Goal: Task Accomplishment & Management: Manage account settings

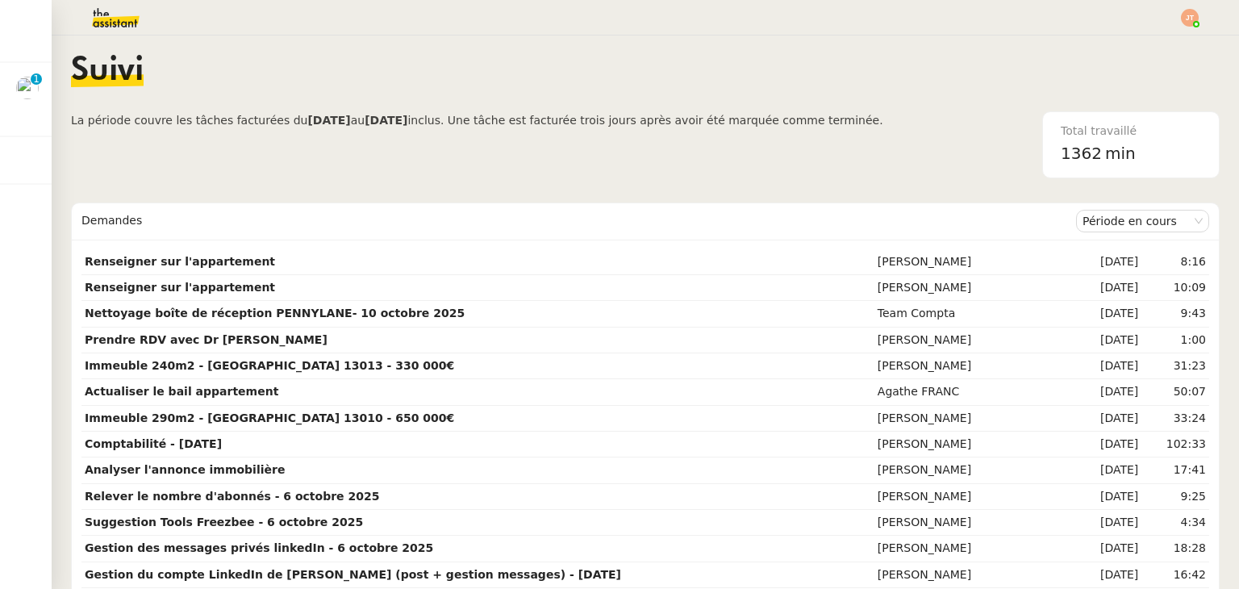
drag, startPoint x: 0, startPoint y: 0, endPoint x: 362, endPoint y: 54, distance: 366.2
click at [362, 55] on div "Suivi" at bounding box center [645, 83] width 1149 height 56
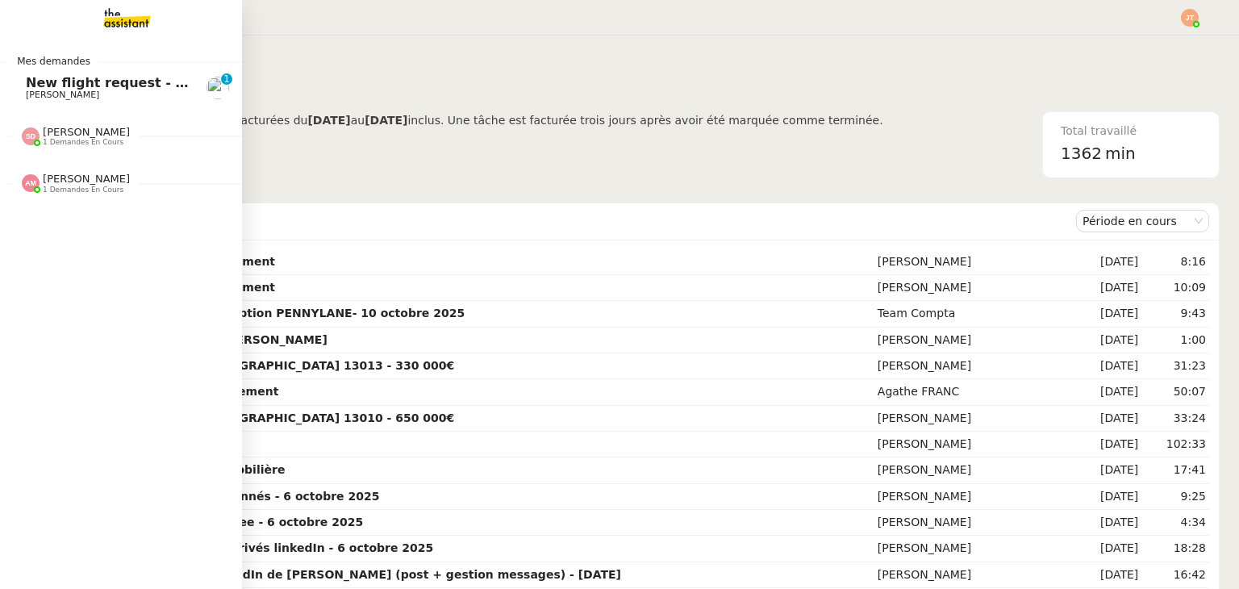
click at [35, 91] on span "[PERSON_NAME]" at bounding box center [62, 95] width 73 height 10
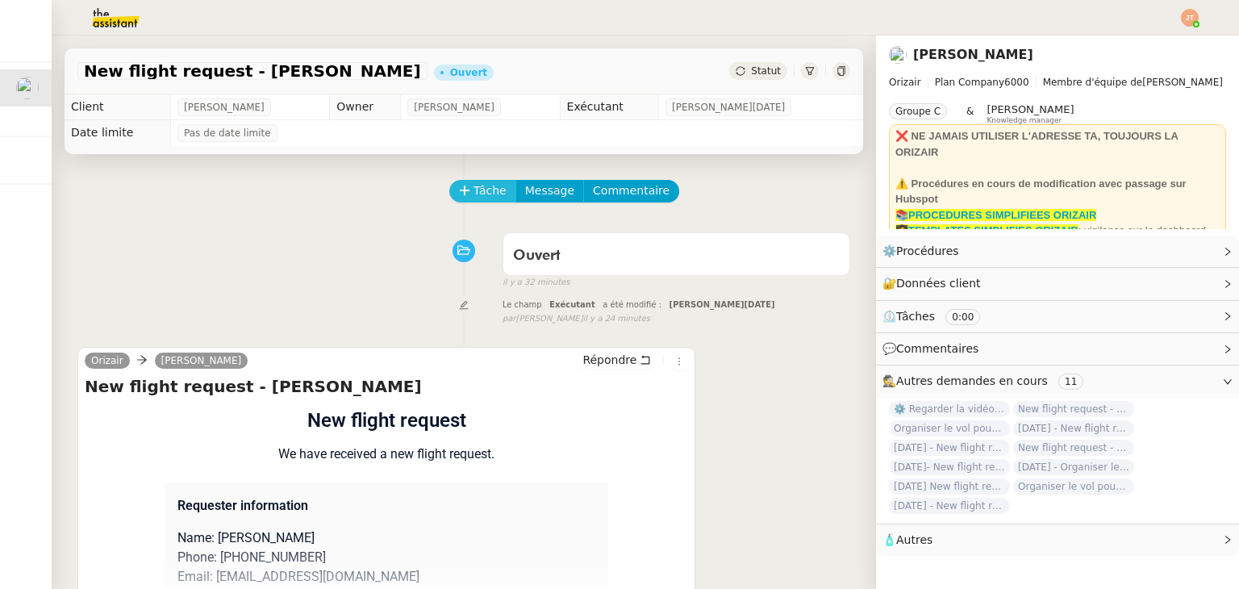
click at [478, 190] on span "Tâche" at bounding box center [489, 190] width 33 height 19
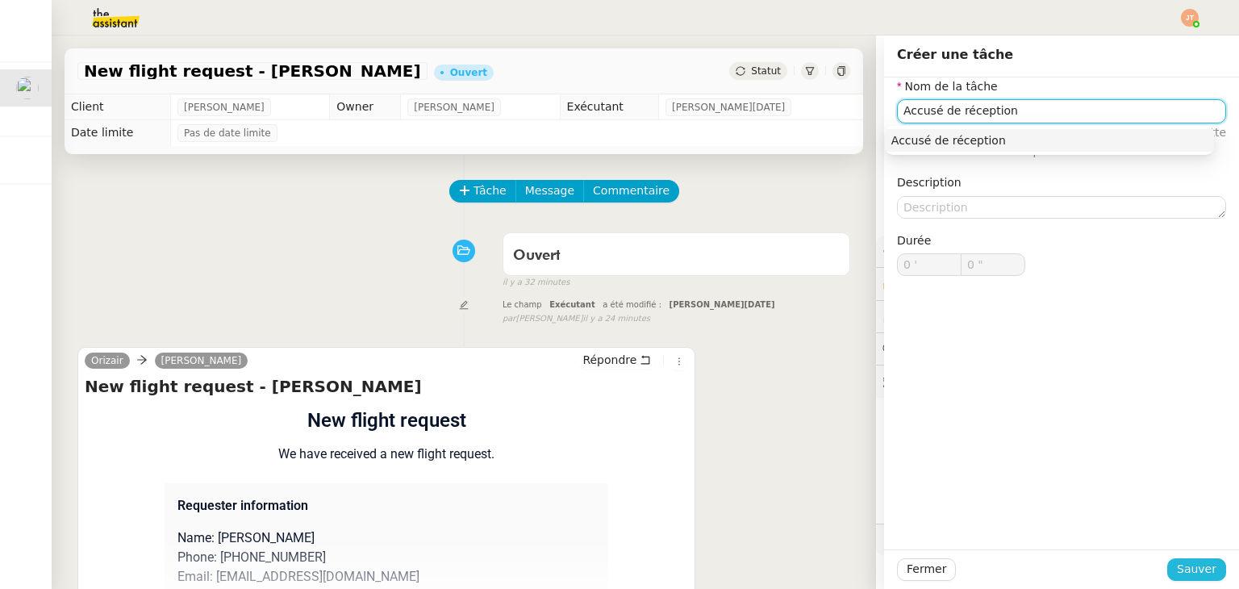
type input "Accusé de réception"
click at [1186, 565] on span "Sauver" at bounding box center [1197, 569] width 40 height 19
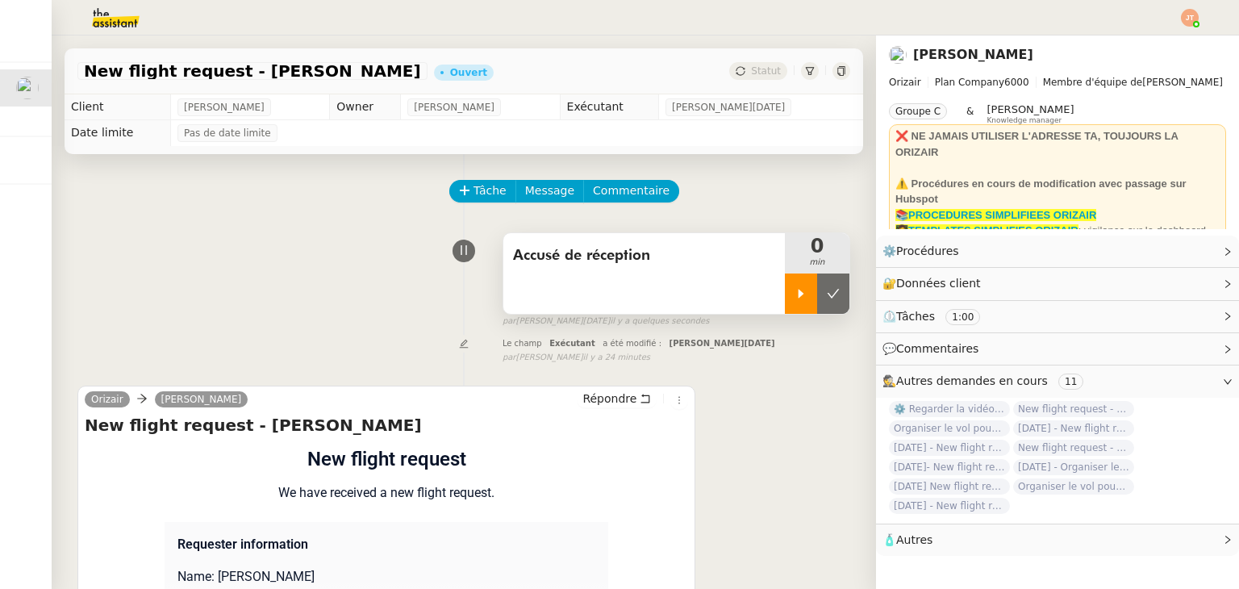
click at [785, 306] on div at bounding box center [801, 293] width 32 height 40
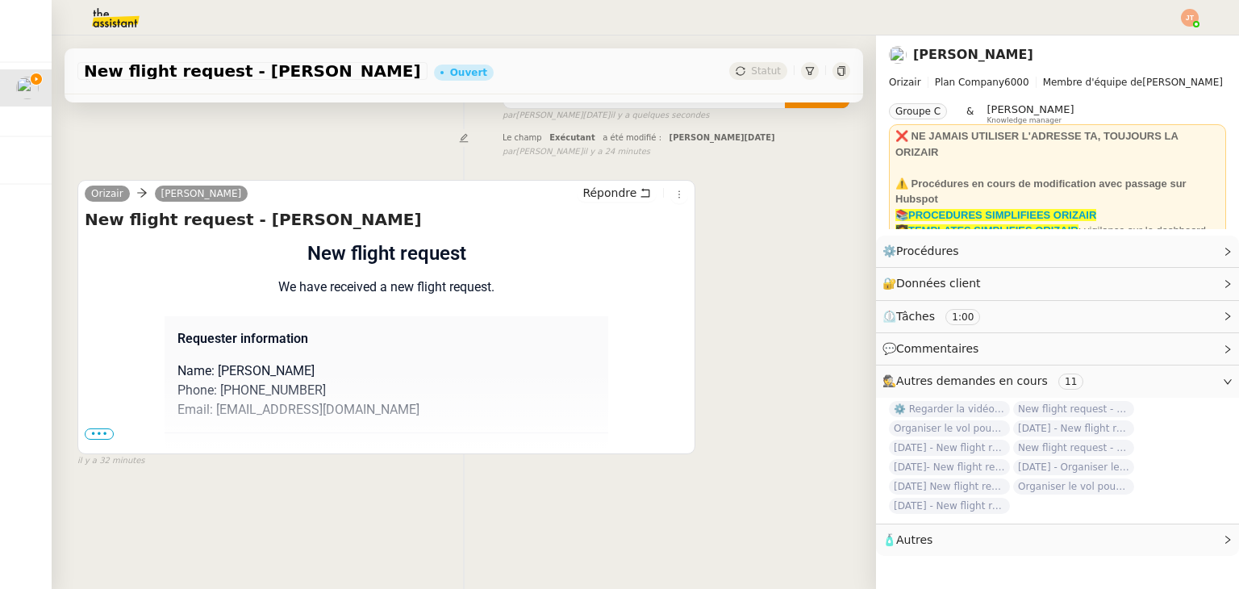
scroll to position [216, 0]
click at [94, 418] on div "Flight request created by Adam Farrington New flight request We have received a…" at bounding box center [386, 525] width 603 height 572
click at [104, 429] on span "•••" at bounding box center [99, 433] width 29 height 11
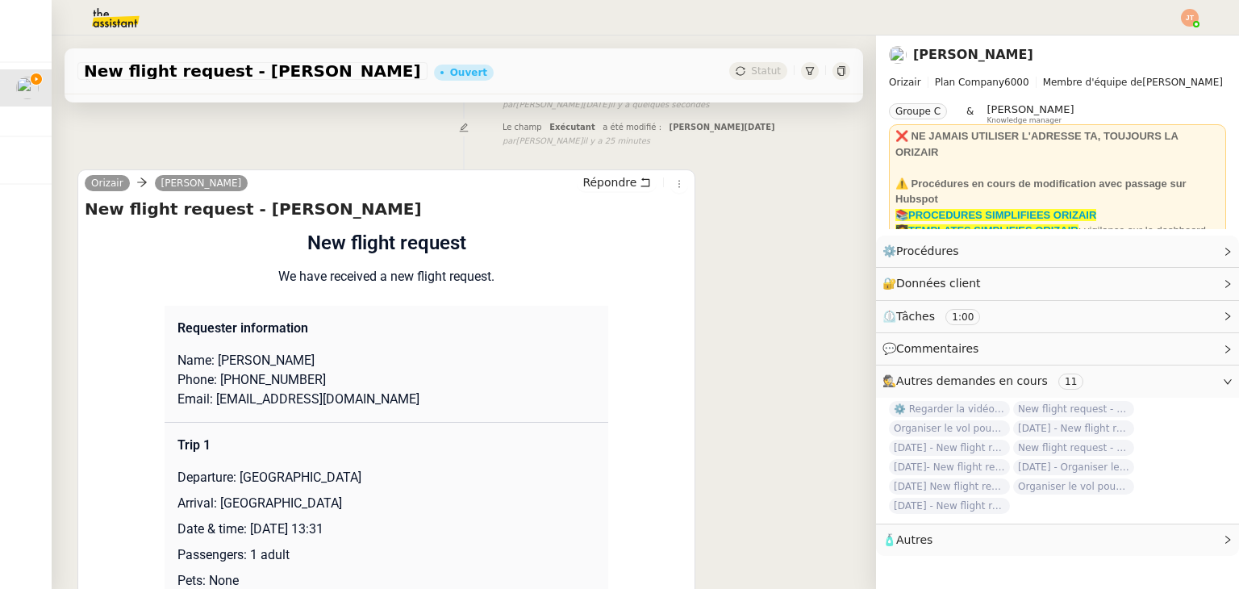
drag, startPoint x: 316, startPoint y: 362, endPoint x: 248, endPoint y: 366, distance: 68.7
click at [248, 366] on p "Name: Adam Farrington" at bounding box center [386, 360] width 418 height 19
copy p "Farrington"
drag, startPoint x: 212, startPoint y: 365, endPoint x: 240, endPoint y: 362, distance: 27.5
click at [240, 362] on p "Name: Adam Farrington" at bounding box center [386, 360] width 418 height 19
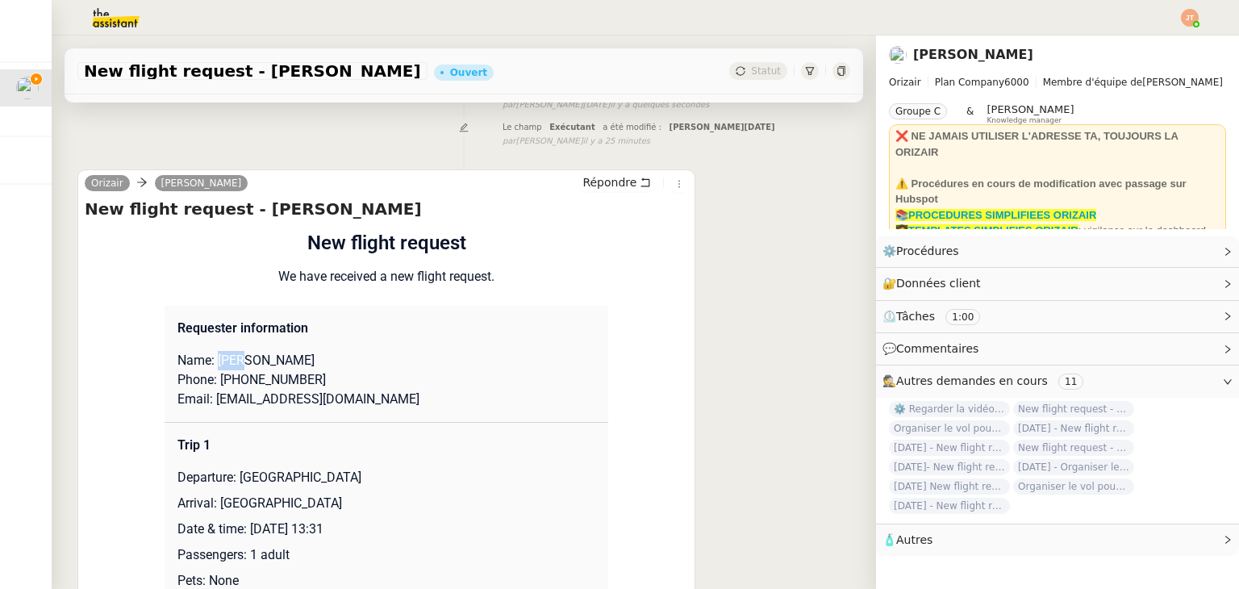
copy p "Adam"
drag, startPoint x: 320, startPoint y: 386, endPoint x: 223, endPoint y: 382, distance: 96.9
click at [223, 382] on p "Phone: +447583976068" at bounding box center [386, 379] width 418 height 19
copy p "447583976068"
drag, startPoint x: 392, startPoint y: 404, endPoint x: 207, endPoint y: 414, distance: 185.0
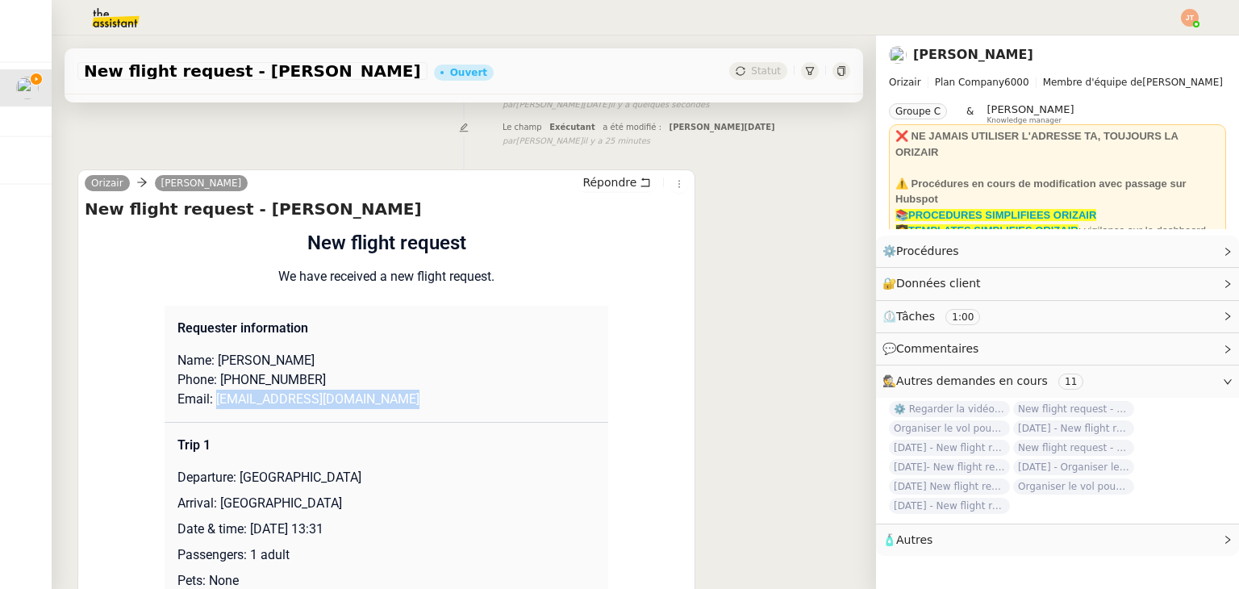
click at [207, 414] on td "Requester information Name: Adam Farrington Phone: +447583976068 Email: golfgod…" at bounding box center [387, 364] width 444 height 117
copy p "golfgodfazzer@googlemail.com"
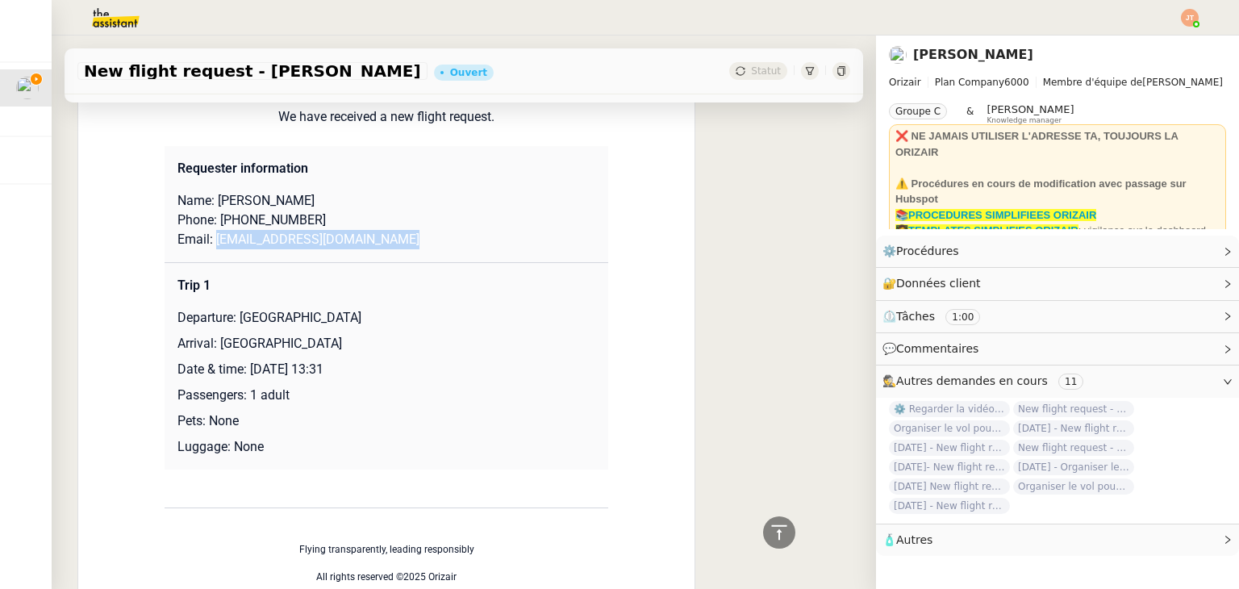
scroll to position [371, 0]
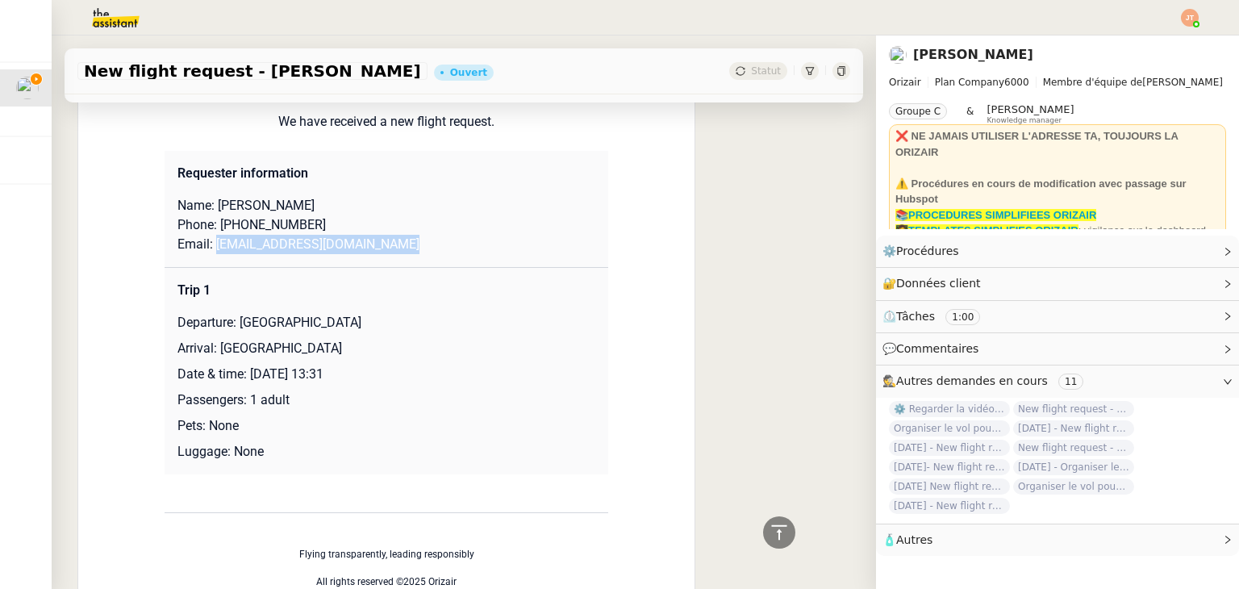
drag, startPoint x: 234, startPoint y: 319, endPoint x: 359, endPoint y: 323, distance: 125.1
click at [359, 323] on p "Departure: London Luton Airport" at bounding box center [386, 322] width 418 height 19
copy p "London Luton Airport"
drag, startPoint x: 459, startPoint y: 343, endPoint x: 211, endPoint y: 347, distance: 248.5
click at [211, 347] on p "Arrival: Larnaca International Airport" at bounding box center [386, 348] width 418 height 19
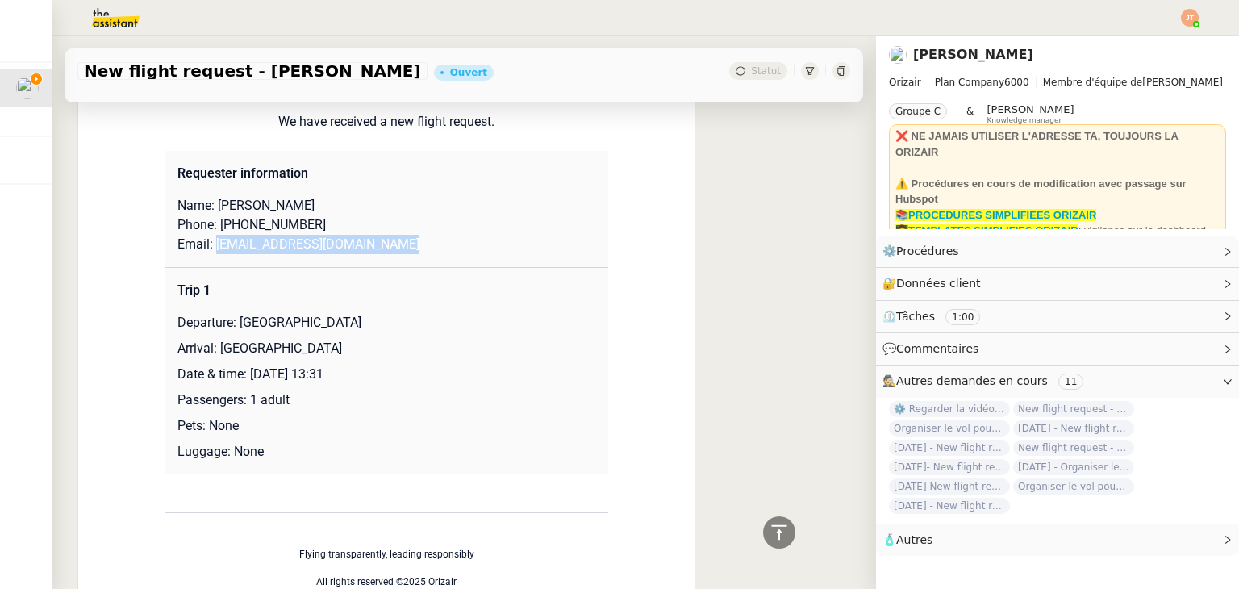
copy p "Larnaca International Airport"
click at [384, 410] on p "Passengers: 1 adult" at bounding box center [386, 399] width 418 height 19
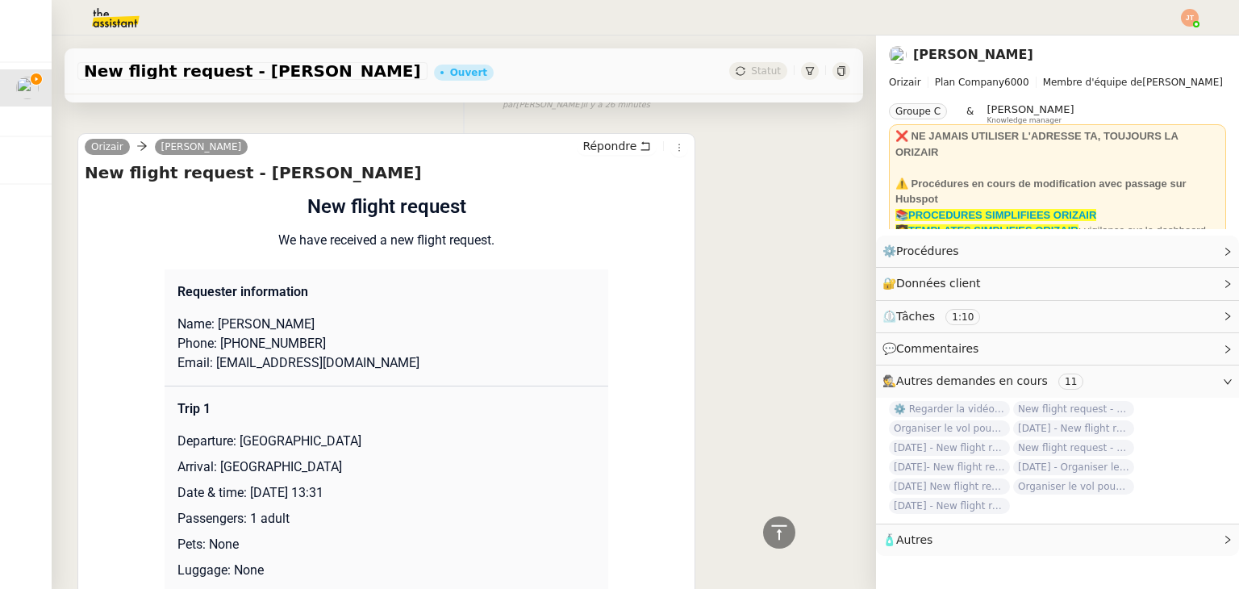
scroll to position [0, 0]
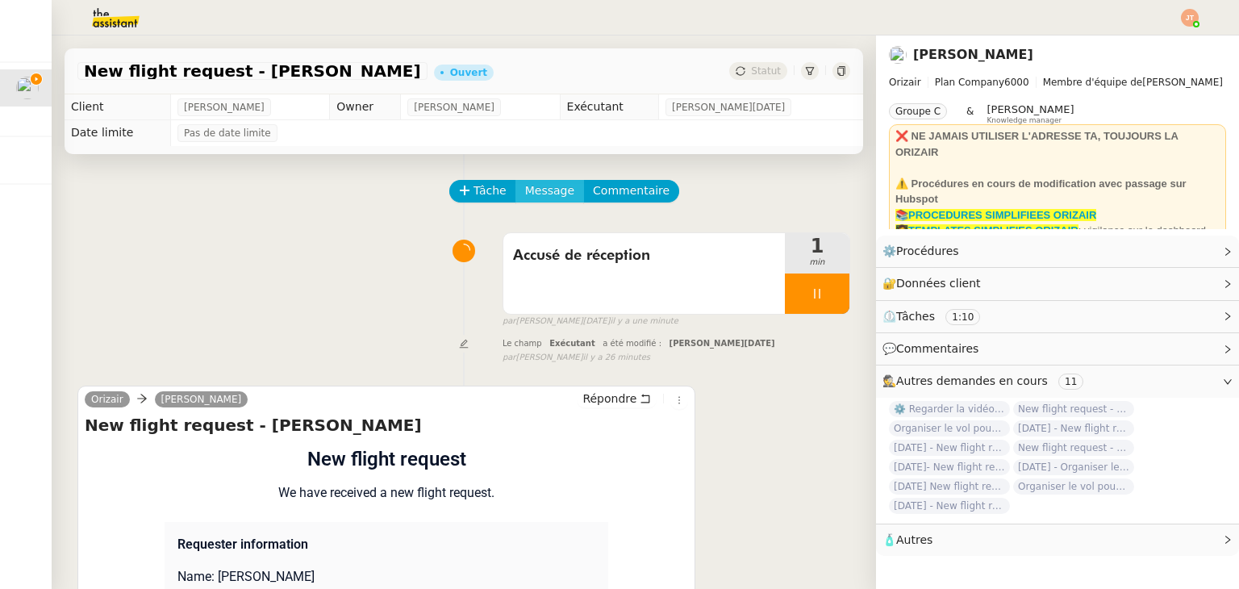
click at [515, 202] on button "Message" at bounding box center [549, 191] width 69 height 23
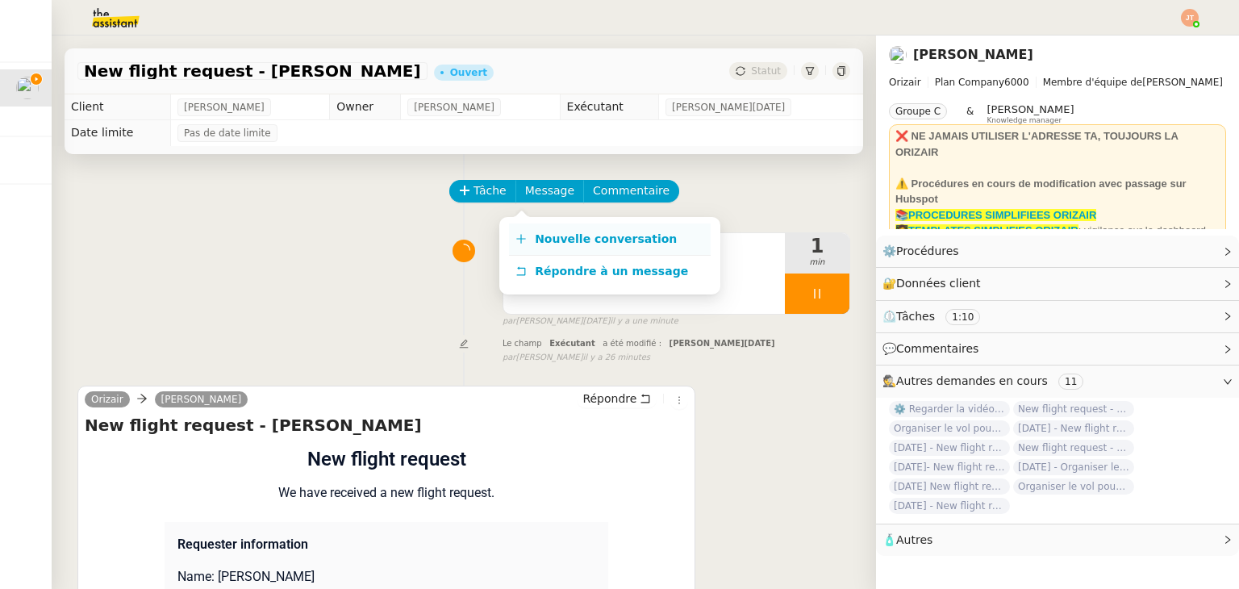
click at [528, 227] on link "Nouvelle conversation" at bounding box center [610, 239] width 202 height 32
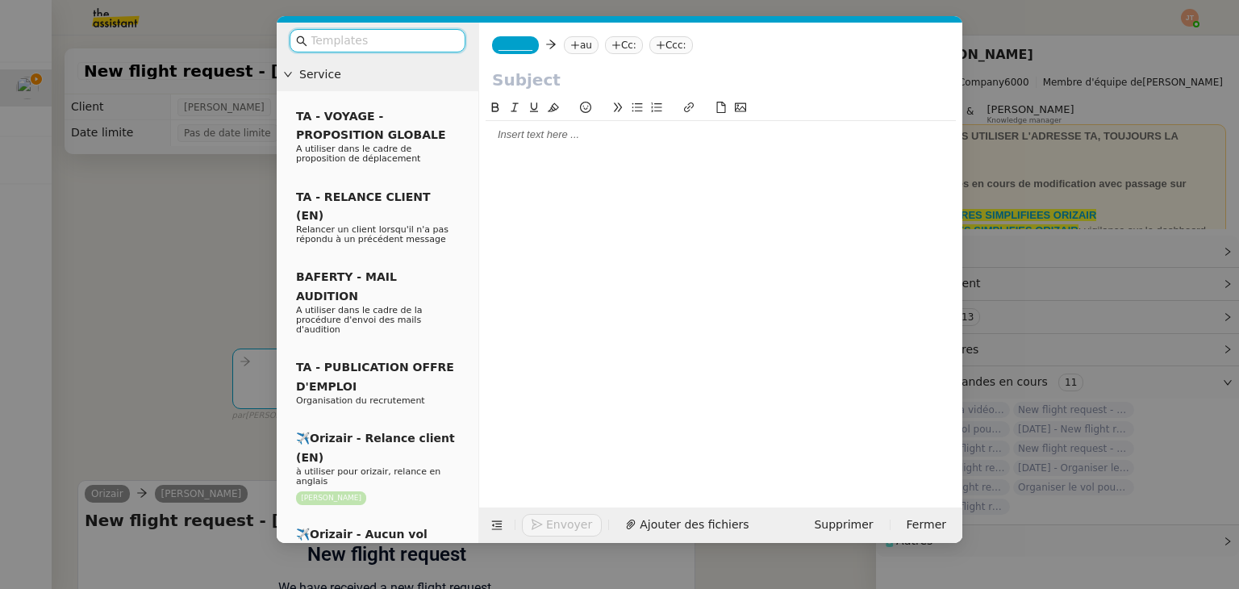
click at [666, 55] on div "_______ au Cc: Ccc:" at bounding box center [720, 45] width 483 height 45
click at [667, 51] on nz-tag "Ccc:" at bounding box center [671, 45] width 44 height 18
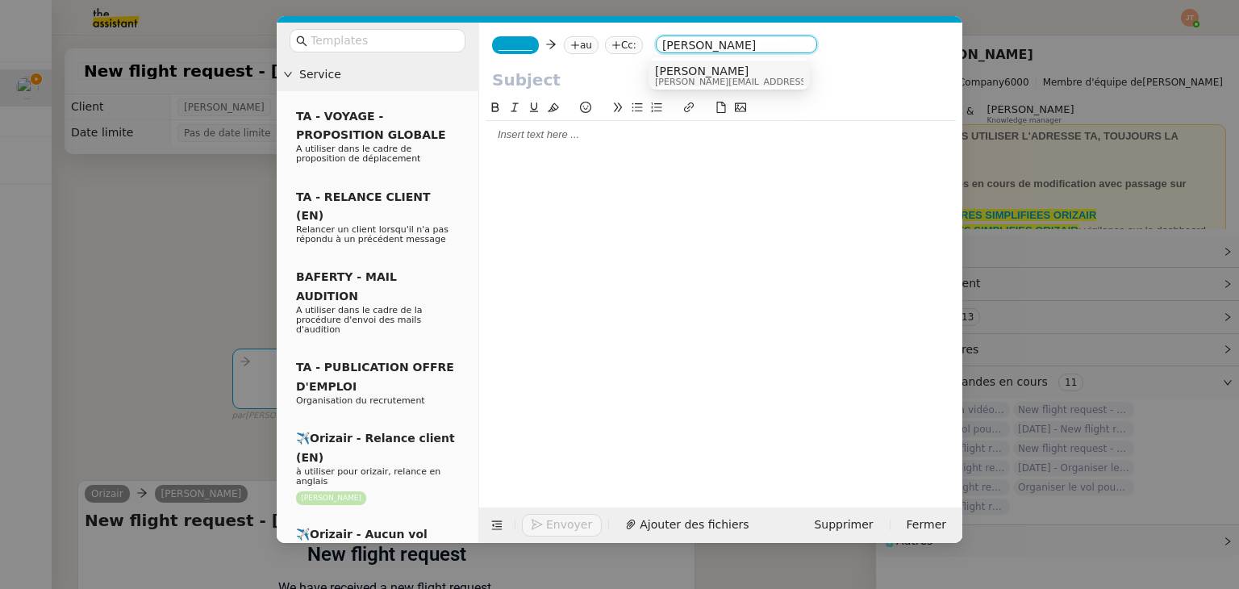
type input "louis fre"
click at [678, 77] on span "louis@orizair.com" at bounding box center [769, 81] width 229 height 9
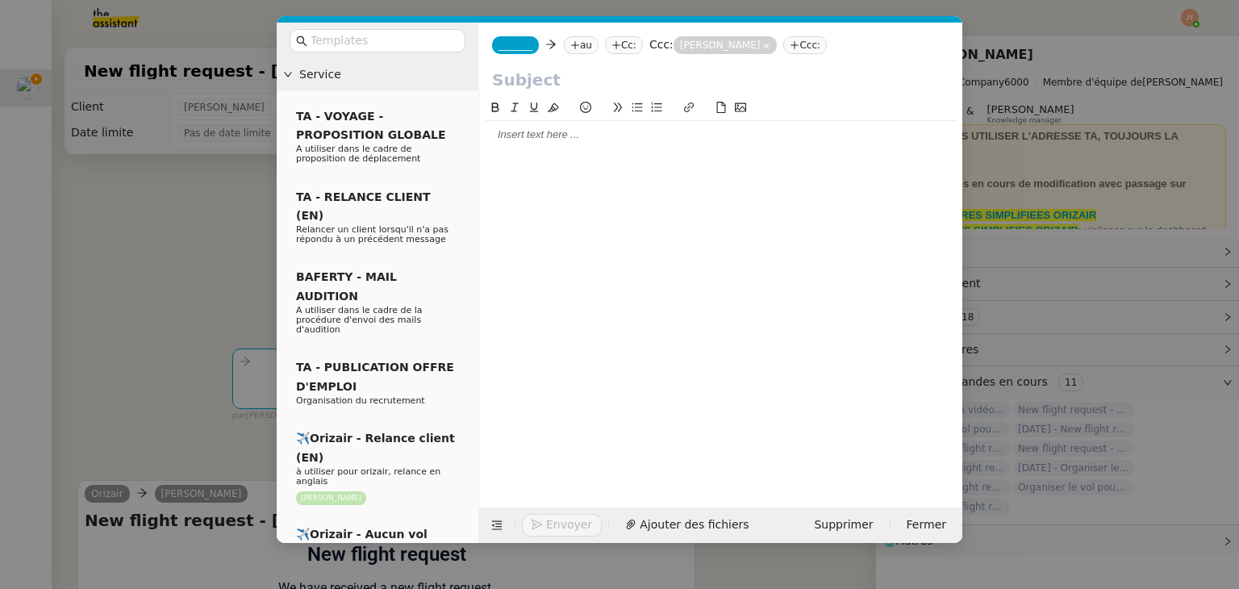
click at [518, 40] on span "_______" at bounding box center [515, 45] width 34 height 11
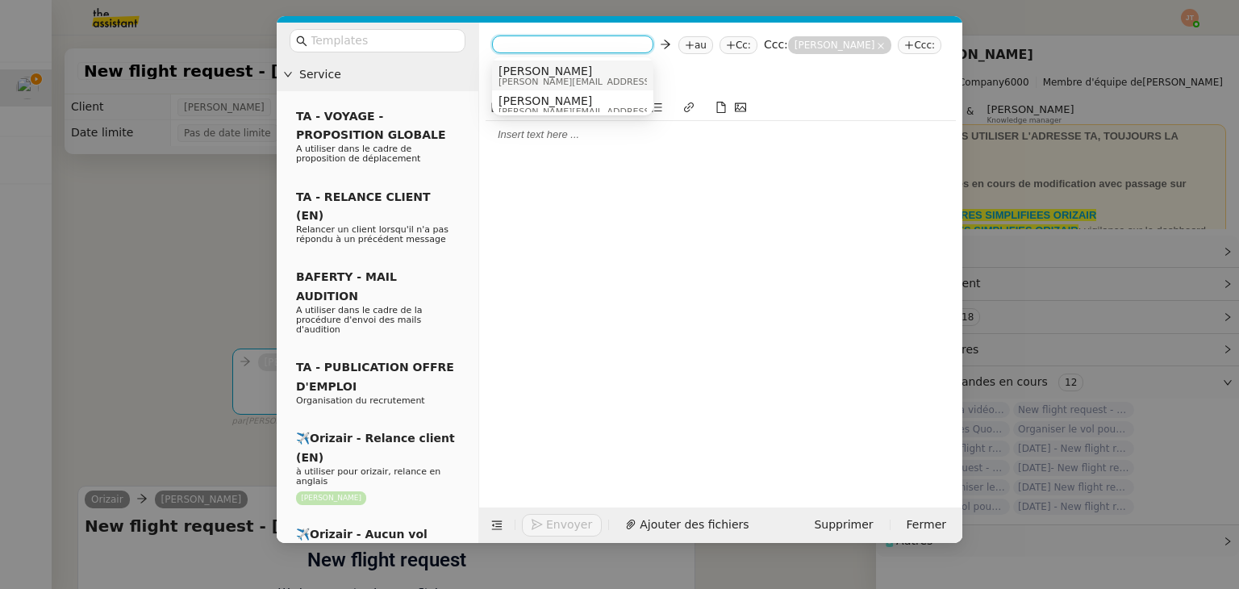
click at [532, 78] on span "josephine.k@orizair.com" at bounding box center [612, 81] width 229 height 9
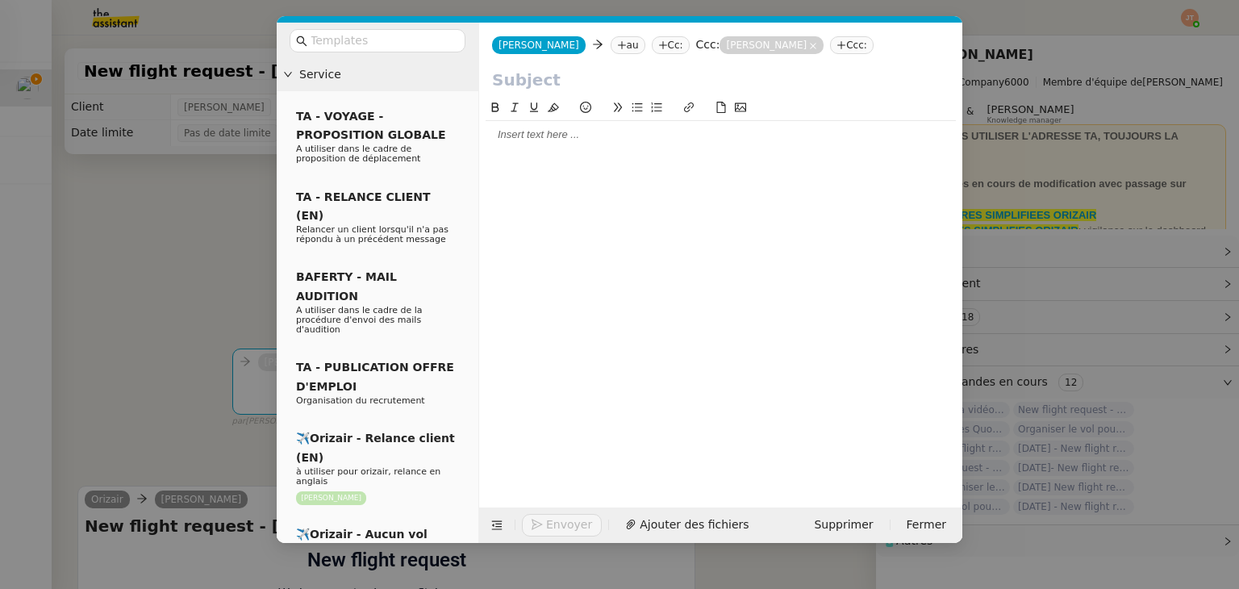
click at [194, 243] on nz-modal-container "Service TA - VOYAGE - PROPOSITION GLOBALE A utiliser dans le cadre de propositi…" at bounding box center [619, 294] width 1239 height 589
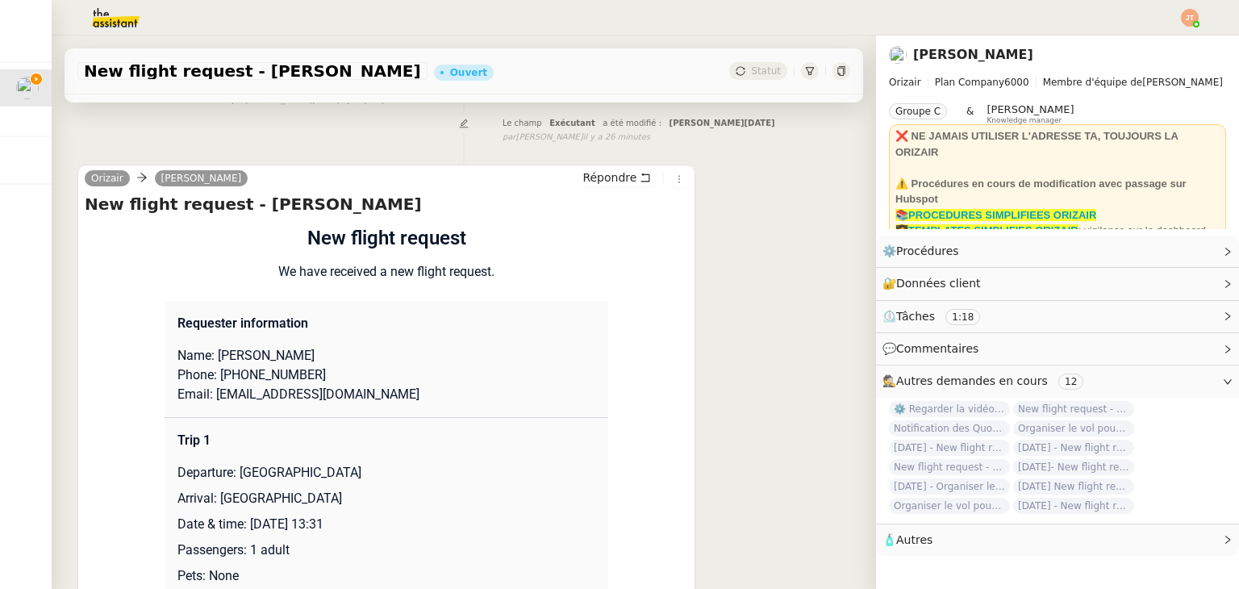
scroll to position [323, 0]
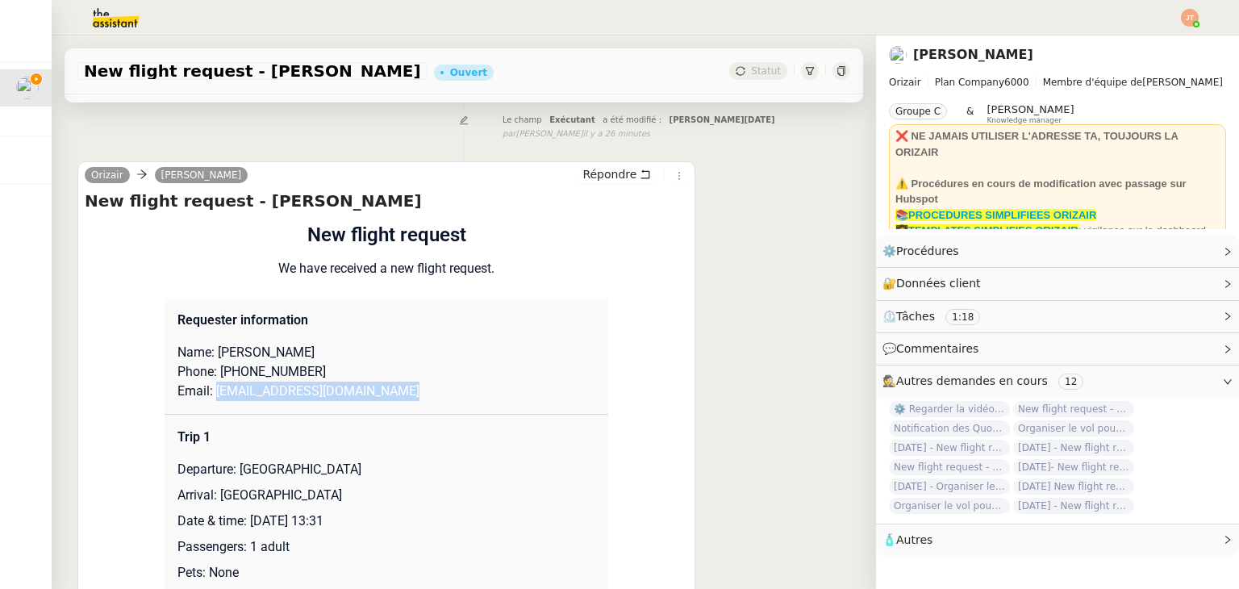
drag, startPoint x: 360, startPoint y: 398, endPoint x: 209, endPoint y: 398, distance: 150.8
click at [209, 398] on p "Email: golfgodfazzer@googlemail.com" at bounding box center [386, 391] width 418 height 19
copy p "golfgodfazzer@googlemail.com"
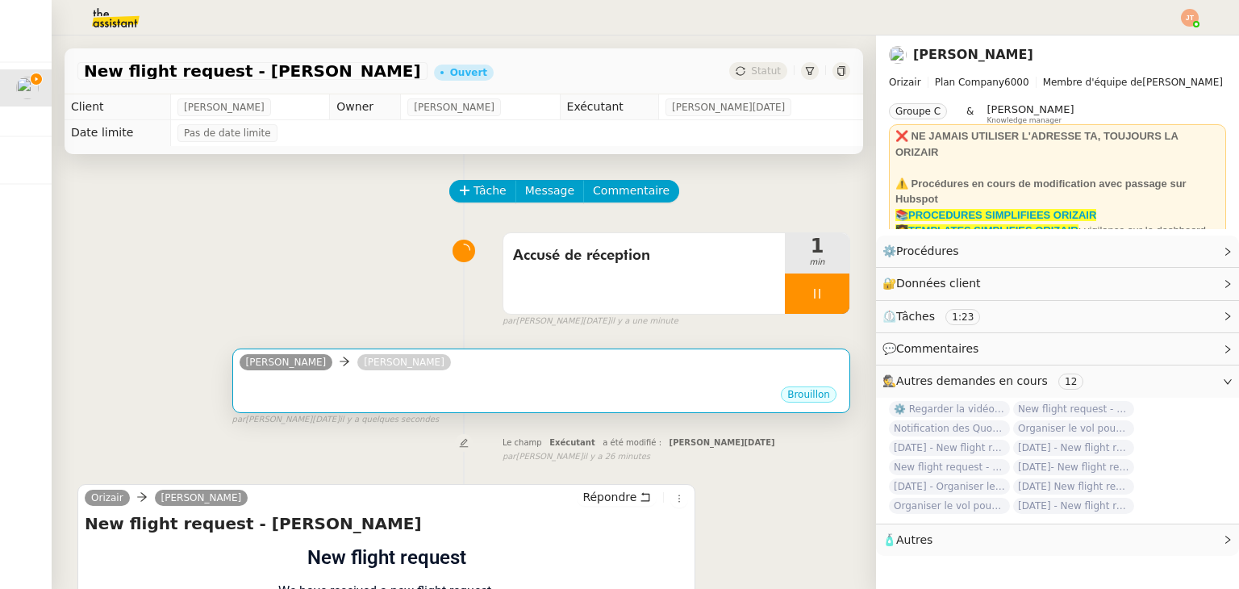
click at [377, 377] on div "Josephine Kelly Louis Frei" at bounding box center [349, 364] width 218 height 24
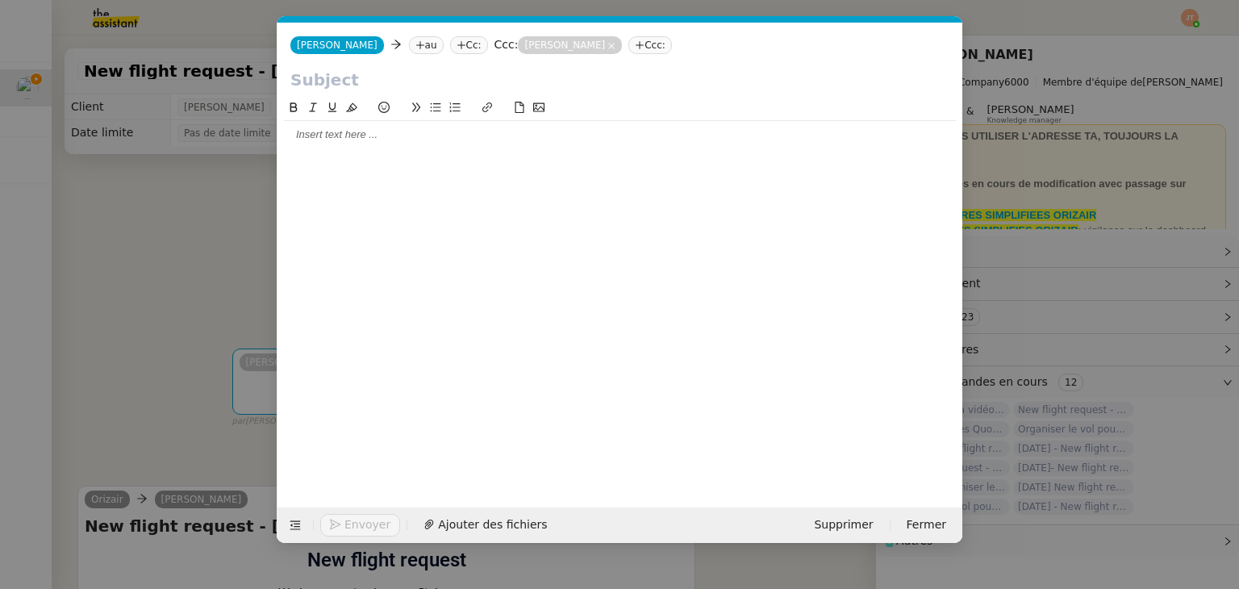
scroll to position [0, 34]
click at [415, 48] on icon at bounding box center [420, 45] width 10 height 10
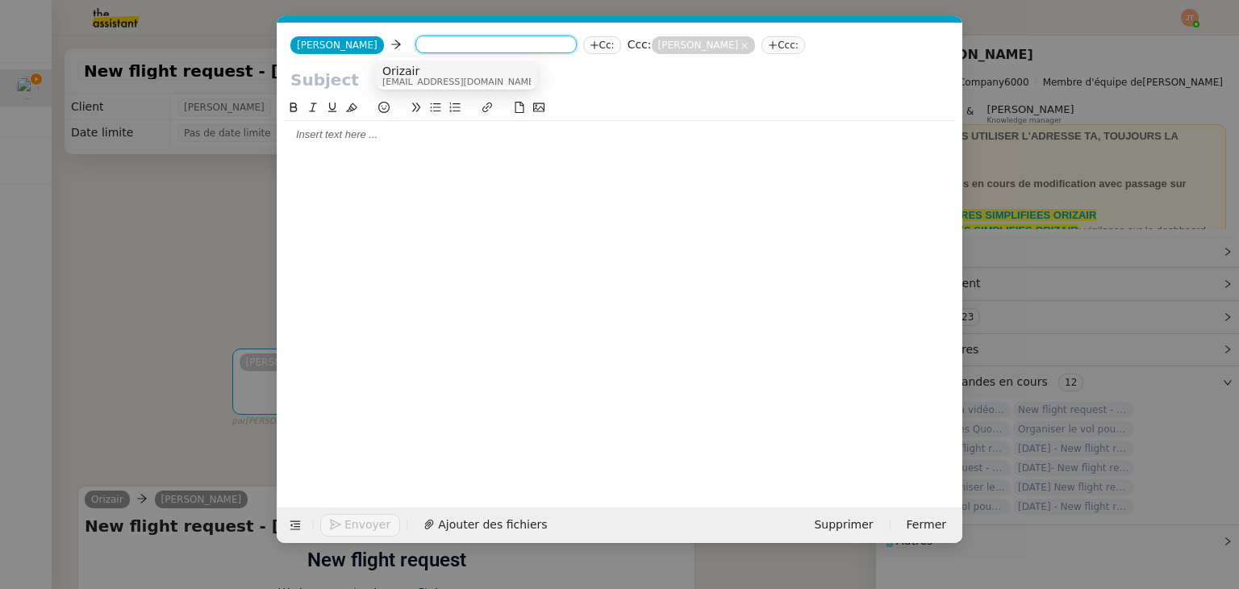
paste input "golfgodfazzer@googlemail.com"
type input "golfgodfazzer@googlemail.com"
click at [398, 72] on span "golfgodfazzer@googlemail.com" at bounding box center [481, 71] width 198 height 13
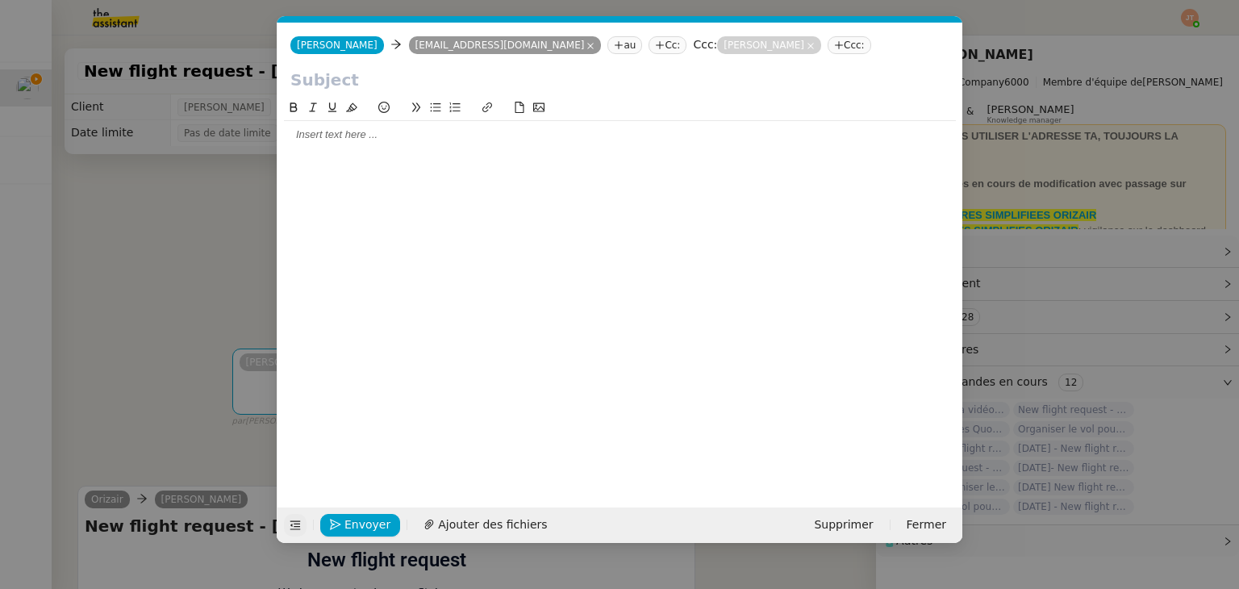
click at [299, 523] on icon at bounding box center [295, 524] width 11 height 11
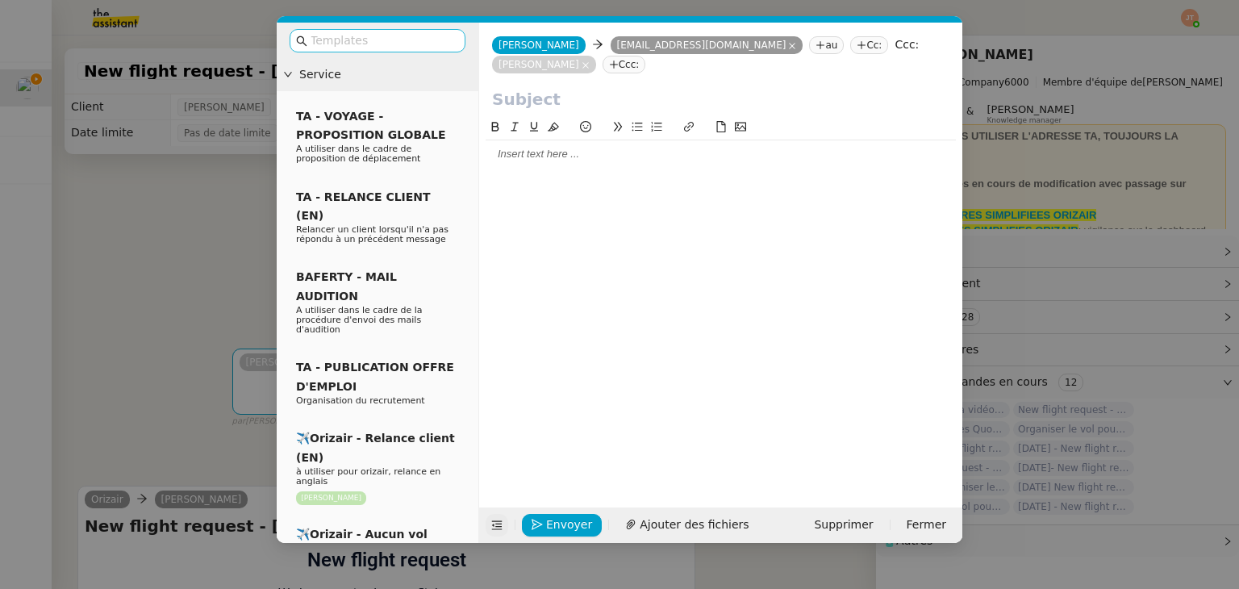
click at [354, 41] on input "text" at bounding box center [383, 40] width 145 height 19
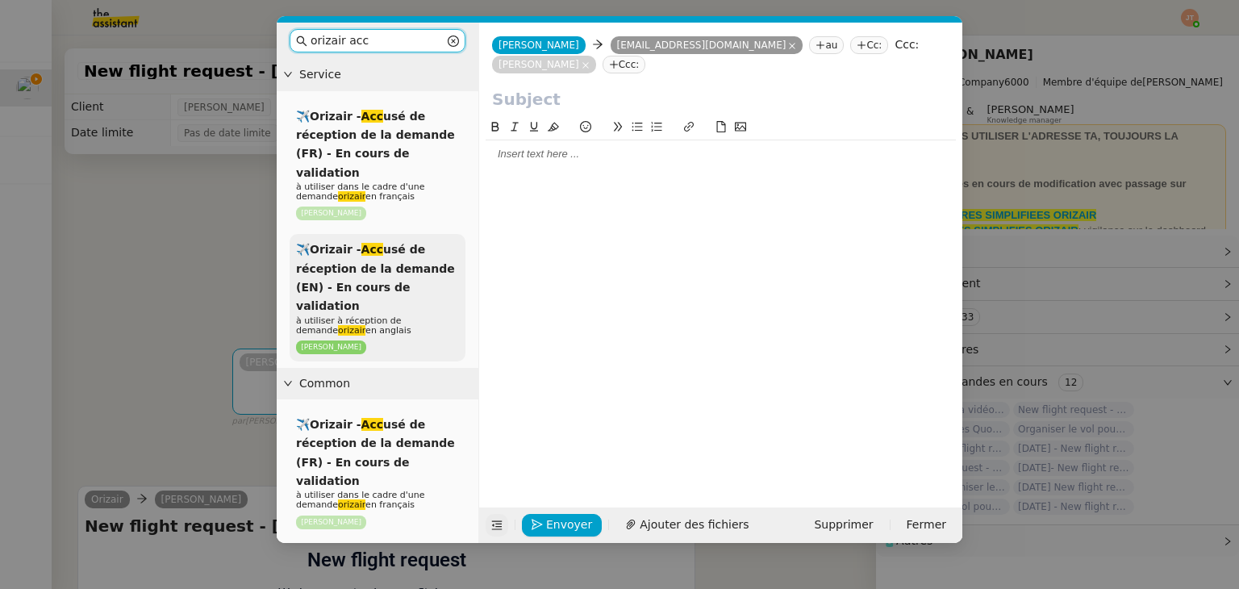
type input "orizair acc"
click at [390, 248] on span "✈️Orizair - Acc usé de réception de la demande (EN) - En cours de validation" at bounding box center [375, 277] width 159 height 69
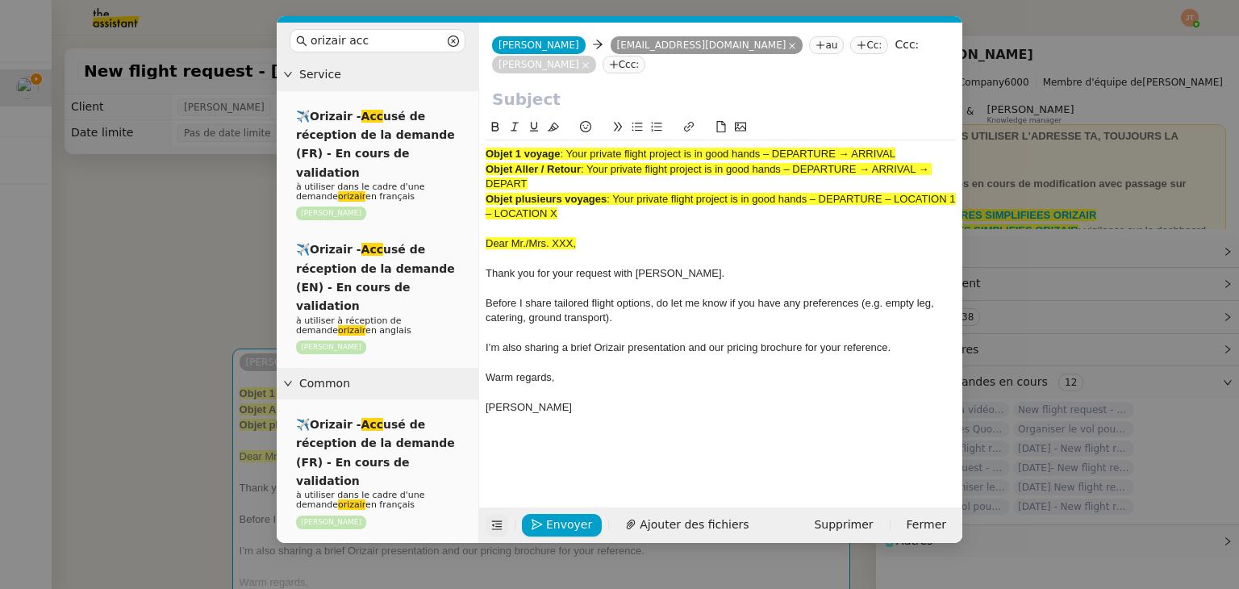
drag, startPoint x: 900, startPoint y: 154, endPoint x: 568, endPoint y: 156, distance: 332.3
click at [568, 156] on div "Objet 1 voyage : Your private flight project is in good hands – DEPARTURE → ARR…" at bounding box center [721, 154] width 470 height 15
copy span "Your private flight project is in good hands – DEPARTURE → ARRIVAL"
click at [542, 102] on input "text" at bounding box center [720, 99] width 457 height 24
paste input "Your private flight project is in good hands – DEPARTURE → ARRIVAL"
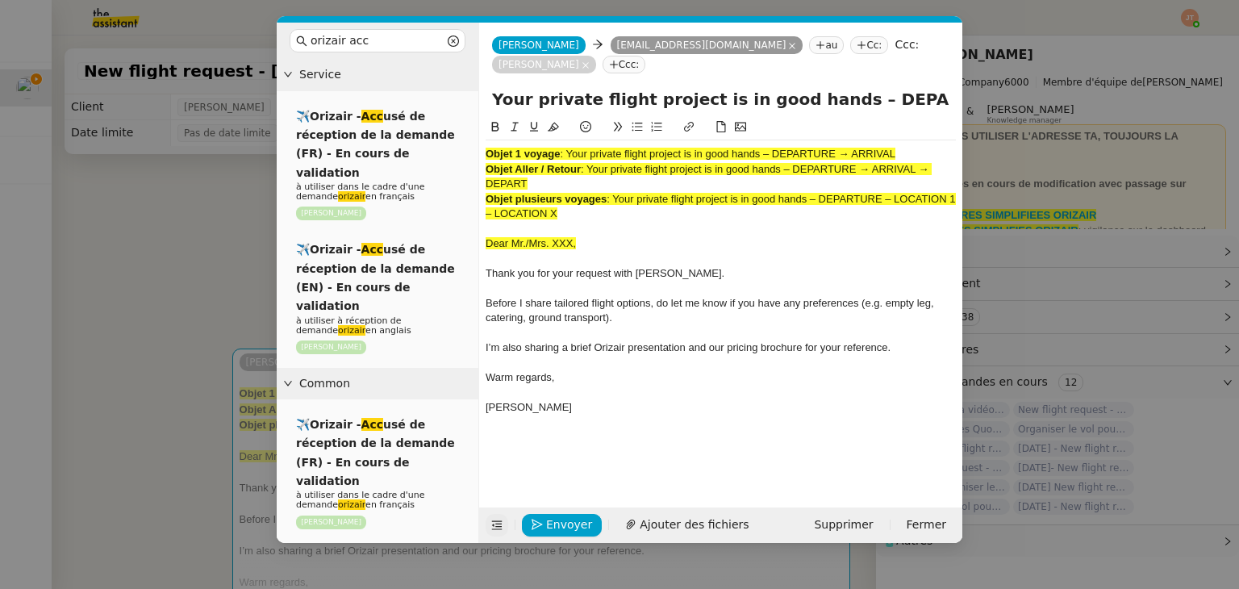
scroll to position [0, 69]
type input "Your private flight project is in good hands – DEPARTURE → ARRIVAL"
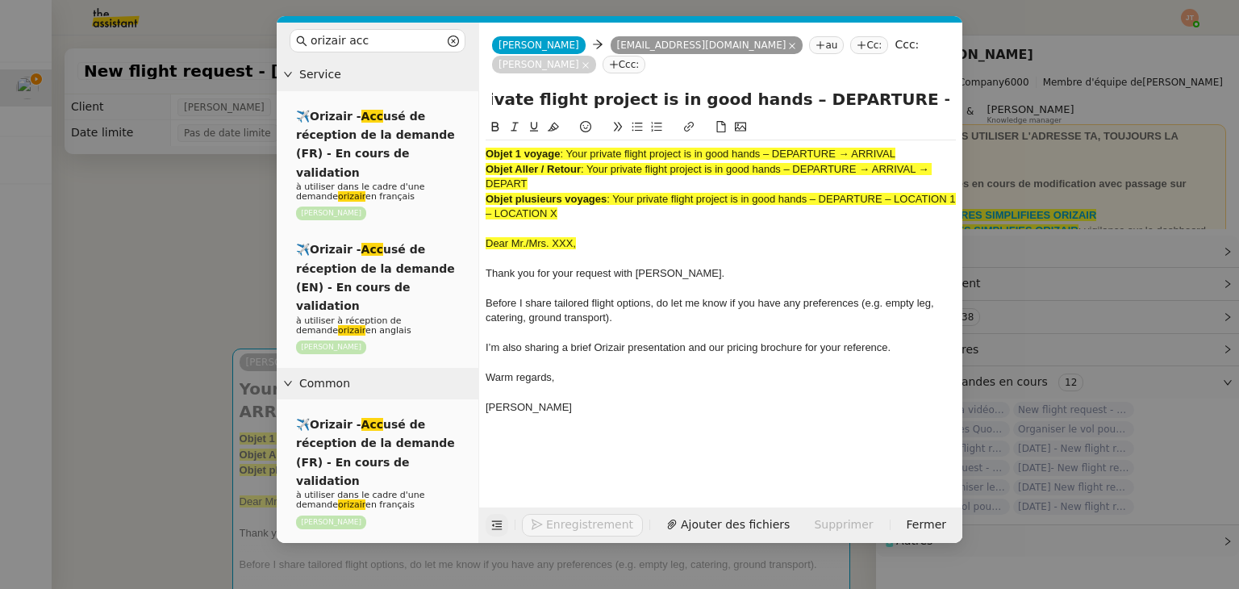
scroll to position [0, 0]
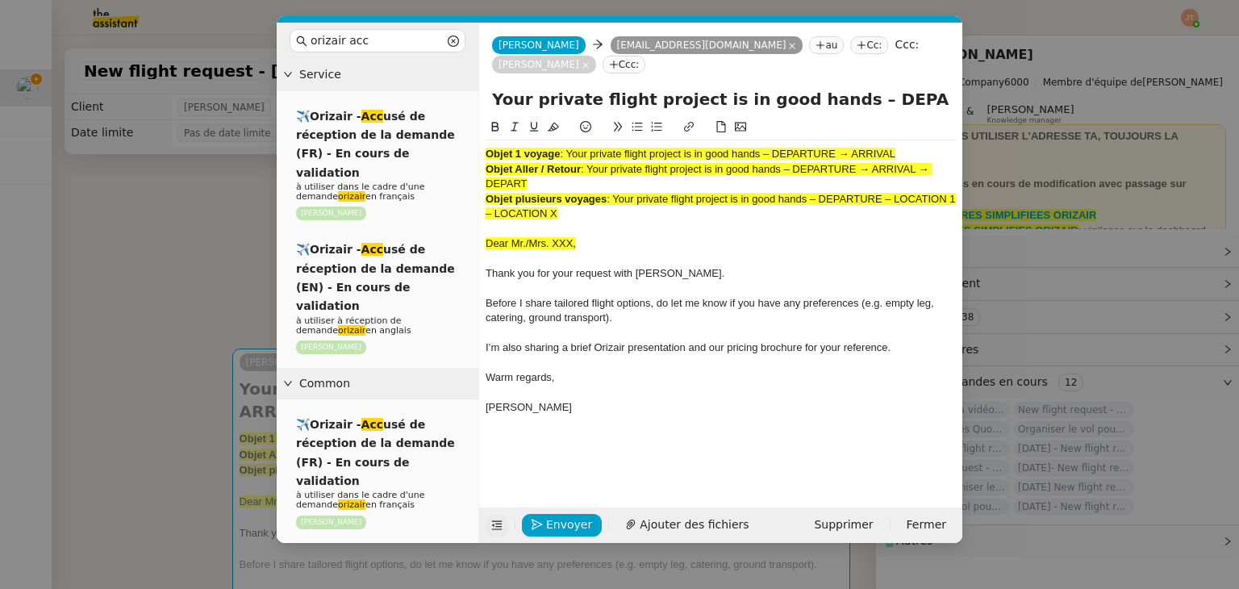
drag, startPoint x: 593, startPoint y: 219, endPoint x: 465, endPoint y: 133, distance: 153.5
click at [465, 133] on nz-layout "orizair acc Service ✈️Orizair - Acc usé de réception de la demande (FR) - En co…" at bounding box center [620, 283] width 686 height 520
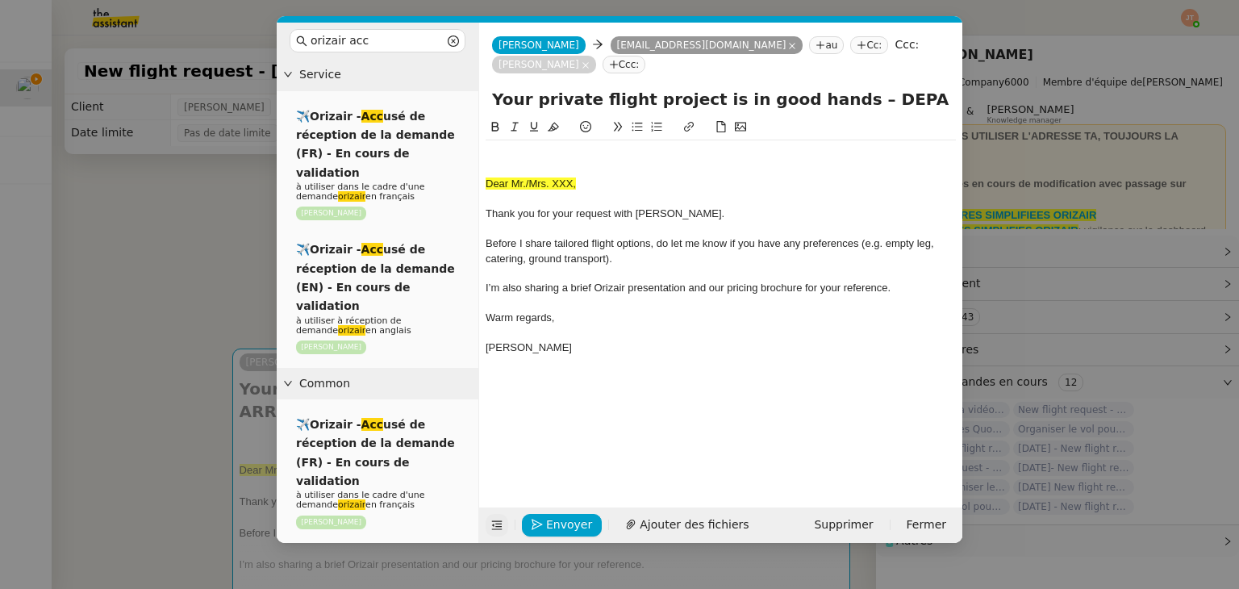
click at [487, 183] on span "Dear Mr./Mrs. XXX," at bounding box center [531, 183] width 90 height 12
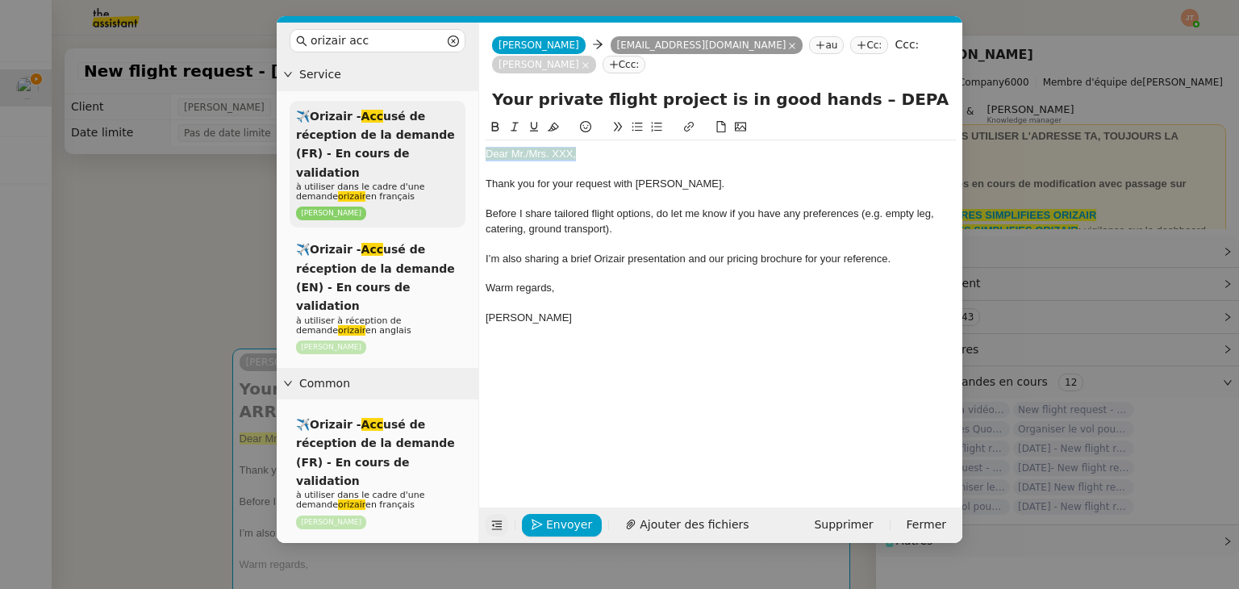
drag, startPoint x: 581, startPoint y: 159, endPoint x: 453, endPoint y: 159, distance: 128.2
click at [453, 159] on nz-layout "orizair acc Service ✈️Orizair - Acc usé de réception de la demande (FR) - En co…" at bounding box center [620, 283] width 686 height 520
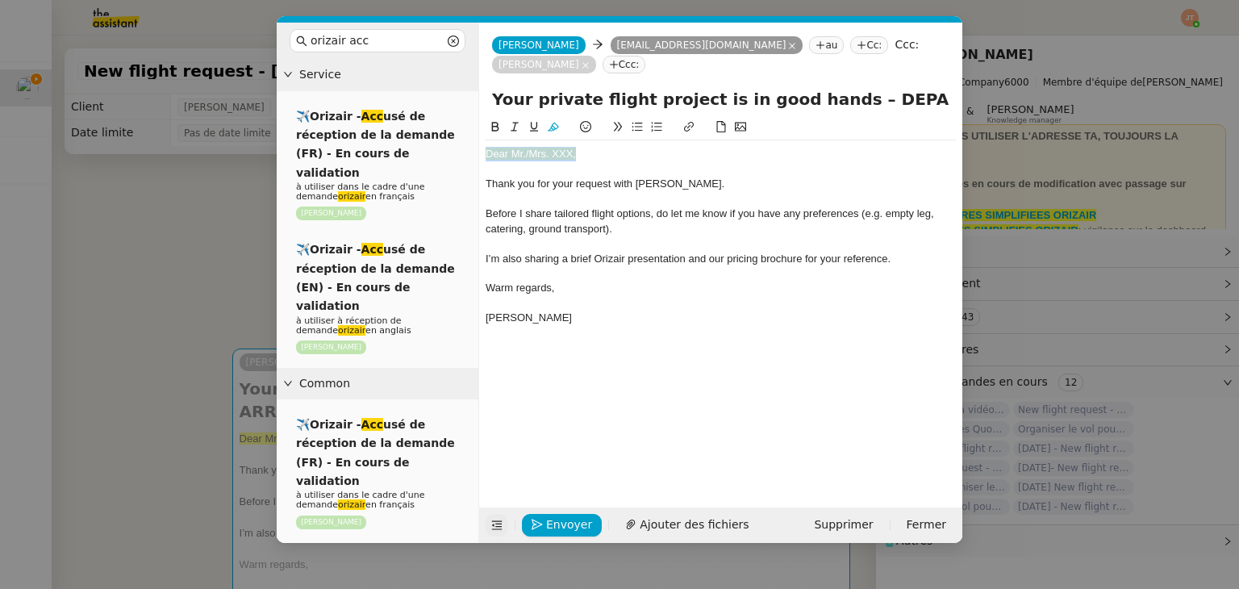
click at [558, 126] on icon at bounding box center [553, 126] width 11 height 11
click at [586, 157] on div "Dear Mr./Mrs. XXX," at bounding box center [721, 154] width 470 height 15
drag, startPoint x: 597, startPoint y: 159, endPoint x: 526, endPoint y: 157, distance: 71.0
click at [526, 157] on div "Dear Mr./Mrs. XXX," at bounding box center [721, 154] width 470 height 15
click at [181, 293] on nz-modal-container "orizair acc Service ✈️Orizair - Acc usé de réception de la demande (FR) - En co…" at bounding box center [619, 294] width 1239 height 589
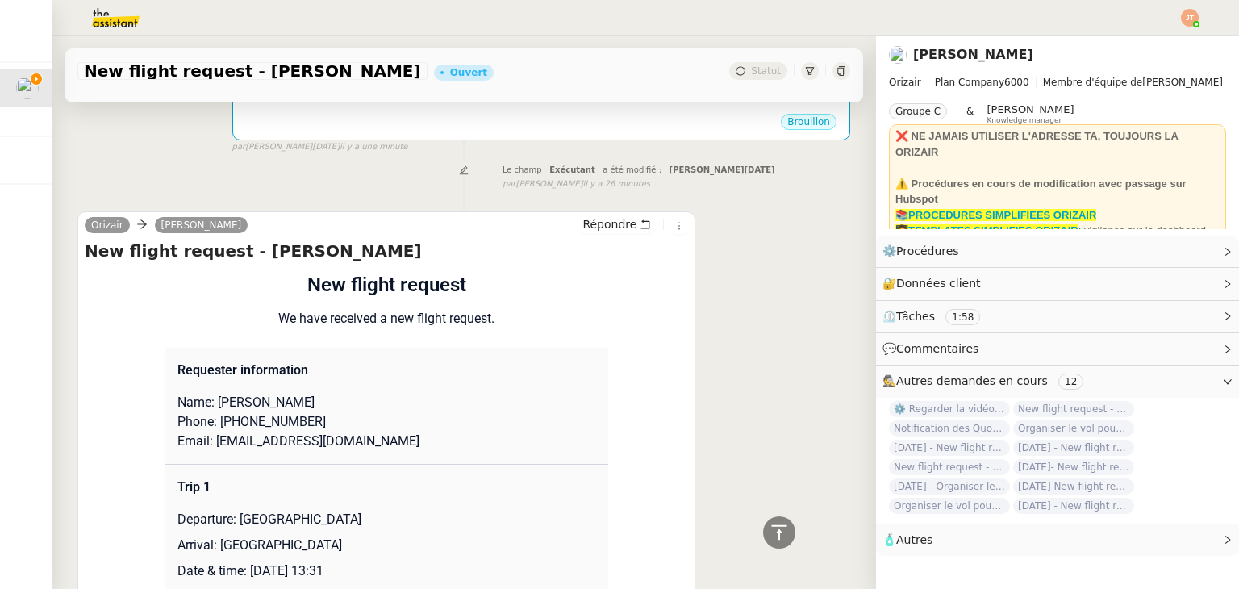
scroll to position [807, 0]
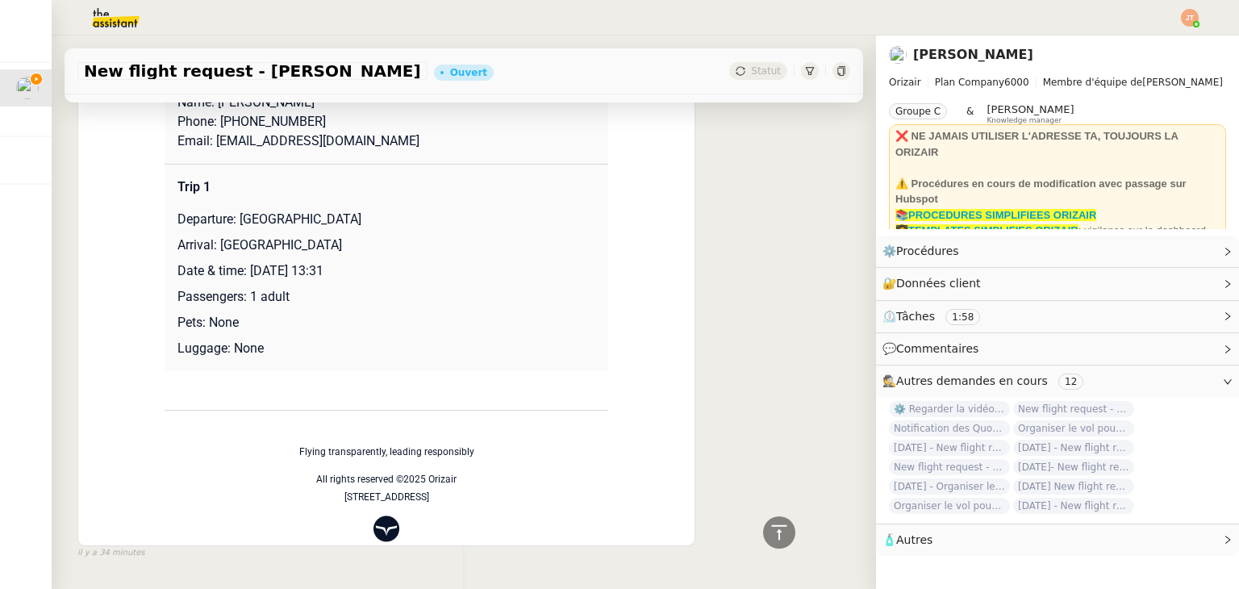
drag, startPoint x: 342, startPoint y: 198, endPoint x: 231, endPoint y: 198, distance: 110.5
click at [231, 210] on p "Departure: London Luton Airport" at bounding box center [386, 219] width 418 height 19
copy p "London Luton Airport"
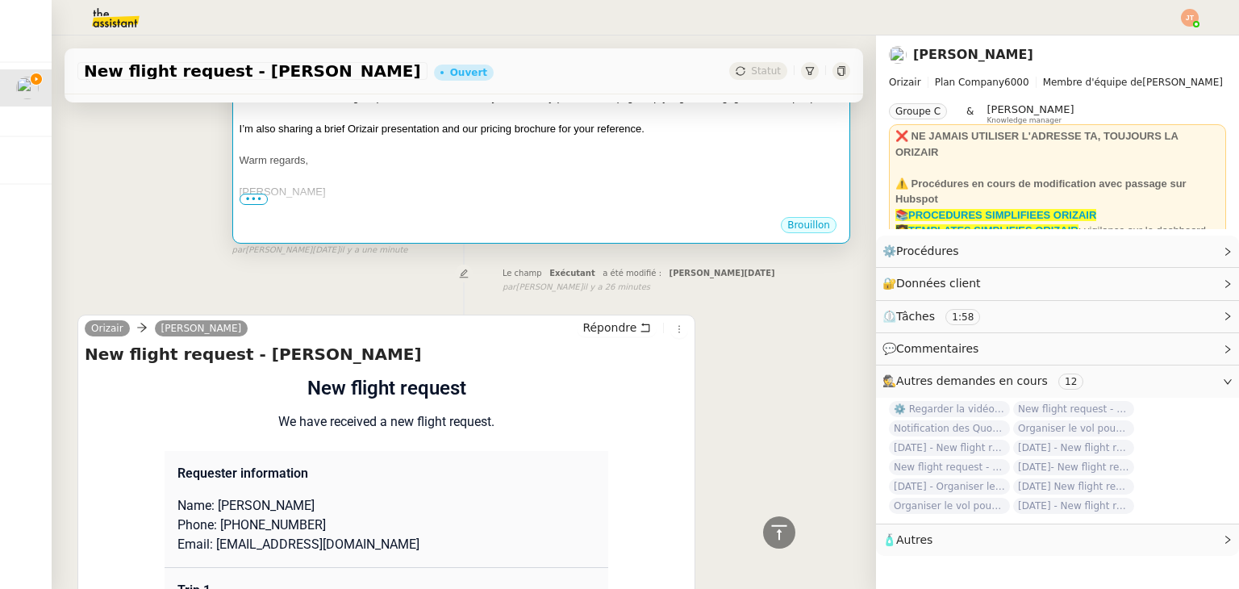
scroll to position [0, 0]
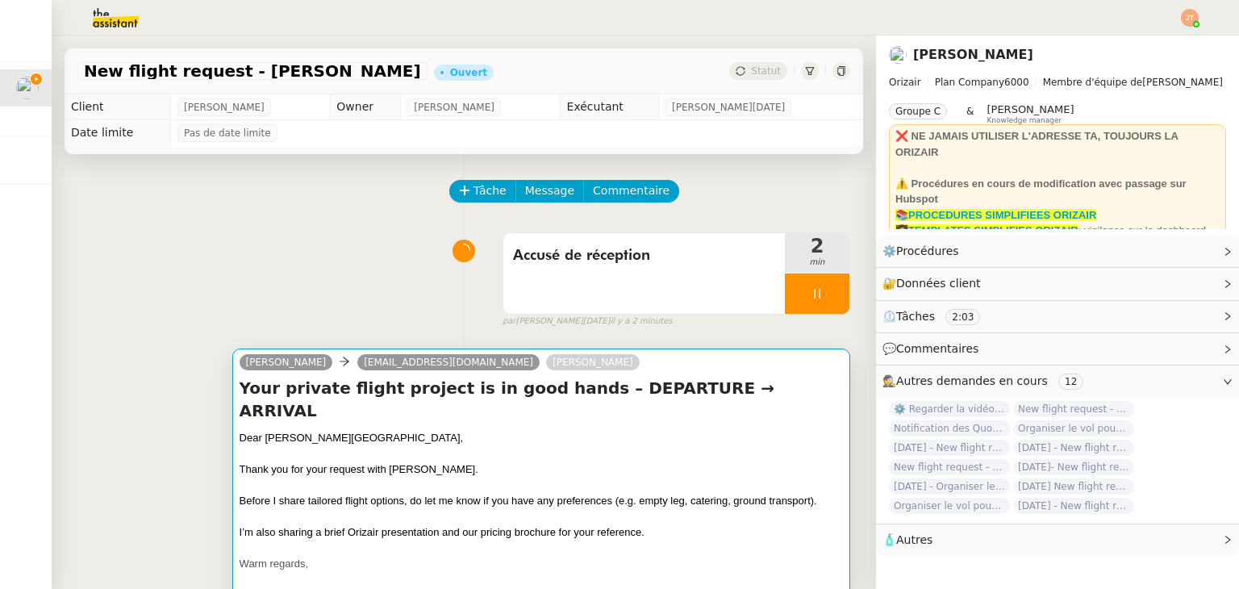
click at [561, 461] on div "Thank you for your request with Orizair." at bounding box center [541, 469] width 603 height 16
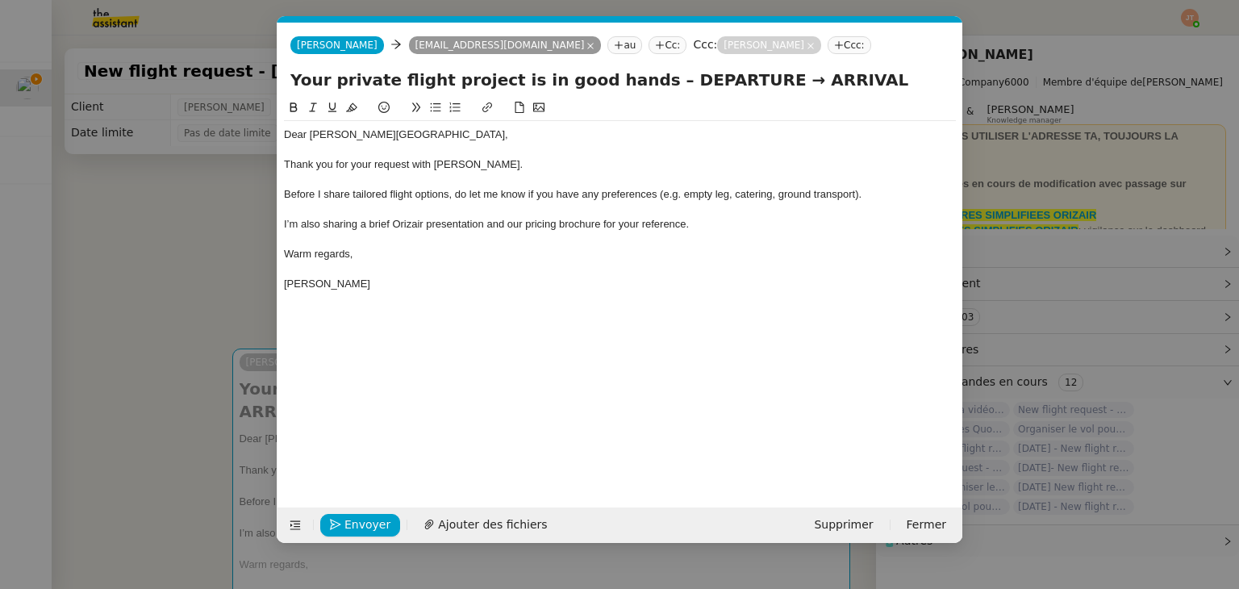
scroll to position [0, 84]
drag, startPoint x: 634, startPoint y: 77, endPoint x: 724, endPoint y: 79, distance: 89.6
click at [724, 79] on input "Your private flight project is in good hands – DEPARTURE → ARRIVAL" at bounding box center [619, 80] width 659 height 24
paste input "London Luton Airport"
type input "Your private flight project is in good hands – London Luton Airport → ARRIVAL"
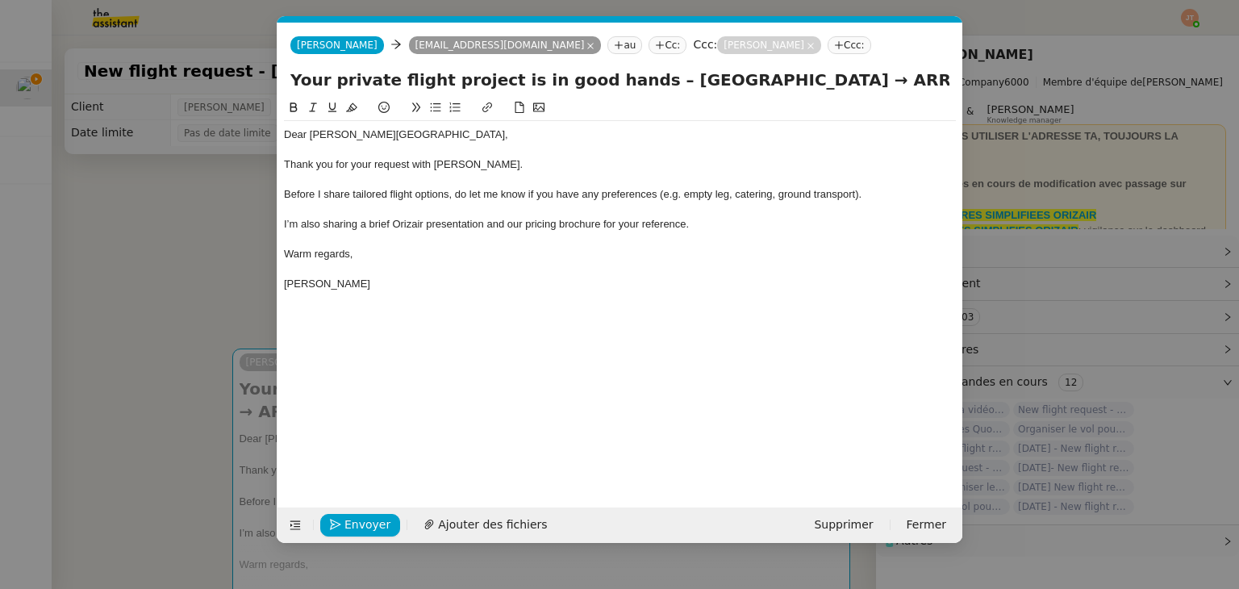
click at [181, 302] on nz-modal-container "orizair acc Service ✈️Orizair - Acc usé de réception de la demande (FR) - En co…" at bounding box center [619, 294] width 1239 height 589
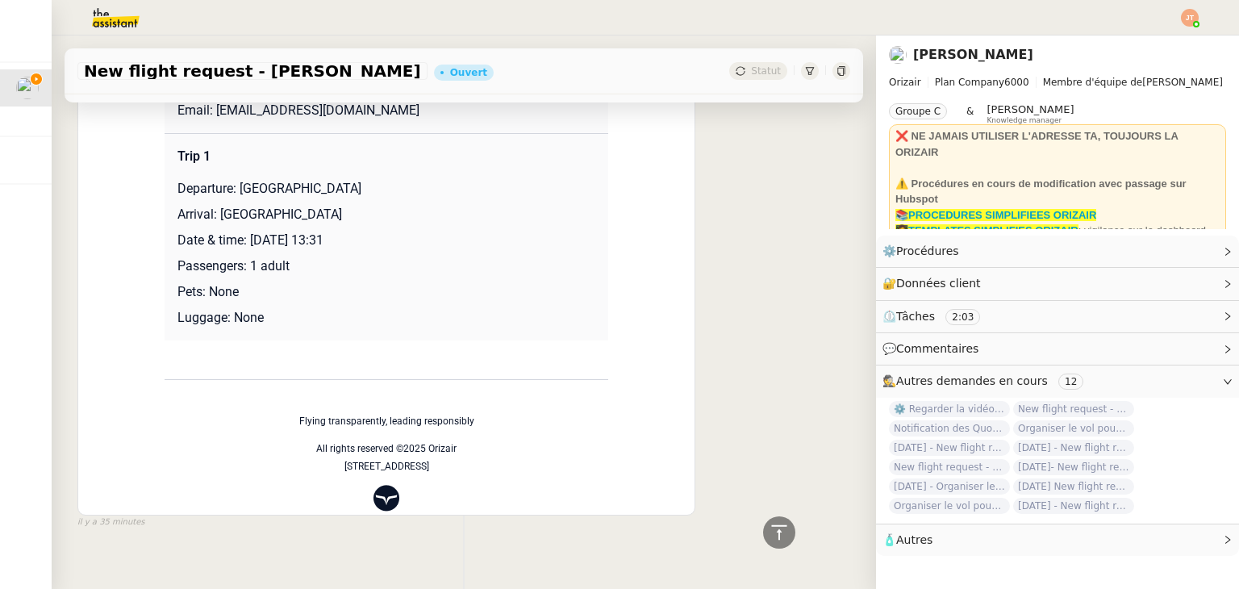
scroll to position [844, 0]
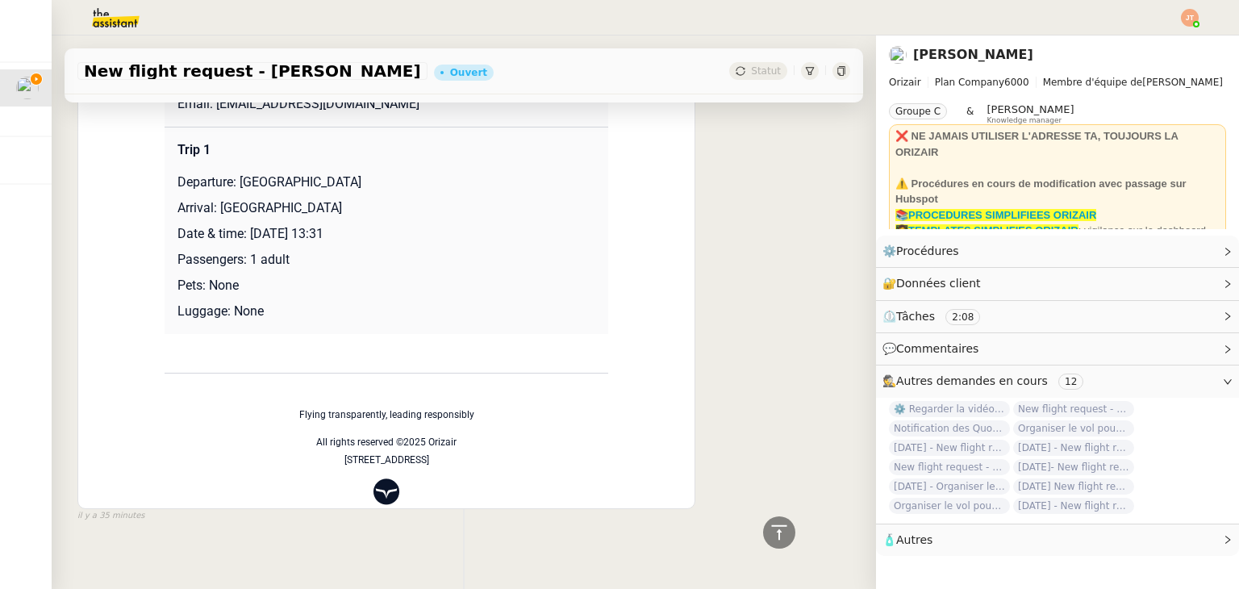
drag, startPoint x: 382, startPoint y: 188, endPoint x: 214, endPoint y: 188, distance: 167.8
click at [214, 198] on p "Arrival: Larnaca International Airport" at bounding box center [386, 207] width 418 height 19
copy p "Larnaca International Airport"
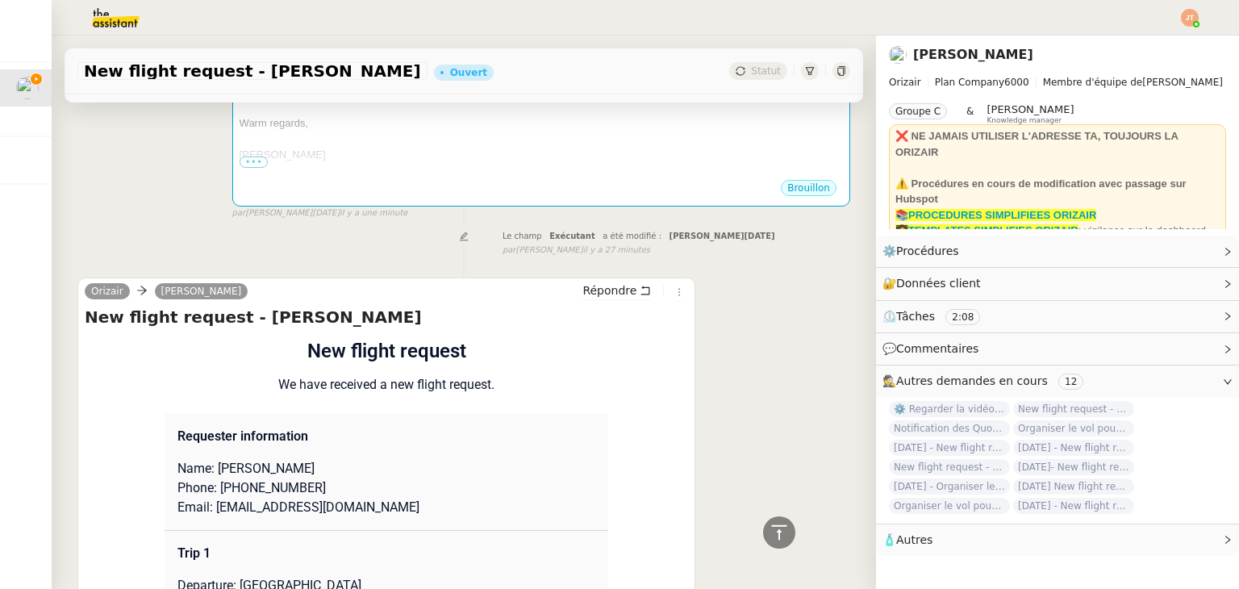
scroll to position [0, 0]
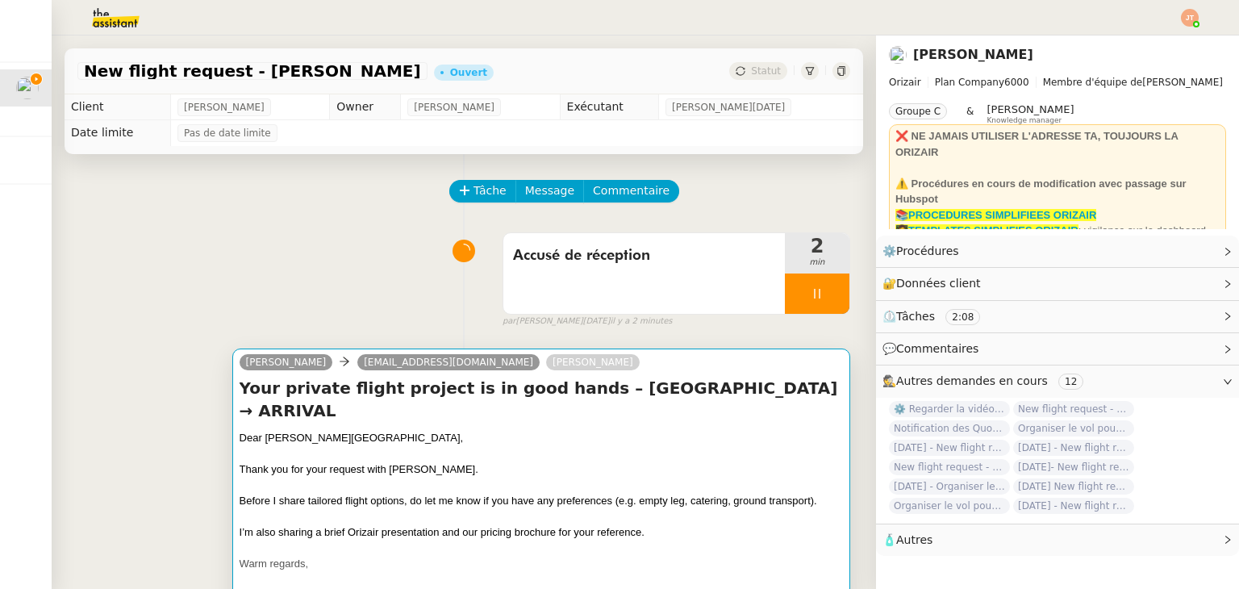
click at [407, 478] on div at bounding box center [541, 486] width 603 height 16
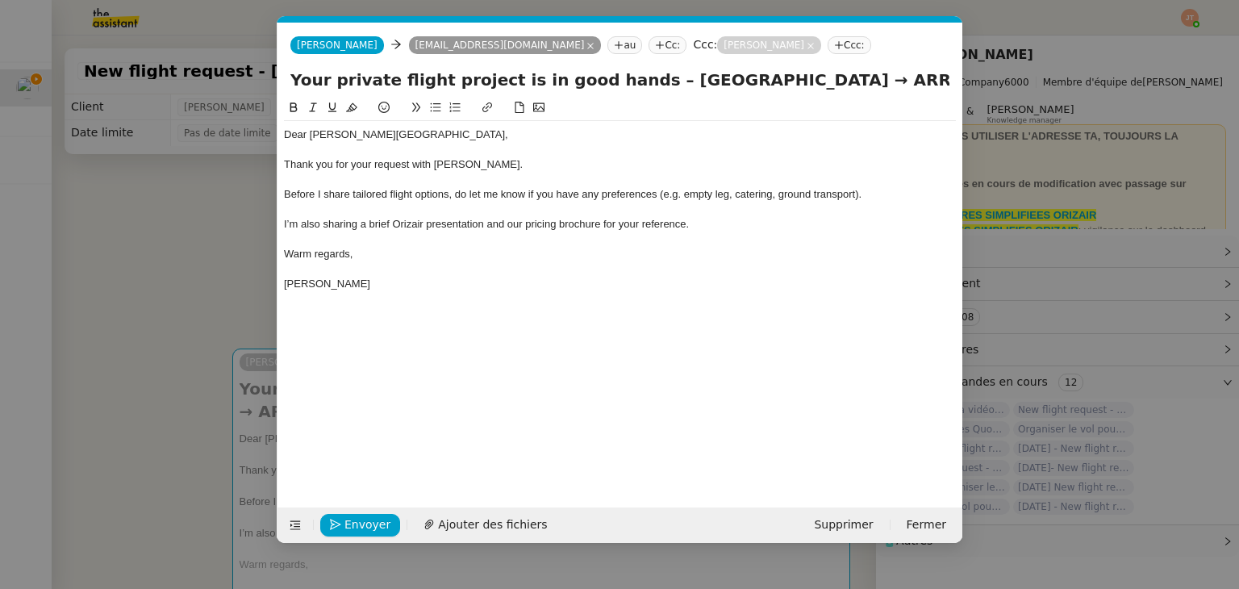
scroll to position [0, 84]
drag, startPoint x: 881, startPoint y: 81, endPoint x: 823, endPoint y: 78, distance: 58.1
click at [823, 78] on input "Your private flight project is in good hands – London Luton Airport → ARRIVAL" at bounding box center [619, 80] width 659 height 24
paste input "Larnaca International Airport"
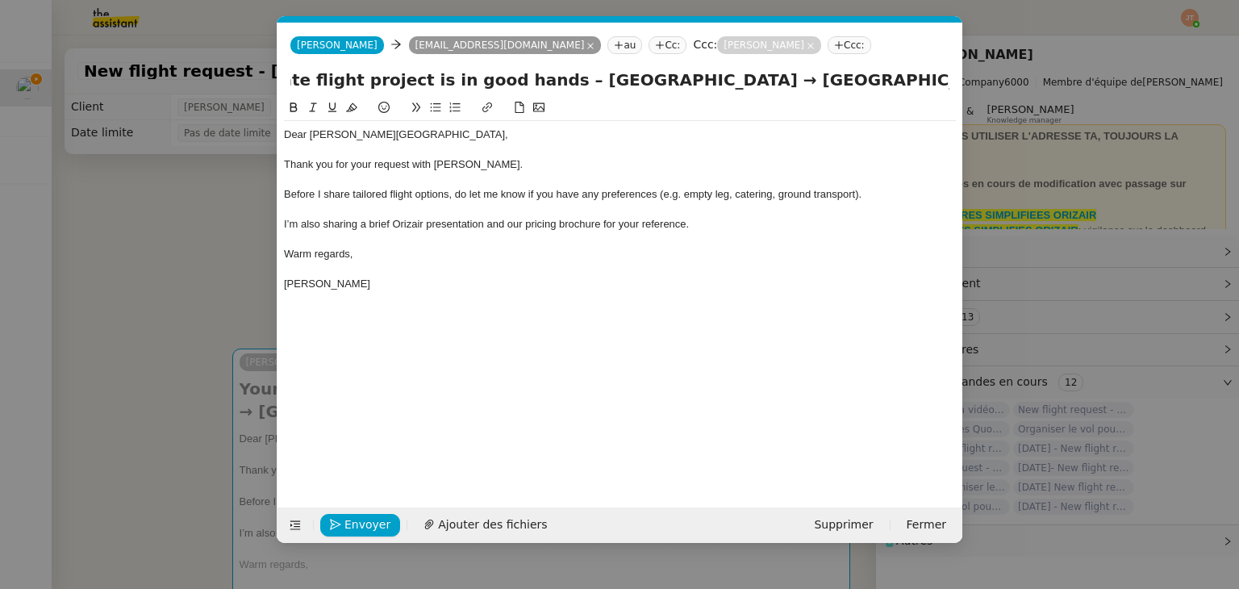
type input "Your private flight project is in good hands – London Luton Airport → Larnaca I…"
click at [473, 184] on div at bounding box center [620, 180] width 672 height 15
click at [486, 520] on span "Ajouter des fichiers" at bounding box center [492, 524] width 109 height 19
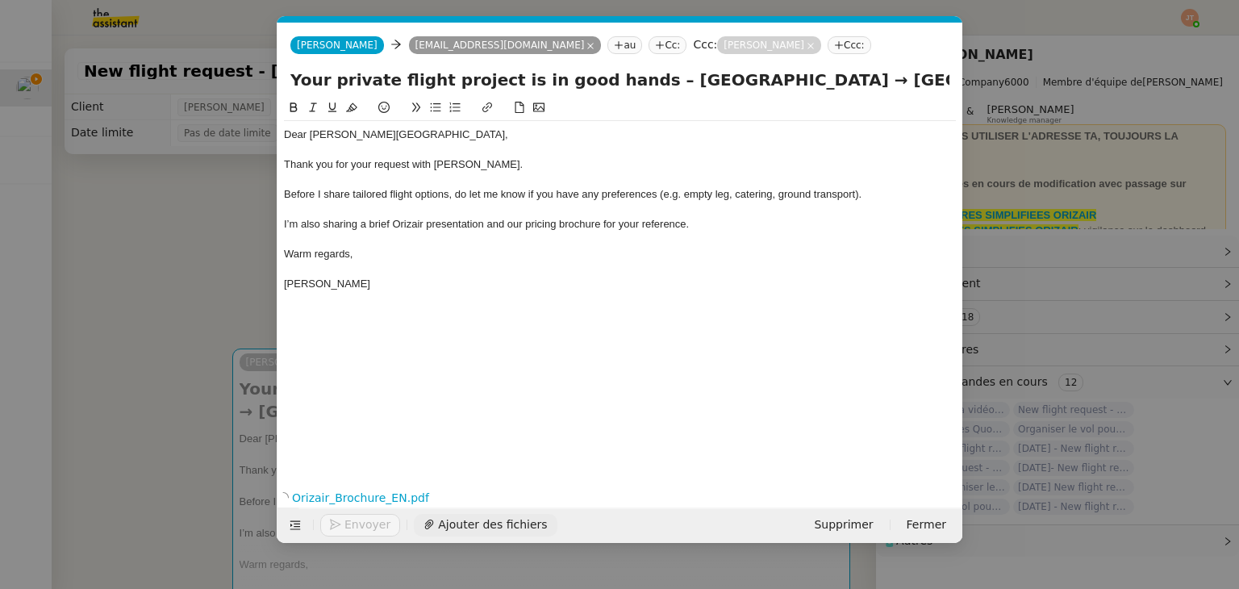
click at [482, 530] on span "Ajouter des fichiers" at bounding box center [492, 524] width 109 height 19
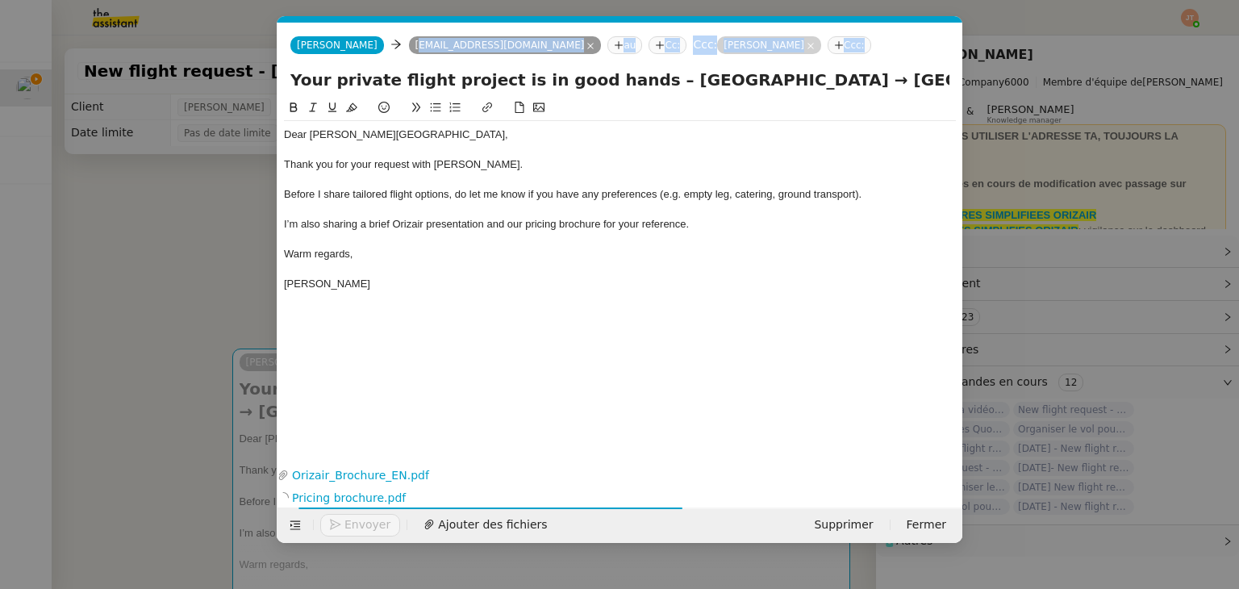
drag, startPoint x: 393, startPoint y: 27, endPoint x: 417, endPoint y: 109, distance: 85.8
click at [417, 109] on form "Josephine Josephine golfgodfazzer@googlemail.com au Cc: Ccc: Louis Frei Ccc: Yo…" at bounding box center [620, 283] width 686 height 520
click at [423, 243] on div at bounding box center [620, 239] width 672 height 15
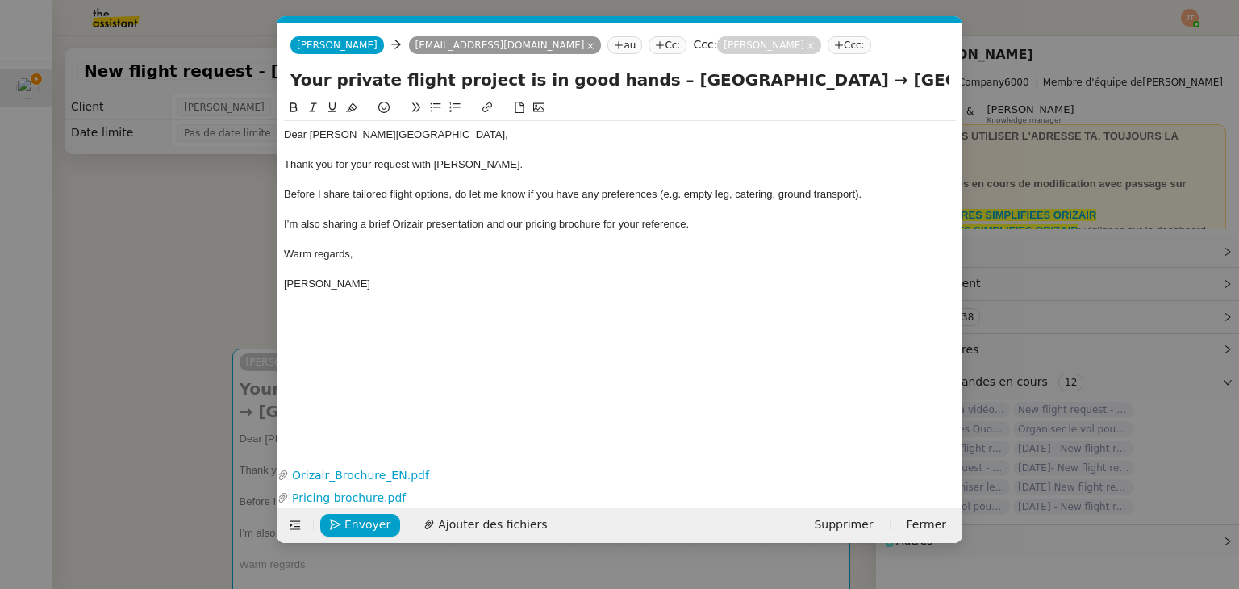
click at [372, 265] on div at bounding box center [620, 268] width 672 height 15
click at [229, 236] on nz-modal-container "orizair acc Service ✈️Orizair - Acc usé de réception de la demande (FR) - En co…" at bounding box center [619, 294] width 1239 height 589
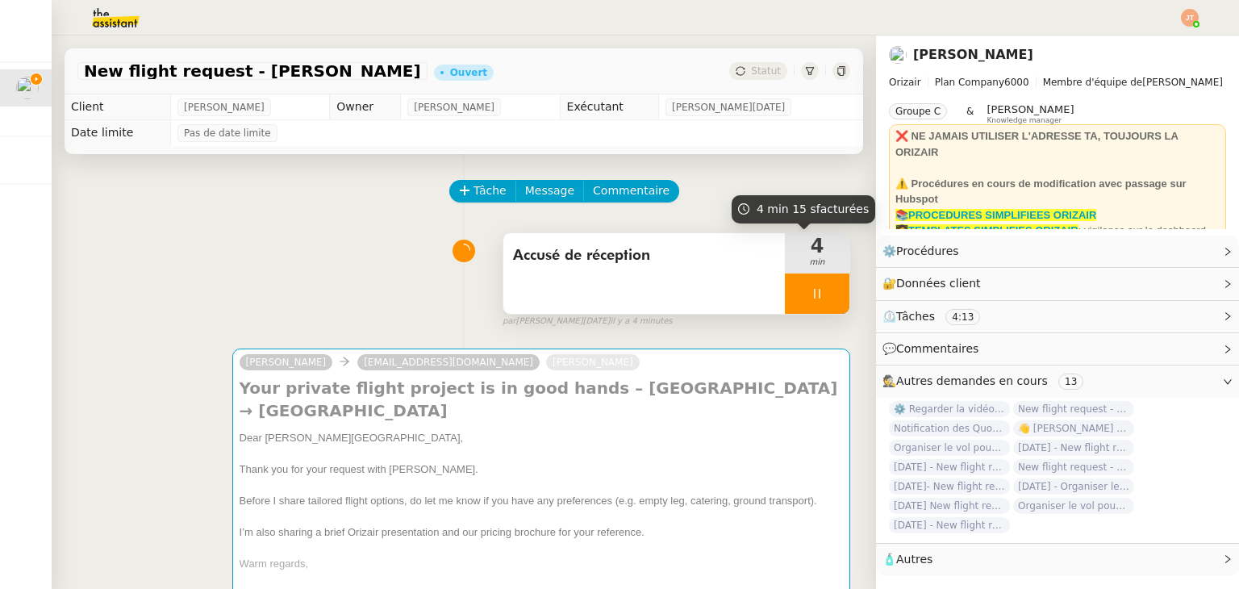
click at [787, 294] on div at bounding box center [817, 293] width 65 height 40
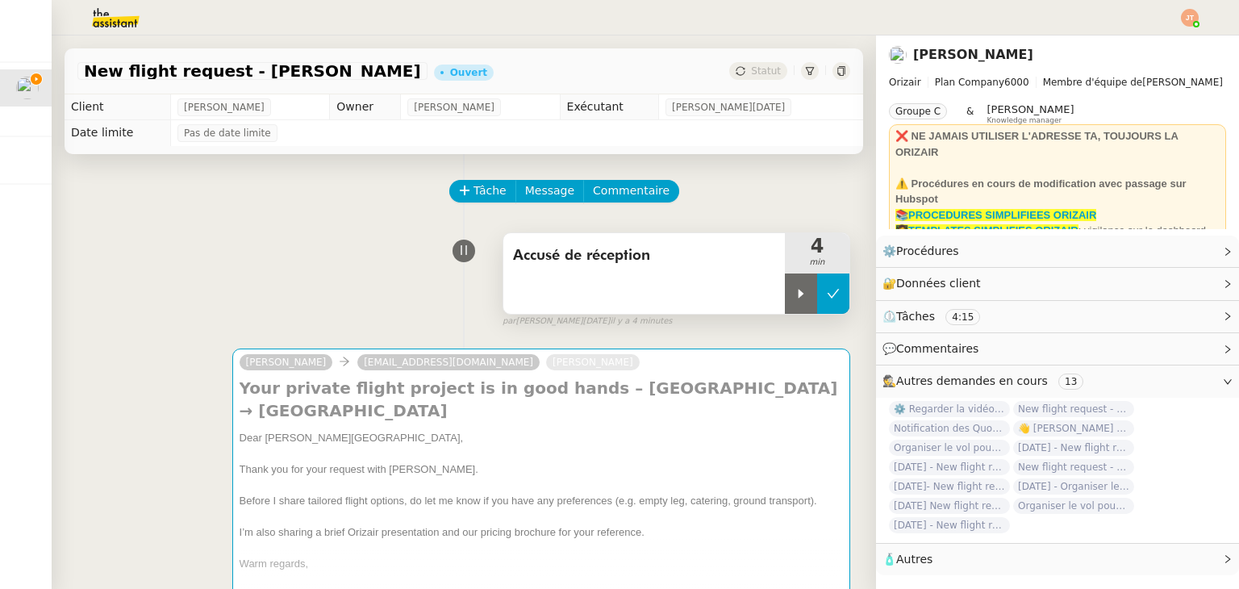
click at [827, 294] on icon at bounding box center [833, 293] width 13 height 13
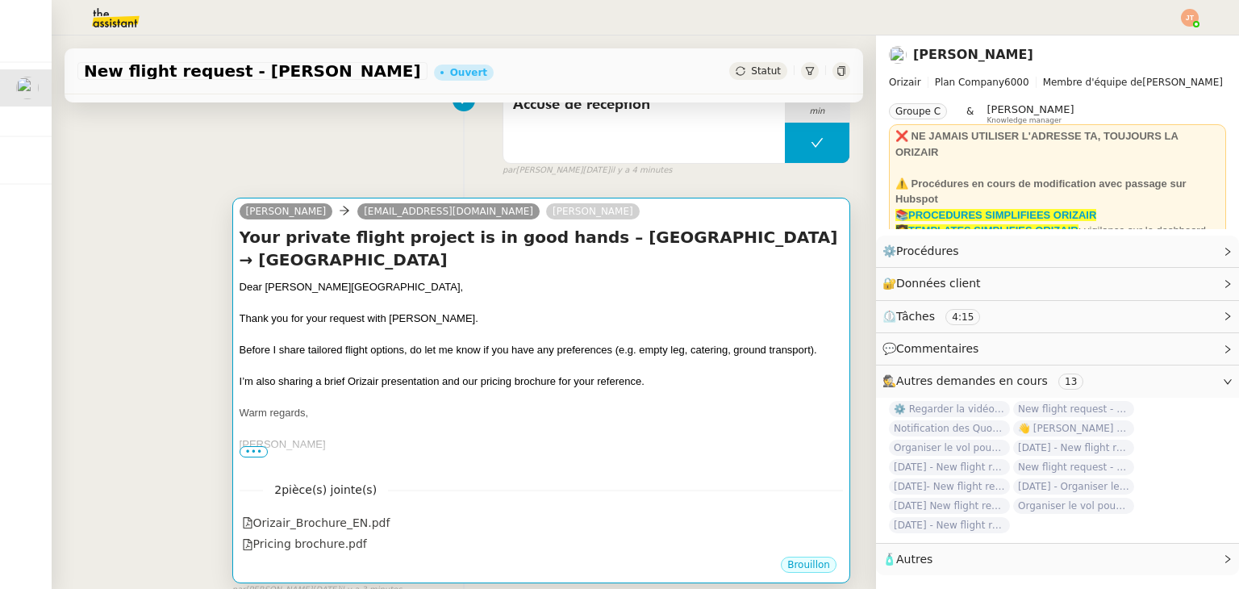
scroll to position [161, 0]
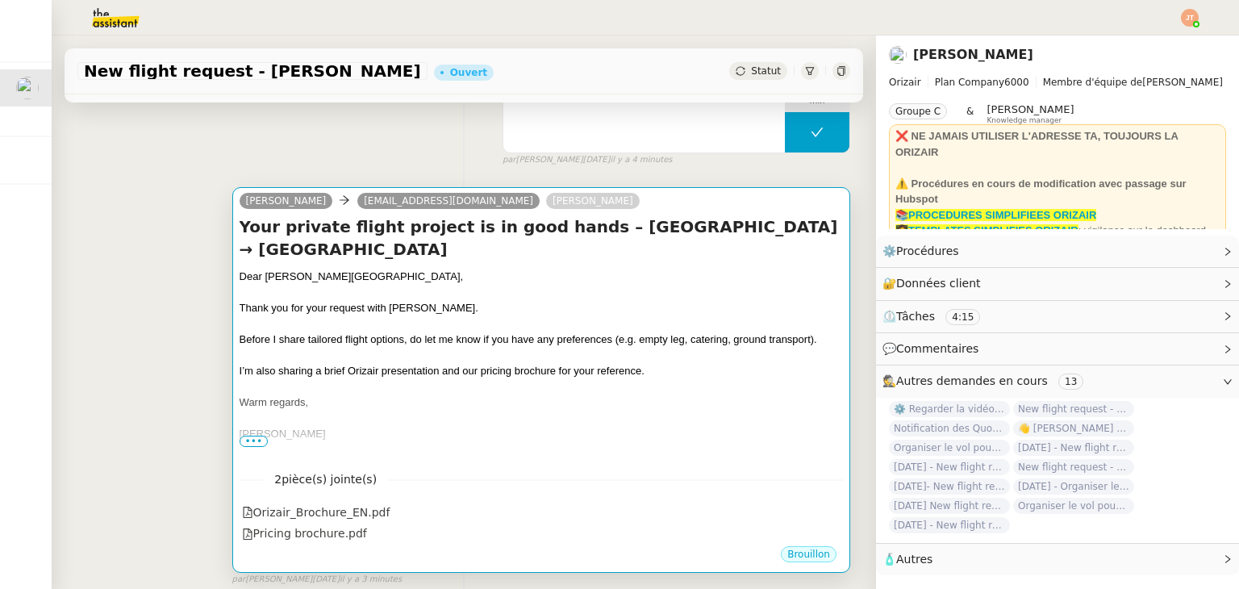
click at [427, 345] on span "Before I share tailored flight options, do let me know if you have any preferen…" at bounding box center [529, 339] width 578 height 12
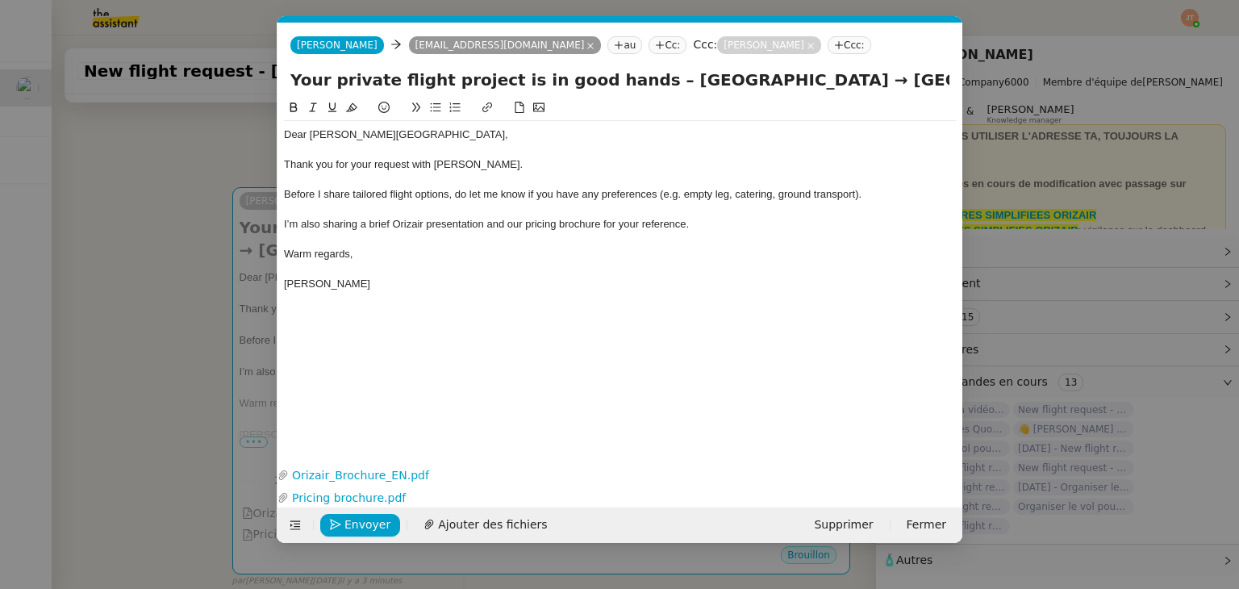
scroll to position [0, 84]
click at [369, 530] on span "Envoyer" at bounding box center [367, 524] width 46 height 19
click at [369, 530] on span "Confirmer l'envoi" at bounding box center [392, 524] width 97 height 19
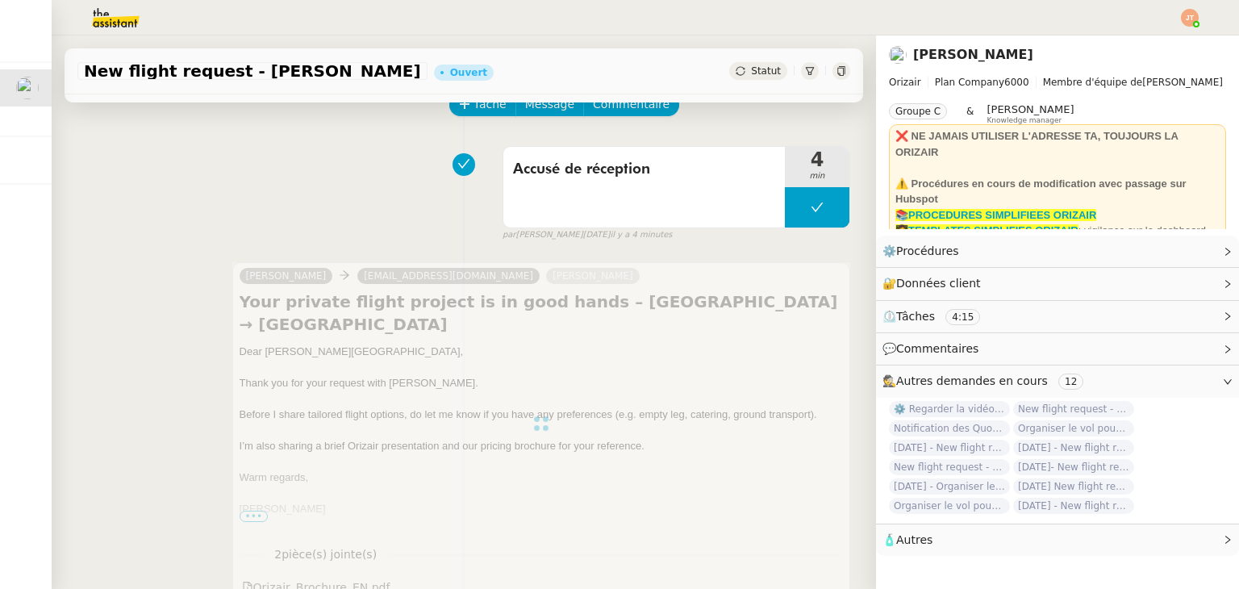
scroll to position [81, 0]
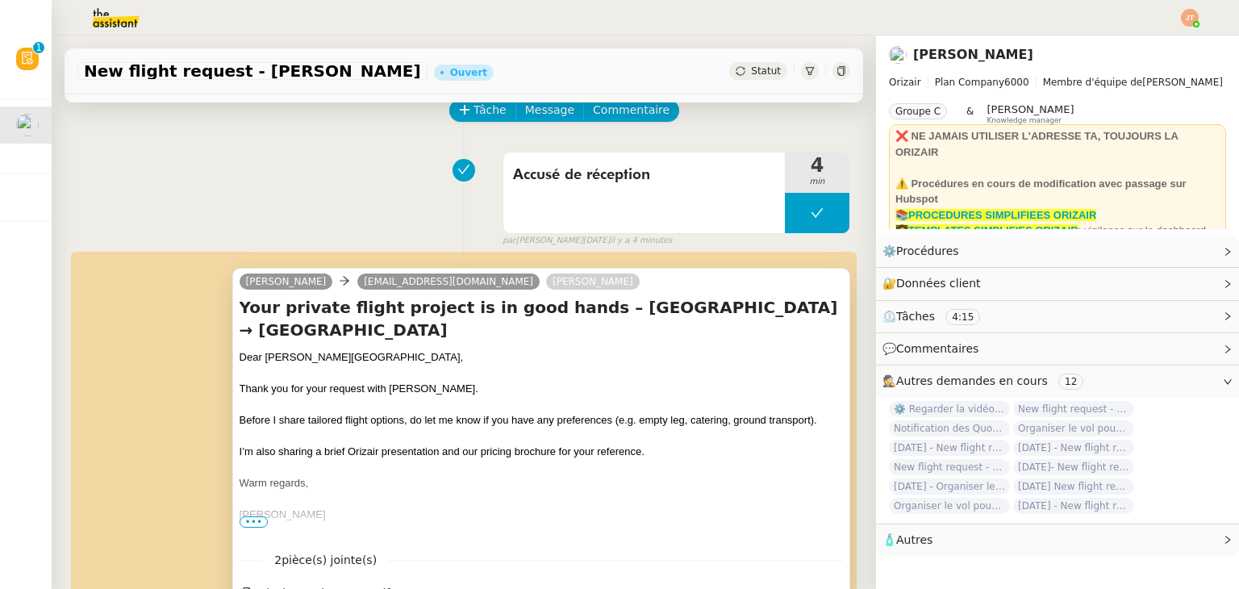
click at [756, 75] on span "Statut" at bounding box center [766, 70] width 30 height 11
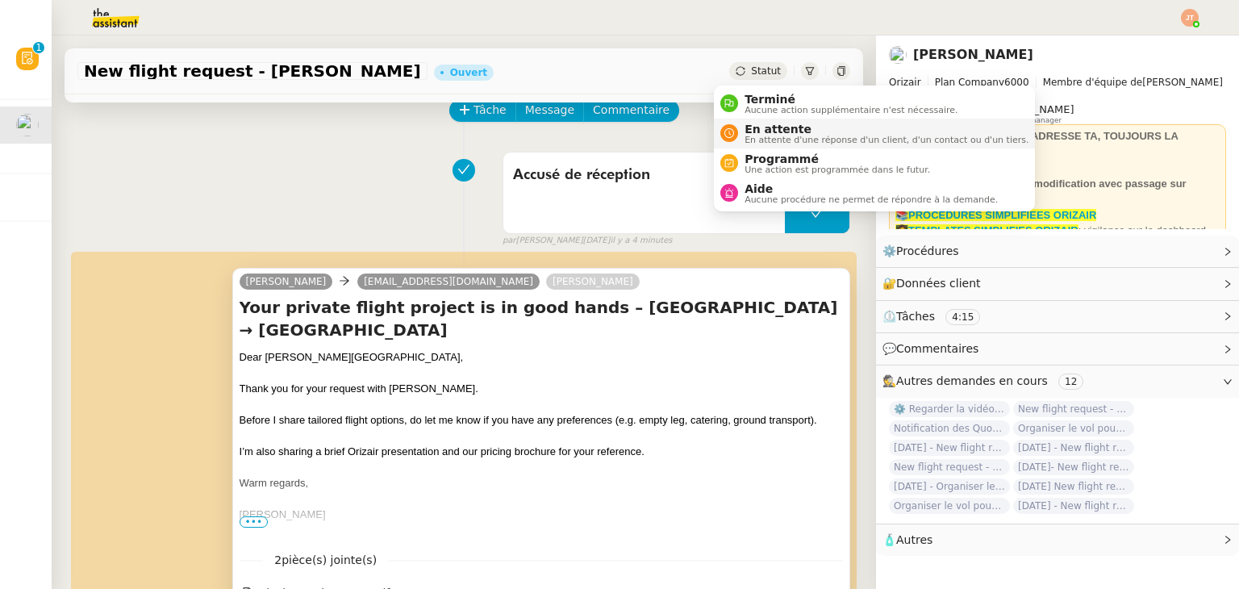
click at [768, 136] on span "En attente d'une réponse d'un client, d'un contact ou d'un tiers." at bounding box center [886, 140] width 284 height 9
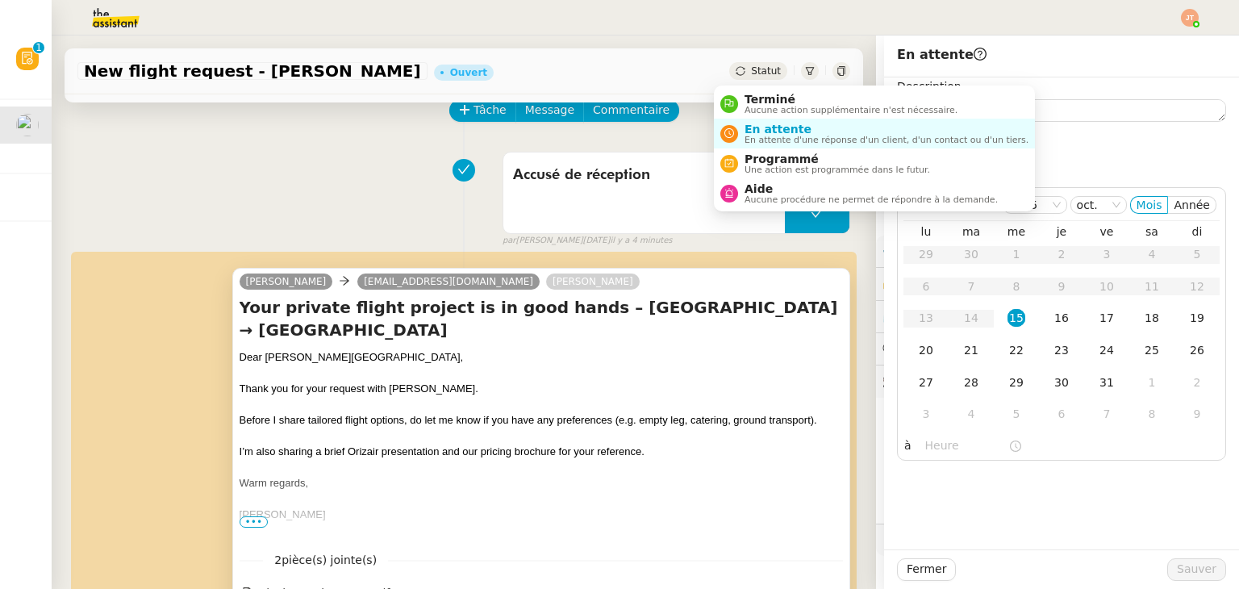
click at [753, 69] on span "Statut" at bounding box center [766, 70] width 30 height 11
click at [768, 171] on span "Une action est programmée dans le futur." at bounding box center [837, 169] width 186 height 9
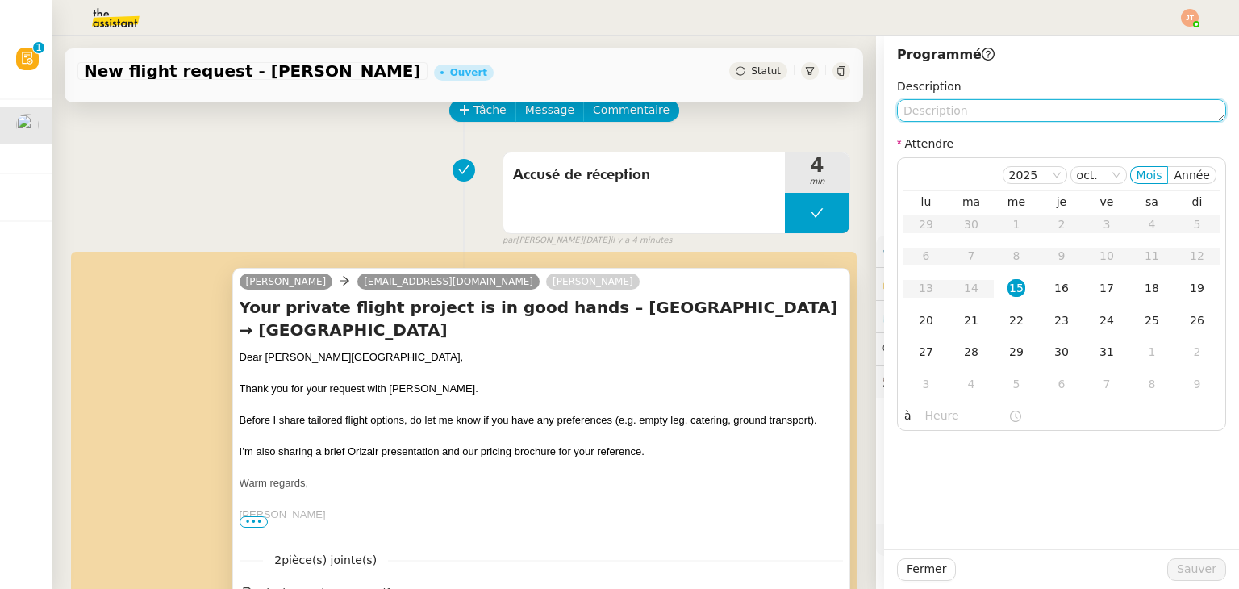
click at [915, 114] on textarea at bounding box center [1061, 110] width 329 height 23
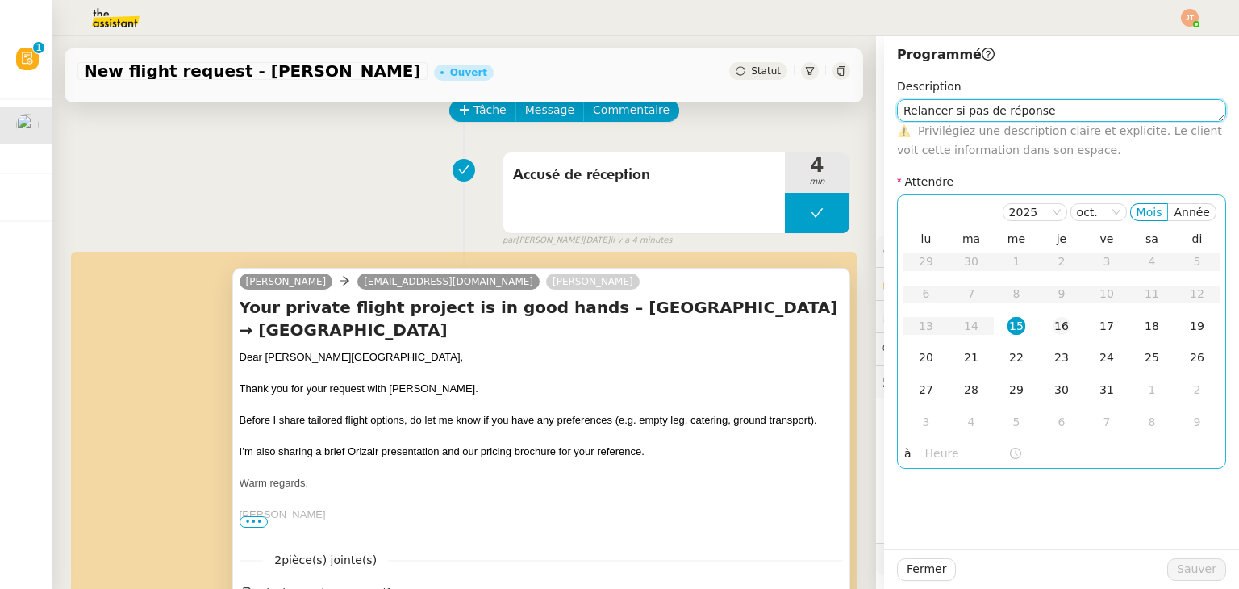
type textarea "Relancer si pas de réponse"
click at [1053, 320] on div "16" at bounding box center [1062, 326] width 18 height 18
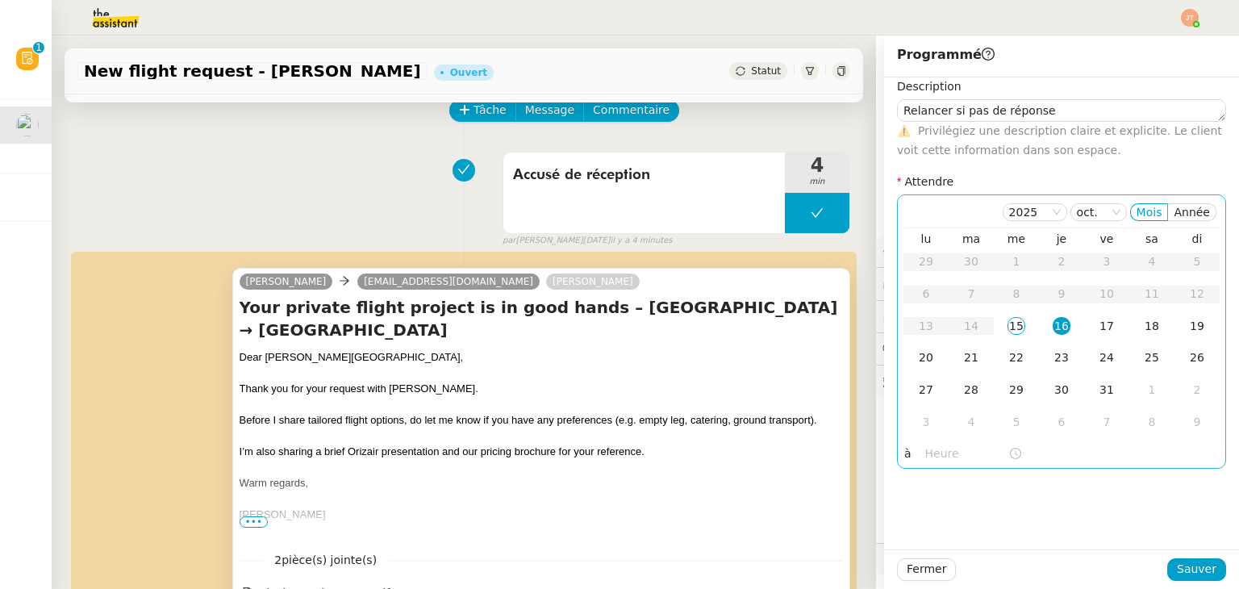
click at [925, 446] on input "text" at bounding box center [966, 453] width 83 height 19
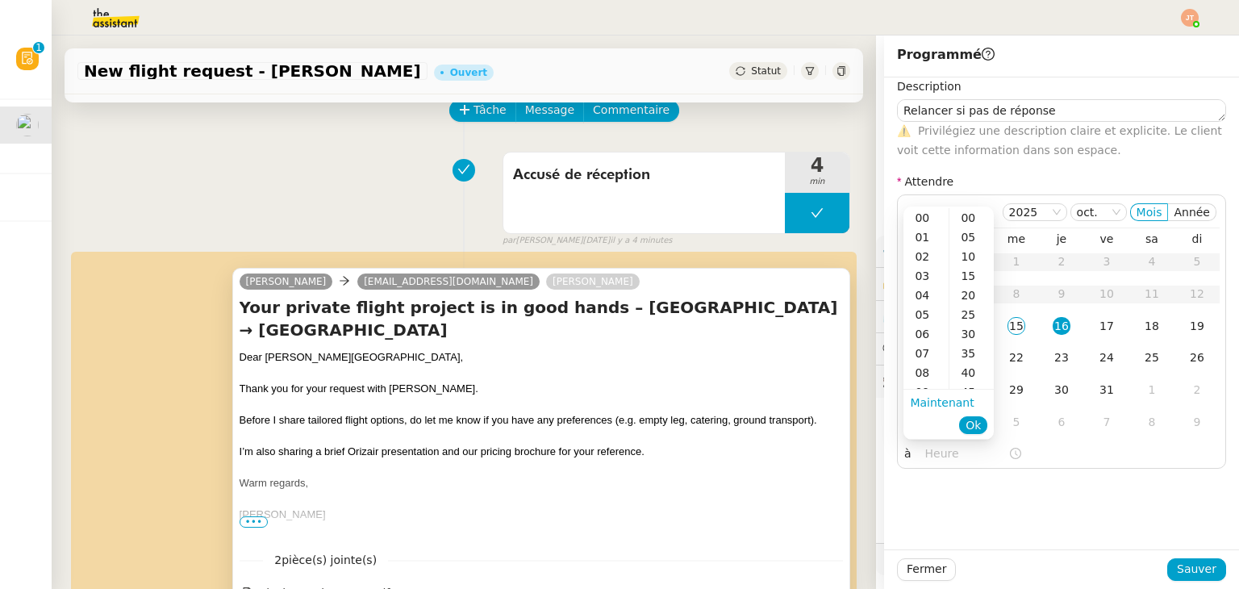
click at [926, 390] on ul "Maintenant Ok" at bounding box center [948, 414] width 90 height 48
click at [925, 388] on div "09" at bounding box center [925, 391] width 45 height 19
click at [961, 373] on div "40" at bounding box center [971, 372] width 44 height 19
type input "09:40"
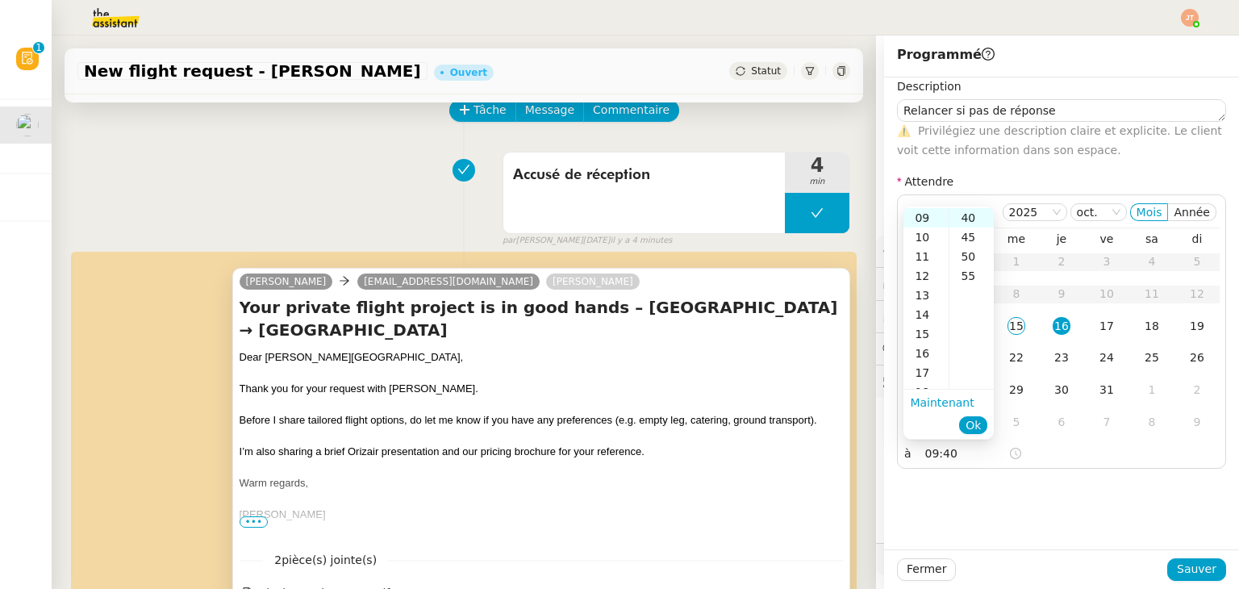
scroll to position [155, 0]
click at [974, 420] on span "Ok" at bounding box center [972, 425] width 15 height 16
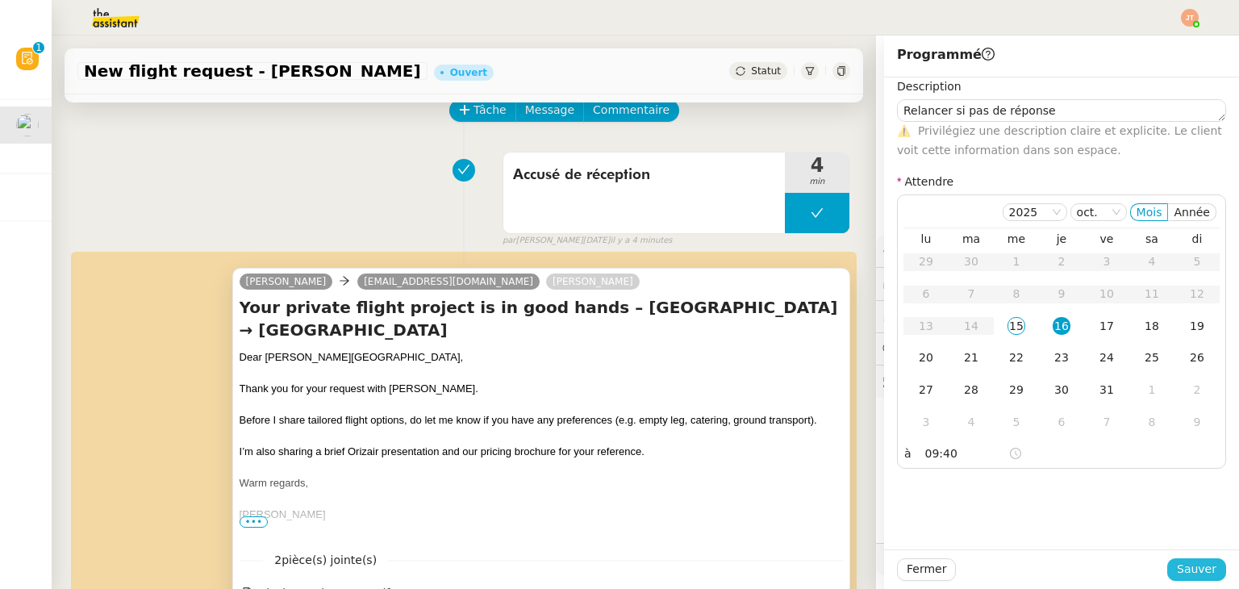
click at [1180, 565] on span "Sauver" at bounding box center [1197, 569] width 40 height 19
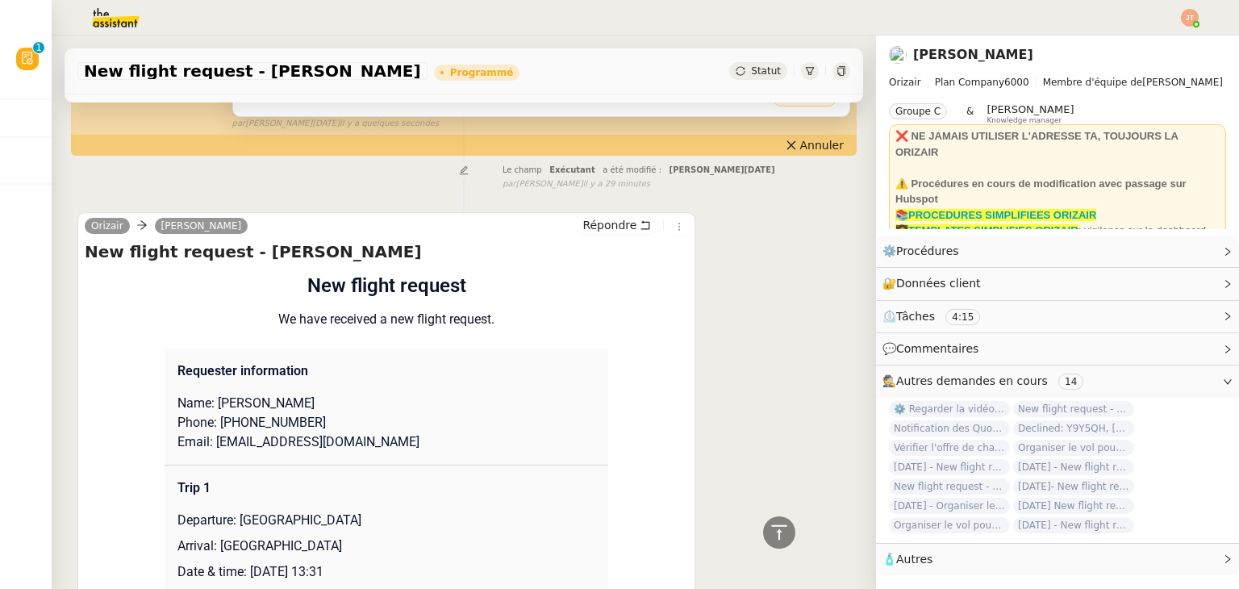
scroll to position [403, 0]
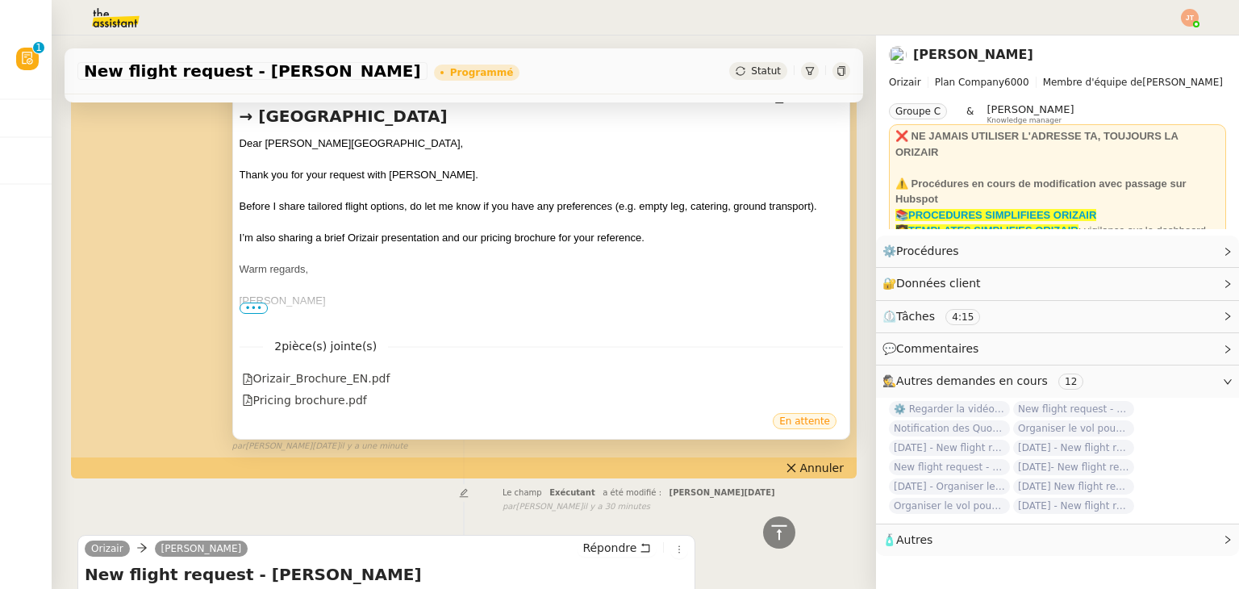
click at [1180, 18] on div at bounding box center [619, 17] width 1158 height 35
click at [1188, 13] on img at bounding box center [1190, 18] width 18 height 18
click at [1145, 40] on span "Suivi" at bounding box center [1132, 46] width 27 height 13
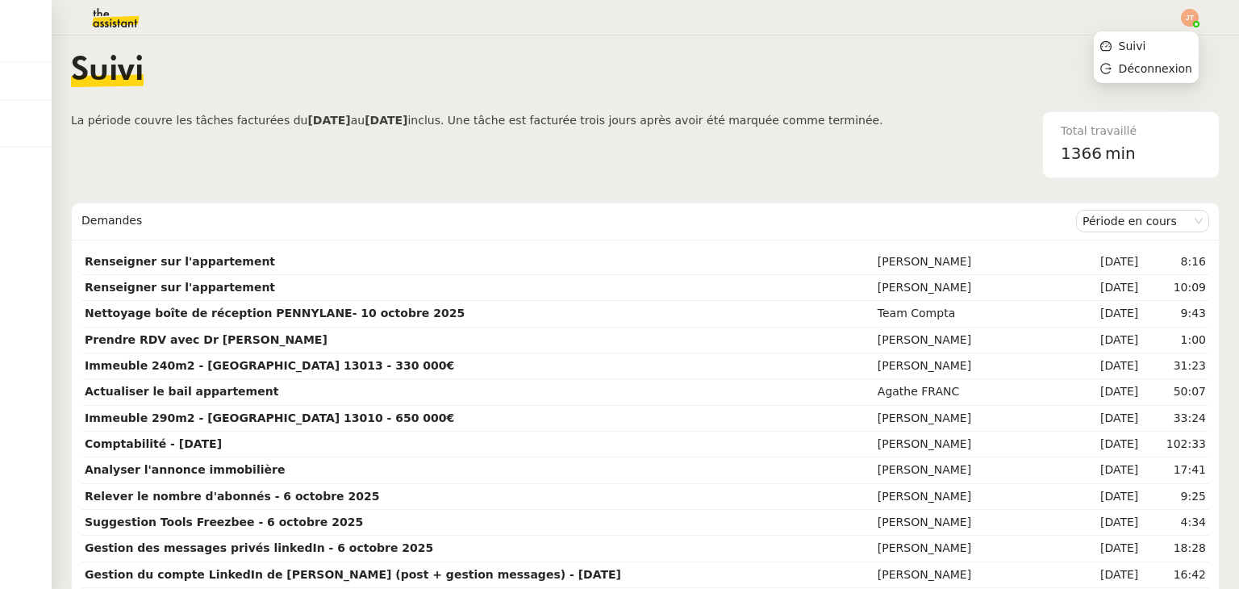
click at [1187, 17] on img at bounding box center [1190, 18] width 18 height 18
click at [1145, 48] on span "Suivi" at bounding box center [1132, 46] width 27 height 13
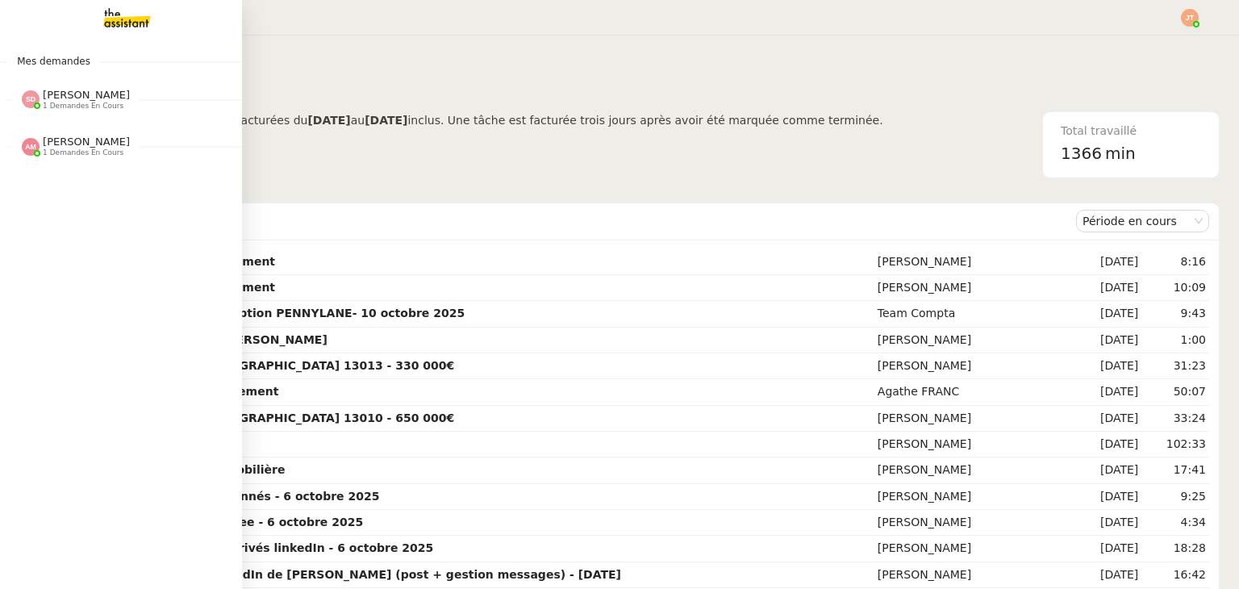
click at [68, 156] on span "1 demandes en cours" at bounding box center [83, 152] width 81 height 9
click at [68, 90] on span "Sheida Delpazir" at bounding box center [86, 95] width 87 height 12
click at [71, 102] on span "1 demandes en cours" at bounding box center [83, 106] width 81 height 9
click at [77, 103] on span "1 demandes en cours" at bounding box center [83, 106] width 81 height 9
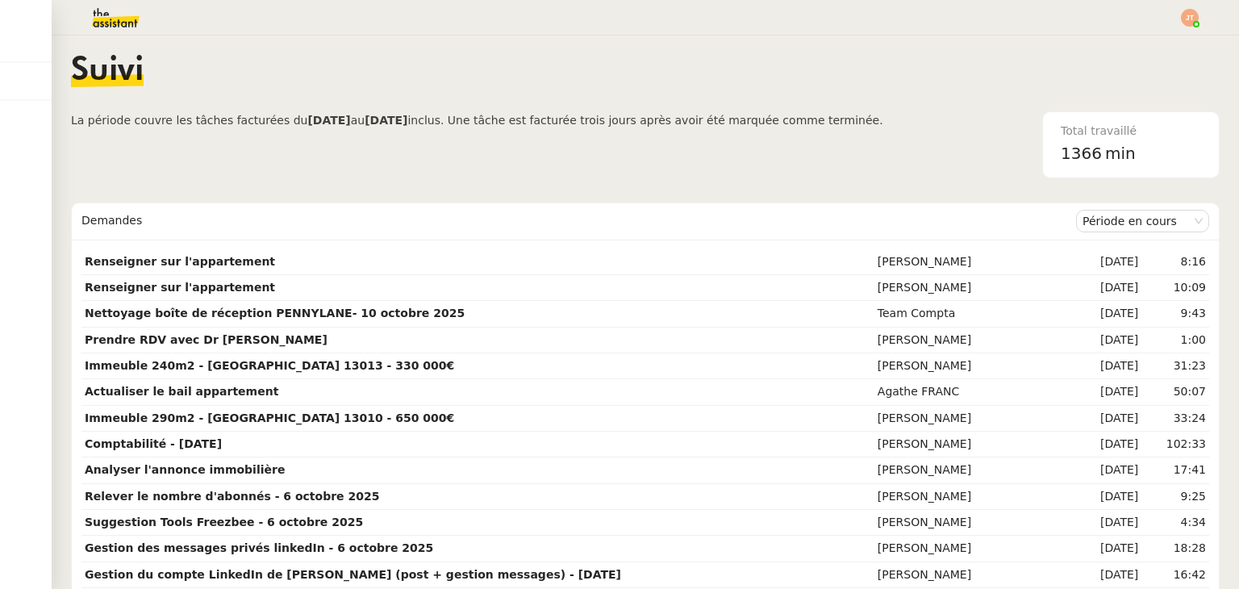
click at [355, 148] on span "La période couvre les tâches facturées du 04/10/2025 au 03/11/2025 inclus. Une …" at bounding box center [477, 144] width 812 height 67
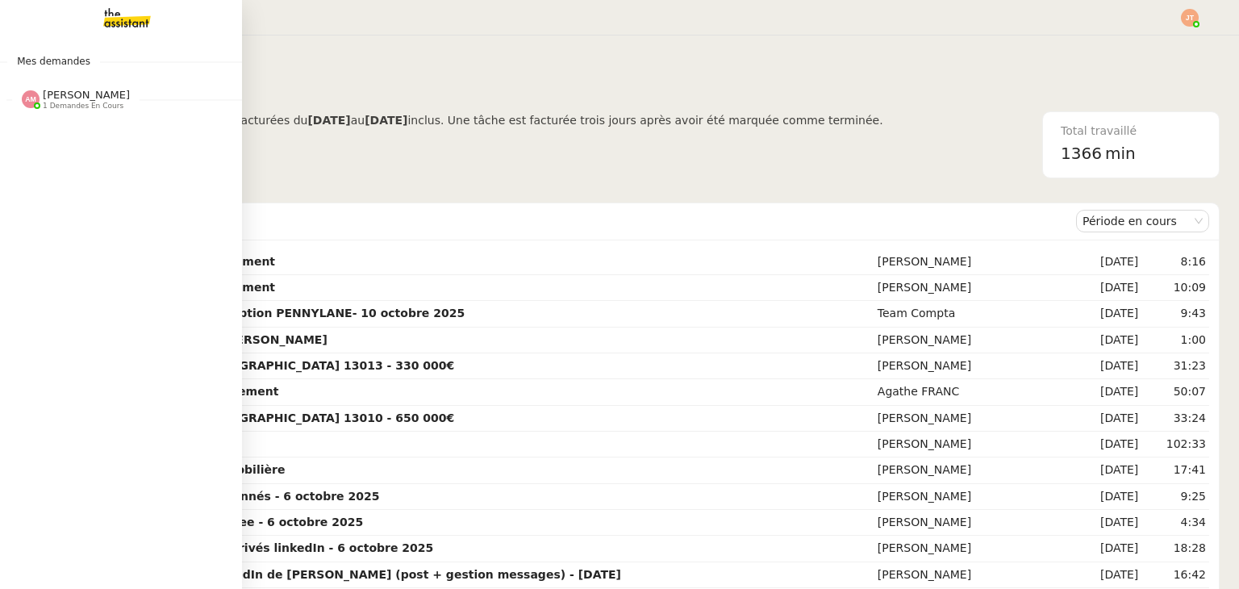
click at [58, 104] on span "1 demandes en cours" at bounding box center [83, 106] width 81 height 9
click at [76, 143] on span "[PERSON_NAME]" at bounding box center [107, 142] width 163 height 10
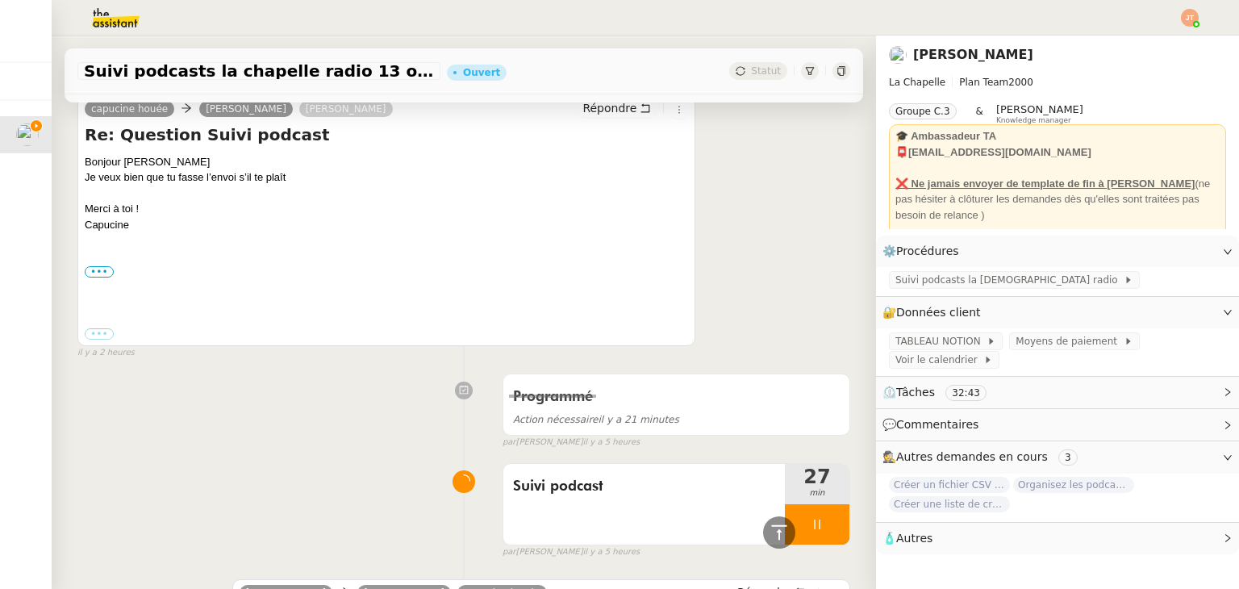
scroll to position [2258, 0]
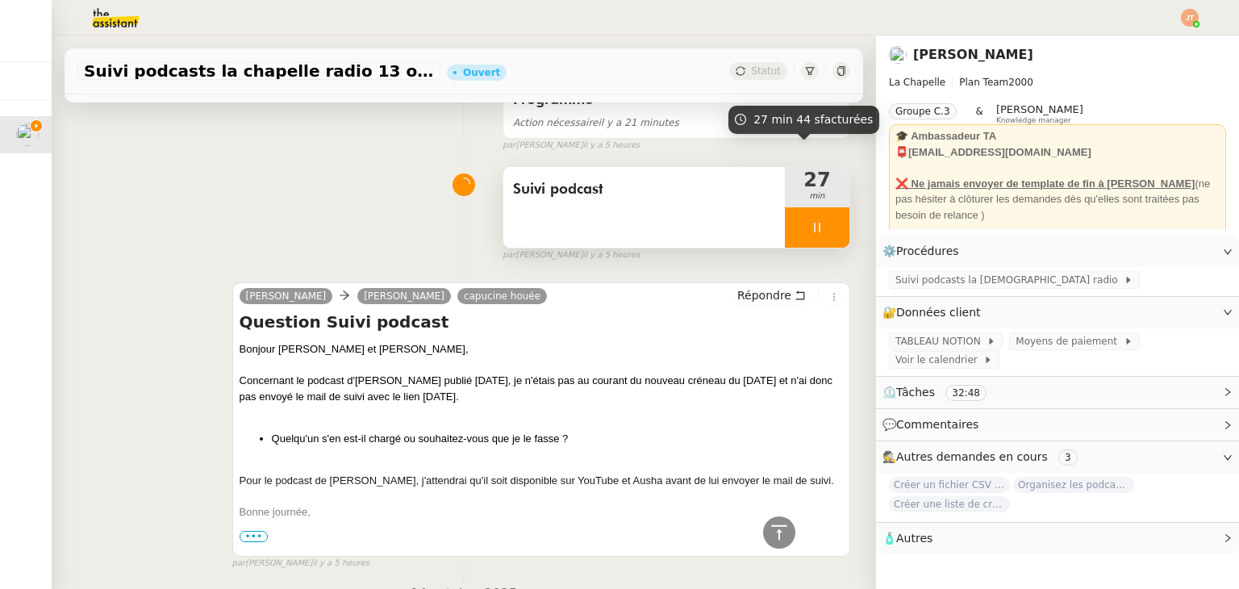
click at [785, 207] on div at bounding box center [817, 227] width 65 height 40
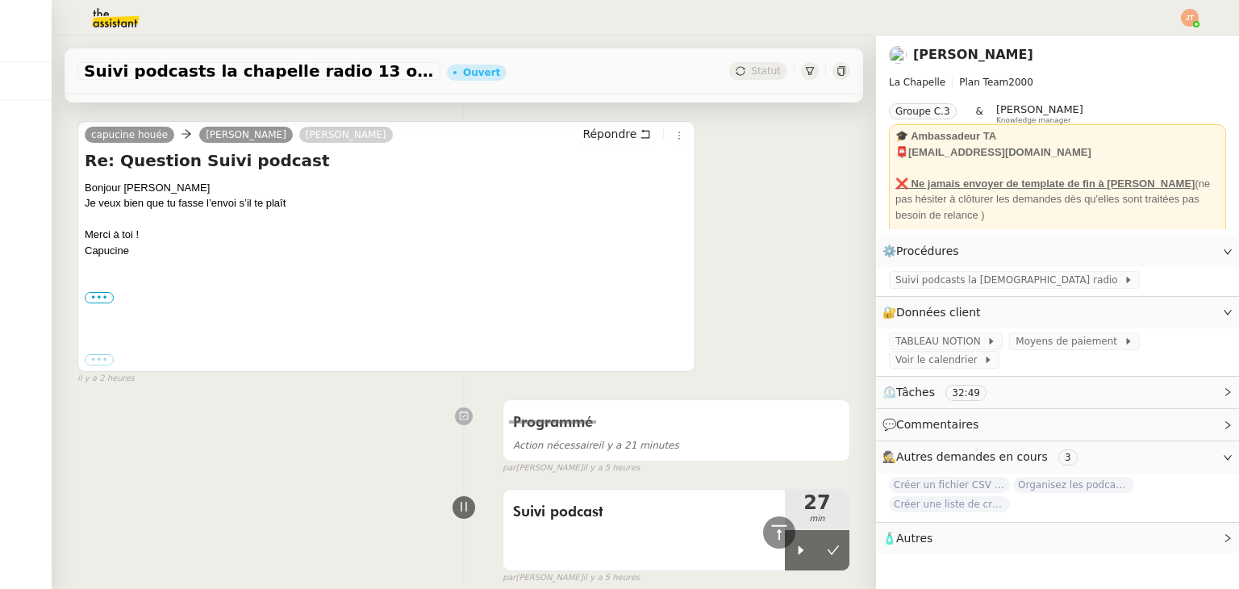
scroll to position [1533, 0]
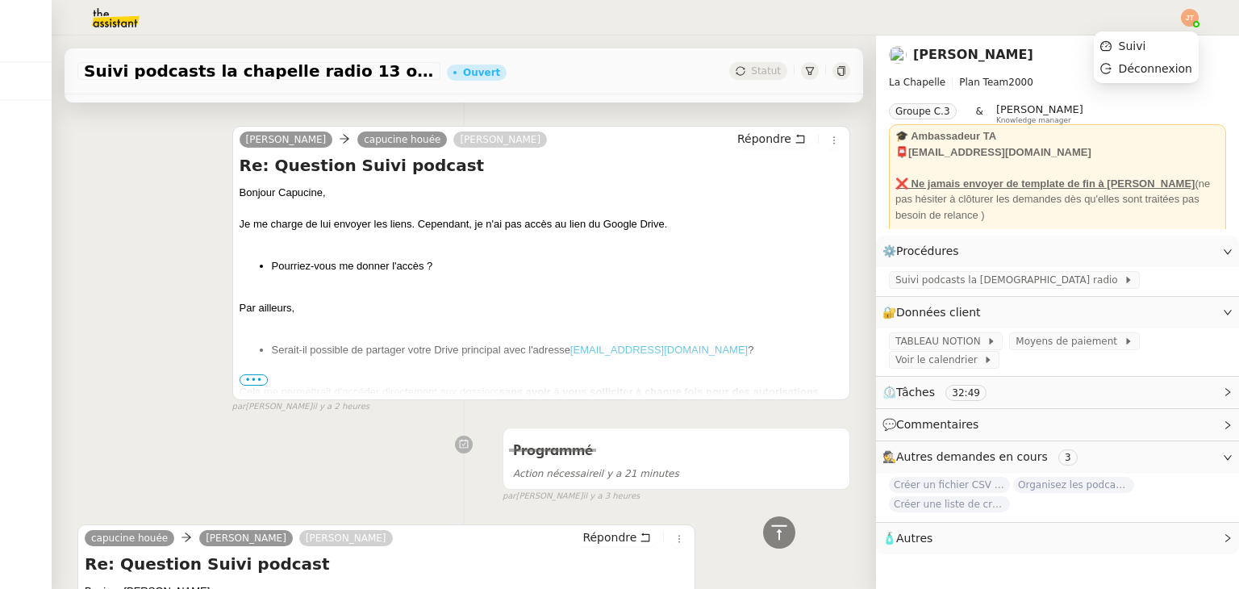
click at [1193, 12] on img at bounding box center [1190, 18] width 18 height 18
click at [1146, 44] on span "Suivi" at bounding box center [1132, 46] width 27 height 13
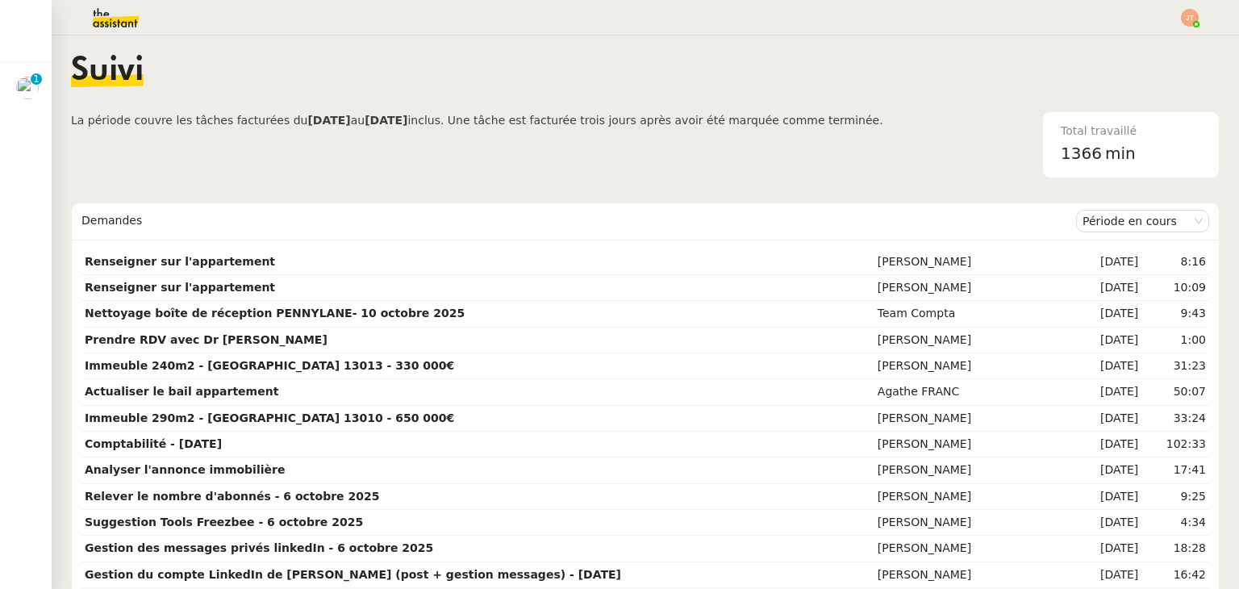
click at [241, 39] on nz-content "Suivi La période couvre les tâches facturées du 04/10/2025 au 03/11/2025 inclus…" at bounding box center [645, 311] width 1149 height 553
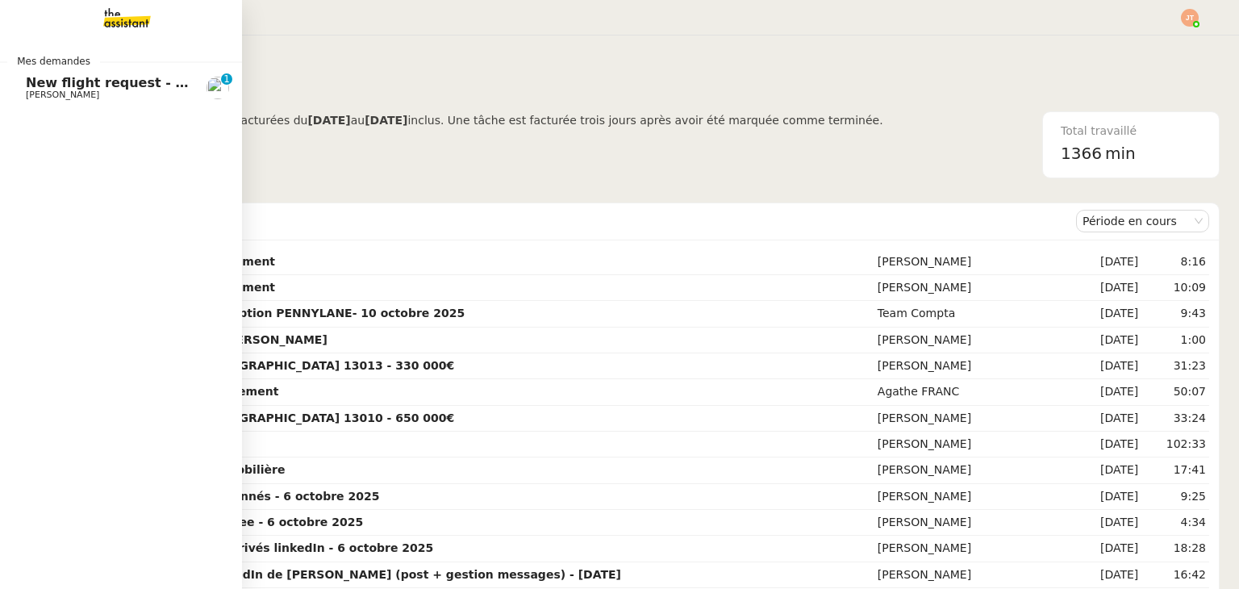
click at [84, 82] on span "New flight request - [PERSON_NAME]" at bounding box center [160, 82] width 269 height 15
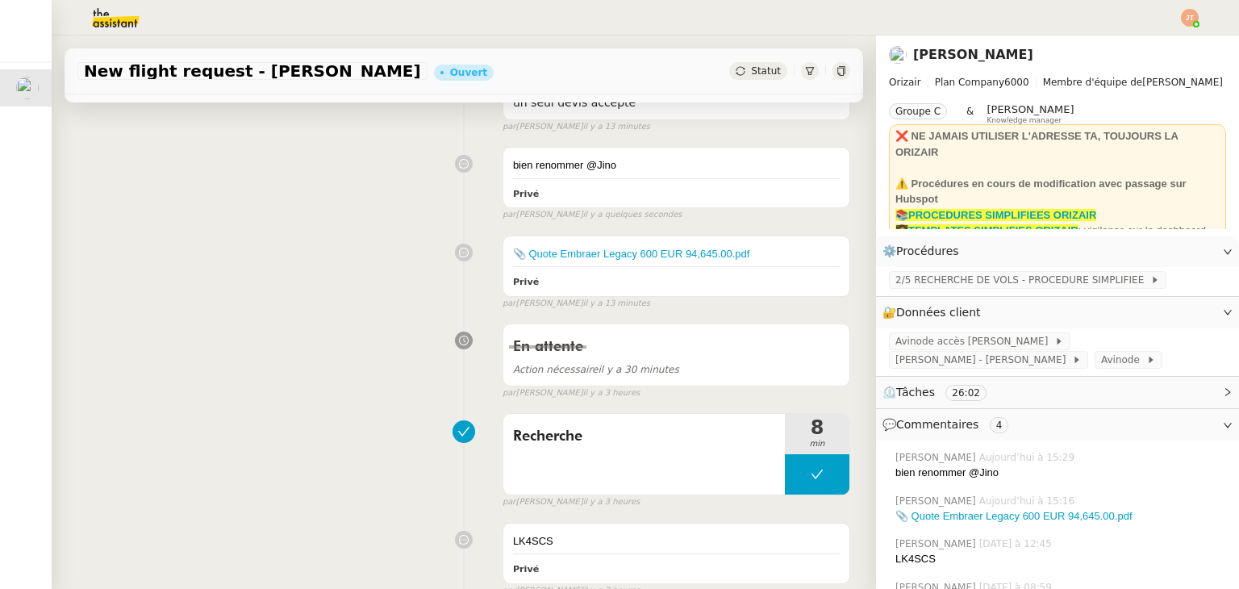
scroll to position [242, 0]
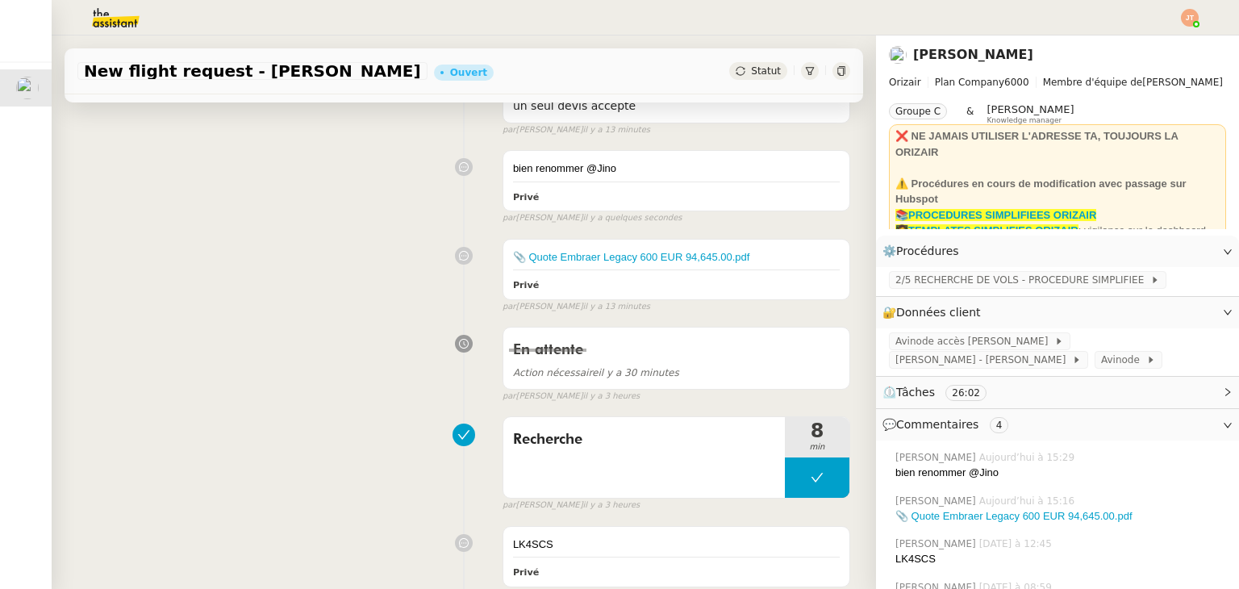
click at [99, 11] on img at bounding box center [102, 17] width 125 height 35
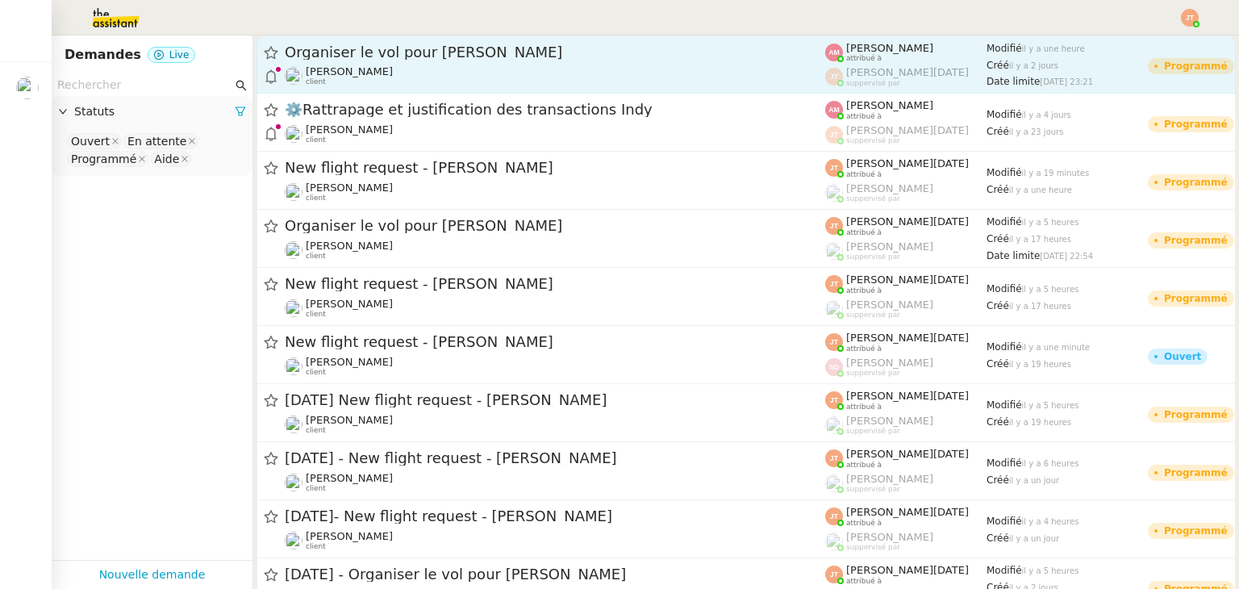
click at [406, 46] on span "Organiser le vol pour [PERSON_NAME]" at bounding box center [555, 52] width 540 height 15
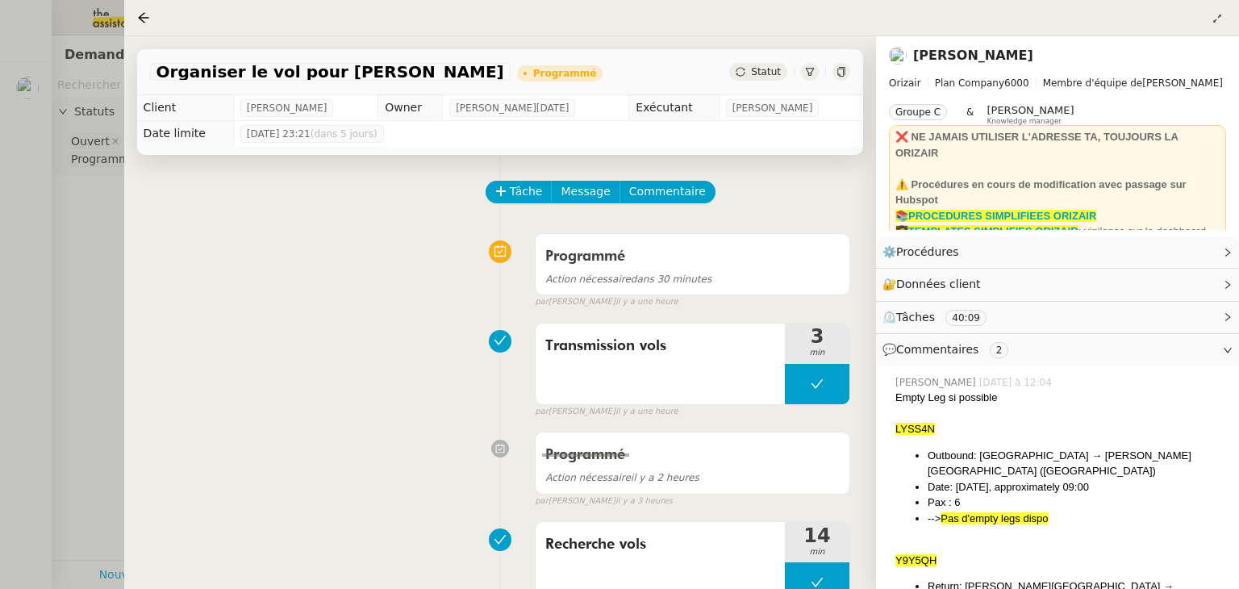
click at [97, 259] on div at bounding box center [619, 294] width 1239 height 589
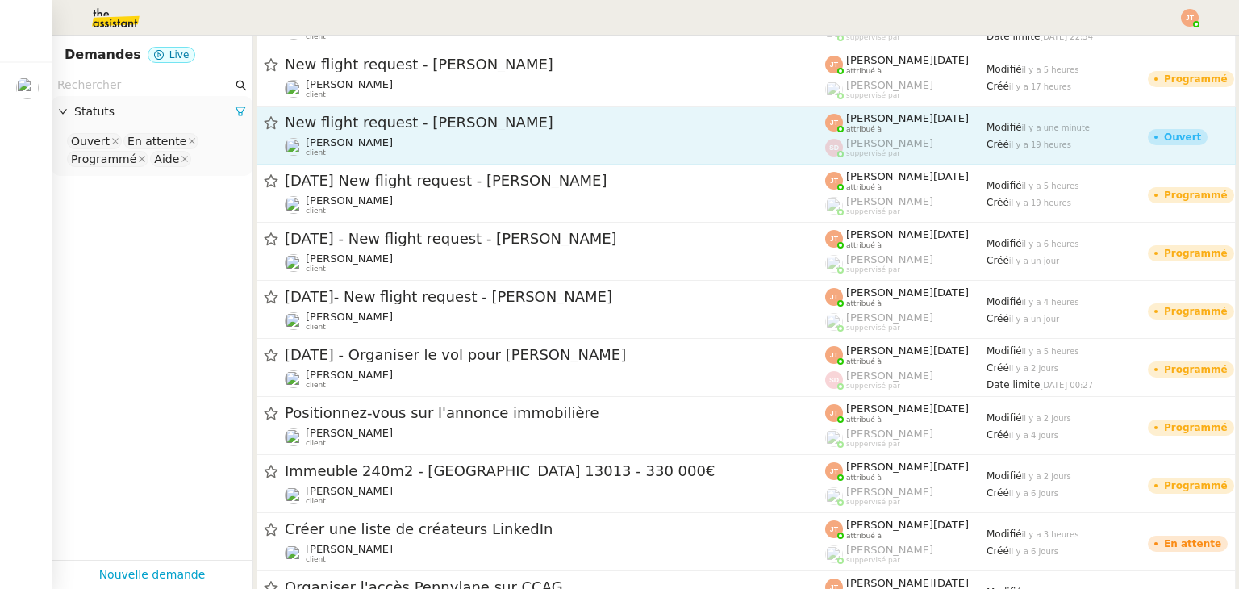
scroll to position [242, 0]
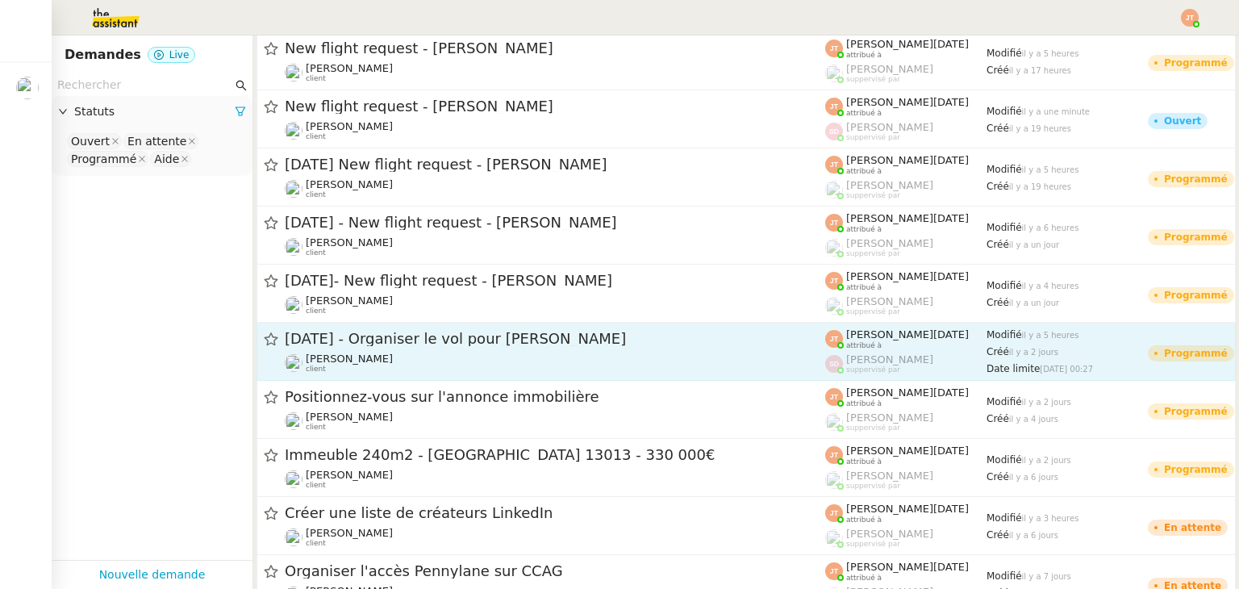
click at [401, 346] on span "[DATE] - Organiser le vol pour [PERSON_NAME]" at bounding box center [555, 339] width 540 height 15
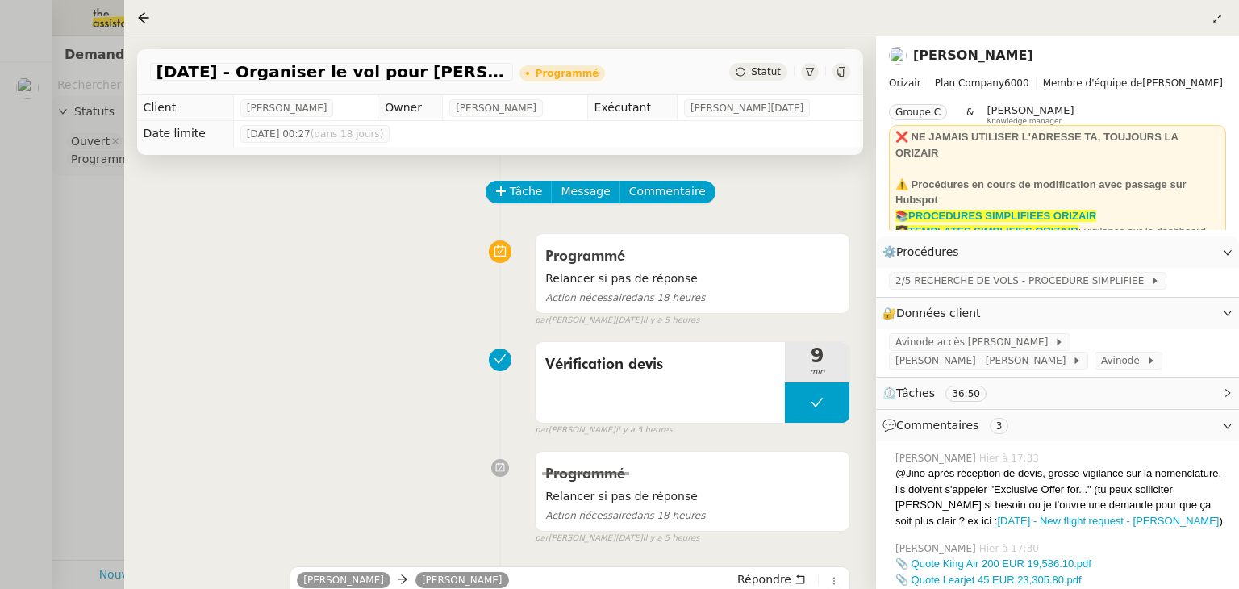
click at [87, 242] on div at bounding box center [619, 294] width 1239 height 589
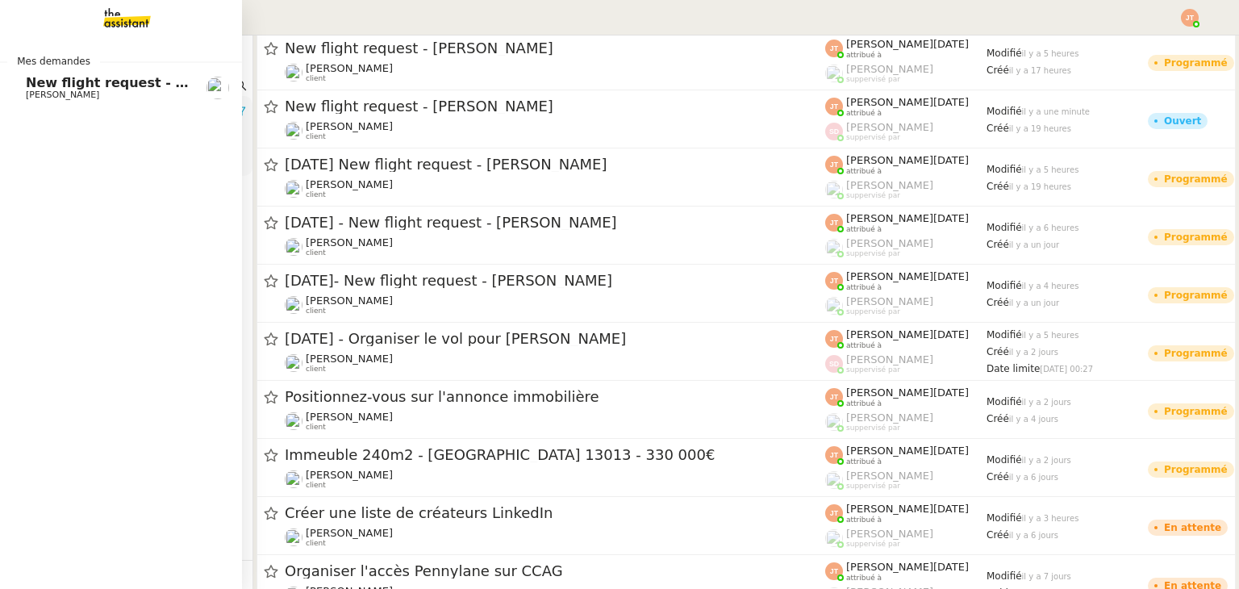
click at [26, 94] on span "[PERSON_NAME]" at bounding box center [62, 95] width 73 height 10
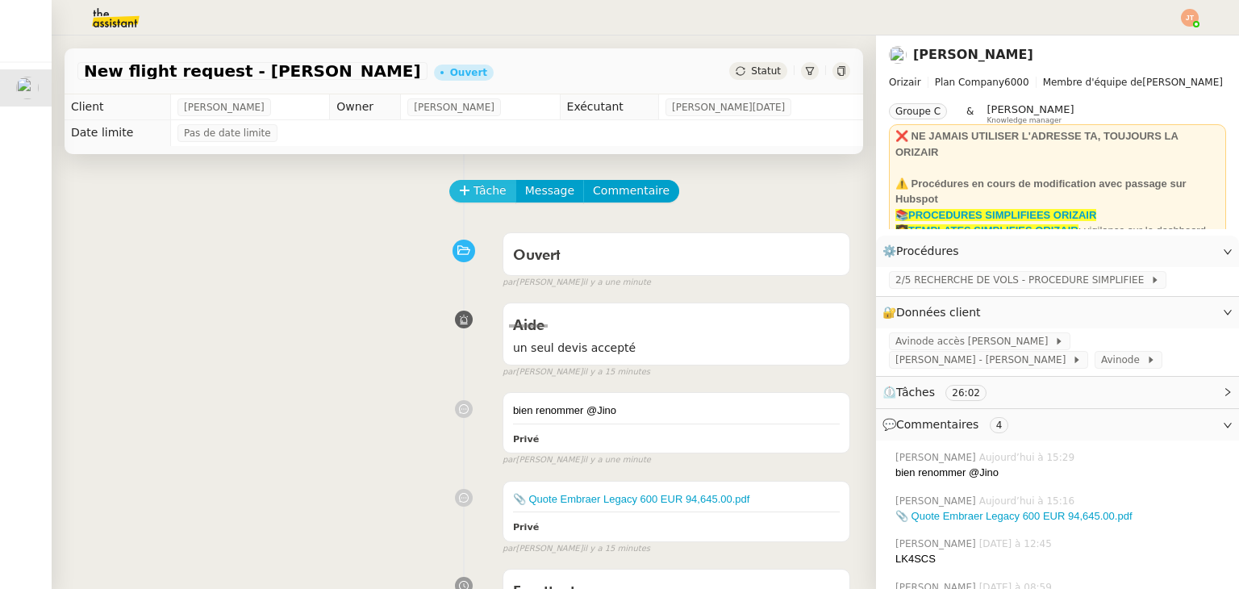
click at [481, 183] on span "Tâche" at bounding box center [489, 190] width 33 height 19
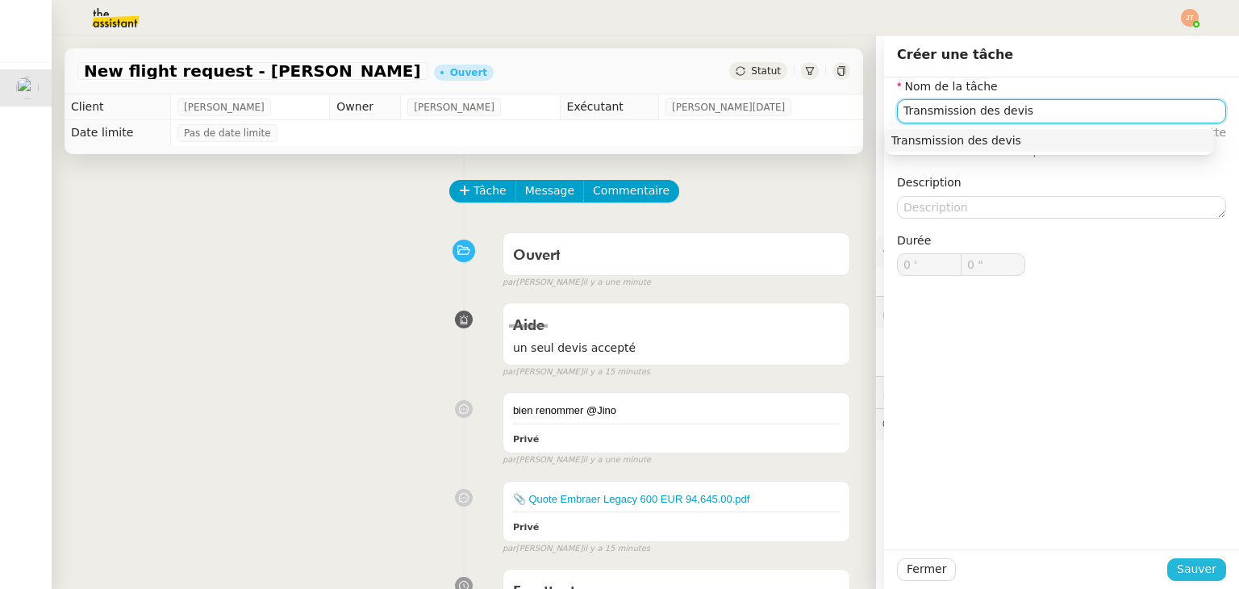
type input "Transmission des devis"
click at [1182, 573] on span "Sauver" at bounding box center [1197, 569] width 40 height 19
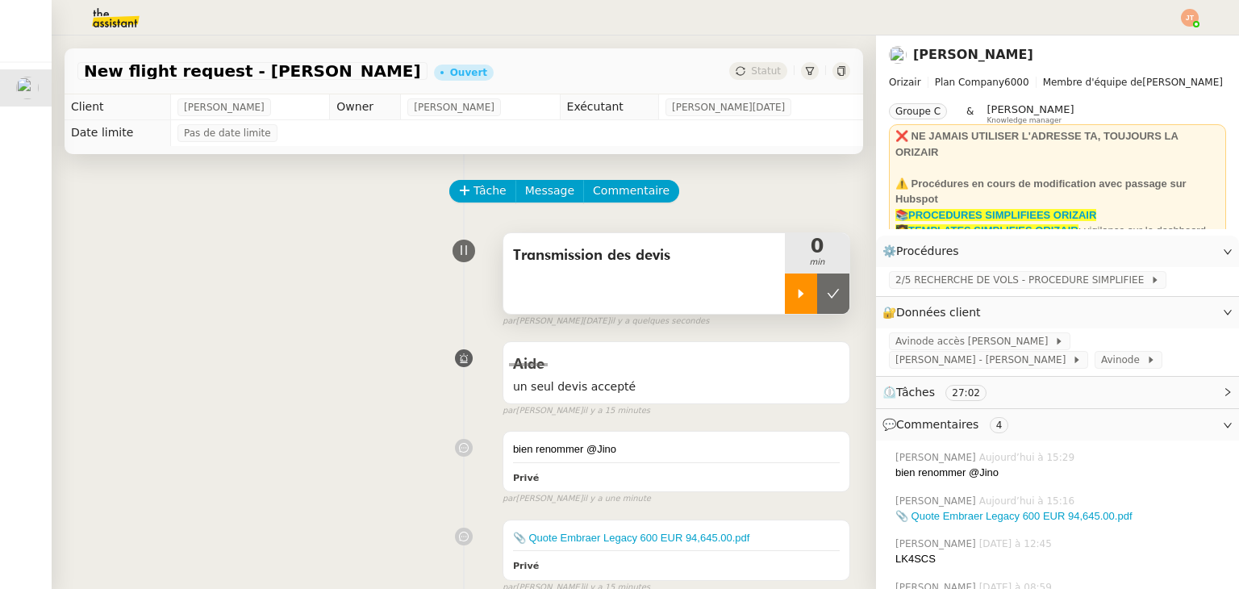
click at [785, 307] on div at bounding box center [801, 293] width 32 height 40
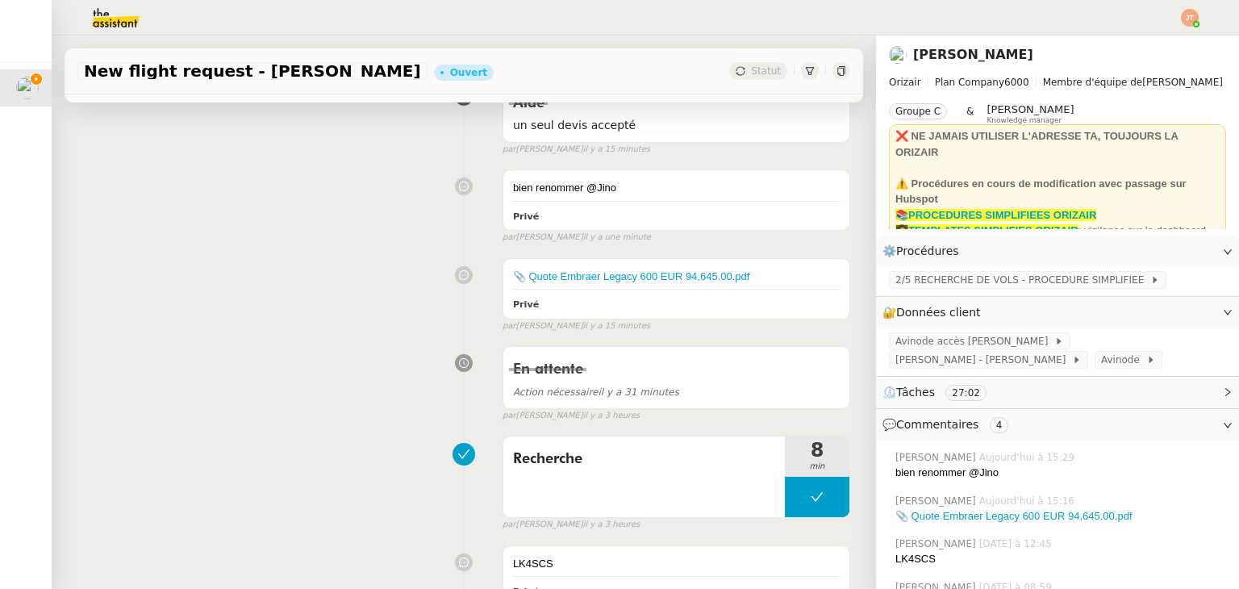
scroll to position [323, 0]
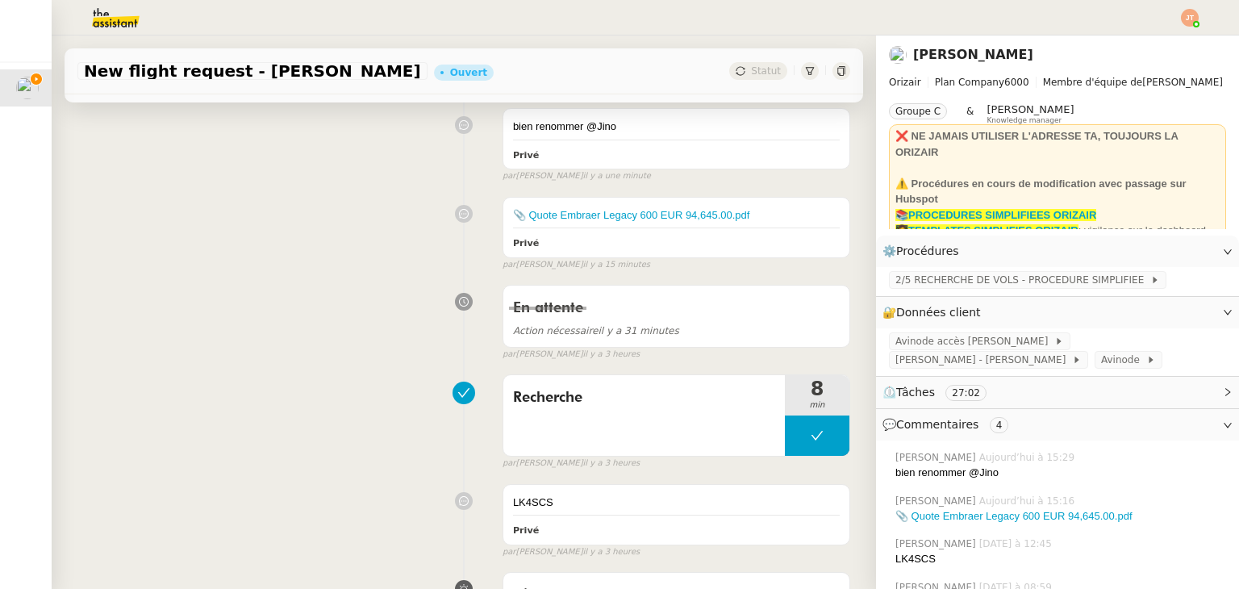
click at [128, 30] on img at bounding box center [102, 17] width 125 height 35
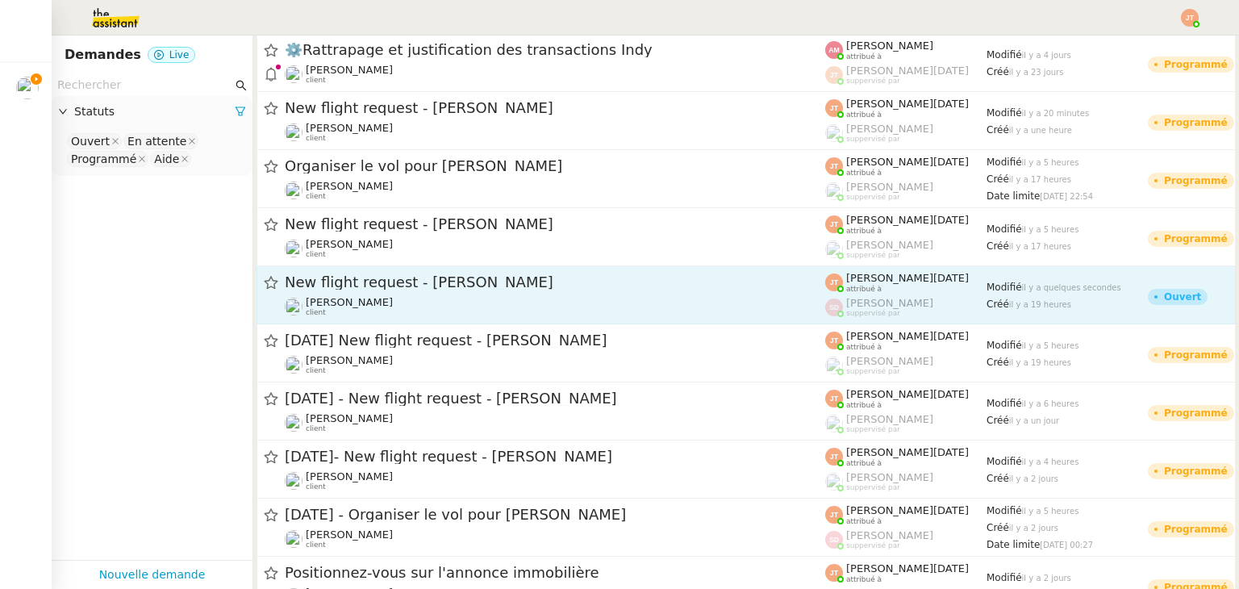
scroll to position [242, 0]
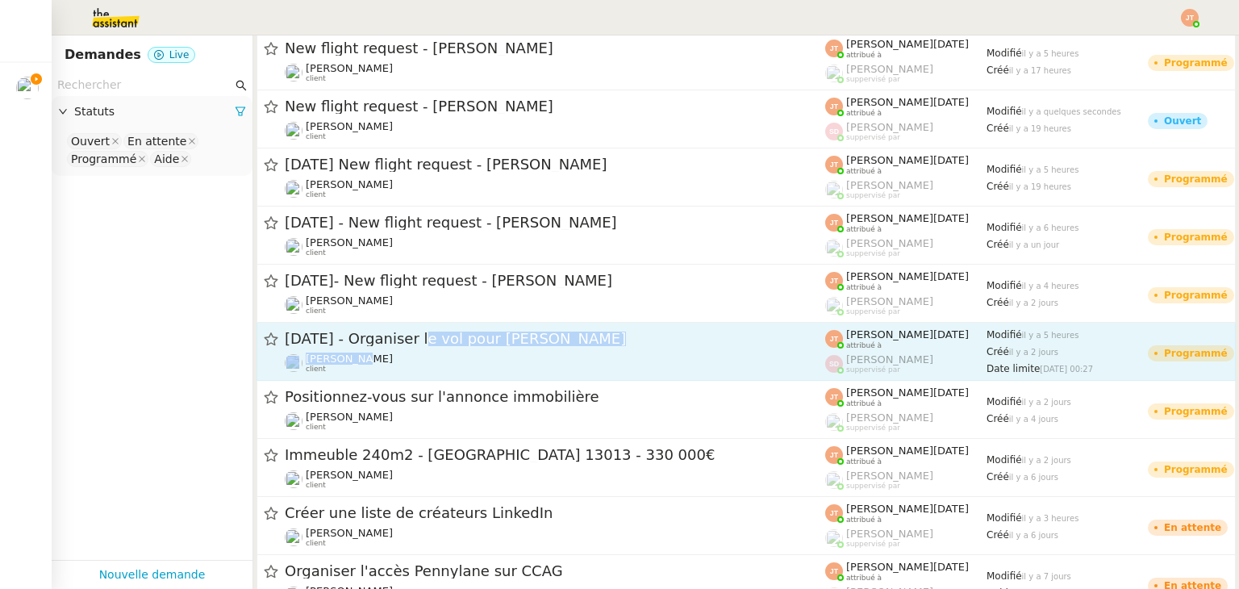
drag, startPoint x: 460, startPoint y: 336, endPoint x: 427, endPoint y: 351, distance: 35.4
click at [427, 351] on div "2nd November 2025 - Organiser le vol pour Tom Sperryn-Jones Louis Frei client" at bounding box center [555, 351] width 540 height 44
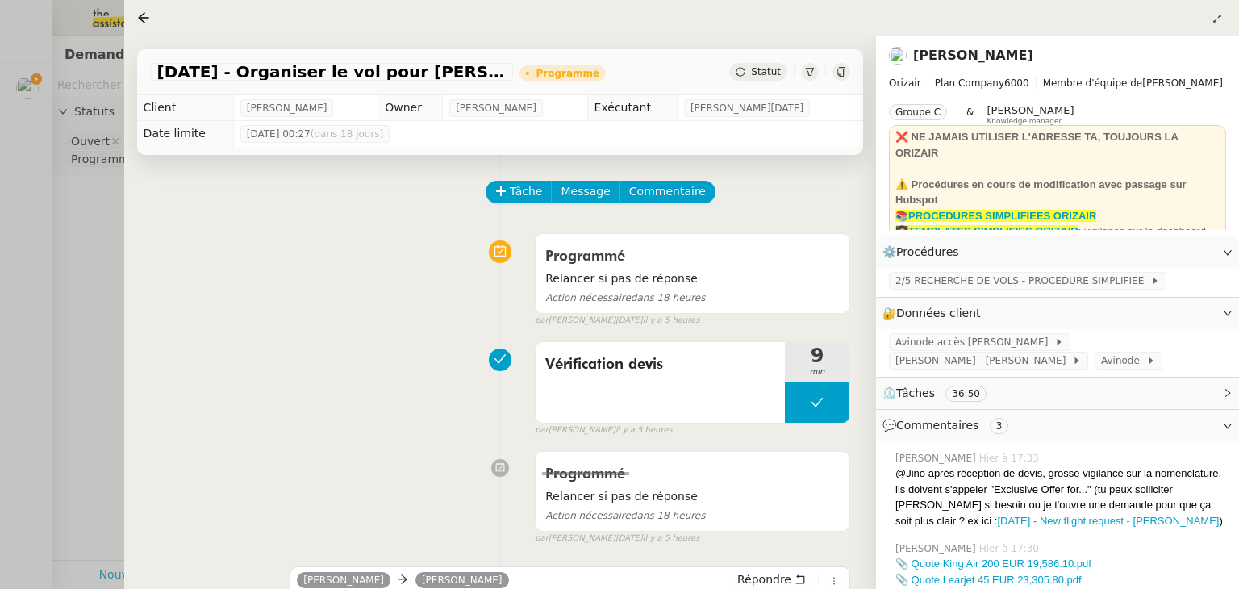
click at [72, 246] on div at bounding box center [619, 294] width 1239 height 589
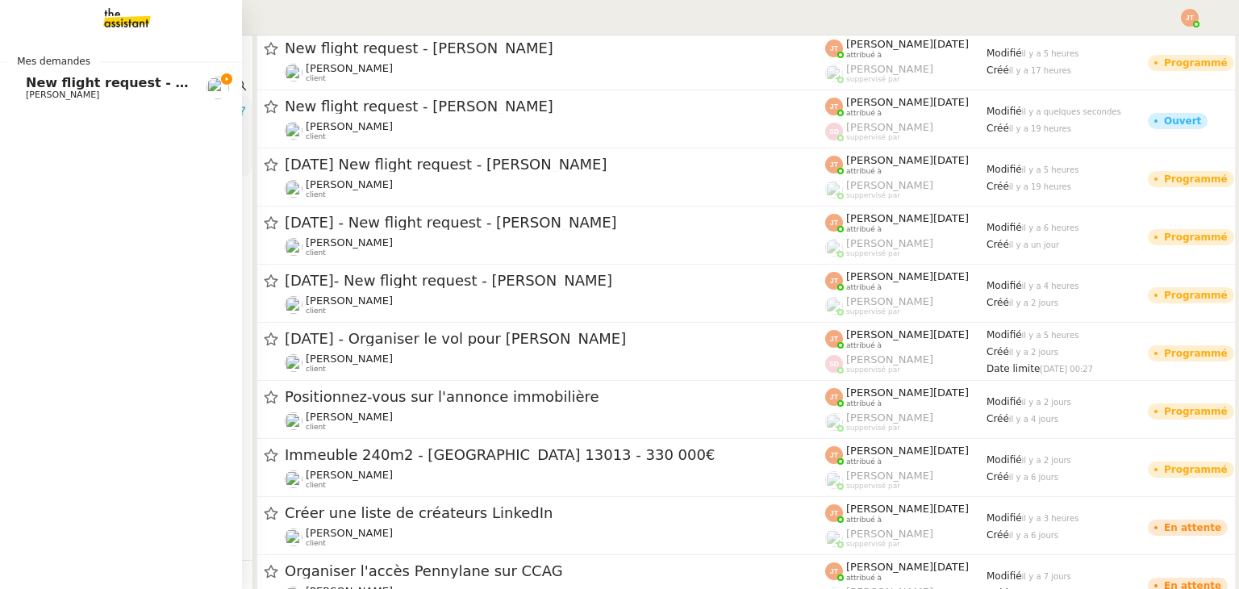
click at [35, 90] on span "[PERSON_NAME]" at bounding box center [62, 95] width 73 height 10
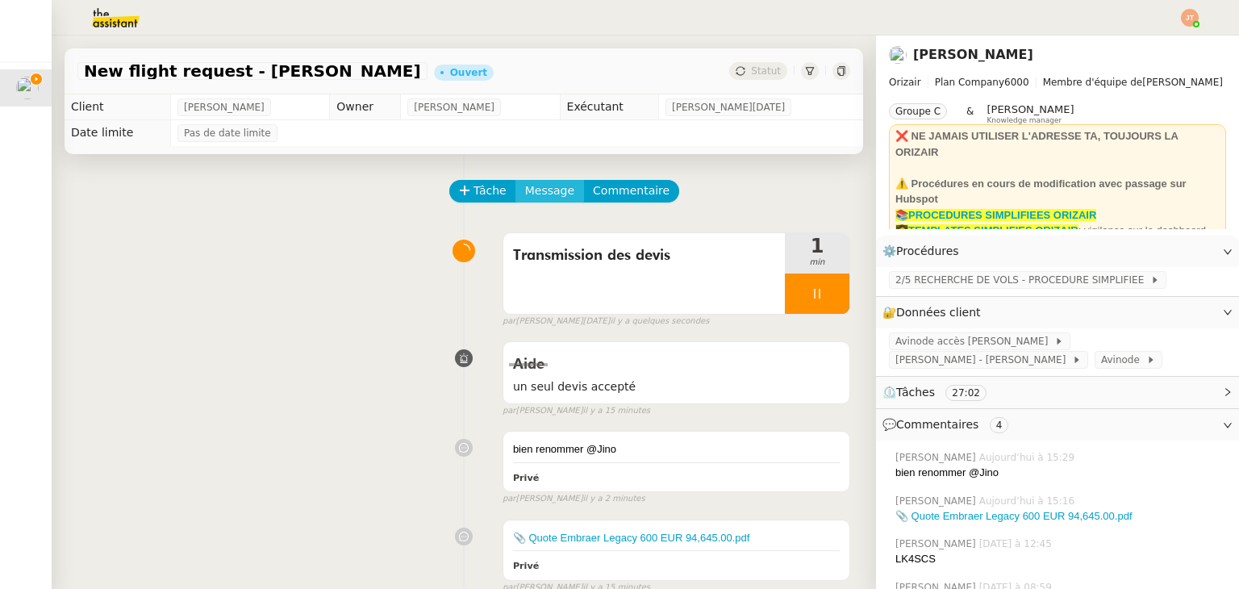
click at [535, 194] on span "Message" at bounding box center [549, 190] width 49 height 19
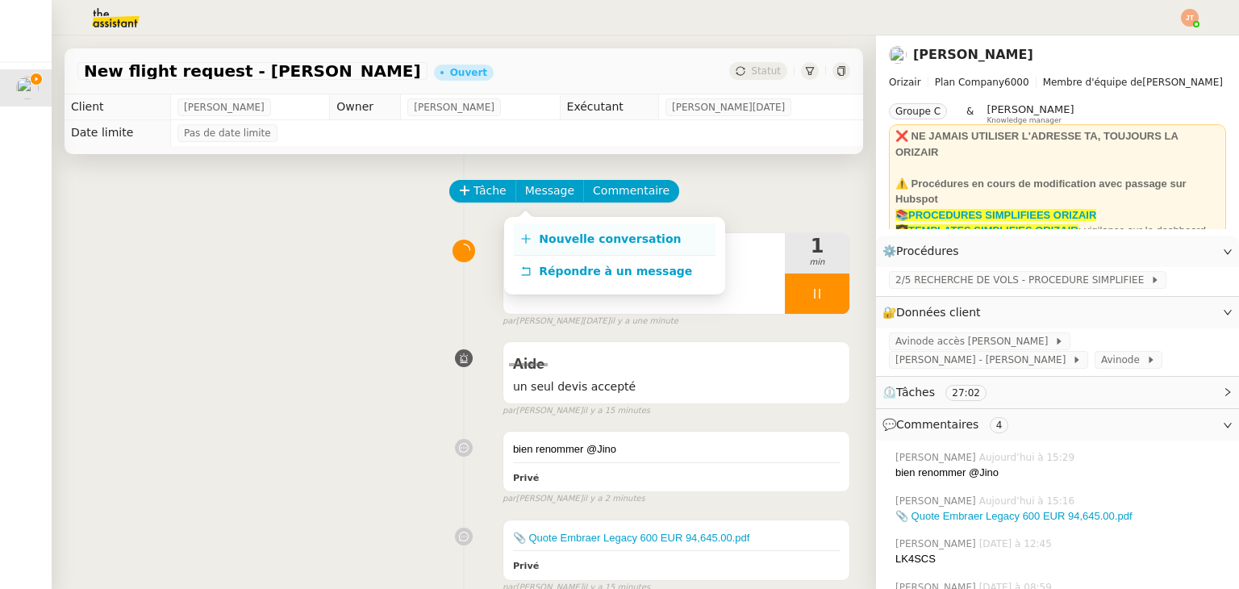
click at [578, 236] on span "Nouvelle conversation" at bounding box center [610, 238] width 142 height 13
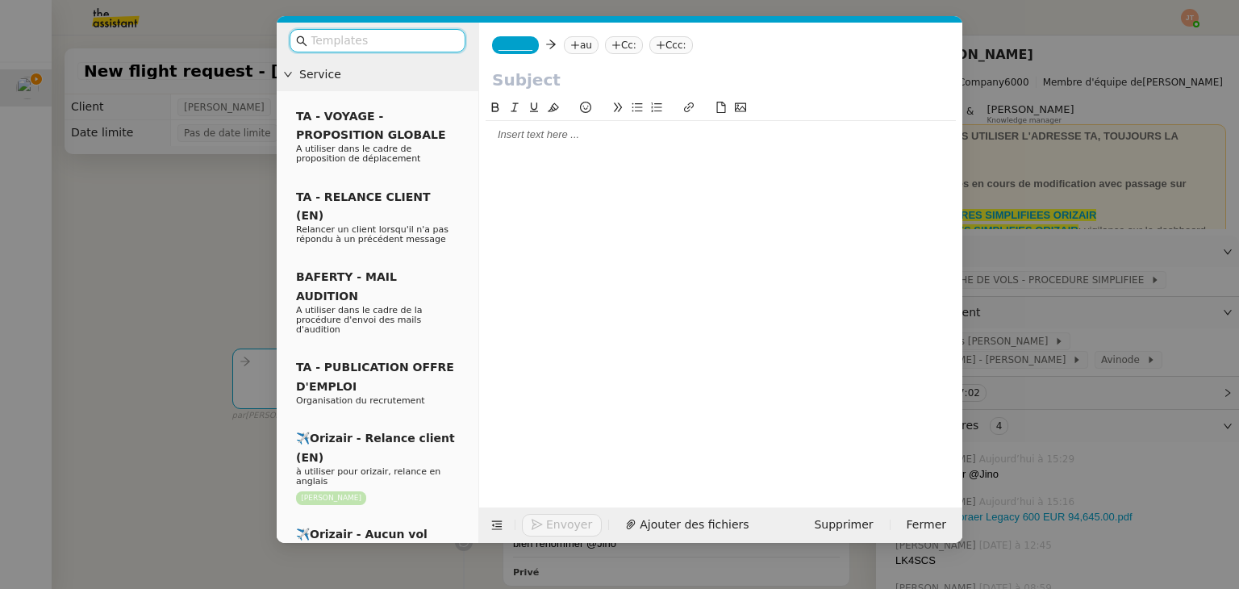
click at [162, 212] on nz-modal-container "Service TA - VOYAGE - PROPOSITION GLOBALE A utiliser dans le cadre de propositi…" at bounding box center [619, 294] width 1239 height 589
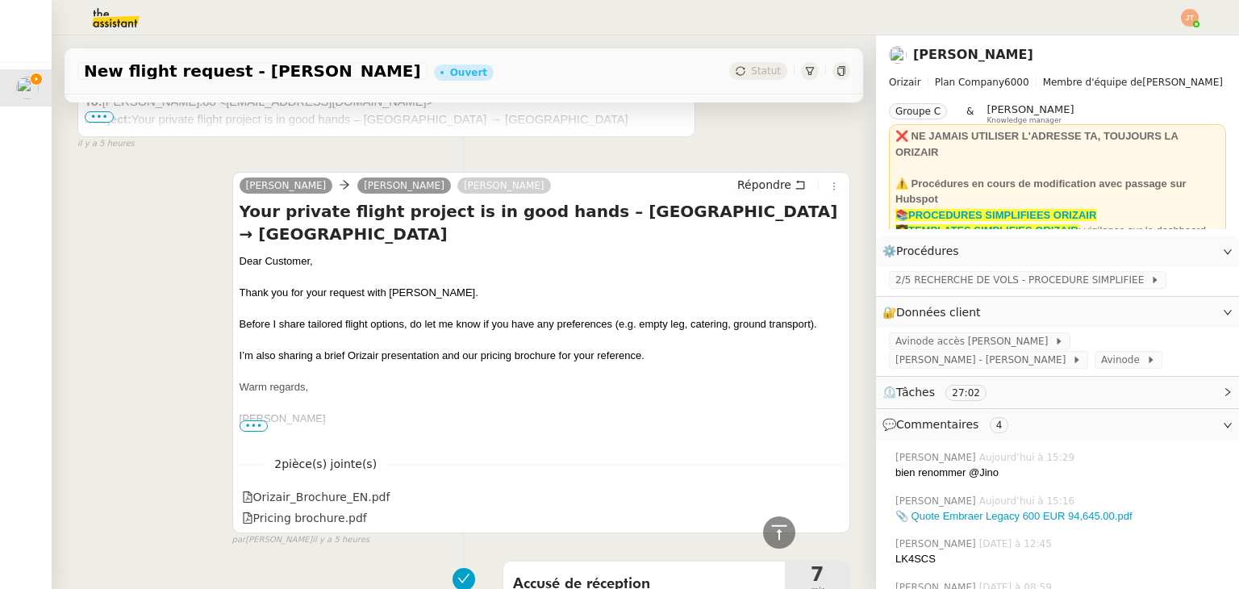
scroll to position [1452, 0]
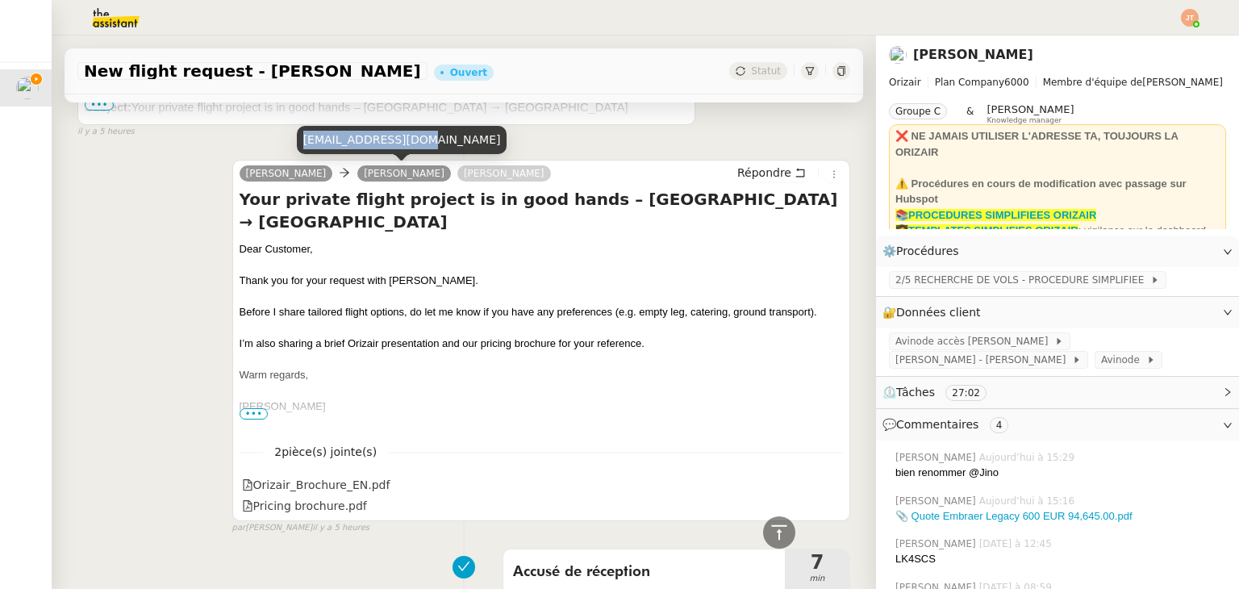
drag, startPoint x: 302, startPoint y: 137, endPoint x: 407, endPoint y: 137, distance: 104.1
click at [407, 137] on div "reza.88@hotmail.com" at bounding box center [402, 140] width 211 height 28
copy div "reza.88@hotmail.com"
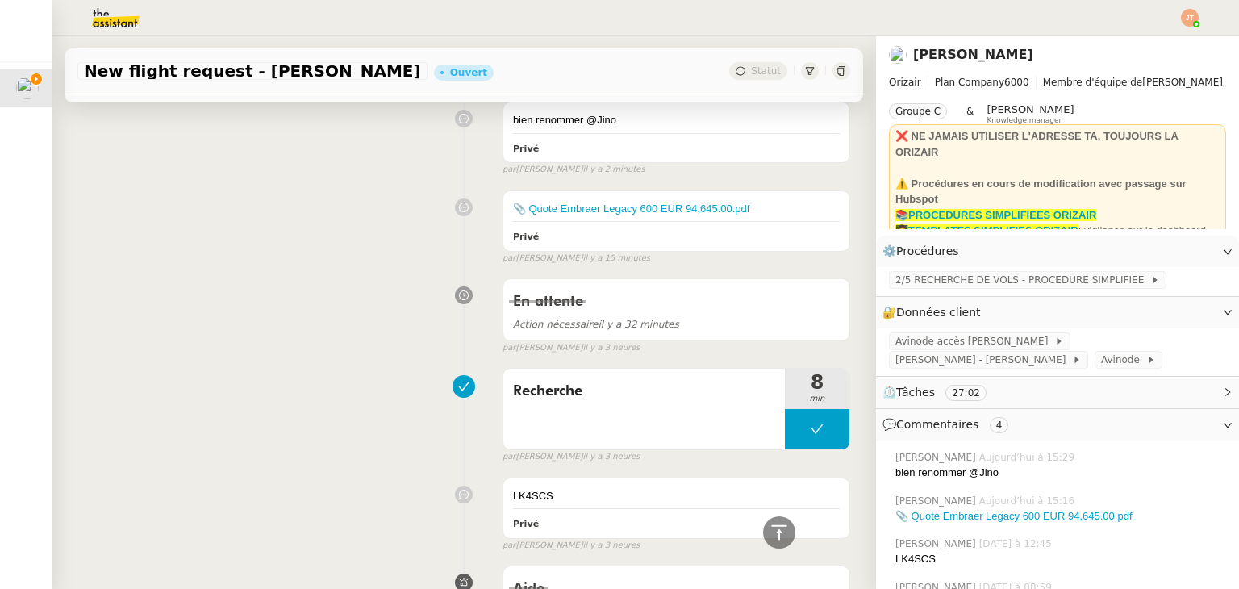
scroll to position [161, 0]
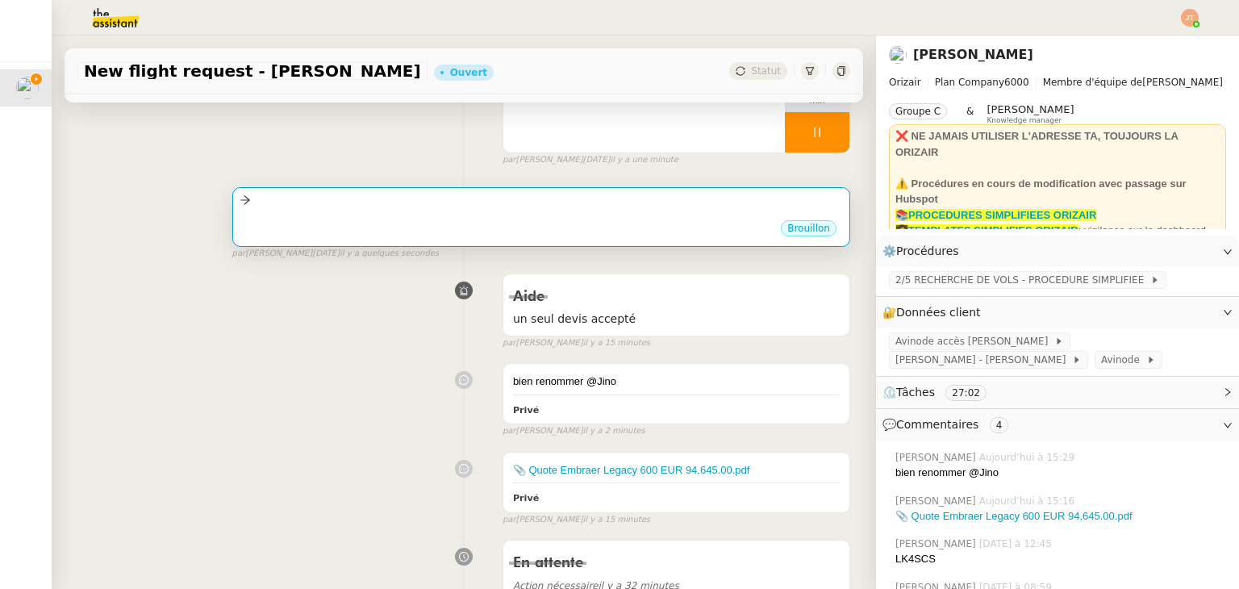
click at [398, 214] on div "•••" at bounding box center [541, 215] width 603 height 8
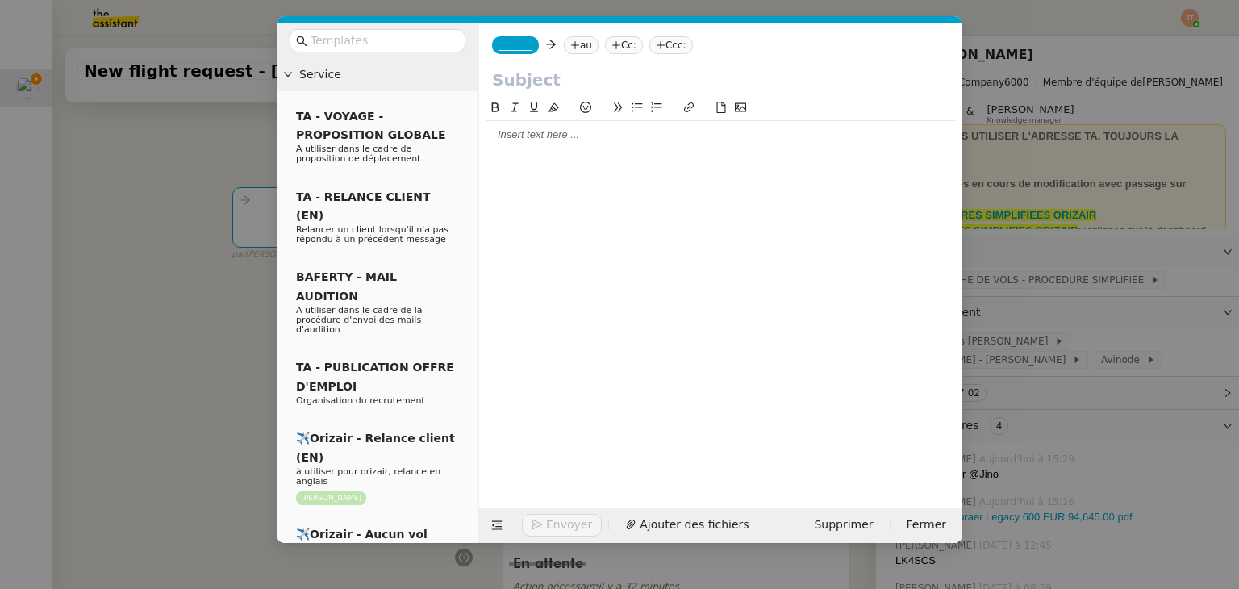
click at [571, 45] on icon at bounding box center [575, 44] width 8 height 1
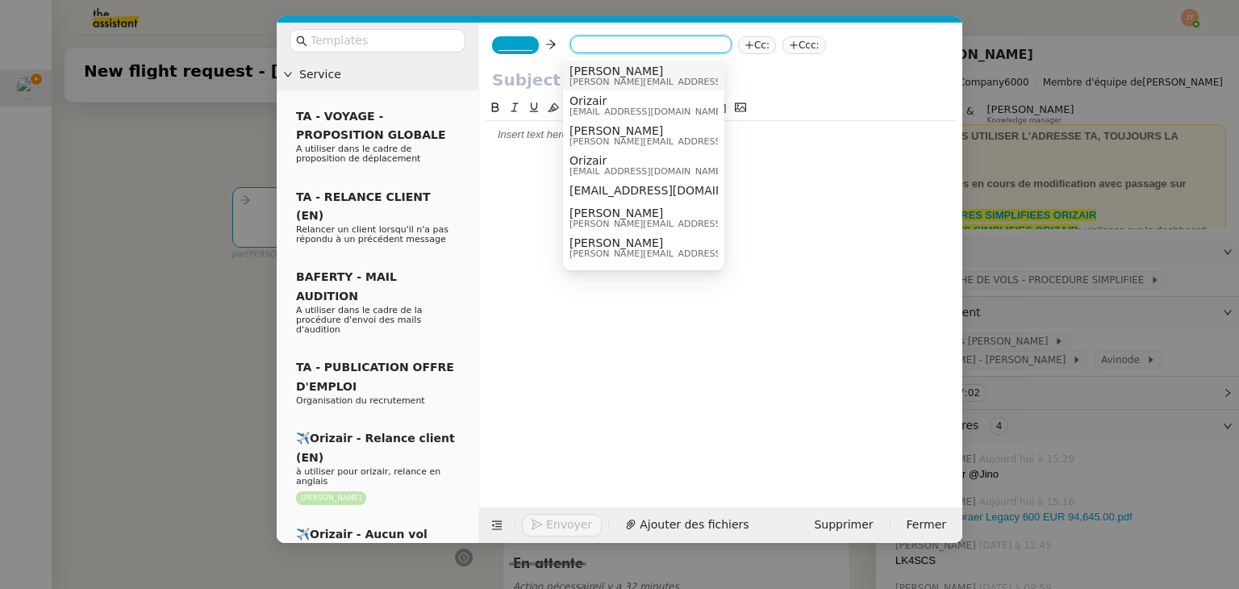
paste input "reza.88@hotmail.com"
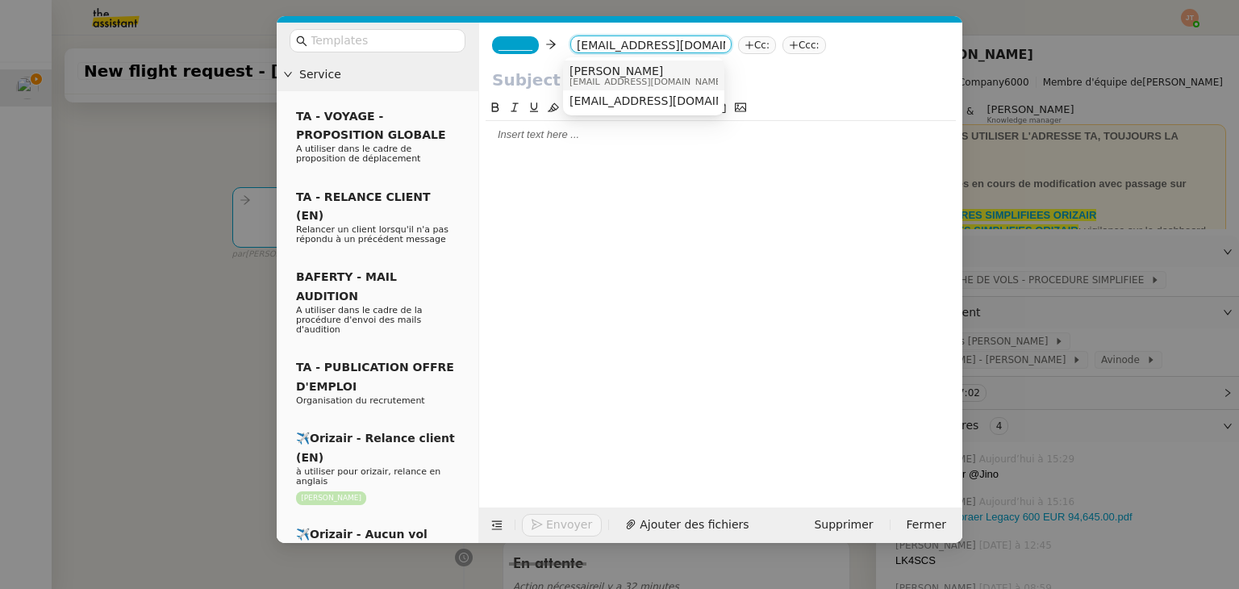
type input "reza.88@hotmail.com"
click at [594, 73] on span "reza darwishpoor" at bounding box center [646, 71] width 155 height 13
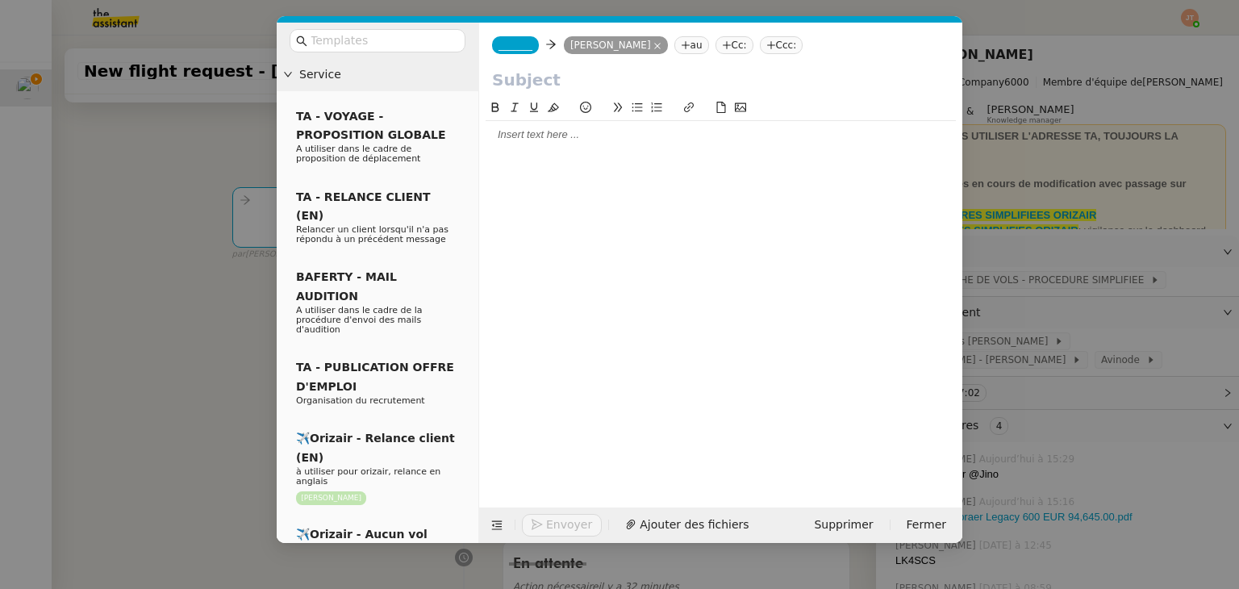
click at [507, 44] on span "_______" at bounding box center [515, 45] width 34 height 11
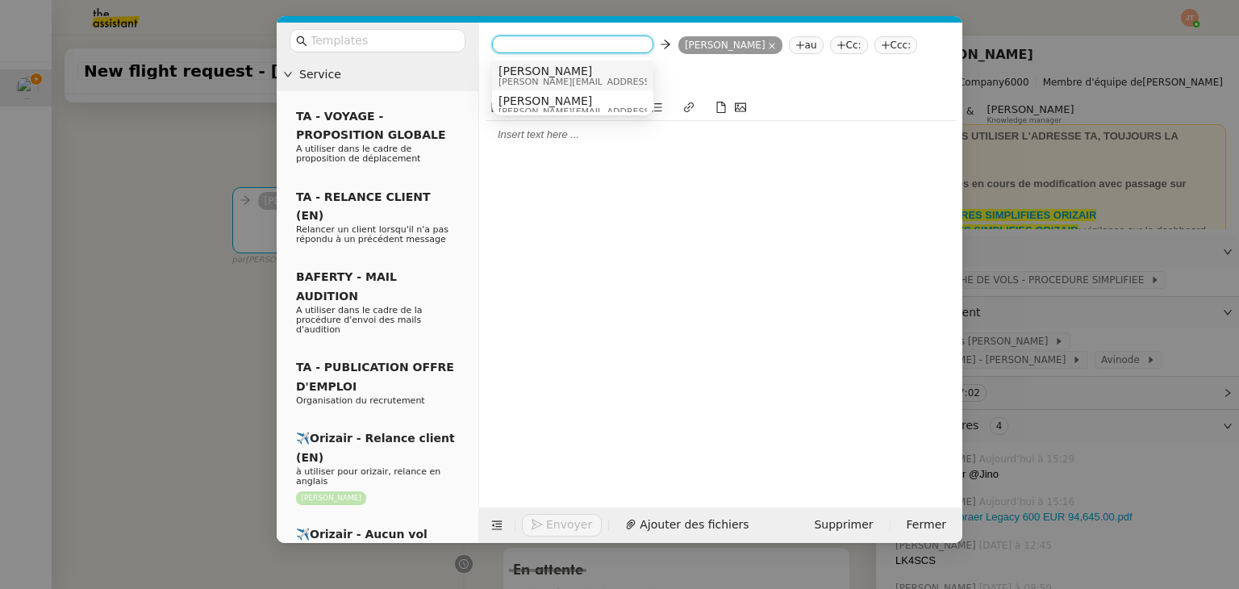
click at [522, 75] on span "Josephine" at bounding box center [612, 71] width 229 height 13
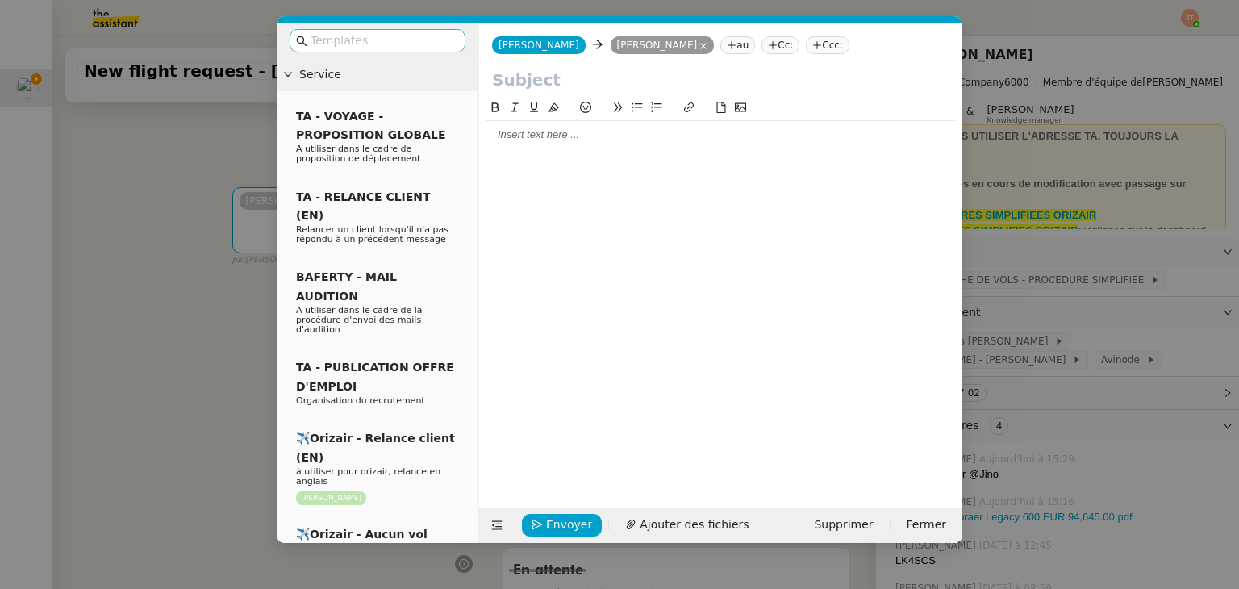
click at [377, 36] on input "text" at bounding box center [383, 40] width 145 height 19
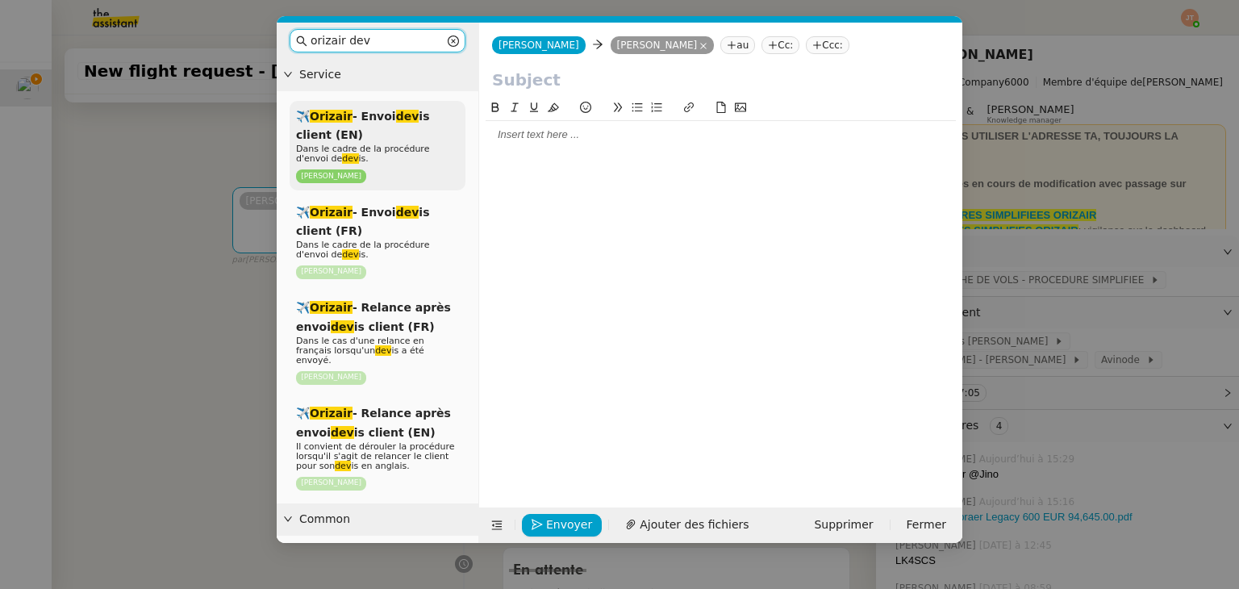
type input "orizair dev"
click at [373, 140] on div "✈️ Orizair - Envoi dev is client (EN) Dans le cadre de la procédure d'envoi de …" at bounding box center [378, 146] width 176 height 90
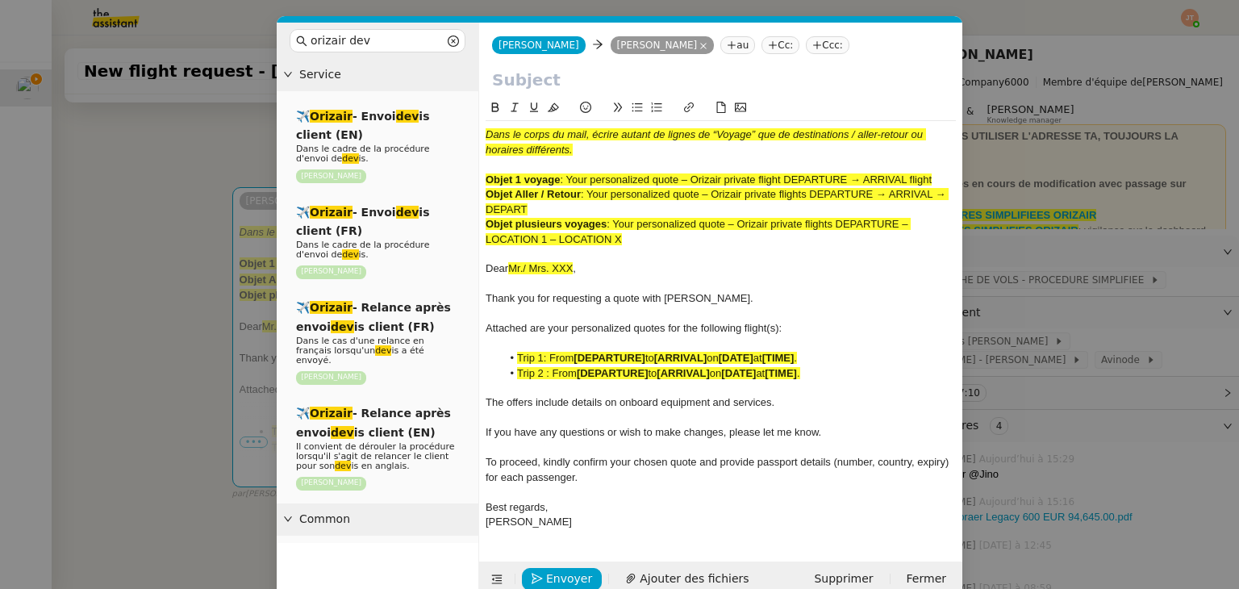
drag, startPoint x: 568, startPoint y: 180, endPoint x: 935, endPoint y: 172, distance: 367.1
click at [935, 173] on div "Objet 1 voyage : Your personalized quote – Orizair private flight DEPARTURE → A…" at bounding box center [721, 180] width 470 height 15
copy span "Your personalized quote – Orizair private flight DEPARTURE → ARRIVAL flight"
click at [550, 81] on input "text" at bounding box center [720, 80] width 457 height 24
paste input "Your personalized quote – Orizair private flight DEPARTURE → ARRIVAL flight"
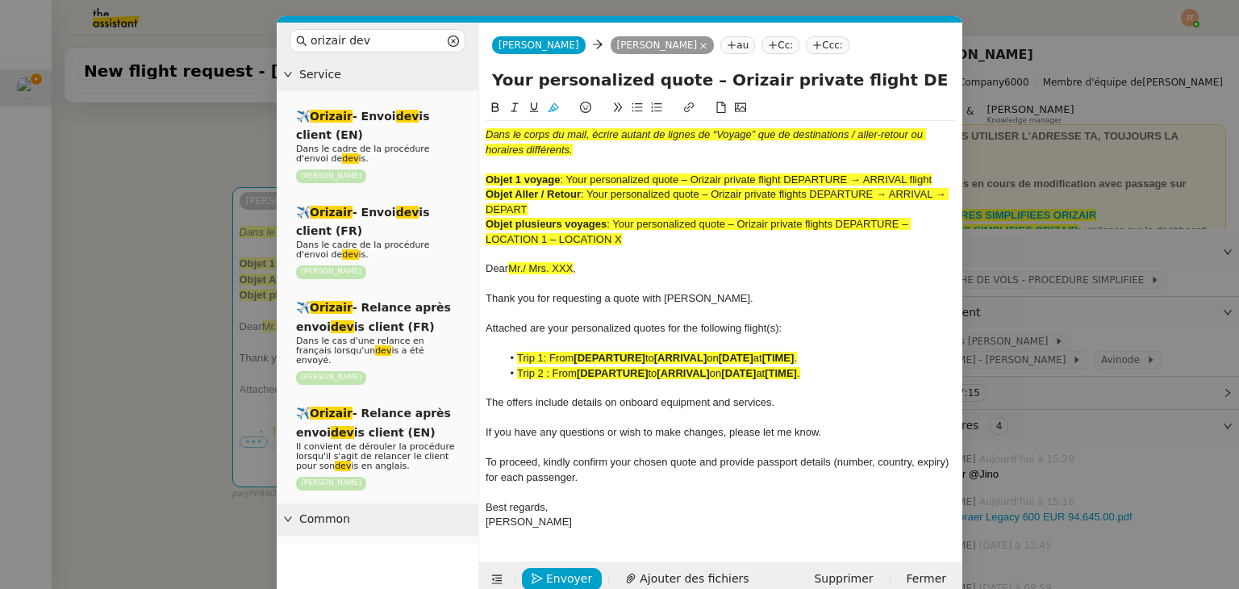
scroll to position [0, 129]
type input "Your personalized quote – Orizair private flight DEPARTURE → ARRIVAL flight"
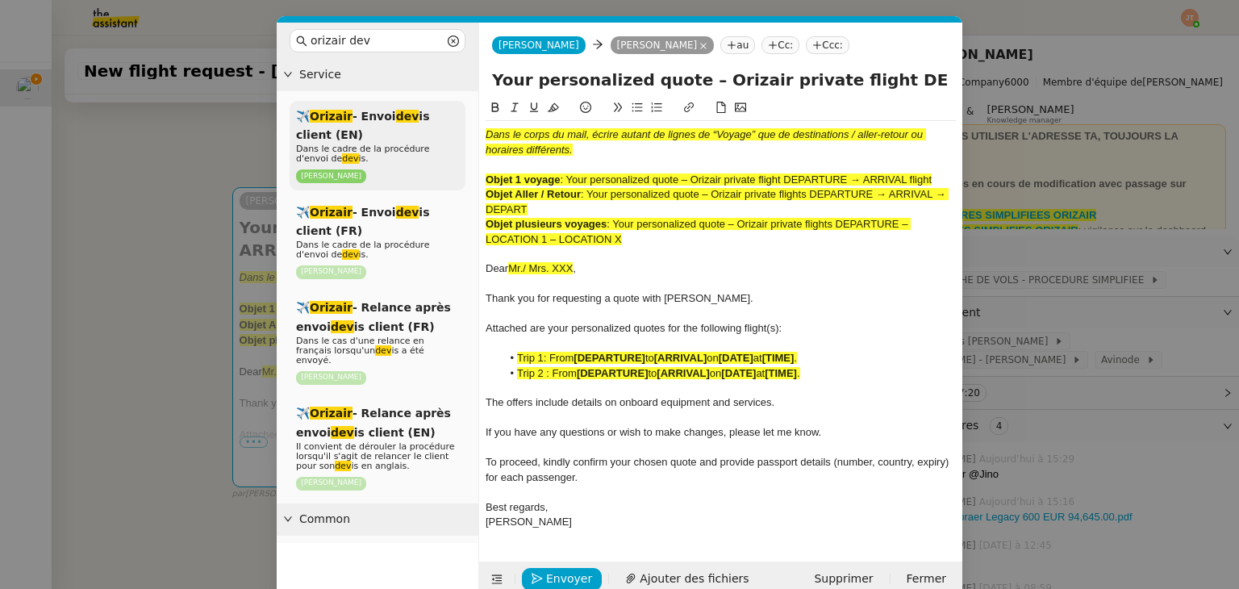
drag, startPoint x: 652, startPoint y: 240, endPoint x: 458, endPoint y: 135, distance: 220.2
click at [458, 135] on nz-layout "orizair dev Service ✈️ Orizair - Envoi dev is client (EN) Dans le cadre de la p…" at bounding box center [620, 310] width 686 height 574
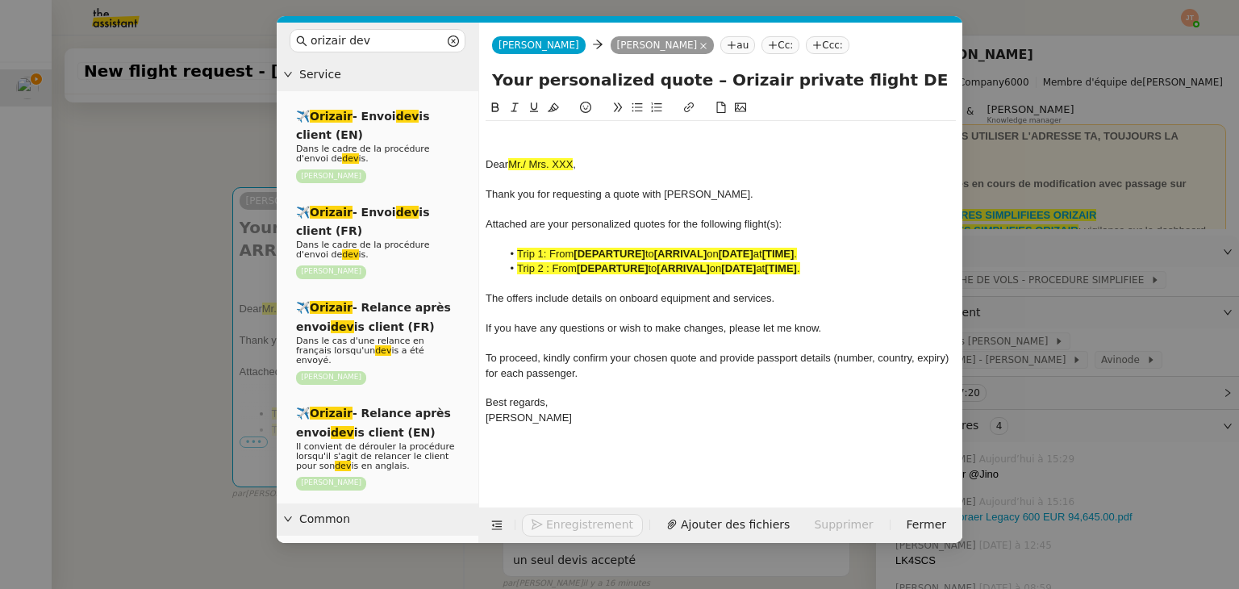
click at [486, 168] on span "Dear" at bounding box center [497, 164] width 23 height 12
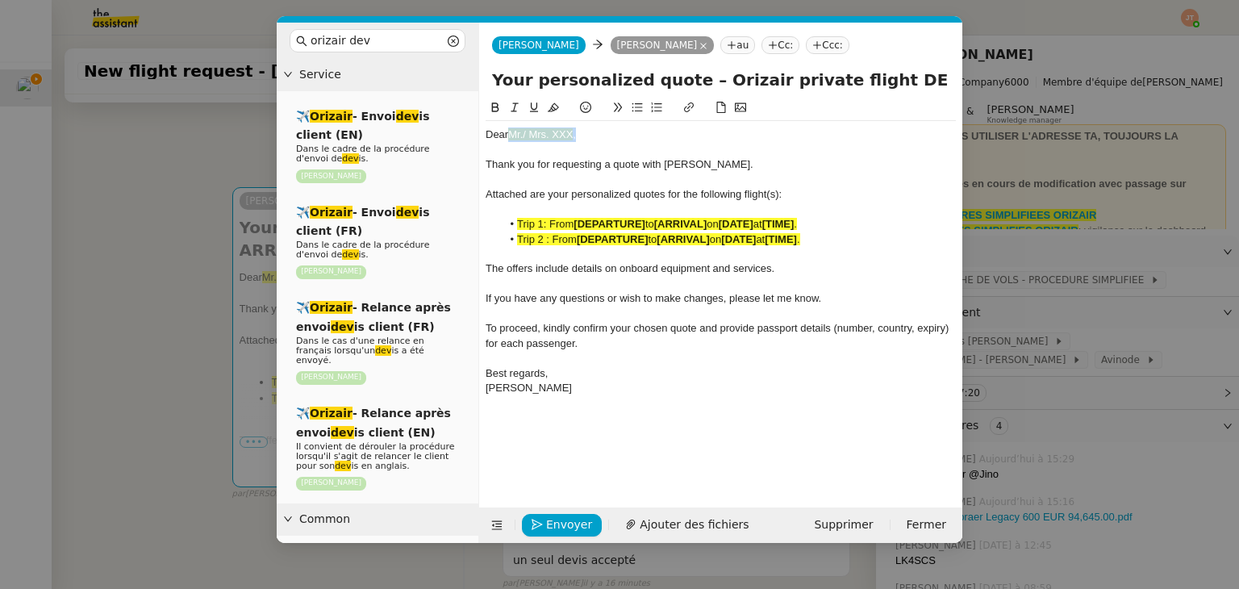
drag, startPoint x: 589, startPoint y: 136, endPoint x: 512, endPoint y: 136, distance: 76.6
click at [512, 136] on div "Dear Mr./ Mrs. XXX ," at bounding box center [721, 134] width 470 height 15
click at [555, 105] on icon at bounding box center [553, 107] width 11 height 11
click at [576, 126] on div "Dear Mr./ Mrs. XXX, Thank you for requesting a quote with Orizair. Attached are…" at bounding box center [721, 261] width 470 height 281
drag, startPoint x: 583, startPoint y: 129, endPoint x: 509, endPoint y: 131, distance: 74.2
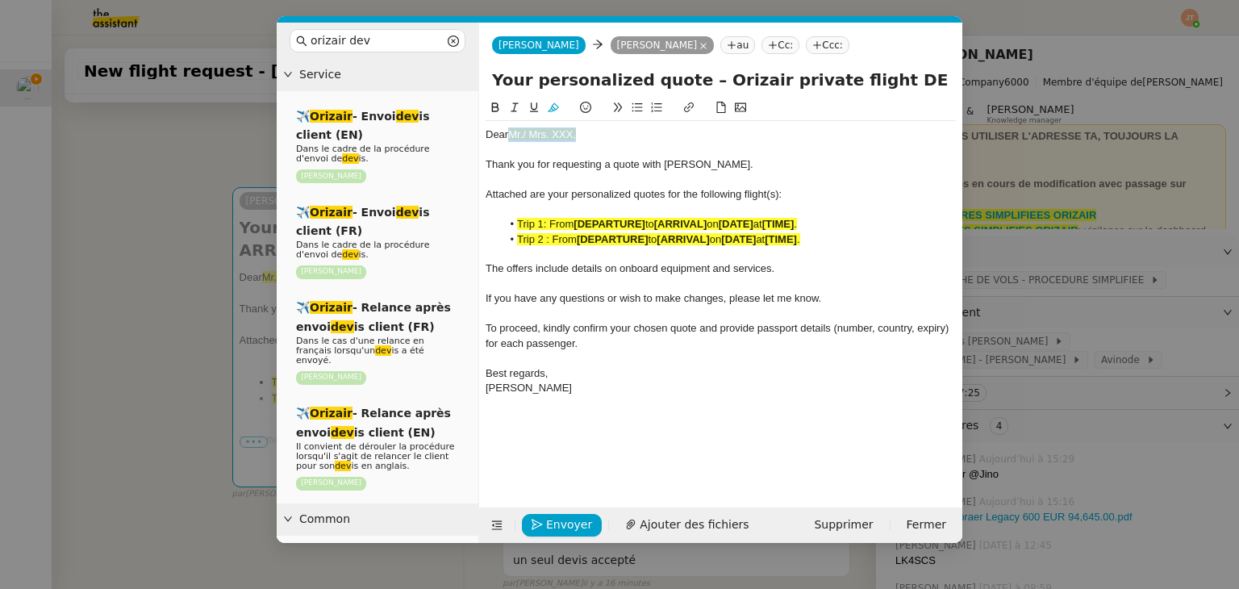
click at [509, 131] on div "Dear Mr./ Mrs. XXX," at bounding box center [721, 134] width 470 height 15
click at [617, 133] on div "Dear Mr./ Mrs. XXX," at bounding box center [721, 134] width 470 height 15
drag, startPoint x: 584, startPoint y: 133, endPoint x: 511, endPoint y: 140, distance: 73.7
click at [511, 140] on div "Dear Mr./ Mrs. XXX," at bounding box center [721, 134] width 470 height 15
click at [555, 105] on icon at bounding box center [553, 107] width 11 height 11
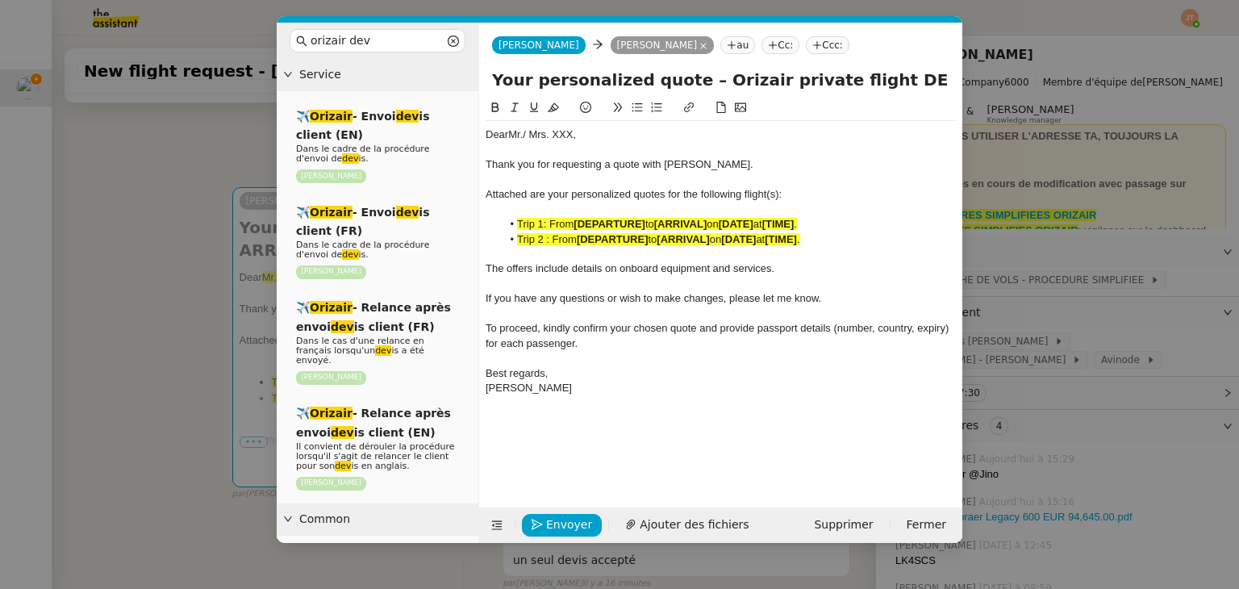
click at [598, 136] on div "Dear Mr./ Mrs. XXX," at bounding box center [721, 134] width 470 height 15
click at [146, 253] on nz-modal-container "orizair dev Service ✈️ Orizair - Envoi dev is client (EN) Dans le cadre de la p…" at bounding box center [619, 294] width 1239 height 589
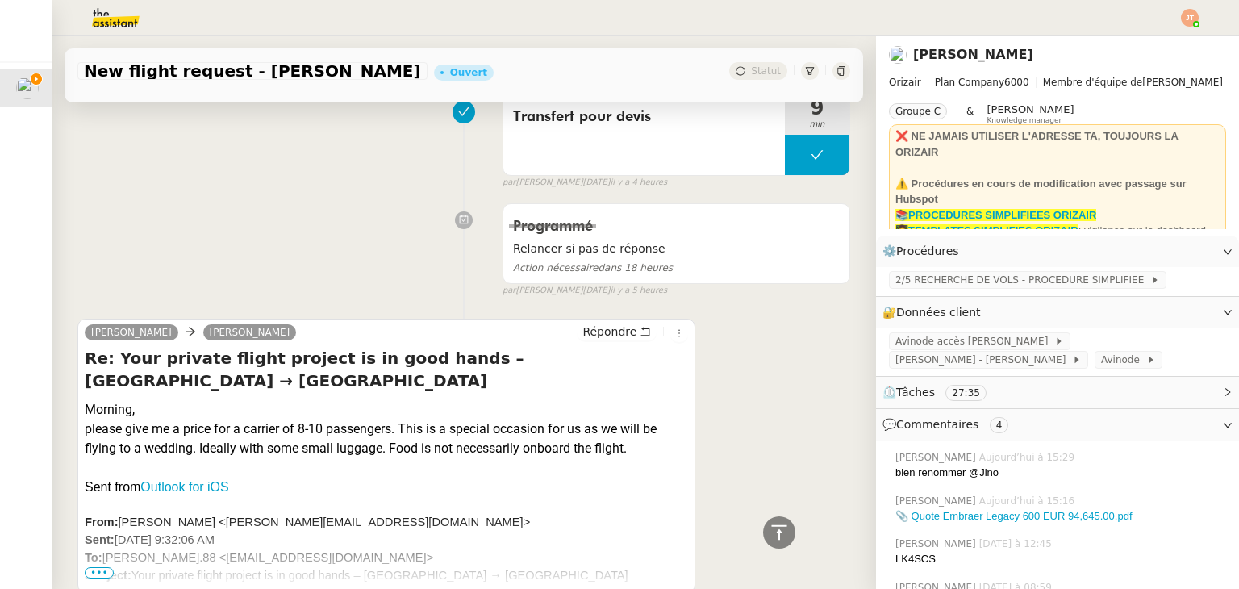
scroll to position [1371, 0]
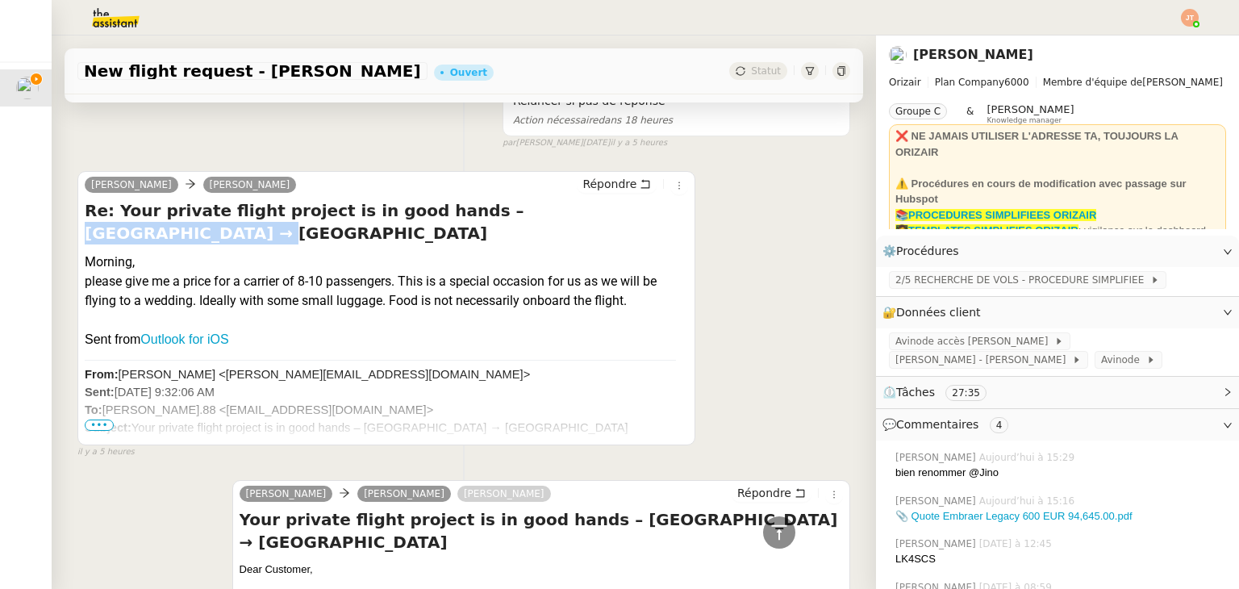
drag, startPoint x: 440, startPoint y: 210, endPoint x: 597, endPoint y: 209, distance: 156.5
click at [597, 209] on h4 "Re: Your private flight project is in good hands – London Luton Airport → Larna…" at bounding box center [386, 221] width 603 height 45
copy h4 "London Luton Airport"
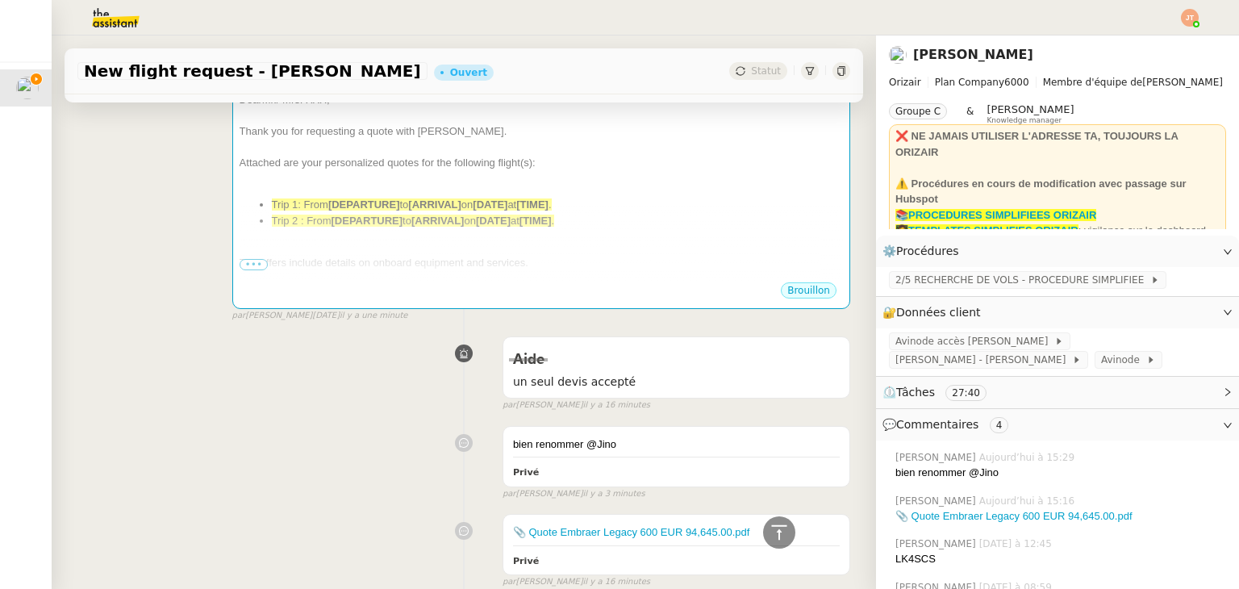
scroll to position [161, 0]
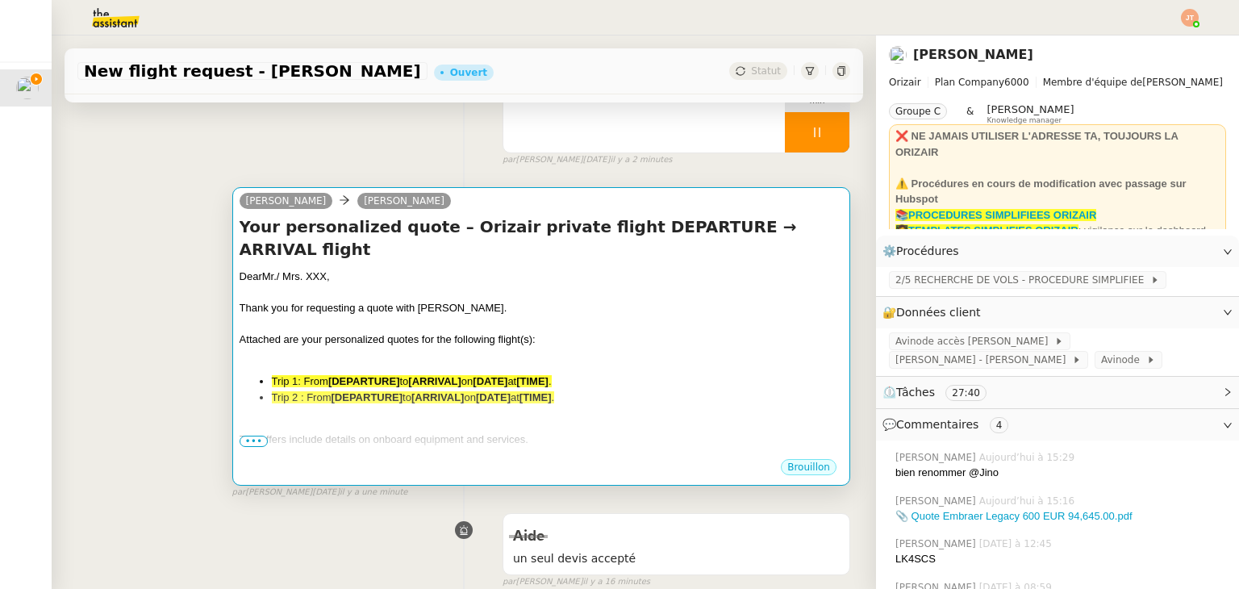
click at [539, 332] on div "Attached are your personalized quotes for the following flight(s):" at bounding box center [541, 340] width 603 height 16
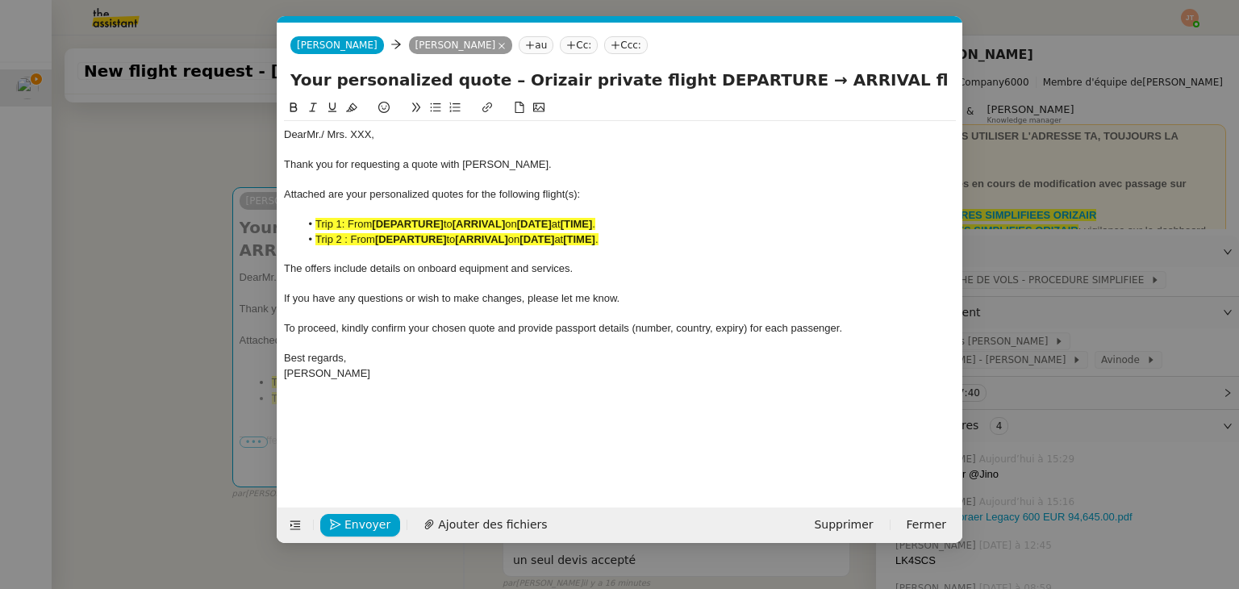
scroll to position [0, 85]
drag, startPoint x: 649, startPoint y: 84, endPoint x: 738, endPoint y: 76, distance: 89.9
click at [738, 76] on input "Your personalized quote – Orizair private flight DEPARTURE → ARRIVAL flight" at bounding box center [619, 80] width 659 height 24
paste input "London Luton Airport"
type input "Your personalized quote – Orizair private flight London Luton Airport → ARRIVAL…"
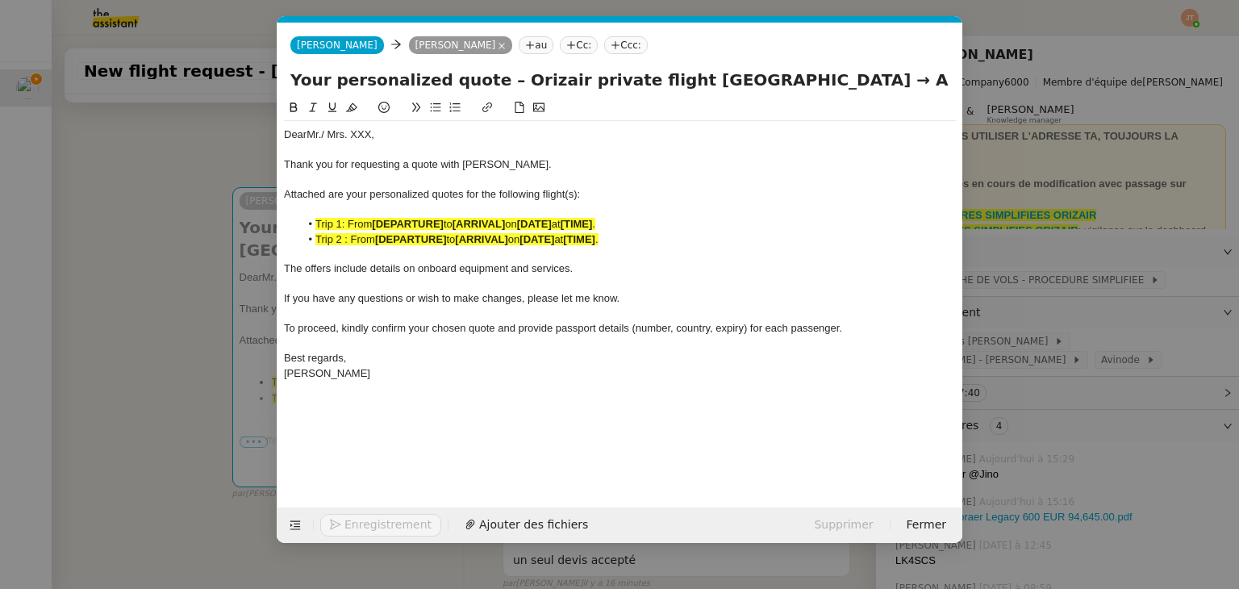
click at [161, 274] on nz-modal-container "orizair dev Service ✈️ Orizair - Envoi dev is client (EN) Dans le cadre de la p…" at bounding box center [619, 294] width 1239 height 589
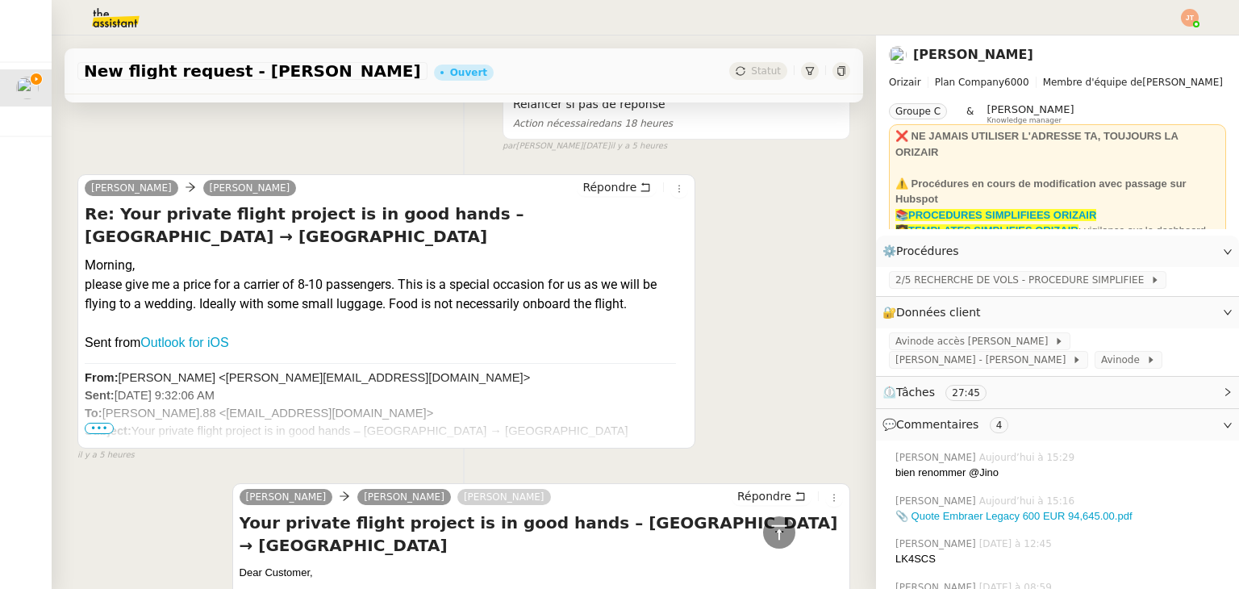
scroll to position [1371, 0]
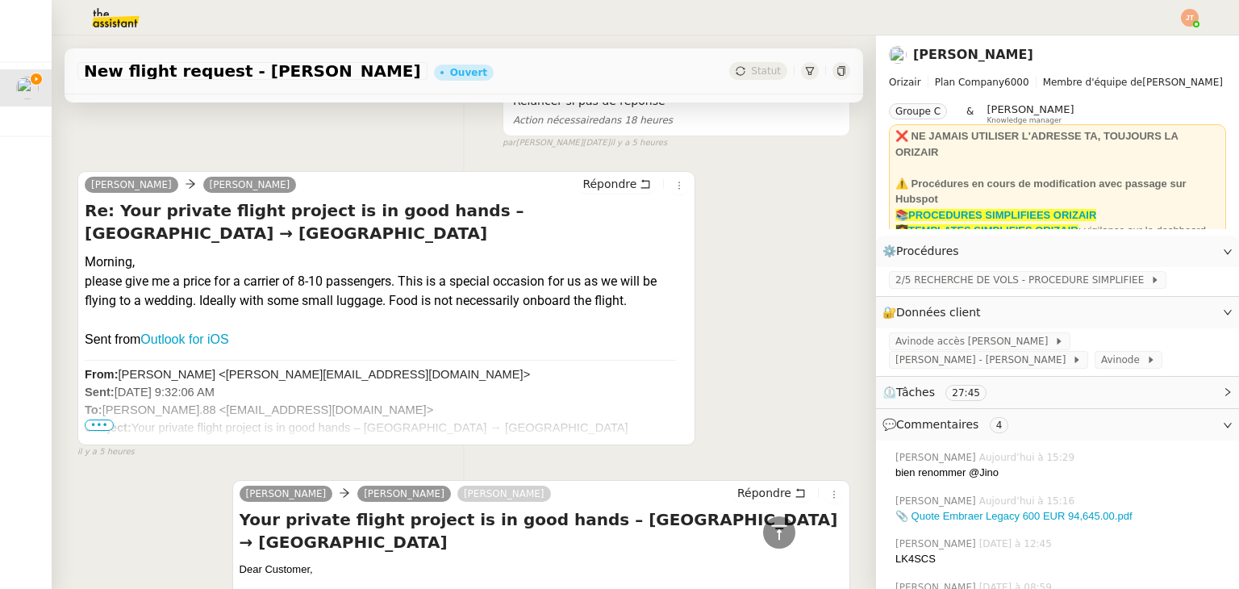
drag, startPoint x: 240, startPoint y: 238, endPoint x: 78, endPoint y: 244, distance: 161.4
click at [78, 244] on div "reza darwishpoor Josephine Répondre Re: Your private flight project is in good …" at bounding box center [386, 308] width 618 height 274
copy h4 "Larnaca International Airport"
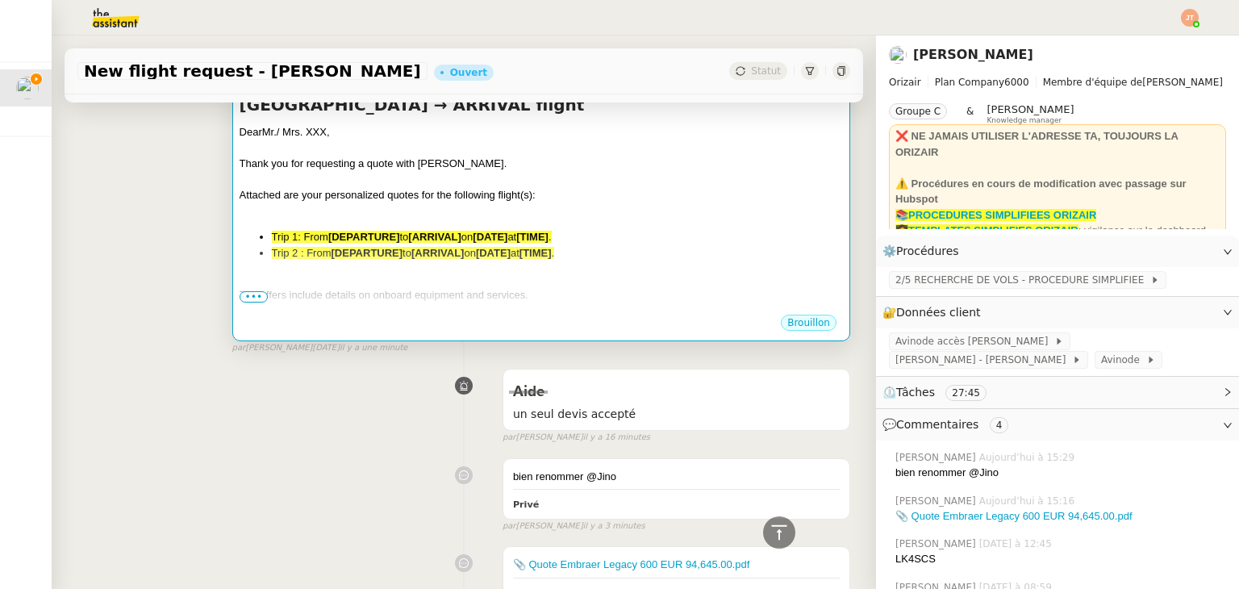
scroll to position [161, 0]
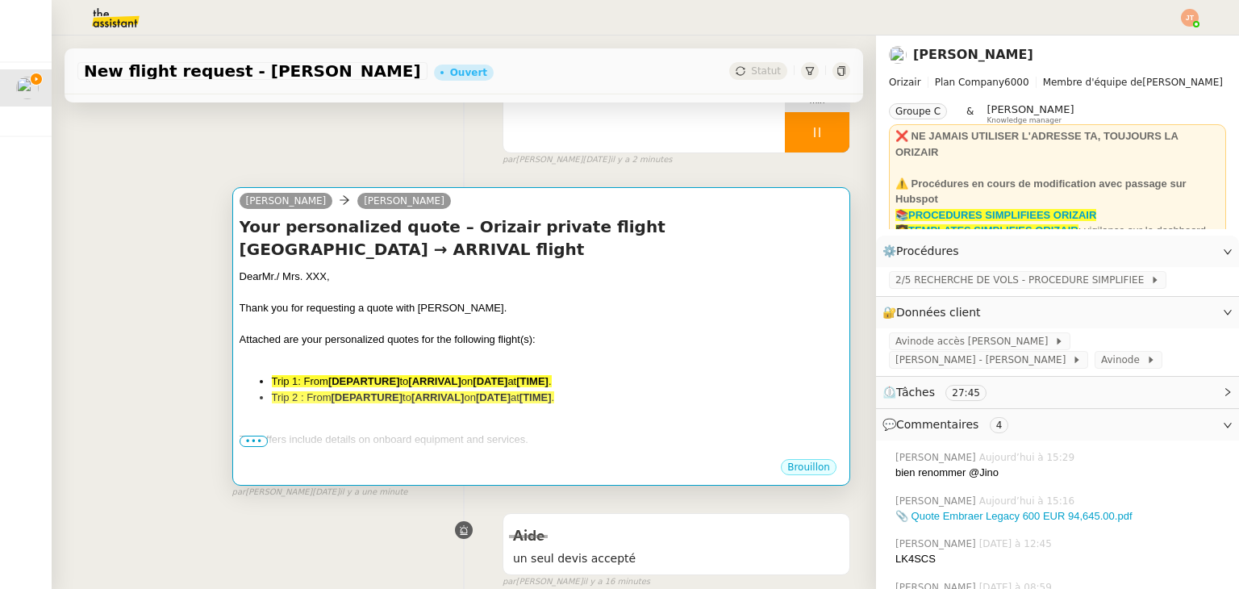
click at [456, 307] on div "Thank you for requesting a quote with Orizair." at bounding box center [541, 308] width 603 height 16
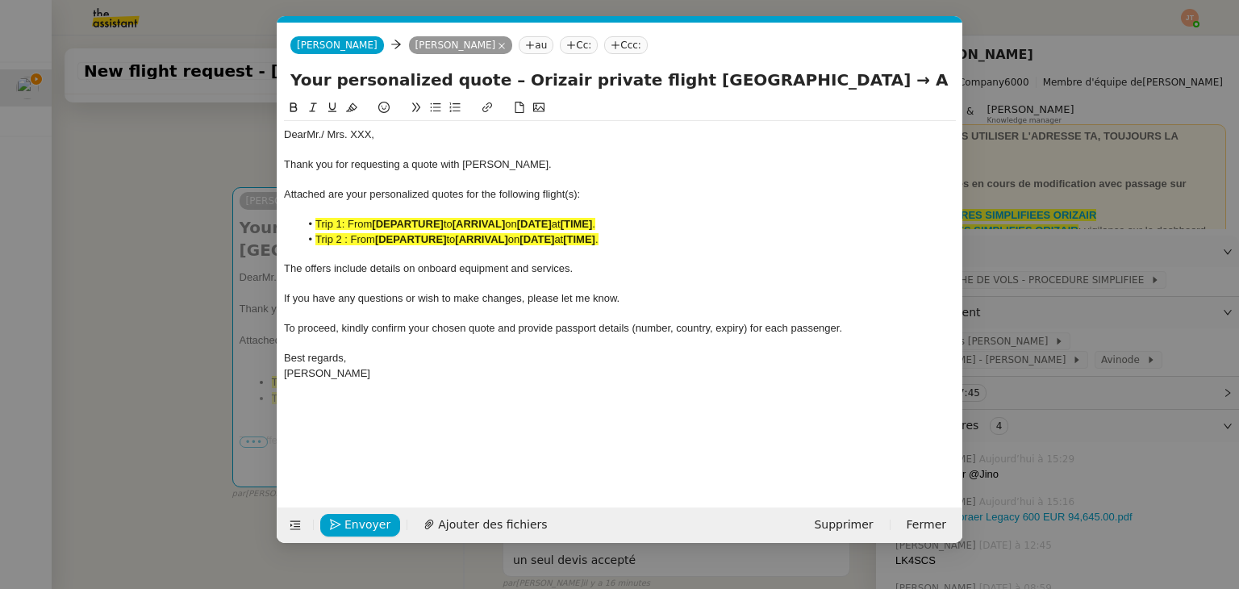
scroll to position [0, 85]
drag, startPoint x: 847, startPoint y: 75, endPoint x: 974, endPoint y: 75, distance: 126.6
click at [974, 75] on nz-modal-container "orizair dev Service ✈️ Orizair - Envoi dev is client (EN) Dans le cadre de la p…" at bounding box center [619, 294] width 1239 height 589
paste input "Larnaca International Airpor"
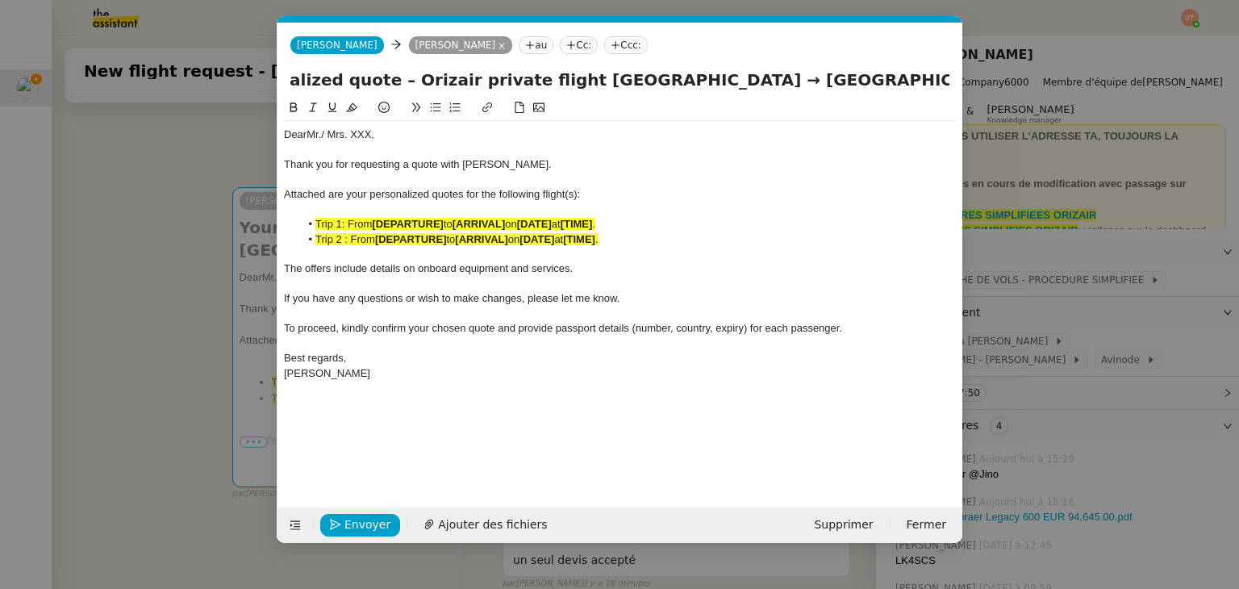
type input "Your personalized quote – Orizair private flight London Luton Airport → Larnaca…"
click at [61, 304] on nz-modal-container "orizair dev Service ✈️ Orizair - Envoi dev is client (EN) Dans le cadre de la p…" at bounding box center [619, 294] width 1239 height 589
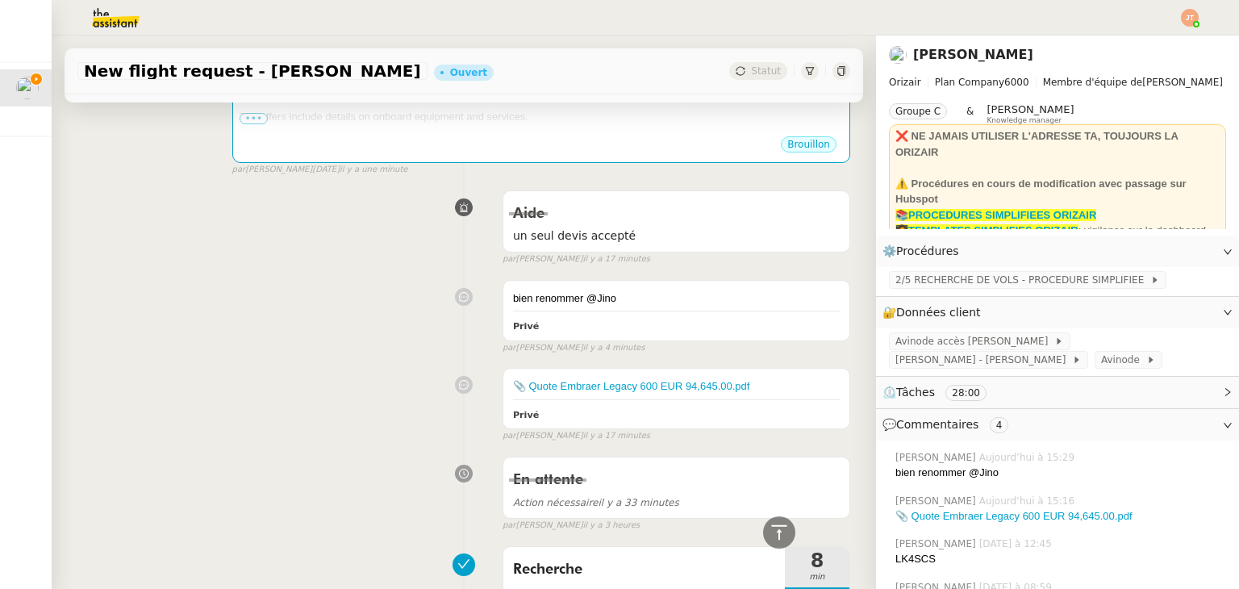
scroll to position [161, 0]
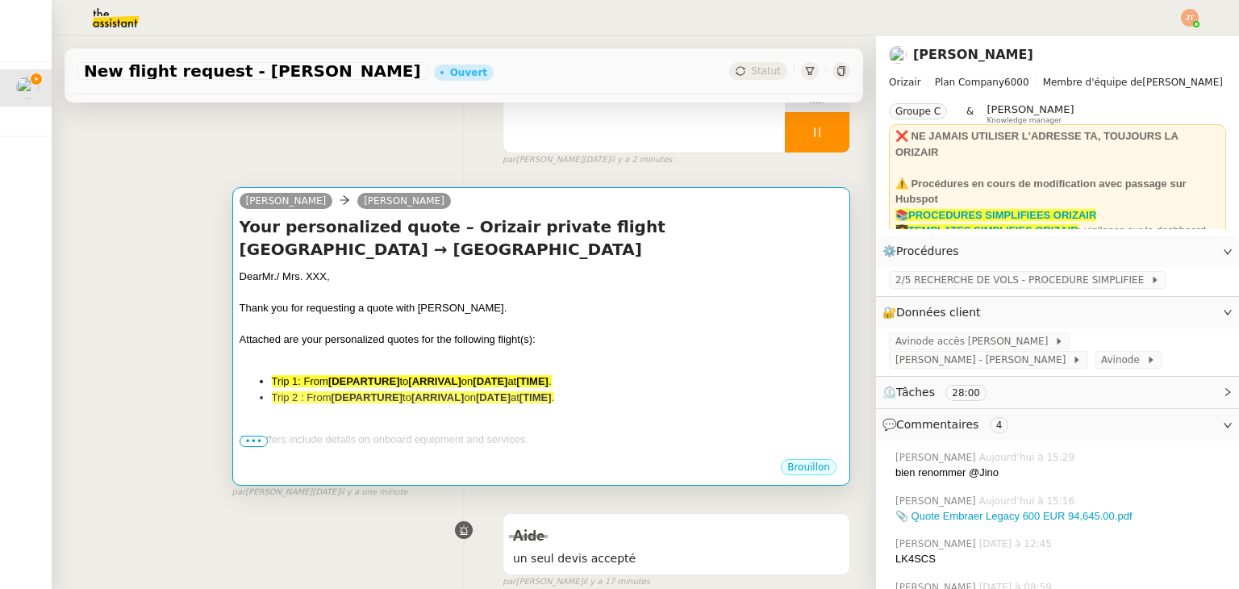
click at [336, 305] on span "Thank you for requesting a quote with Orizair." at bounding box center [374, 308] width 268 height 12
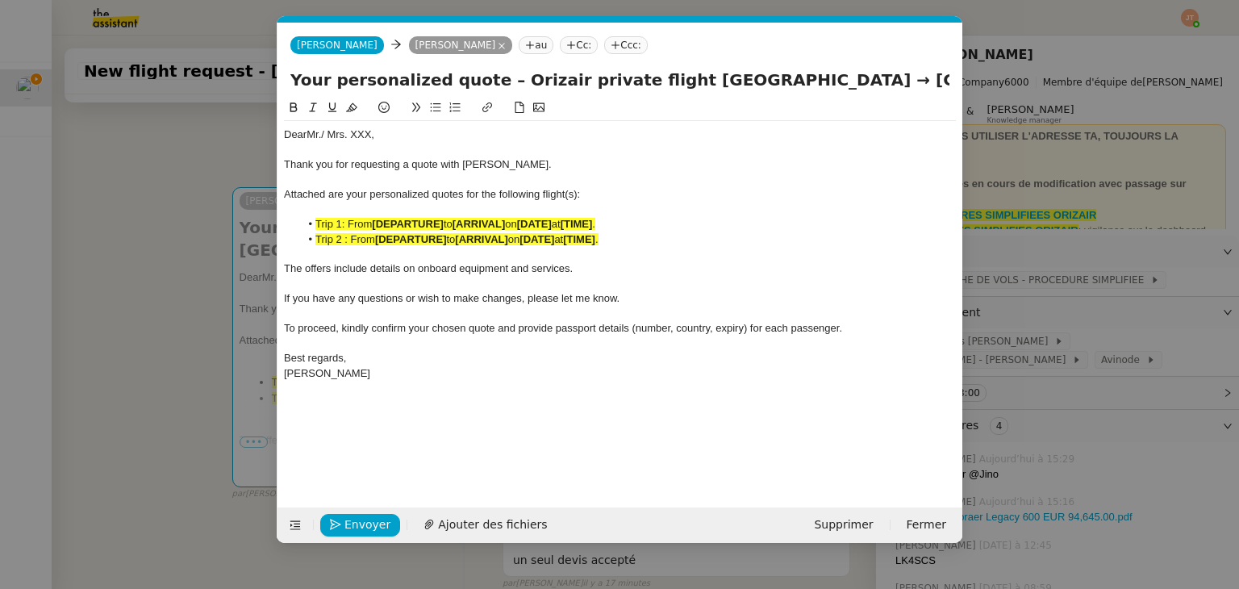
scroll to position [0, 85]
drag, startPoint x: 383, startPoint y: 136, endPoint x: 311, endPoint y: 136, distance: 72.6
click at [311, 136] on div "Dear Mr./ Mrs. XXX," at bounding box center [620, 134] width 672 height 15
click at [349, 231] on li "Trip 1: From [DEPARTURE] to [ARRIVAL] on [DATE] at [TIME] ." at bounding box center [628, 224] width 657 height 15
click at [32, 262] on nz-modal-container "orizair dev Service ✈️ Orizair - Envoi dev is client (EN) Dans le cadre de la p…" at bounding box center [619, 294] width 1239 height 589
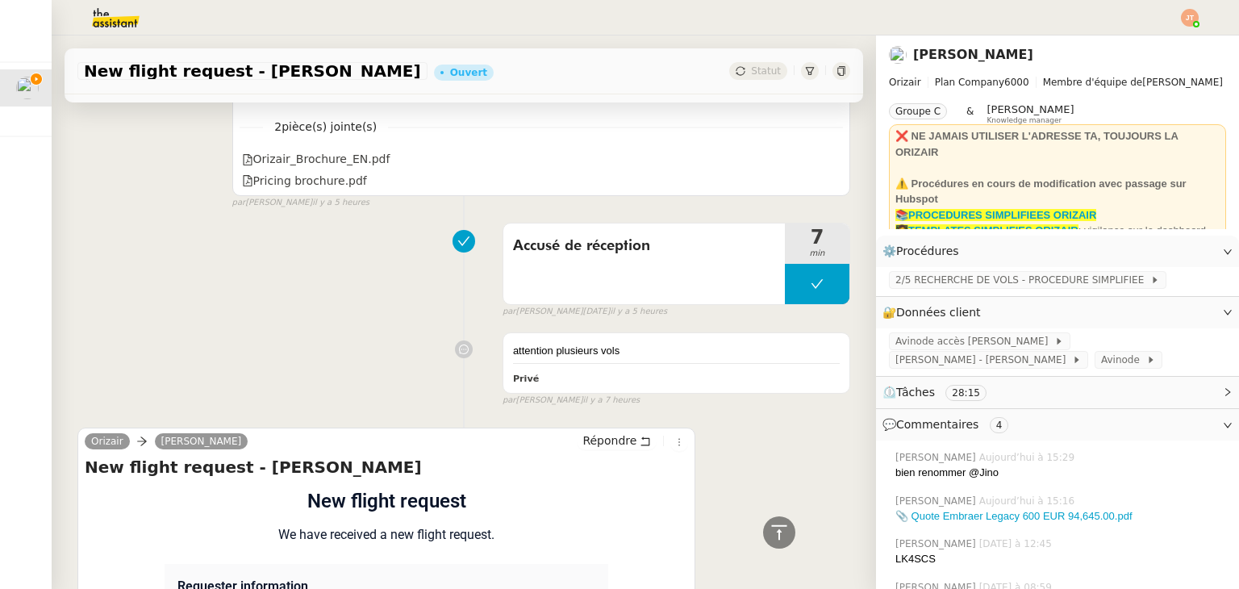
scroll to position [2420, 0]
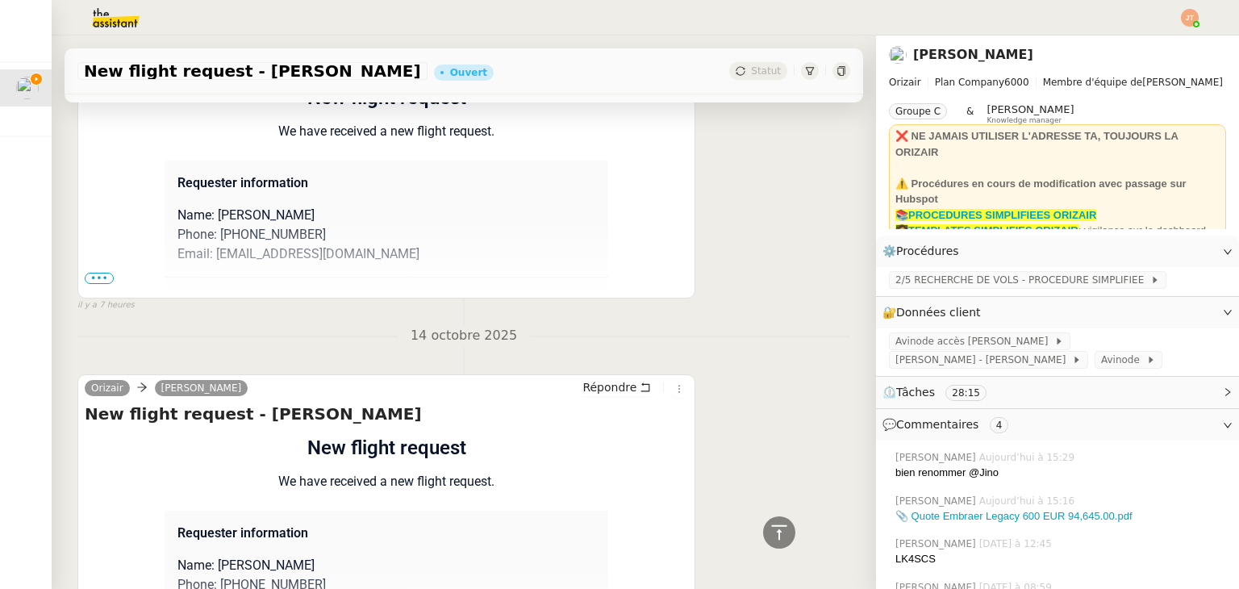
click at [103, 278] on span "•••" at bounding box center [99, 278] width 29 height 11
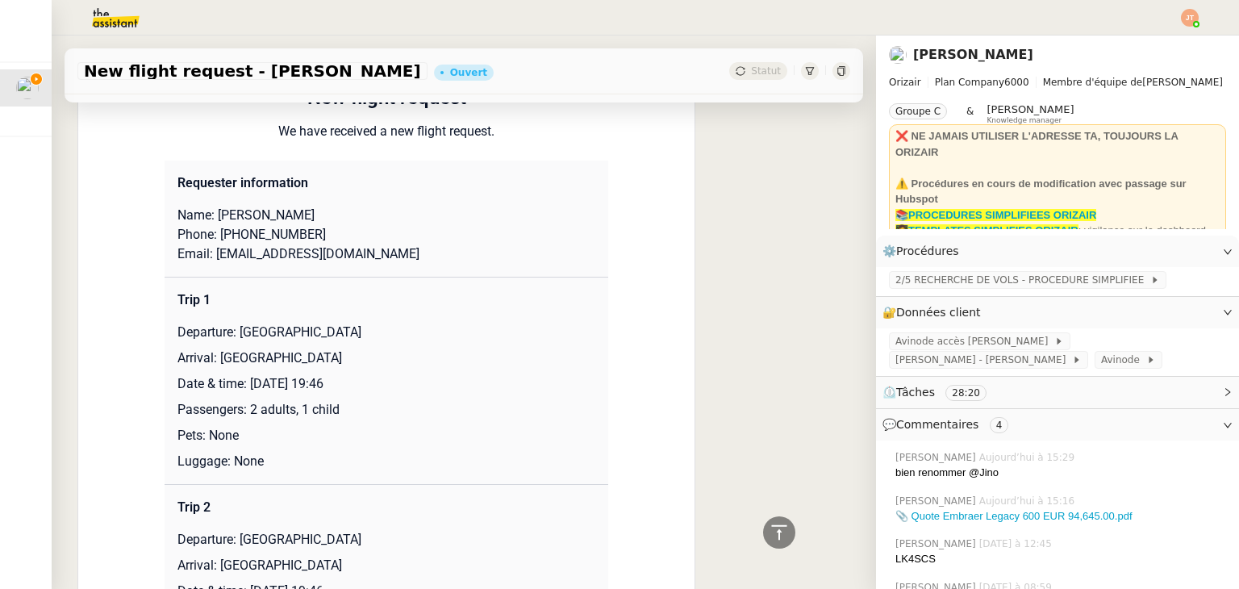
drag, startPoint x: 234, startPoint y: 332, endPoint x: 356, endPoint y: 329, distance: 121.8
click at [356, 329] on p "Departure: London Luton Airport" at bounding box center [386, 332] width 418 height 19
copy p "London Luton Airport"
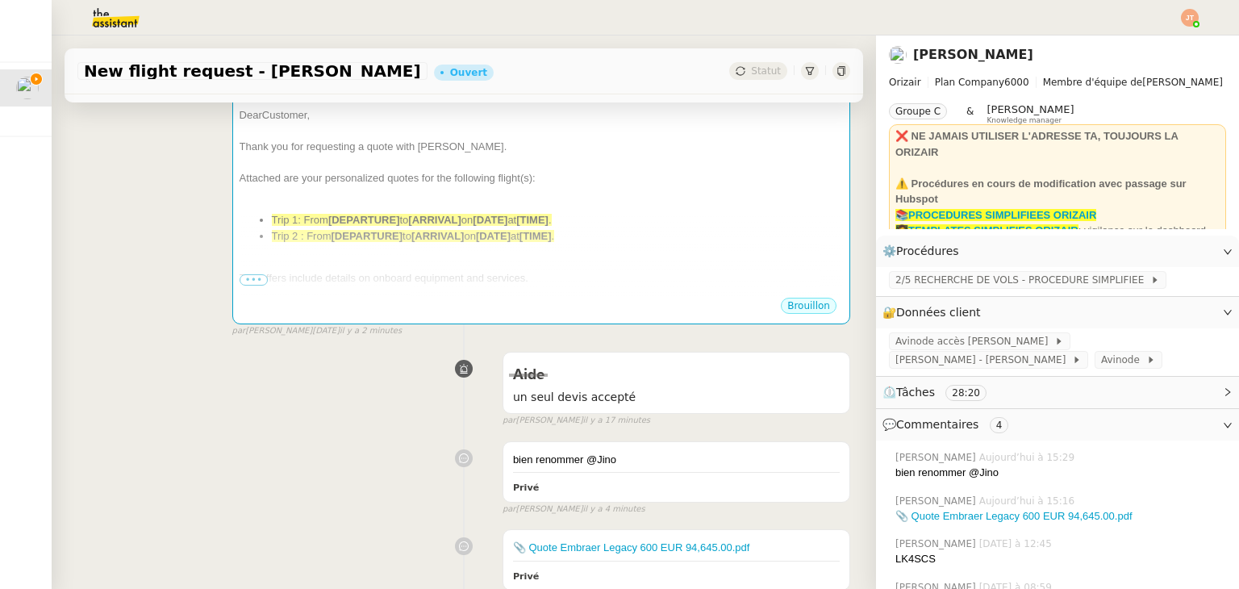
scroll to position [0, 0]
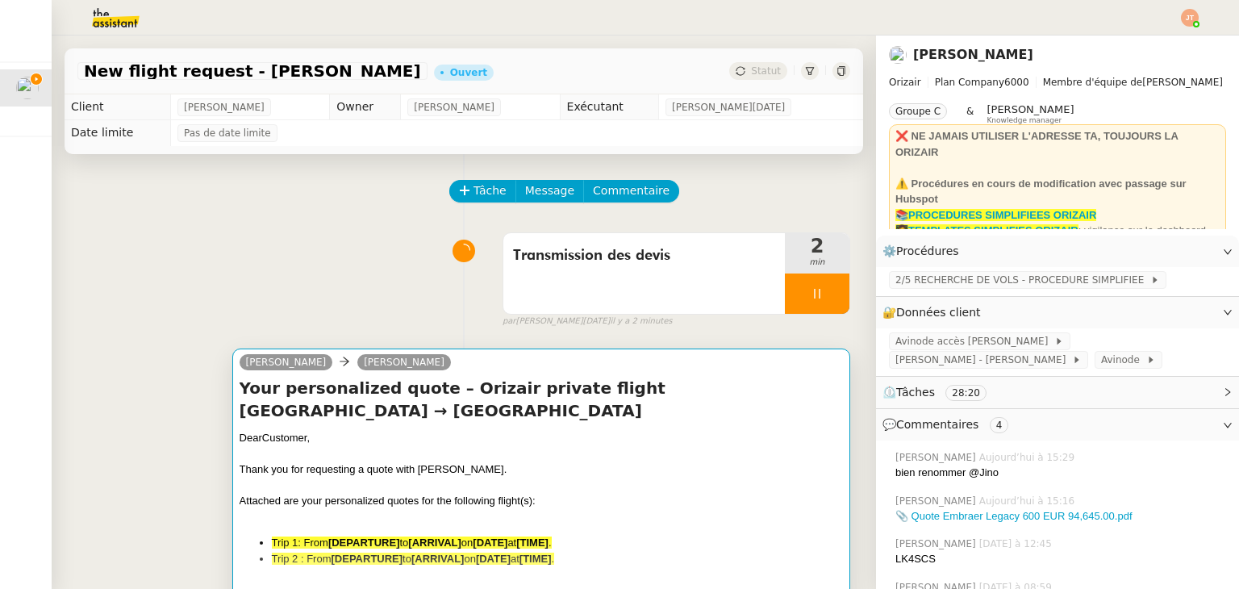
click at [368, 449] on div at bounding box center [541, 454] width 603 height 16
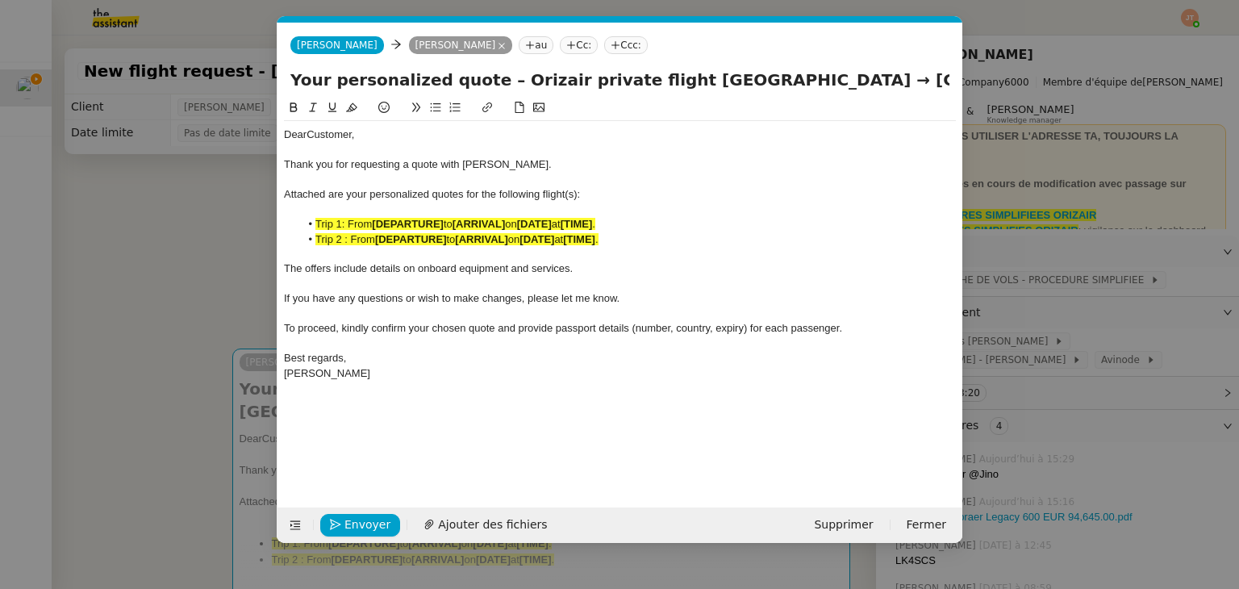
scroll to position [0, 85]
drag, startPoint x: 649, startPoint y: 81, endPoint x: 816, endPoint y: 81, distance: 167.0
click at [816, 81] on input "Your personalized quote – Orizair private flight London Luton Airport → Larnaca…" at bounding box center [619, 80] width 659 height 24
drag, startPoint x: 445, startPoint y: 224, endPoint x: 388, endPoint y: 224, distance: 57.3
click at [388, 224] on strong "[DEPARTURE]" at bounding box center [408, 224] width 72 height 12
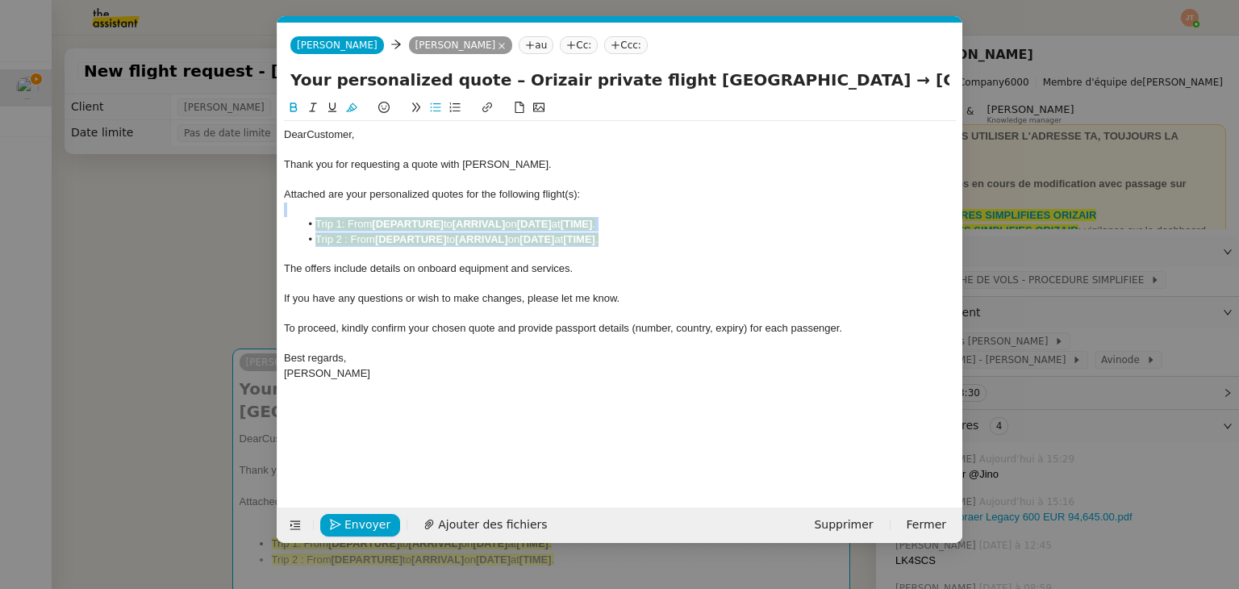
drag, startPoint x: 625, startPoint y: 240, endPoint x: 324, endPoint y: 214, distance: 302.0
click at [324, 214] on div "Dear Customer, Thank you for requesting a quote with Orizair. Attached are your…" at bounding box center [620, 254] width 672 height 266
click at [348, 104] on icon at bounding box center [351, 107] width 11 height 11
click at [380, 246] on li "Trip 2 : From [DEPARTURE] to [ARRIVAL] on [DATE] at [TIME] ." at bounding box center [628, 239] width 657 height 15
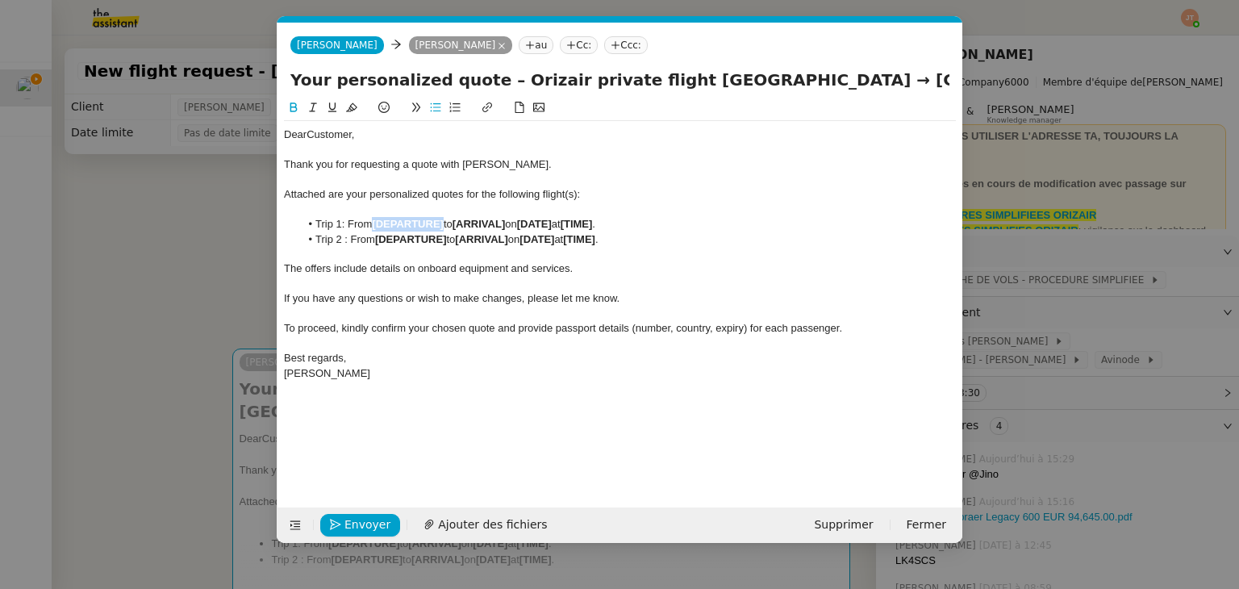
drag, startPoint x: 374, startPoint y: 223, endPoint x: 445, endPoint y: 221, distance: 71.0
click at [444, 221] on strong "[DEPARTURE]" at bounding box center [408, 224] width 72 height 12
drag, startPoint x: 470, startPoint y: 224, endPoint x: 374, endPoint y: 225, distance: 96.0
click at [374, 225] on li "Trip 1: From London Luton Airport to [ARRIVAL] on [DATE] at [TIME] ." at bounding box center [628, 224] width 657 height 15
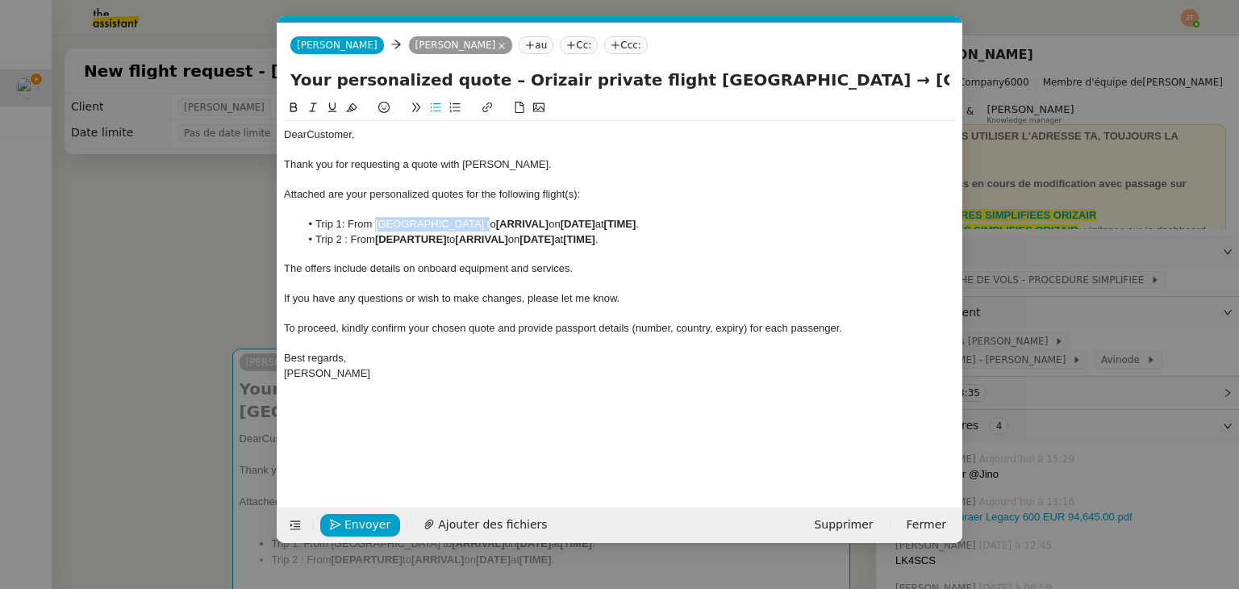
click at [296, 110] on icon at bounding box center [293, 107] width 7 height 10
click at [345, 221] on li "Trip 1: From London Luton Airpor t to [ARRIVAL] on [DATE] at [TIME] ." at bounding box center [628, 224] width 657 height 15
click at [347, 221] on li "Trip 1: From London Luton Airpor t to [ARRIVAL] on [DATE] at [TIME] ." at bounding box center [628, 224] width 657 height 15
click at [352, 235] on li "Trip 2 : From [DEPARTURE] to [ARRIVAL] on [DATE] at [TIME] ." at bounding box center [628, 239] width 657 height 15
click at [144, 270] on nz-modal-container "orizair dev Service ✈️ Orizair - Envoi dev is client (EN) Dans le cadre de la p…" at bounding box center [619, 294] width 1239 height 589
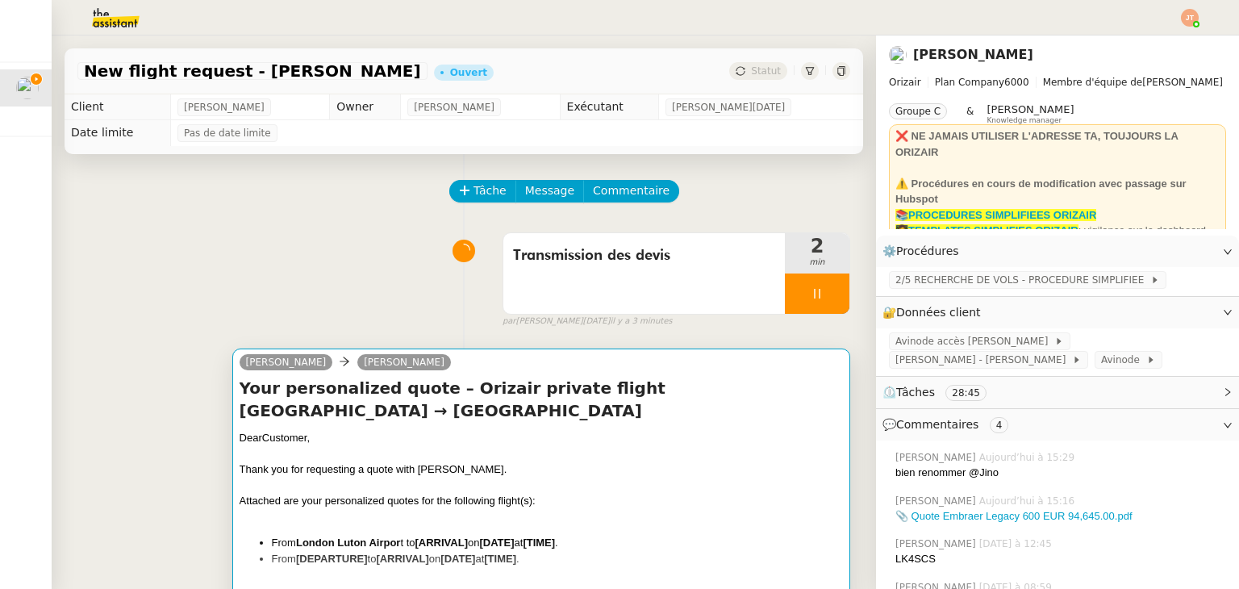
click at [589, 394] on h4 "Your personalized quote – Orizair private flight London Luton Airport → Larnaca…" at bounding box center [541, 399] width 603 height 45
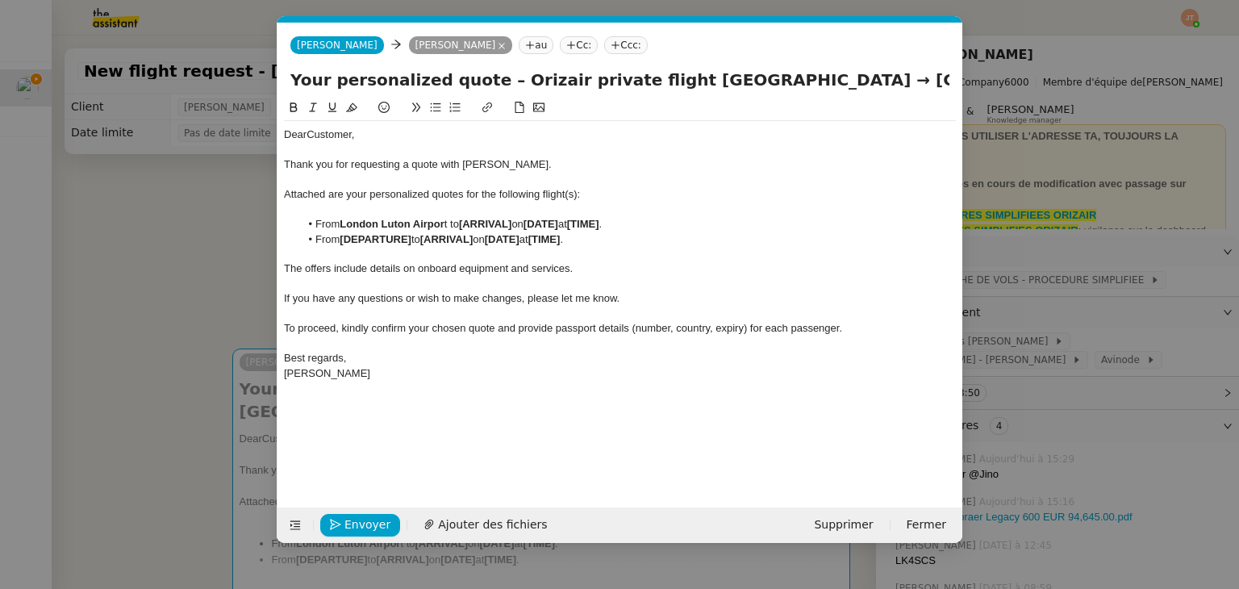
scroll to position [0, 110]
drag, startPoint x: 838, startPoint y: 81, endPoint x: 952, endPoint y: 85, distance: 113.8
click at [952, 85] on div "Your personalized quote – Orizair private flight London Luton Airport → Larnaca…" at bounding box center [619, 83] width 685 height 31
click at [152, 276] on nz-modal-container "orizair dev Service ✈️ Orizair - Envoi dev is client (EN) Dans le cadre de la p…" at bounding box center [619, 294] width 1239 height 589
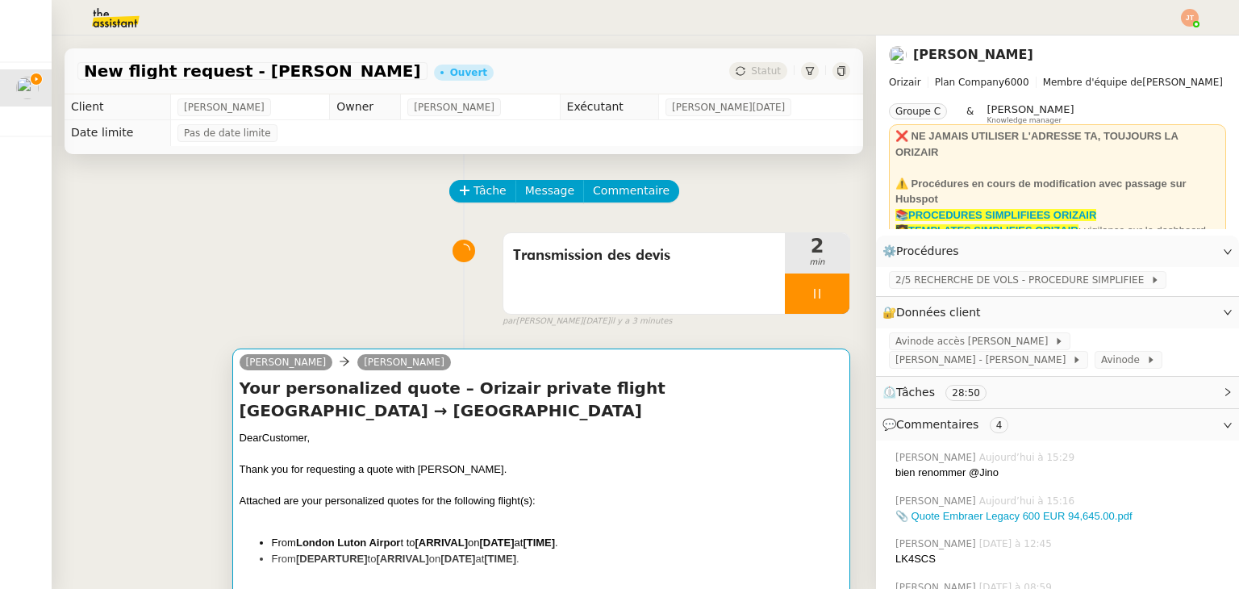
click at [502, 546] on strong "[DATE]" at bounding box center [496, 542] width 35 height 12
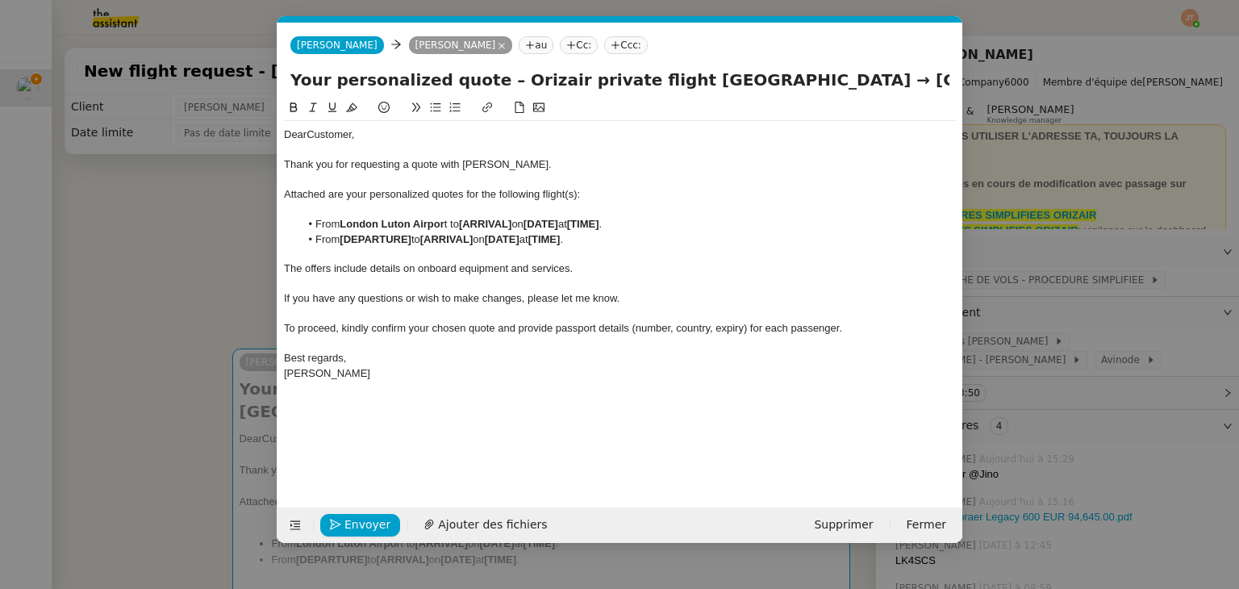
scroll to position [0, 85]
drag, startPoint x: 518, startPoint y: 223, endPoint x: 465, endPoint y: 223, distance: 52.4
click at [465, 223] on li "From London Luton Airpor t to [ARRIVAL] on [DATE] at [TIME] ." at bounding box center [628, 224] width 657 height 15
drag, startPoint x: 594, startPoint y: 222, endPoint x: 465, endPoint y: 226, distance: 129.1
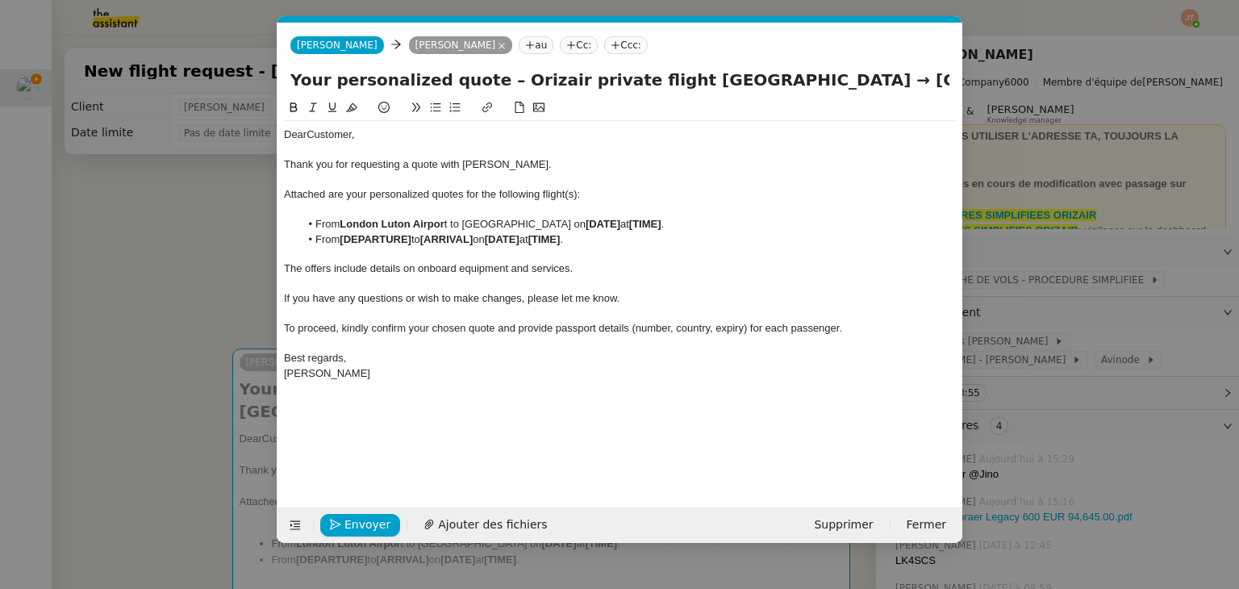
click at [465, 226] on li "From London Luton Airpor t to Larnaca International Airport on [DATE] at [TIME]…" at bounding box center [628, 224] width 657 height 15
click at [296, 110] on icon at bounding box center [293, 107] width 7 height 10
click at [457, 278] on div at bounding box center [620, 284] width 672 height 15
click at [168, 267] on nz-modal-container "orizair dev Service ✈️ Orizair - Envoi dev is client (EN) Dans le cadre de la p…" at bounding box center [619, 294] width 1239 height 589
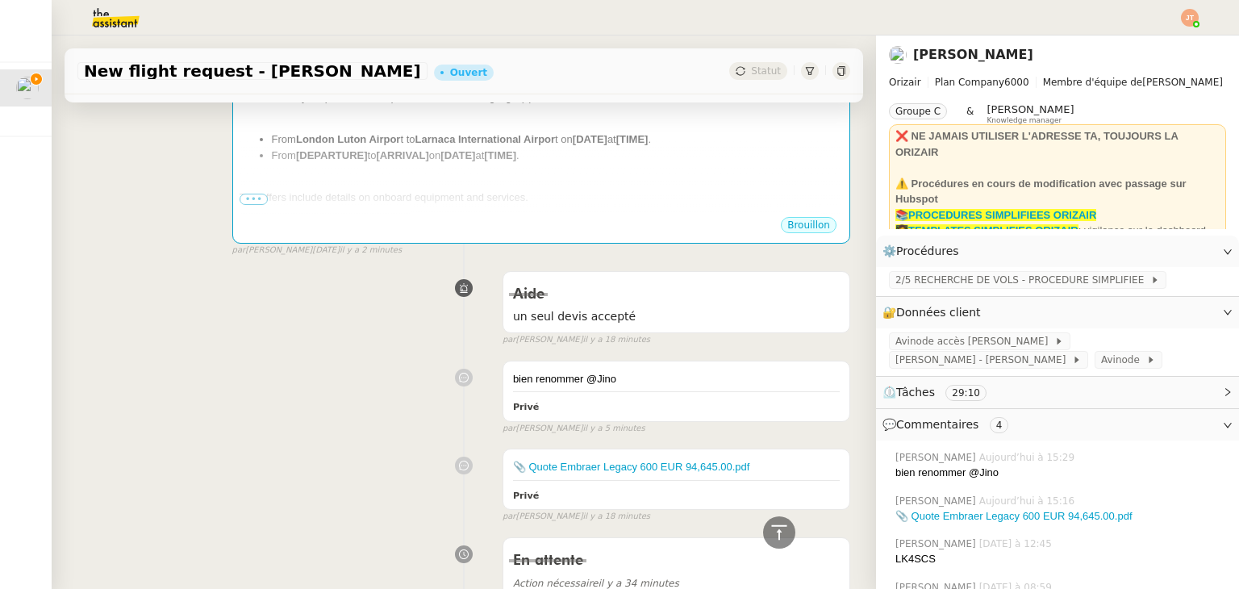
scroll to position [403, 0]
click at [539, 471] on link "📎 Quote Embraer Legacy 600 EUR 94,645.00.pdf" at bounding box center [631, 467] width 237 height 12
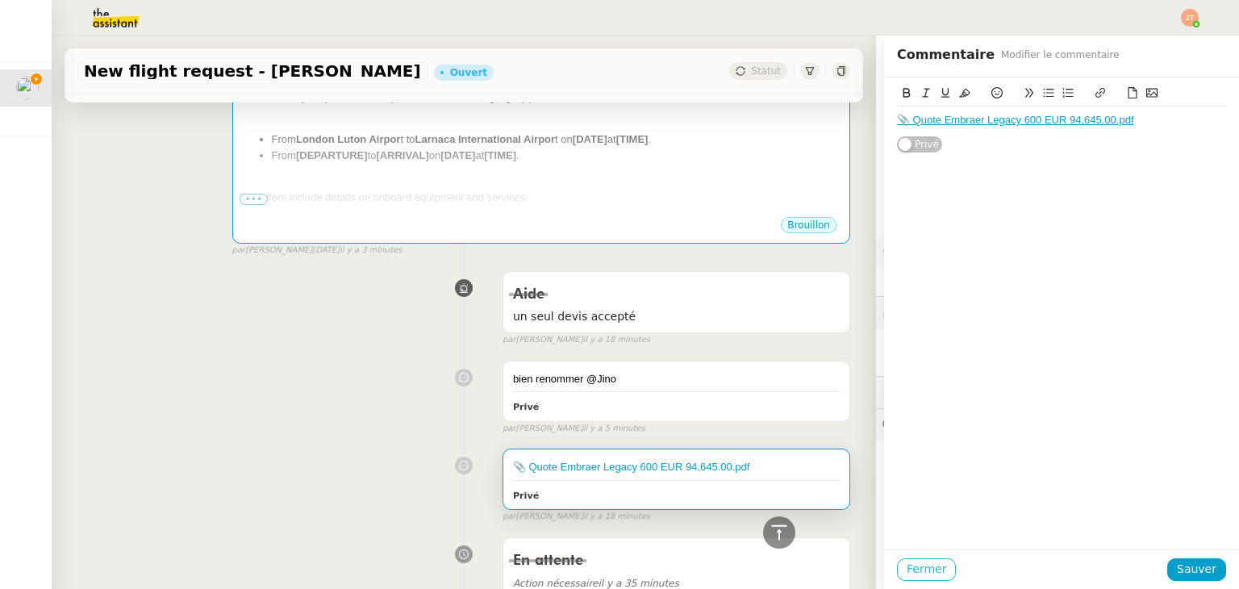
click at [907, 569] on span "Fermer" at bounding box center [927, 569] width 40 height 19
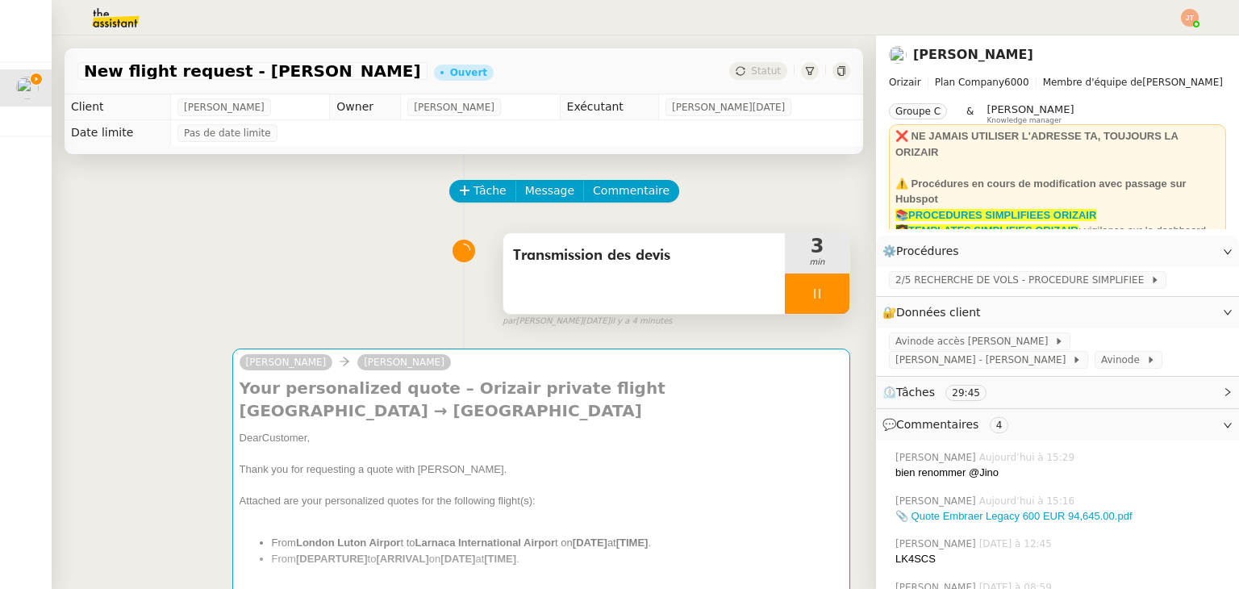
click at [785, 293] on div at bounding box center [817, 293] width 65 height 40
click at [226, 305] on div "Transmission des devis 3 min false par Jean-Noël D. il y a 4 minutes" at bounding box center [463, 276] width 773 height 103
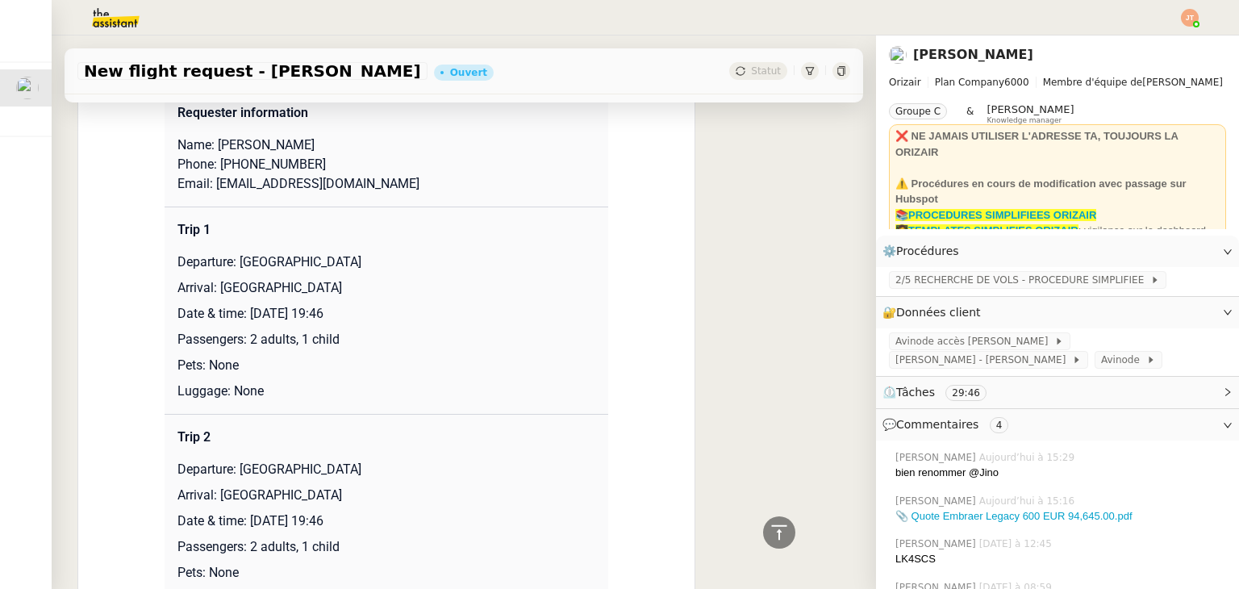
scroll to position [2500, 0]
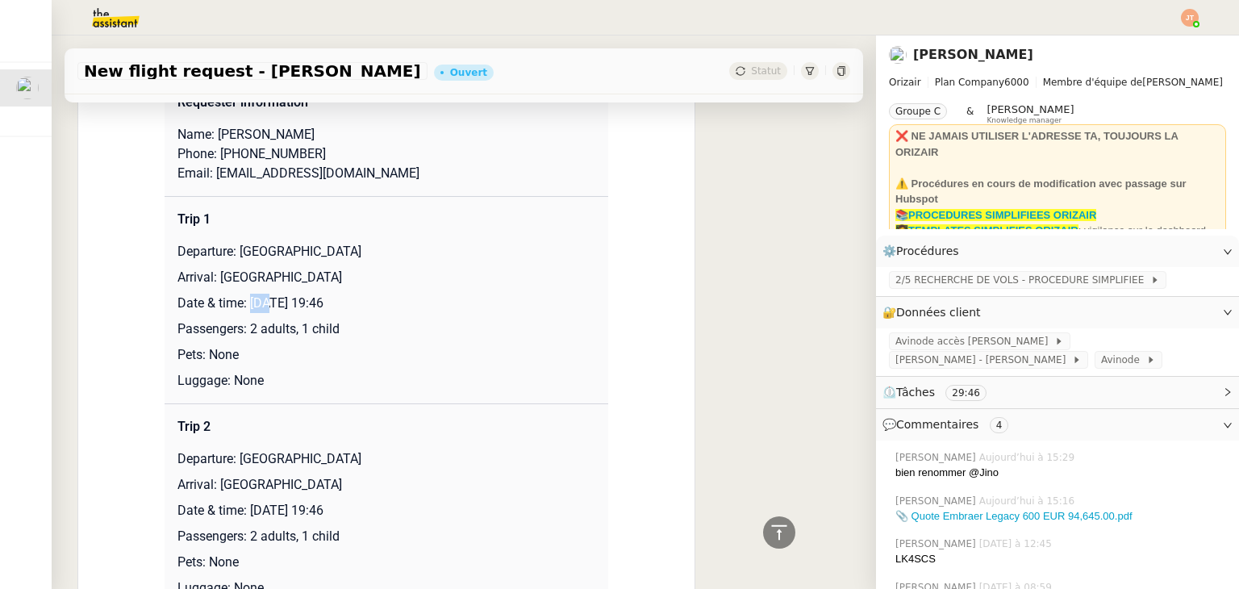
drag, startPoint x: 245, startPoint y: 301, endPoint x: 265, endPoint y: 300, distance: 20.2
click at [265, 300] on p "Date & time: 12th October 2026 19:46" at bounding box center [386, 303] width 418 height 19
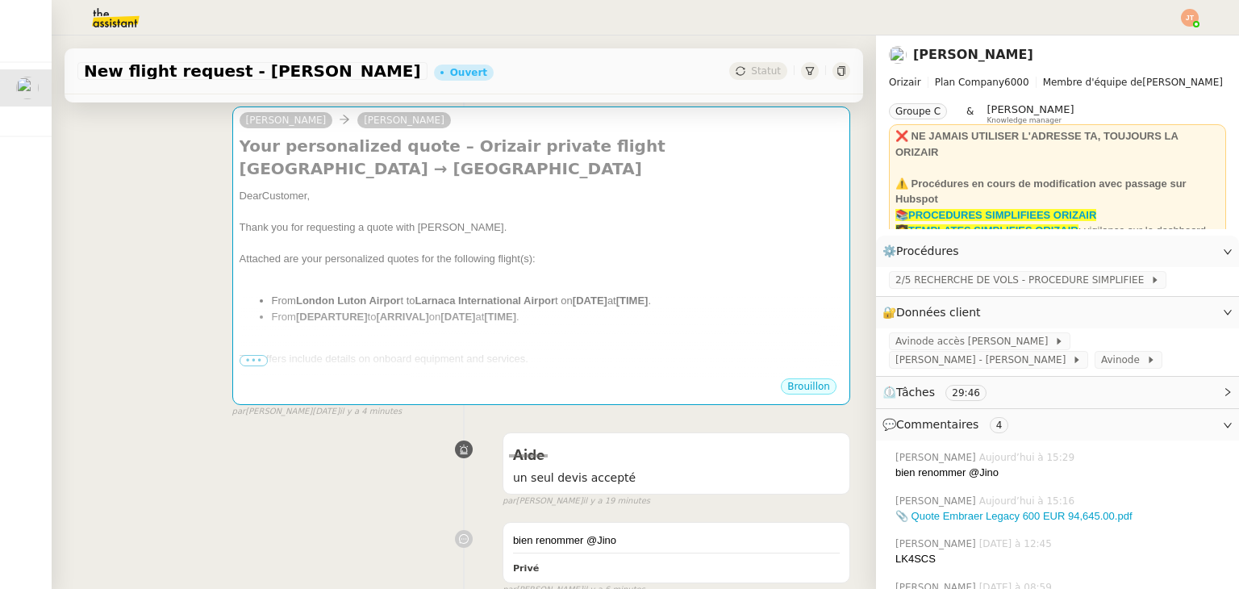
scroll to position [0, 0]
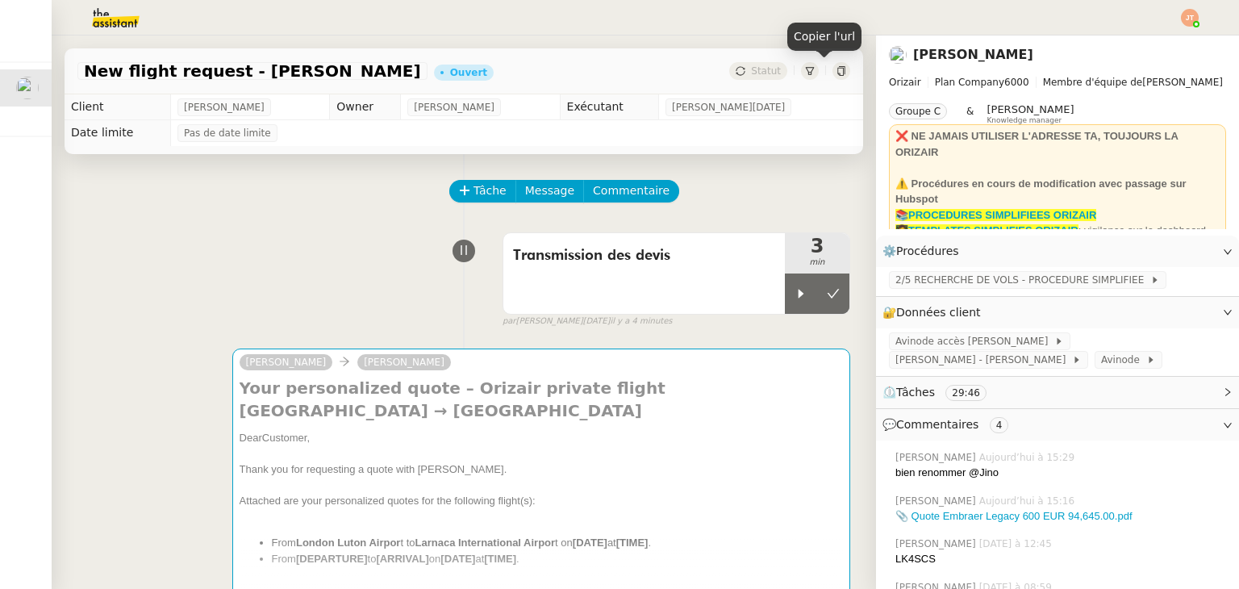
click at [836, 71] on icon at bounding box center [841, 71] width 10 height 10
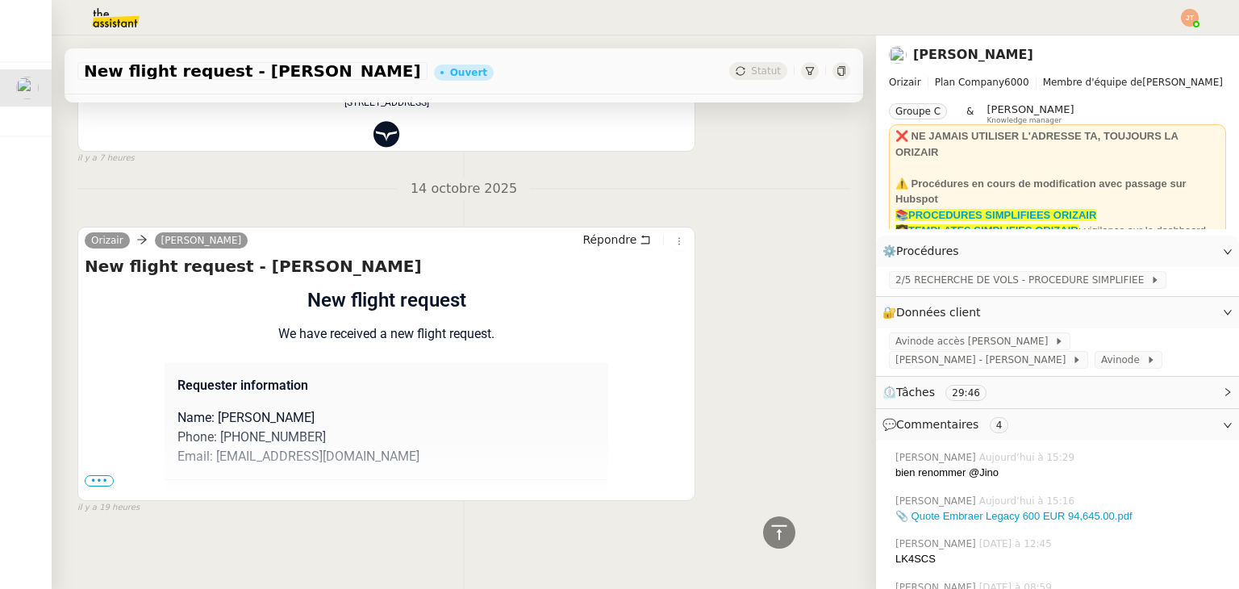
scroll to position [3147, 0]
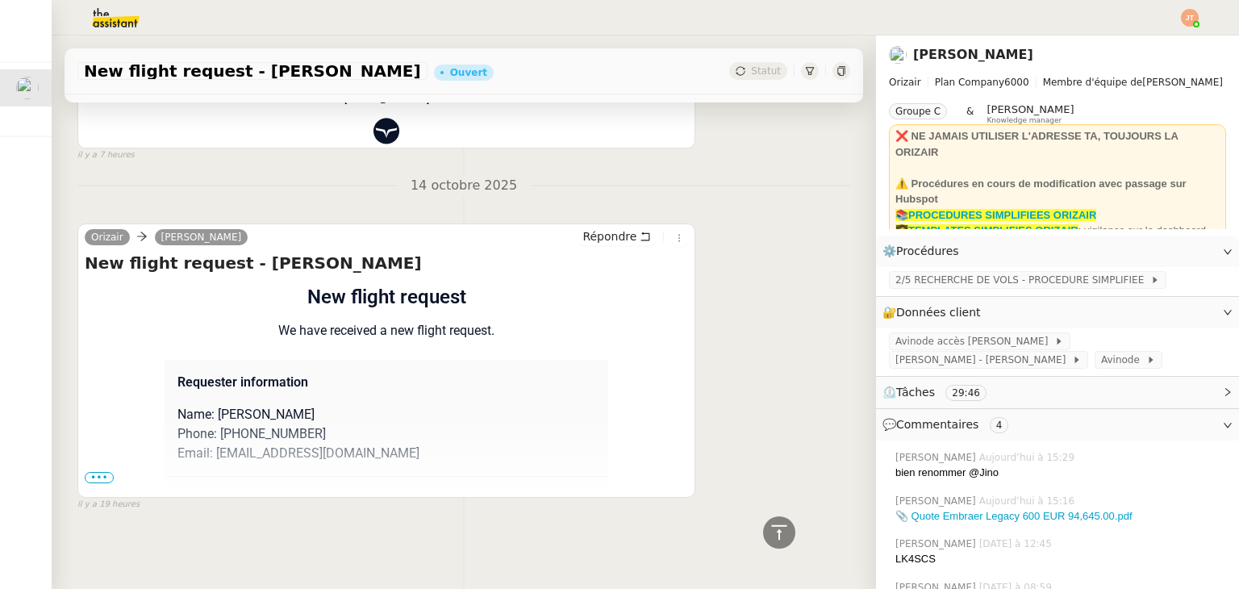
click at [97, 472] on span "•••" at bounding box center [99, 477] width 29 height 11
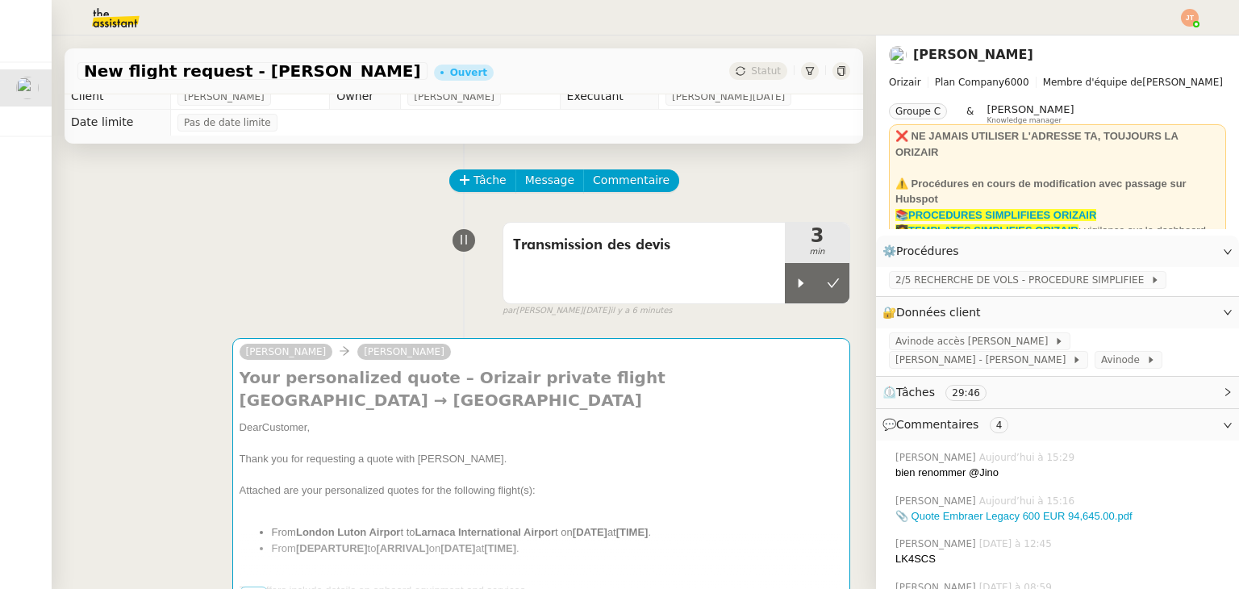
scroll to position [0, 0]
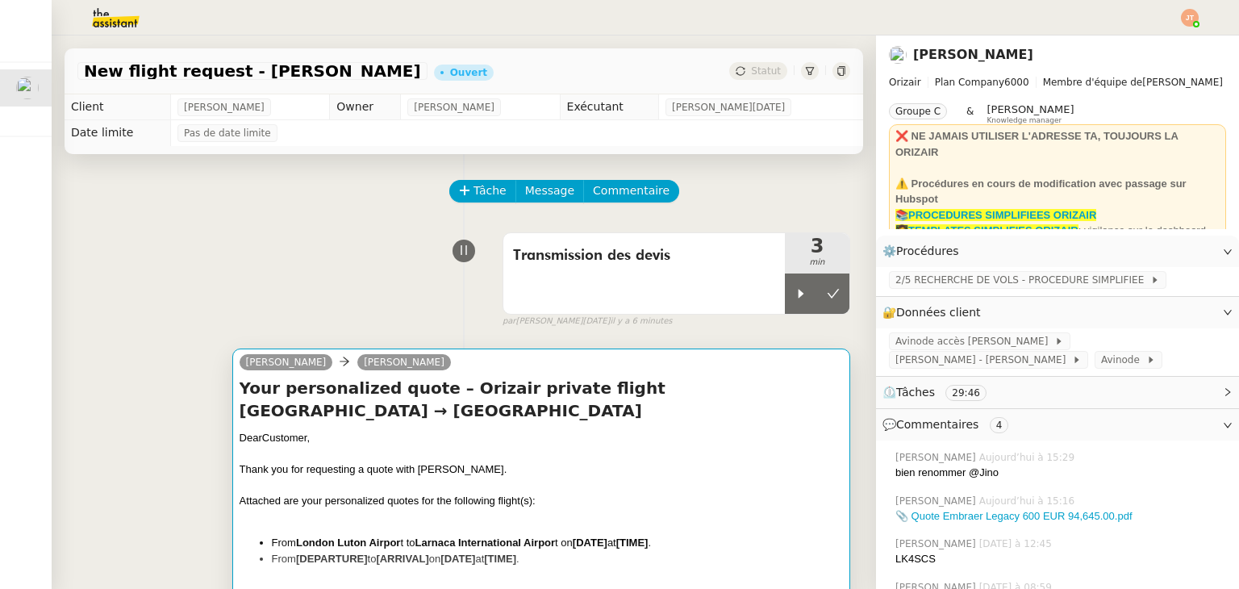
click at [538, 538] on li "From London Luton Airpor t to Larnaca International Airpor t on [DATE] at [TIME…" at bounding box center [557, 543] width 571 height 16
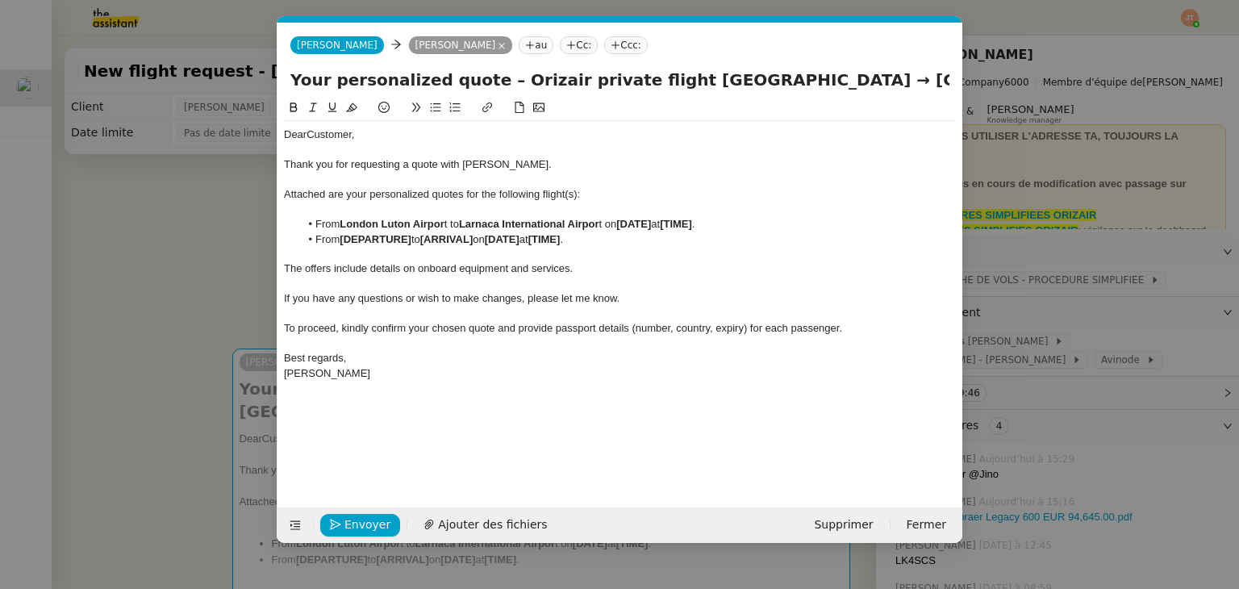
scroll to position [0, 85]
drag, startPoint x: 658, startPoint y: 221, endPoint x: 625, endPoint y: 227, distance: 33.5
click at [625, 227] on strong "[DATE]" at bounding box center [633, 224] width 35 height 12
click at [217, 244] on nz-modal-container "orizair dev Service ✈️ Orizair - Envoi dev is client (EN) Dans le cadre de la p…" at bounding box center [619, 294] width 1239 height 589
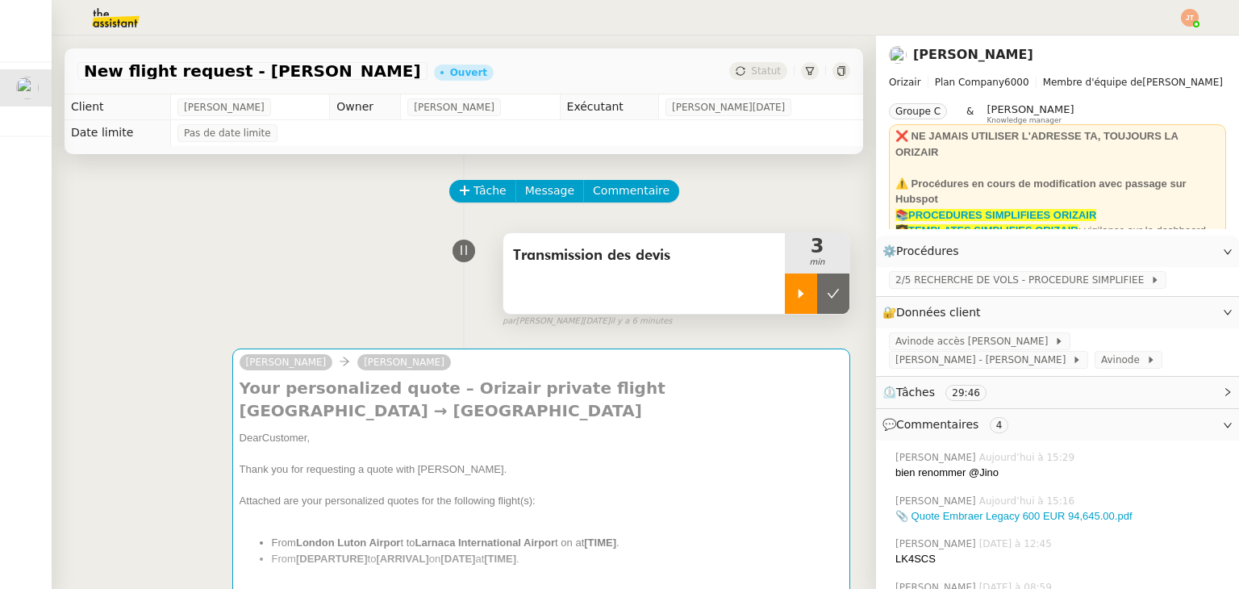
click at [785, 286] on div at bounding box center [801, 293] width 32 height 40
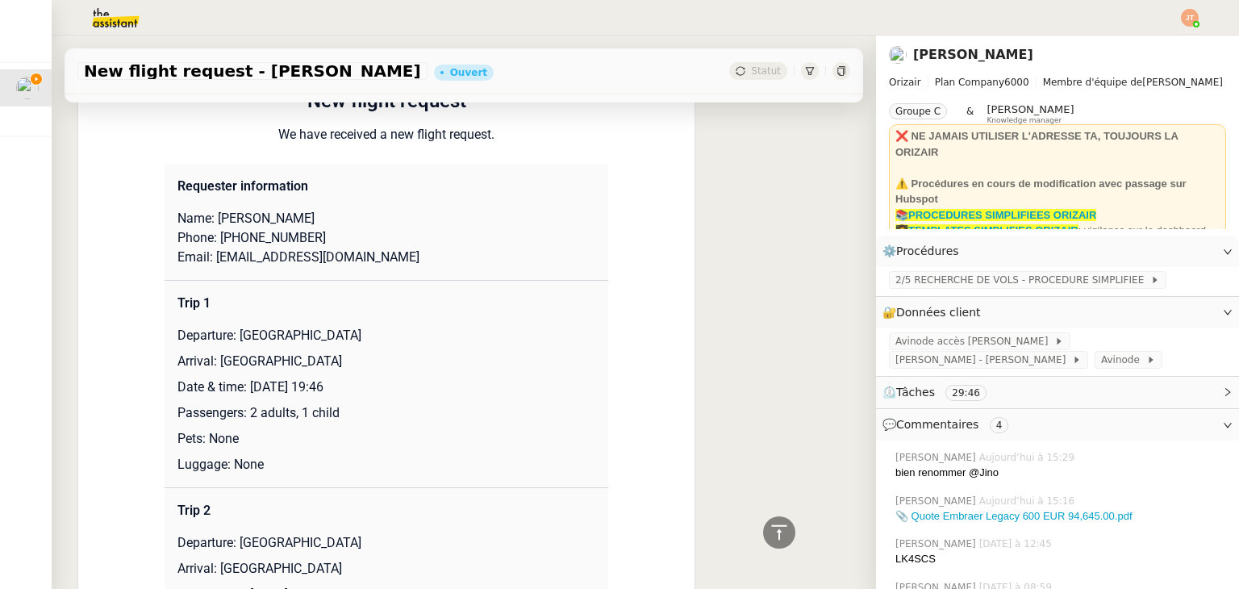
scroll to position [2420, 0]
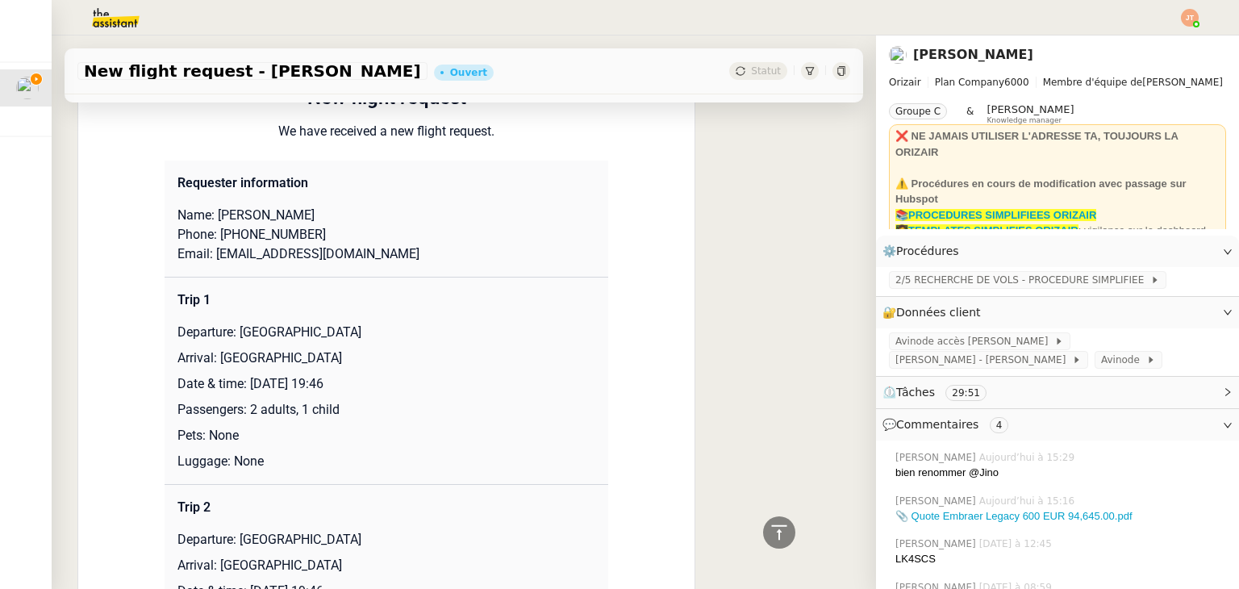
drag, startPoint x: 247, startPoint y: 382, endPoint x: 352, endPoint y: 385, distance: 104.9
click at [352, 385] on p "Date & time: 12th October 2026 19:46" at bounding box center [386, 383] width 418 height 19
copy p "12th October 2026"
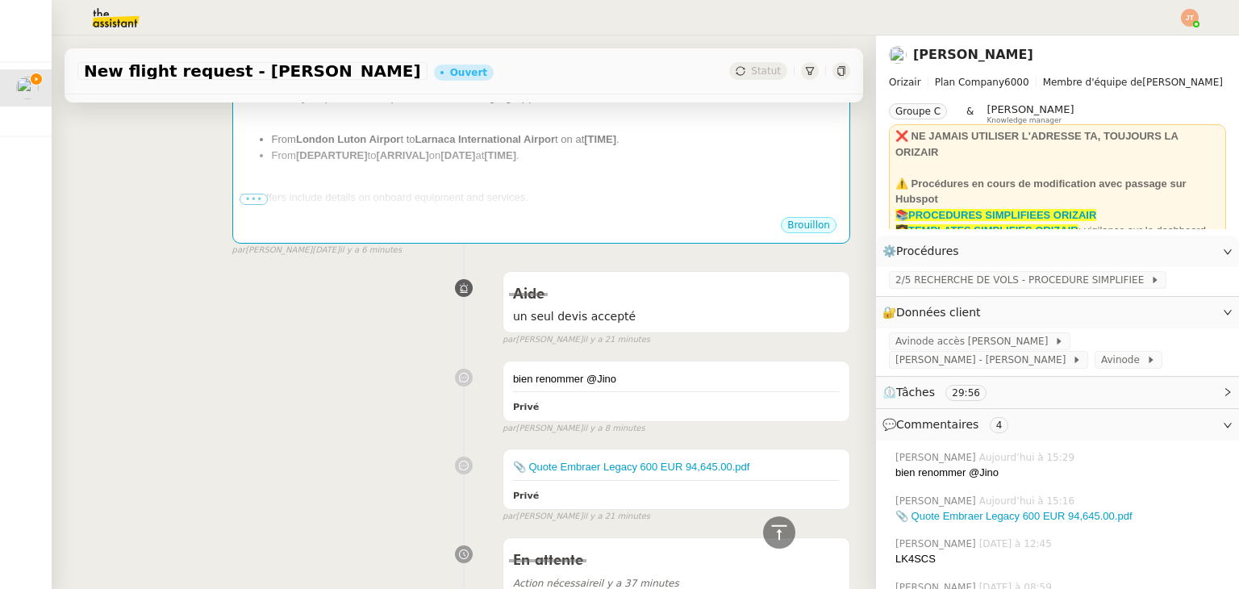
scroll to position [0, 0]
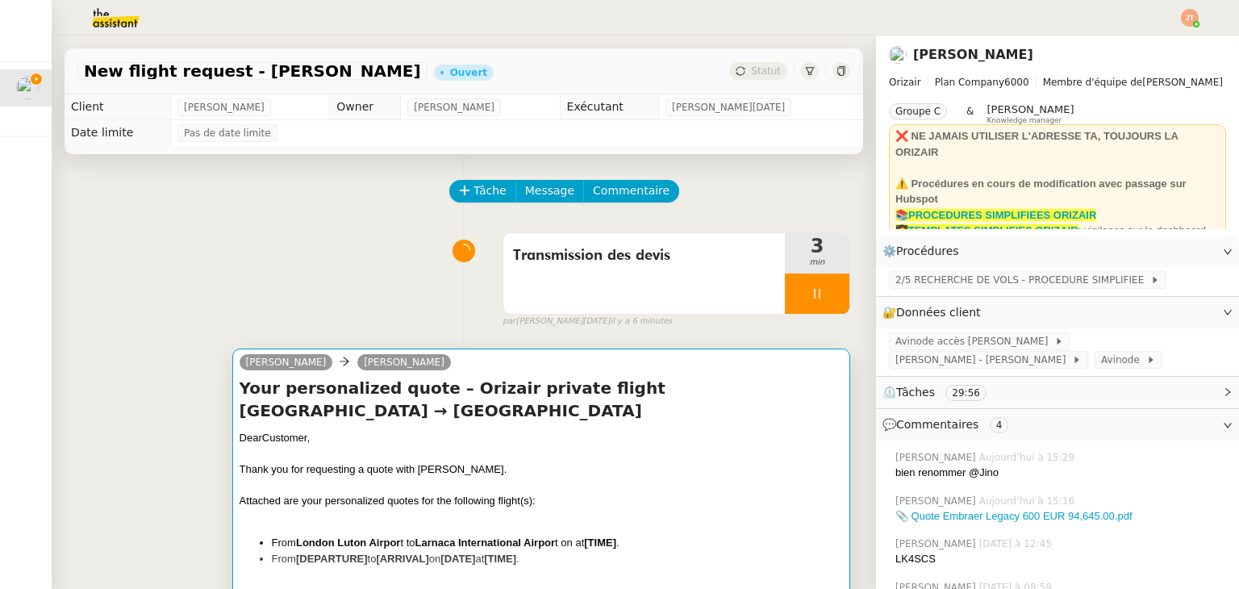
click at [435, 456] on div at bounding box center [541, 454] width 603 height 16
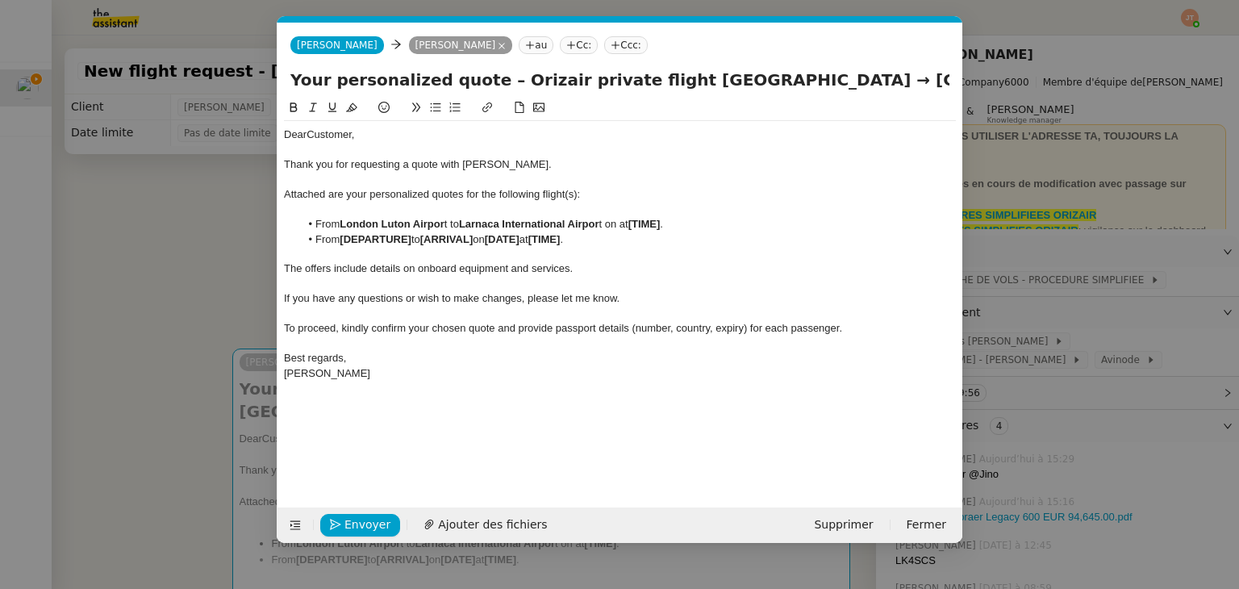
scroll to position [0, 85]
click at [623, 222] on li "From London Luton Airpor t to Larnaca International Airpor t on at [TIME] ." at bounding box center [628, 224] width 657 height 15
drag, startPoint x: 713, startPoint y: 223, endPoint x: 626, endPoint y: 224, distance: 87.1
click at [626, 224] on span "12th October 2026" at bounding box center [632, 224] width 33 height 12
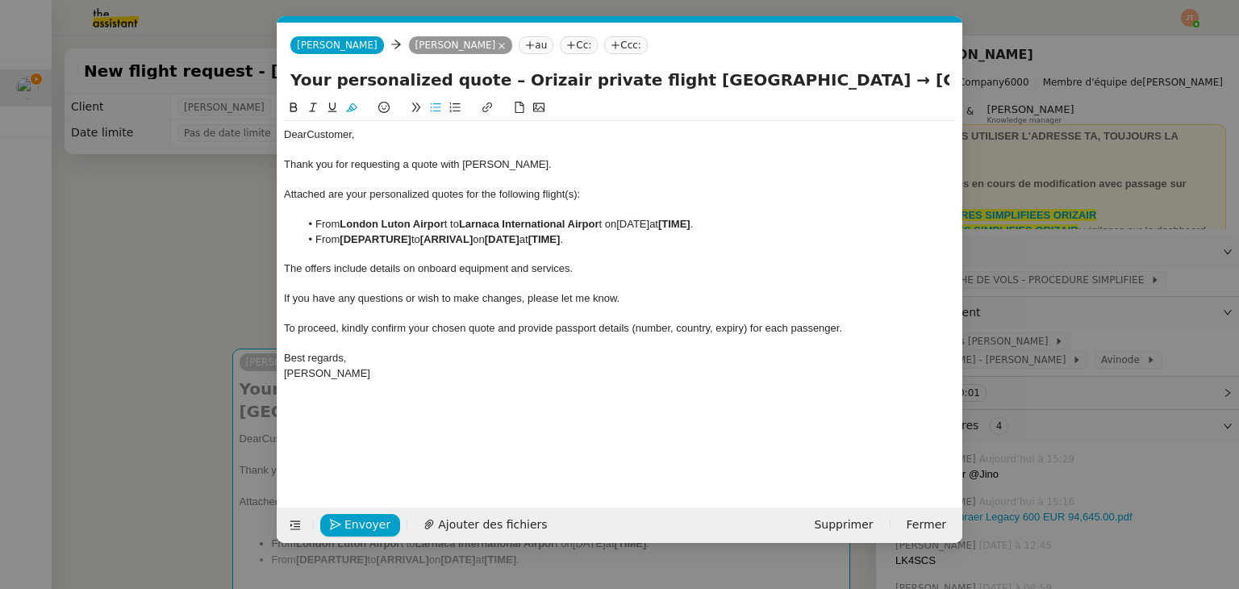
drag, startPoint x: 348, startPoint y: 110, endPoint x: 579, endPoint y: 196, distance: 247.1
click at [348, 110] on icon at bounding box center [351, 107] width 11 height 11
click at [639, 236] on li "From [DEPARTURE] to [ARRIVAL] on [DATE] at [TIME] ." at bounding box center [628, 239] width 657 height 15
drag, startPoint x: 715, startPoint y: 223, endPoint x: 626, endPoint y: 223, distance: 88.7
click at [626, 223] on li "From London Luton Airpor t to Larnaca International Airpor t on 12th October 20…" at bounding box center [628, 224] width 657 height 15
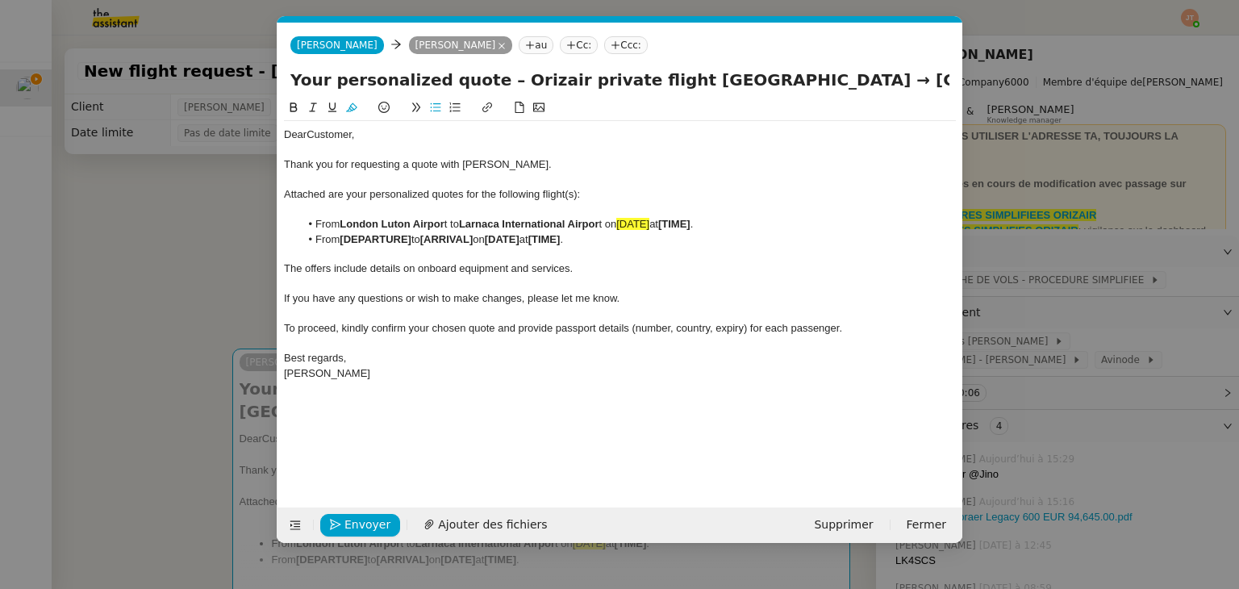
click at [349, 111] on icon at bounding box center [351, 107] width 11 height 9
click at [639, 214] on div at bounding box center [620, 209] width 672 height 15
drag, startPoint x: 626, startPoint y: 220, endPoint x: 710, endPoint y: 223, distance: 83.9
click at [710, 223] on li "From London Luton Airpor t to Larnaca International Airpor t on 12th October 20…" at bounding box center [628, 224] width 657 height 15
click at [300, 106] on button at bounding box center [293, 107] width 19 height 19
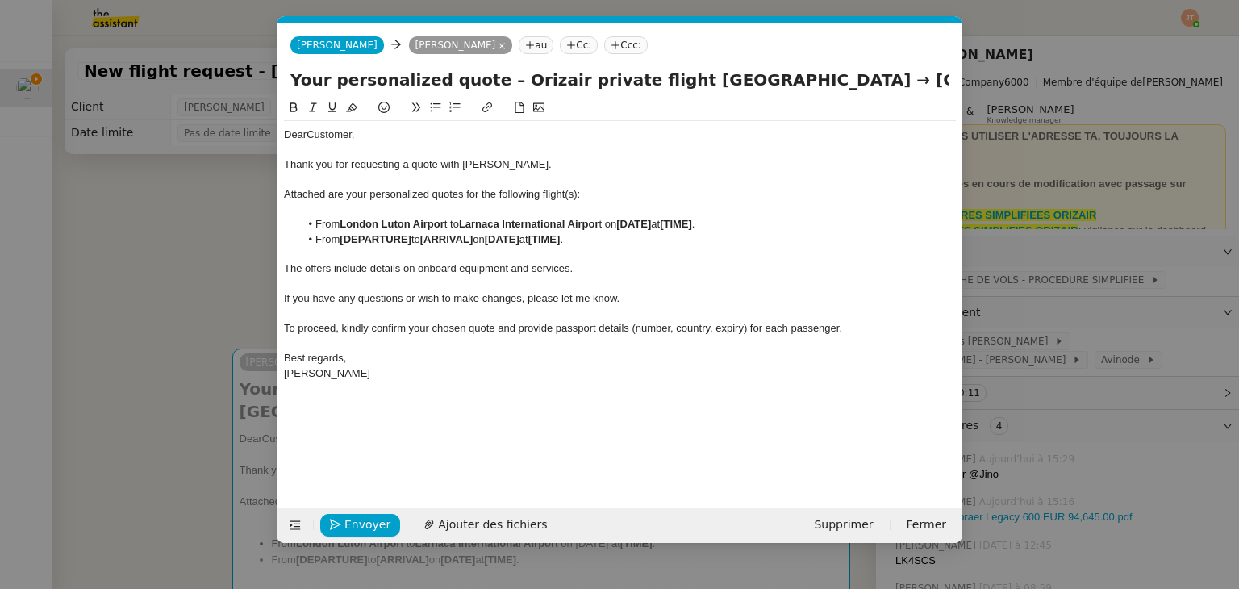
click at [696, 240] on li "From [DEPARTURE] to [ARRIVAL] on [DATE] at [TIME] ." at bounding box center [628, 239] width 657 height 15
click at [692, 224] on strong "[TIME]" at bounding box center [676, 224] width 32 height 12
drag, startPoint x: 730, startPoint y: 222, endPoint x: 756, endPoint y: 224, distance: 25.9
click at [756, 224] on li "From London Luton Airpor t to Larnaca International Airpor t on 12th October 20…" at bounding box center [628, 224] width 657 height 15
click at [296, 107] on icon at bounding box center [293, 107] width 7 height 10
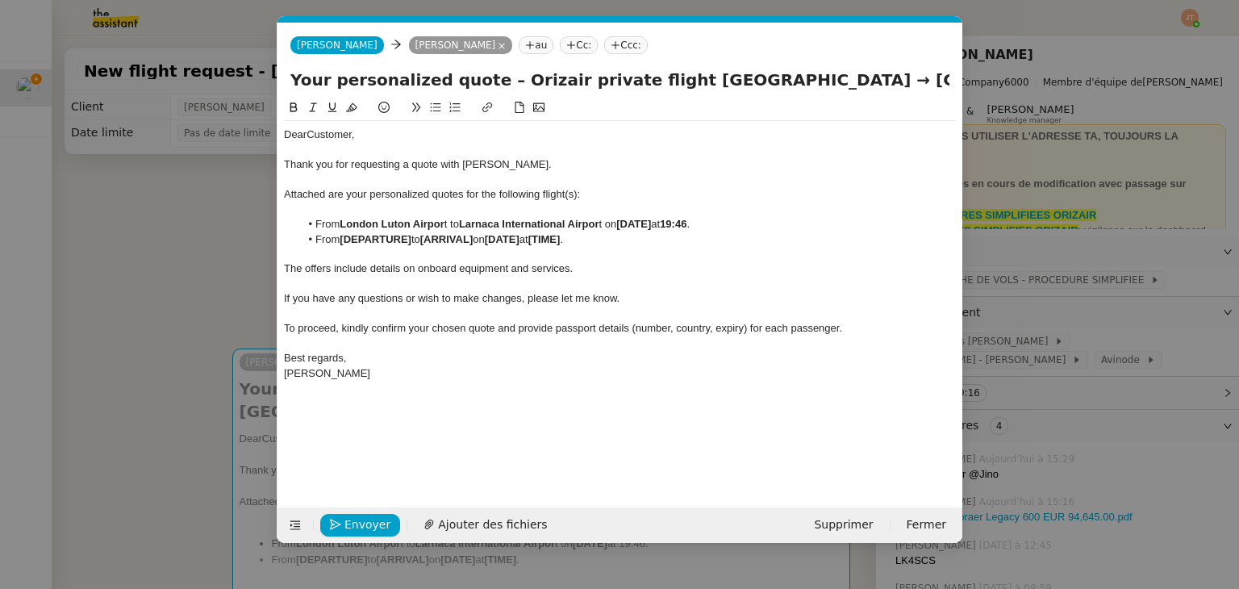
click at [598, 256] on div at bounding box center [620, 254] width 672 height 15
click at [119, 304] on nz-modal-container "orizair dev Service ✈️ Orizair - Envoi dev is client (EN) Dans le cadre de la p…" at bounding box center [619, 294] width 1239 height 589
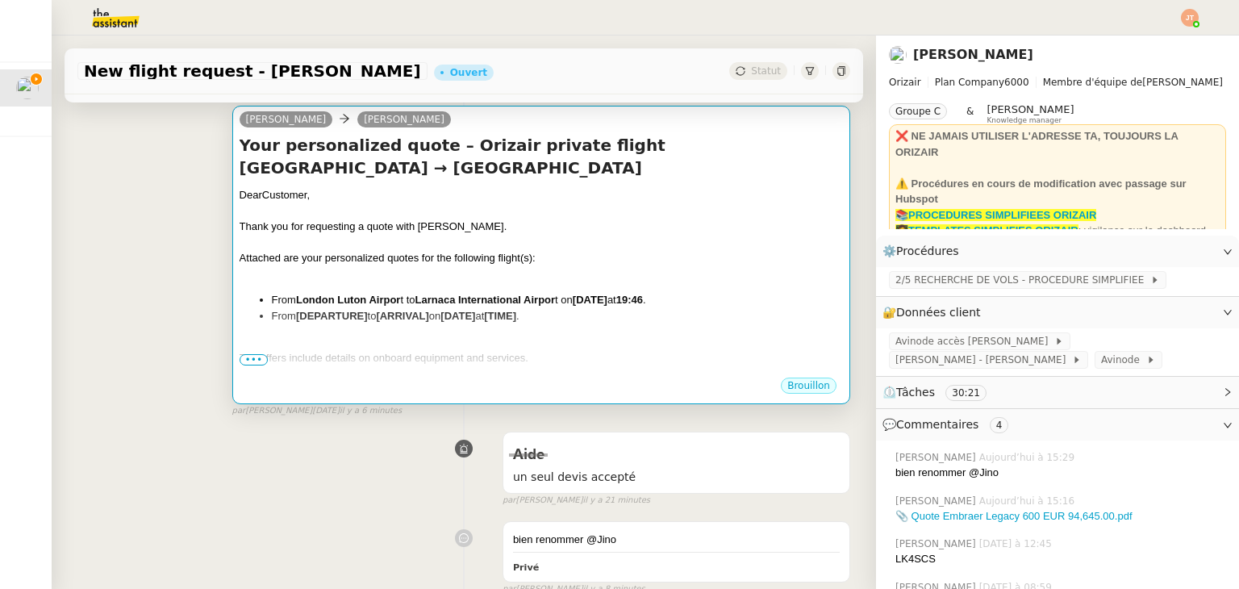
scroll to position [242, 0]
click at [413, 285] on div "Dear Customer, Thank you for requesting a quote with Orizair. Attached are your…" at bounding box center [541, 332] width 603 height 289
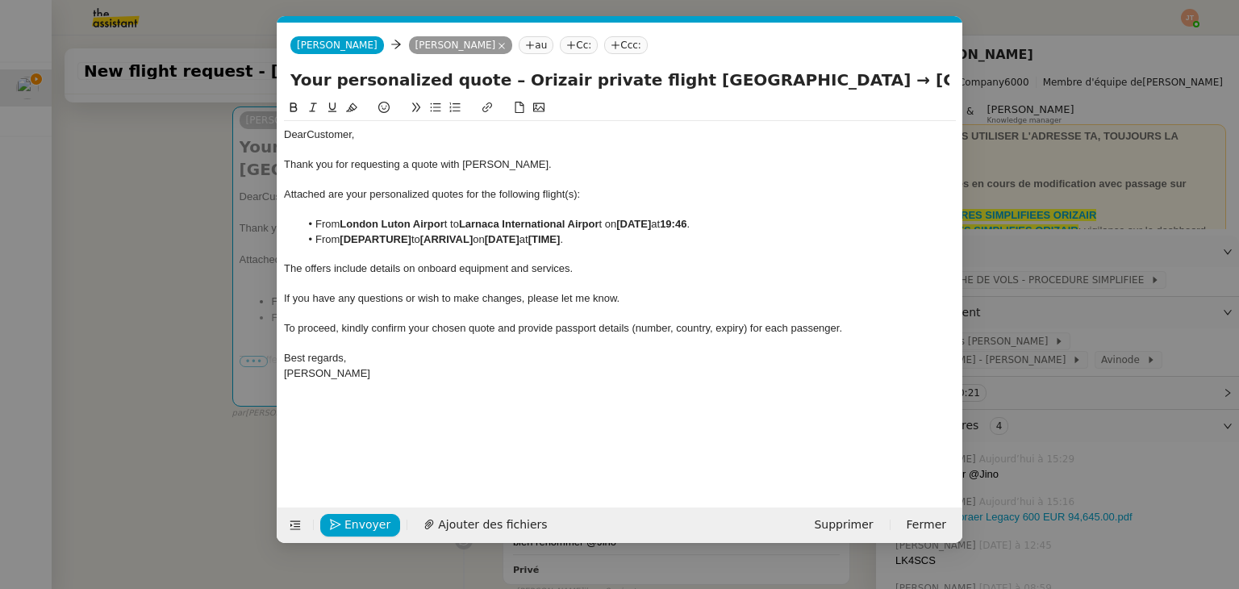
scroll to position [0, 85]
drag, startPoint x: 765, startPoint y: 227, endPoint x: 316, endPoint y: 224, distance: 448.5
click at [316, 224] on li "From London Luton Airpor t to Larnaca International Airpor t on 12th October 20…" at bounding box center [628, 224] width 657 height 15
copy li "From London Luton Airpor t to Larnaca International Airpor t on 12th October 20…"
drag, startPoint x: 600, startPoint y: 245, endPoint x: 318, endPoint y: 240, distance: 282.4
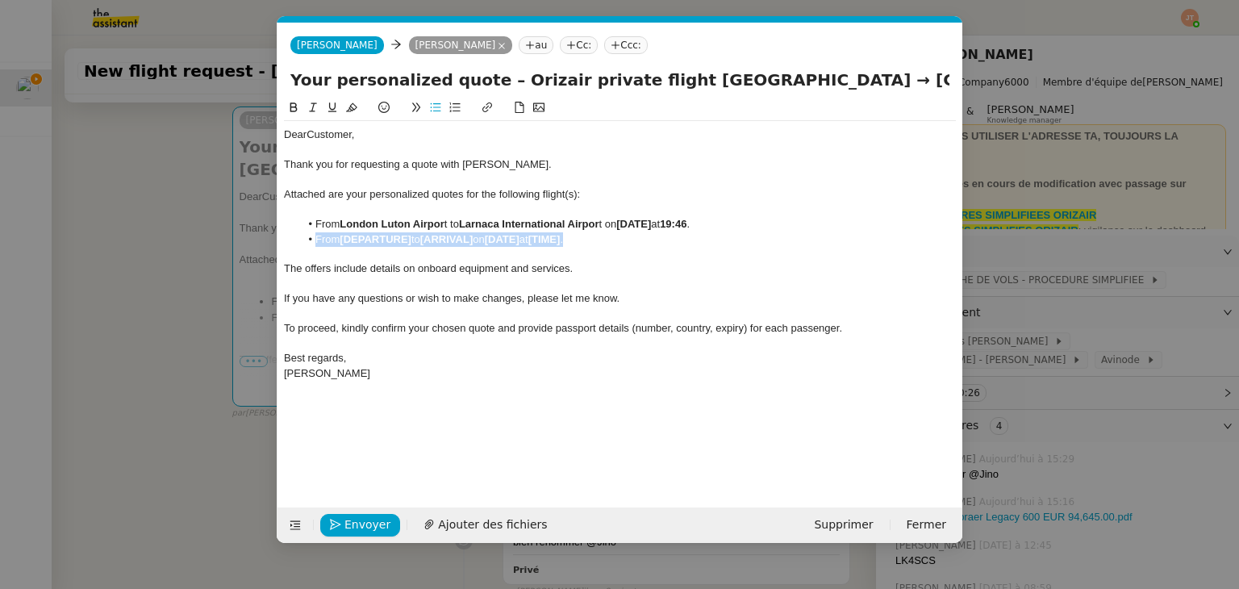
click at [318, 240] on li "From [DEPARTURE] to [ARRIVAL] on [DATE] at [TIME] ." at bounding box center [628, 239] width 657 height 15
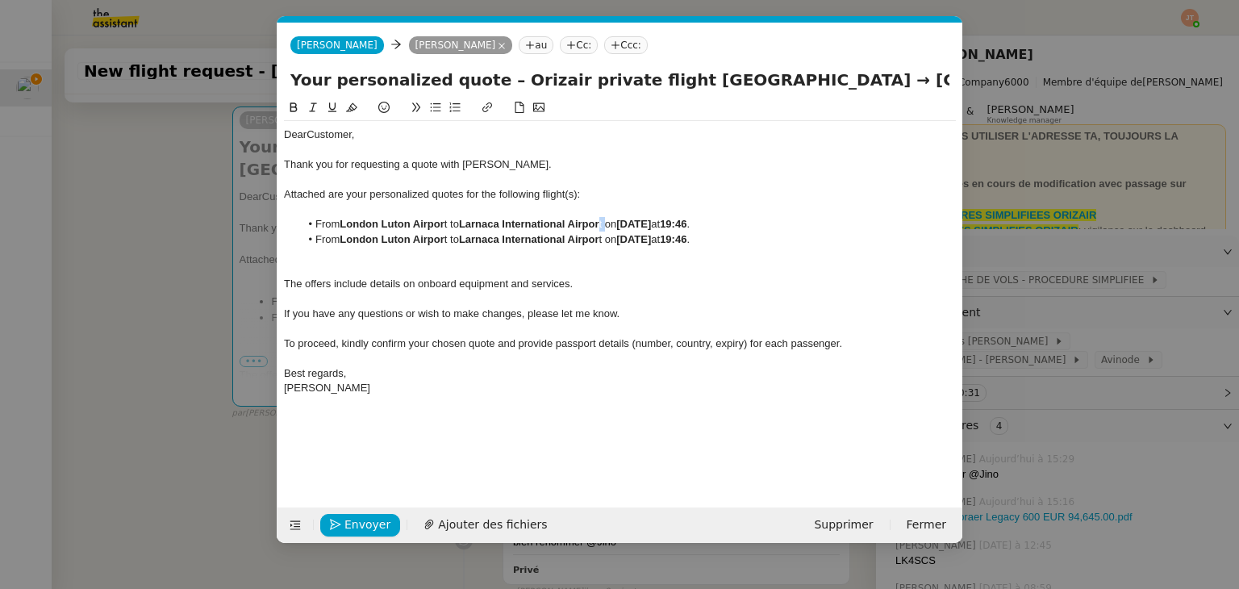
click at [604, 223] on li "From London Luton Airpor t to Larnaca International Airpor t on 12th October 20…" at bounding box center [628, 224] width 657 height 15
drag, startPoint x: 294, startPoint y: 111, endPoint x: 548, endPoint y: 239, distance: 285.3
click at [295, 111] on icon at bounding box center [293, 107] width 11 height 11
click at [558, 252] on div at bounding box center [620, 254] width 672 height 15
click at [571, 223] on strong "Larnaca International Airport" at bounding box center [515, 224] width 112 height 12
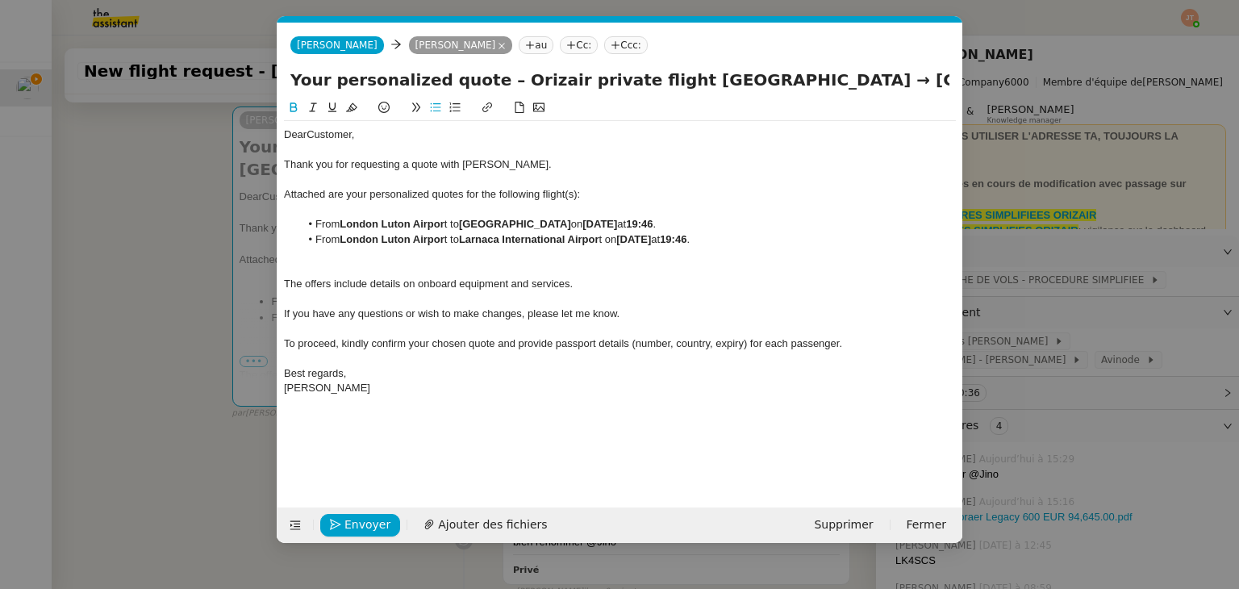
click at [571, 223] on strong "Larnaca International Airport" at bounding box center [515, 224] width 112 height 12
drag, startPoint x: 607, startPoint y: 223, endPoint x: 466, endPoint y: 223, distance: 141.2
click at [466, 223] on strong "Larnaca International Airport" at bounding box center [515, 224] width 112 height 12
copy strong "Larnaca International Airport"
drag, startPoint x: 448, startPoint y: 240, endPoint x: 342, endPoint y: 245, distance: 106.6
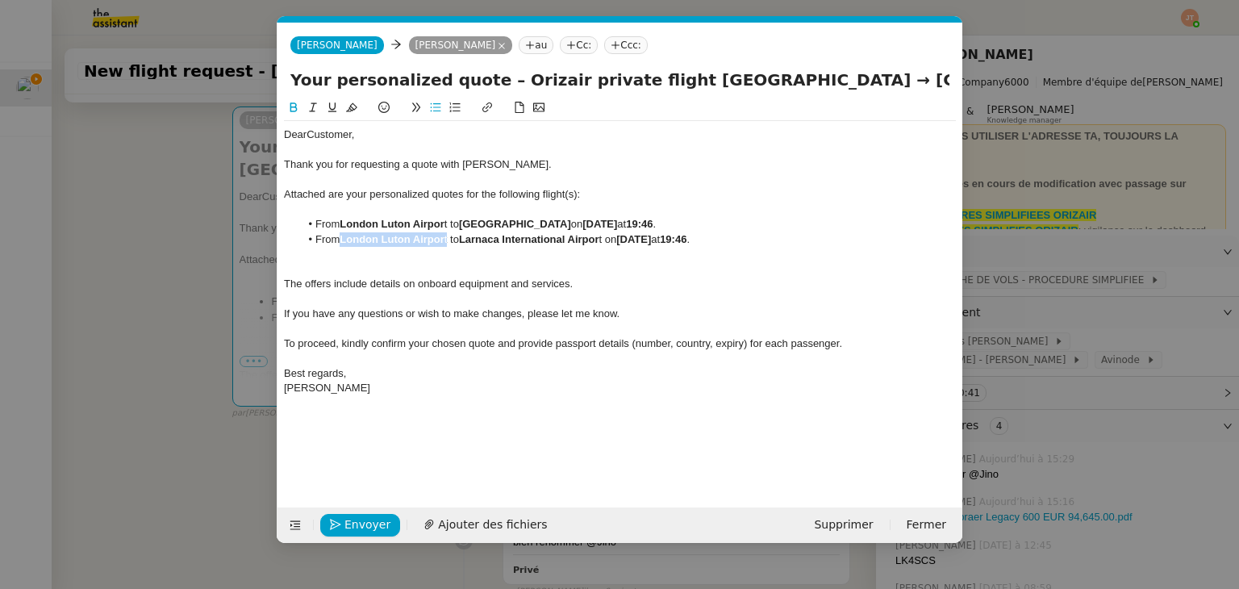
click at [342, 245] on li "From London Luton Airpor t to Larnaca International Airpor t on 12th October 20…" at bounding box center [628, 239] width 657 height 15
click at [447, 224] on li "From London Luton Airpor t to Larnaca International Airport on 12th October 202…" at bounding box center [628, 224] width 657 height 15
drag, startPoint x: 297, startPoint y: 113, endPoint x: 325, endPoint y: 138, distance: 37.7
click at [297, 113] on icon at bounding box center [293, 107] width 11 height 11
click at [410, 219] on strong "London Luton Airport" at bounding box center [396, 224] width 112 height 12
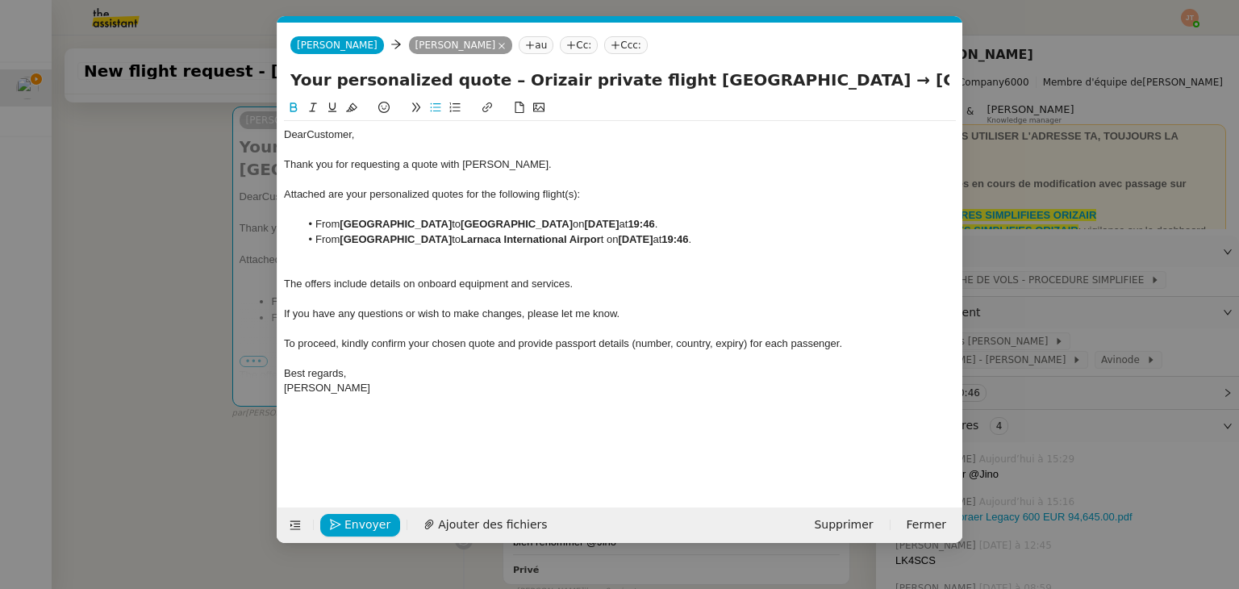
drag, startPoint x: 448, startPoint y: 223, endPoint x: 345, endPoint y: 229, distance: 103.4
click at [345, 229] on strong "London Luton Airport" at bounding box center [396, 224] width 112 height 12
copy strong "London Luton Airport"
drag, startPoint x: 500, startPoint y: 237, endPoint x: 644, endPoint y: 236, distance: 143.6
click at [644, 236] on li "From Larnaca International Airport to Larnaca International Airpor t on 12th Oc…" at bounding box center [628, 239] width 657 height 15
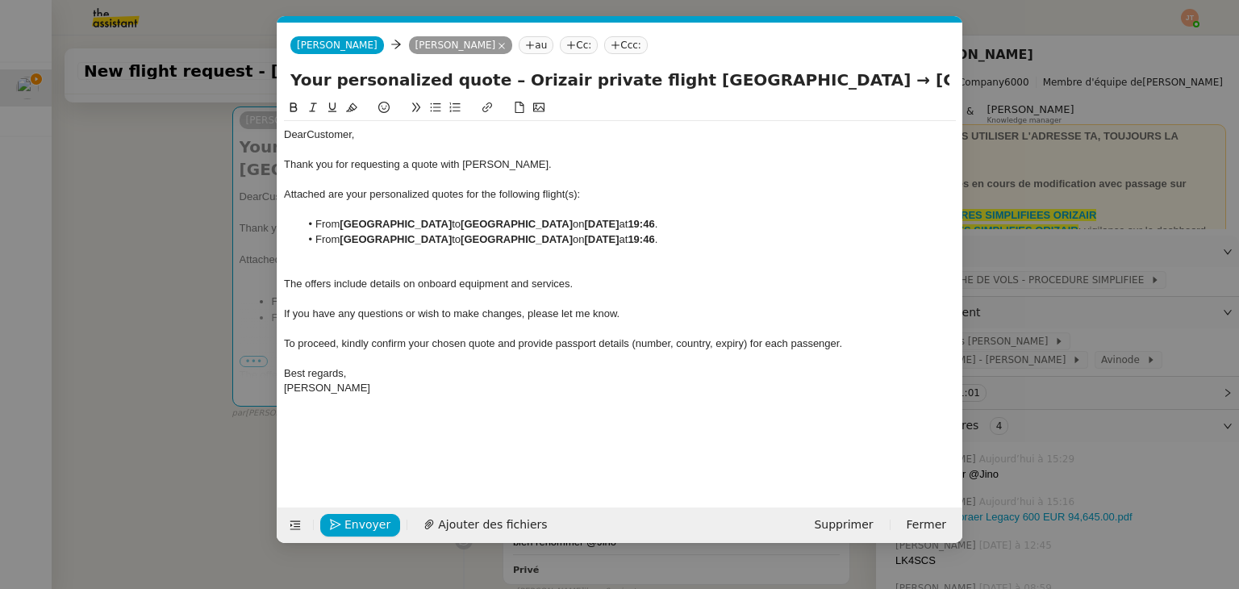
click at [152, 252] on nz-modal-container "orizair dev Service ✈️ Orizair - Envoi dev is client (EN) Dans le cadre de la p…" at bounding box center [619, 294] width 1239 height 589
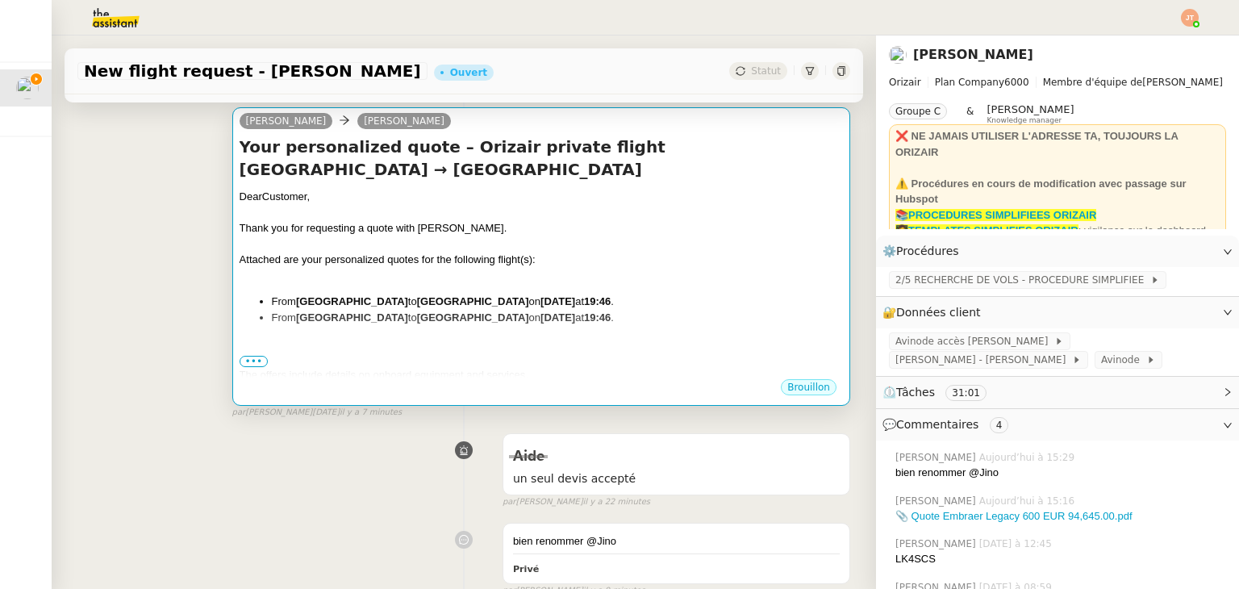
scroll to position [242, 0]
click at [386, 275] on div at bounding box center [541, 275] width 603 height 16
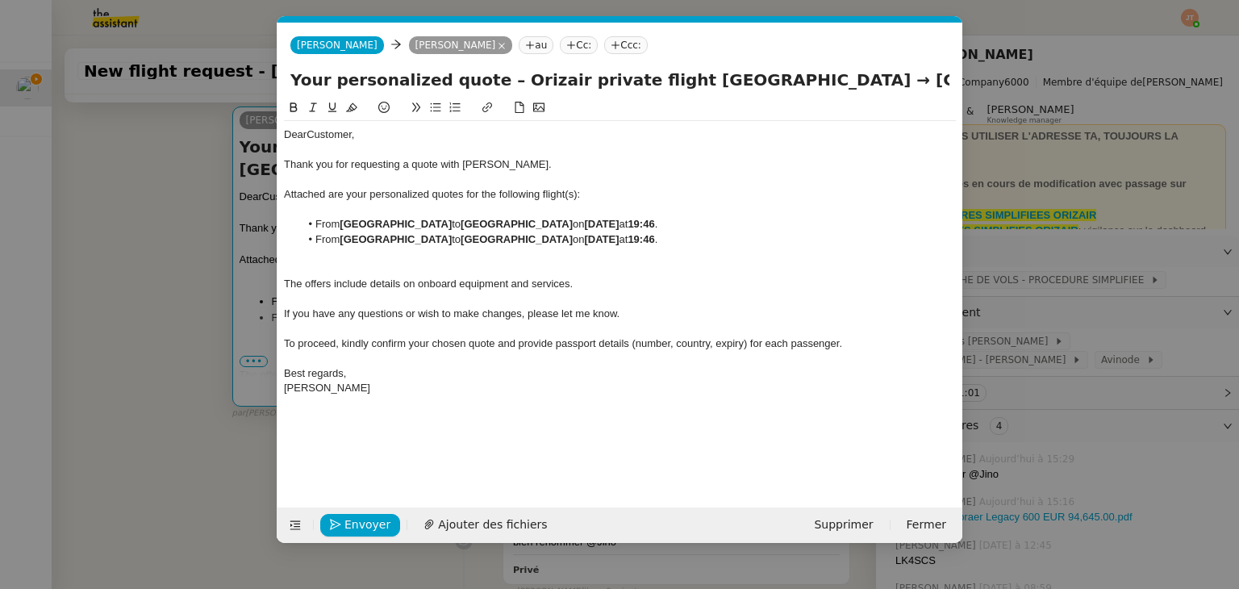
scroll to position [0, 85]
click at [119, 291] on nz-modal-container "orizair dev Service ✈️ Orizair - Envoi dev is client (EN) Dans le cadre de la p…" at bounding box center [619, 294] width 1239 height 589
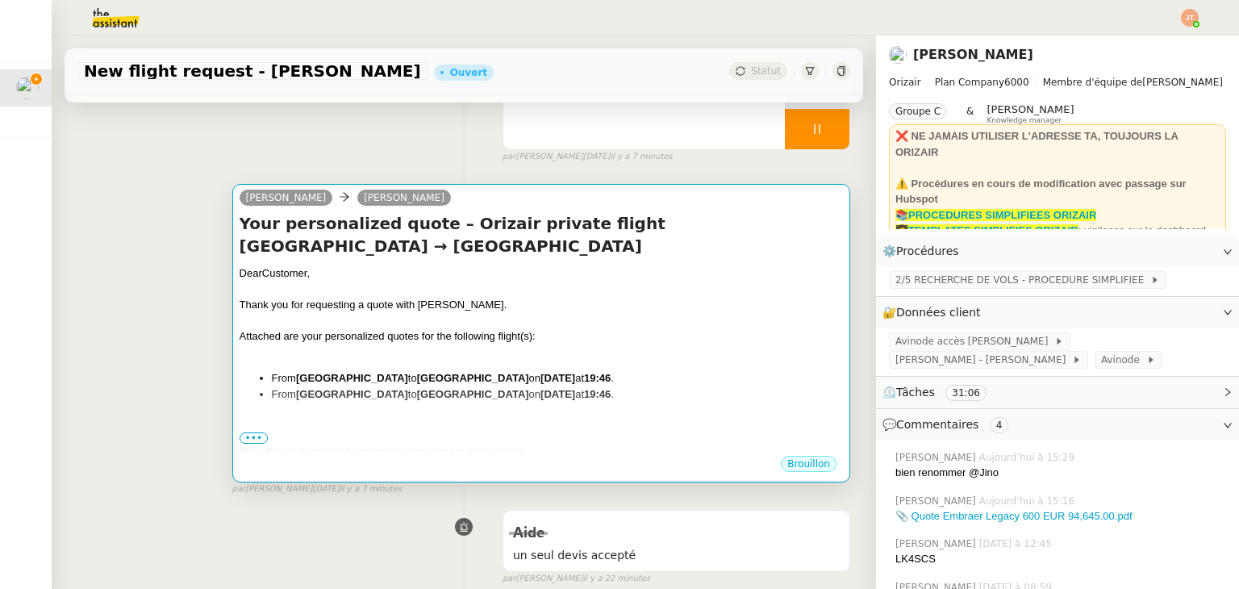
scroll to position [161, 0]
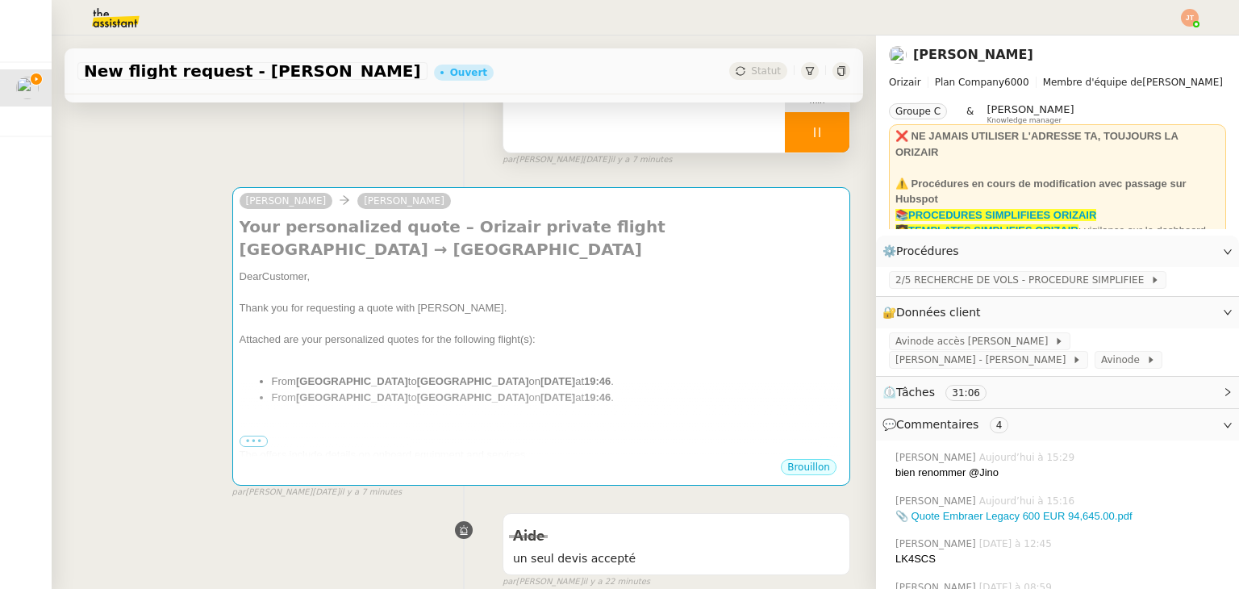
click at [785, 140] on div at bounding box center [817, 132] width 65 height 40
click at [837, 69] on icon at bounding box center [840, 71] width 7 height 10
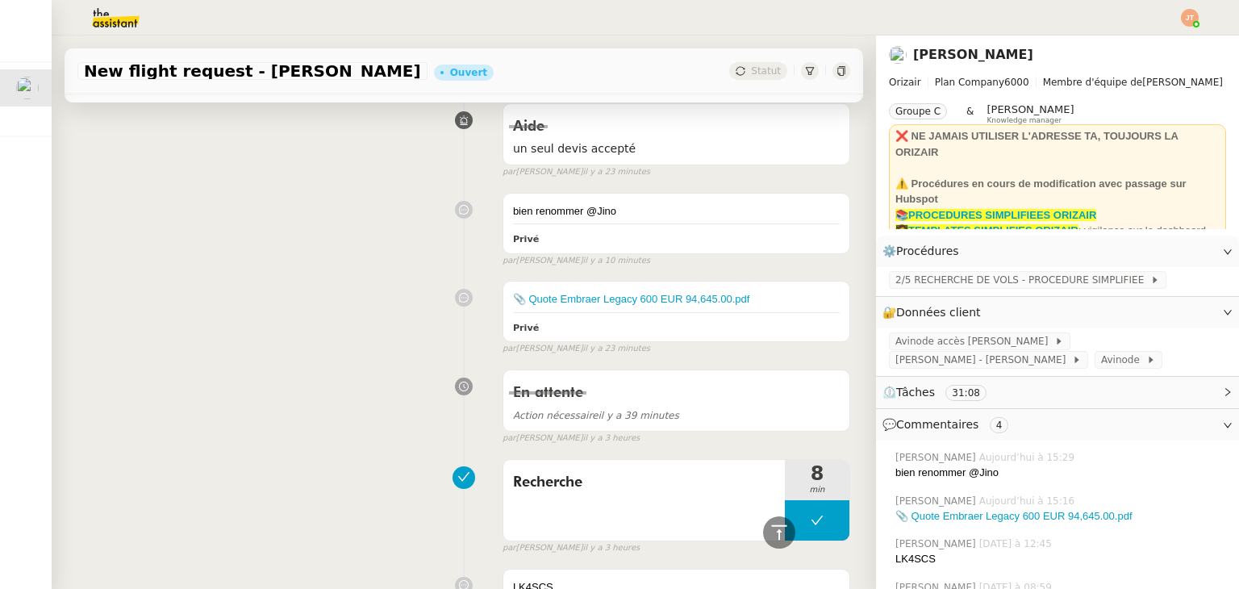
scroll to position [565, 0]
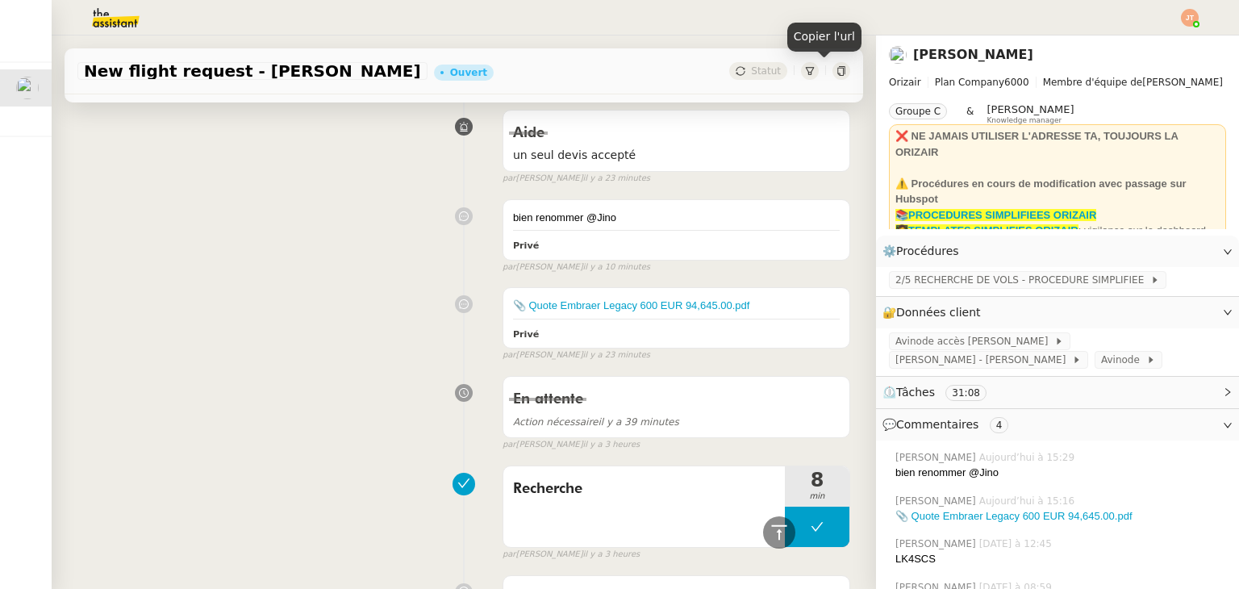
click at [837, 69] on icon at bounding box center [840, 71] width 7 height 10
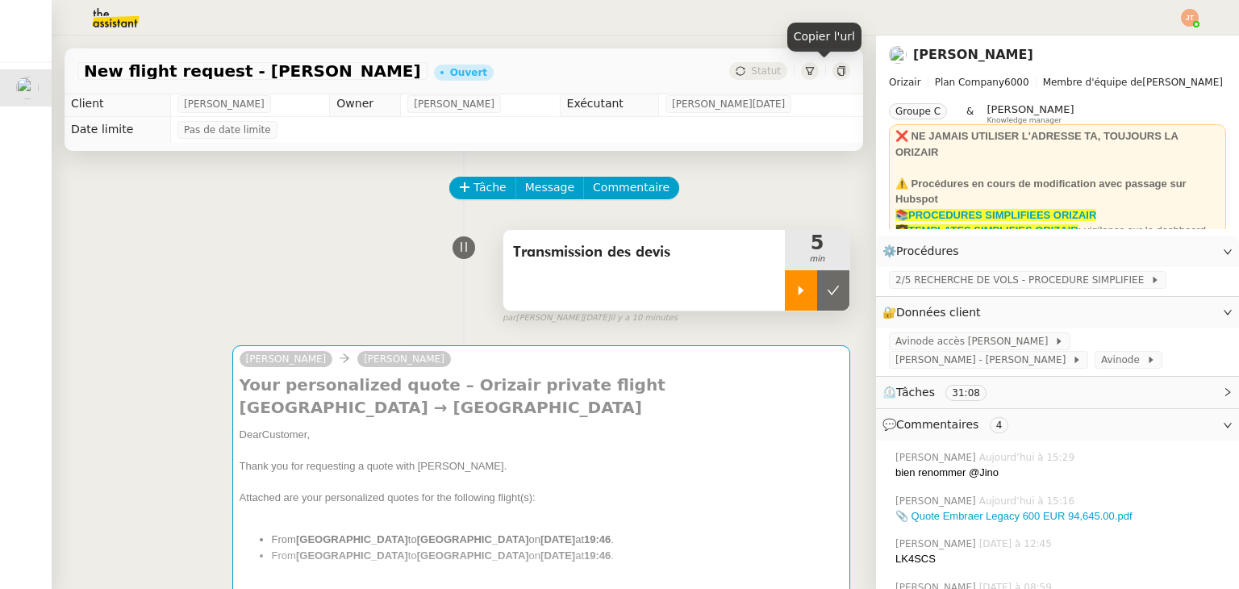
scroll to position [0, 0]
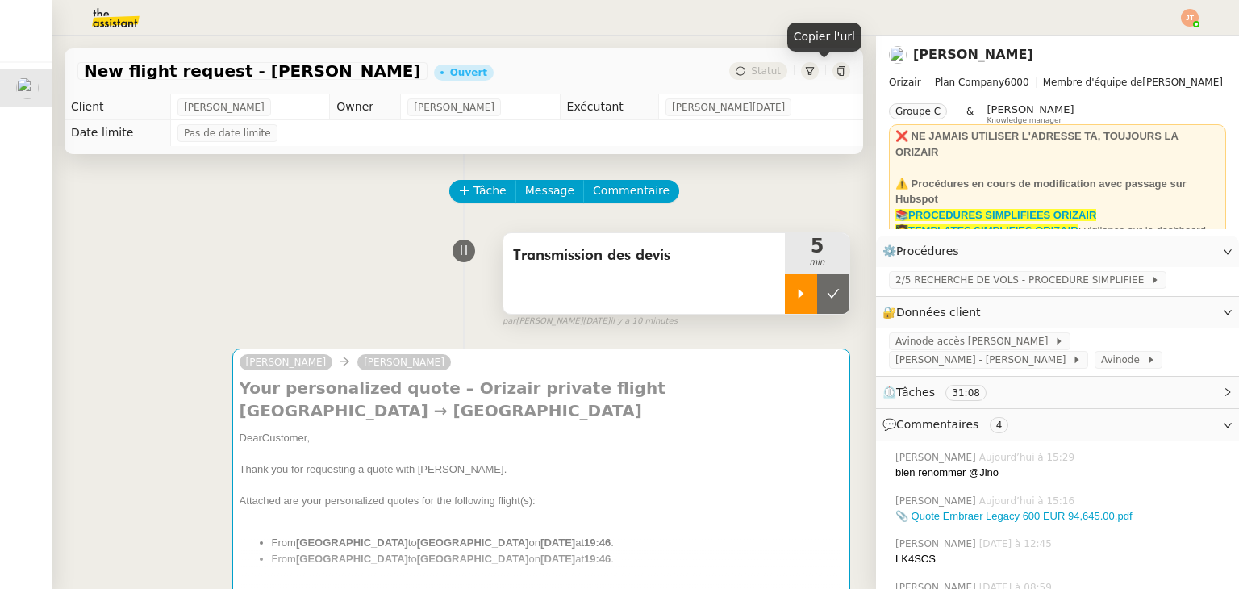
click at [785, 285] on div at bounding box center [801, 293] width 32 height 40
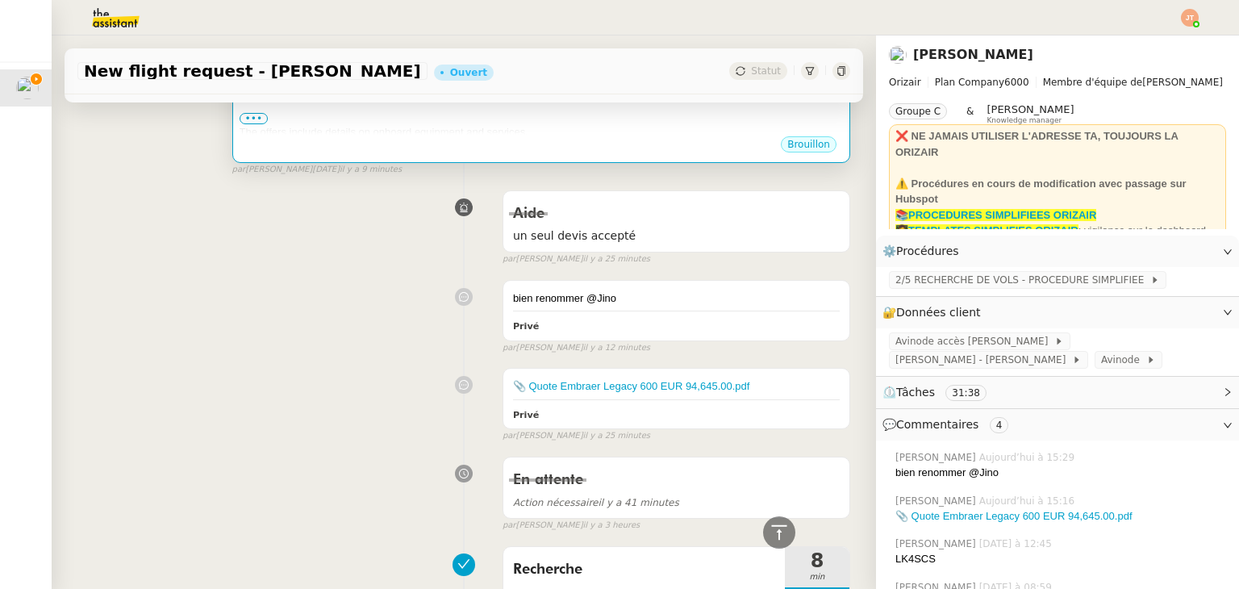
scroll to position [81, 0]
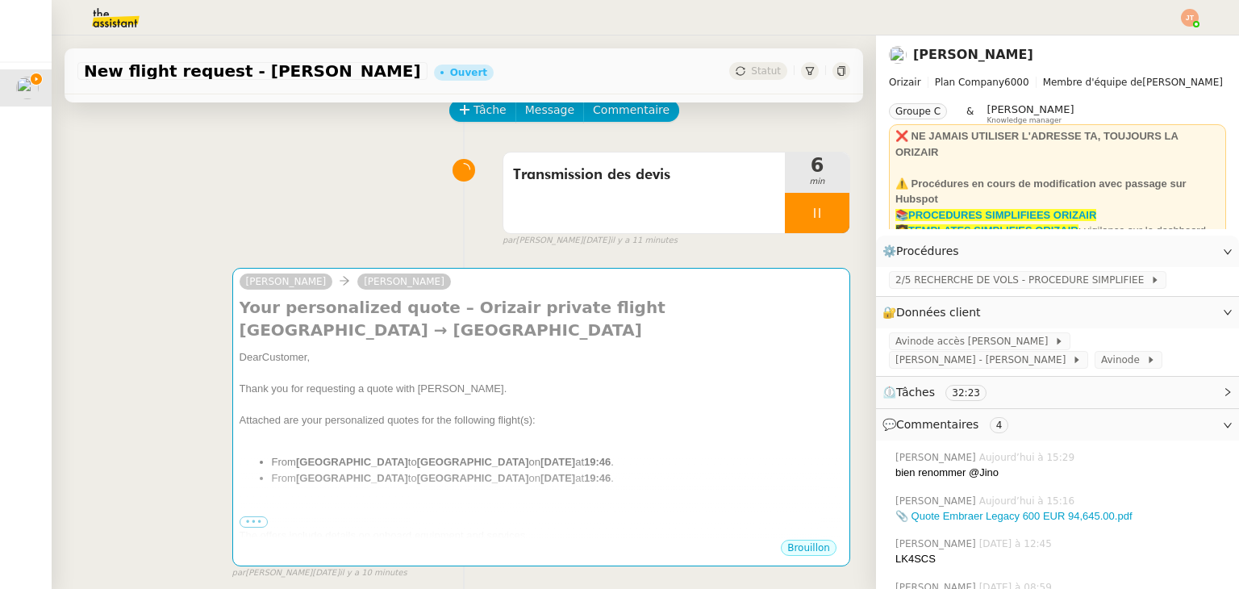
drag, startPoint x: 188, startPoint y: 505, endPoint x: 203, endPoint y: 498, distance: 16.6
click at [188, 505] on div "Josephine reza darwishpoor Your personalized quote – Orizair private flight Lon…" at bounding box center [463, 416] width 773 height 327
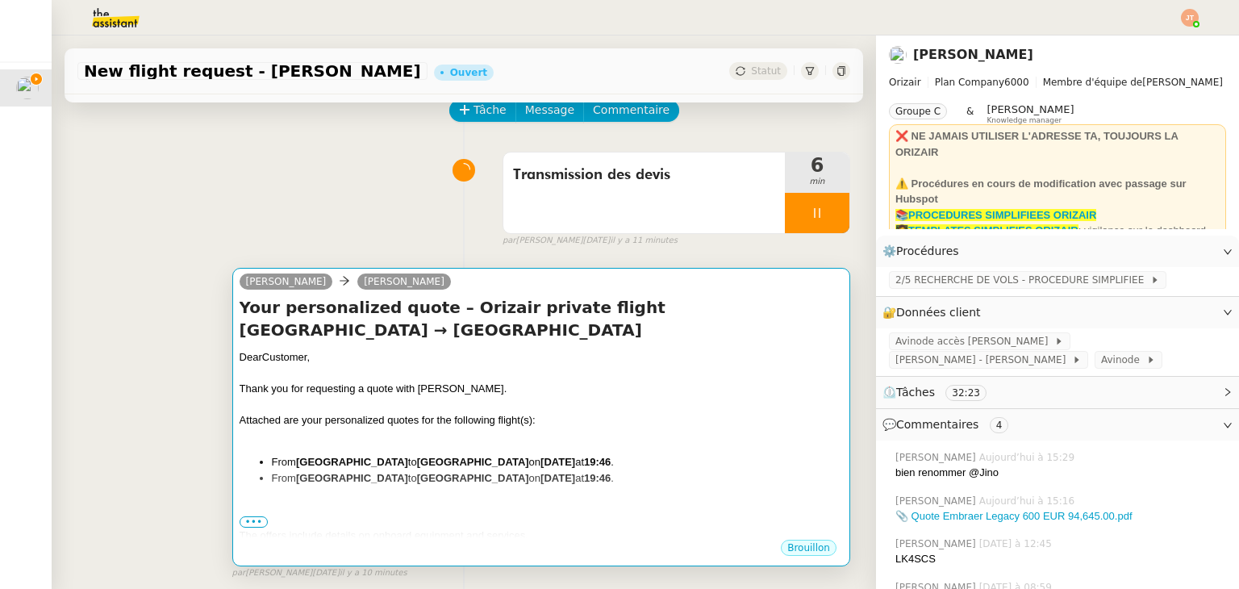
click at [385, 503] on div at bounding box center [541, 504] width 603 height 16
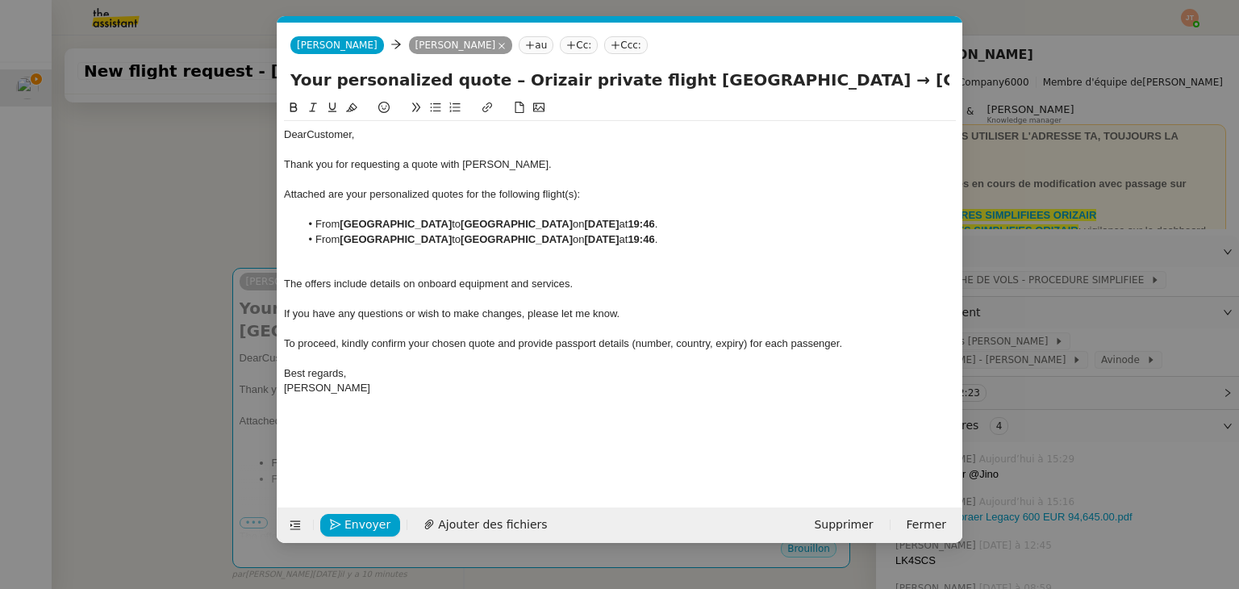
scroll to position [0, 85]
click at [441, 523] on span "Ajouter des fichiers" at bounding box center [492, 524] width 109 height 19
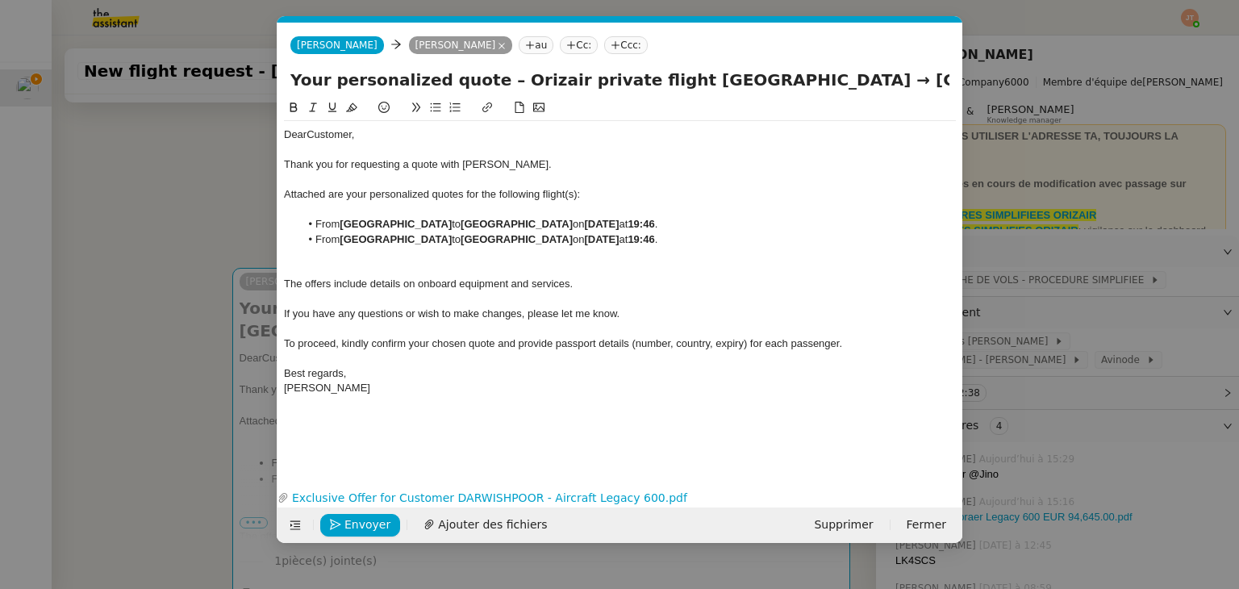
click at [210, 227] on nz-modal-container "orizair dev Service ✈️ Orizair - Envoi dev is client (EN) Dans le cadre de la p…" at bounding box center [619, 294] width 1239 height 589
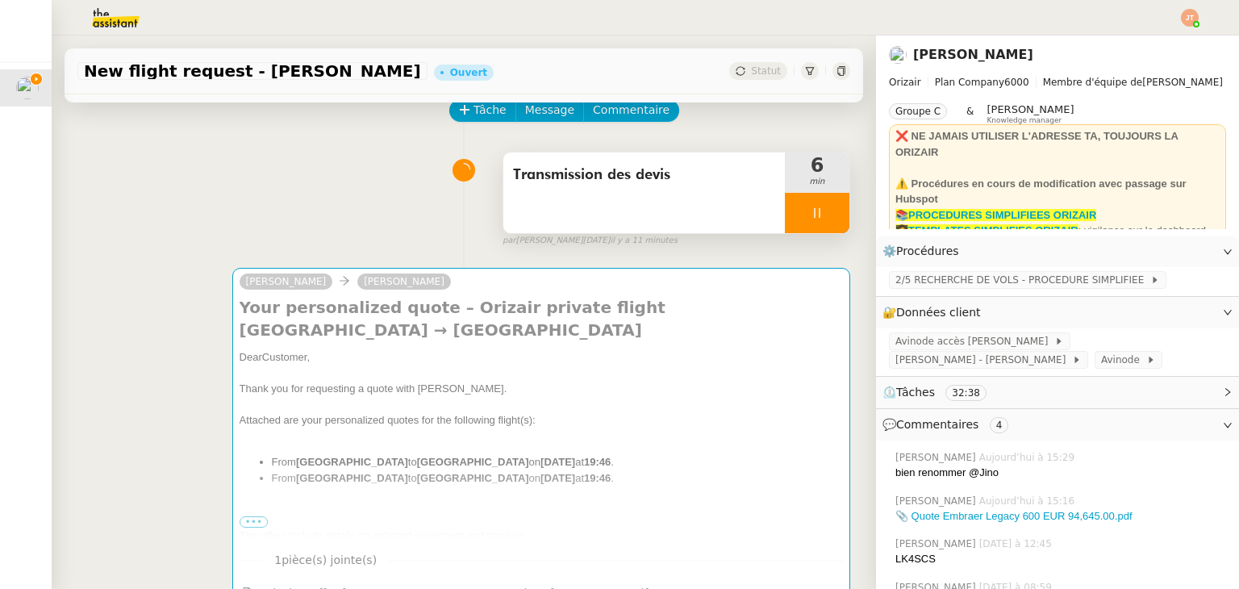
click at [785, 224] on div at bounding box center [817, 213] width 65 height 40
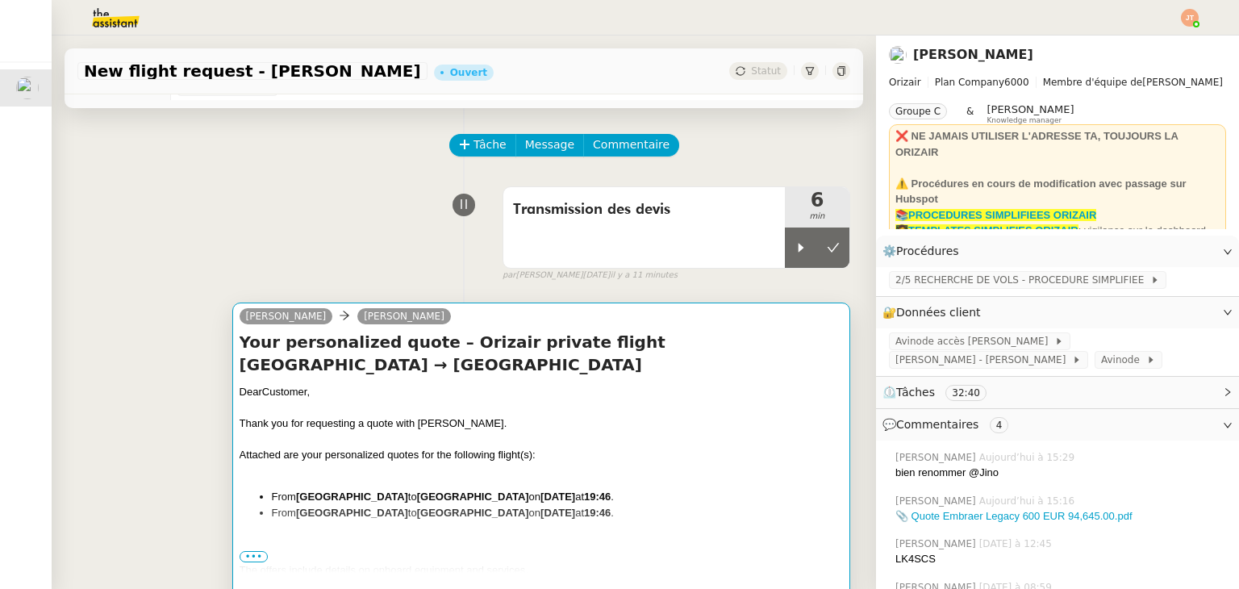
scroll to position [0, 0]
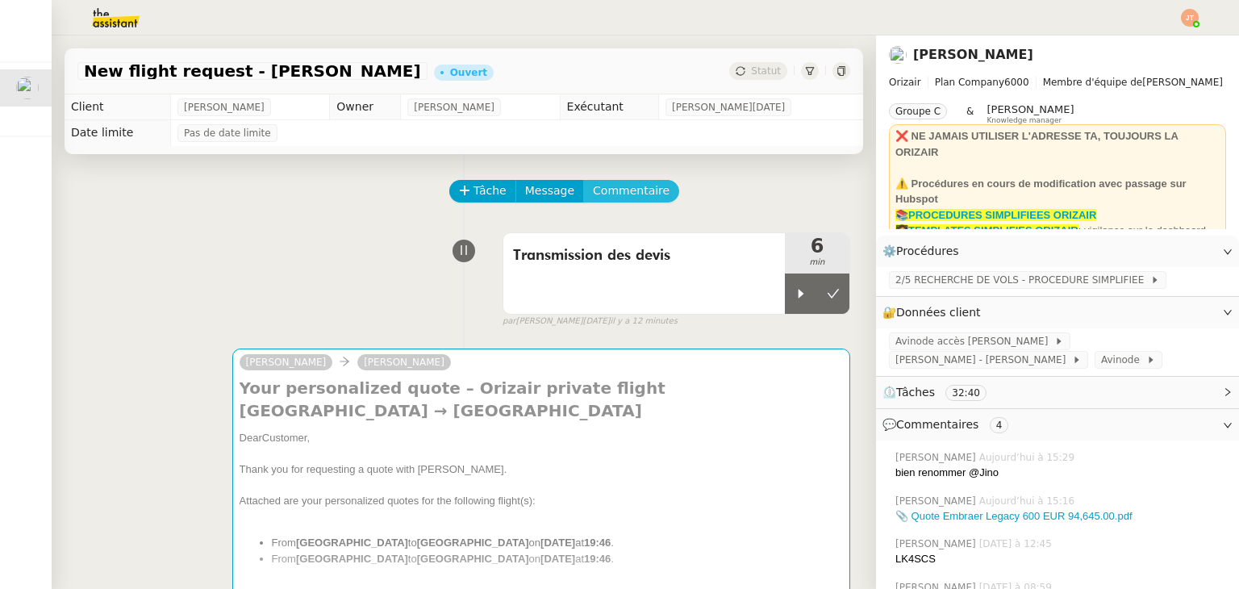
click at [610, 193] on span "Commentaire" at bounding box center [631, 190] width 77 height 19
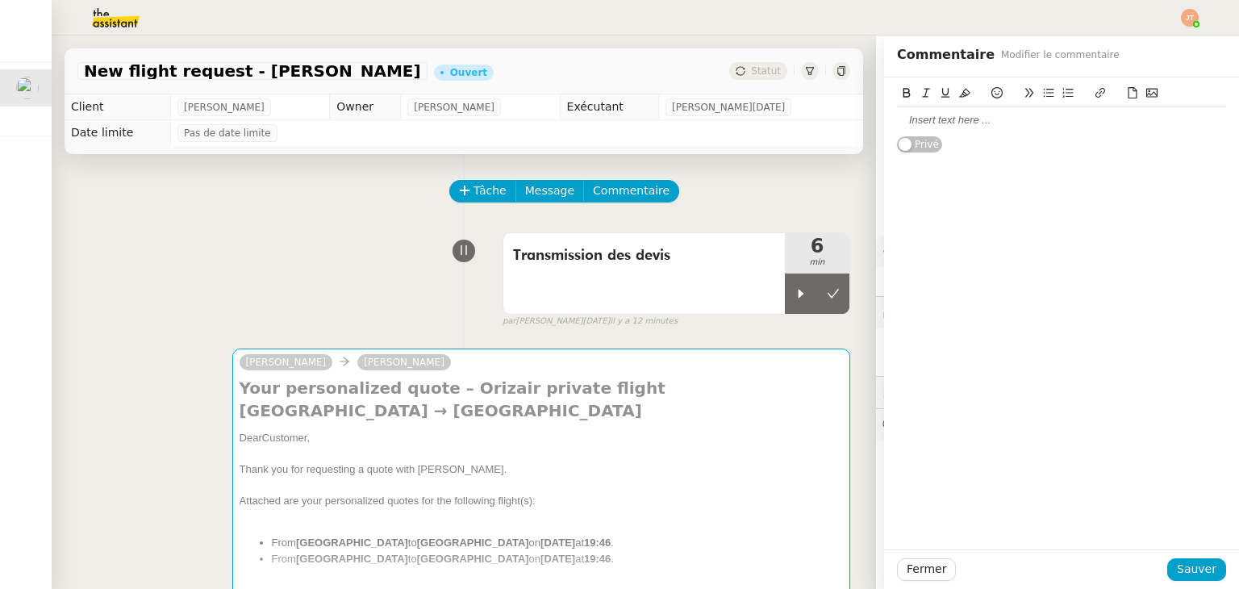
click at [917, 120] on div at bounding box center [1061, 120] width 329 height 15
click at [1177, 570] on span "Sauver" at bounding box center [1197, 569] width 40 height 19
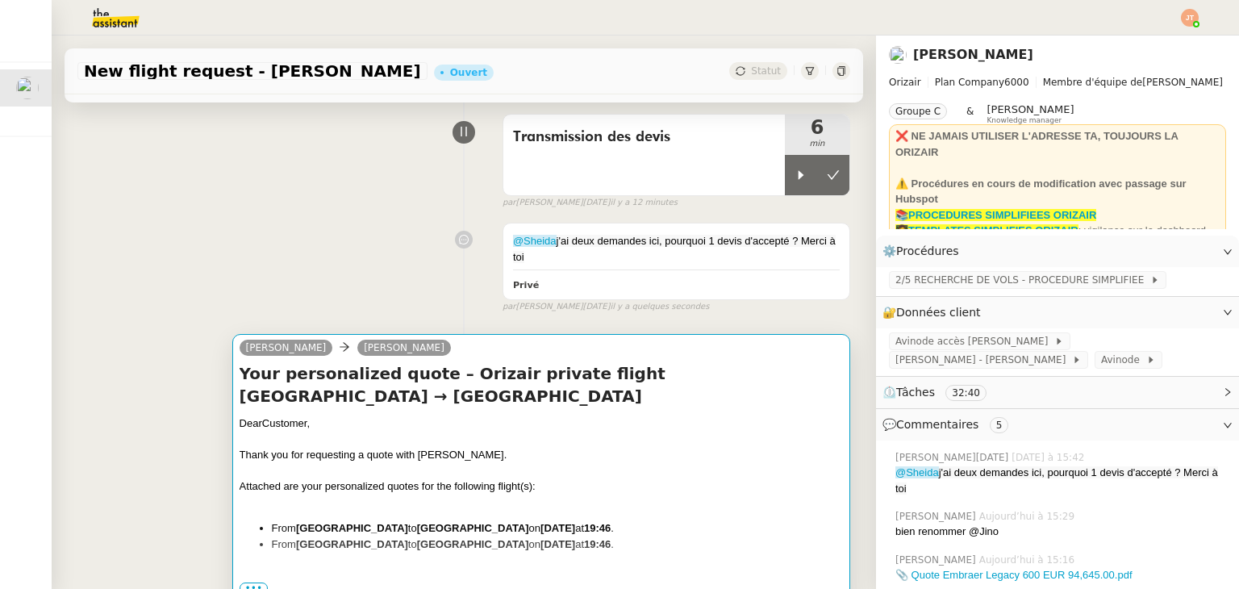
scroll to position [161, 0]
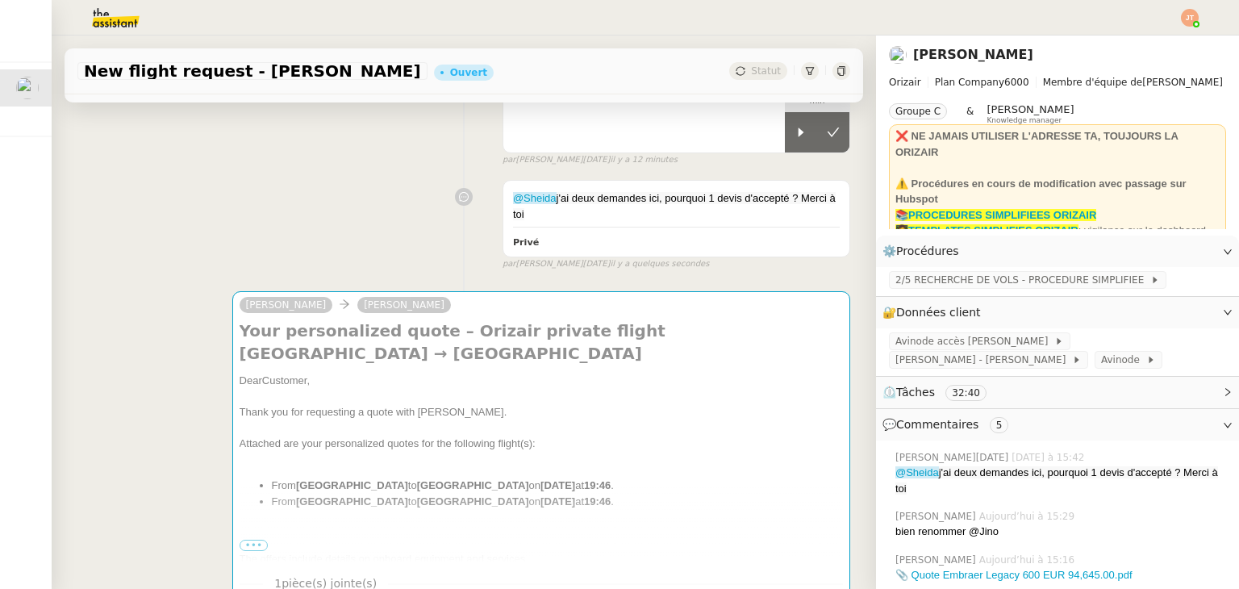
click at [102, 512] on div "Josephine reza darwishpoor Your personalized quote – Orizair private flight Lon…" at bounding box center [463, 473] width 773 height 392
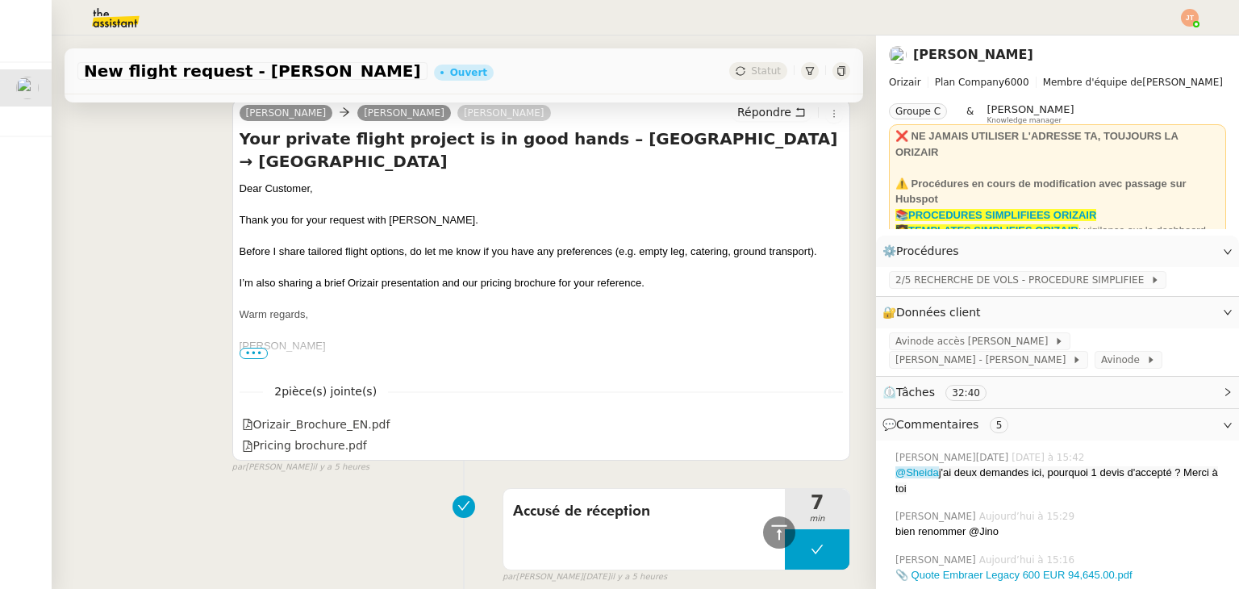
scroll to position [1613, 0]
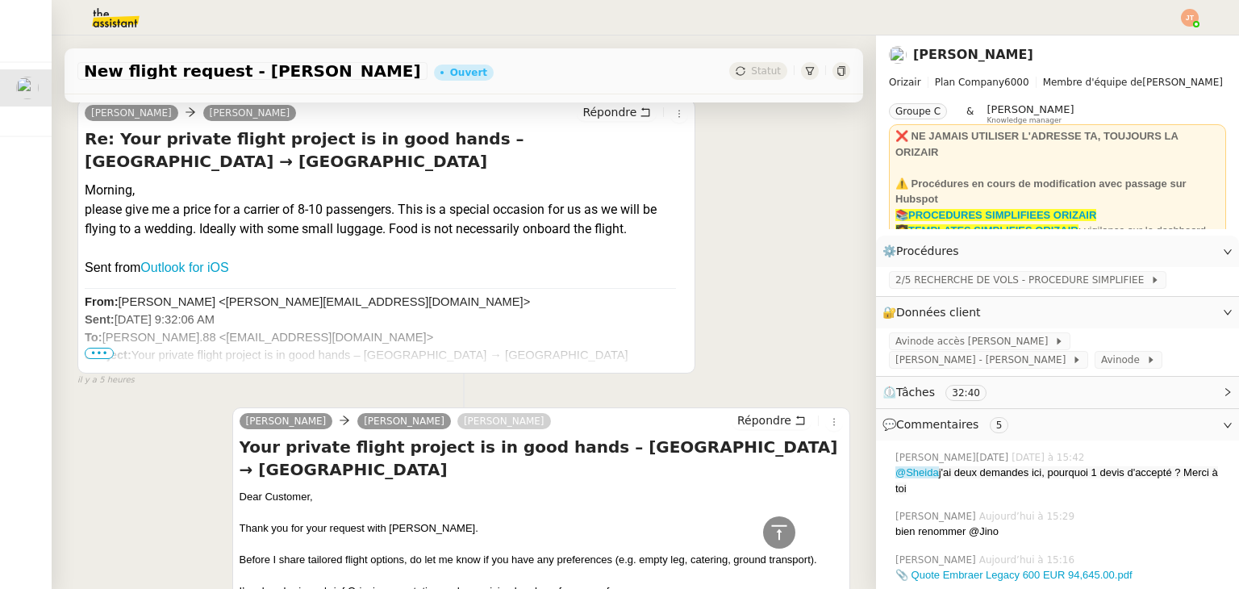
click at [95, 501] on div "Josephine reza darwishpoor Louis Frei Répondre Your private flight project is i…" at bounding box center [463, 588] width 773 height 390
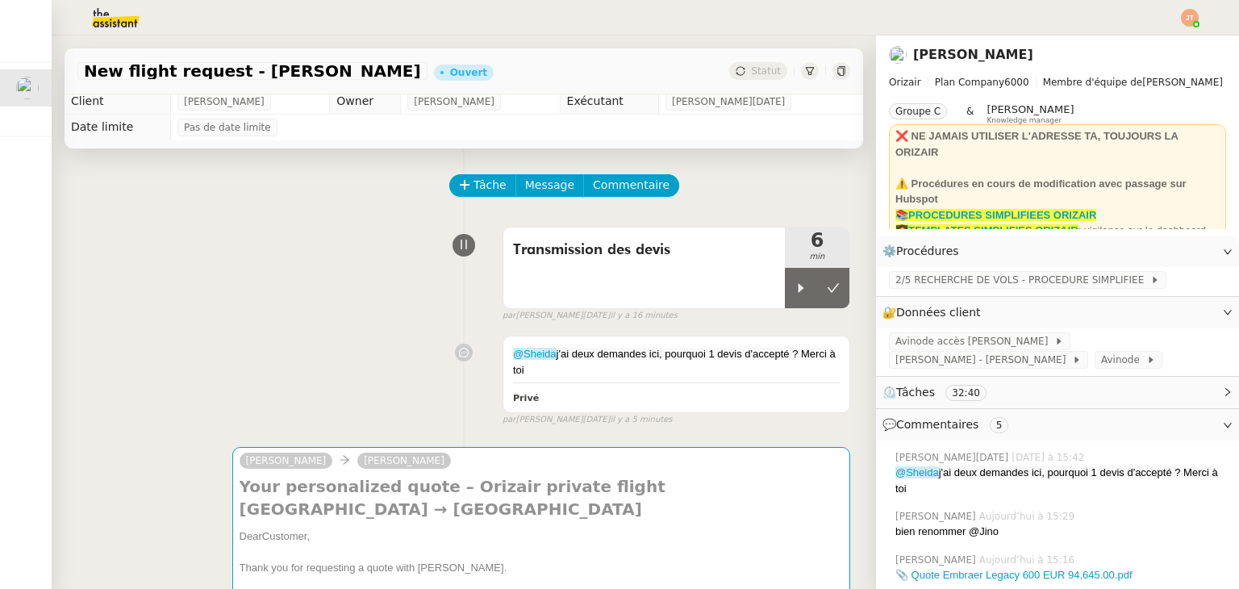
scroll to position [0, 0]
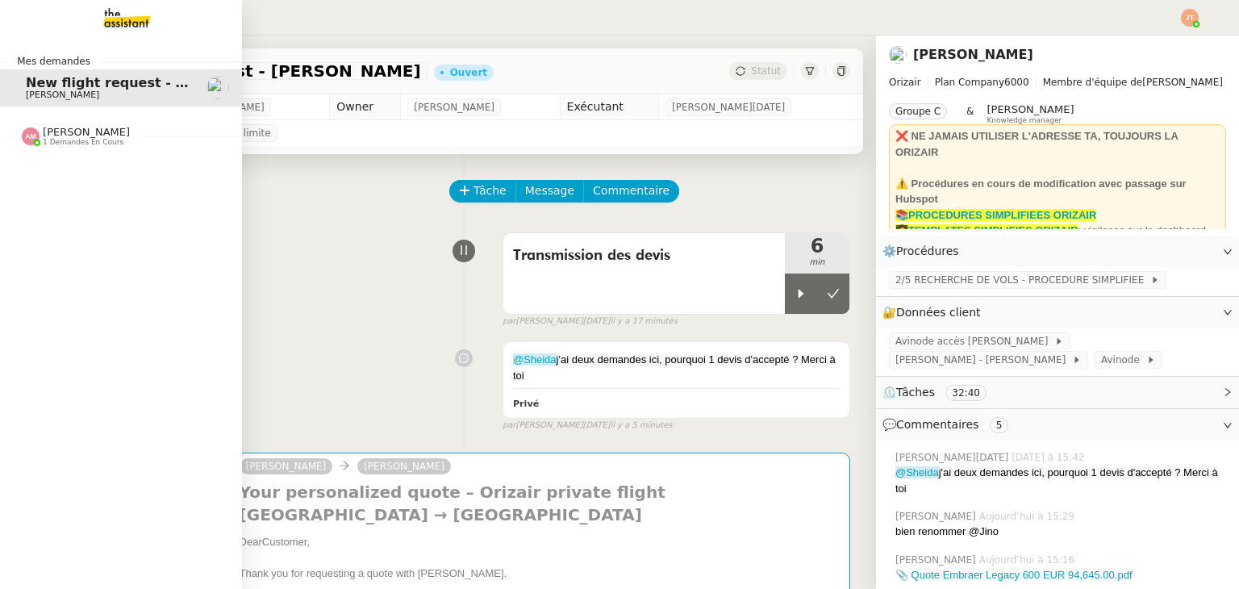
click at [49, 144] on span "1 demandes en cours" at bounding box center [83, 142] width 81 height 9
click at [62, 171] on span "Mettre à jour les tableaux M3N et MPAf" at bounding box center [172, 166] width 293 height 15
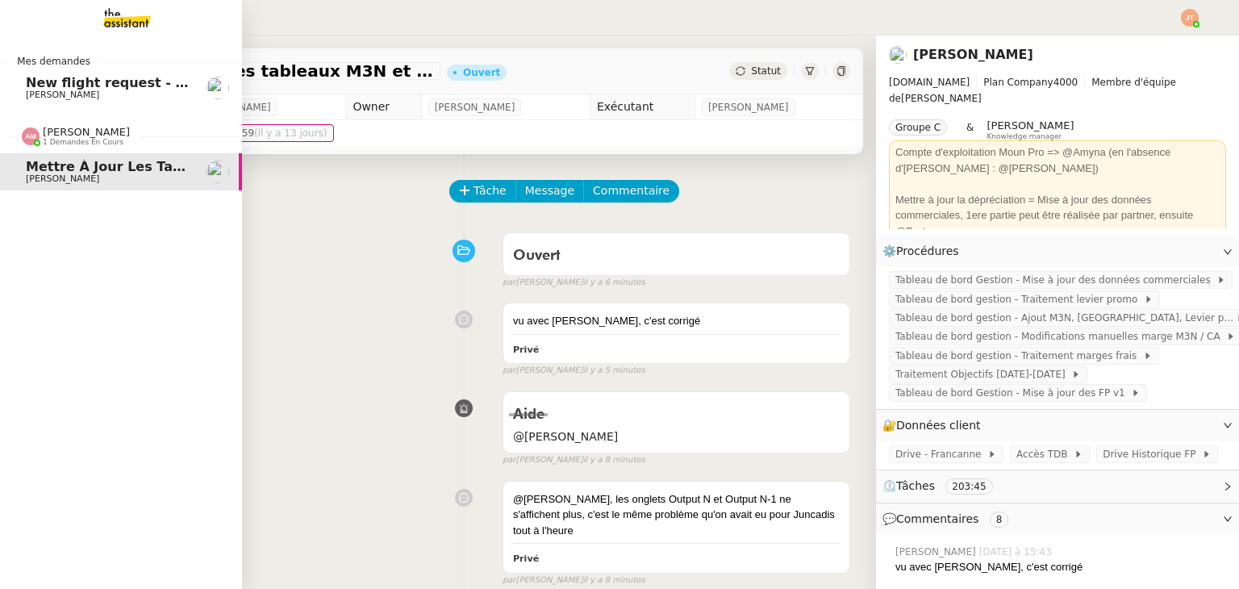
click at [101, 136] on span "[PERSON_NAME]" at bounding box center [86, 132] width 87 height 12
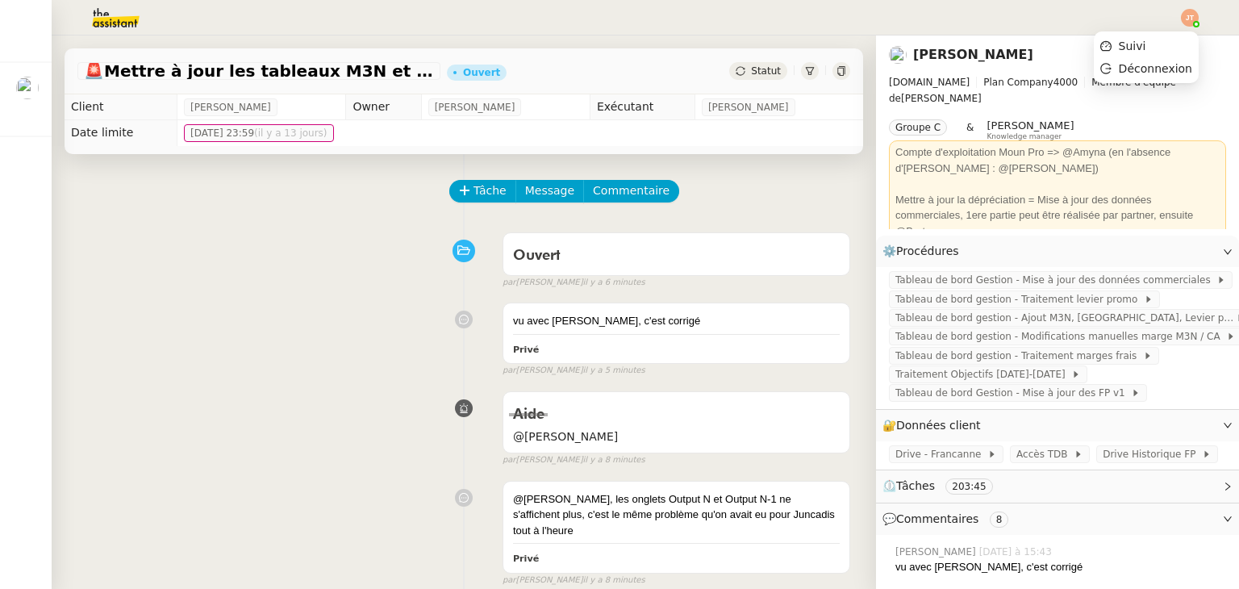
click at [1193, 22] on div at bounding box center [1190, 18] width 18 height 18
click at [1144, 40] on span "Suivi" at bounding box center [1132, 46] width 27 height 13
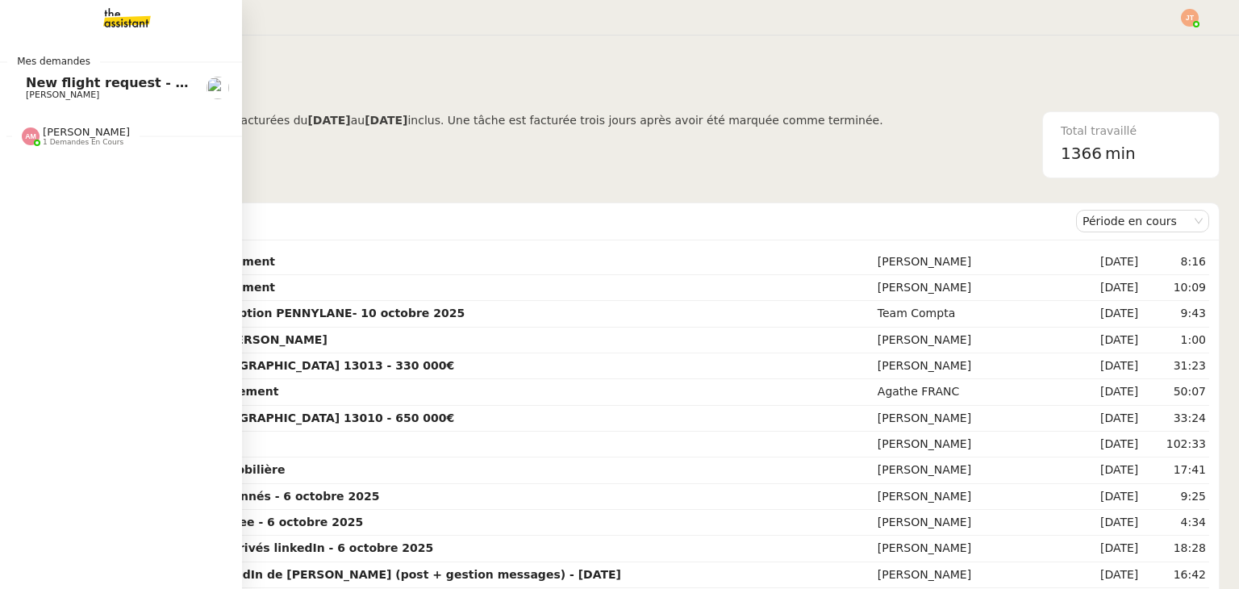
click at [84, 85] on span "New flight request - [PERSON_NAME]" at bounding box center [160, 82] width 269 height 15
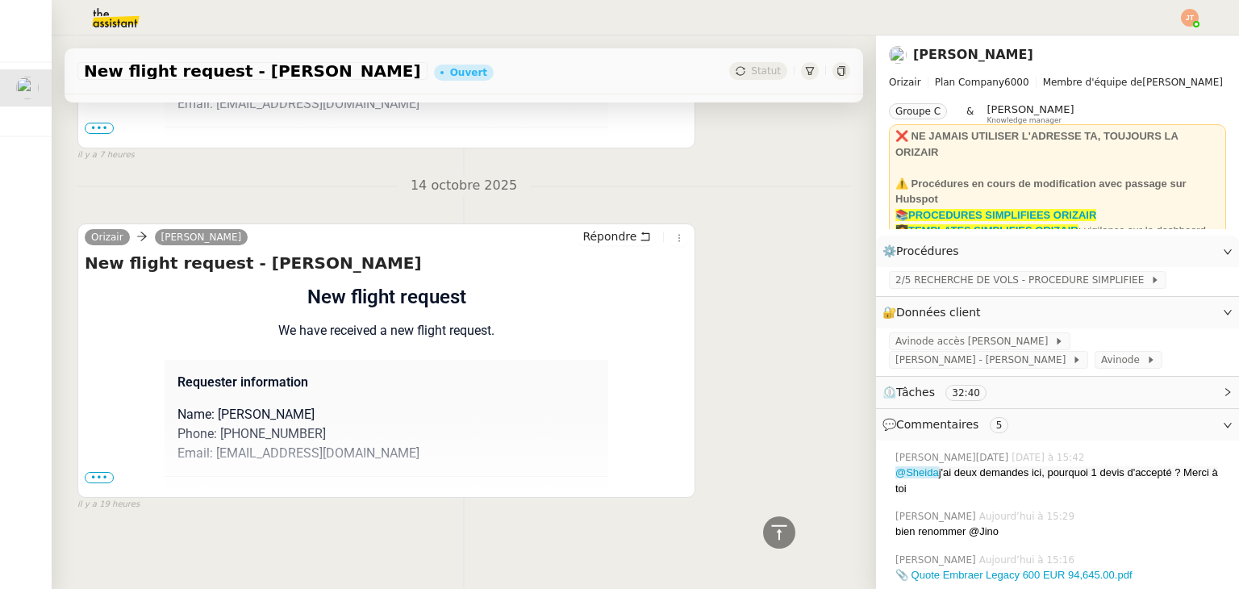
scroll to position [2749, 0]
click at [98, 472] on span "•••" at bounding box center [99, 477] width 29 height 11
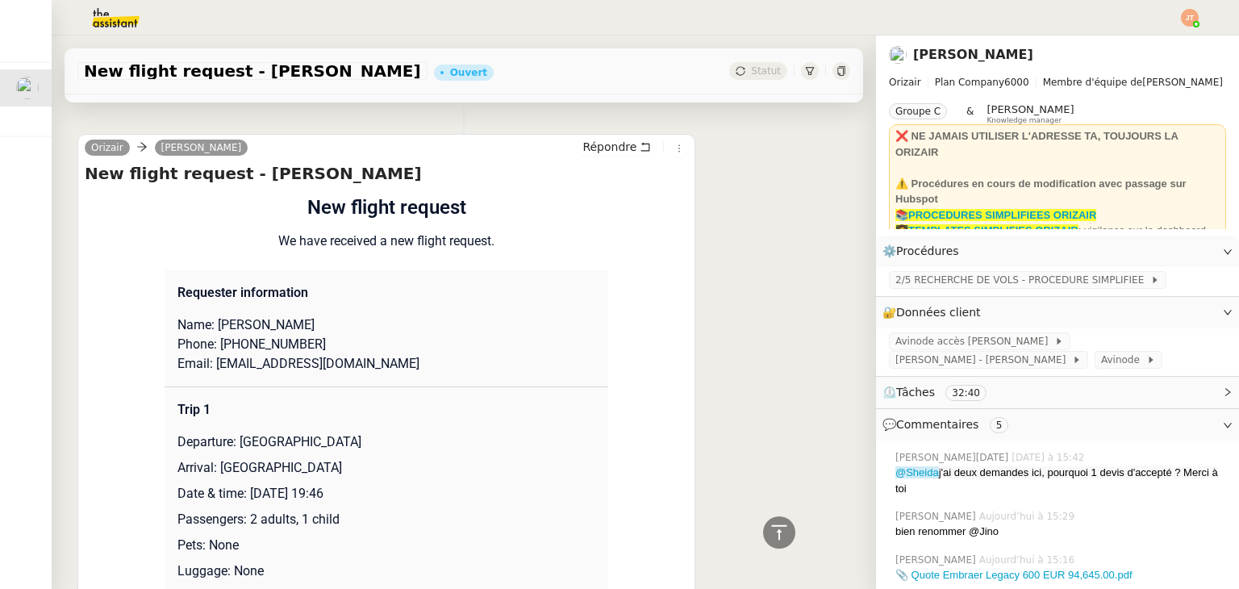
scroll to position [2426, 0]
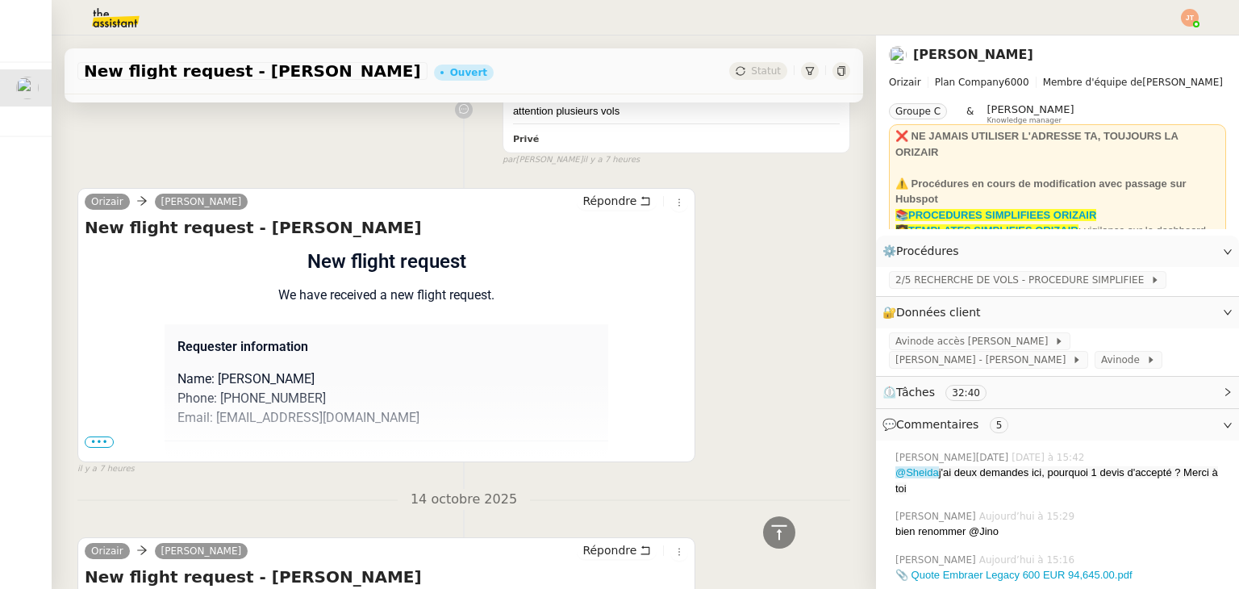
click at [106, 436] on span "•••" at bounding box center [99, 441] width 29 height 11
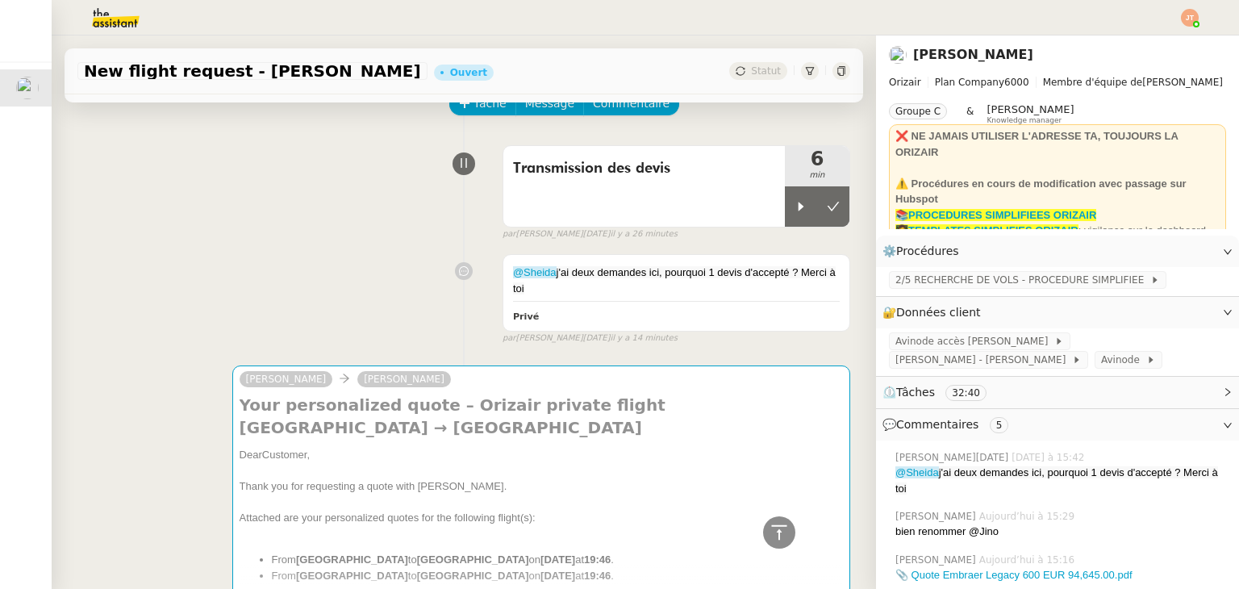
scroll to position [0, 0]
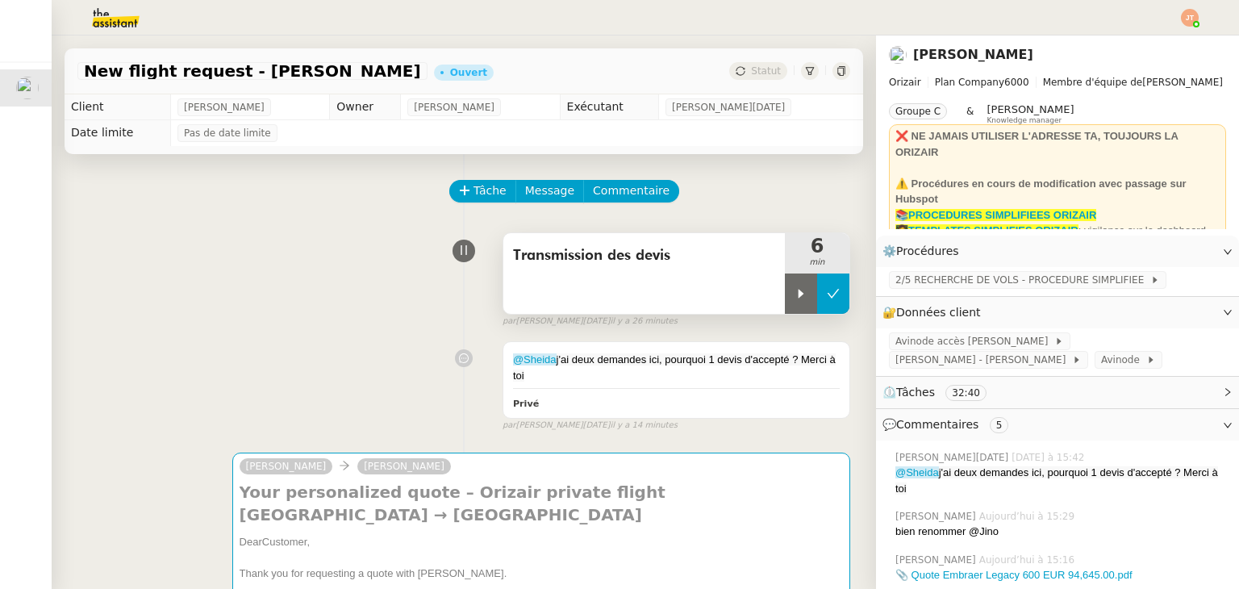
click at [827, 295] on icon at bounding box center [833, 293] width 13 height 13
click at [754, 71] on span "Statut" at bounding box center [766, 70] width 30 height 11
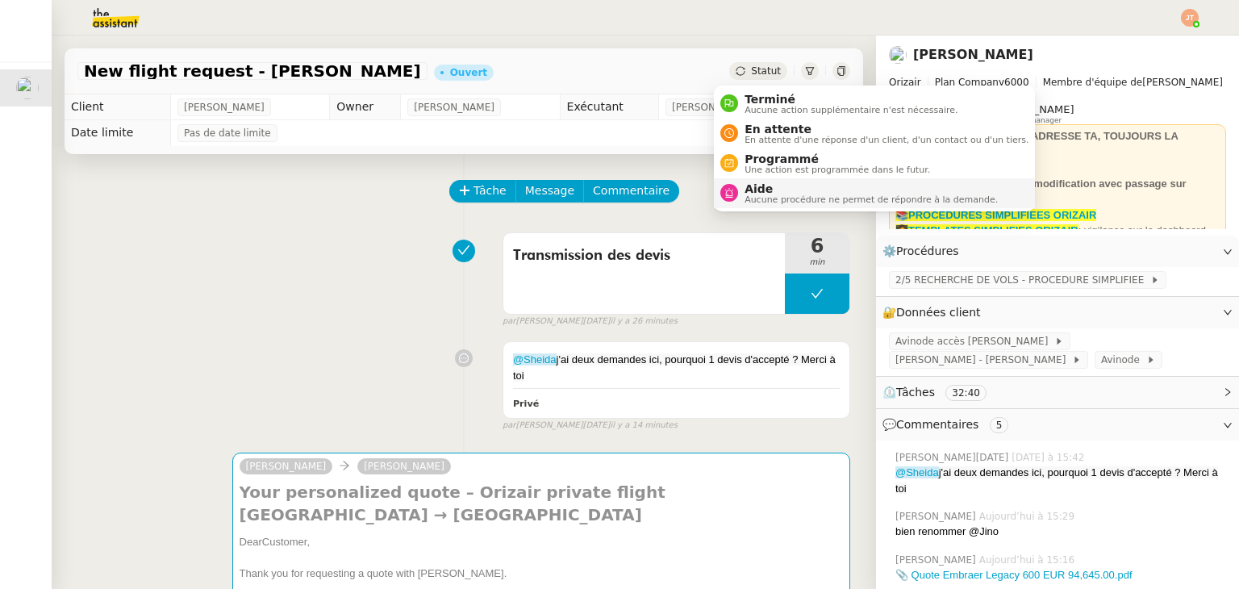
click at [765, 198] on span "Aucune procédure ne permet de répondre à la demande." at bounding box center [870, 199] width 253 height 9
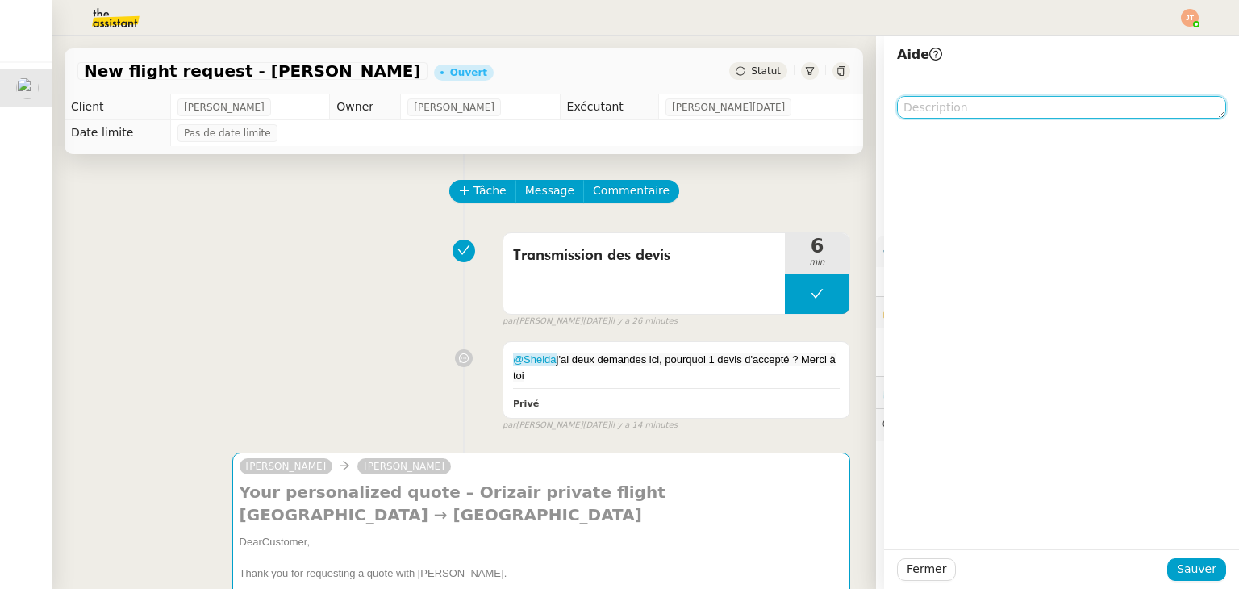
click at [951, 107] on textarea at bounding box center [1061, 107] width 329 height 23
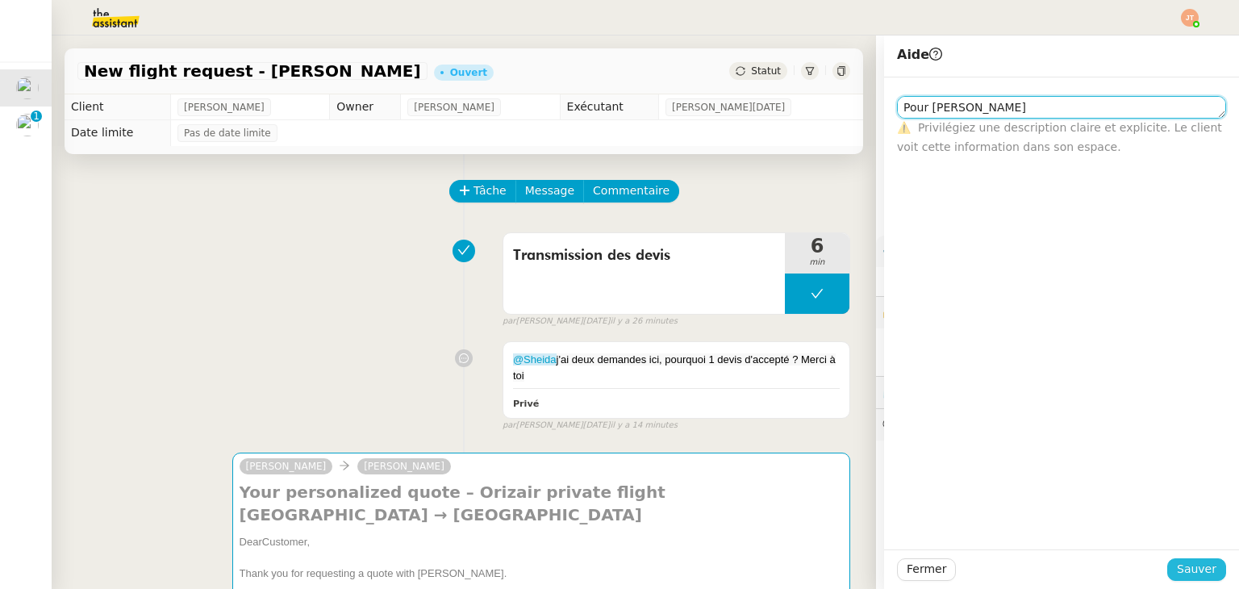
type textarea "Pour Sheida"
click at [1195, 569] on span "Sauver" at bounding box center [1197, 569] width 40 height 19
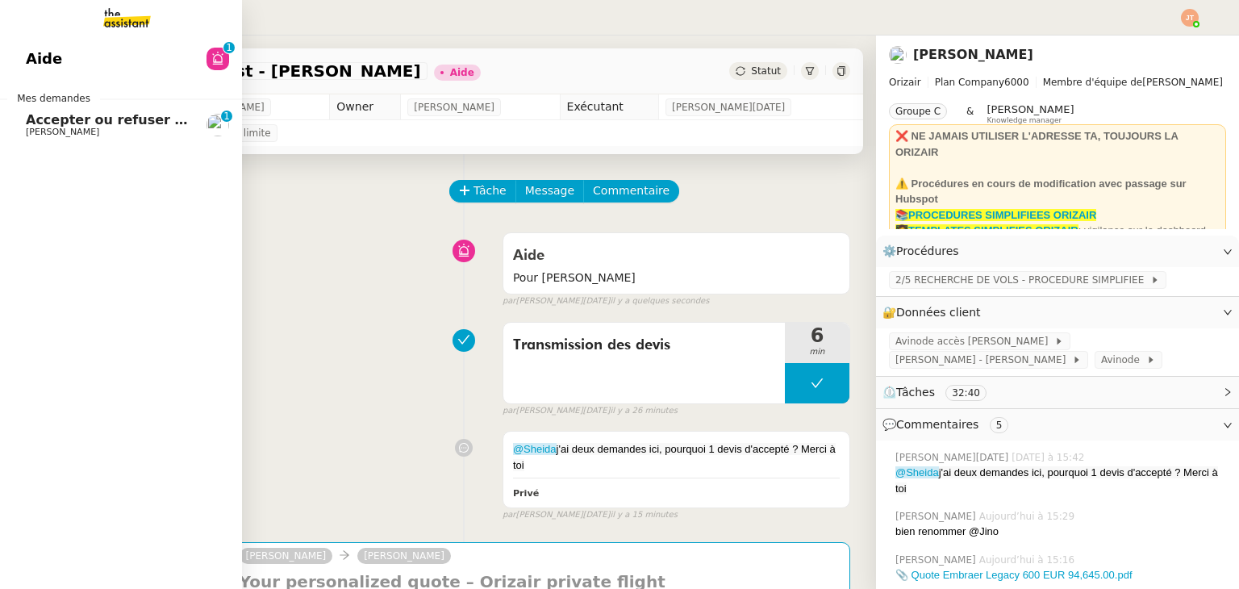
click at [81, 127] on span "Stanislas Richoillez" at bounding box center [62, 132] width 73 height 10
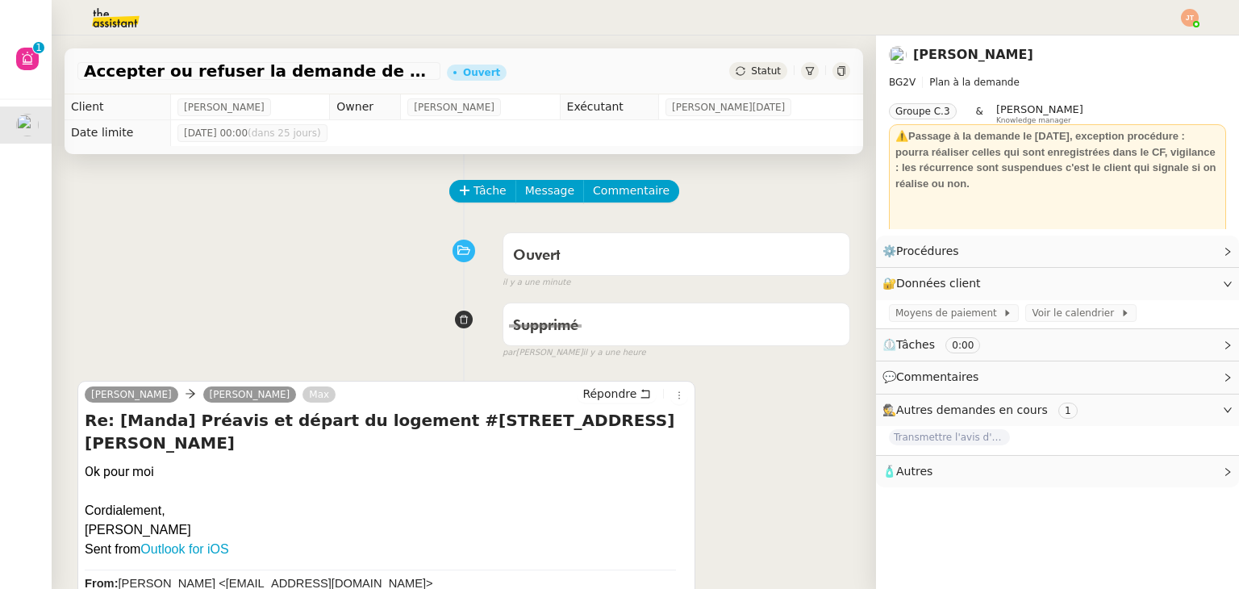
click at [736, 73] on icon at bounding box center [741, 71] width 10 height 10
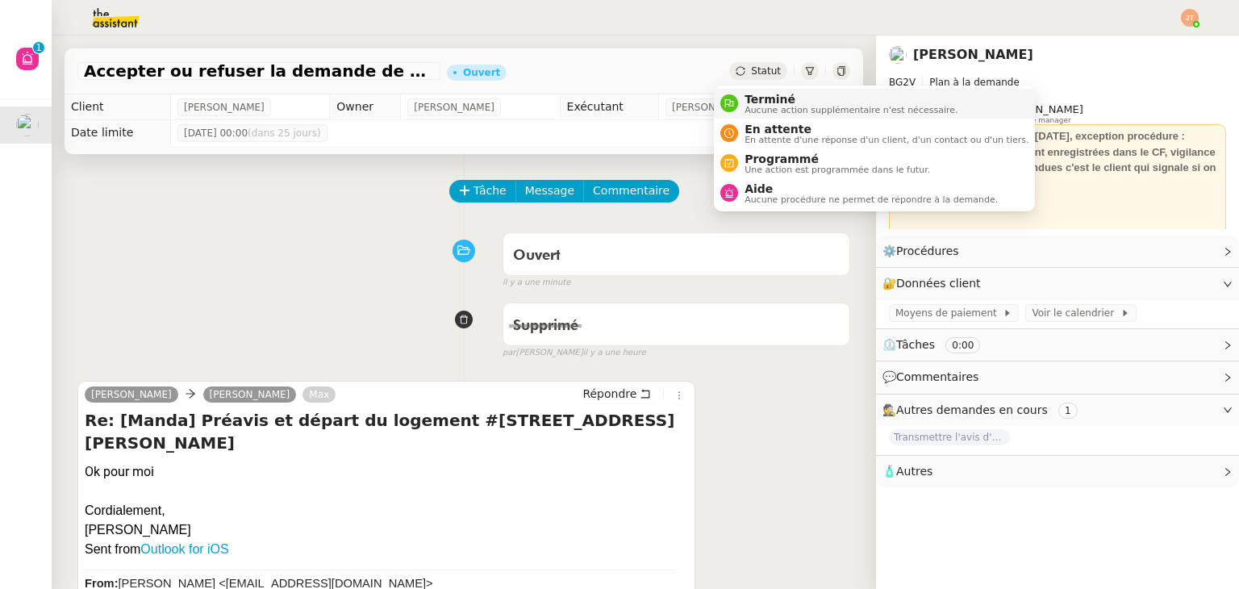
click at [736, 101] on nz-avatar at bounding box center [729, 103] width 18 height 18
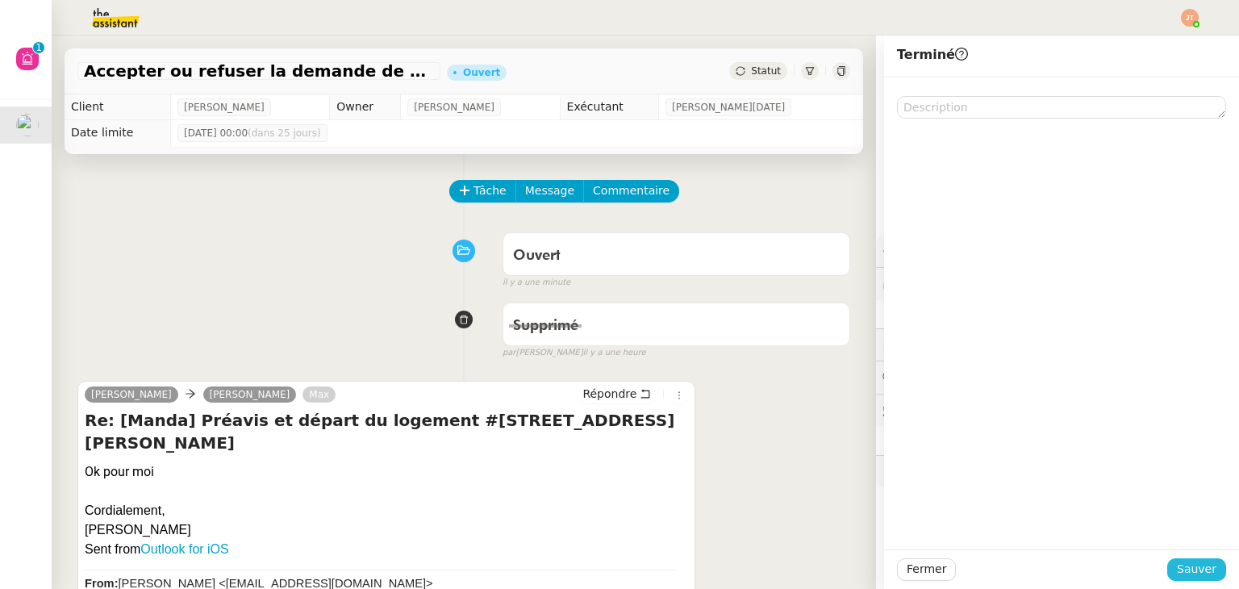
click at [1197, 568] on span "Sauver" at bounding box center [1197, 569] width 40 height 19
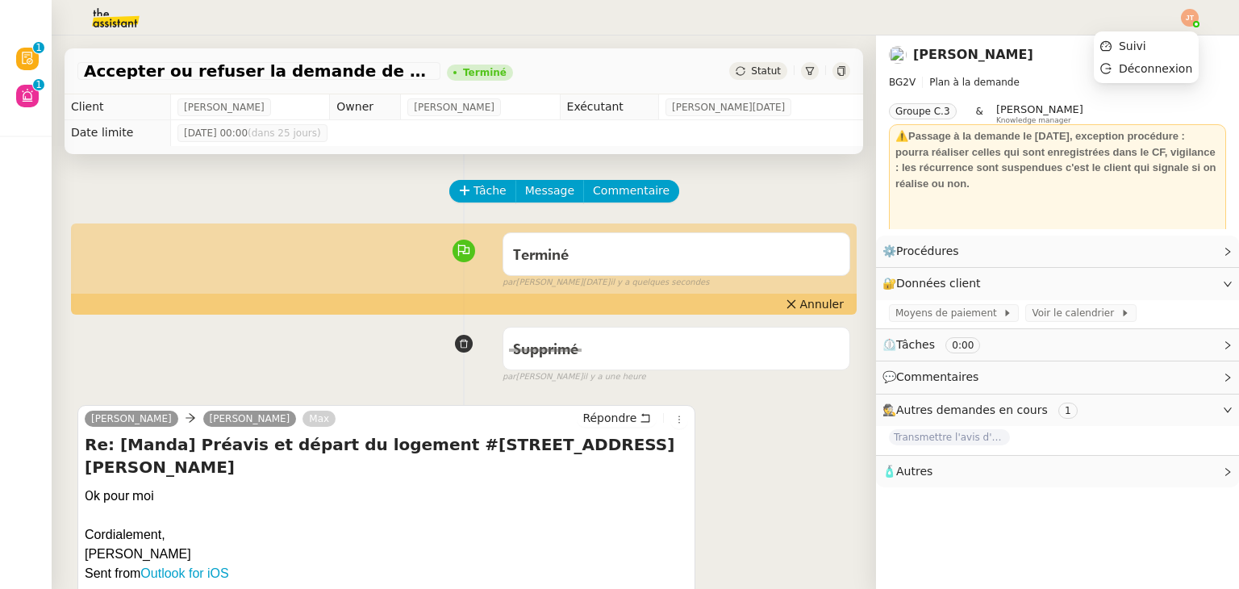
click at [1187, 17] on img at bounding box center [1190, 18] width 18 height 18
click at [1153, 40] on li "Suivi" at bounding box center [1146, 46] width 105 height 23
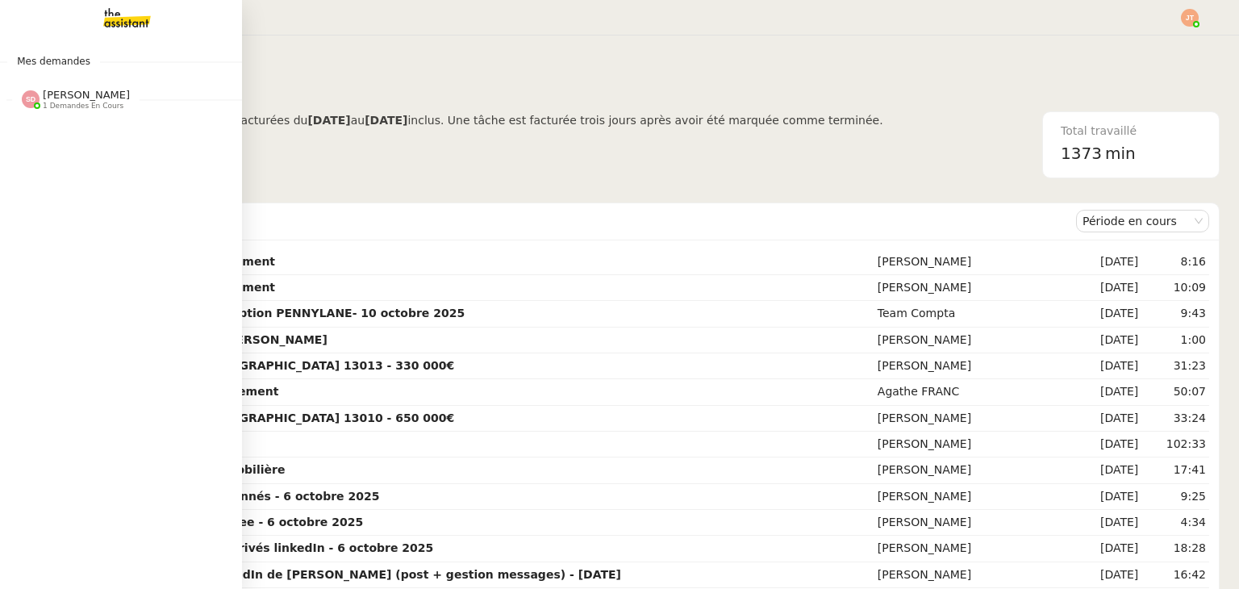
click at [44, 94] on span "[PERSON_NAME]" at bounding box center [86, 95] width 87 height 12
click at [77, 138] on span "[PERSON_NAME]" at bounding box center [107, 142] width 163 height 10
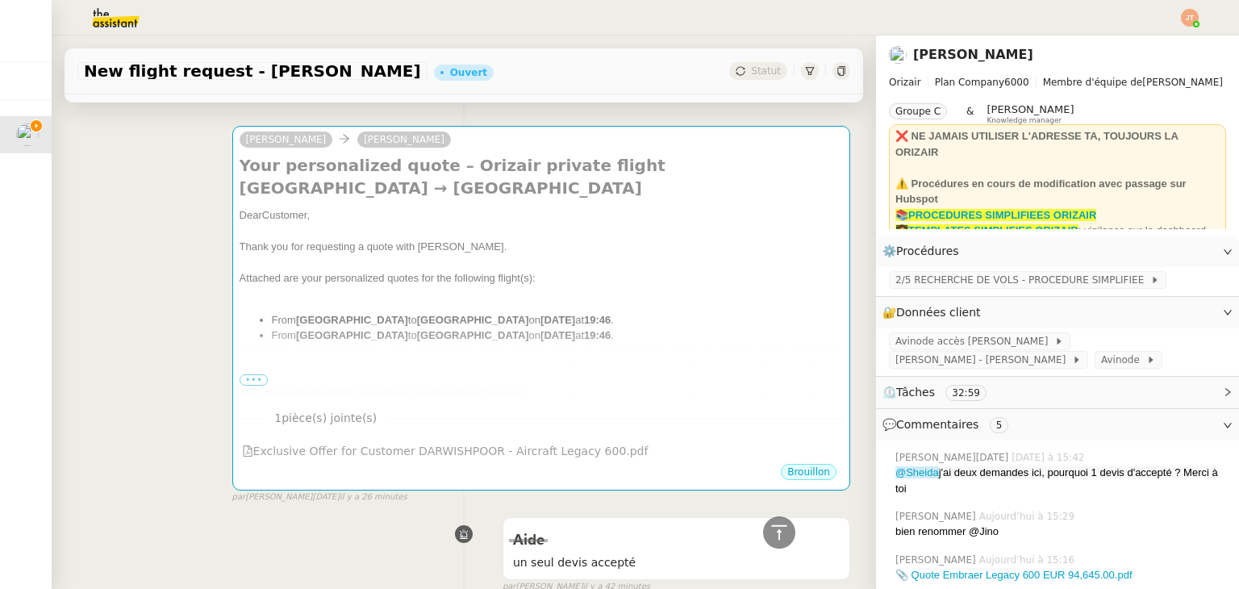
scroll to position [484, 0]
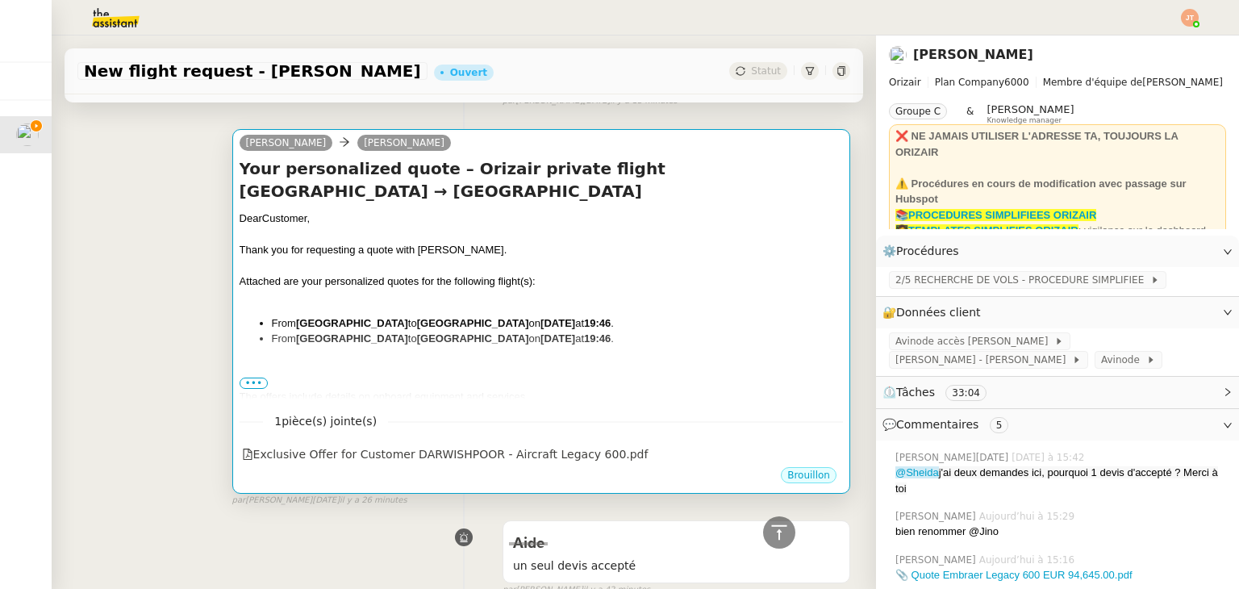
click at [498, 347] on li "From Larnaca International Airport to London Luton Airport on 12th October 2026…" at bounding box center [557, 339] width 571 height 16
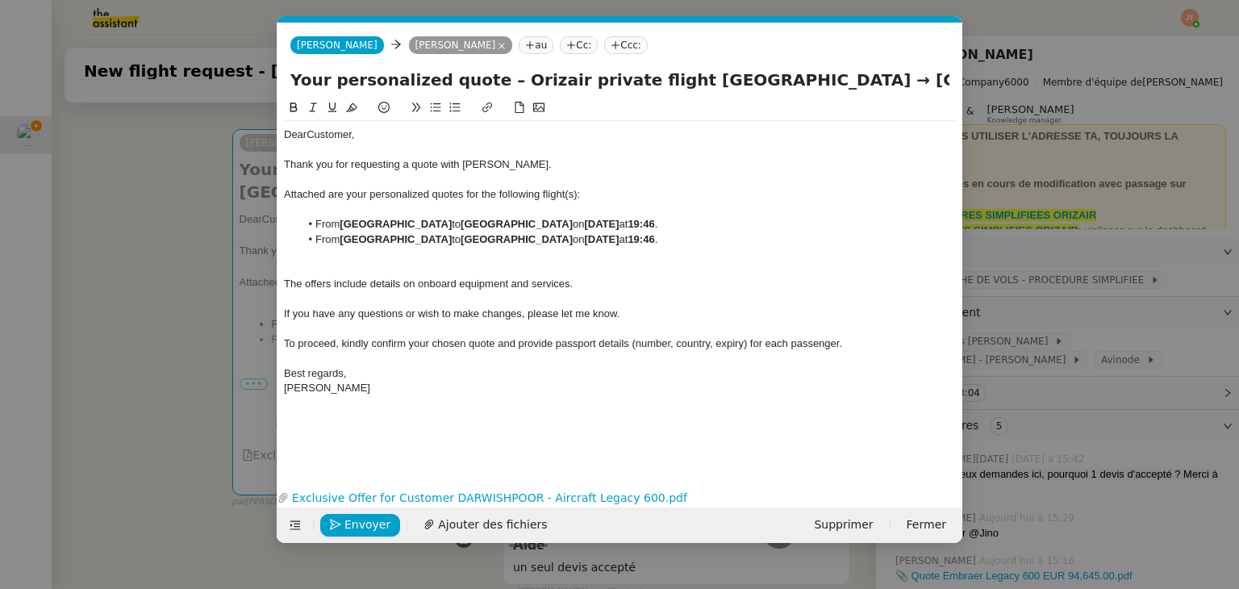
scroll to position [0, 34]
click at [619, 237] on strong "12th October 2026" at bounding box center [601, 239] width 35 height 12
drag, startPoint x: 636, startPoint y: 240, endPoint x: 626, endPoint y: 240, distance: 9.7
click at [626, 240] on li "From Larnaca International Airport to London Luton Airport on 20 th October 202…" at bounding box center [628, 239] width 657 height 15
click at [293, 104] on icon at bounding box center [293, 107] width 7 height 10
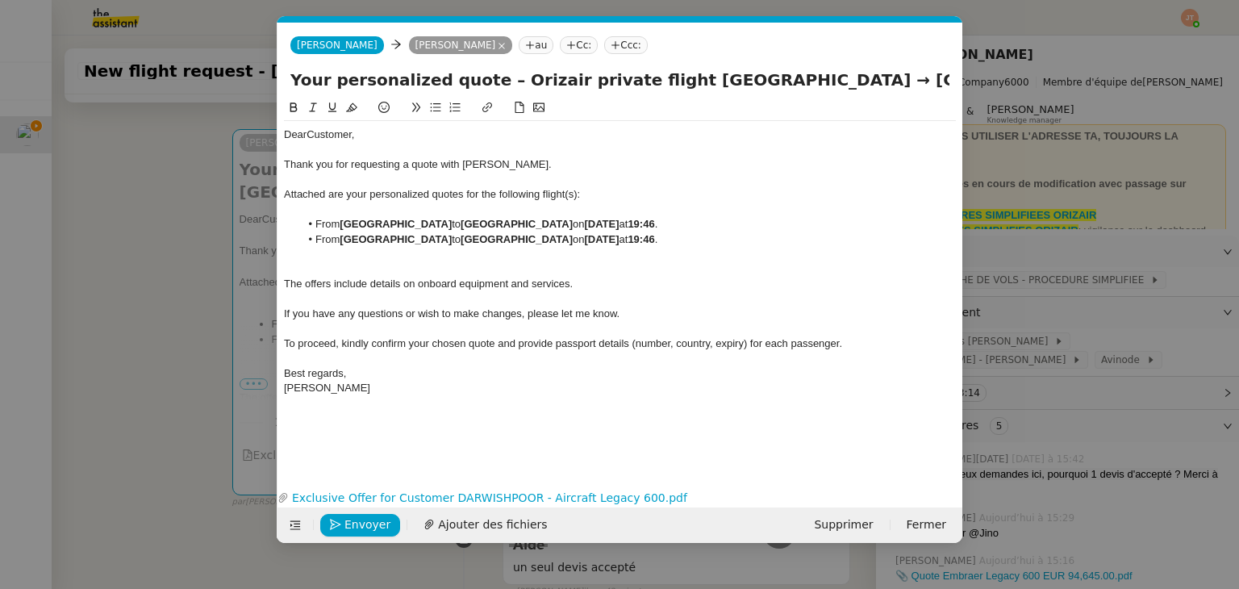
click at [574, 258] on div at bounding box center [620, 254] width 672 height 15
click at [143, 275] on nz-modal-container "Service TA - VOYAGE - PROPOSITION GLOBALE A utiliser dans le cadre de propositi…" at bounding box center [619, 294] width 1239 height 589
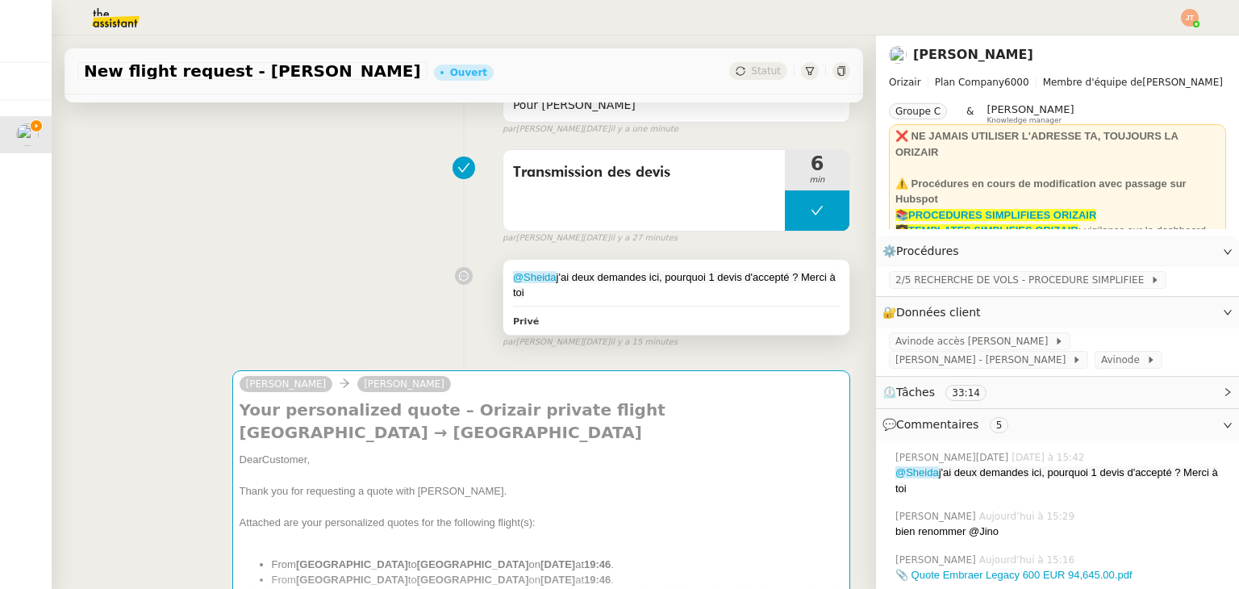
scroll to position [242, 0]
click at [785, 216] on button at bounding box center [817, 211] width 65 height 40
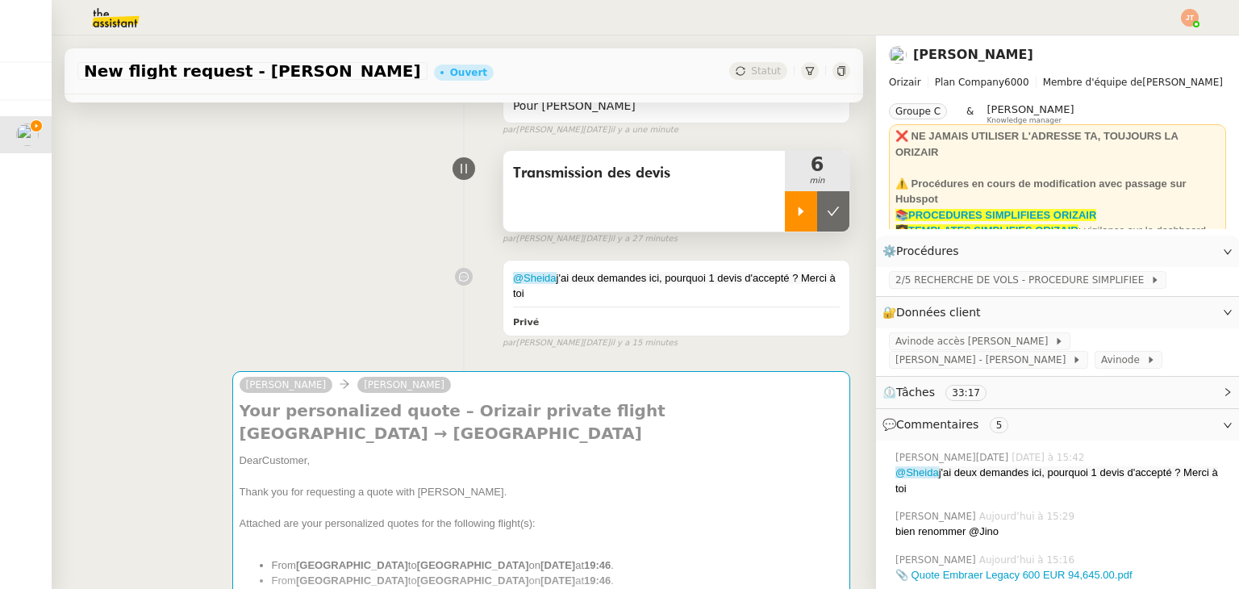
click at [799, 216] on icon at bounding box center [802, 211] width 6 height 9
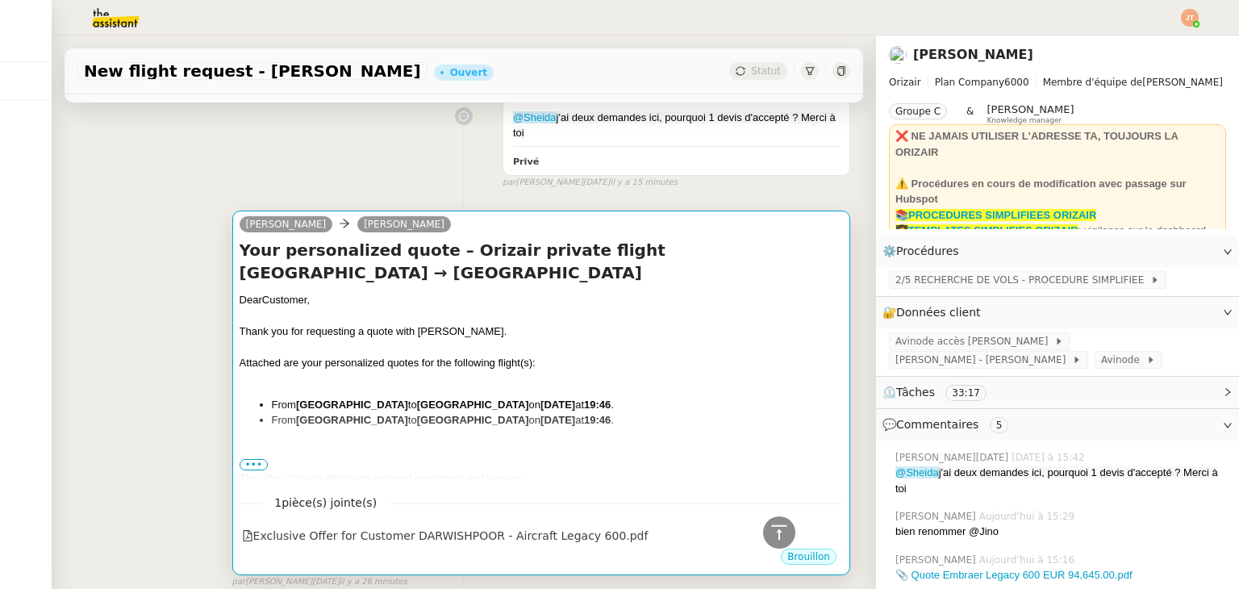
scroll to position [403, 0]
click at [470, 345] on div at bounding box center [541, 346] width 603 height 16
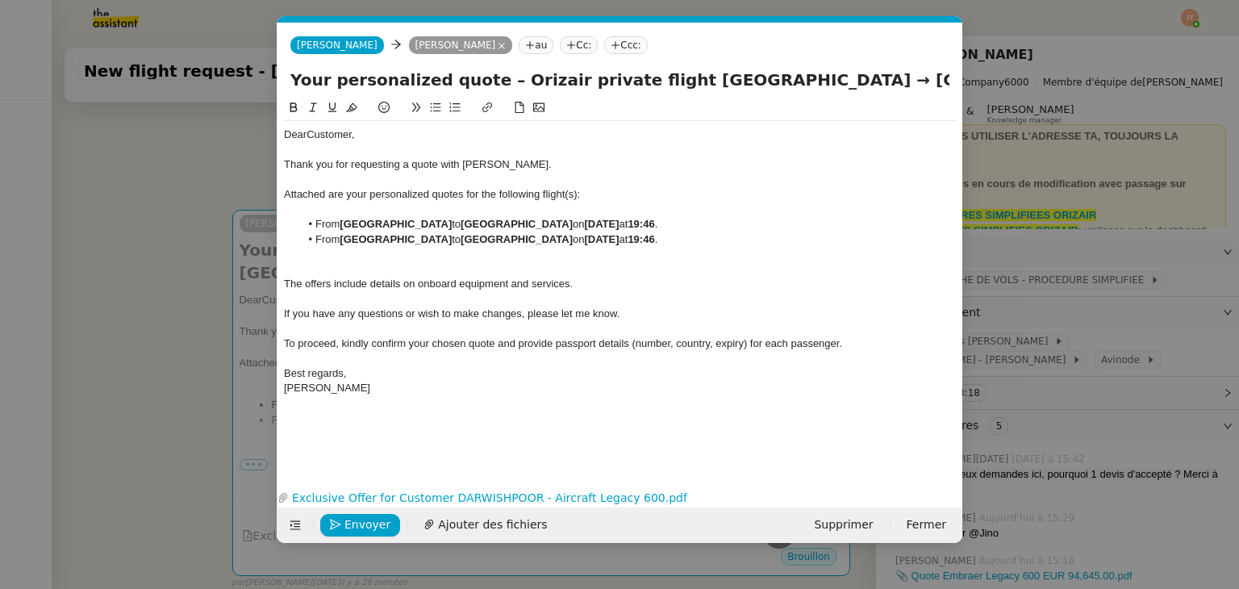
scroll to position [0, 34]
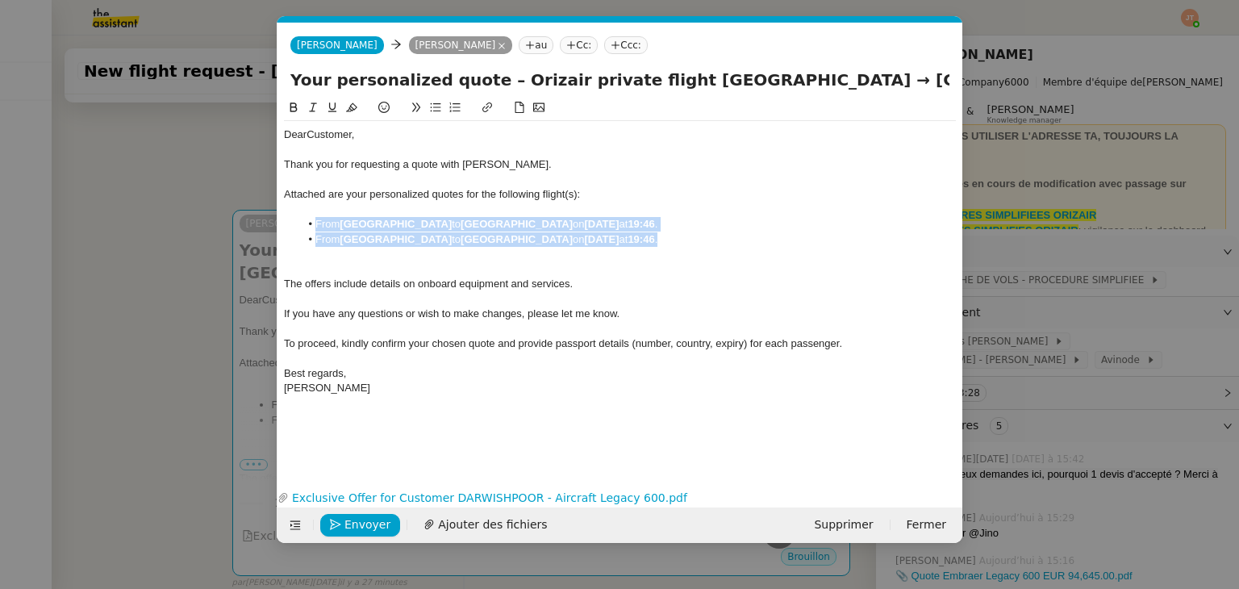
drag, startPoint x: 314, startPoint y: 218, endPoint x: 765, endPoint y: 234, distance: 451.2
click at [765, 234] on ul "From London Luton Airport to Larnaca International Airport on 12th October 2026…" at bounding box center [620, 232] width 672 height 30
copy ul "From London Luton Airport to Larnaca International Airport on 12th October 2026…"
click at [767, 241] on li "From Larnaca International Airport to London Luton Airport on 20th October 2026…" at bounding box center [628, 239] width 657 height 15
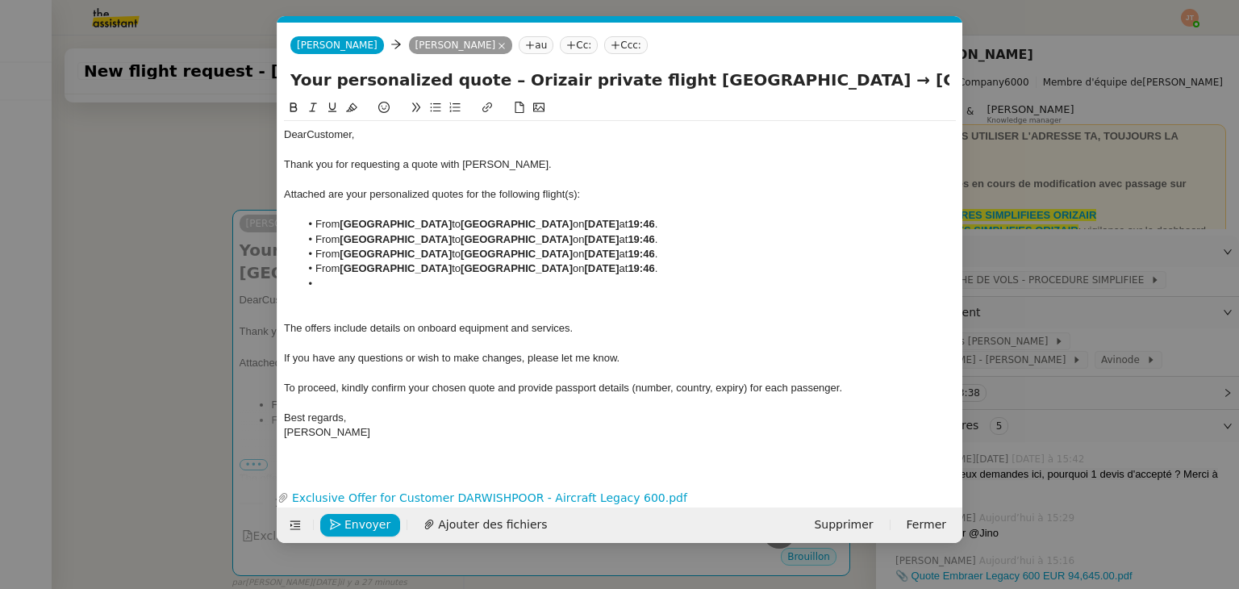
scroll to position [0, 0]
click at [619, 269] on strong "20th October 2026" at bounding box center [601, 268] width 35 height 12
click at [619, 265] on strong "21th October 2026" at bounding box center [601, 268] width 35 height 12
click at [131, 226] on nz-modal-container "Service TA - VOYAGE - PROPOSITION GLOBALE A utiliser dans le cadre de propositi…" at bounding box center [619, 294] width 1239 height 589
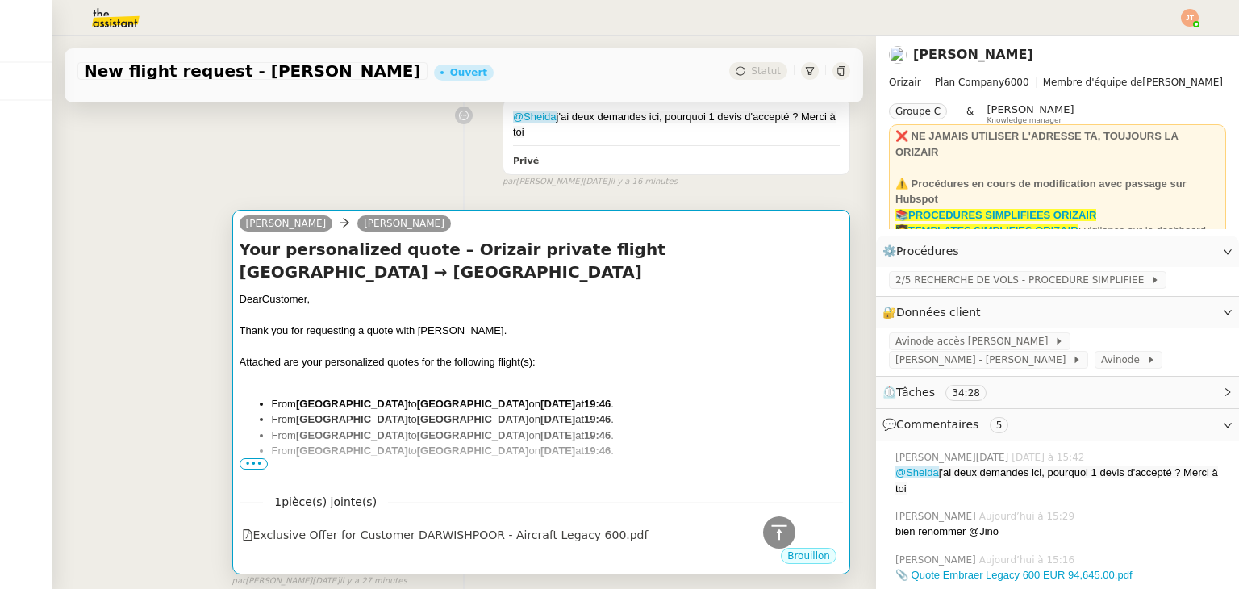
scroll to position [161, 0]
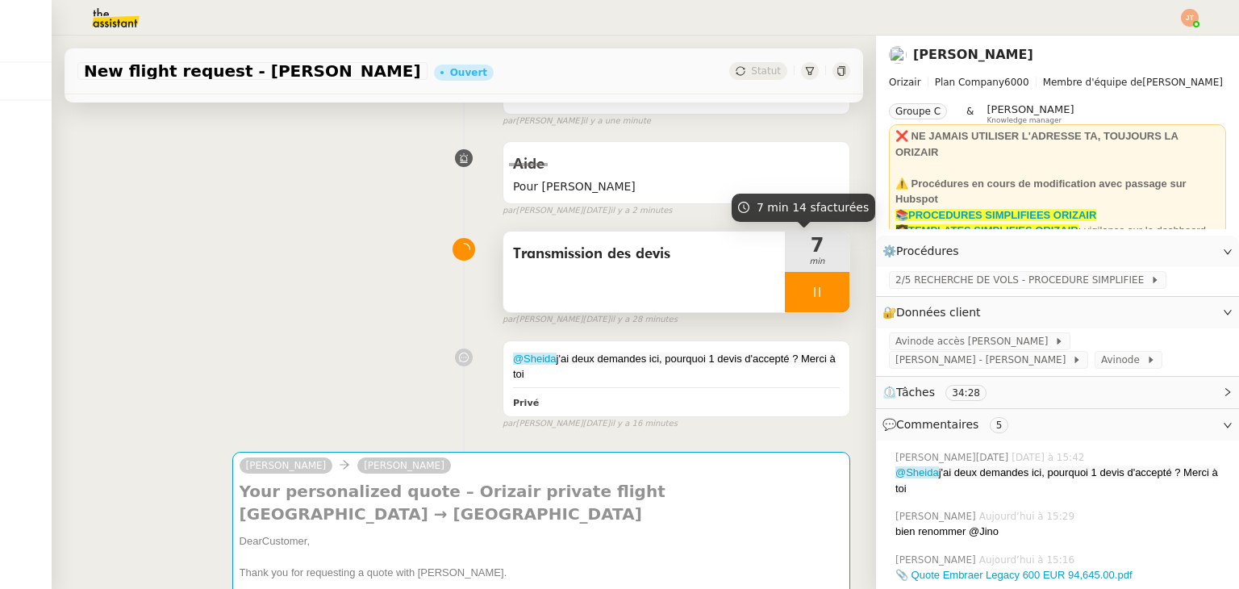
click at [811, 291] on icon at bounding box center [817, 292] width 13 height 13
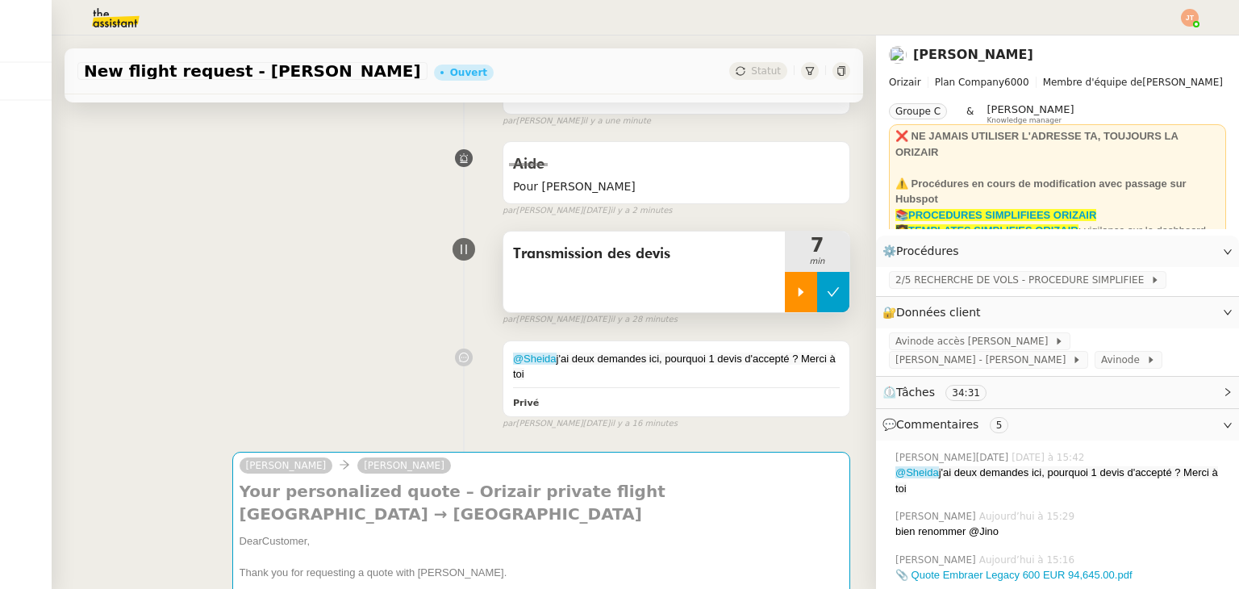
click at [827, 294] on button at bounding box center [833, 292] width 32 height 40
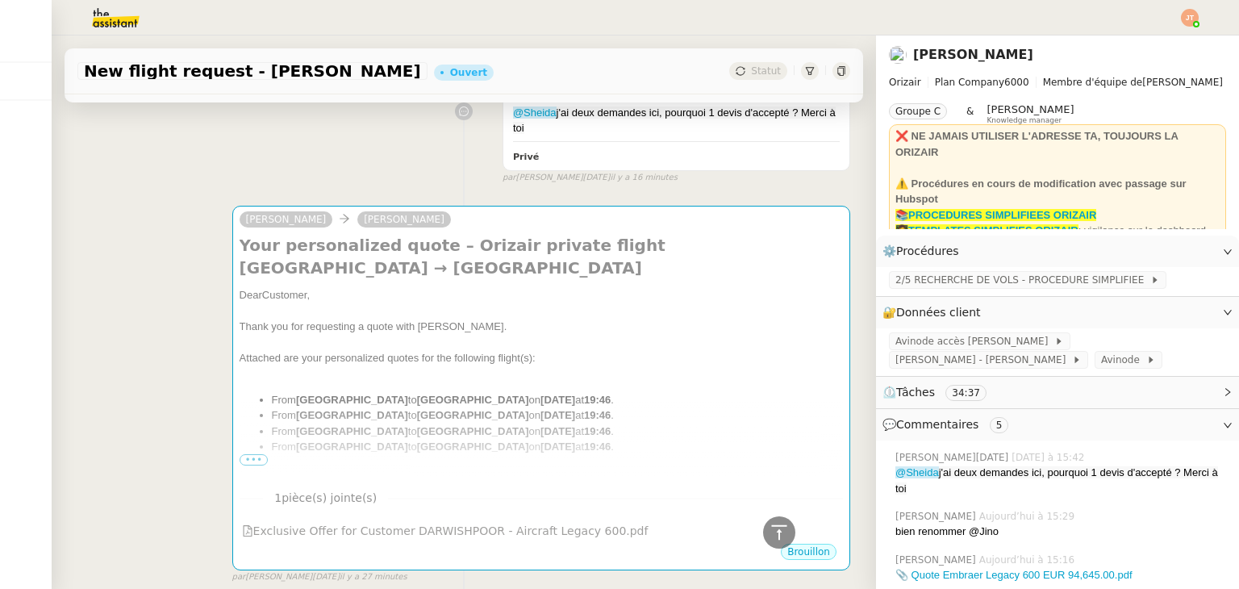
scroll to position [403, 0]
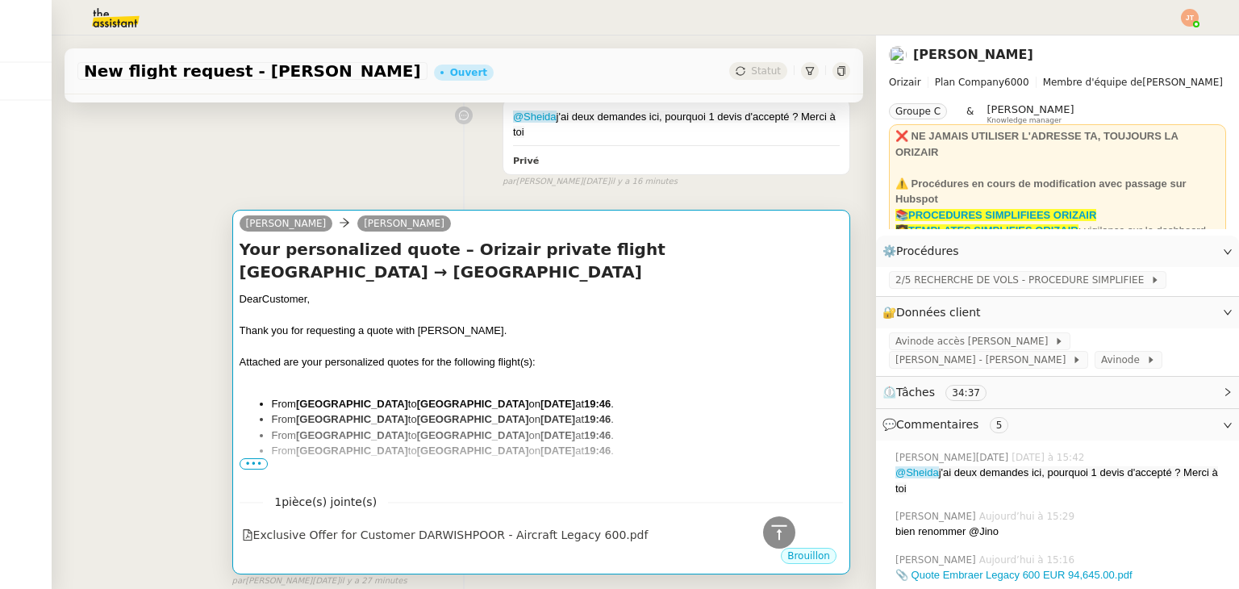
click at [247, 463] on span "•••" at bounding box center [254, 463] width 29 height 11
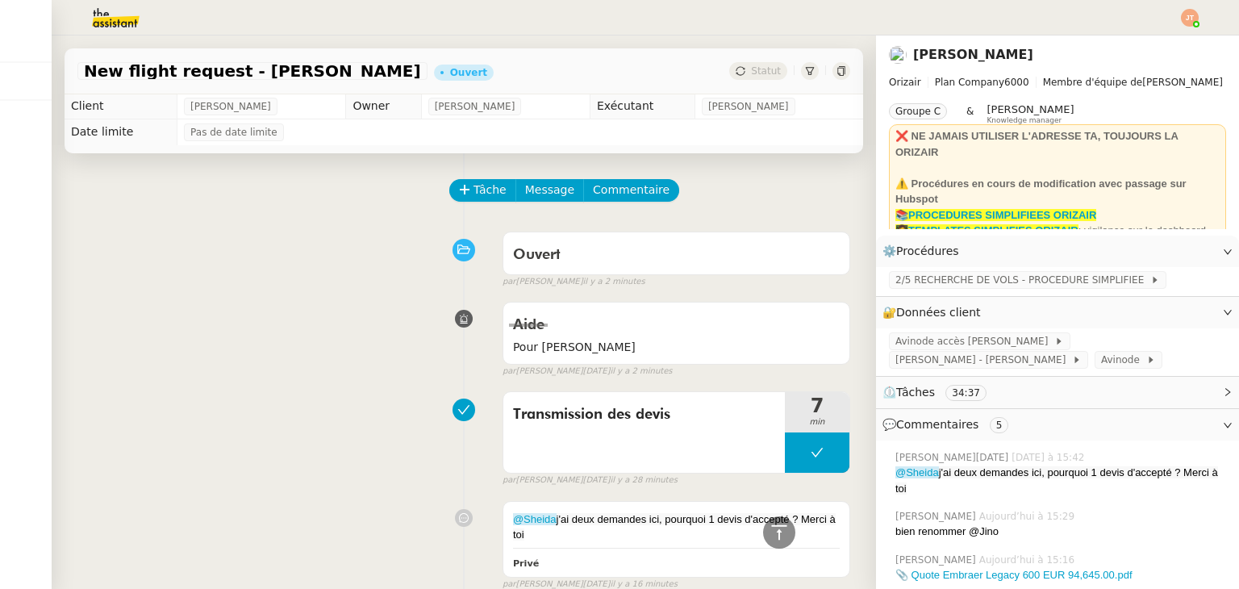
scroll to position [0, 0]
click at [1191, 21] on img at bounding box center [1190, 18] width 18 height 18
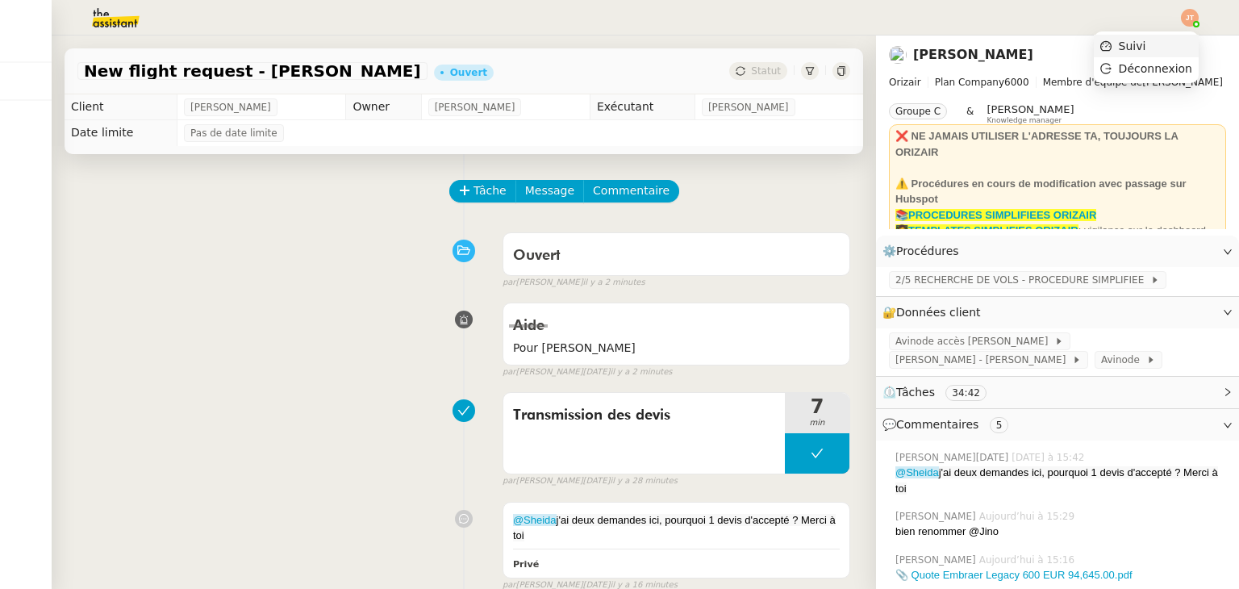
click at [1133, 52] on span "Suivi" at bounding box center [1132, 46] width 27 height 13
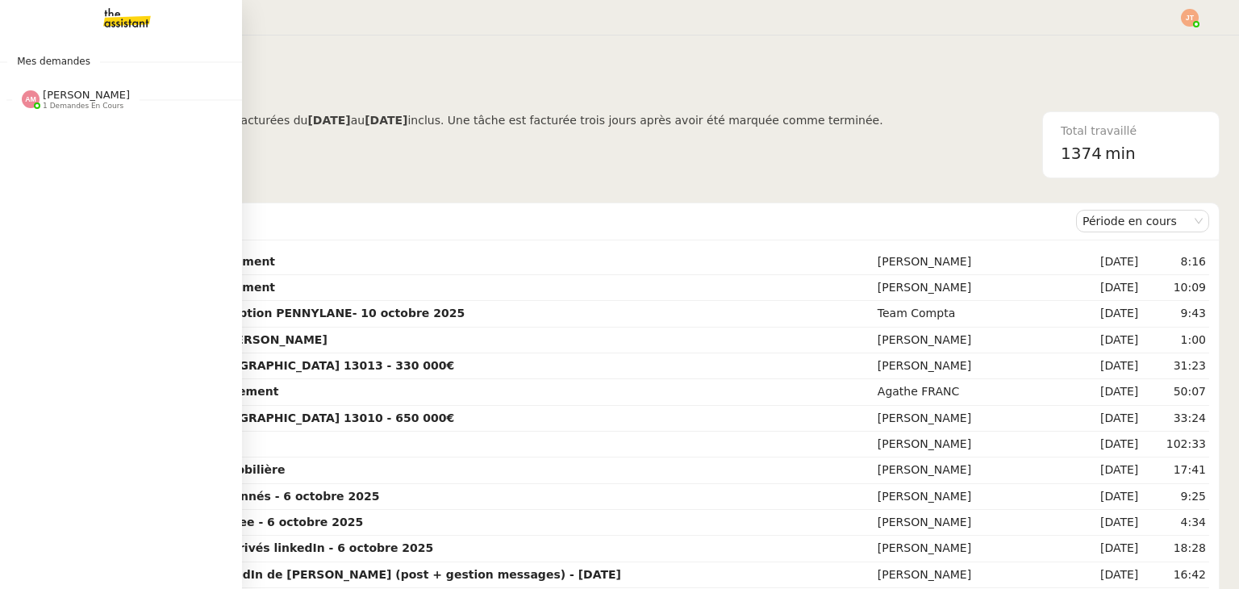
click at [45, 94] on span "[PERSON_NAME]" at bounding box center [86, 95] width 87 height 12
click at [73, 99] on span "[PERSON_NAME]" at bounding box center [86, 95] width 87 height 12
click at [82, 133] on span "Organiser le vol pour [PERSON_NAME]" at bounding box center [167, 129] width 283 height 15
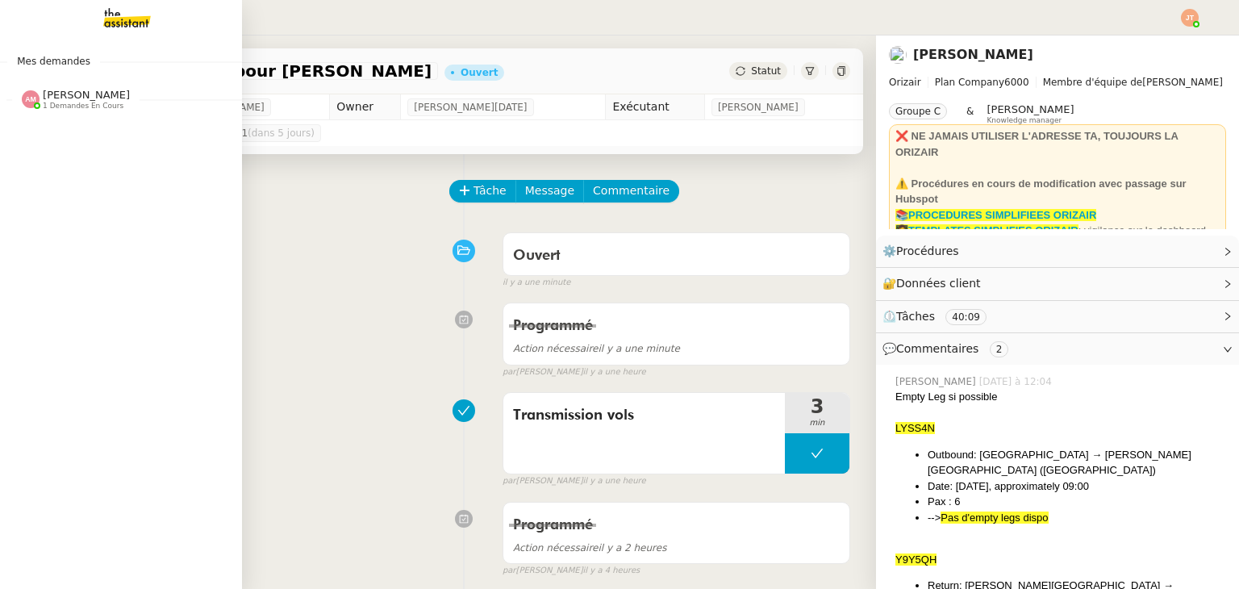
click at [81, 102] on span "1 demandes en cours" at bounding box center [83, 106] width 81 height 9
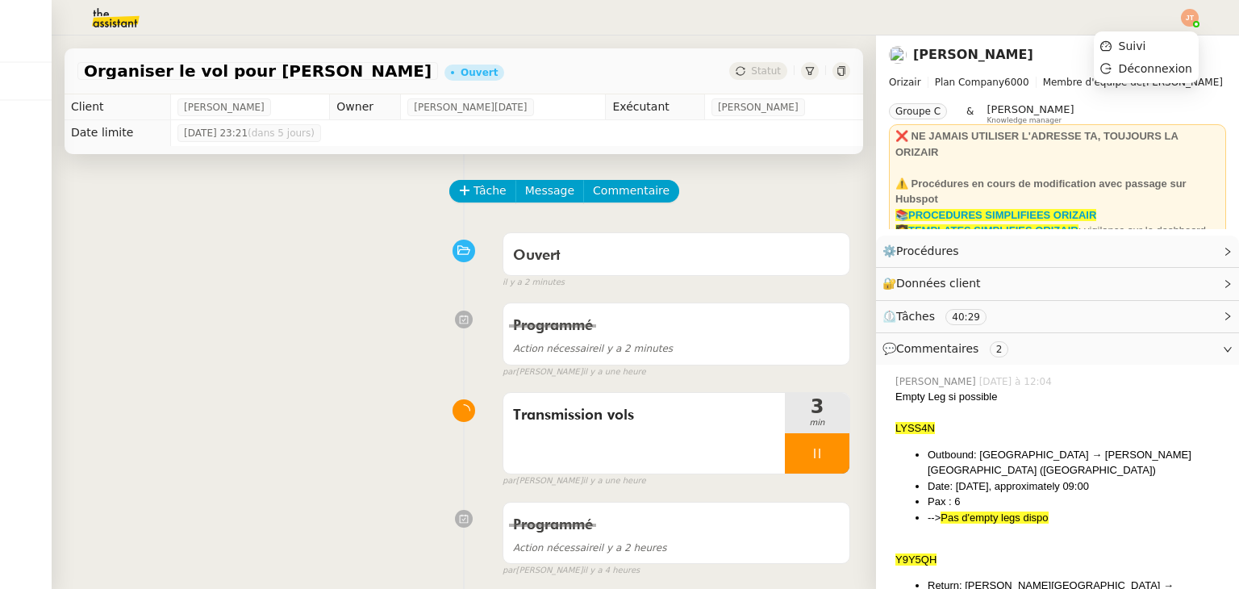
click at [1196, 19] on img at bounding box center [1190, 18] width 18 height 18
click at [1126, 49] on span "Suivi" at bounding box center [1123, 46] width 46 height 15
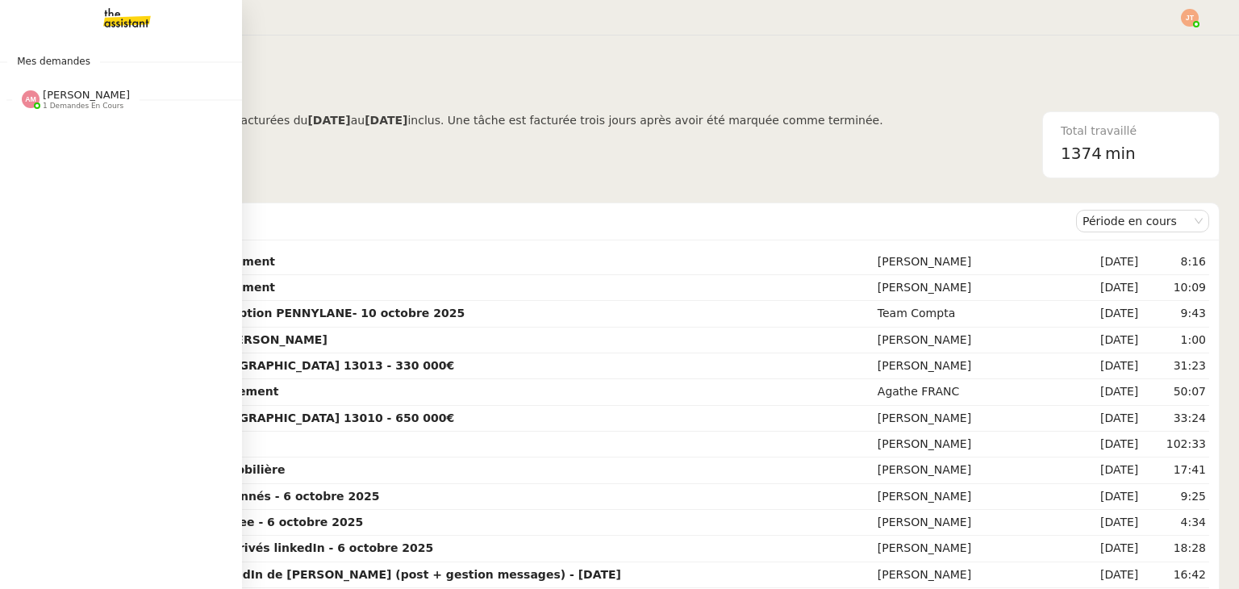
click at [55, 102] on span "1 demandes en cours" at bounding box center [83, 106] width 81 height 9
click at [39, 131] on span "Organiser le vol pour [PERSON_NAME]" at bounding box center [167, 129] width 283 height 15
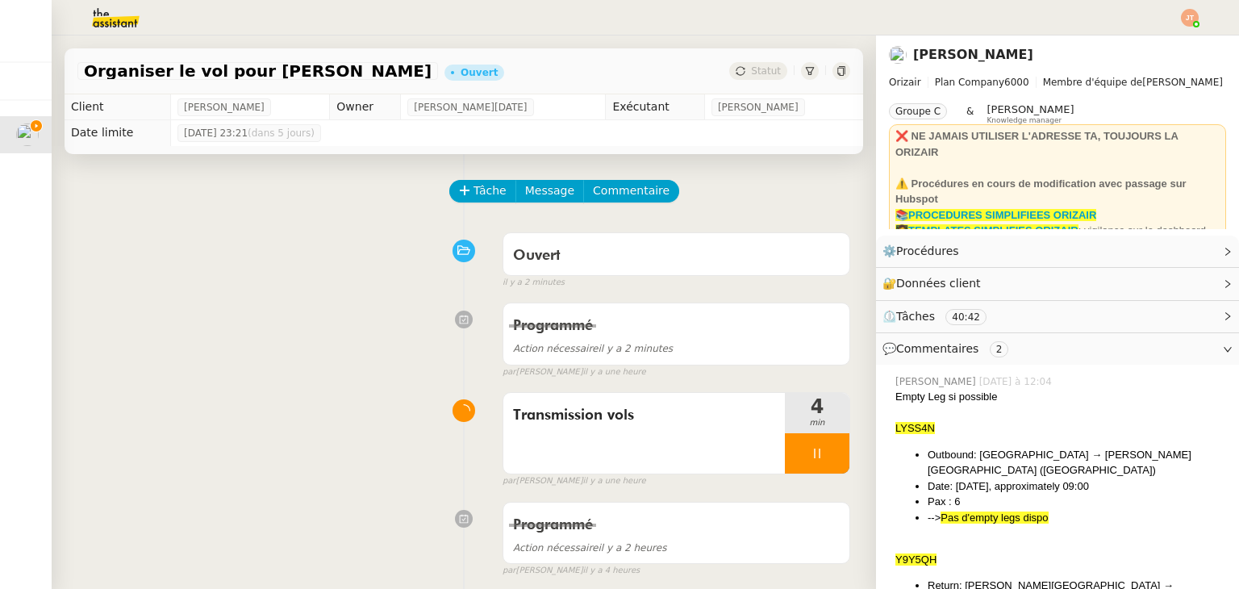
click at [1191, 19] on img at bounding box center [1190, 18] width 18 height 18
click at [1188, 15] on img at bounding box center [1190, 18] width 18 height 18
click at [1156, 42] on li "Suivi" at bounding box center [1146, 46] width 105 height 23
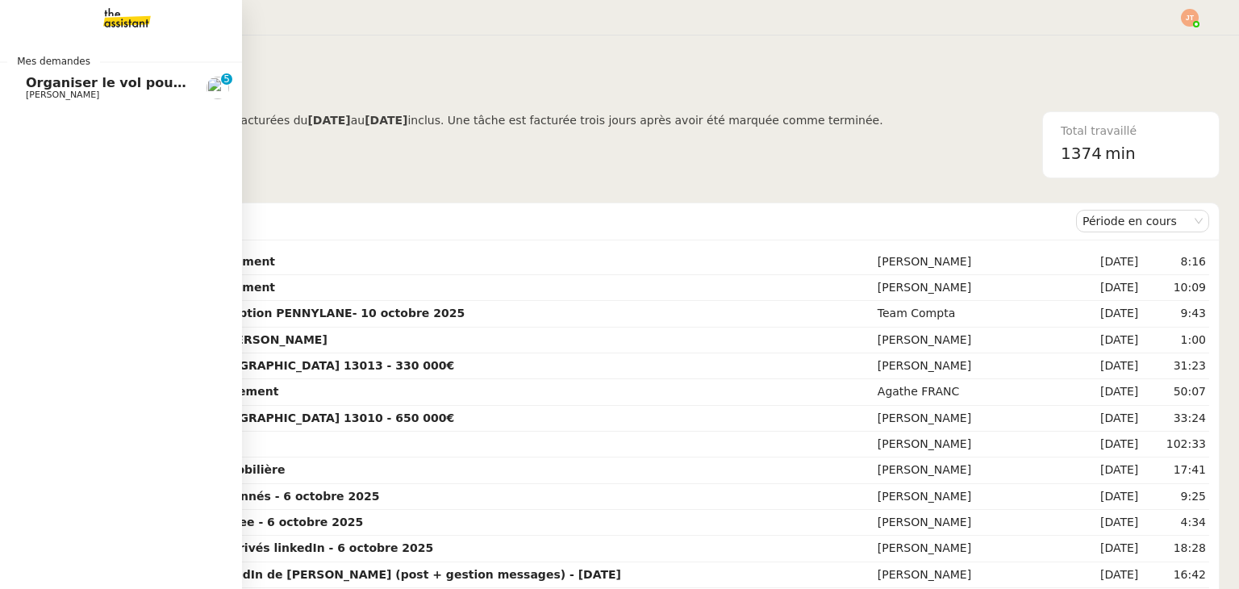
click at [65, 80] on span "Organiser le vol pour [PERSON_NAME]" at bounding box center [165, 82] width 278 height 15
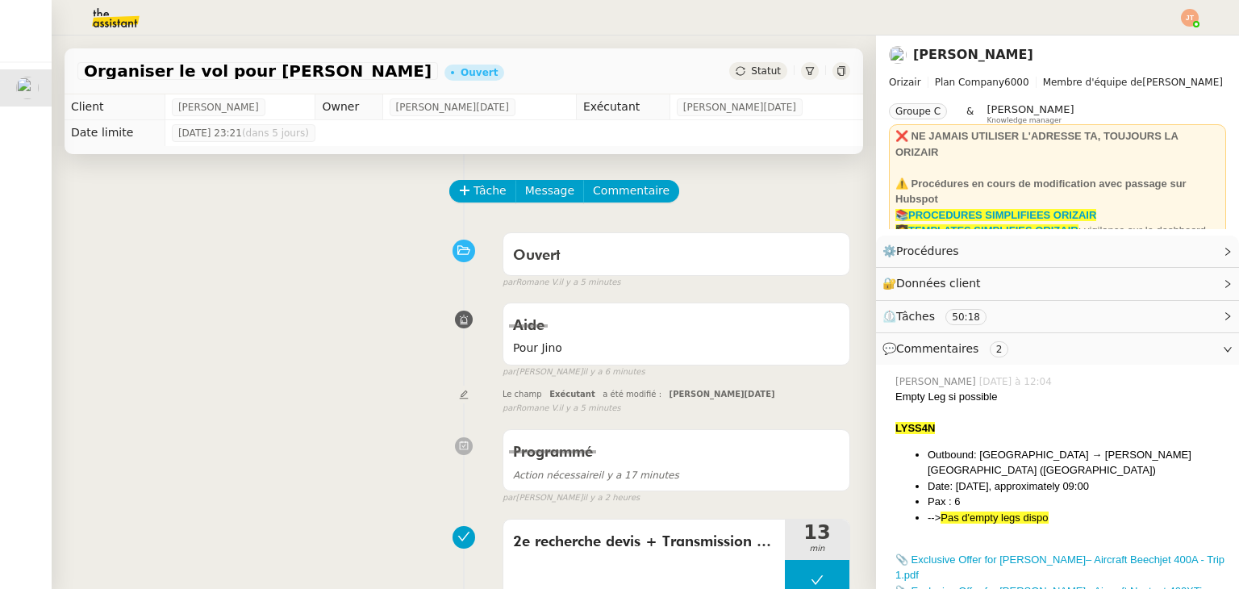
click at [116, 17] on img at bounding box center [102, 17] width 125 height 35
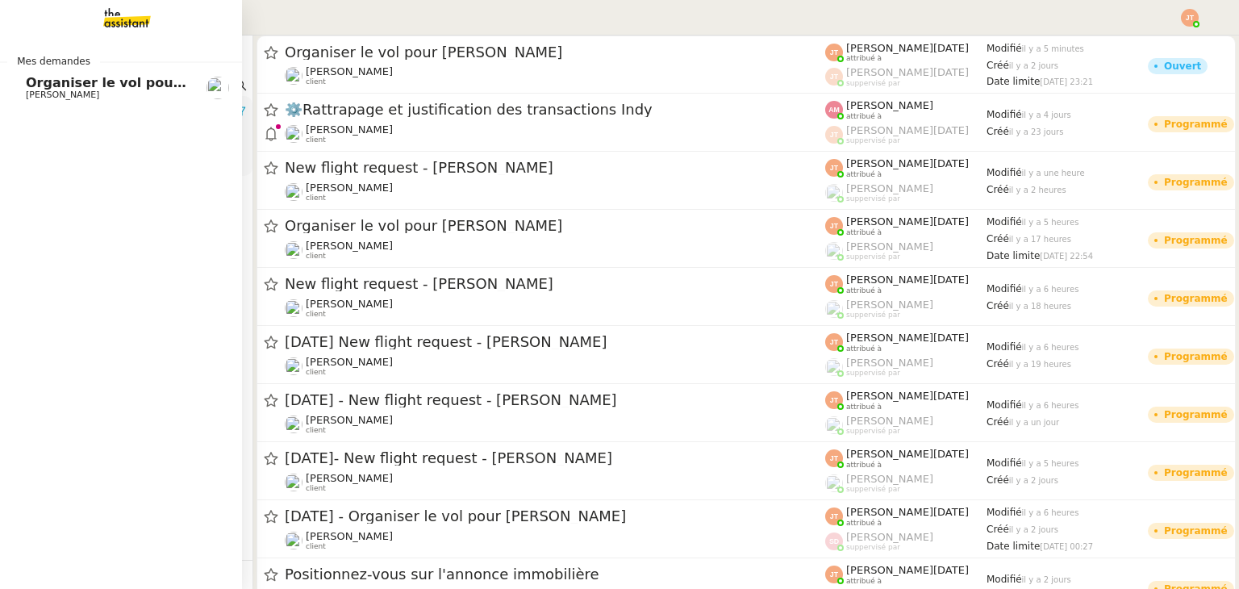
click at [48, 93] on span "[PERSON_NAME]" at bounding box center [62, 95] width 73 height 10
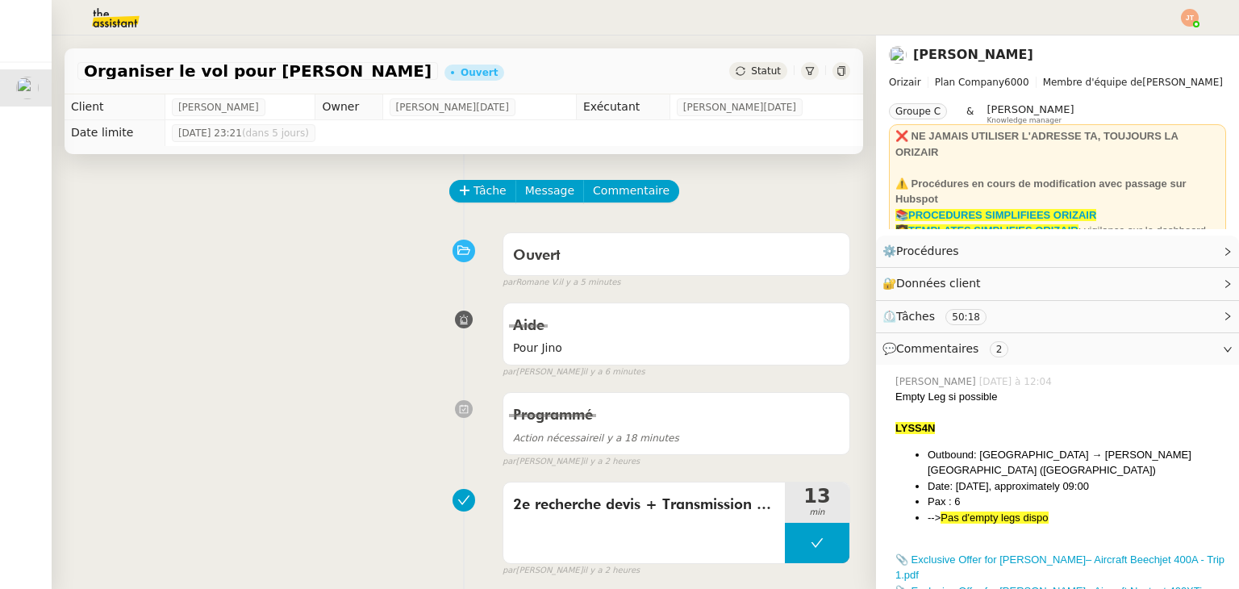
click at [118, 23] on img at bounding box center [102, 17] width 125 height 35
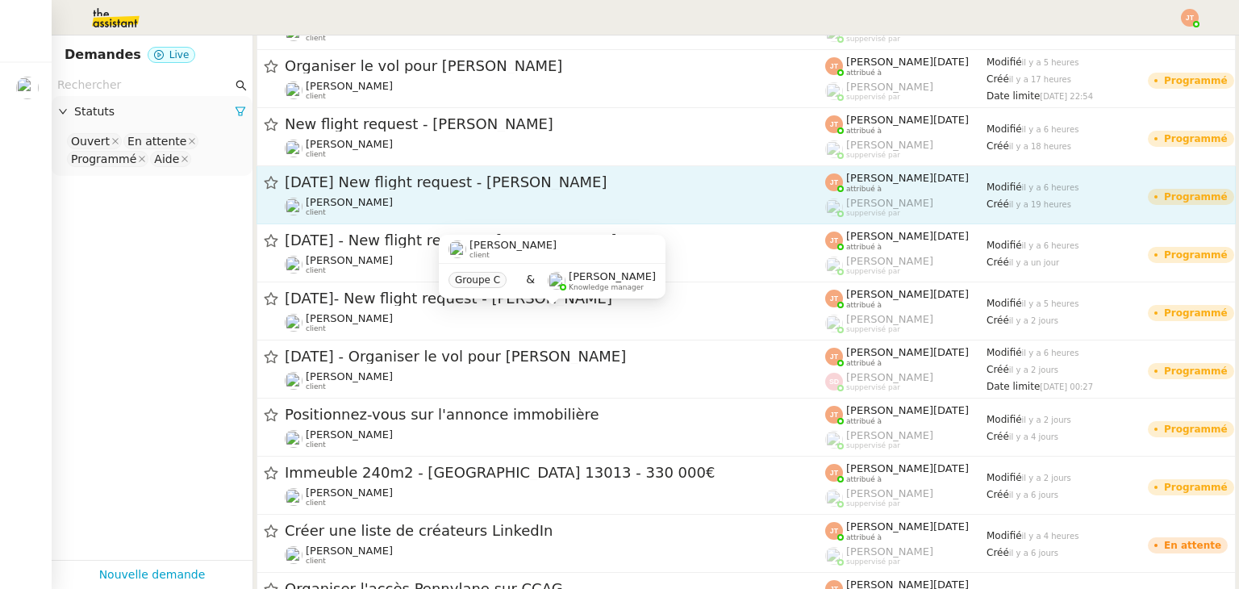
scroll to position [161, 0]
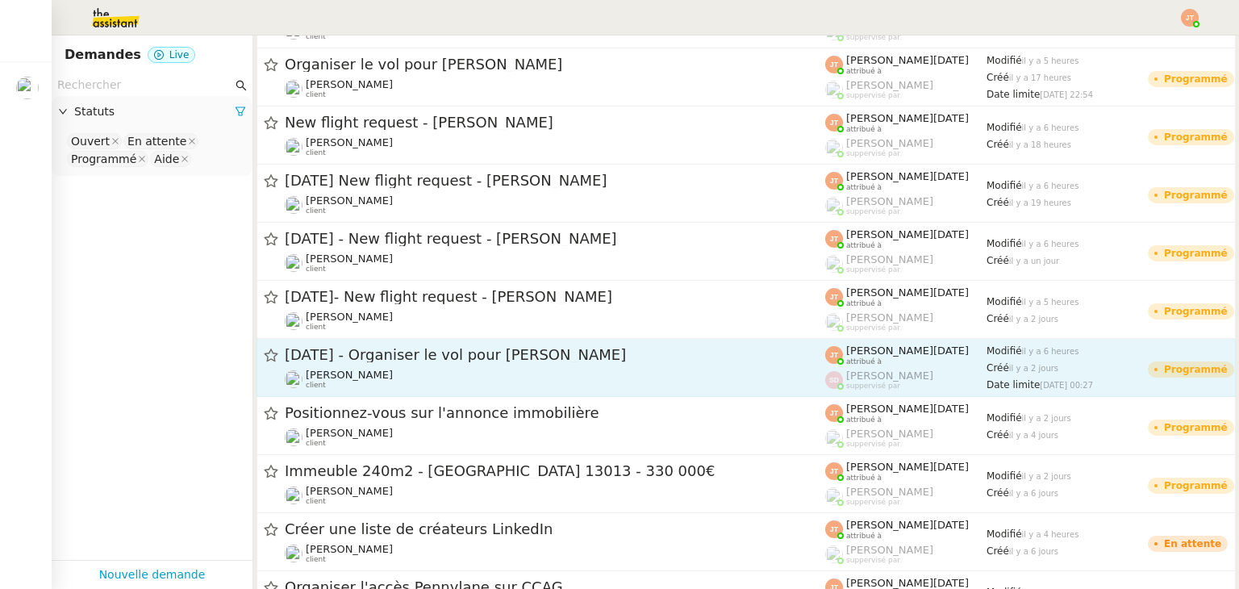
click at [447, 352] on span "[DATE] - Organiser le vol pour [PERSON_NAME]" at bounding box center [555, 355] width 540 height 15
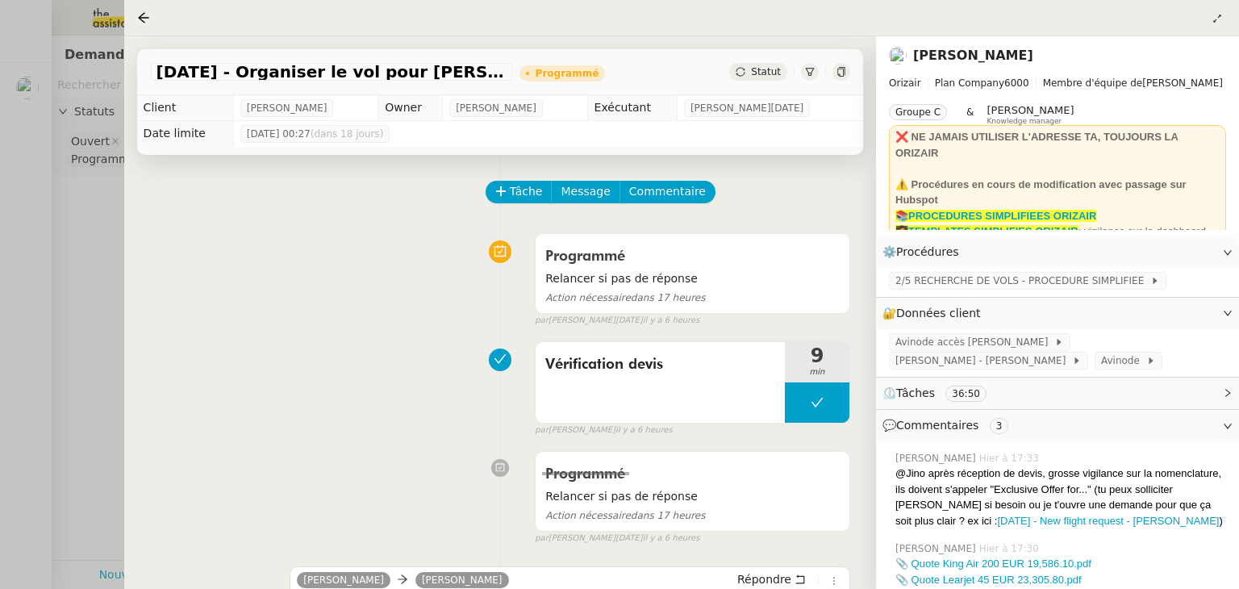
click at [116, 311] on div at bounding box center [619, 294] width 1239 height 589
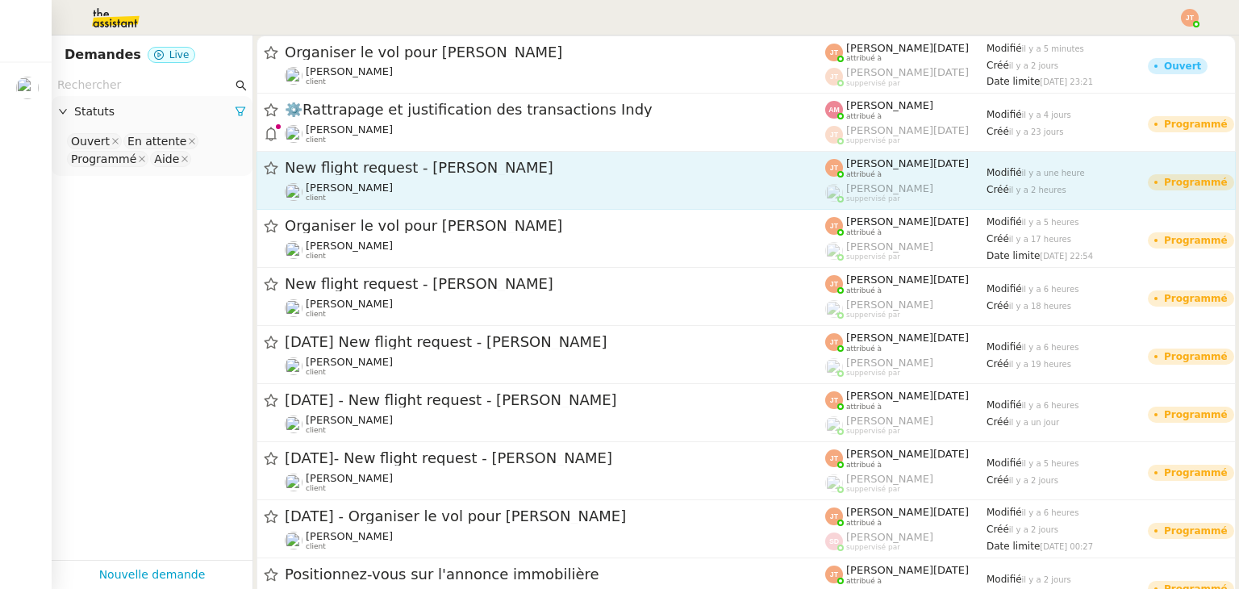
click at [432, 165] on span "New flight request - [PERSON_NAME]" at bounding box center [555, 168] width 540 height 15
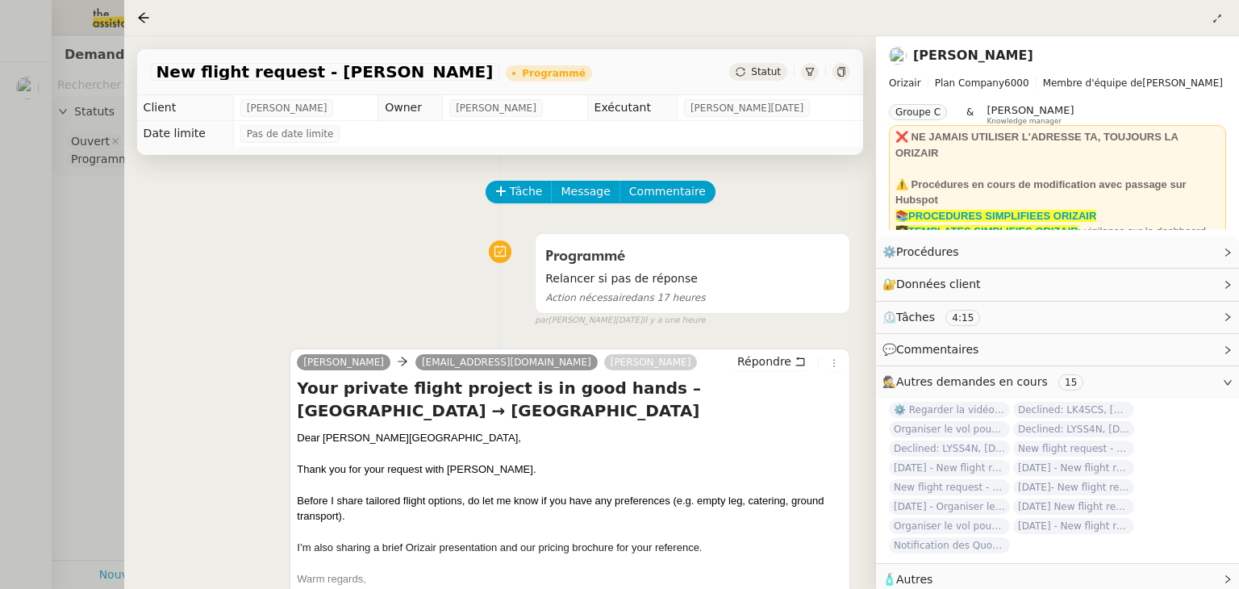
click at [76, 231] on div at bounding box center [619, 294] width 1239 height 589
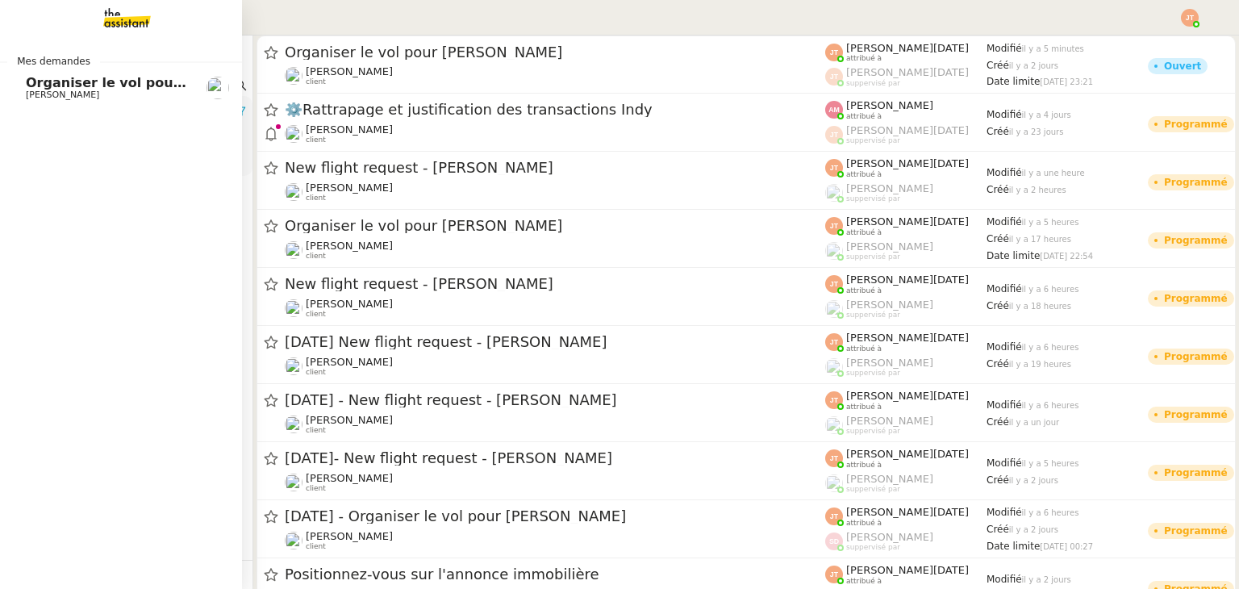
click at [31, 88] on span "Organiser le vol pour [PERSON_NAME]" at bounding box center [165, 82] width 278 height 15
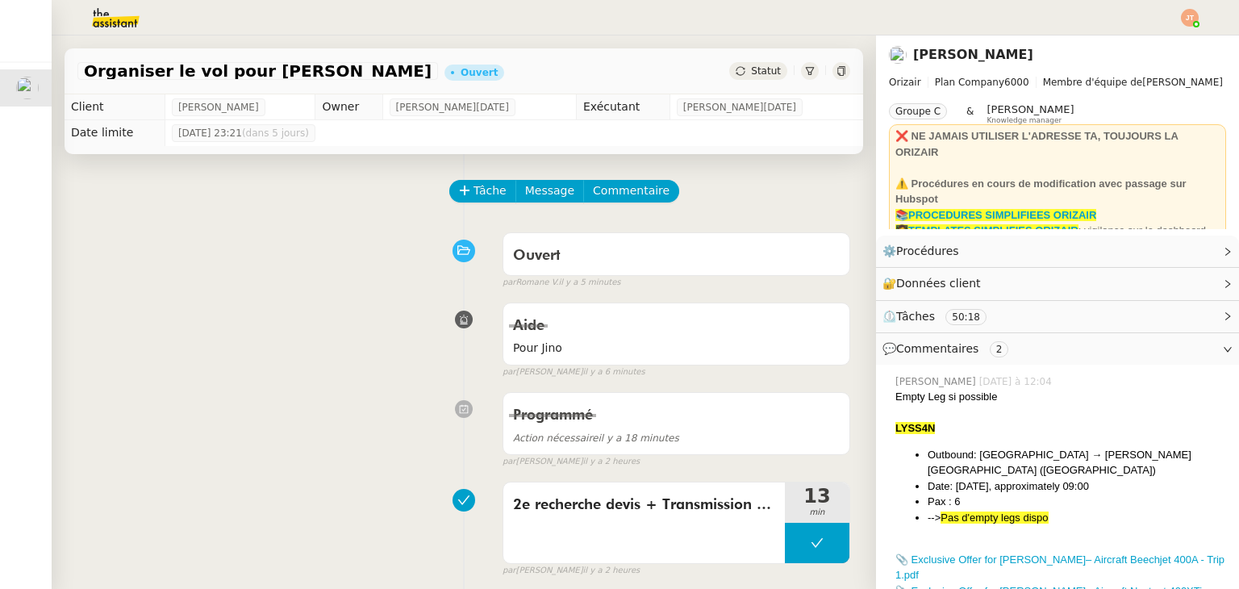
click at [123, 24] on img at bounding box center [102, 17] width 125 height 35
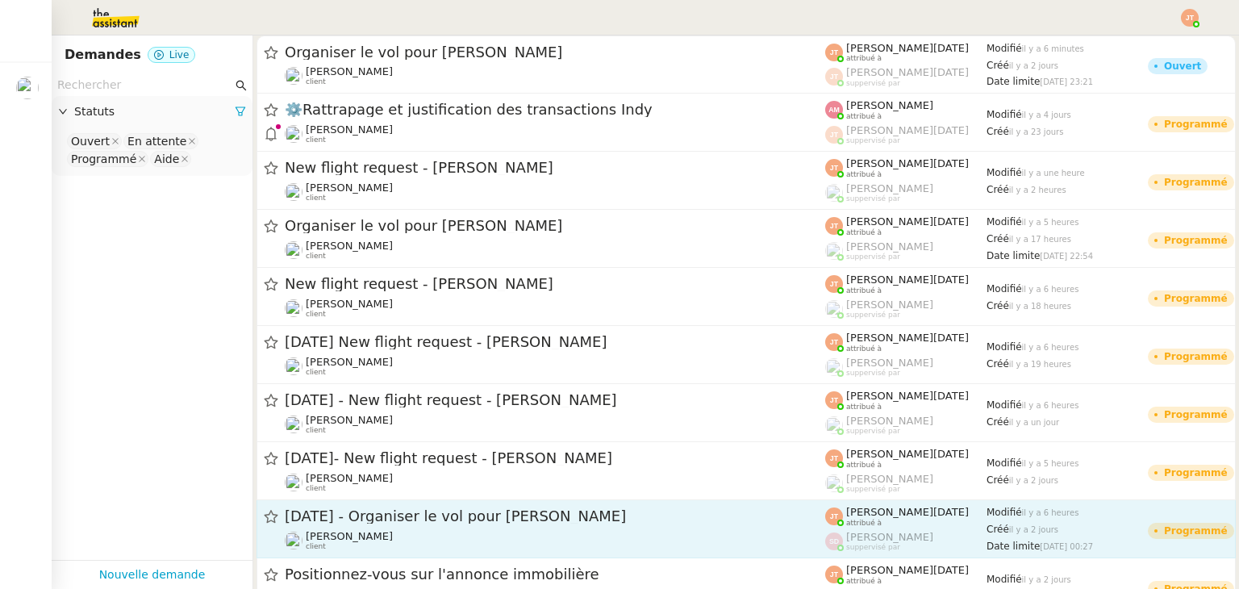
click at [544, 533] on div "Louis Frei client" at bounding box center [555, 540] width 540 height 21
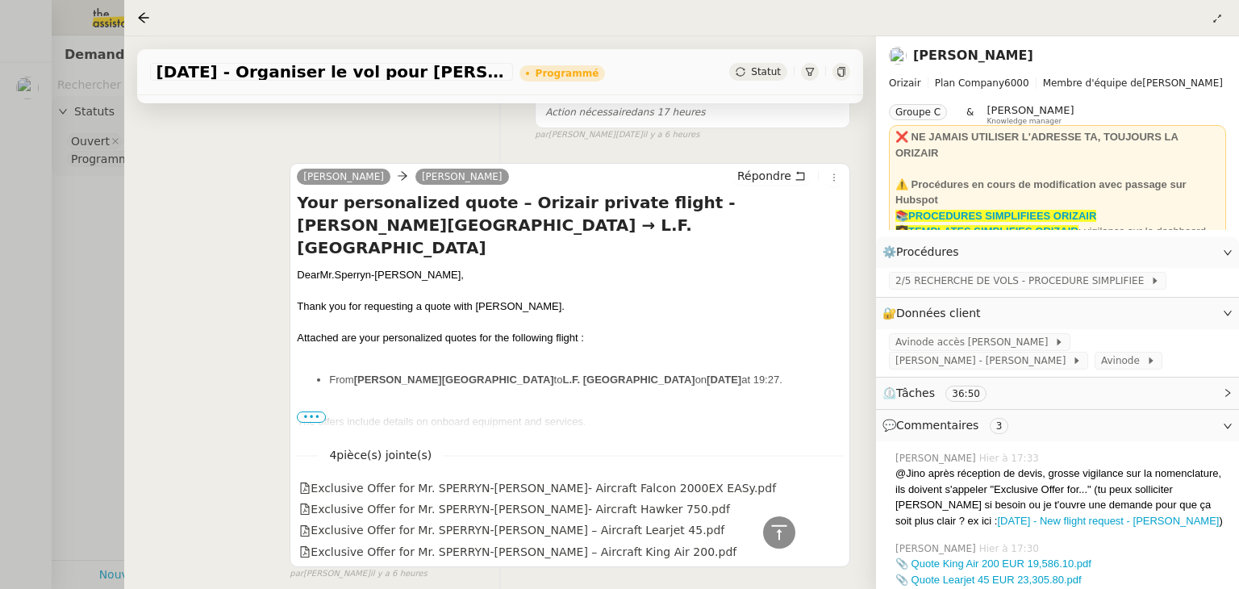
scroll to position [807, 0]
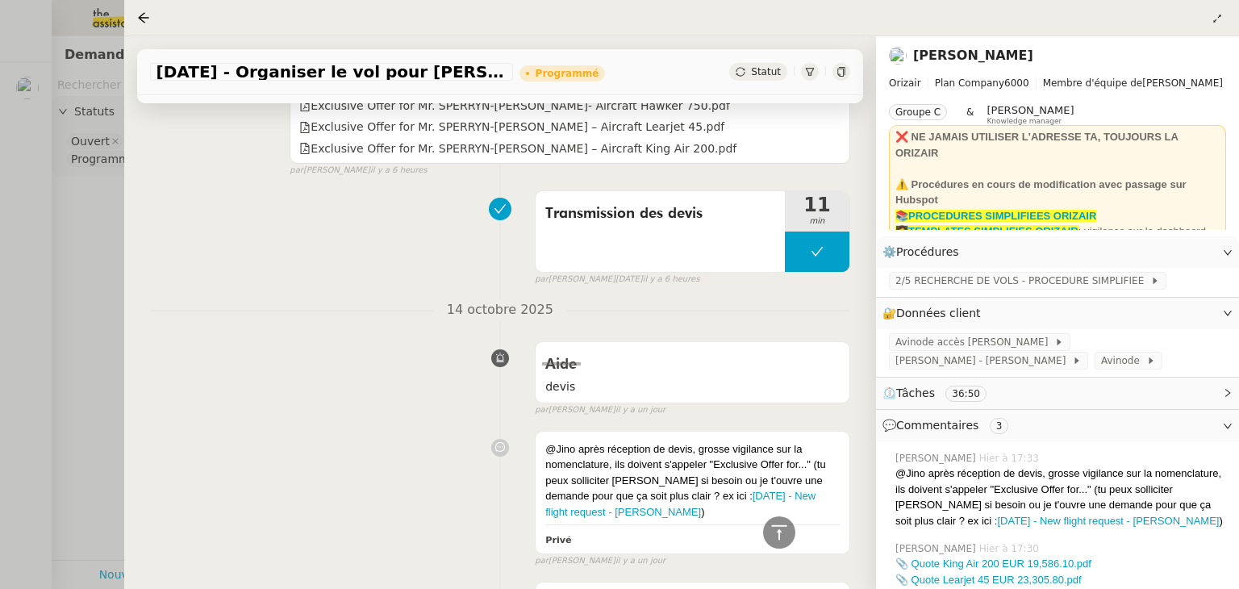
click at [80, 236] on div at bounding box center [619, 294] width 1239 height 589
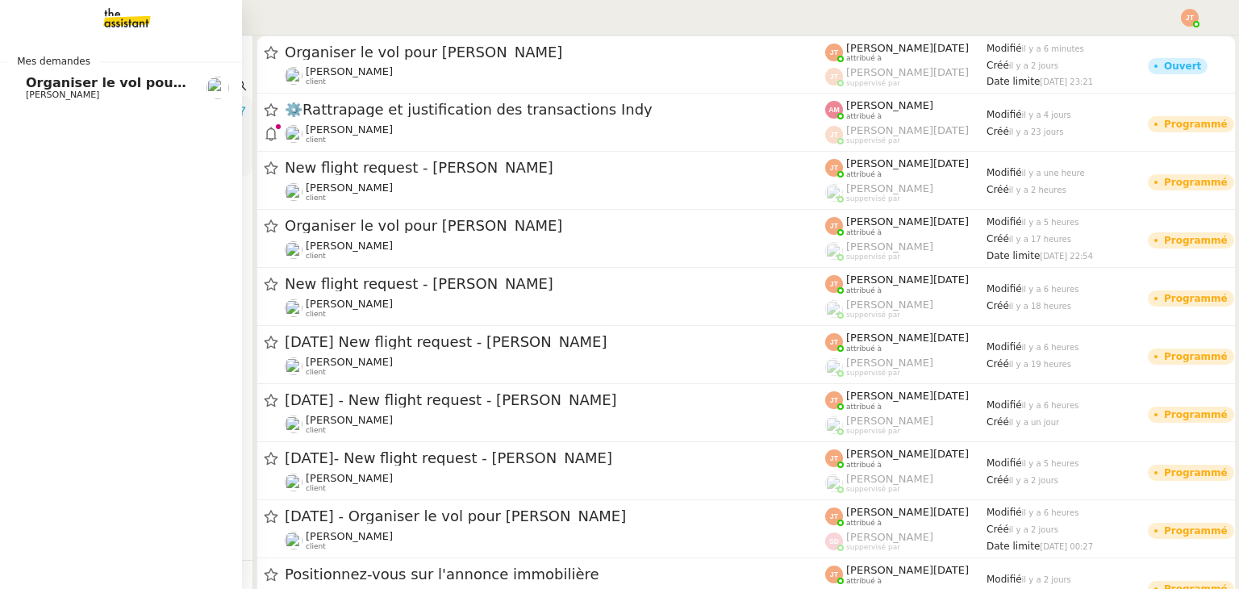
click at [65, 83] on span "Organiser le vol pour [PERSON_NAME]" at bounding box center [165, 82] width 278 height 15
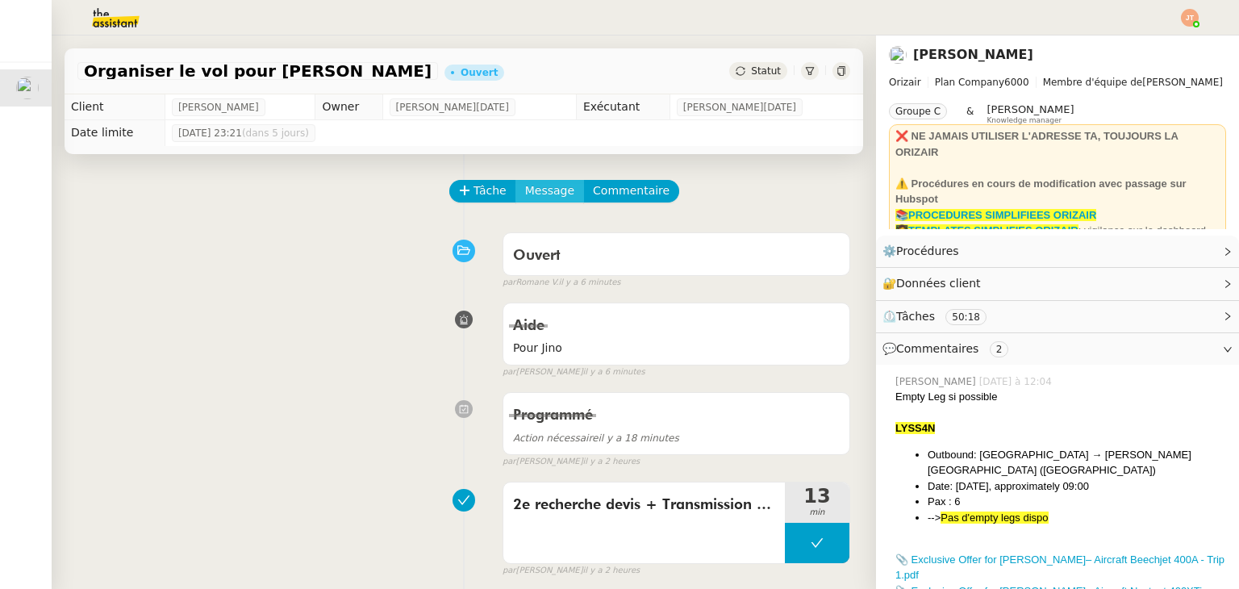
click at [533, 202] on button "Message" at bounding box center [549, 191] width 69 height 23
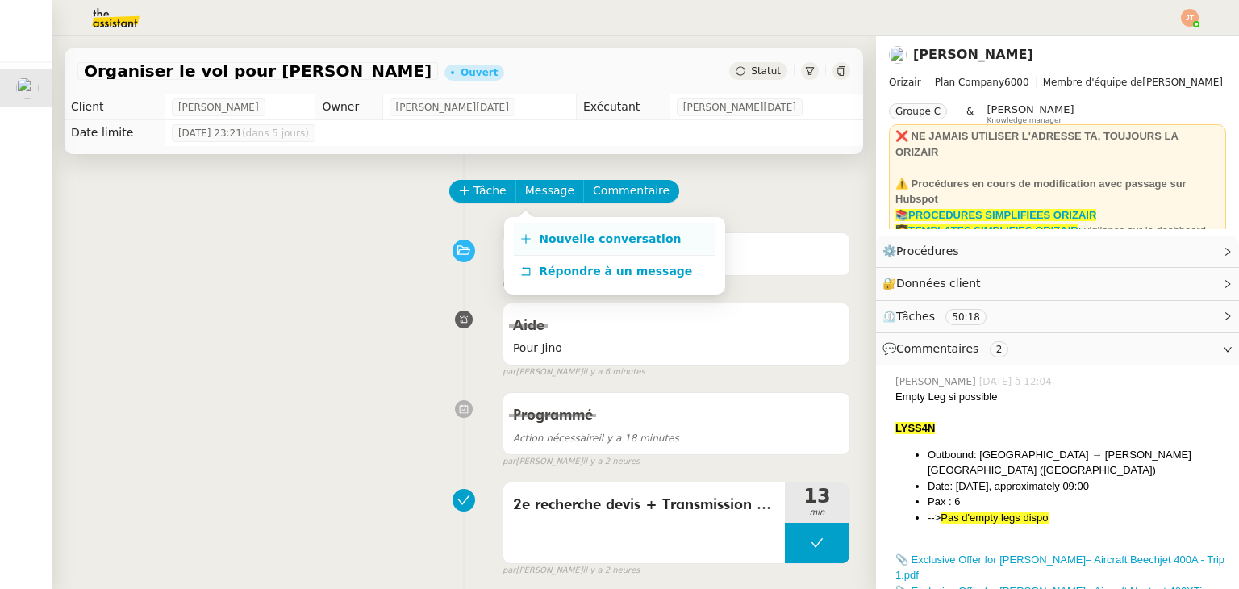
click at [548, 232] on span "Nouvelle conversation" at bounding box center [610, 238] width 142 height 13
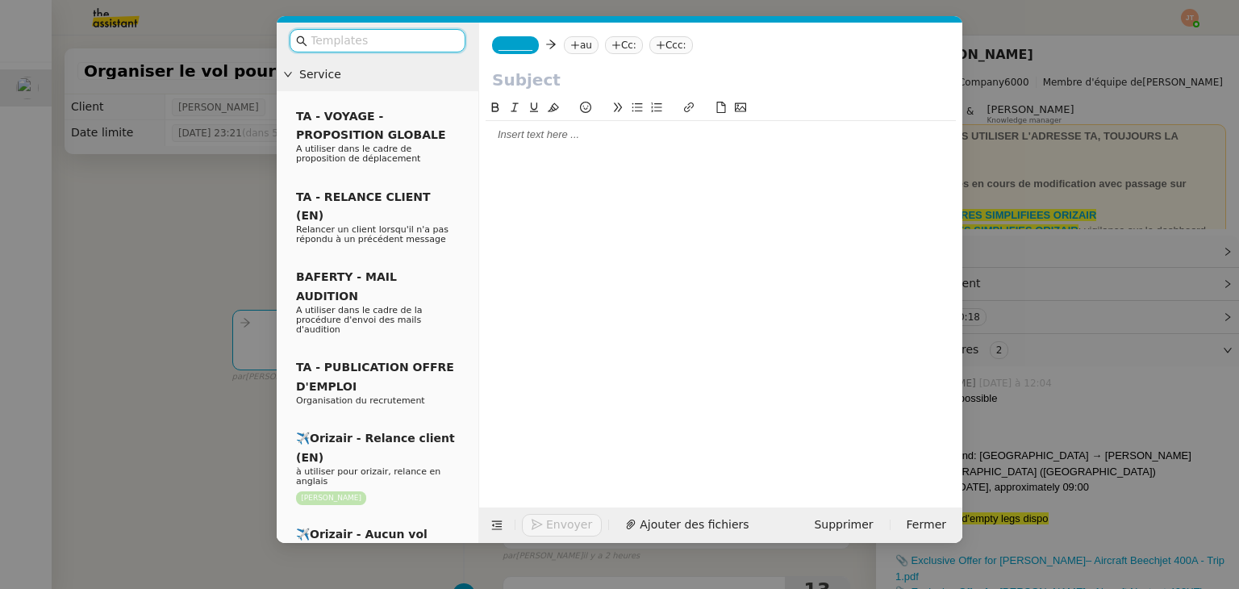
click at [555, 144] on div at bounding box center [721, 134] width 470 height 27
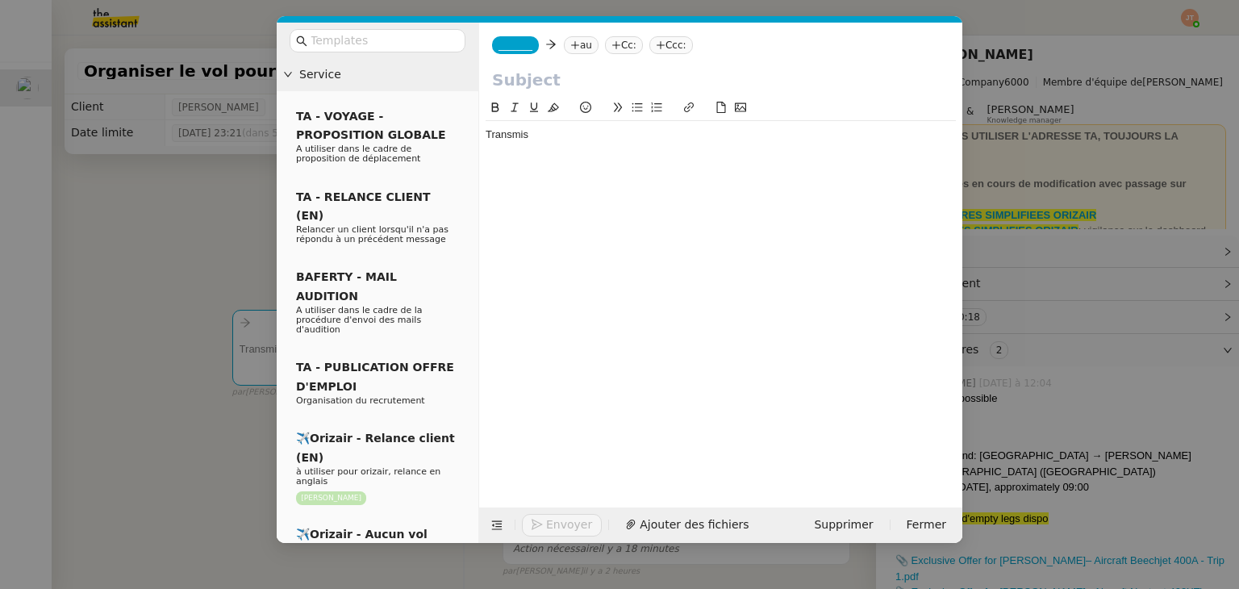
click at [174, 264] on nz-modal-container "Service TA - VOYAGE - PROPOSITION GLOBALE A utiliser dans le cadre de propositi…" at bounding box center [619, 294] width 1239 height 589
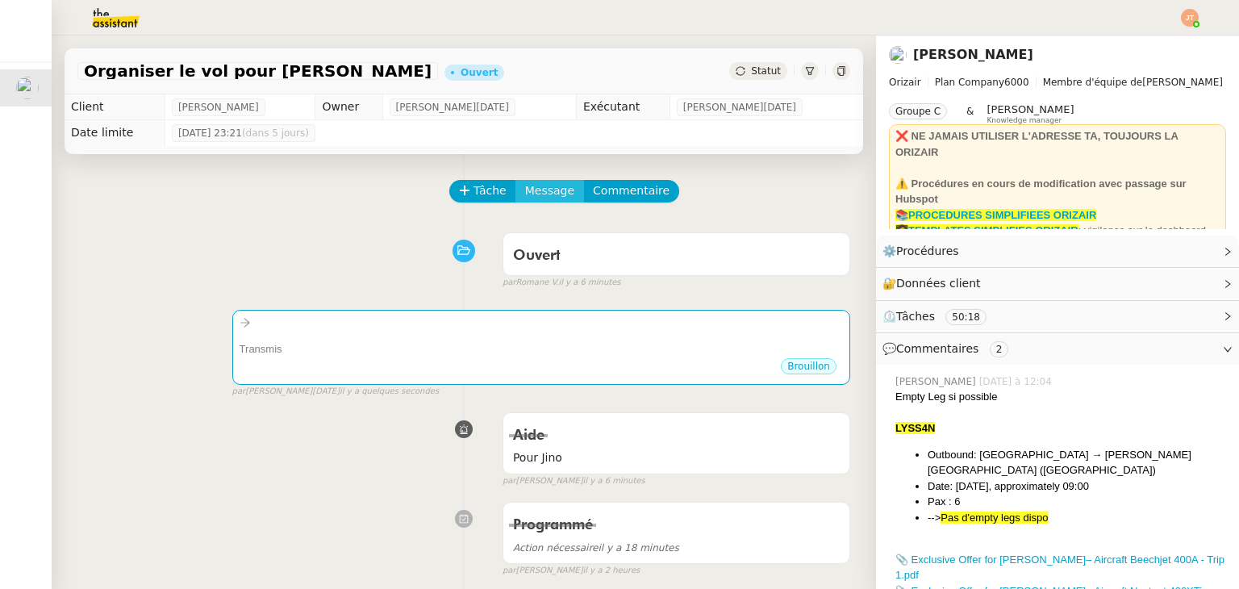
click at [529, 194] on span "Message" at bounding box center [549, 190] width 49 height 19
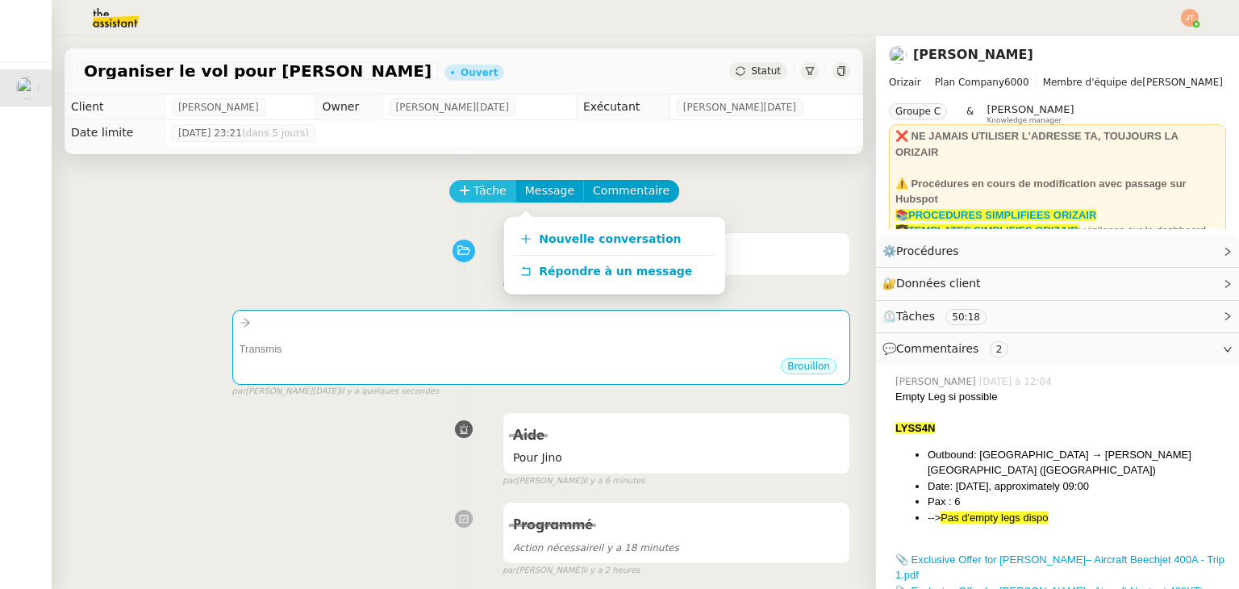
click at [473, 193] on span "Tâche" at bounding box center [489, 190] width 33 height 19
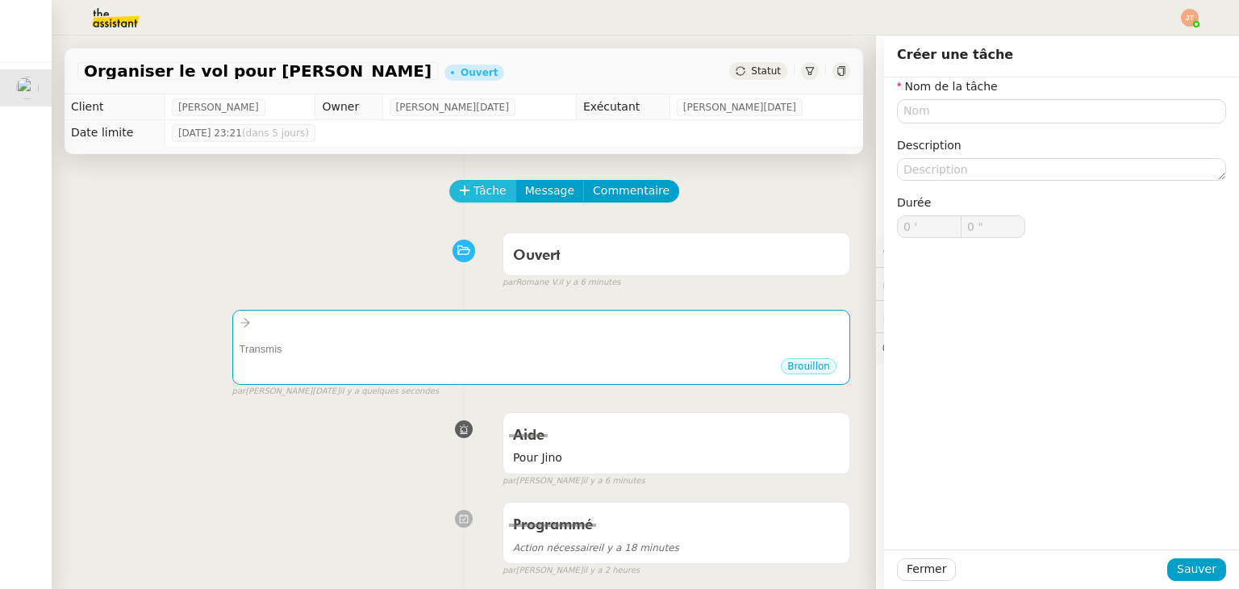
click at [478, 193] on span "Tâche" at bounding box center [489, 190] width 33 height 19
click at [924, 115] on input "text" at bounding box center [1061, 110] width 329 height 23
click at [907, 116] on input "text" at bounding box center [1061, 110] width 329 height 23
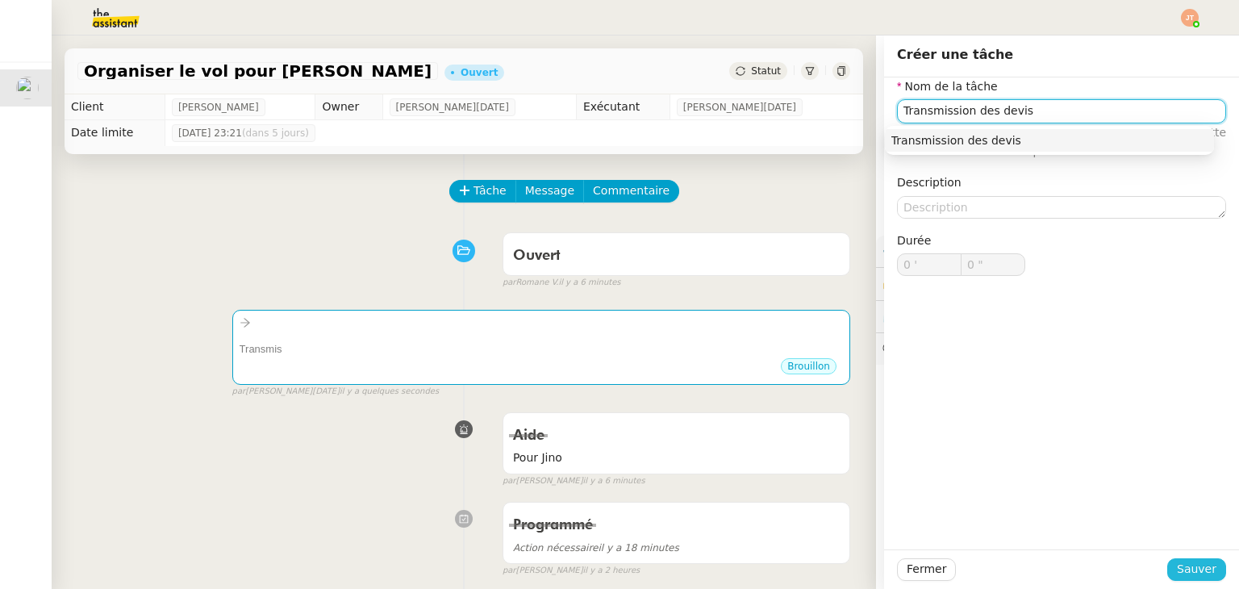
type input "Transmission des devis"
click at [1181, 567] on span "Sauver" at bounding box center [1197, 569] width 40 height 19
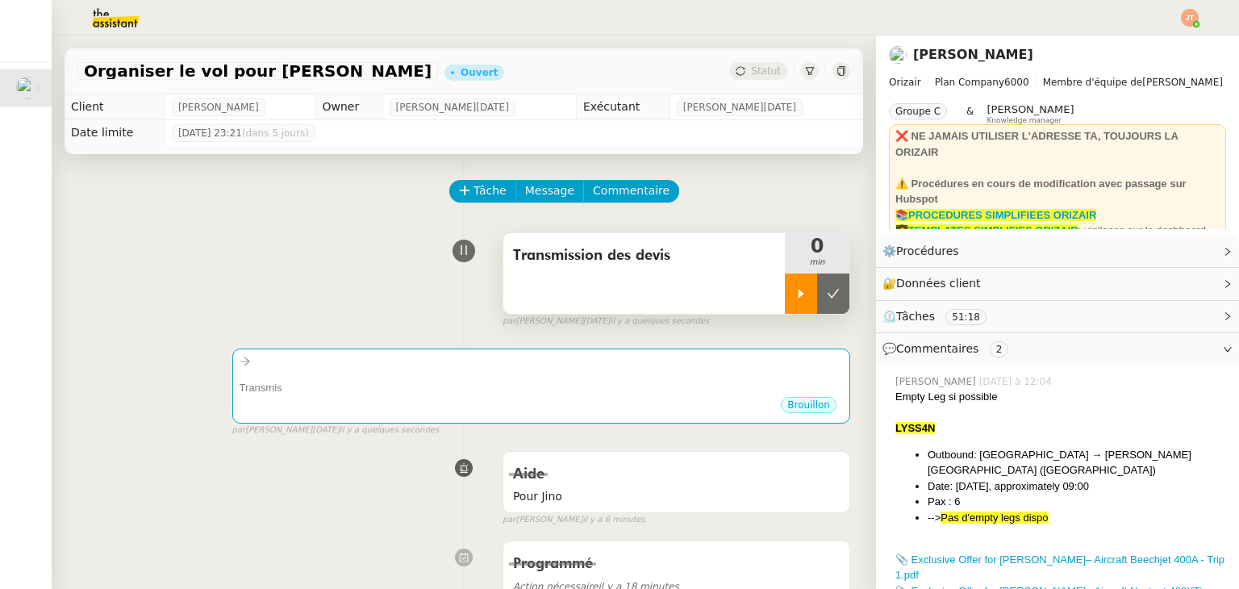
click at [794, 292] on icon at bounding box center [800, 293] width 13 height 13
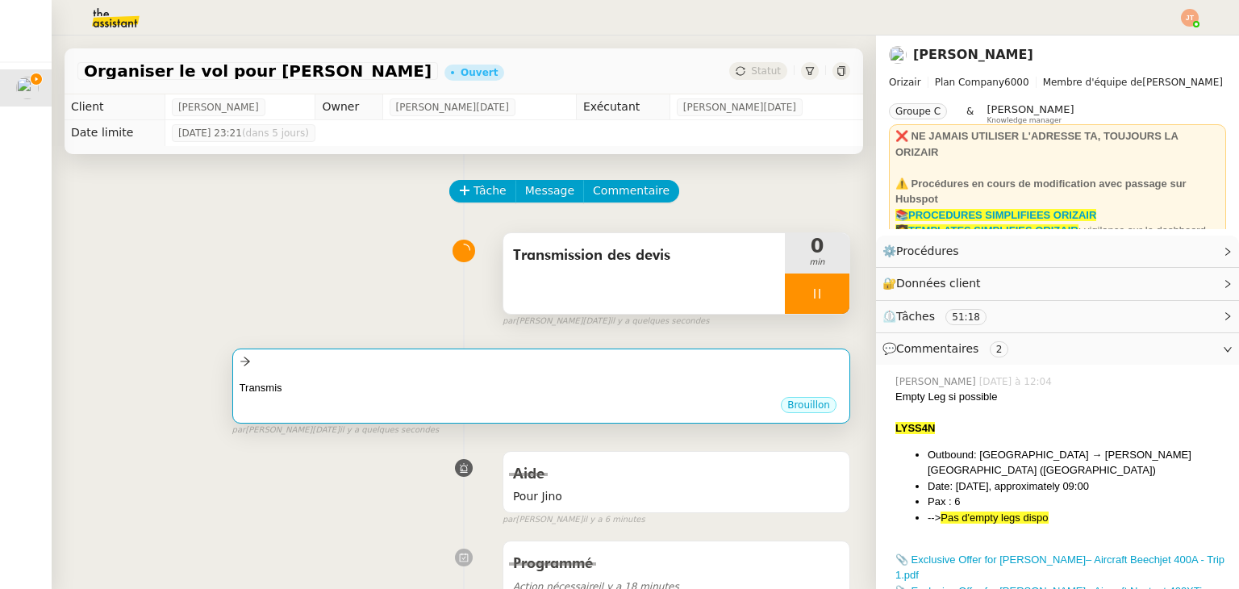
click at [308, 390] on div "Transmis" at bounding box center [541, 388] width 603 height 16
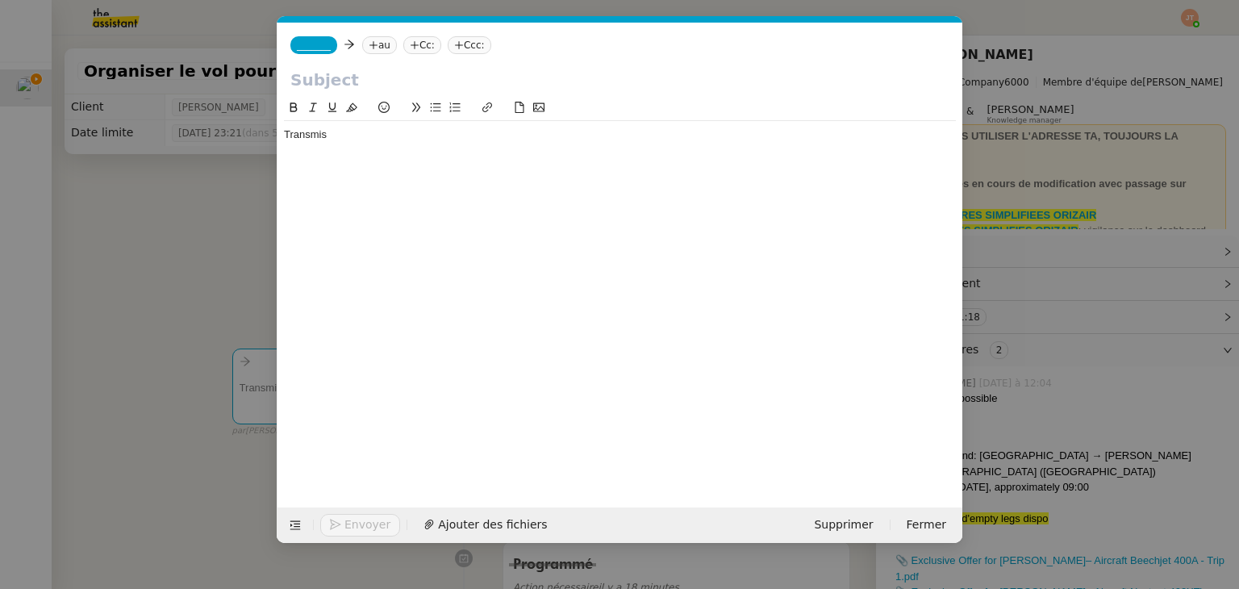
scroll to position [0, 34]
drag, startPoint x: 379, startPoint y: 135, endPoint x: 252, endPoint y: 159, distance: 129.7
click at [252, 159] on nz-modal-container "Service TA - VOYAGE - PROPOSITION GLOBALE A utiliser dans le cadre de propositi…" at bounding box center [619, 294] width 1239 height 589
click at [297, 523] on icon at bounding box center [295, 524] width 11 height 11
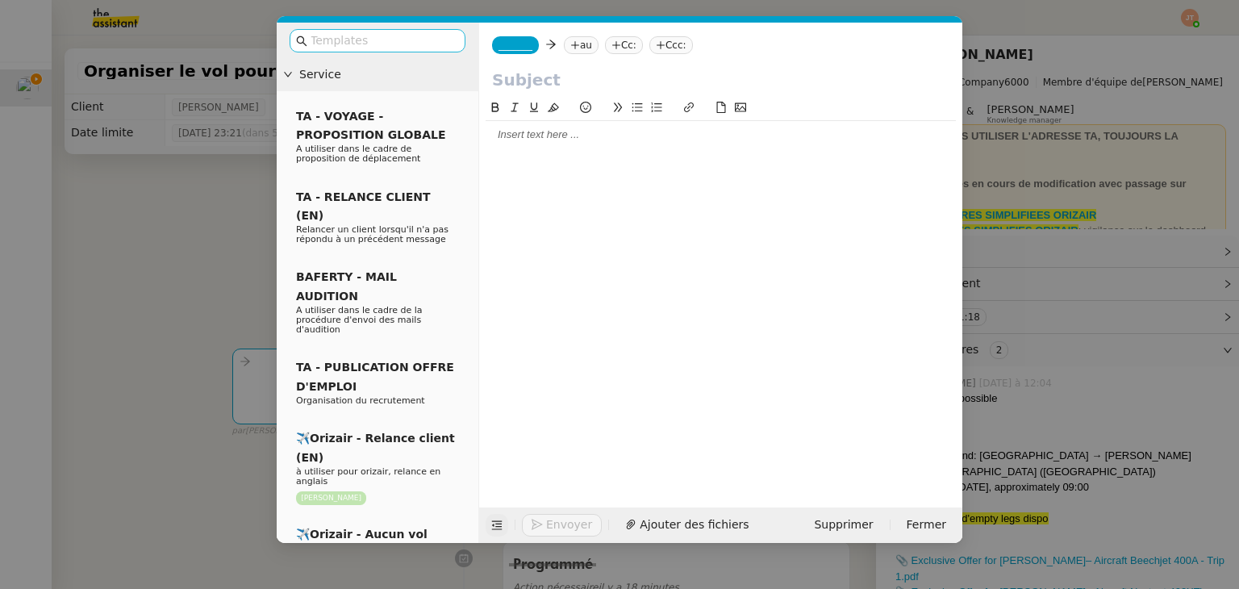
click at [338, 36] on input "text" at bounding box center [383, 40] width 145 height 19
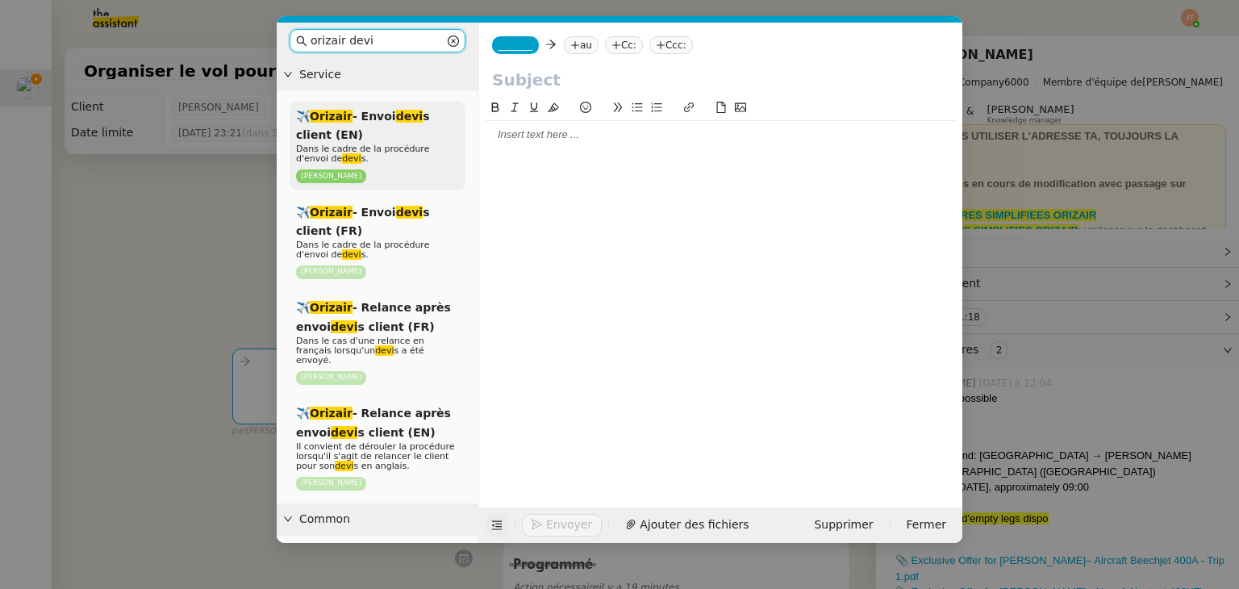
type input "orizair devi"
click at [355, 148] on span "Dans le cadre de la procédure d'envoi de devi s." at bounding box center [362, 154] width 133 height 20
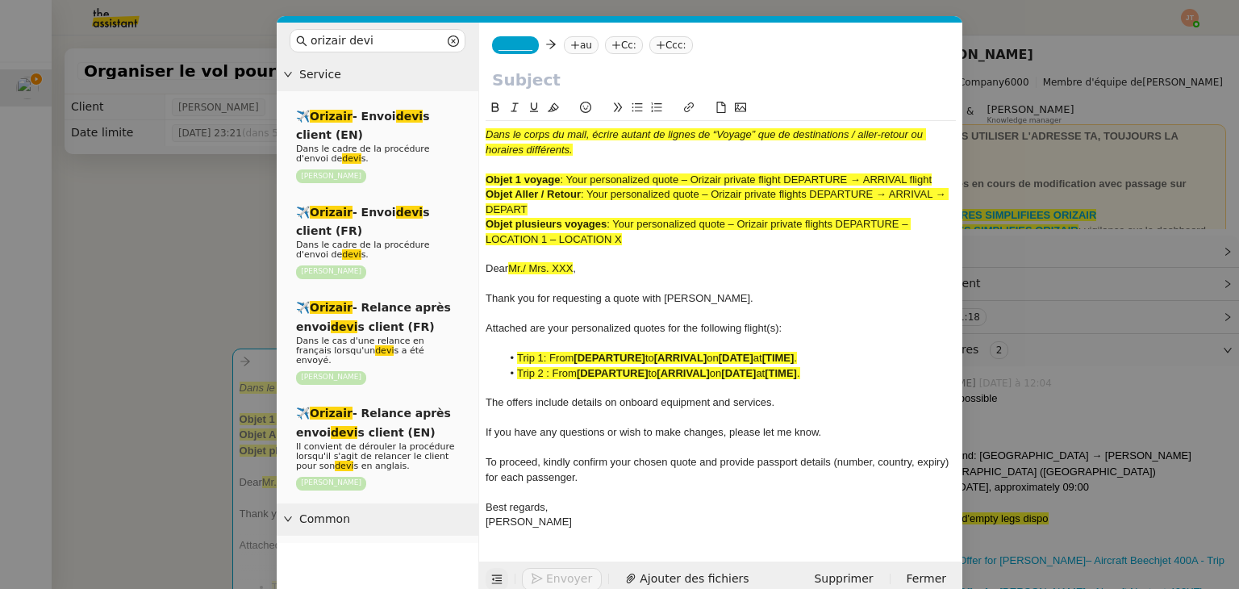
drag, startPoint x: 938, startPoint y: 179, endPoint x: 568, endPoint y: 185, distance: 370.3
click at [568, 185] on div "Objet 1 voyage : Your personalized quote – Orizair private flight DEPARTURE → A…" at bounding box center [721, 180] width 470 height 15
click at [517, 84] on input "text" at bounding box center [720, 80] width 457 height 24
paste input "Your personalized quote – Orizair private flight DEPARTURE → ARRIVAL flight"
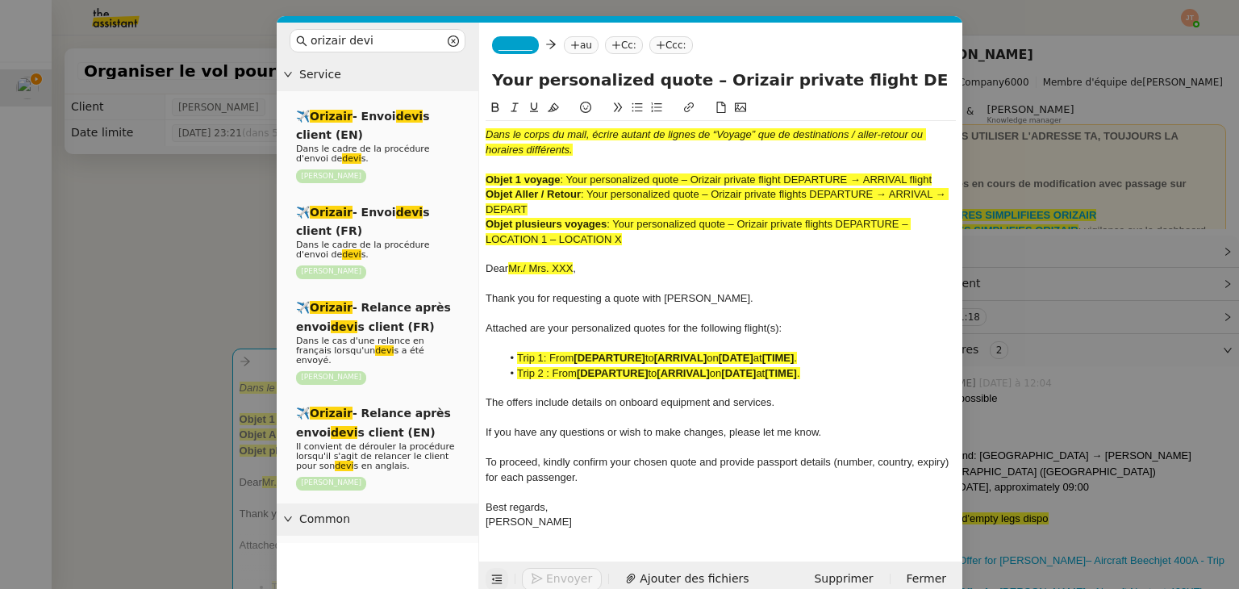
scroll to position [0, 133]
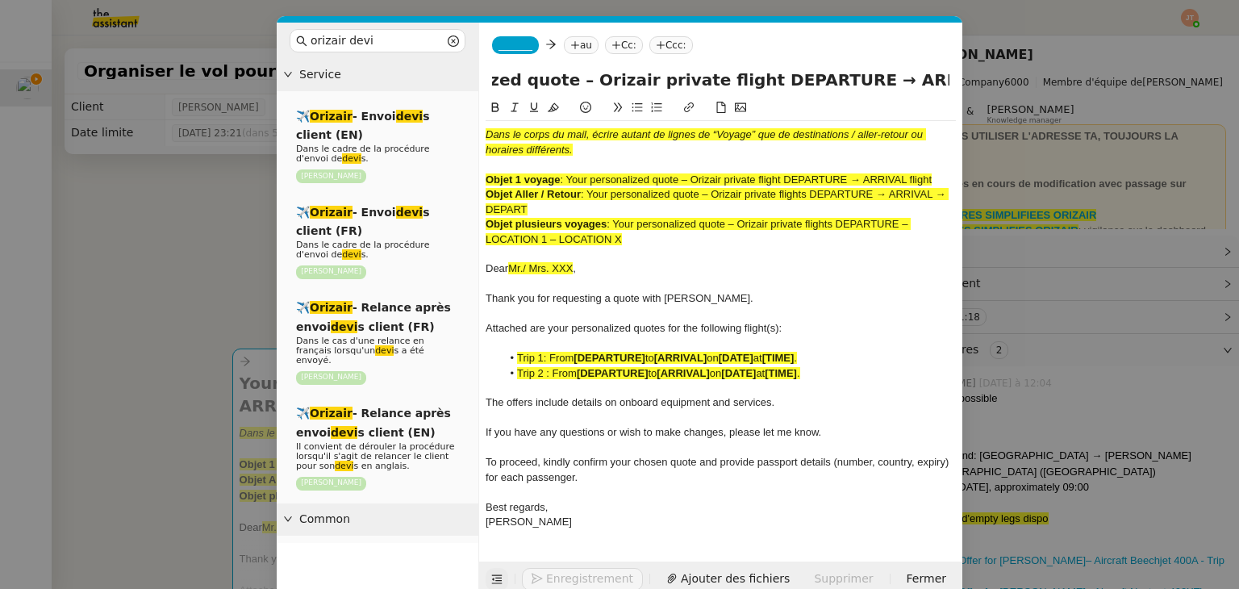
type input "Your personalized quote – Orizair private flight DEPARTURE → ARRIVAL flight"
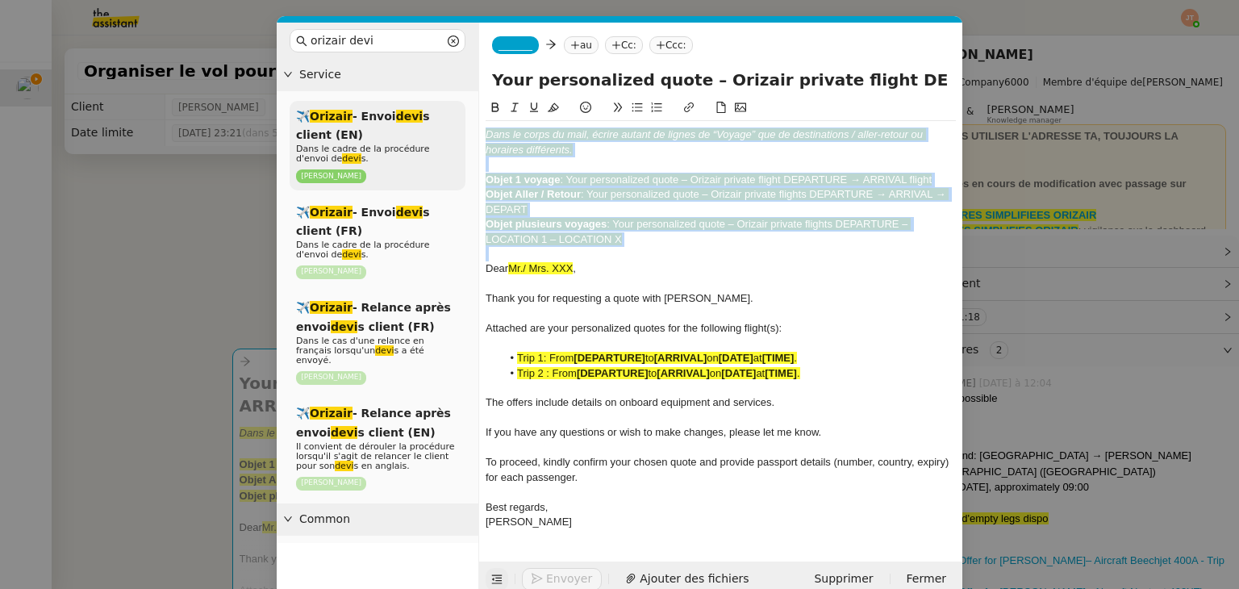
drag, startPoint x: 490, startPoint y: 185, endPoint x: 462, endPoint y: 130, distance: 61.7
click at [462, 130] on nz-layout "orizair devi Service ✈️ Orizair - Envoi devi s client (EN) Dans le cadre de la …" at bounding box center [620, 310] width 686 height 574
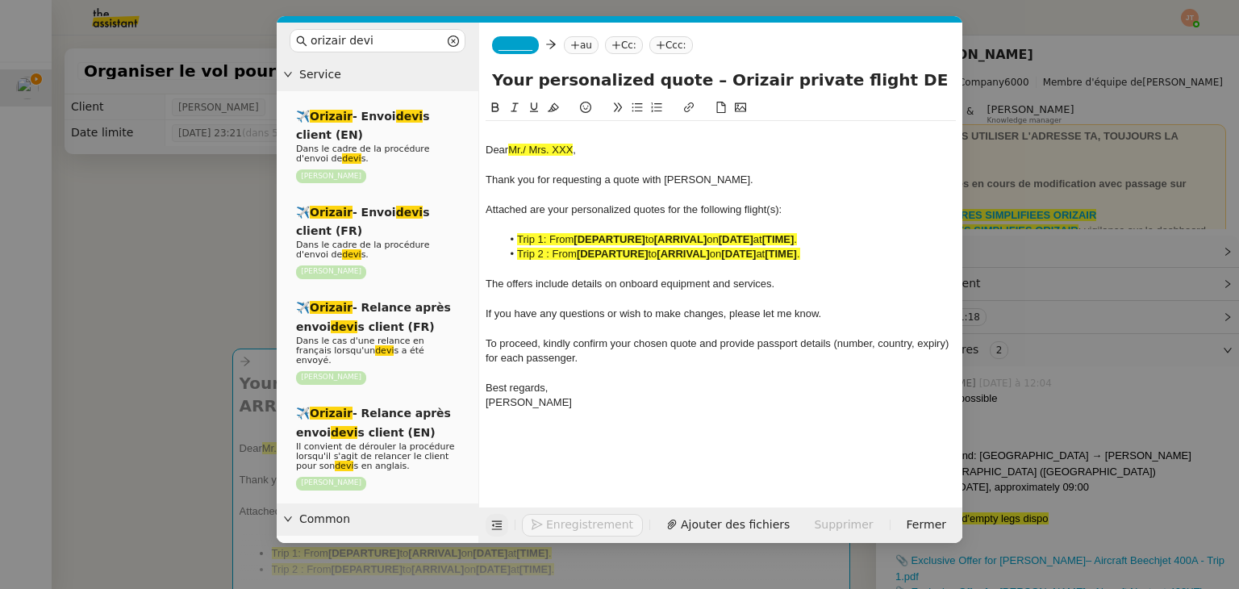
click at [486, 146] on span "Dear" at bounding box center [497, 150] width 23 height 12
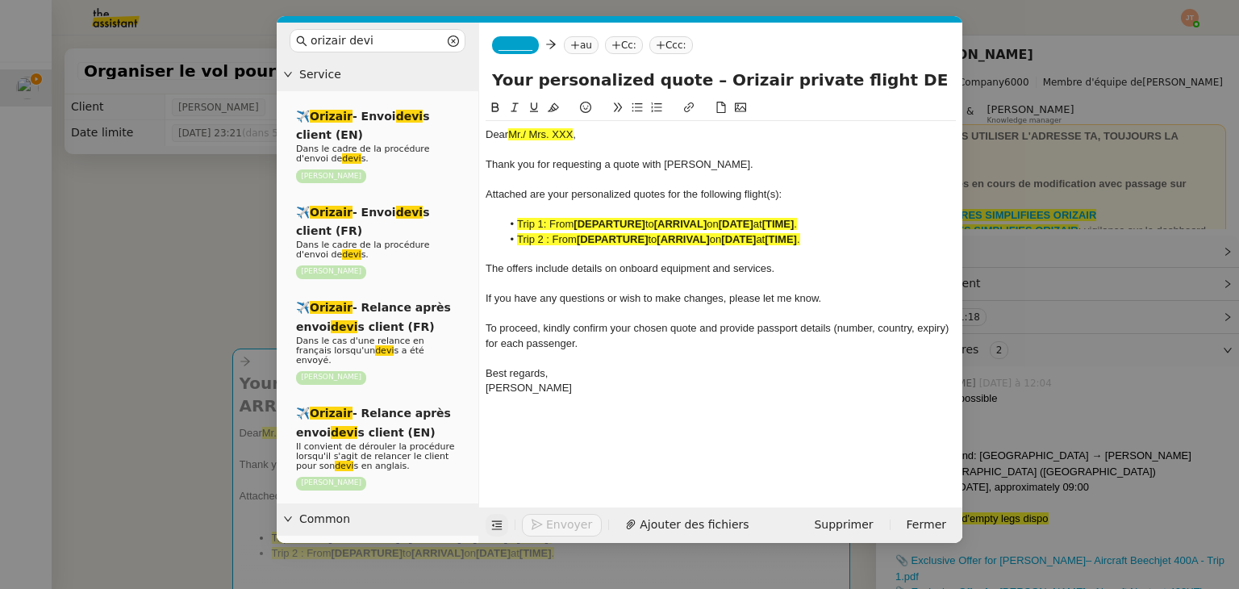
click at [187, 253] on nz-modal-container "orizair devi Service ✈️ Orizair - Envoi devi s client (EN) Dans le cadre de la …" at bounding box center [619, 294] width 1239 height 589
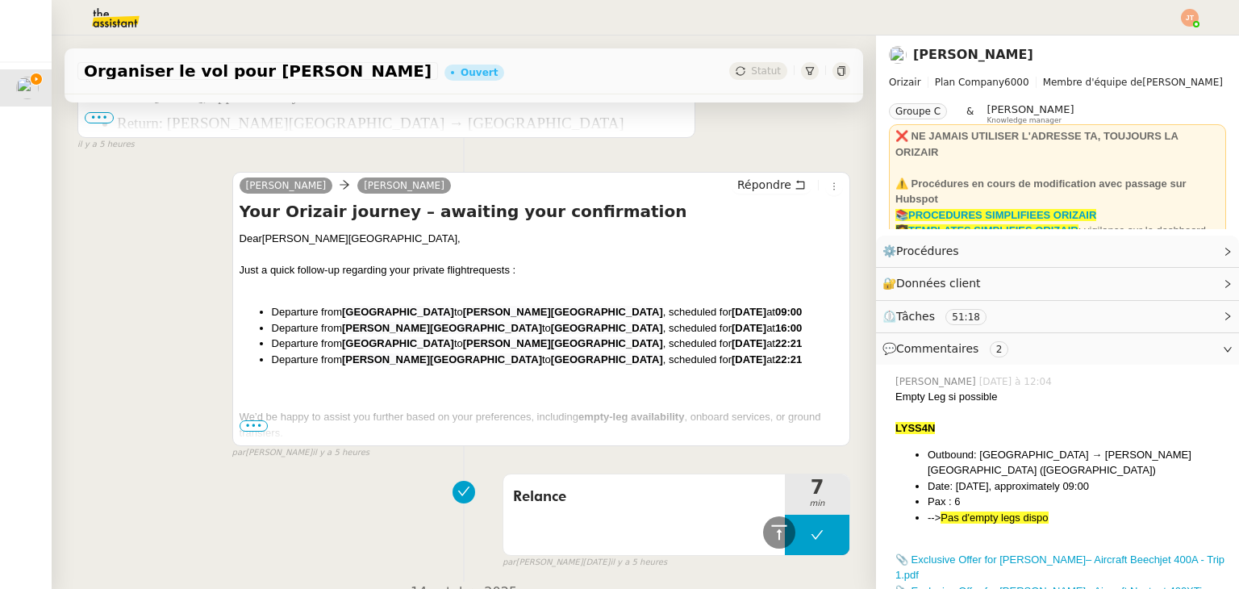
scroll to position [2178, 0]
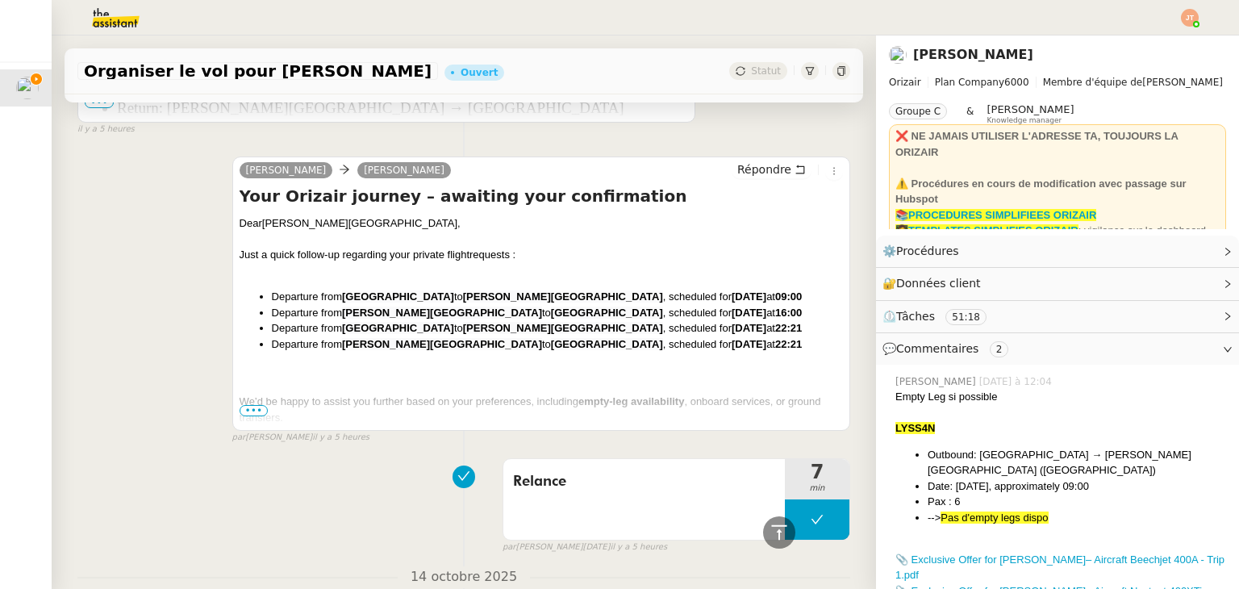
drag, startPoint x: 340, startPoint y: 293, endPoint x: 449, endPoint y: 292, distance: 109.7
click at [449, 292] on li "Departure from London Luton Airport to Abeid Amani Karume International Airport…" at bounding box center [557, 297] width 571 height 16
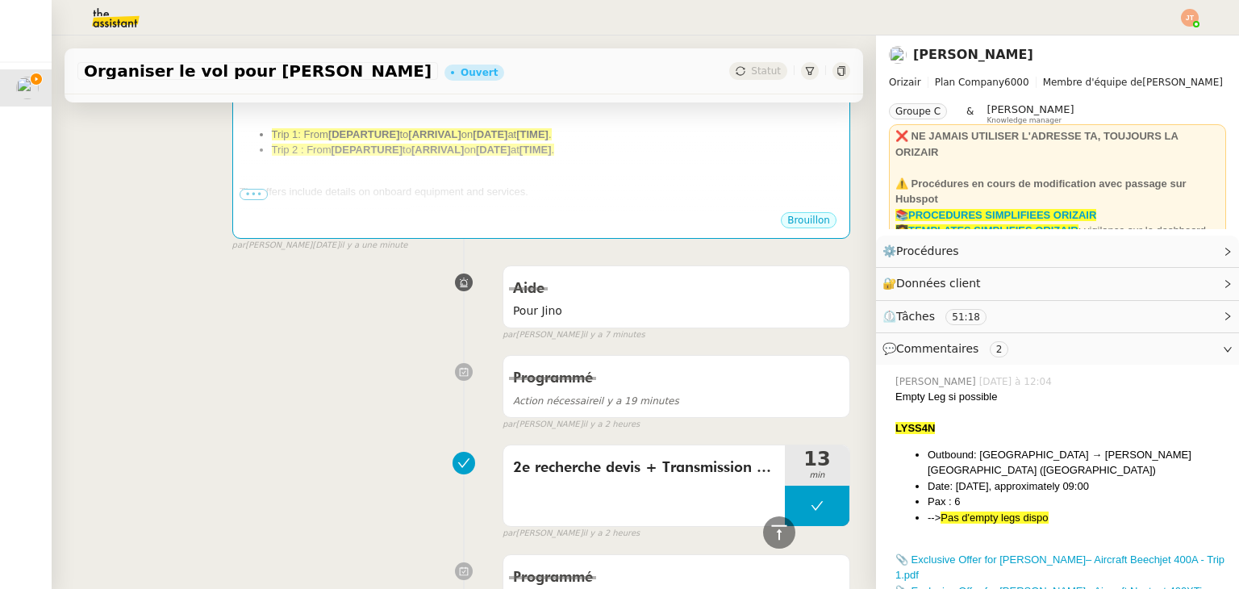
scroll to position [0, 0]
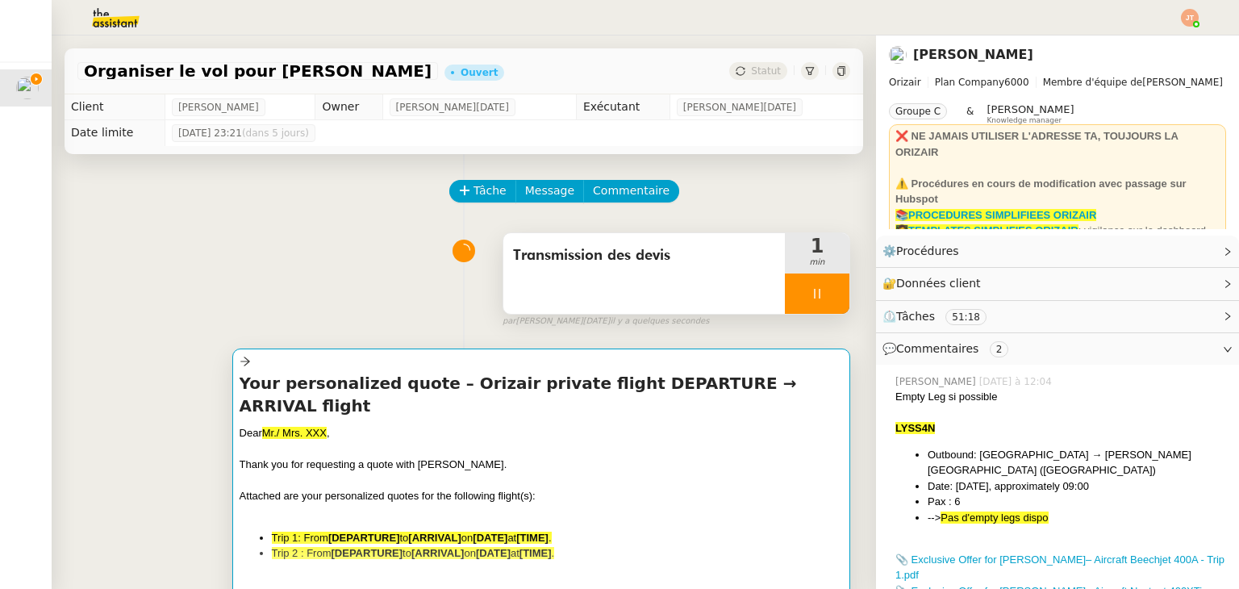
click at [436, 490] on span "Attached are your personalized quotes for the following flight(s):" at bounding box center [388, 496] width 296 height 12
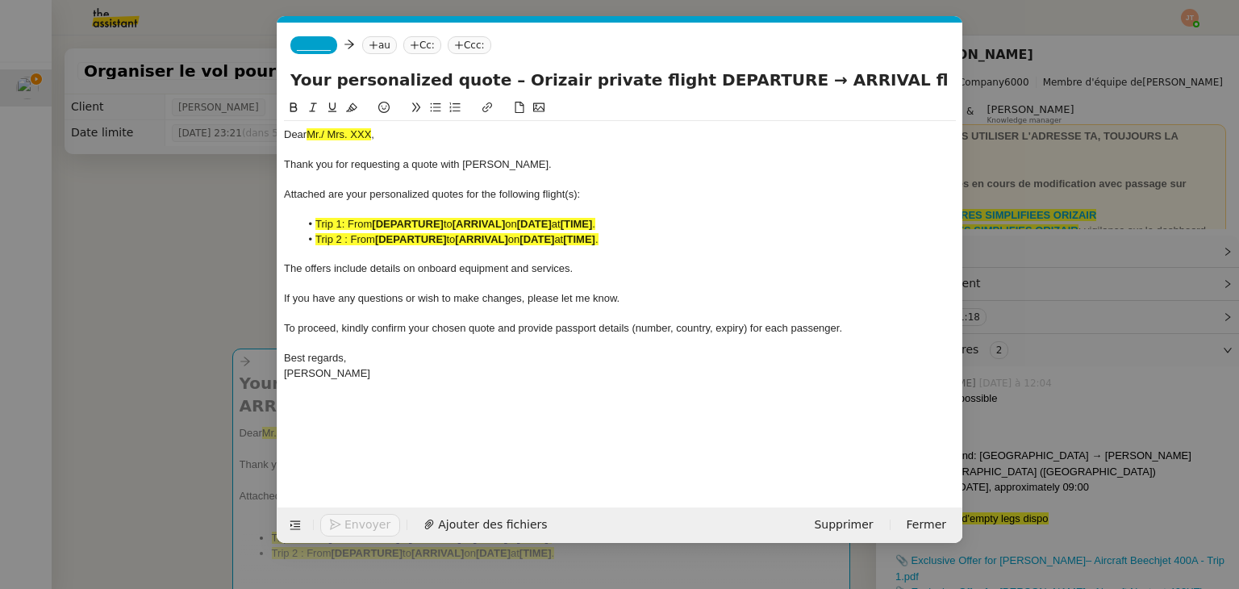
scroll to position [0, 88]
drag, startPoint x: 653, startPoint y: 77, endPoint x: 736, endPoint y: 77, distance: 83.9
click at [736, 77] on input "Your personalized quote – Orizair private flight DEPARTURE → ARRIVAL flight" at bounding box center [619, 80] width 659 height 24
paste input "London Luton Airport"
type input "Your personalized quote – Orizair private flight London Luton Airport → ARRIVAL…"
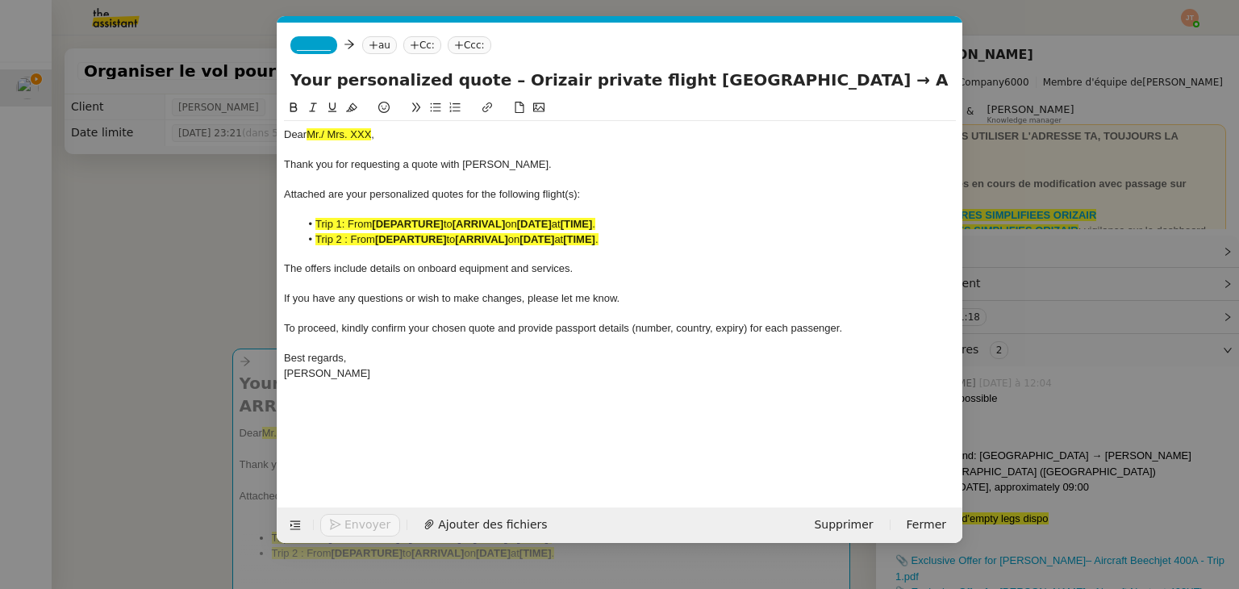
click at [124, 356] on nz-modal-container "orizair devi Service ✈️ Orizair - Envoi devi s client (EN) Dans le cadre de la …" at bounding box center [619, 294] width 1239 height 589
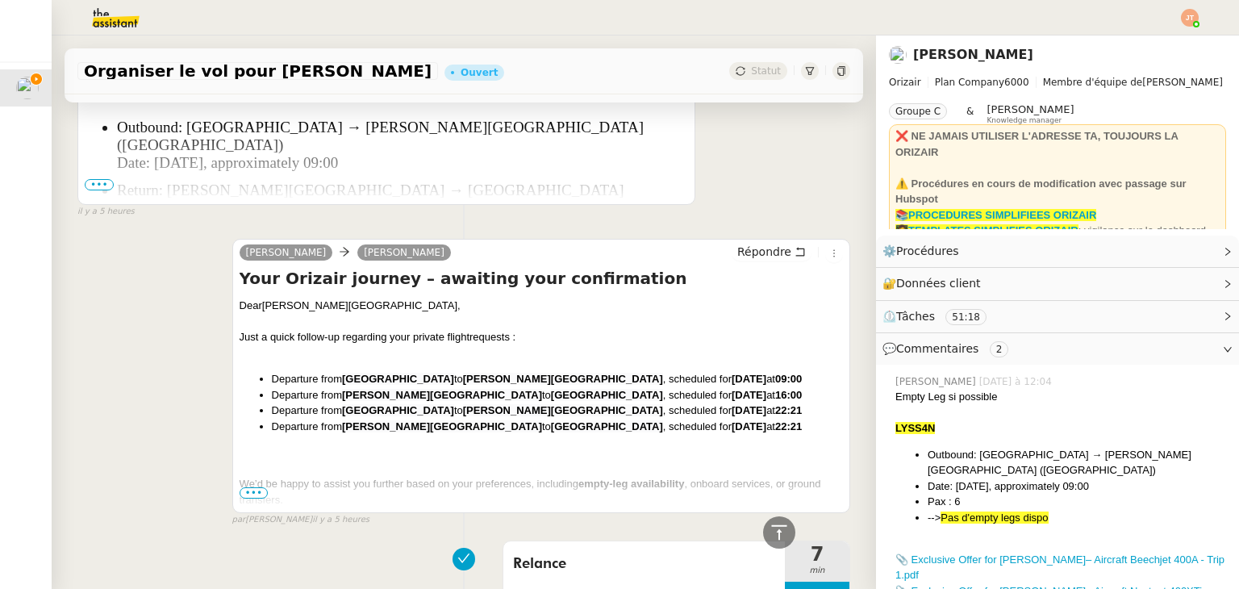
scroll to position [2097, 0]
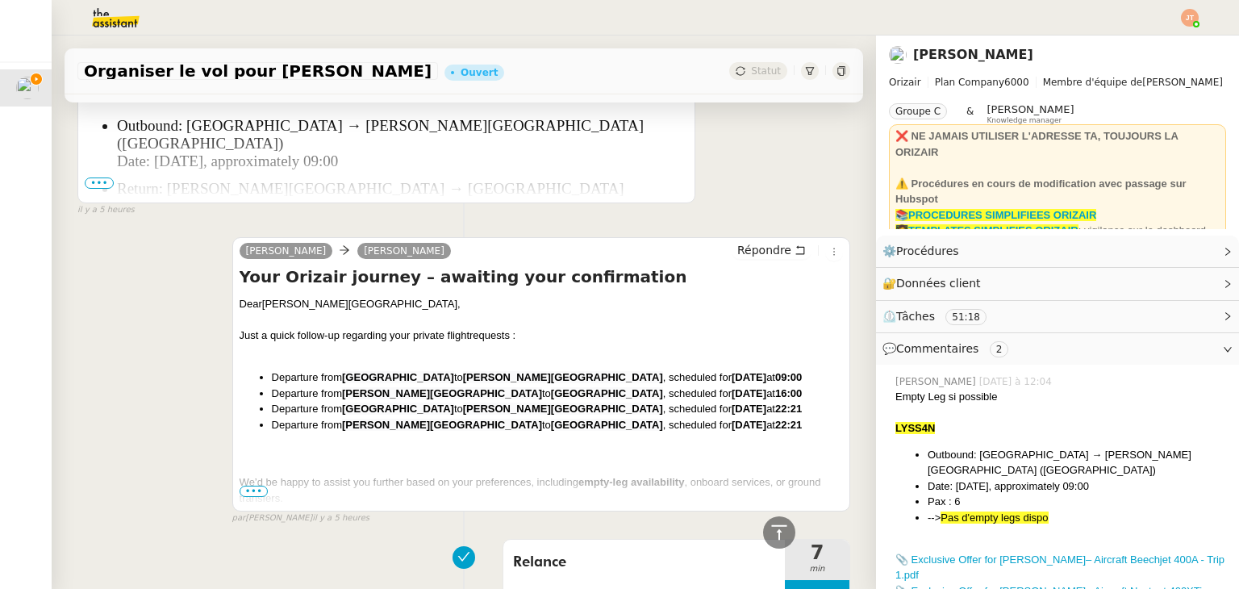
drag, startPoint x: 465, startPoint y: 374, endPoint x: 671, endPoint y: 372, distance: 206.5
click at [663, 372] on strong "Abeid Amani Karume International Airport" at bounding box center [563, 377] width 200 height 12
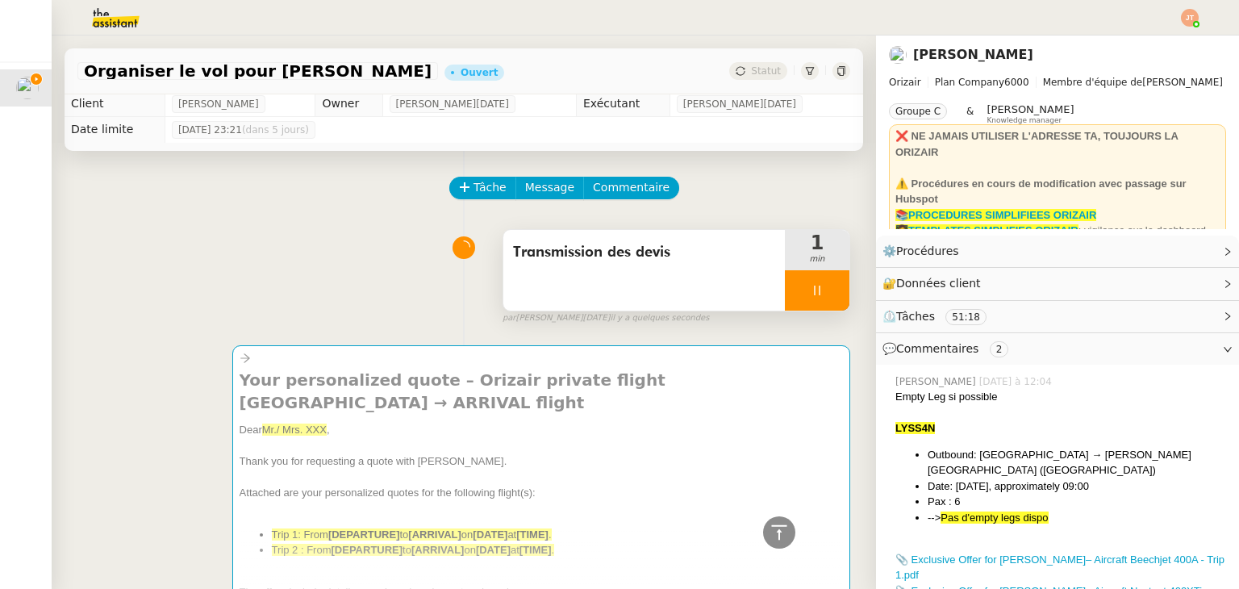
scroll to position [0, 0]
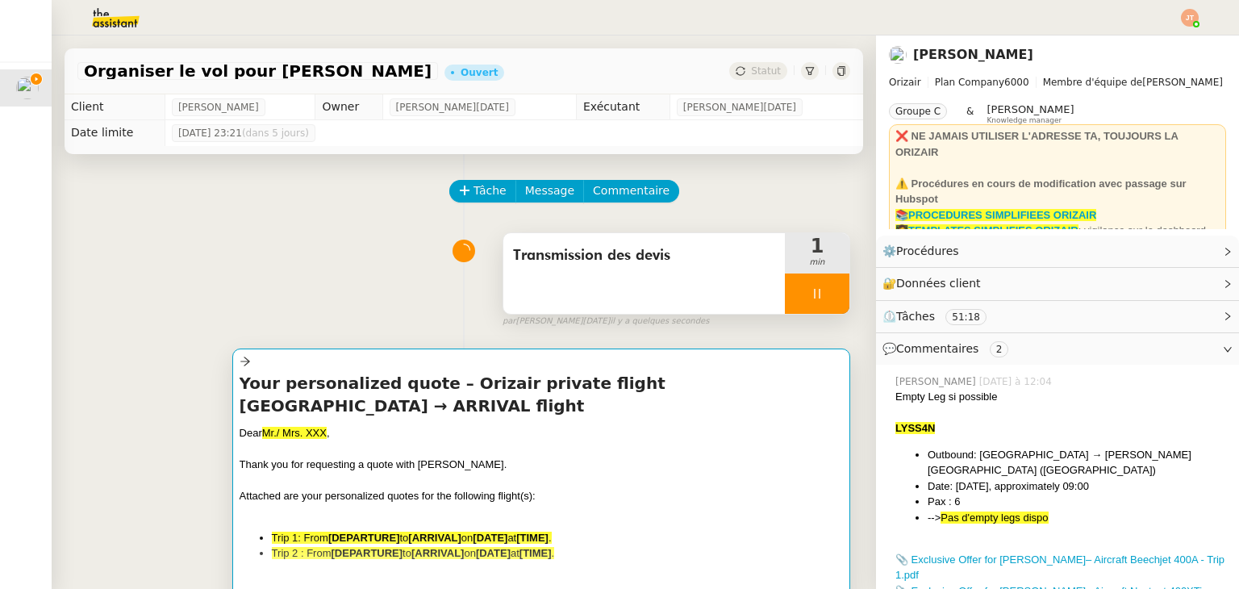
click at [490, 388] on h4 "Your personalized quote – Orizair private flight London Luton Airport → ARRIVAL…" at bounding box center [541, 394] width 603 height 45
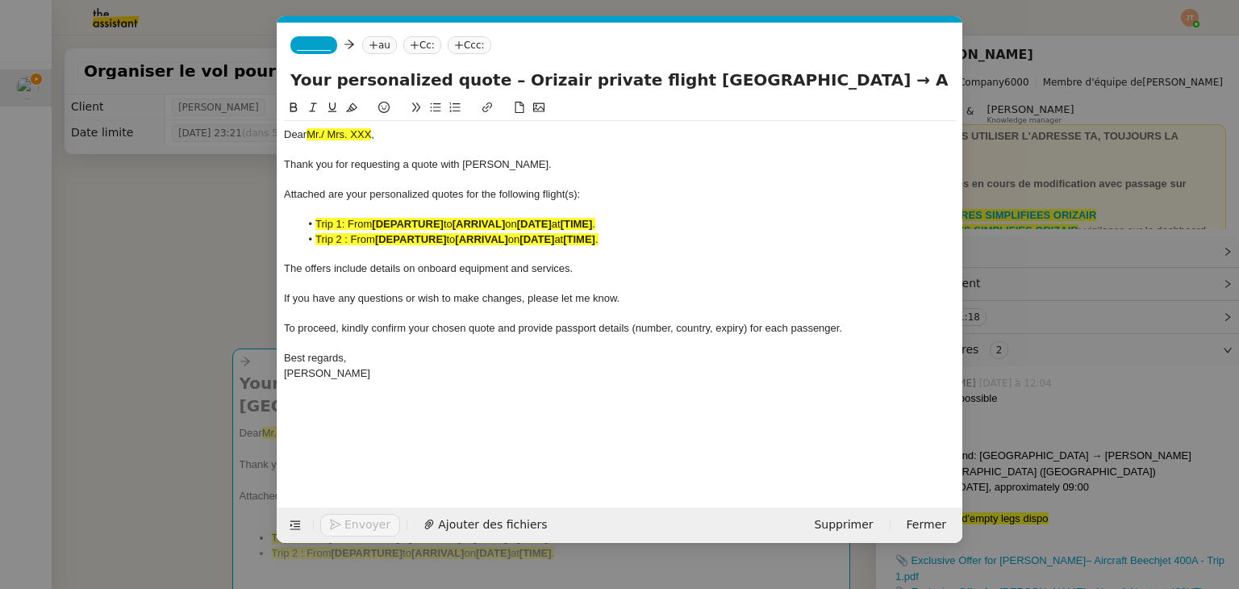
scroll to position [0, 88]
drag, startPoint x: 839, startPoint y: 78, endPoint x: 996, endPoint y: 82, distance: 157.3
click at [996, 82] on nz-modal-container "orizair devi Service ✈️ Orizair - Envoi devi s client (EN) Dans le cadre de la …" at bounding box center [619, 294] width 1239 height 589
paste input "beid Amani Karume International Airport"
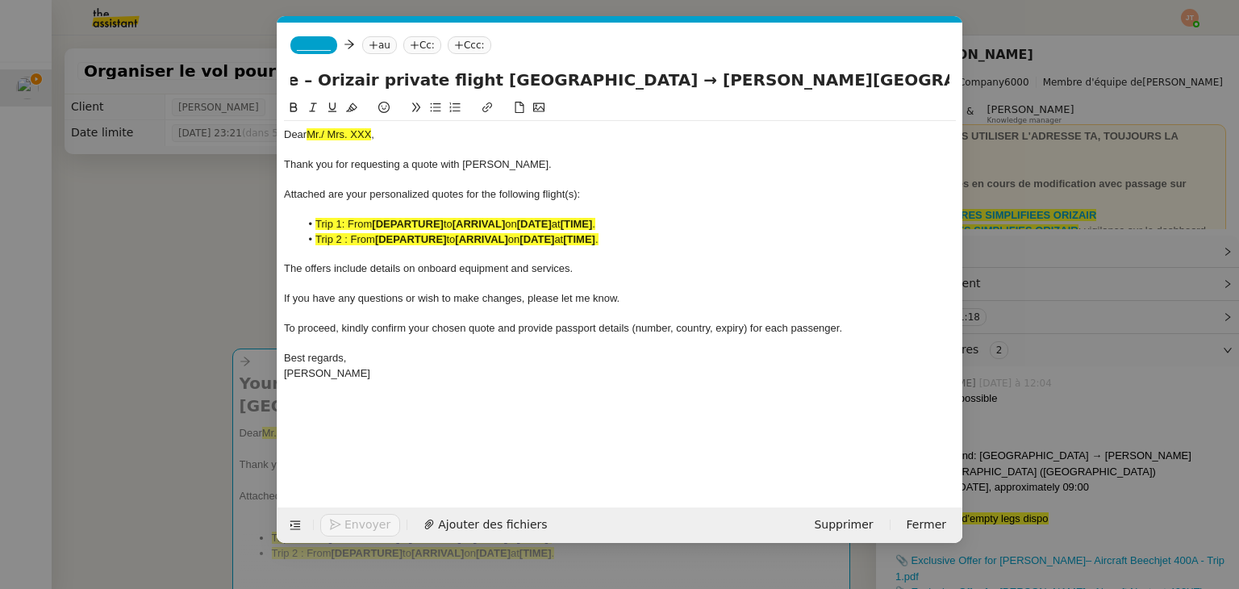
type input "Your personalized quote – Orizair private flight London Luton Airport → Abeid A…"
click at [186, 302] on nz-modal-container "orizair devi Service ✈️ Orizair - Envoi devi s client (EN) Dans le cadre de la …" at bounding box center [619, 294] width 1239 height 589
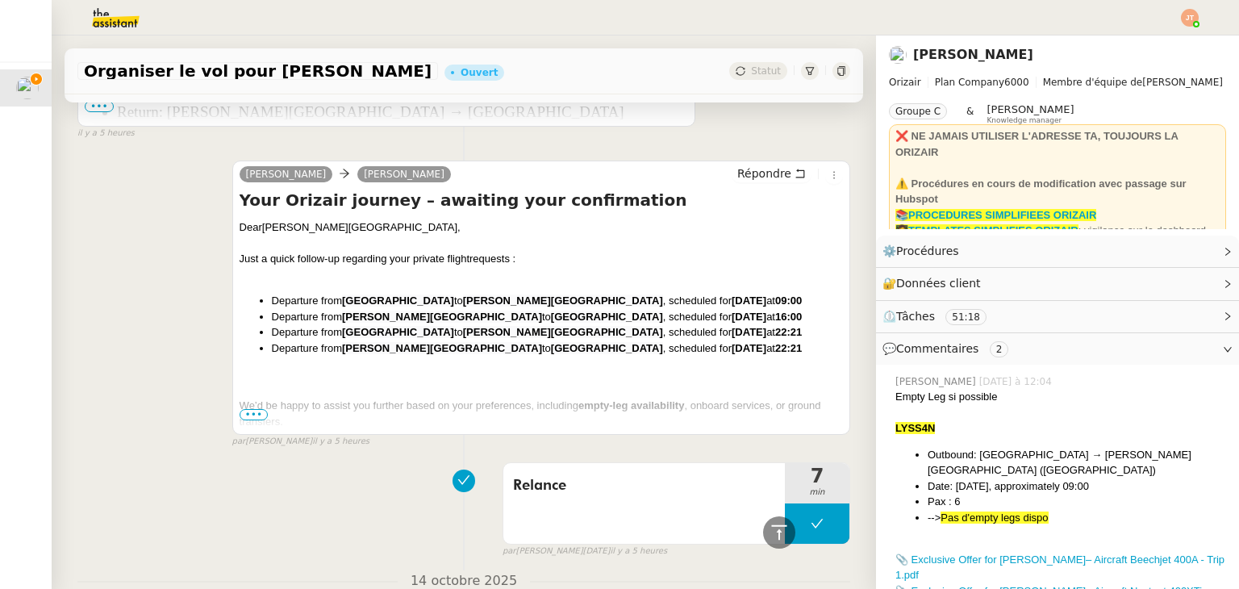
scroll to position [2178, 0]
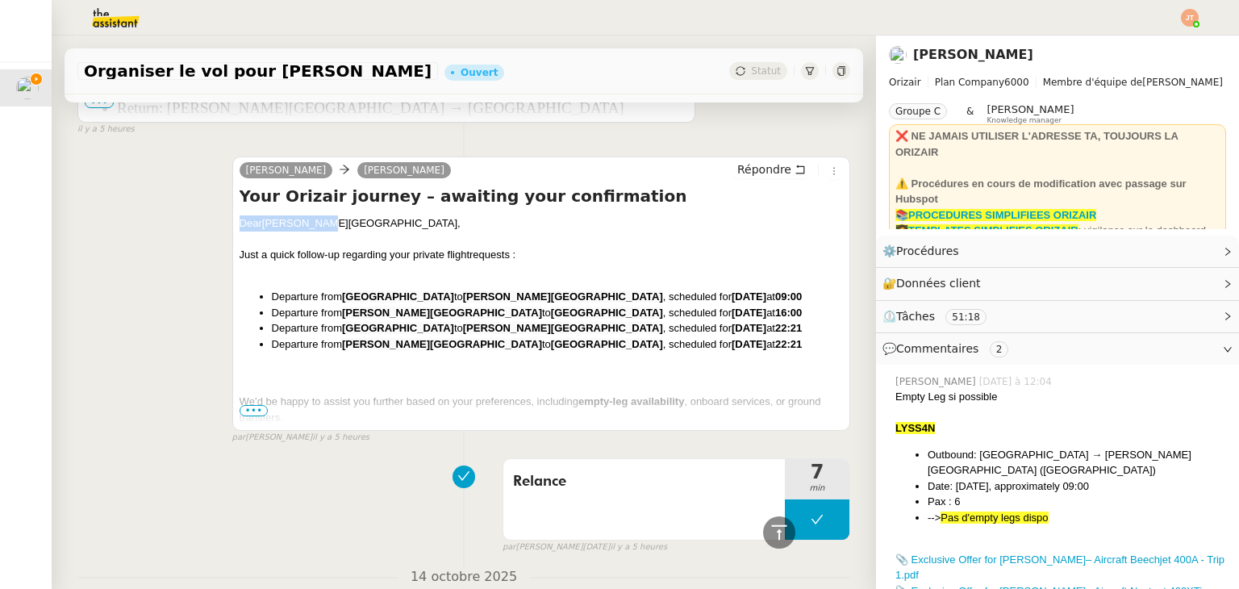
drag, startPoint x: 321, startPoint y: 222, endPoint x: 232, endPoint y: 222, distance: 88.7
click at [232, 222] on div "Josephine Kelly Samo Emara Répondre Your Orizair journey – awaiting your confir…" at bounding box center [541, 293] width 618 height 274
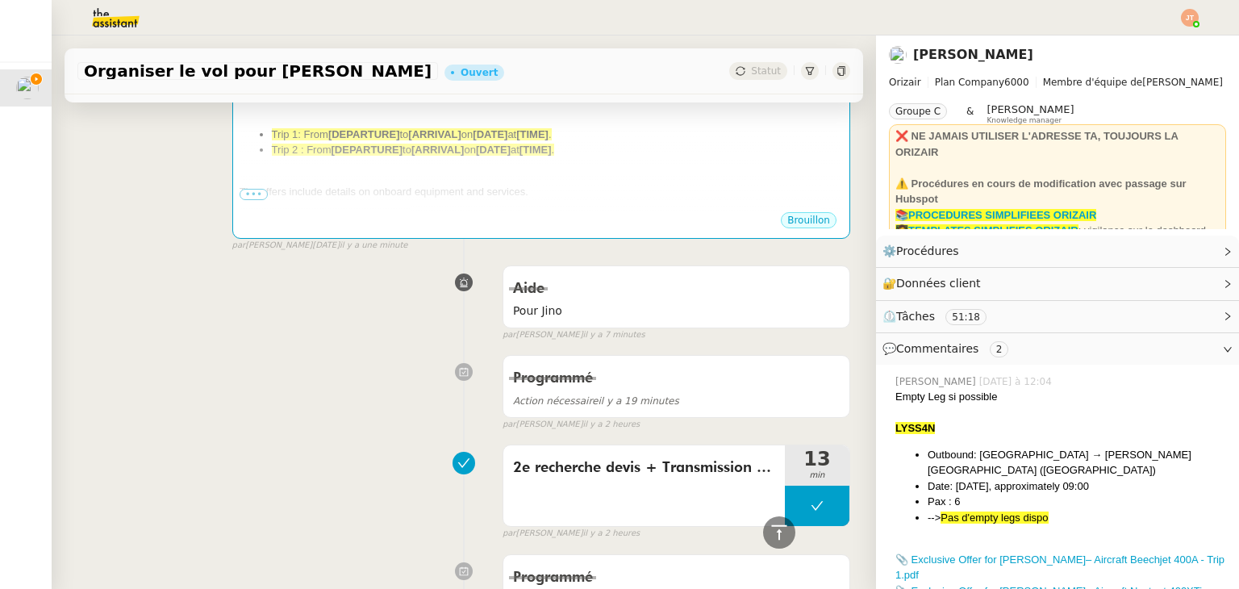
scroll to position [0, 0]
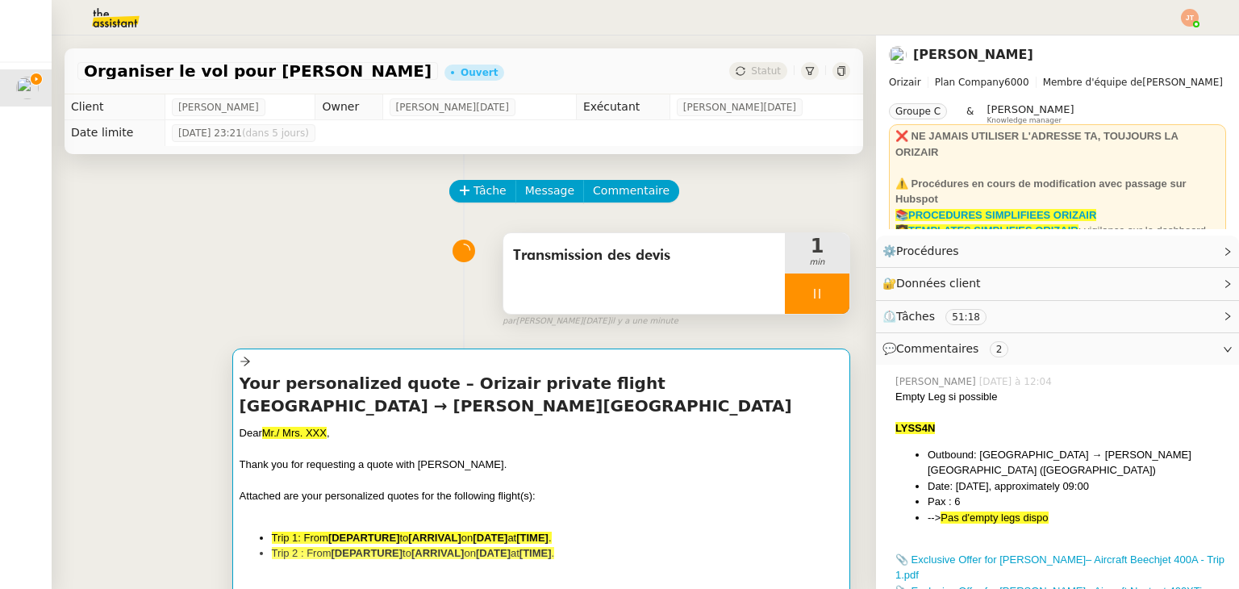
click at [394, 427] on div "Dear Mr./ Mrs. XXX ," at bounding box center [541, 433] width 603 height 16
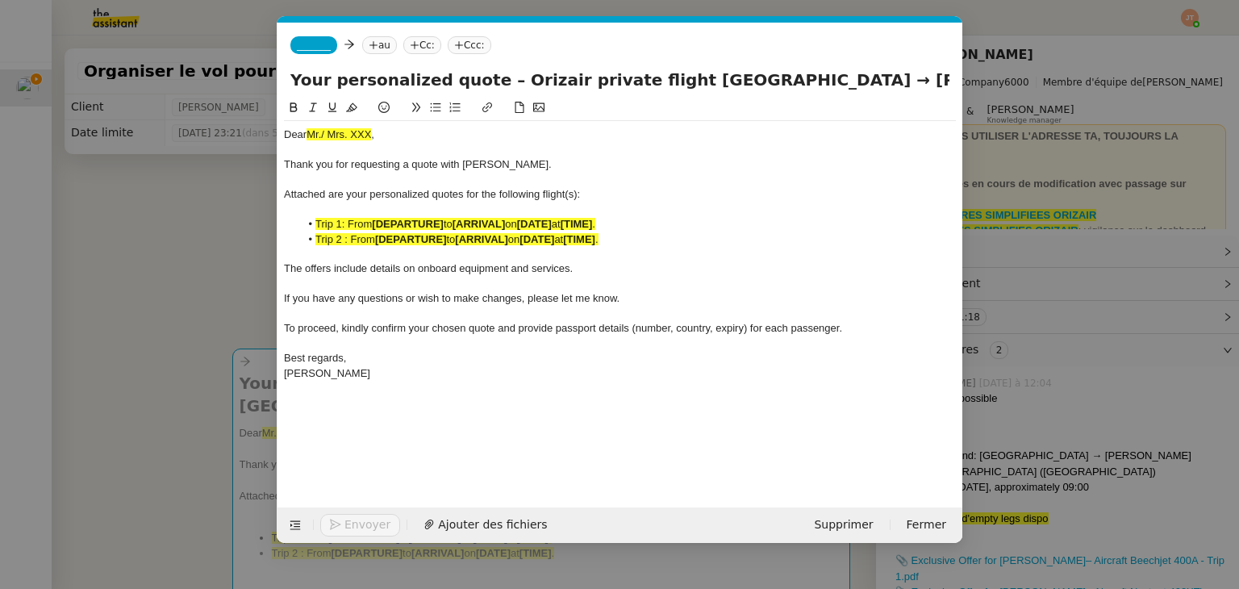
scroll to position [0, 88]
drag, startPoint x: 390, startPoint y: 136, endPoint x: 274, endPoint y: 136, distance: 116.2
click at [274, 136] on nz-modal-container "orizair devi Service ✈️ Orizair - Envoi devi s client (EN) Dans le cadre de la …" at bounding box center [619, 294] width 1239 height 589
click at [347, 220] on span "Trip 1: From" at bounding box center [343, 224] width 56 height 12
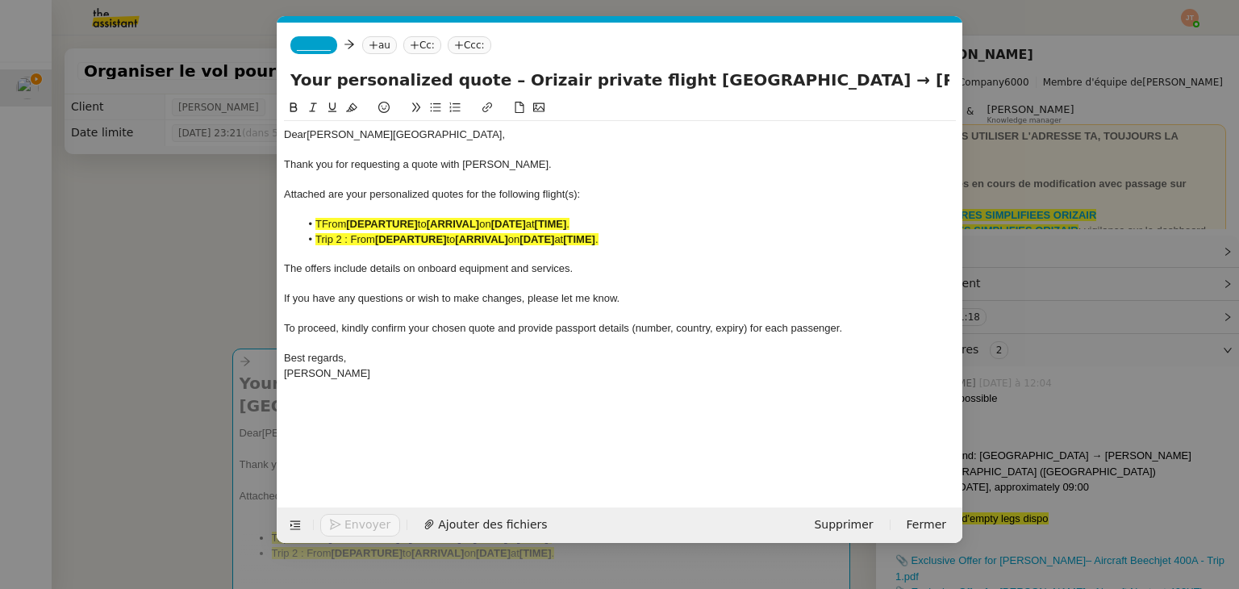
click at [352, 239] on span "Trip 2 : From" at bounding box center [345, 239] width 60 height 12
click at [320, 223] on span "TFrom" at bounding box center [330, 224] width 31 height 12
click at [102, 250] on nz-modal-container "orizair devi Service ✈️ Orizair - Envoi devi s client (EN) Dans le cadre de la …" at bounding box center [619, 294] width 1239 height 589
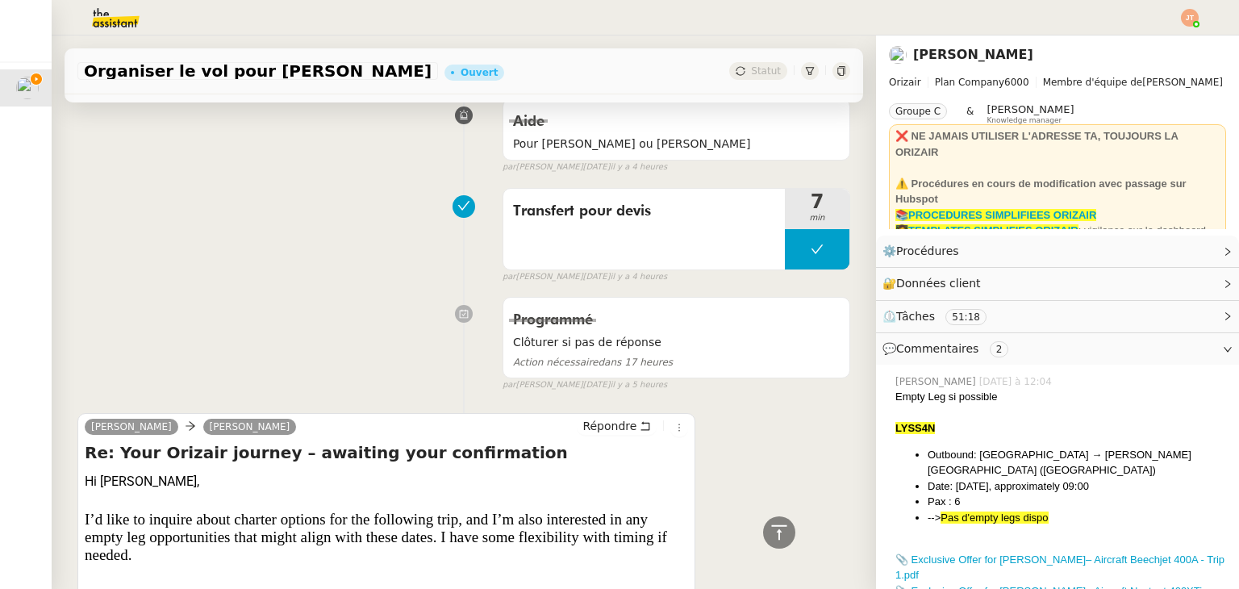
scroll to position [2097, 0]
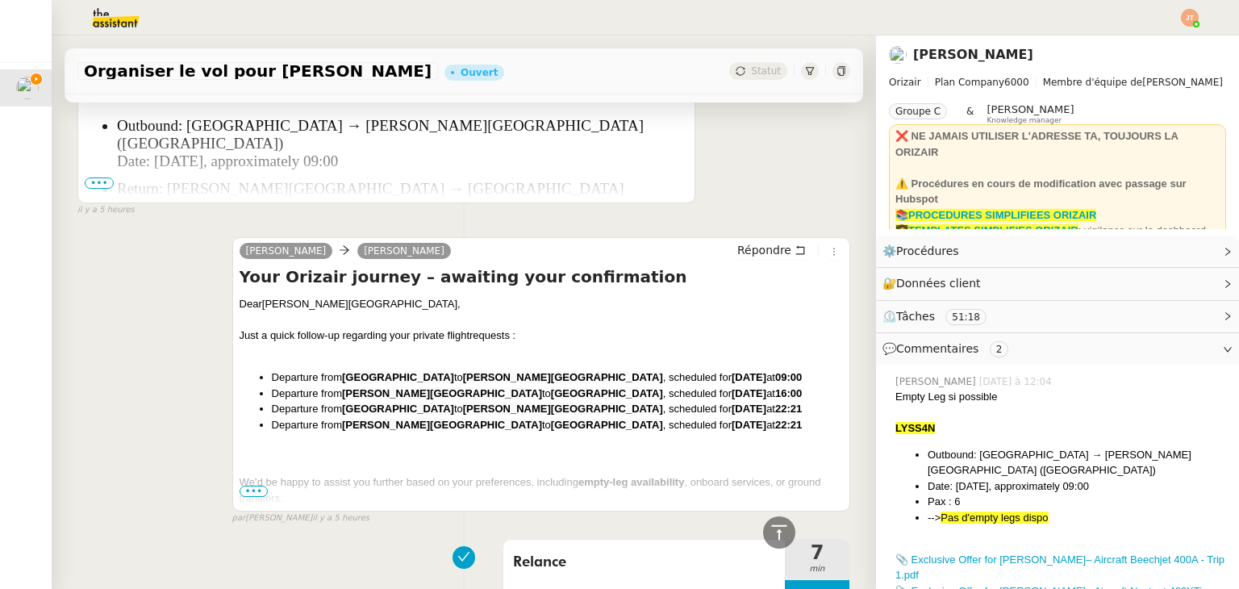
click at [291, 402] on li "Departure from Abeid Amani Karume International Airport to London Luton Airport…" at bounding box center [557, 394] width 571 height 16
click at [371, 386] on li "Departure from London Luton Airport to Abeid Amani Karume International Airport…" at bounding box center [557, 377] width 571 height 16
click at [248, 490] on span "•••" at bounding box center [254, 491] width 29 height 11
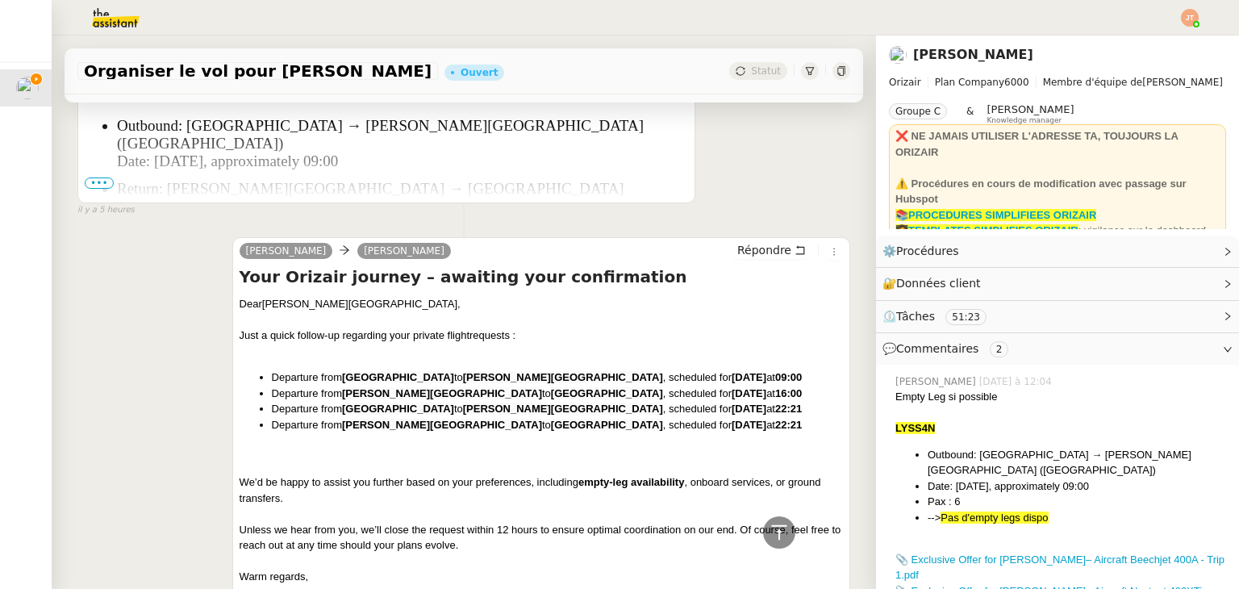
drag, startPoint x: 267, startPoint y: 377, endPoint x: 365, endPoint y: 482, distance: 143.8
click at [365, 432] on ul "Departure from London Luton Airport to Abeid Amani Karume International Airport…" at bounding box center [541, 400] width 603 height 63
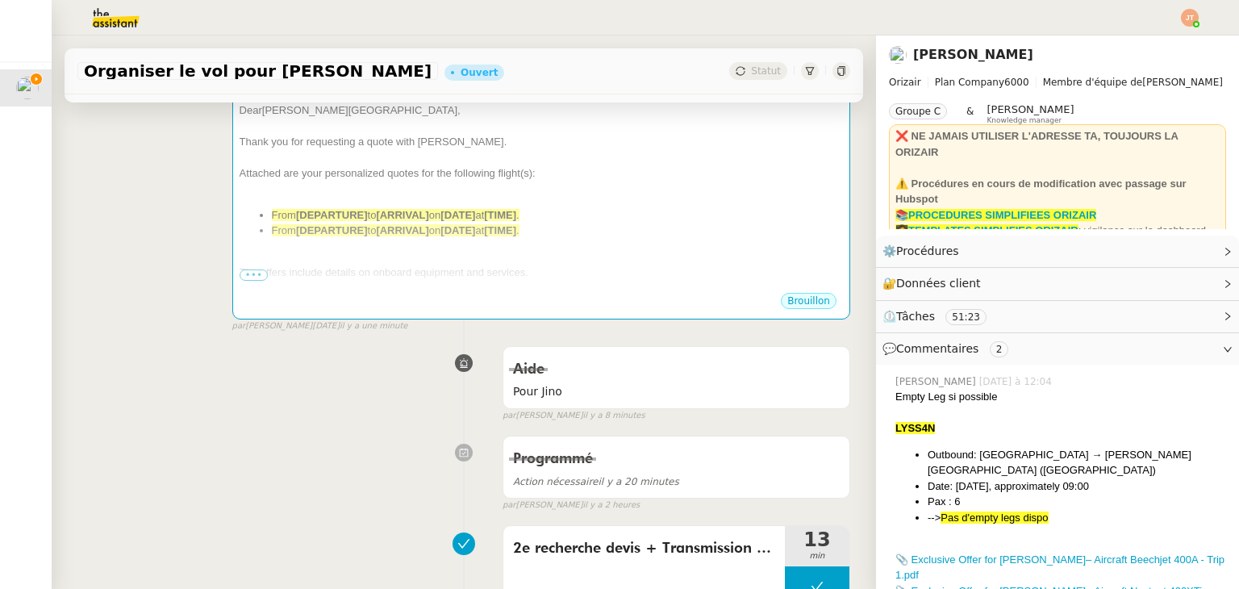
scroll to position [0, 0]
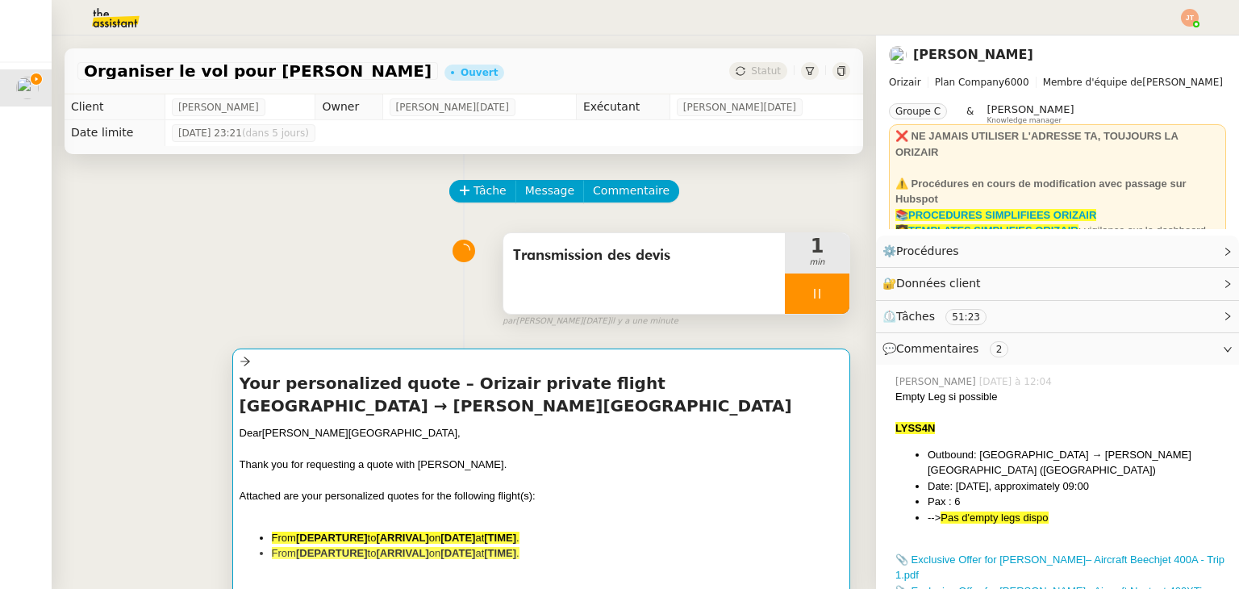
click at [403, 407] on h4 "Your personalized quote – Orizair private flight London Luton Airport → Abeid A…" at bounding box center [541, 394] width 603 height 45
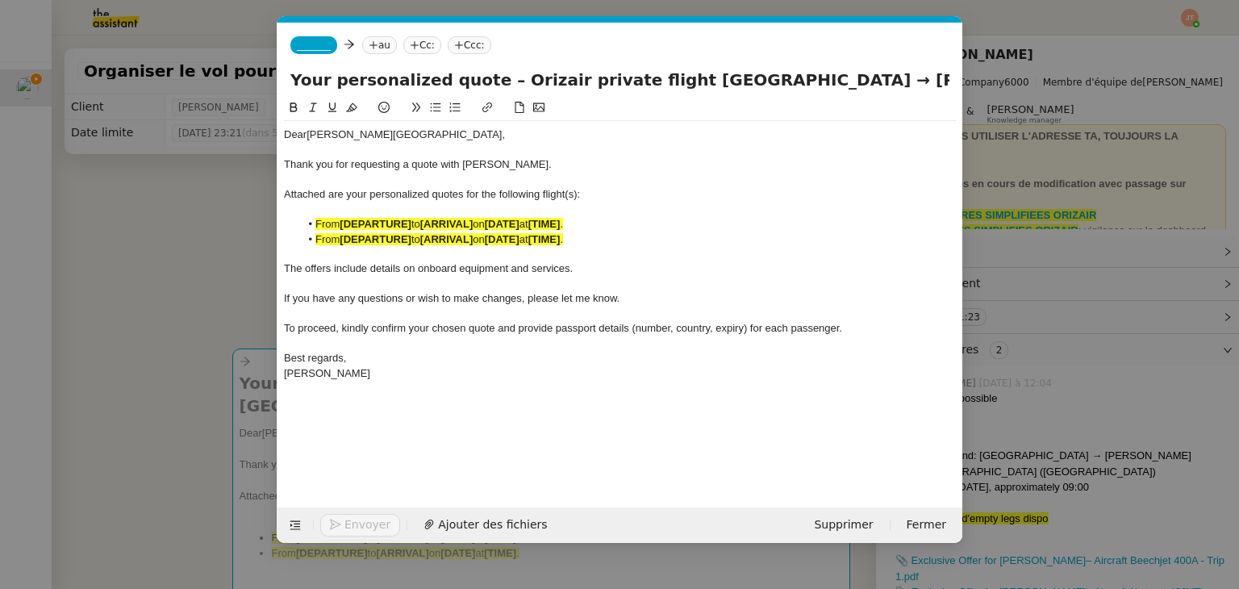
scroll to position [0, 88]
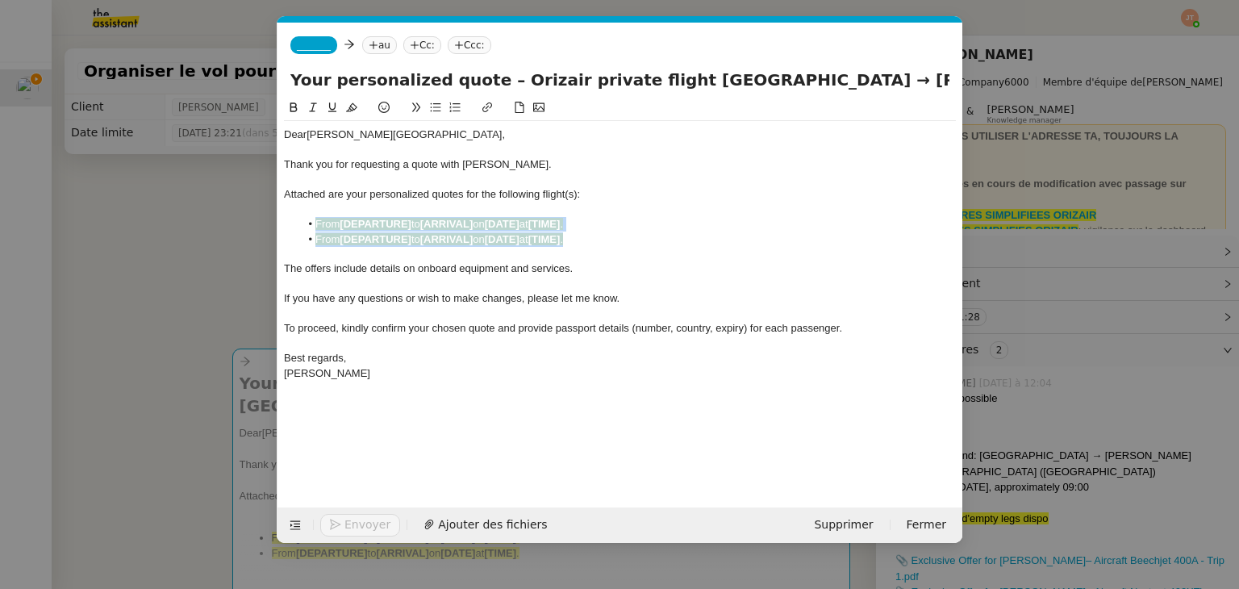
drag, startPoint x: 594, startPoint y: 245, endPoint x: 314, endPoint y: 220, distance: 281.8
click at [314, 220] on ul "From [DEPARTURE] to [ARRIVAL] on [DATE] at [TIME] . From [DEPARTURE] to [ARRIVA…" at bounding box center [620, 232] width 672 height 30
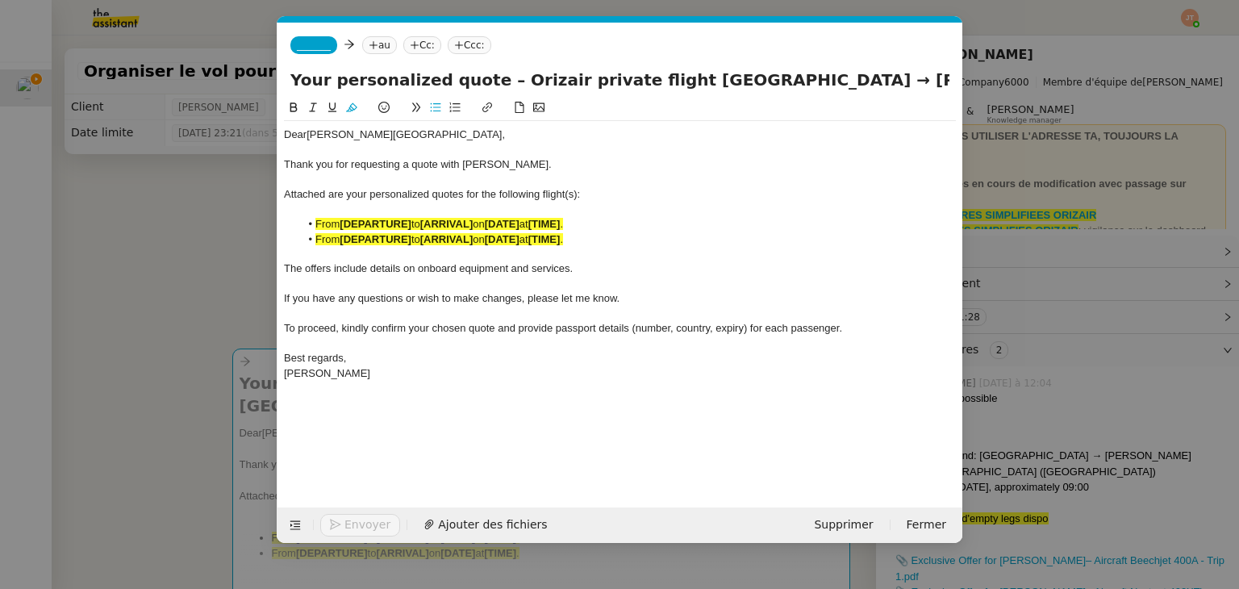
scroll to position [0, 0]
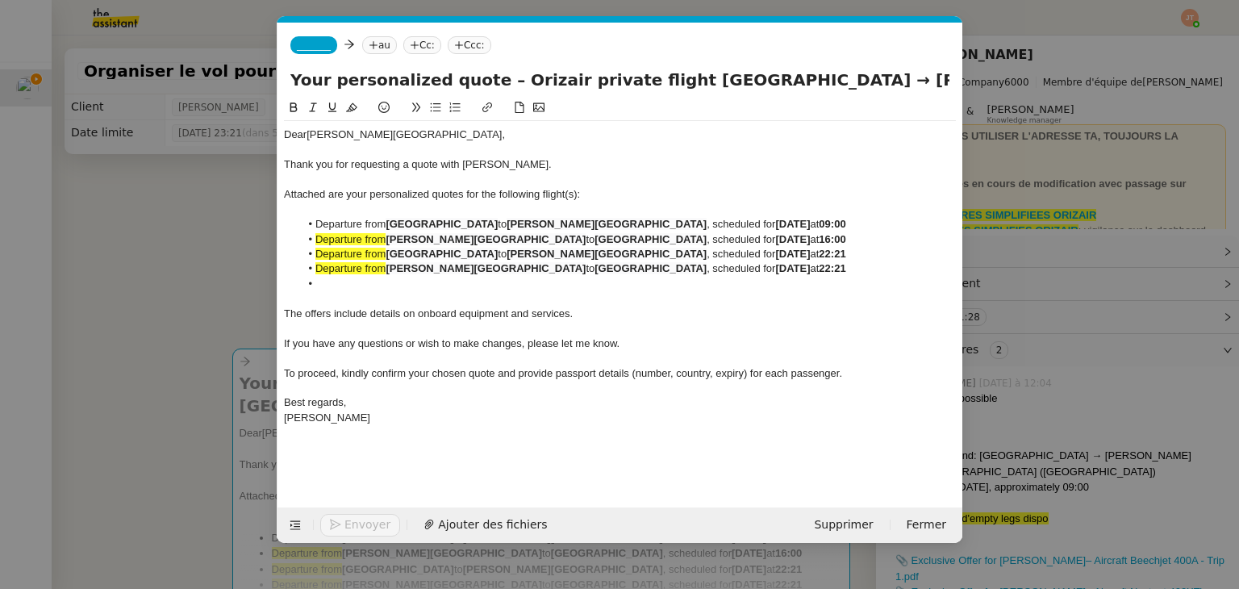
drag, startPoint x: 388, startPoint y: 223, endPoint x: 329, endPoint y: 230, distance: 59.3
click at [329, 230] on li "Departure from London Luton Airport to Abeid Amani Karume International Airport…" at bounding box center [628, 224] width 657 height 15
drag, startPoint x: 389, startPoint y: 240, endPoint x: 326, endPoint y: 240, distance: 62.9
click at [326, 240] on li "Departure from Abeid Amani Karume International Airport to London Luton Airport…" at bounding box center [628, 239] width 657 height 15
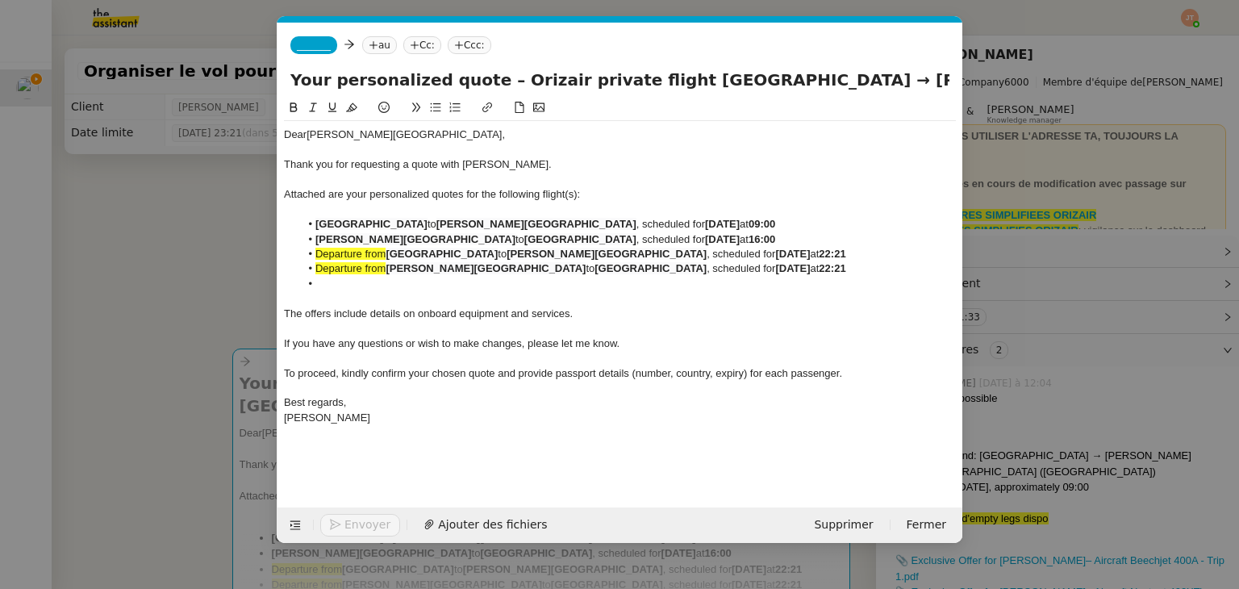
drag, startPoint x: 387, startPoint y: 256, endPoint x: 323, endPoint y: 255, distance: 63.7
click at [323, 255] on span "Departure from" at bounding box center [350, 254] width 70 height 12
click at [365, 269] on span "Departure from" at bounding box center [350, 268] width 70 height 12
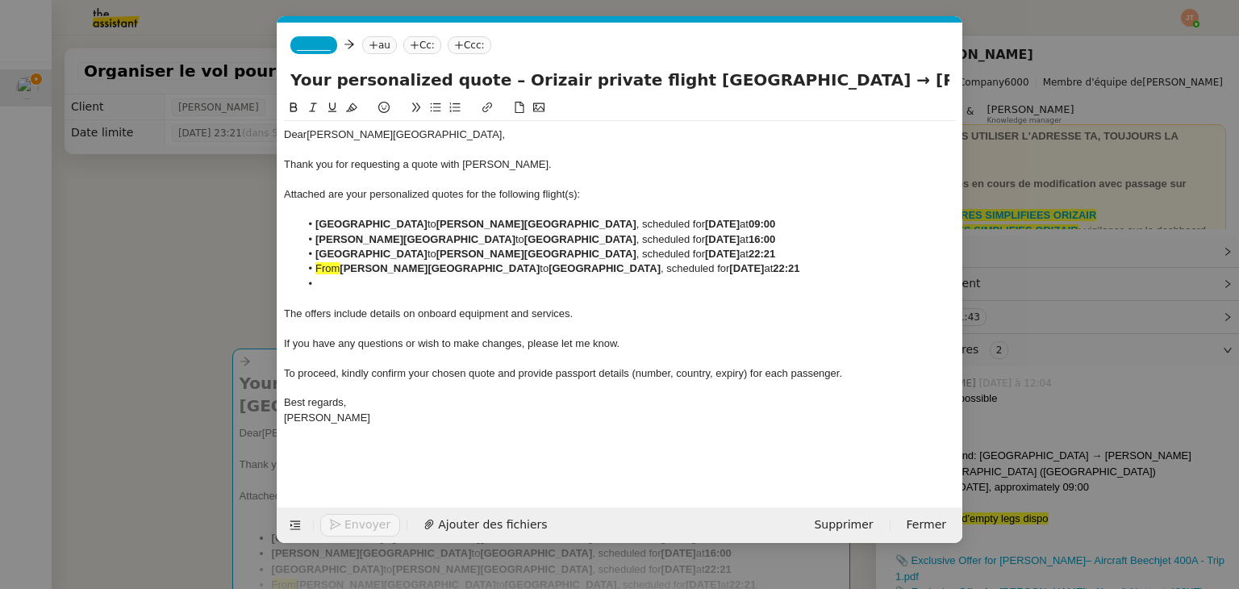
drag, startPoint x: 343, startPoint y: 270, endPoint x: 310, endPoint y: 270, distance: 33.1
click at [310, 270] on li "From Abeid Amani Karume International Airport to London Luton Airport , schedul…" at bounding box center [628, 268] width 657 height 15
click at [345, 117] on button at bounding box center [351, 107] width 19 height 19
click at [351, 244] on strong "Abeid Amani Karume International Airport" at bounding box center [415, 239] width 200 height 12
drag, startPoint x: 340, startPoint y: 272, endPoint x: 311, endPoint y: 272, distance: 29.0
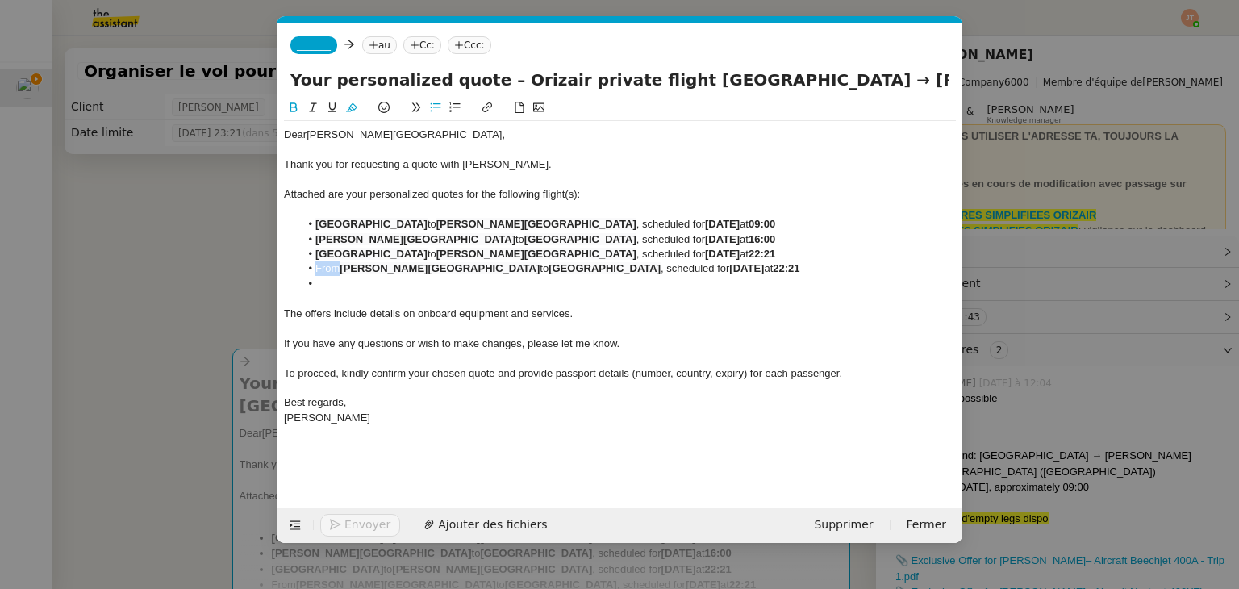
click at [311, 272] on li "From Abeid Amani Karume International Airport to London Luton Airport , schedul…" at bounding box center [628, 268] width 657 height 15
click at [314, 252] on li "London Luton Airport to Abeid Amani Karume International Airport , scheduled fo…" at bounding box center [628, 254] width 657 height 15
click at [316, 239] on strong "Abeid Amani Karume International Airport" at bounding box center [415, 239] width 200 height 12
click at [316, 223] on strong "London Luton Airport" at bounding box center [371, 224] width 112 height 12
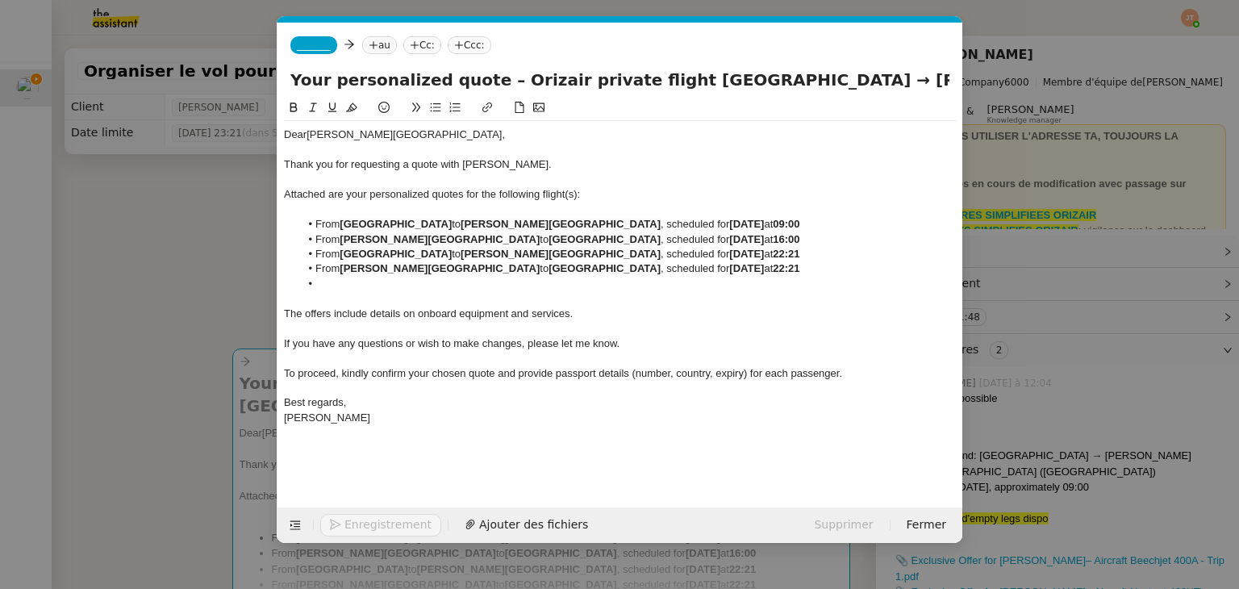
click at [340, 240] on strong "Abeid Amani Karume International Airport" at bounding box center [440, 239] width 200 height 12
click at [340, 256] on li "From London Luton Airport to Abeid Amani Karume International Airport , schedul…" at bounding box center [628, 254] width 657 height 15
click at [213, 247] on nz-modal-container "orizair devi Service ✈️ Orizair - Envoi devi s client (EN) Dans le cadre de la …" at bounding box center [619, 294] width 1239 height 589
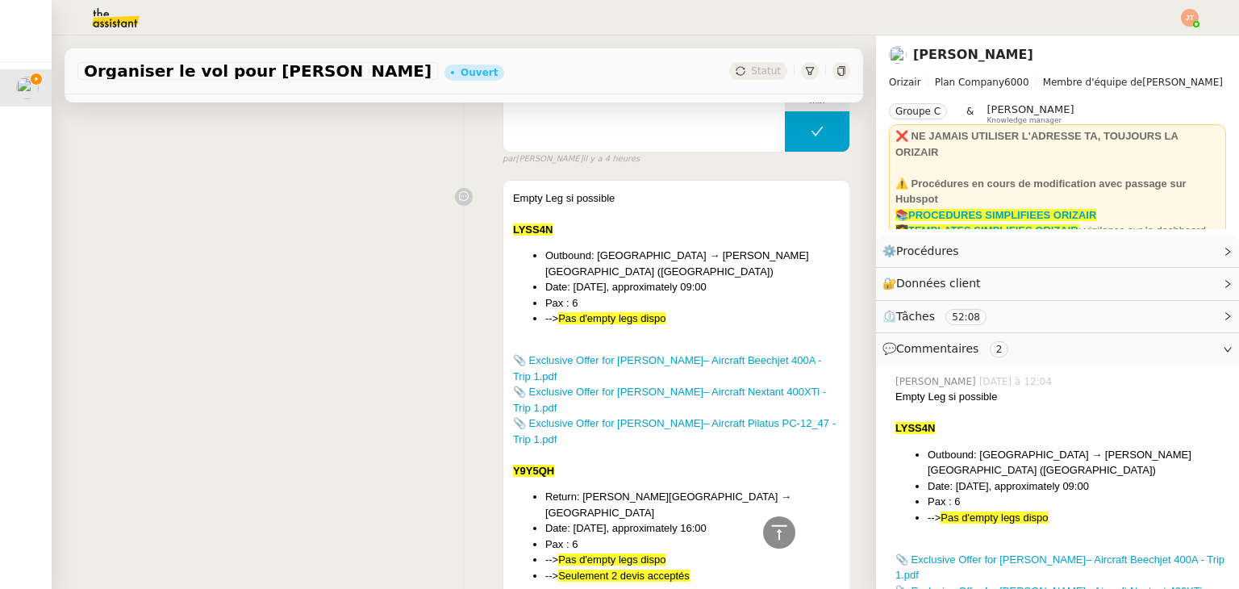
scroll to position [968, 0]
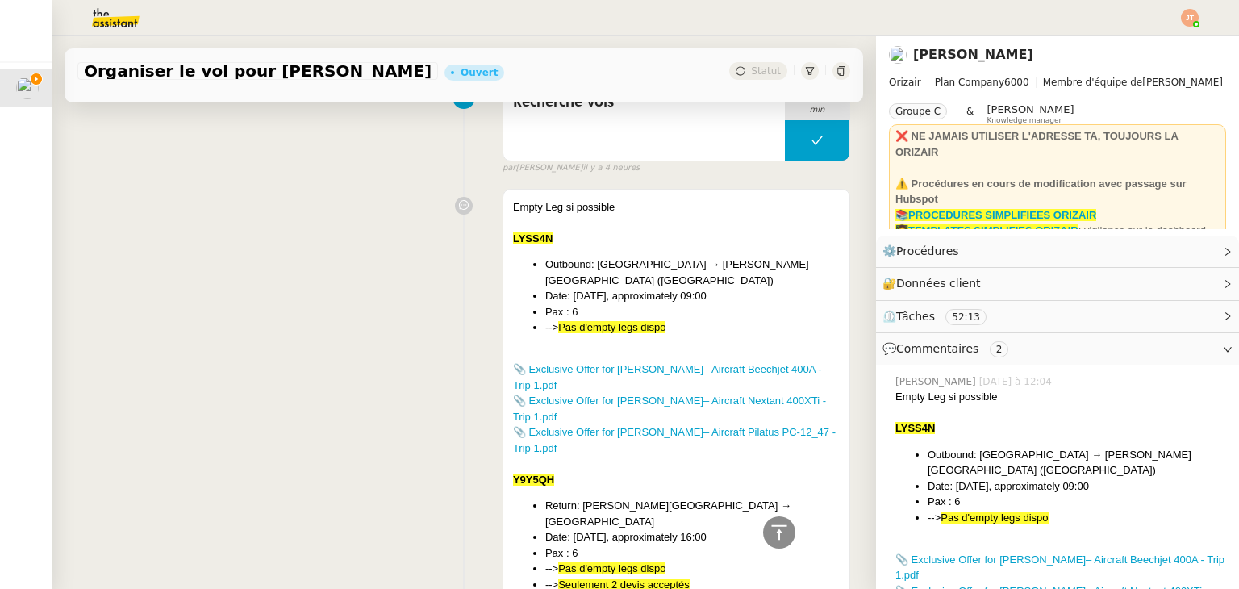
click at [381, 531] on div "Empty Leg si possible LYSS4N Outbound: London Luton Airport → Abeid Amani Karum…" at bounding box center [463, 455] width 773 height 548
click at [562, 371] on link "📎 Exclusive Offer for Mr. Emara– Aircraft Beechjet 400A - Trip 1.pdf" at bounding box center [667, 377] width 309 height 28
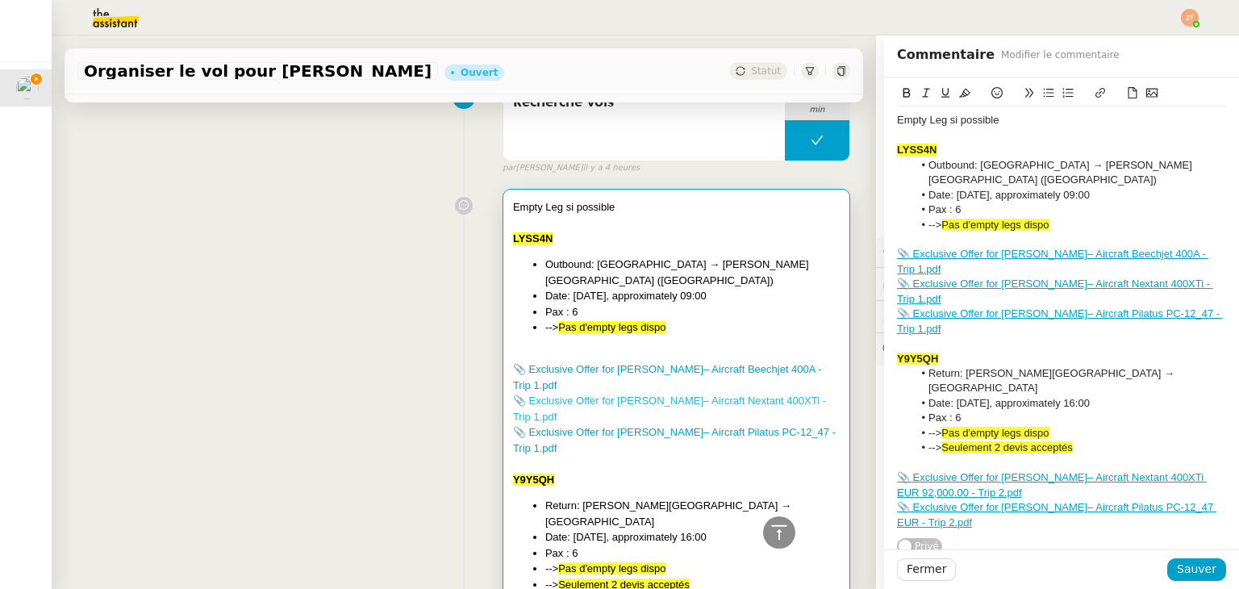
click at [558, 402] on link "📎 Exclusive Offer for Mr. Emara– Aircraft Nextant 400XTi - Trip 1.pdf" at bounding box center [669, 408] width 313 height 28
click at [607, 430] on link "📎 Exclusive Offer for Mr. Emara– Aircraft Pilatus PC-12_47 - Trip 1.pdf" at bounding box center [674, 440] width 323 height 28
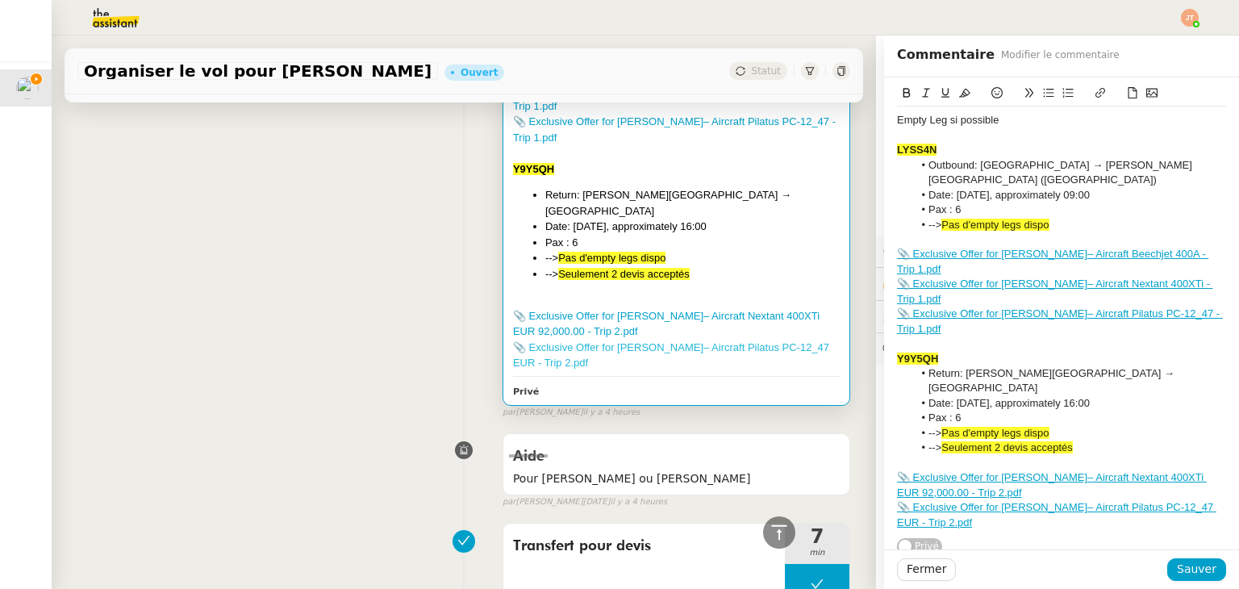
scroll to position [1291, 0]
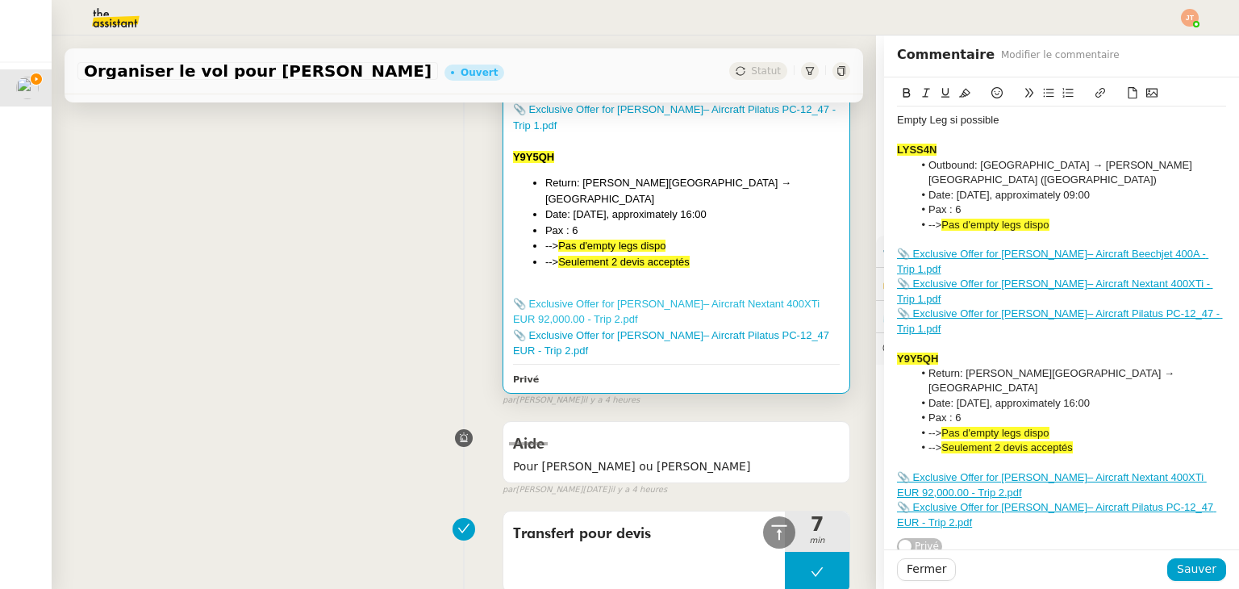
click at [540, 308] on link "📎 Exclusive Offer for Mr. Emara– Aircraft Nextant 400XTi EUR 92,000.00 - Trip 2…" at bounding box center [666, 312] width 307 height 28
click at [555, 338] on link "📎 Exclusive Offer for Mr. Emara– Aircraft Pilatus PC-12_47 EUR - Trip 2.pdf" at bounding box center [671, 343] width 316 height 28
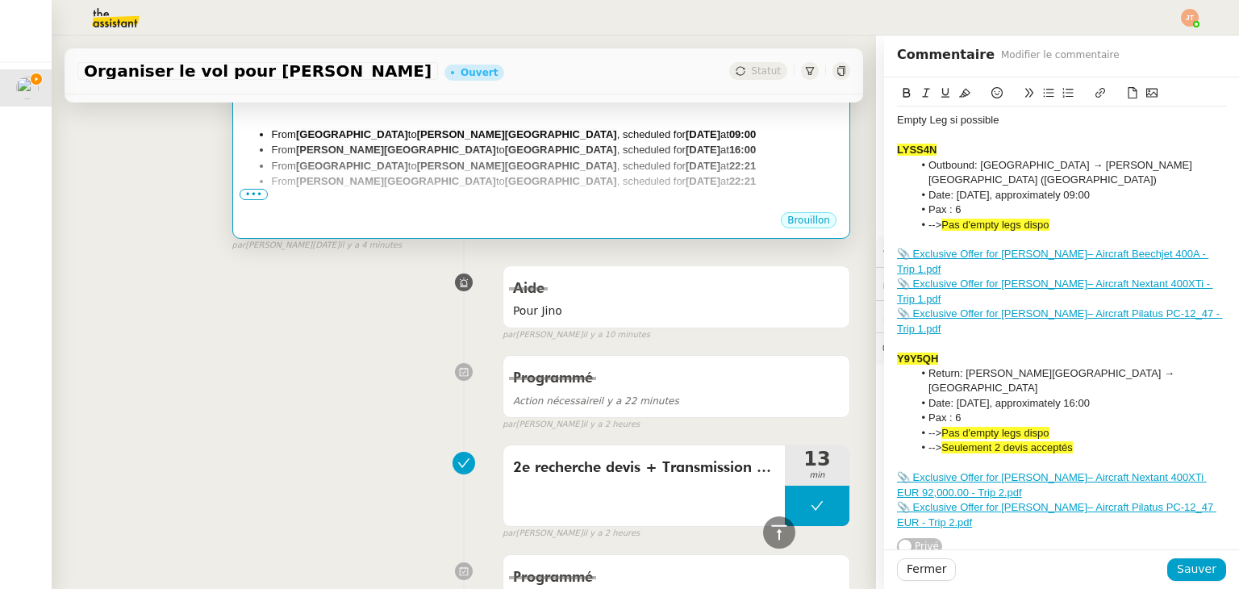
scroll to position [0, 0]
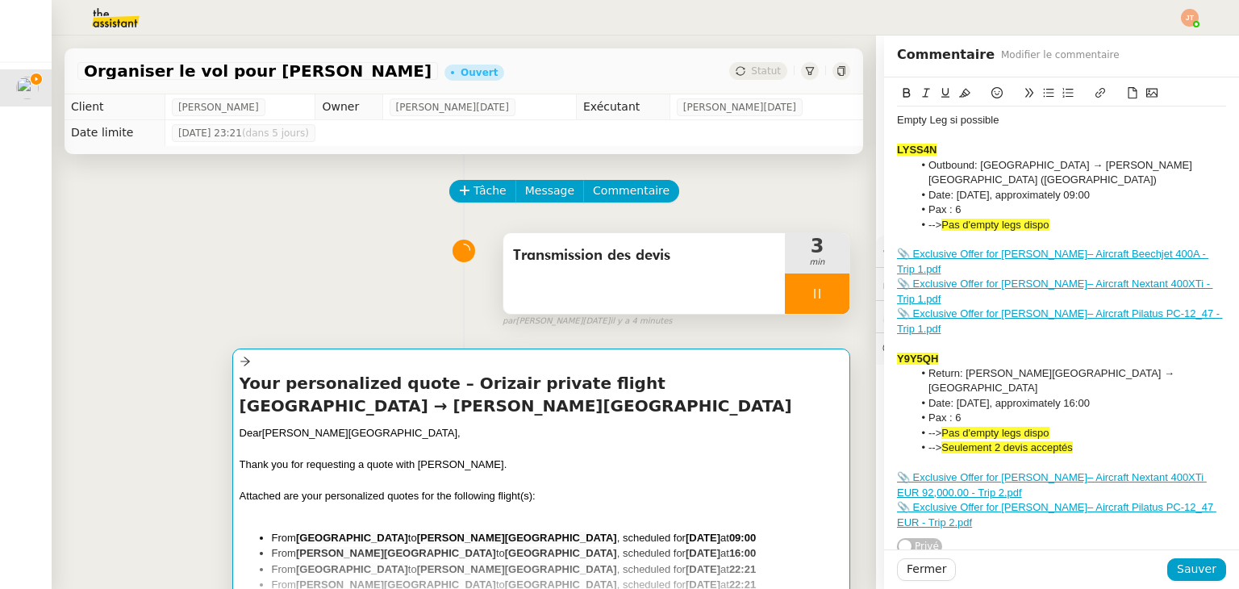
click at [454, 417] on h4 "Your personalized quote – Orizair private flight London Luton Airport → Abeid A…" at bounding box center [541, 394] width 603 height 45
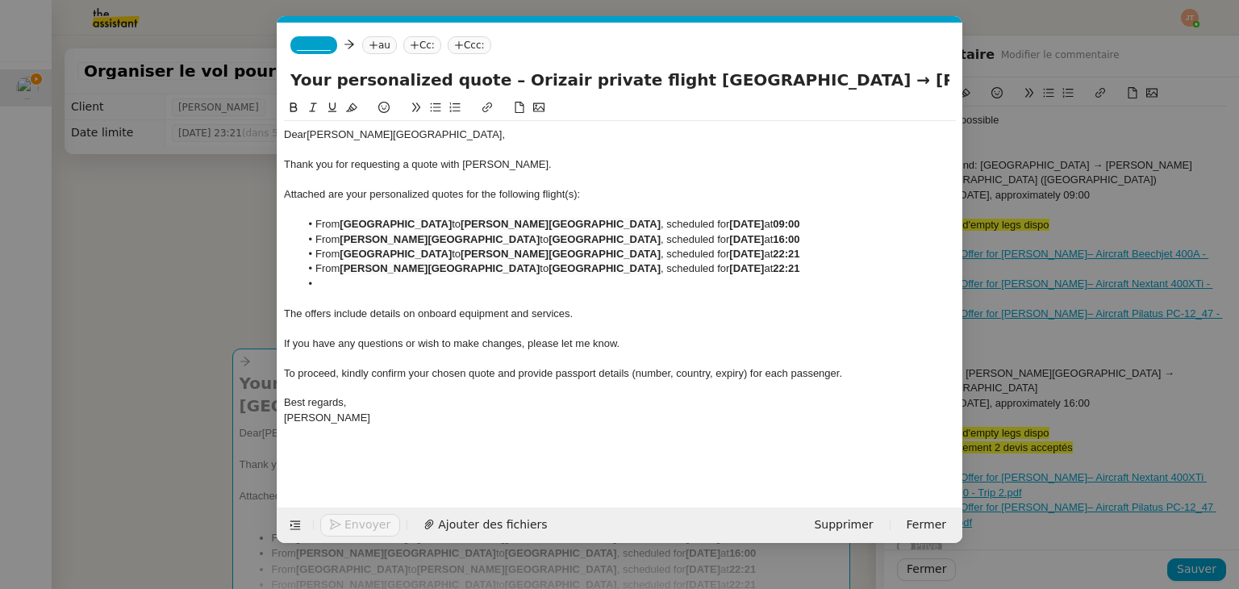
scroll to position [0, 88]
click at [468, 523] on span "Ajouter des fichiers" at bounding box center [492, 524] width 109 height 19
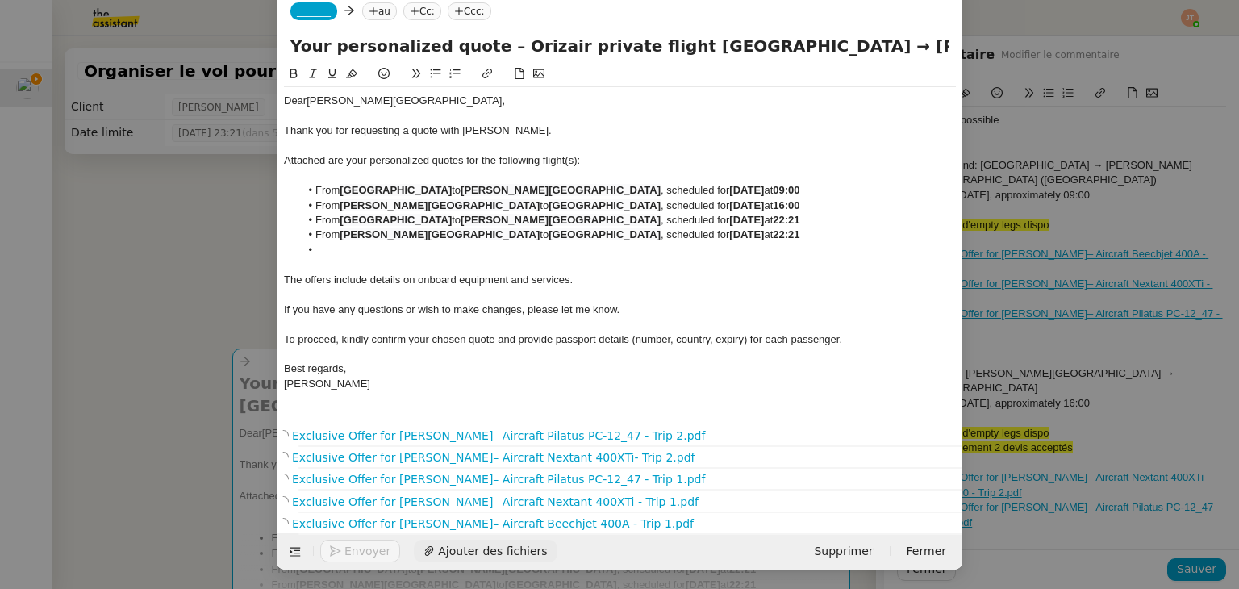
scroll to position [35, 0]
click at [314, 244] on li at bounding box center [628, 250] width 657 height 15
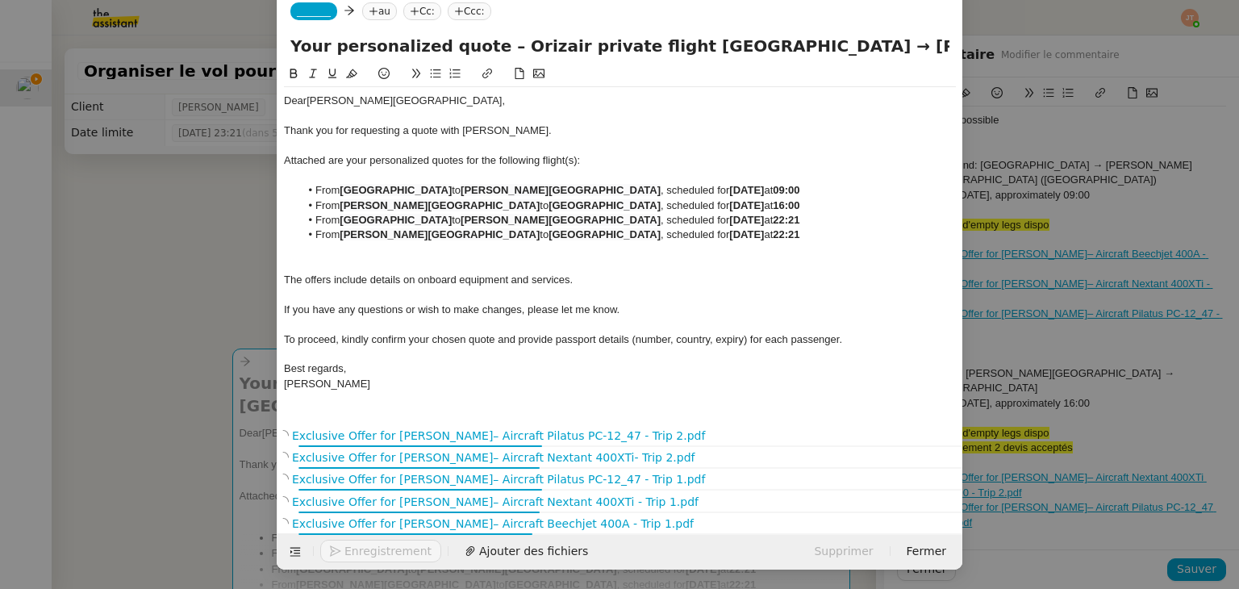
scroll to position [20, 0]
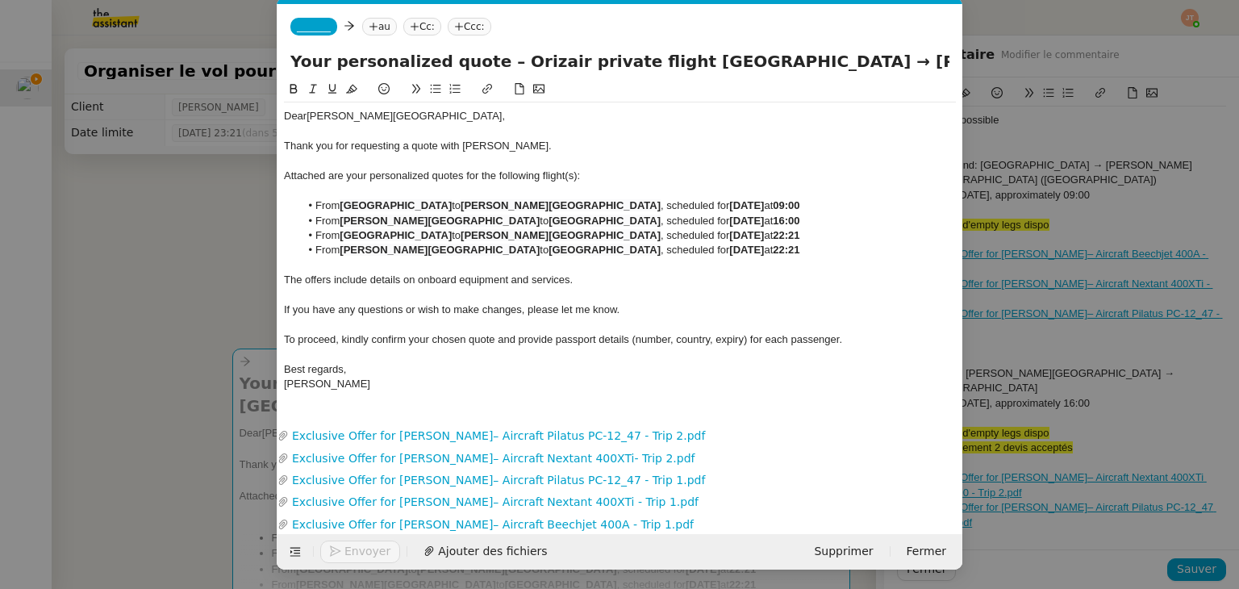
click at [194, 260] on nz-modal-container "orizair devi Service ✈️ Orizair - Envoi devi s client (EN) Dans le cadre de la …" at bounding box center [619, 294] width 1239 height 589
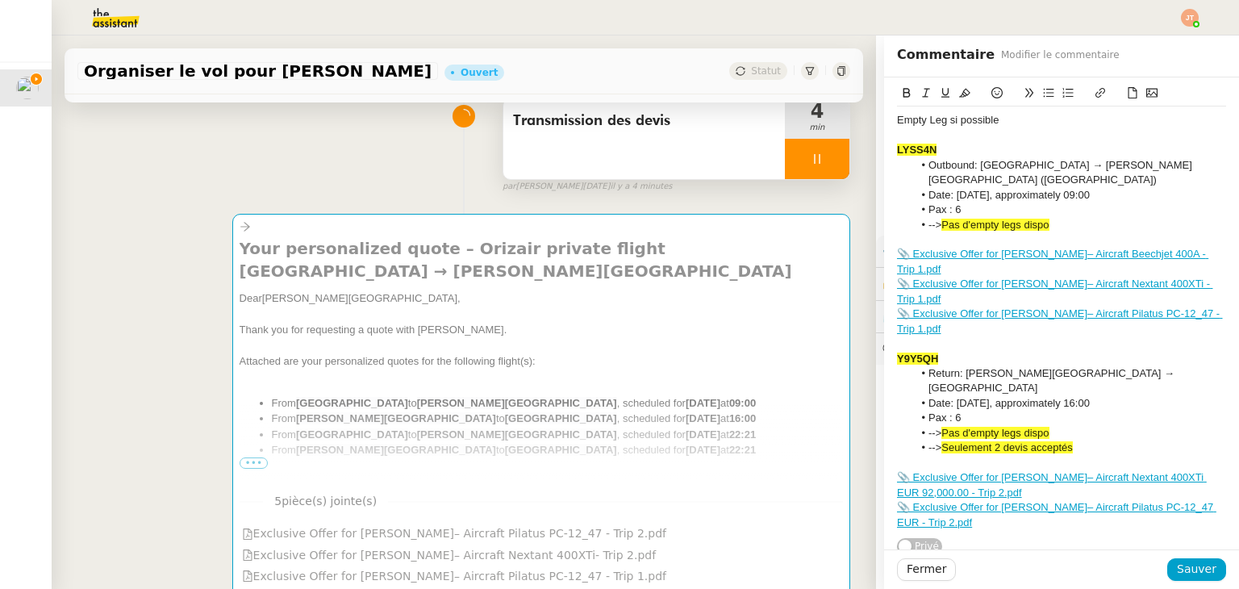
scroll to position [161, 0]
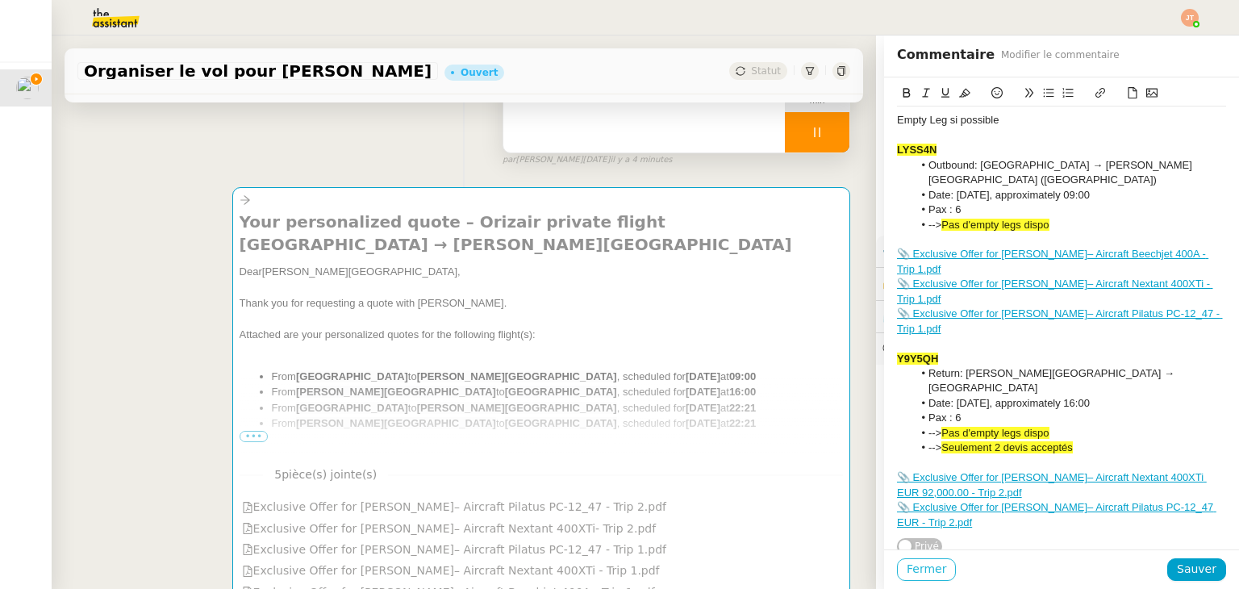
click at [914, 568] on span "Fermer" at bounding box center [927, 569] width 40 height 19
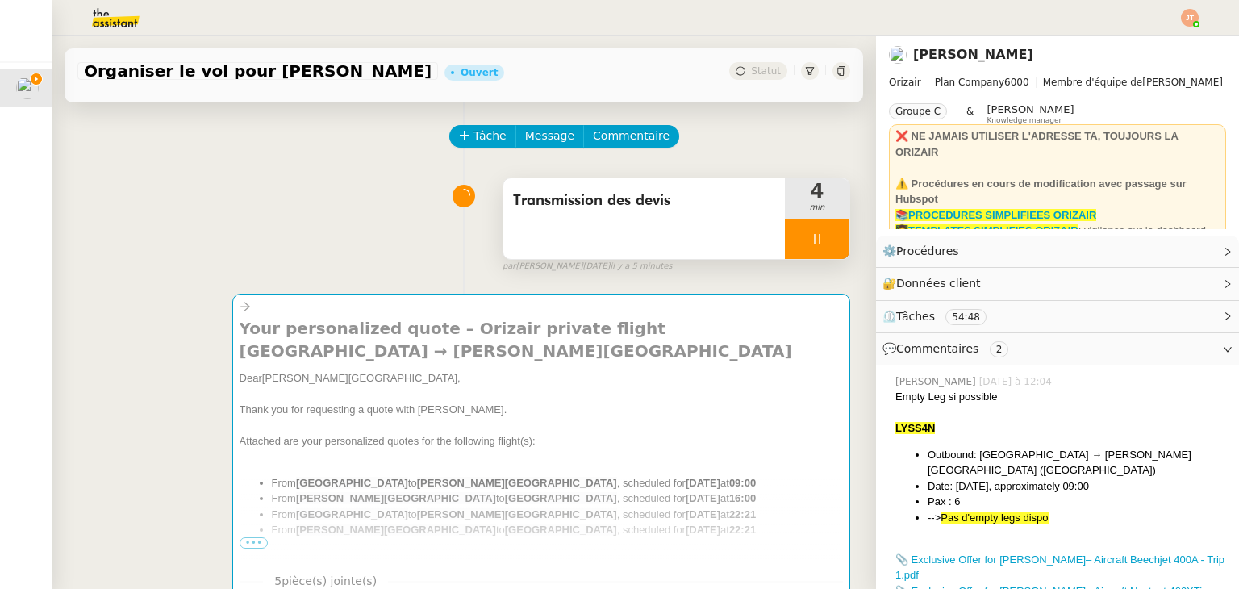
scroll to position [242, 0]
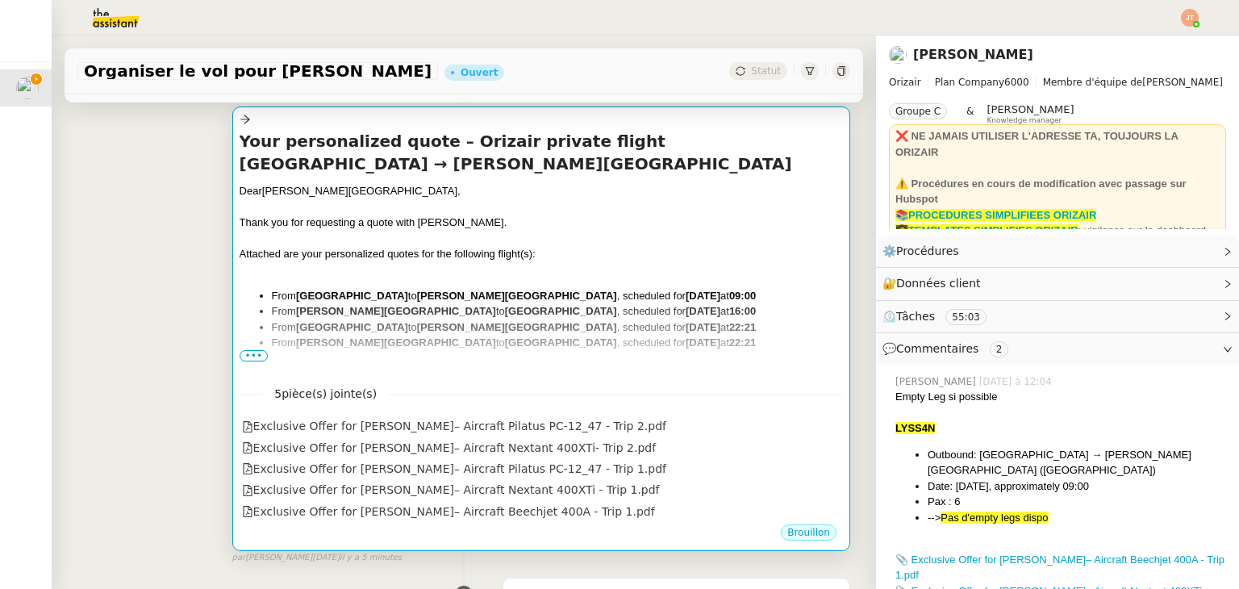
click at [256, 361] on span "•••" at bounding box center [254, 355] width 29 height 11
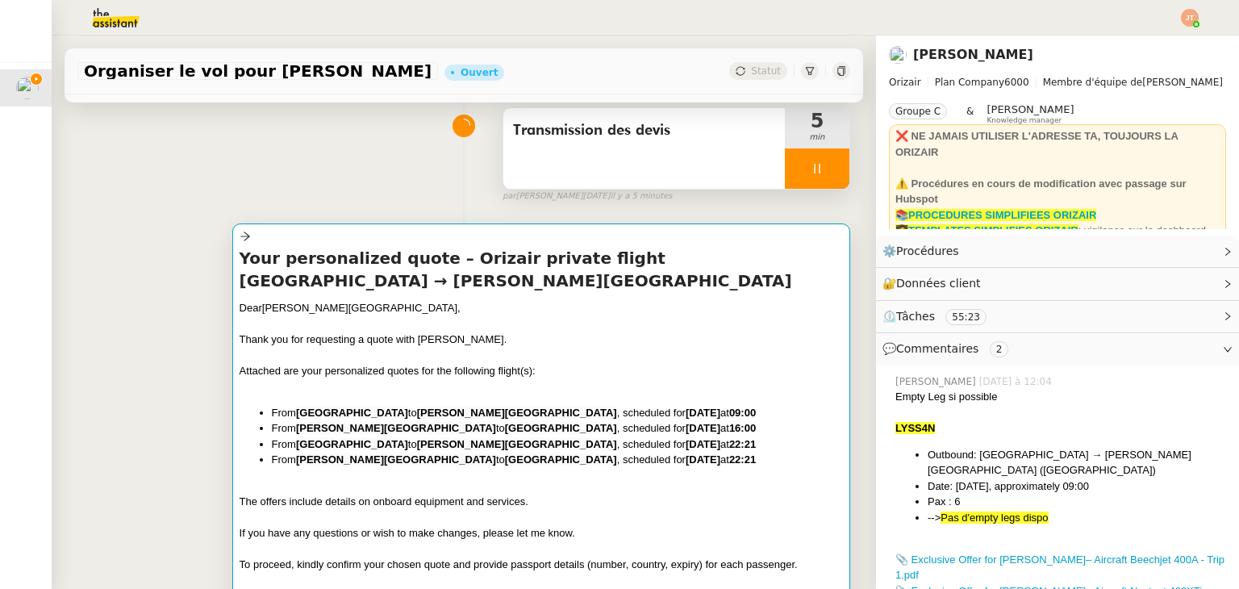
scroll to position [0, 0]
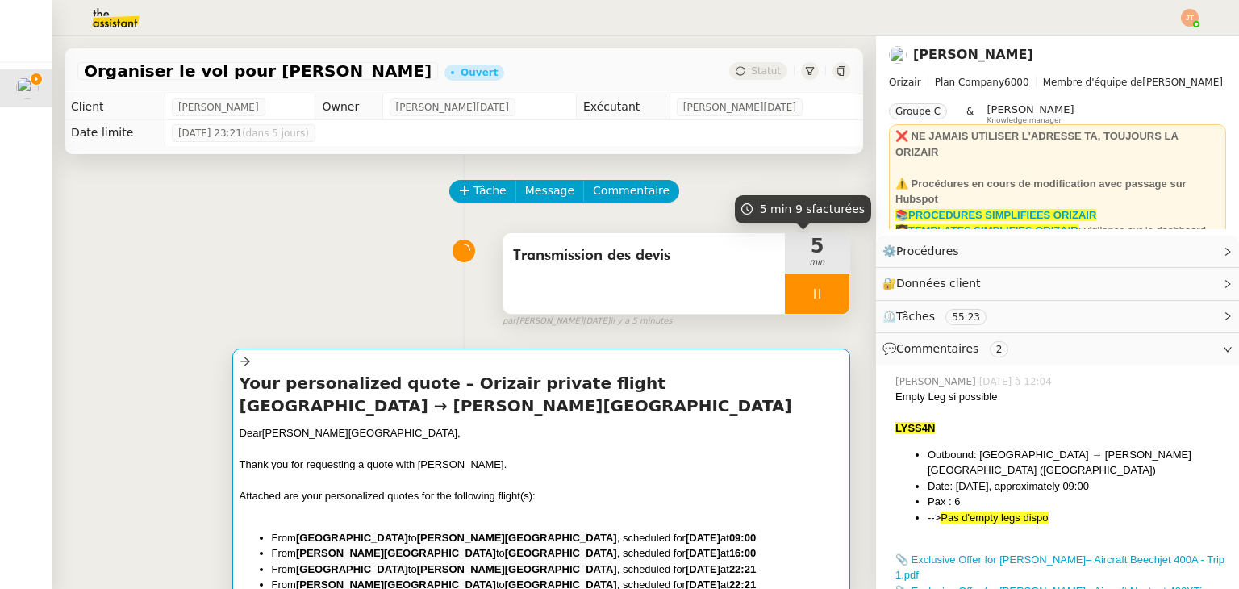
click at [811, 290] on icon at bounding box center [817, 293] width 13 height 13
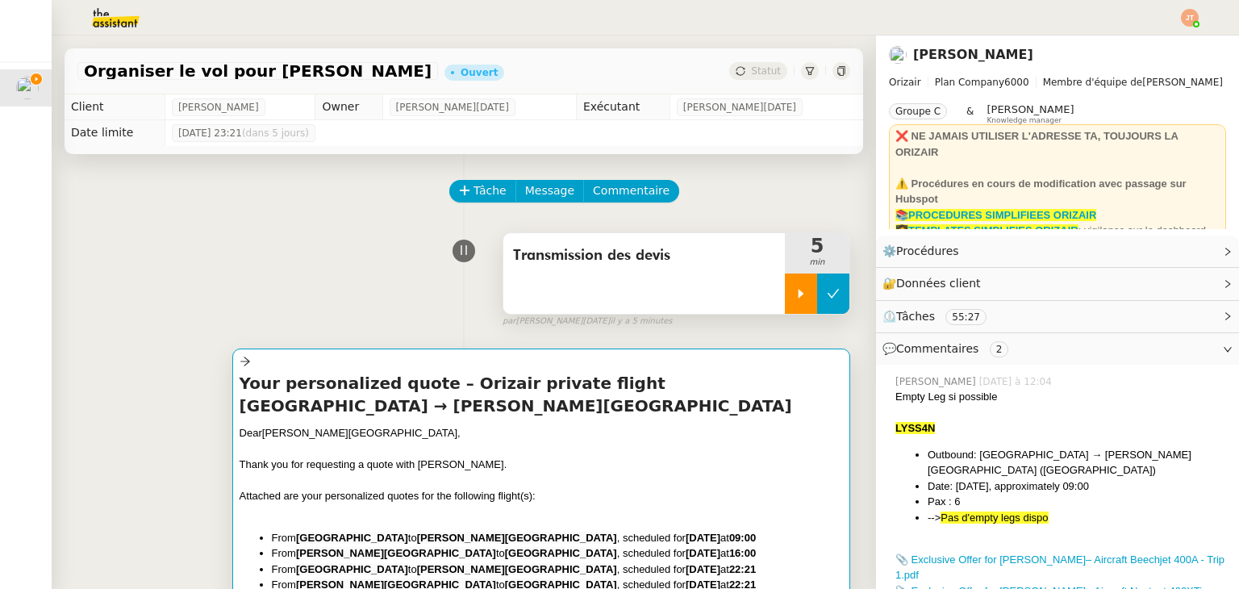
click at [827, 291] on icon at bounding box center [833, 293] width 13 height 13
click at [503, 531] on li "From London Luton Airport to Abeid Amani Karume International Airport , schedul…" at bounding box center [557, 538] width 571 height 16
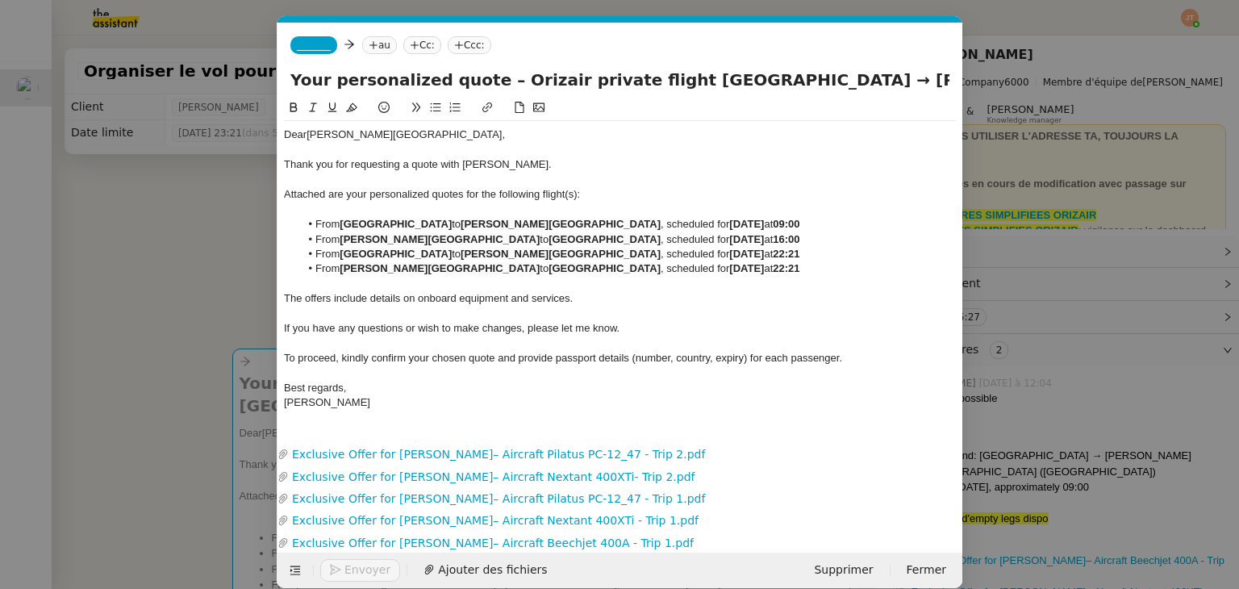
scroll to position [0, 88]
click at [352, 396] on div "Josephine" at bounding box center [620, 402] width 672 height 15
click at [578, 304] on div "The offers include details on onboard equipment and services." at bounding box center [620, 298] width 672 height 15
click at [644, 332] on div "If you have any questions or wish to make changes, please let me know." at bounding box center [620, 328] width 672 height 15
click at [590, 294] on div "The offers include details on onboard equipment and services." at bounding box center [620, 298] width 672 height 15
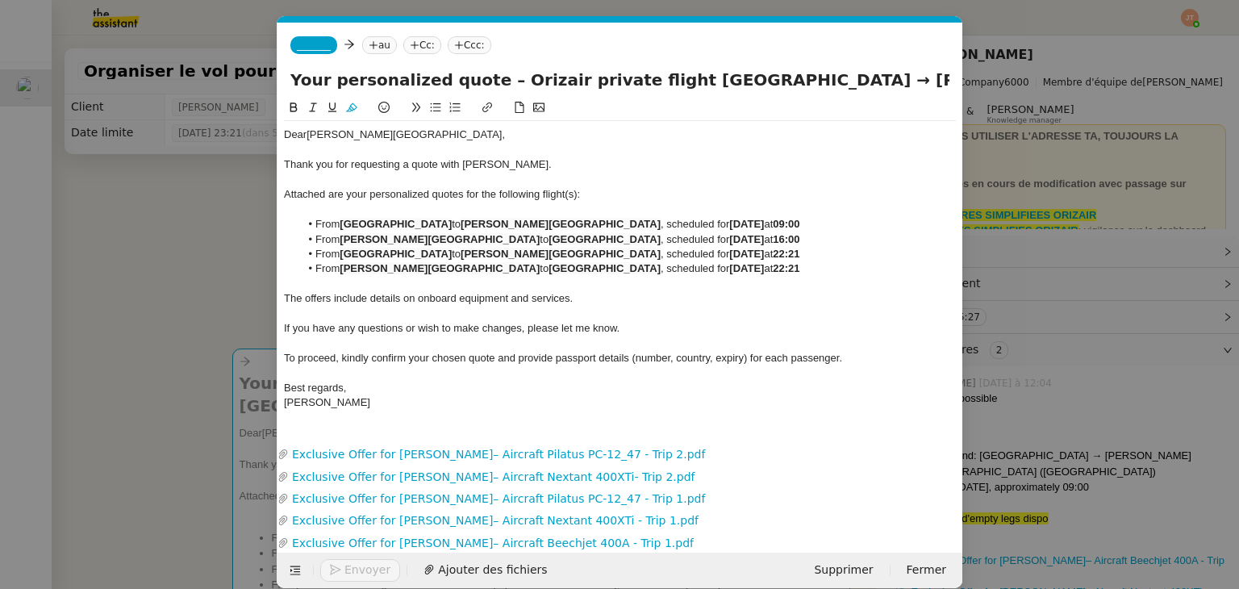
click at [585, 294] on div "The offers include details on onboard equipment and services." at bounding box center [620, 298] width 672 height 15
click at [628, 324] on div "If you have any questions or wish to make changes, please let me know." at bounding box center [620, 328] width 672 height 15
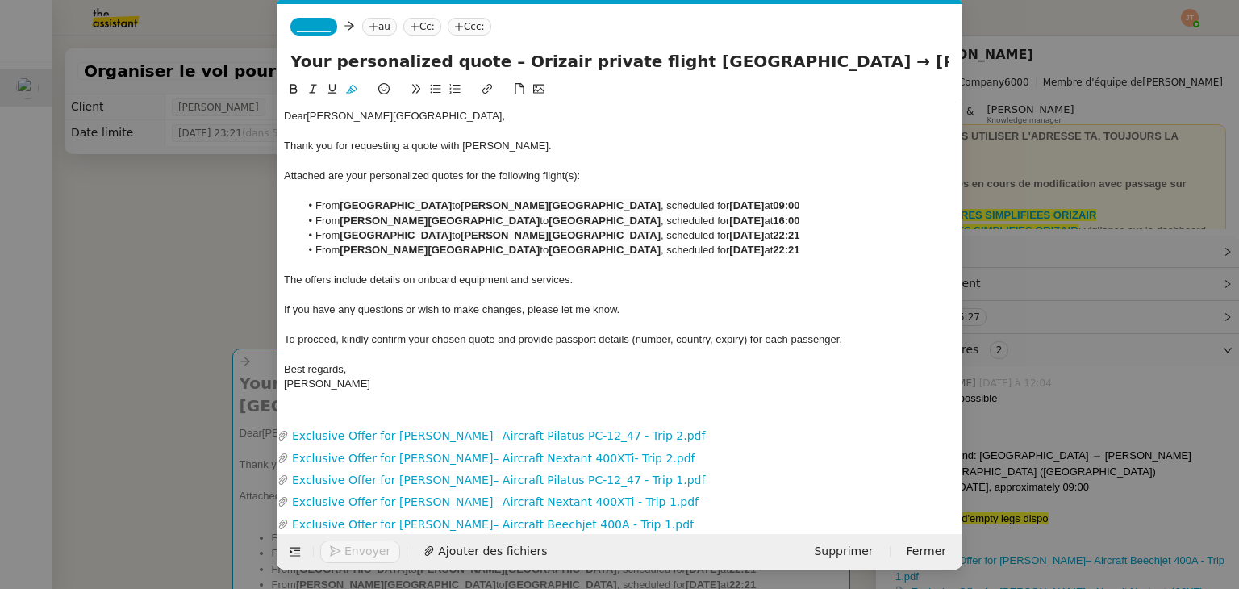
scroll to position [20, 0]
click at [160, 347] on nz-modal-container "orizair devi Service ✈️ Orizair - Envoi devi s client (EN) Dans le cadre de la …" at bounding box center [619, 294] width 1239 height 589
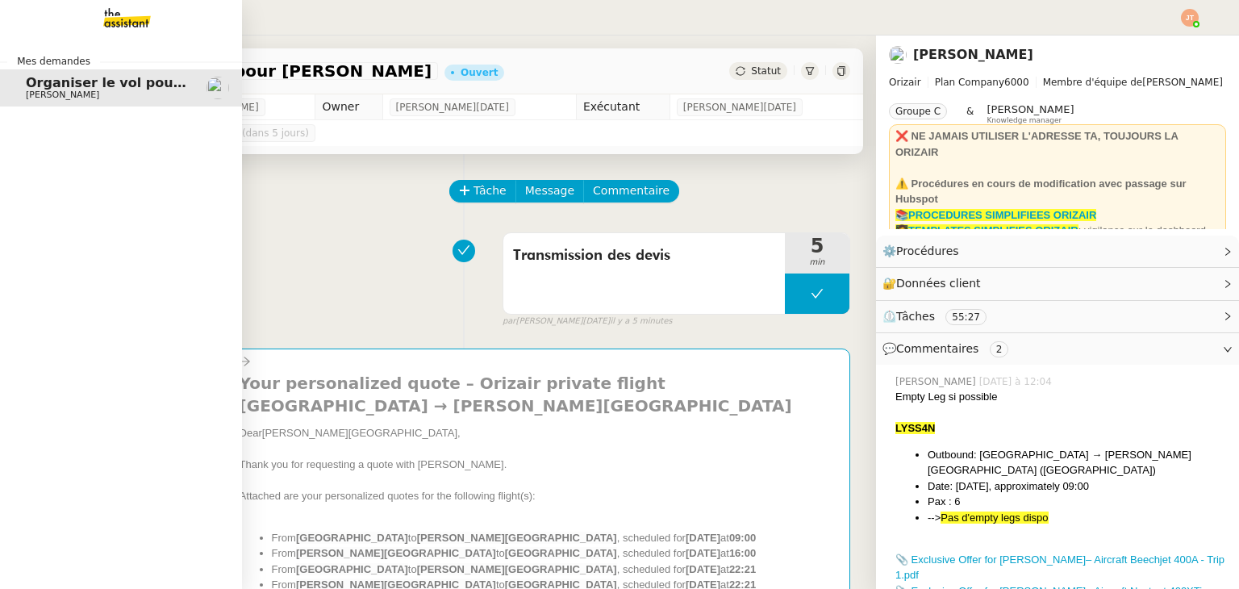
click at [104, 13] on img at bounding box center [114, 17] width 125 height 35
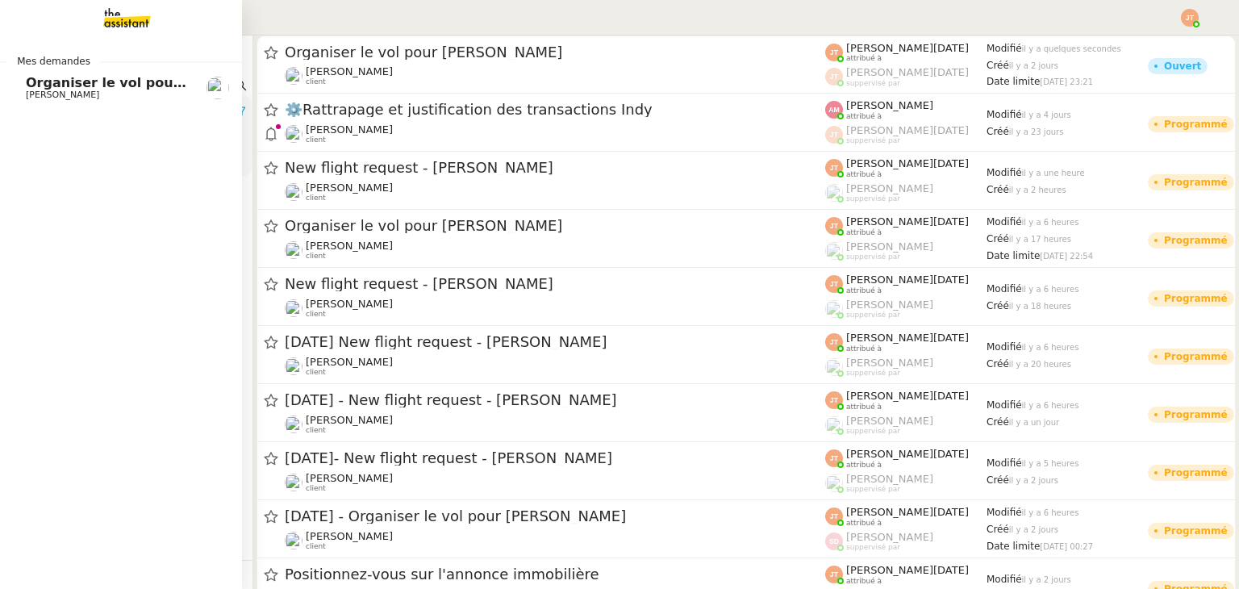
click at [153, 81] on span "Organiser le vol pour [PERSON_NAME]" at bounding box center [165, 82] width 278 height 15
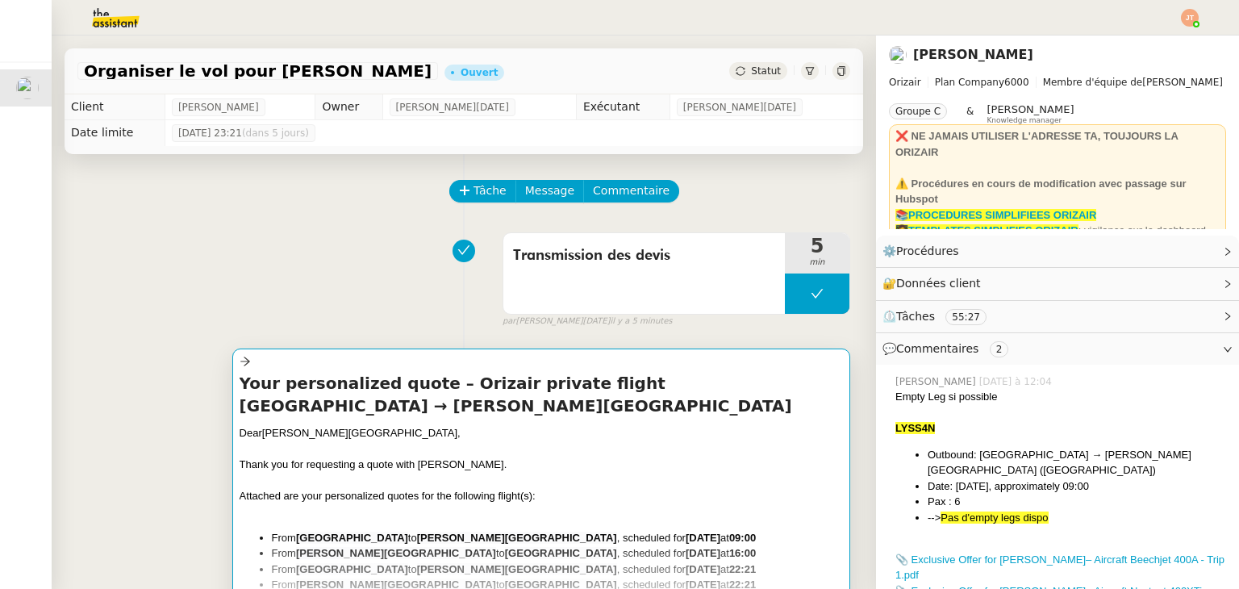
click at [457, 396] on h4 "Your personalized quote – Orizair private flight London Luton Airport → Abeid A…" at bounding box center [541, 394] width 603 height 45
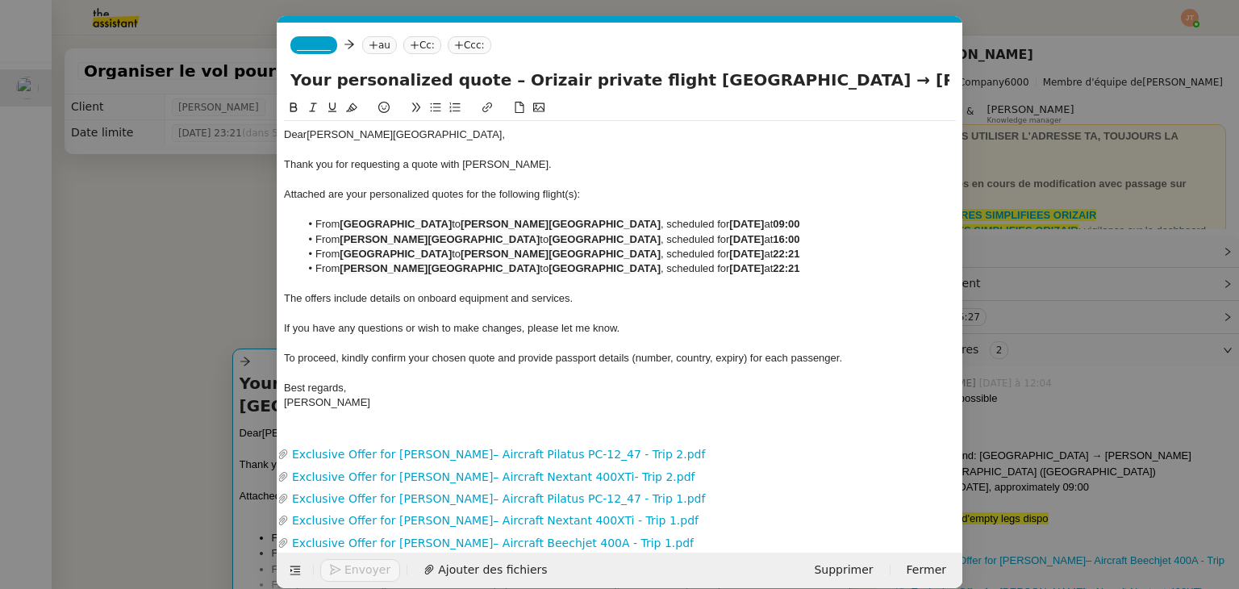
scroll to position [0, 34]
click at [415, 44] on nz-tag "Cc:" at bounding box center [422, 45] width 38 height 18
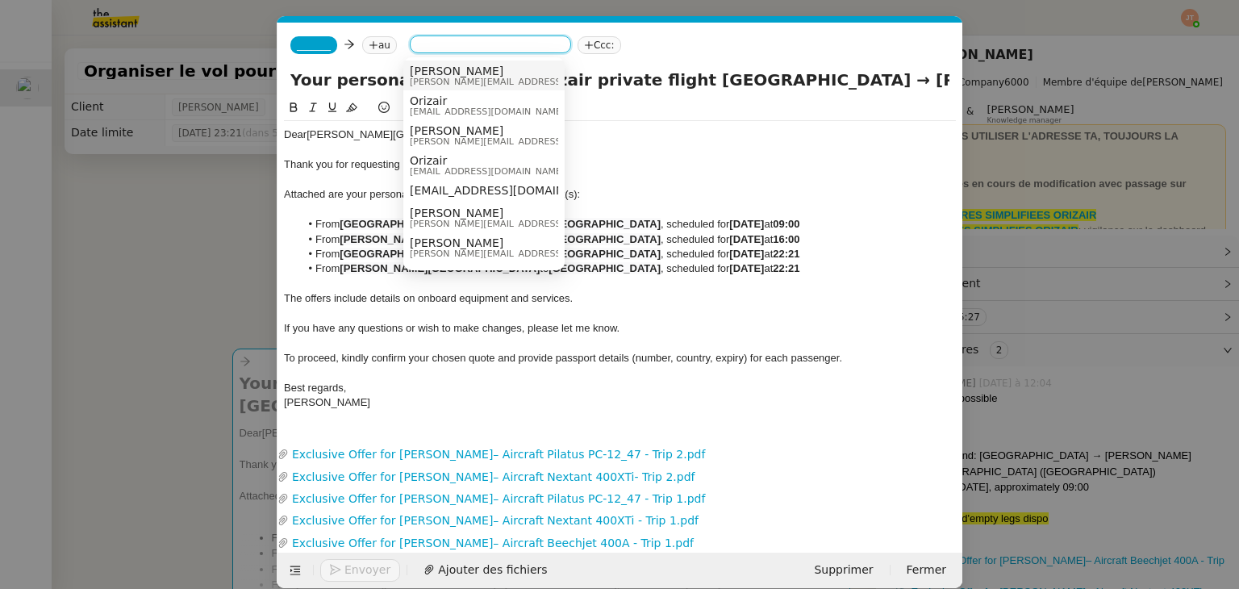
click at [316, 44] on span "_______" at bounding box center [314, 45] width 34 height 11
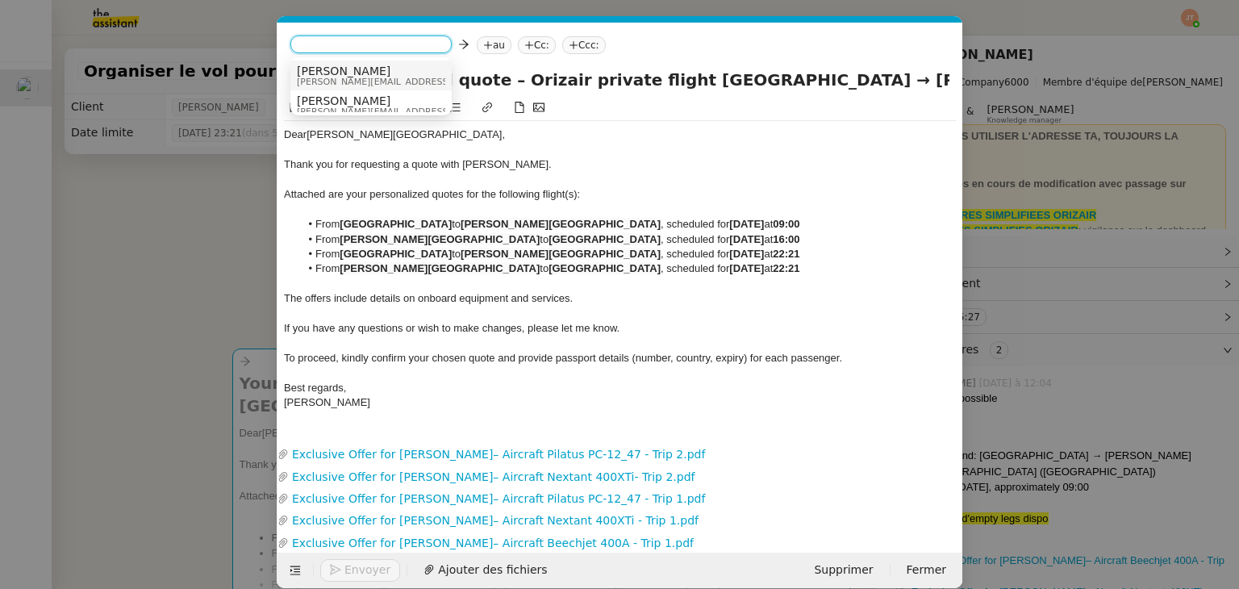
click at [337, 77] on span "josephine.k@orizair.com" at bounding box center [411, 81] width 229 height 9
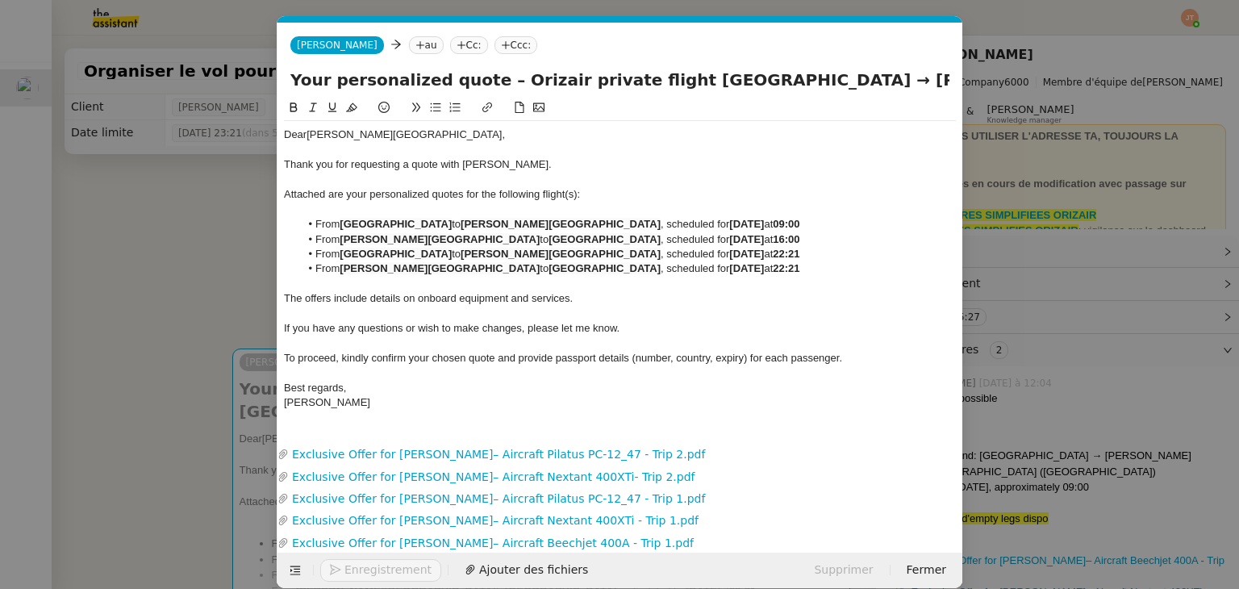
click at [150, 254] on nz-modal-container "Service TA - VOYAGE - PROPOSITION GLOBALE A utiliser dans le cadre de propositi…" at bounding box center [619, 294] width 1239 height 589
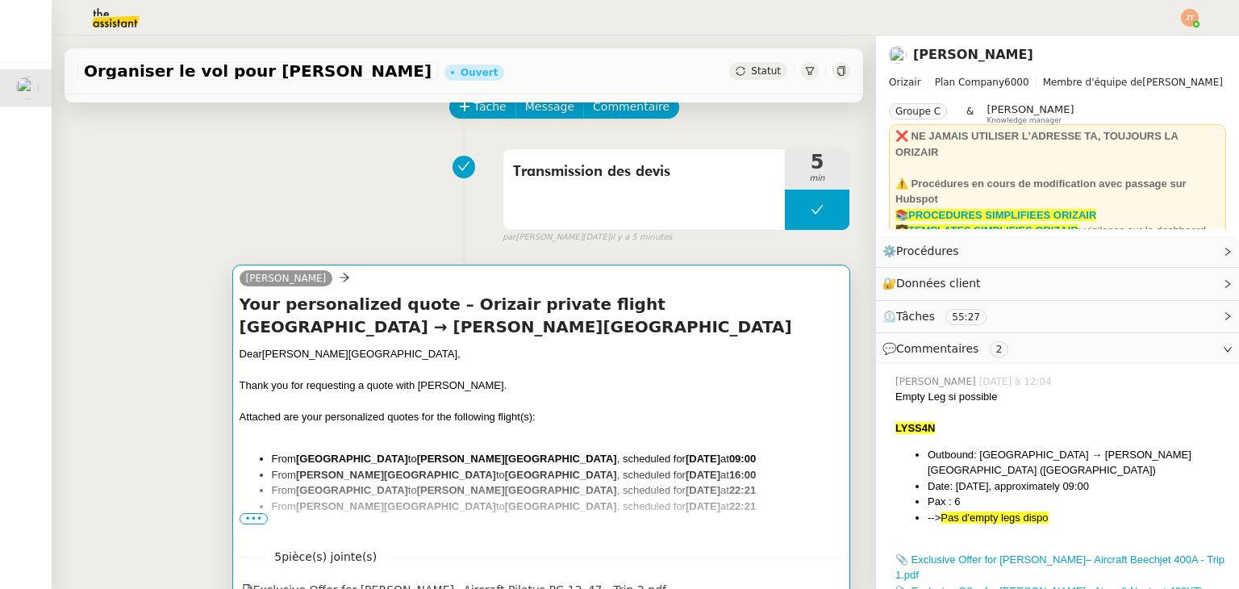
scroll to position [81, 0]
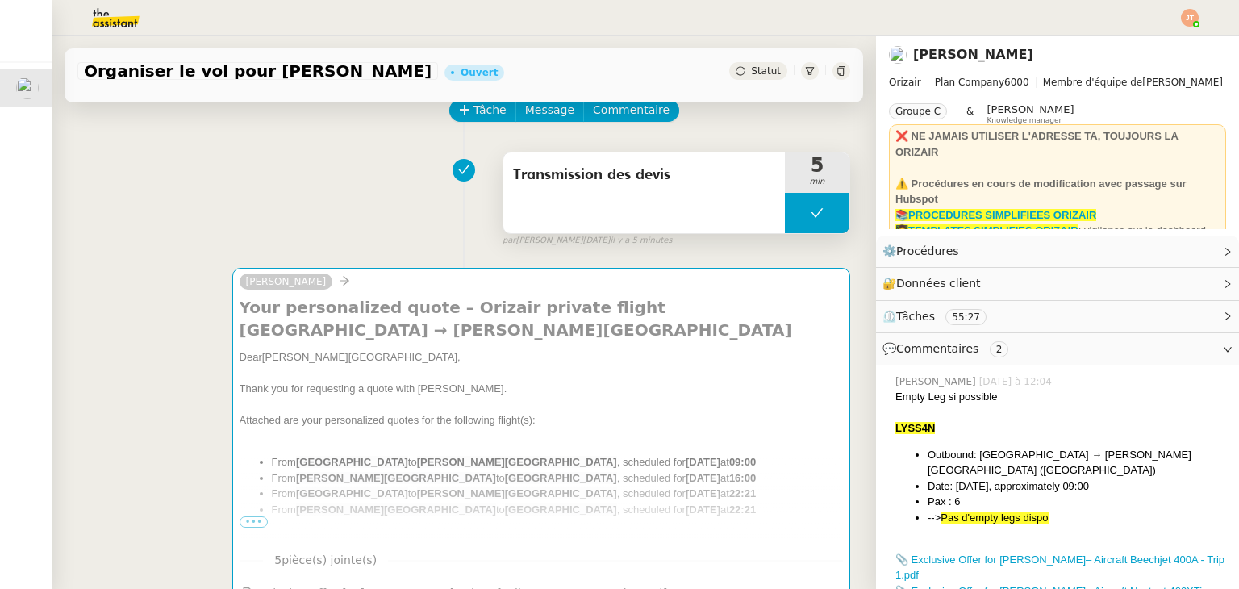
click at [811, 214] on icon at bounding box center [817, 212] width 13 height 13
click at [799, 214] on icon at bounding box center [802, 212] width 6 height 9
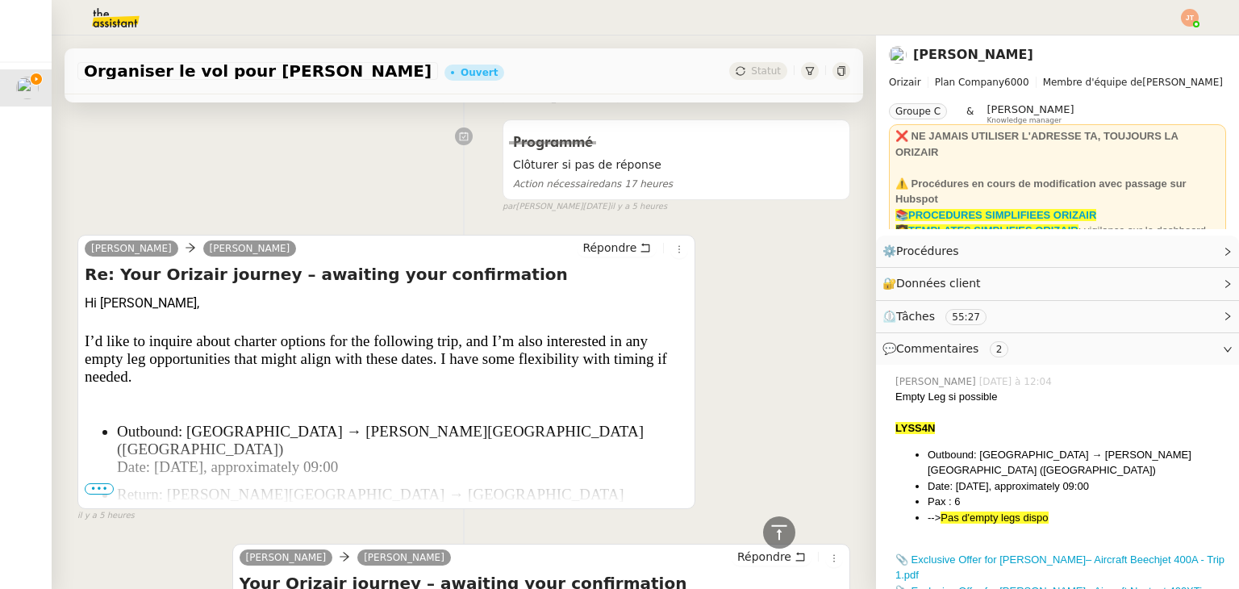
scroll to position [1936, 0]
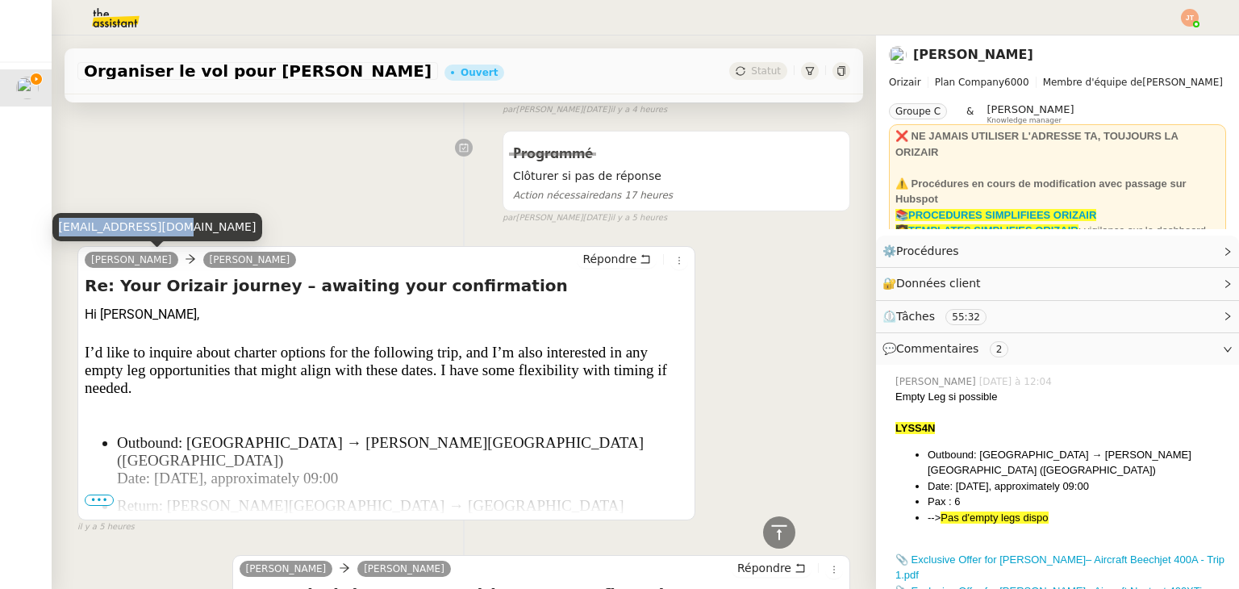
drag, startPoint x: 59, startPoint y: 227, endPoint x: 173, endPoint y: 224, distance: 113.8
click at [173, 224] on div "samo267@hotmail.com" at bounding box center [157, 227] width 211 height 28
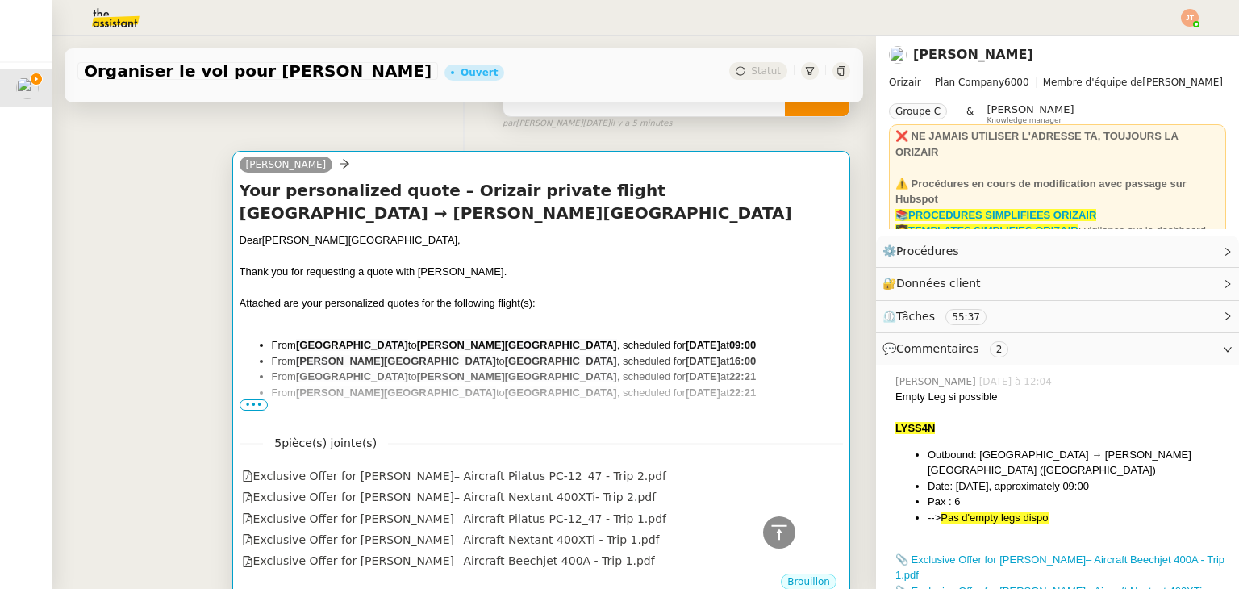
scroll to position [161, 0]
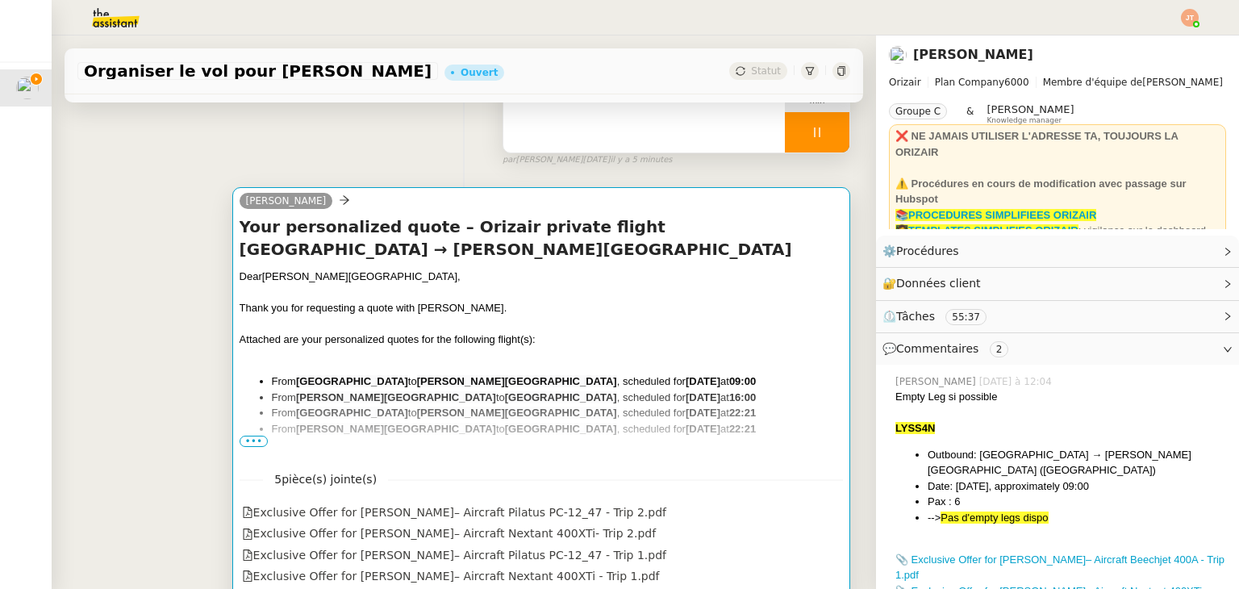
click at [445, 321] on div at bounding box center [541, 324] width 603 height 16
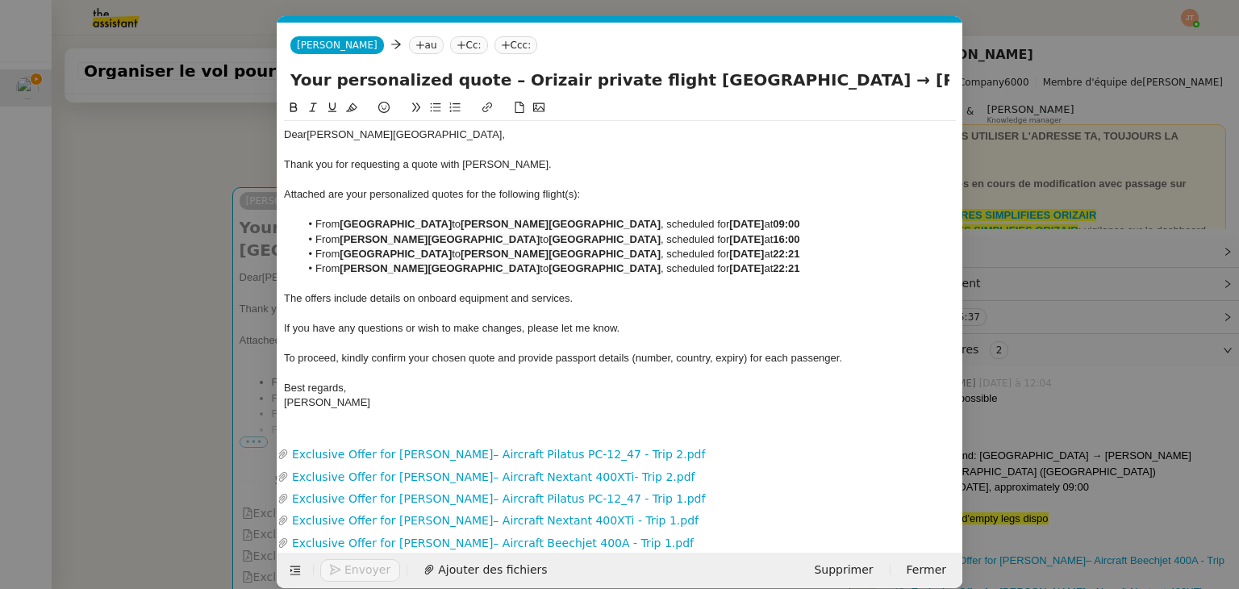
scroll to position [0, 34]
click at [415, 43] on icon at bounding box center [420, 45] width 10 height 10
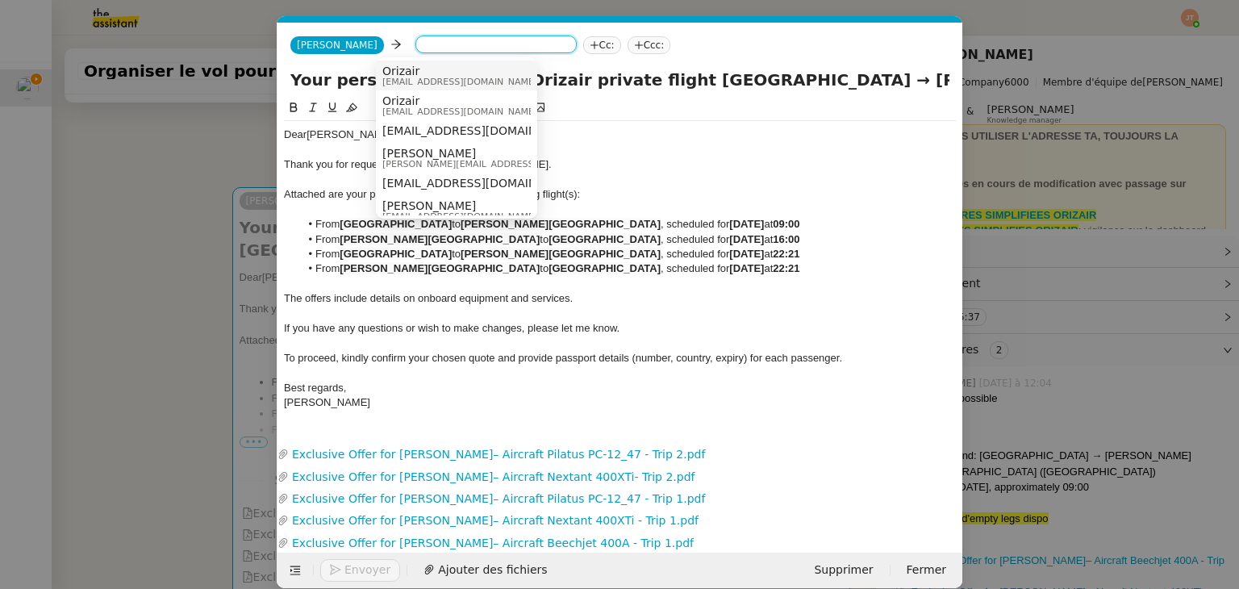
paste input "samo267@hotmail.com"
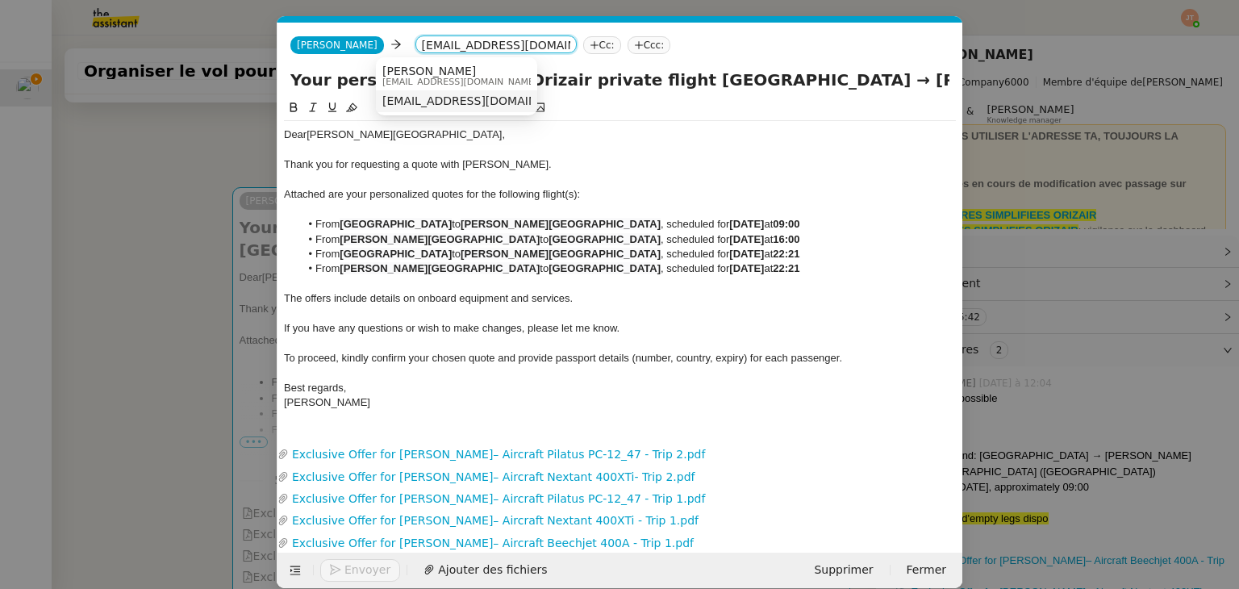
type input "samo267@hotmail.com"
click at [432, 104] on span "samo267@hotmail.com" at bounding box center [481, 100] width 198 height 13
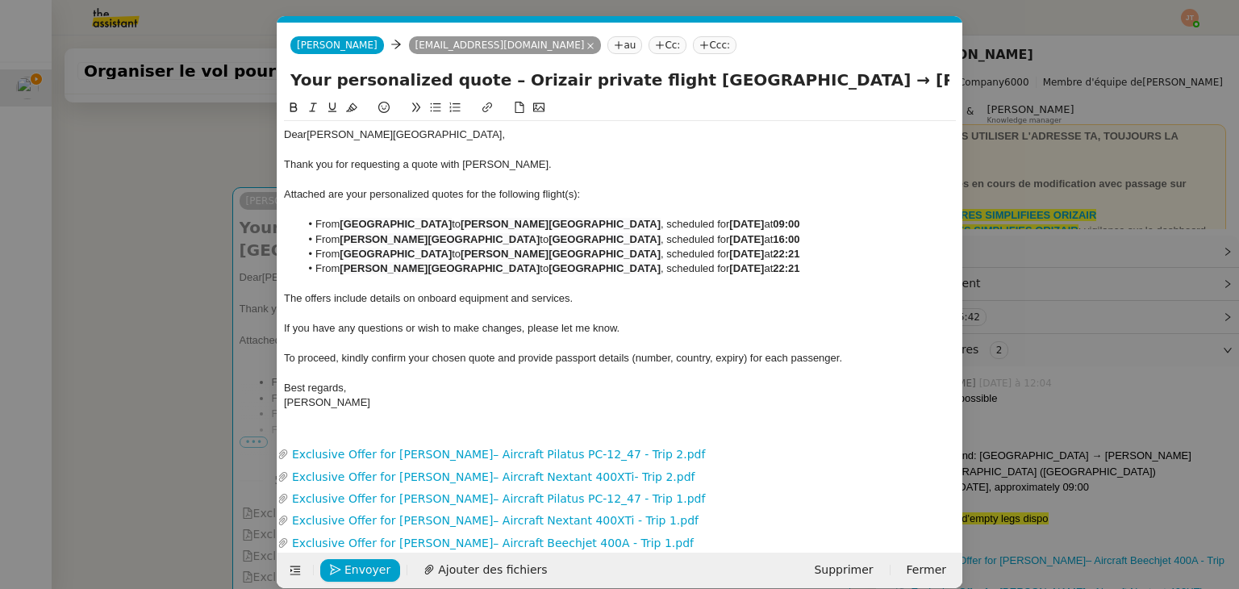
click at [399, 146] on div at bounding box center [620, 150] width 672 height 15
click at [381, 134] on div "Dear Mr. Emara," at bounding box center [620, 134] width 672 height 15
click at [511, 168] on div "Thank you for requesting a quote with Orizair." at bounding box center [620, 164] width 672 height 15
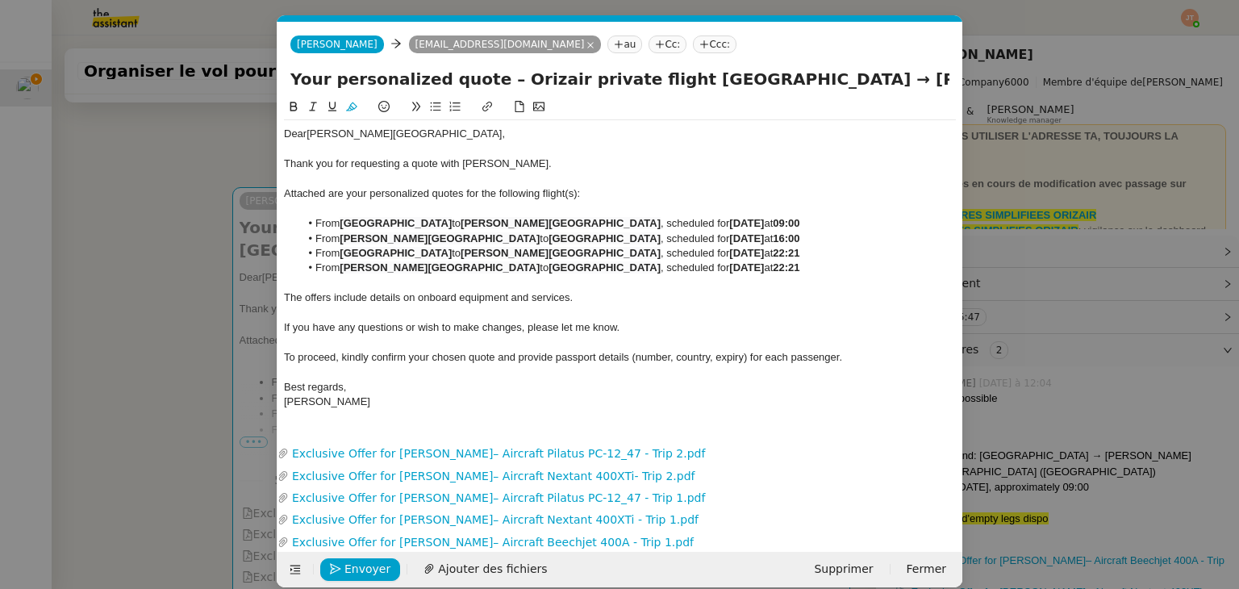
scroll to position [0, 0]
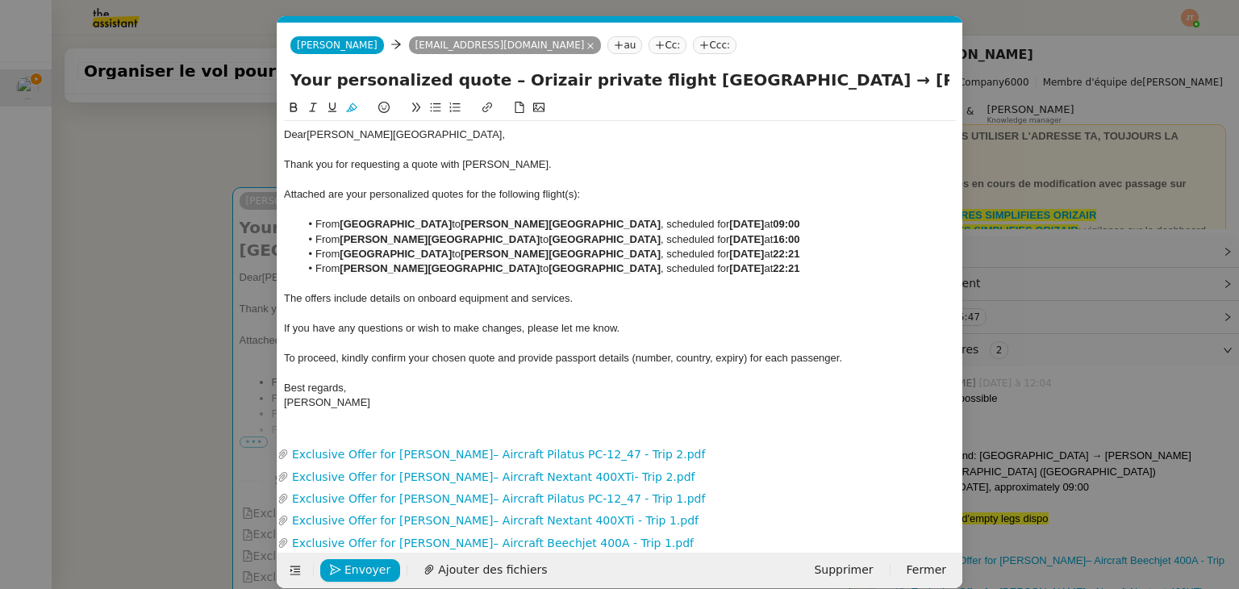
click at [561, 194] on span "Attached are your personalized quotes for the following flight(s):" at bounding box center [432, 194] width 296 height 12
click at [563, 194] on span "Attached are your personalized quotes for the following flight(s):" at bounding box center [432, 194] width 296 height 12
click at [568, 192] on span "Attached are your personalized quotes for the following flights):" at bounding box center [430, 194] width 293 height 12
click at [357, 568] on span "Envoyer" at bounding box center [367, 570] width 46 height 19
click at [357, 568] on span "Confirmer l'envoi" at bounding box center [392, 570] width 97 height 19
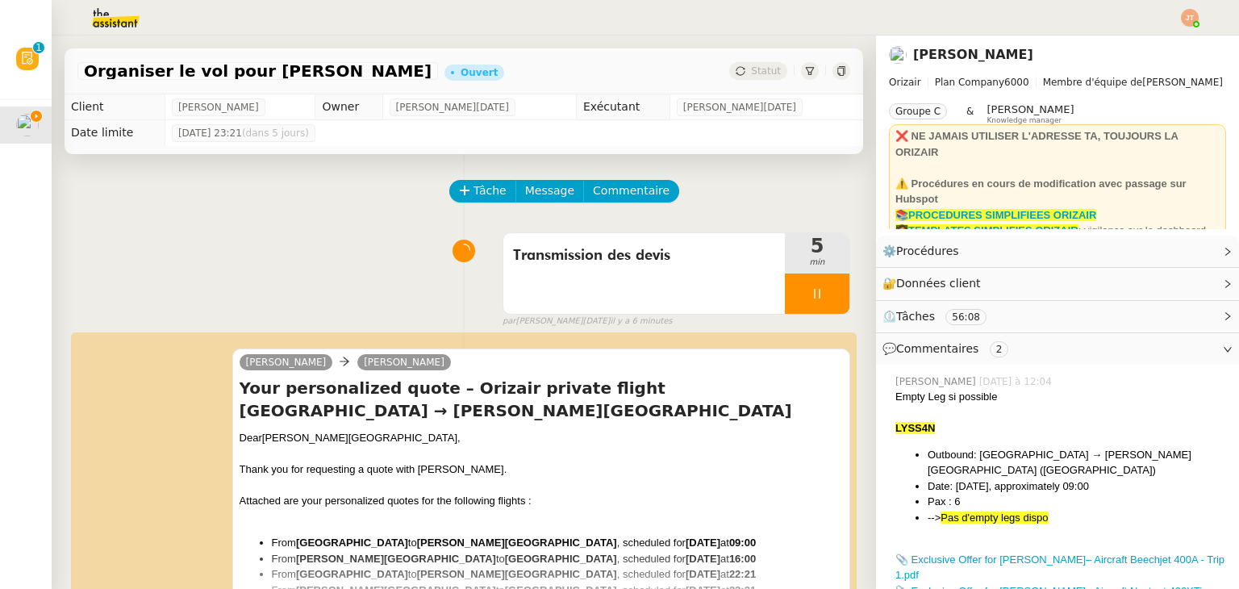
click at [785, 307] on div at bounding box center [817, 293] width 65 height 40
click at [827, 298] on icon at bounding box center [833, 293] width 13 height 13
click at [736, 72] on icon at bounding box center [740, 70] width 9 height 9
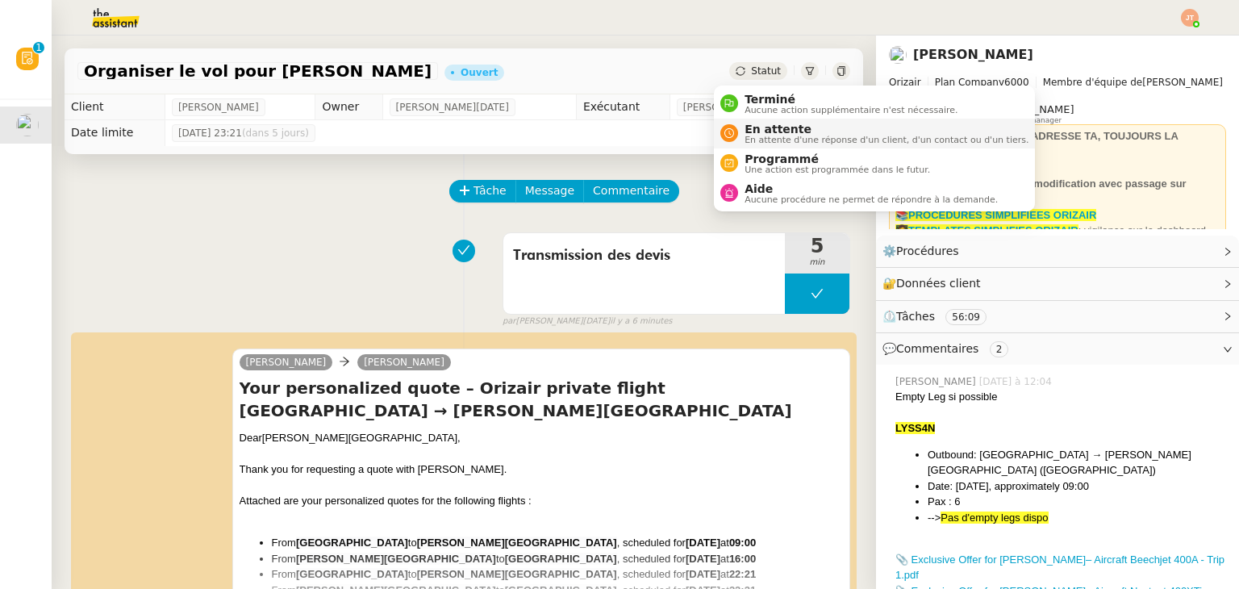
click at [761, 140] on span "En attente d'une réponse d'un client, d'un contact ou d'un tiers." at bounding box center [886, 140] width 284 height 9
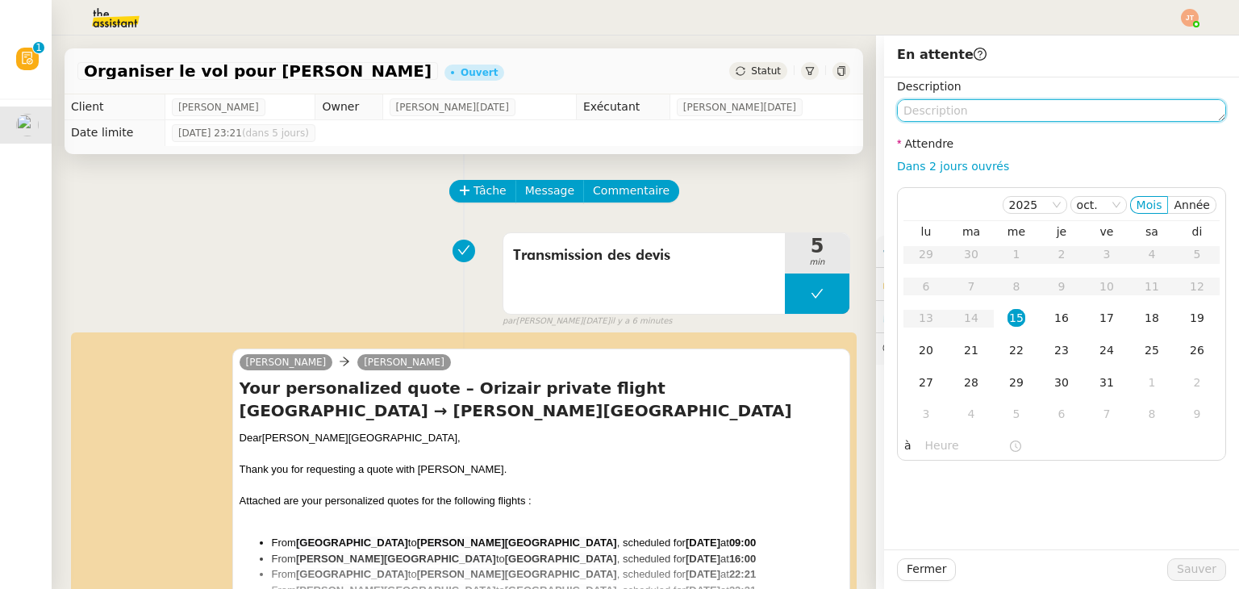
click at [900, 115] on textarea at bounding box center [1061, 110] width 329 height 23
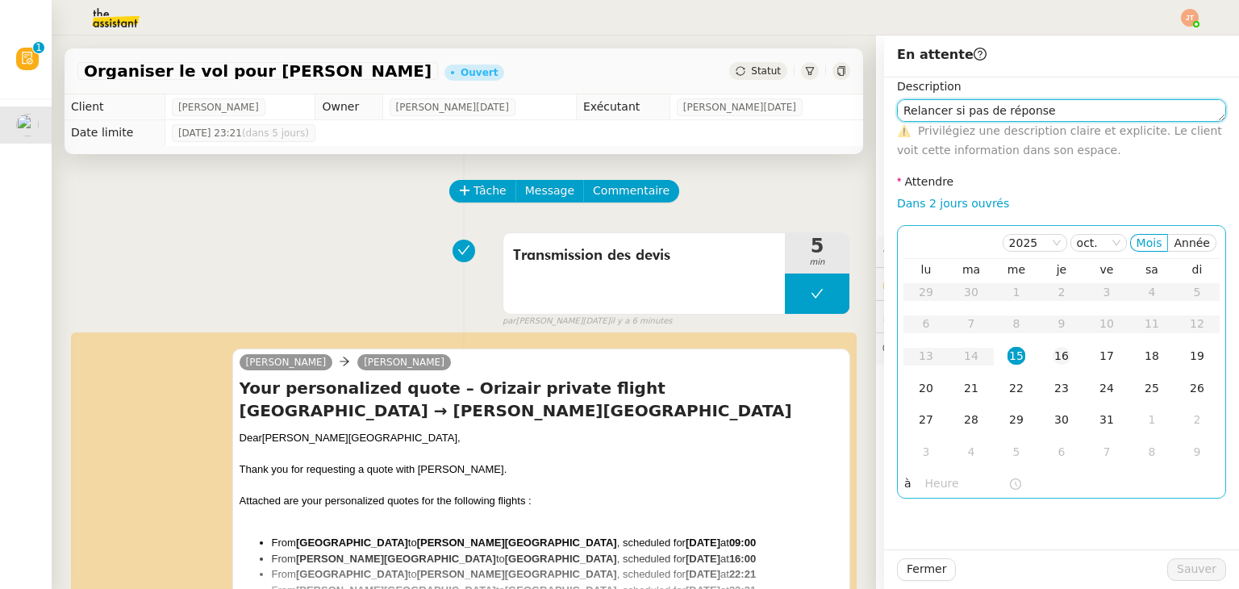
type textarea "Relancer si pas de réponse"
click at [1053, 351] on div "16" at bounding box center [1062, 356] width 18 height 18
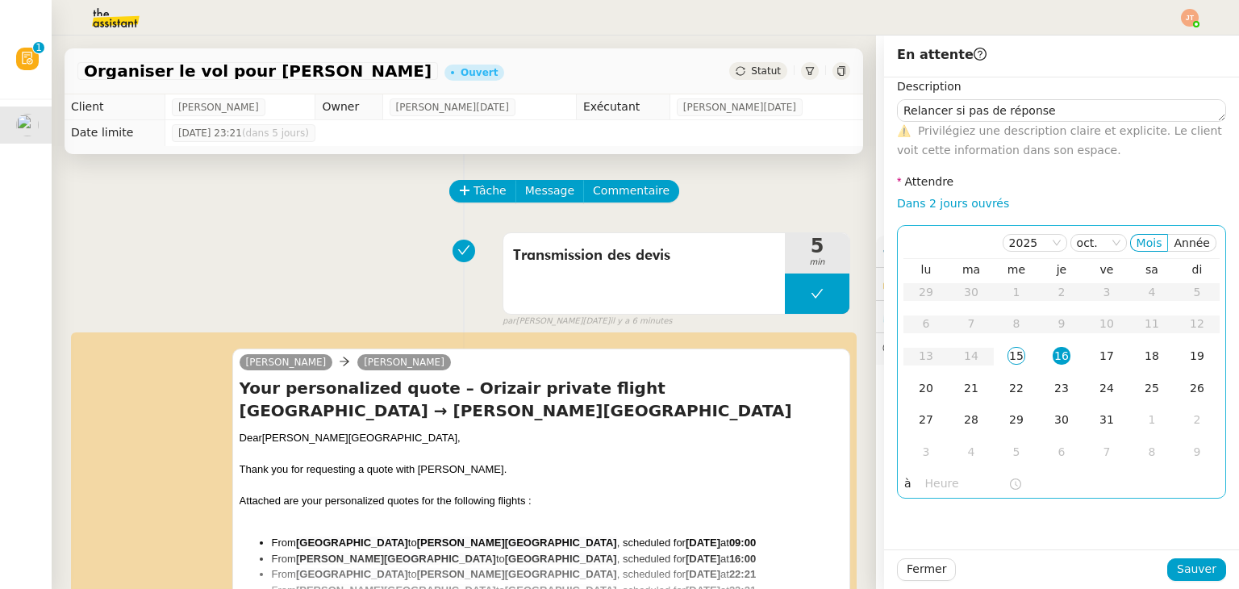
click at [926, 483] on input "text" at bounding box center [966, 483] width 83 height 19
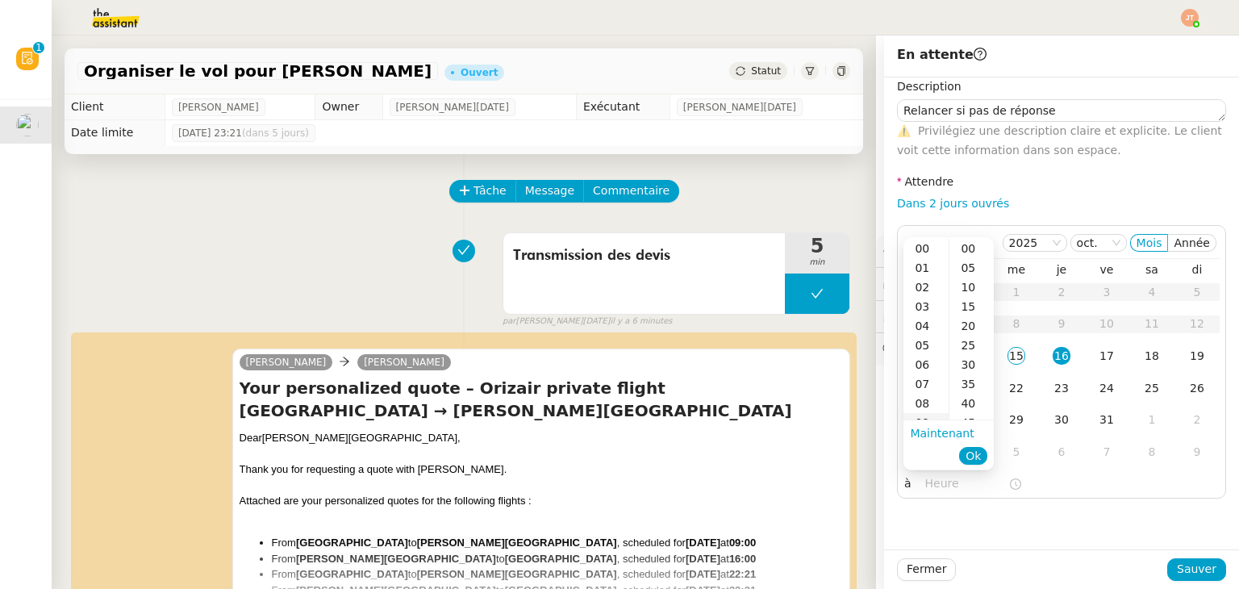
click at [925, 417] on div "09" at bounding box center [925, 422] width 45 height 19
click at [969, 249] on div "00" at bounding box center [971, 248] width 44 height 19
click at [970, 394] on div "40" at bounding box center [971, 403] width 44 height 19
type input "09:40"
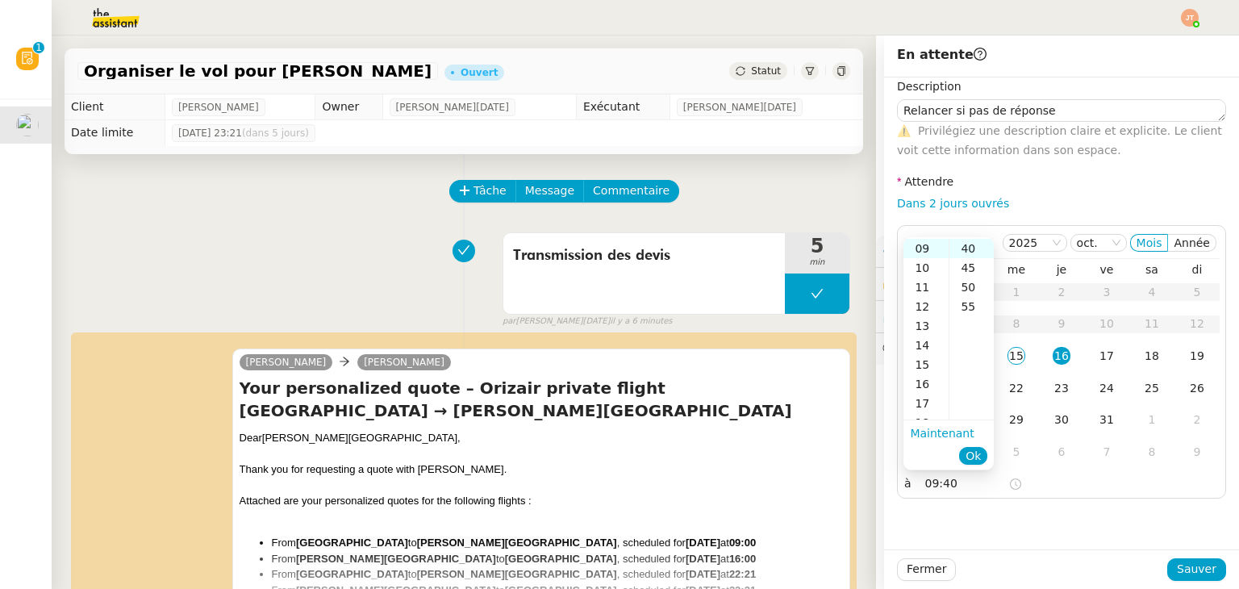
scroll to position [155, 0]
click at [975, 457] on span "Ok" at bounding box center [972, 456] width 15 height 16
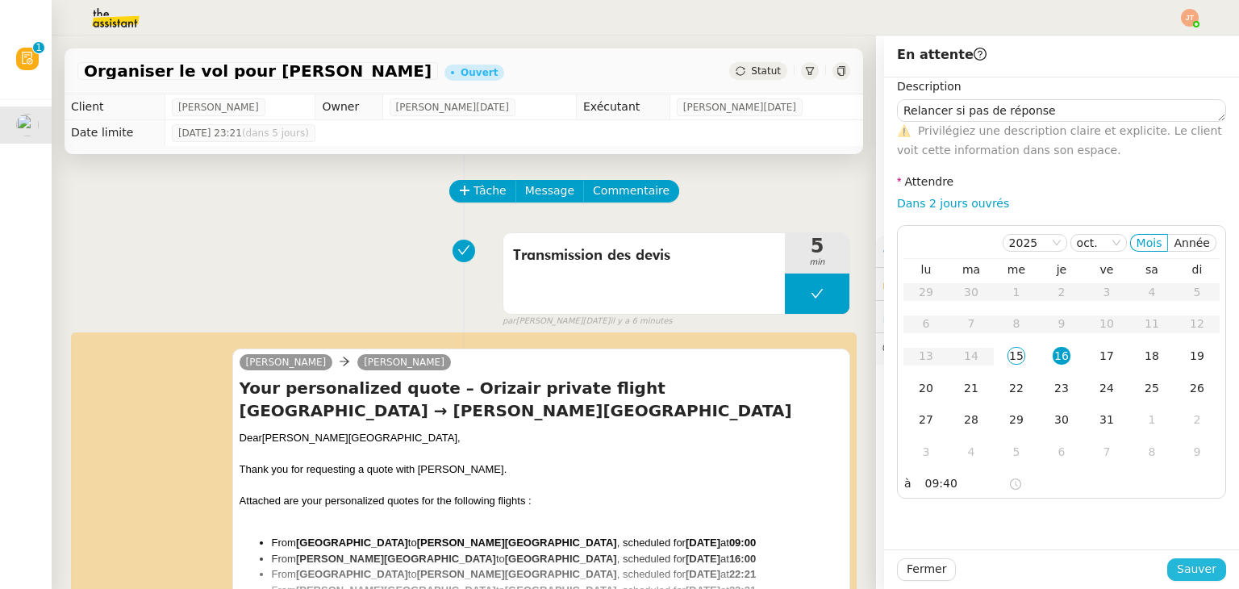
click at [1182, 563] on span "Sauver" at bounding box center [1197, 569] width 40 height 19
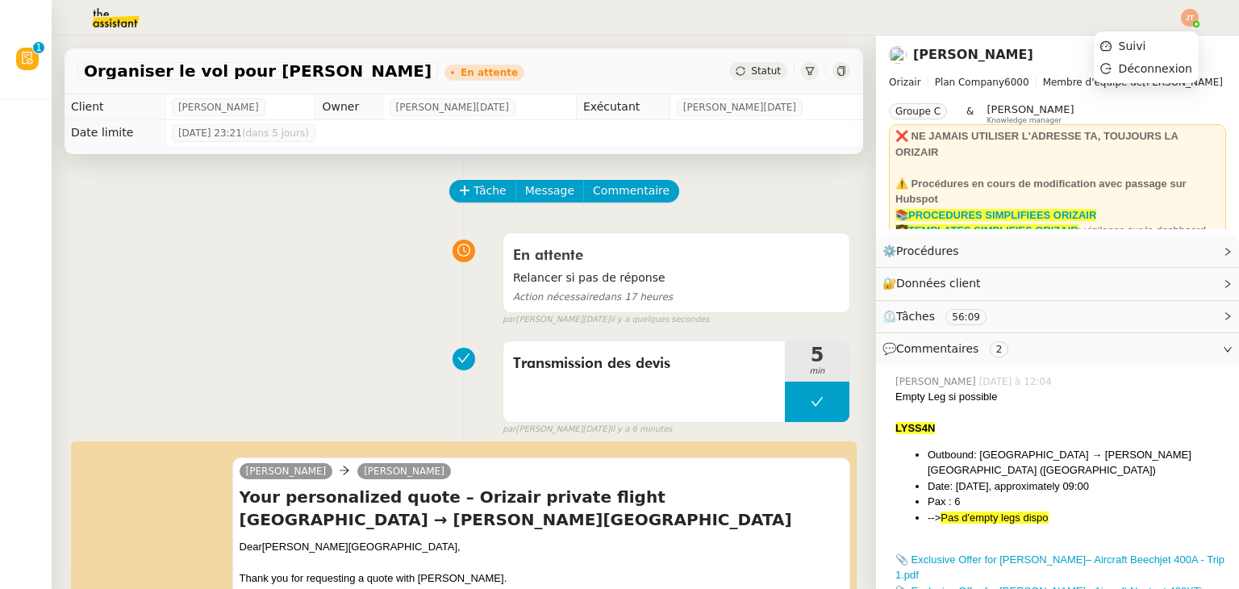
click at [1193, 19] on img at bounding box center [1190, 18] width 18 height 18
click at [1130, 43] on span "Suivi" at bounding box center [1132, 46] width 27 height 13
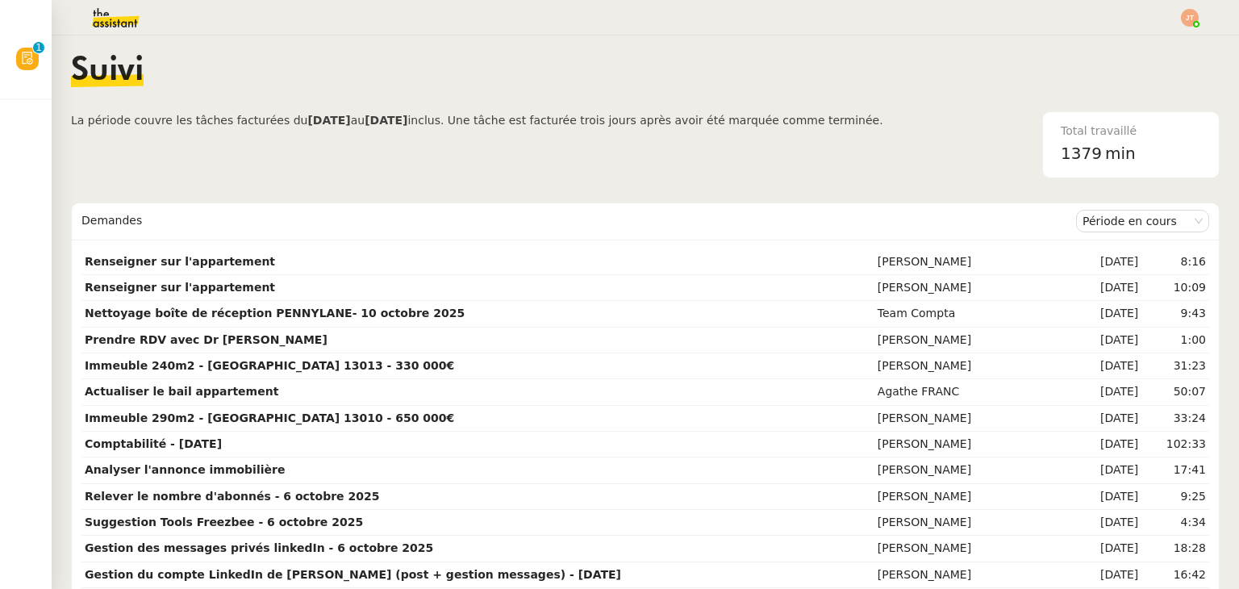
click at [1192, 16] on img at bounding box center [1190, 18] width 18 height 18
click at [1151, 48] on li "Suivi" at bounding box center [1146, 46] width 105 height 23
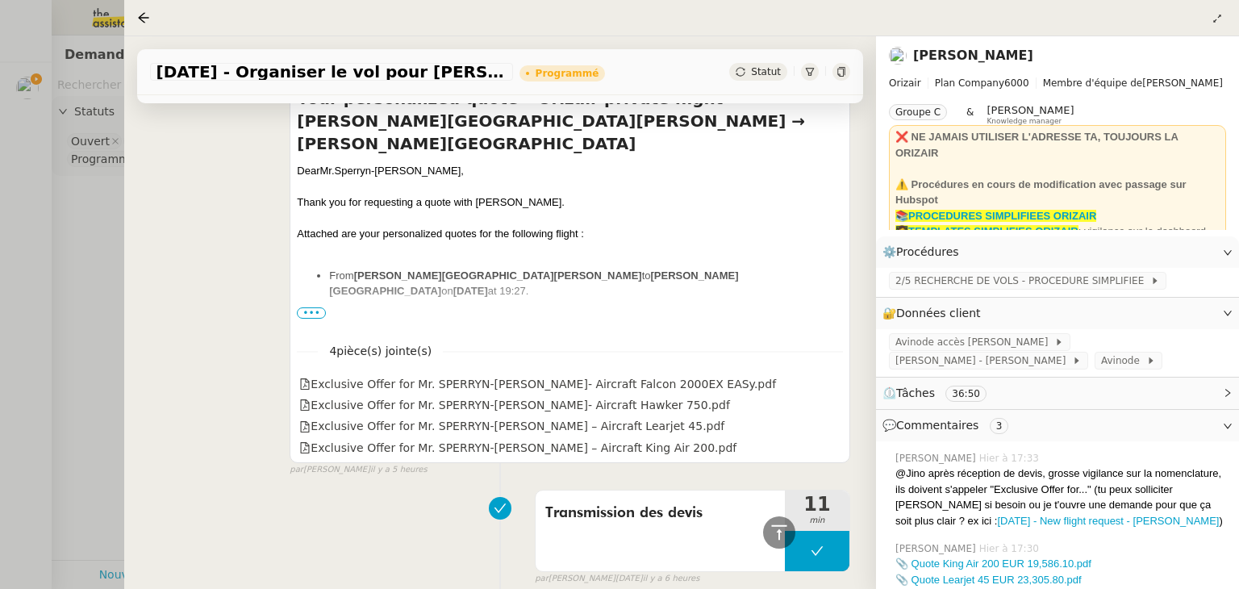
scroll to position [484, 0]
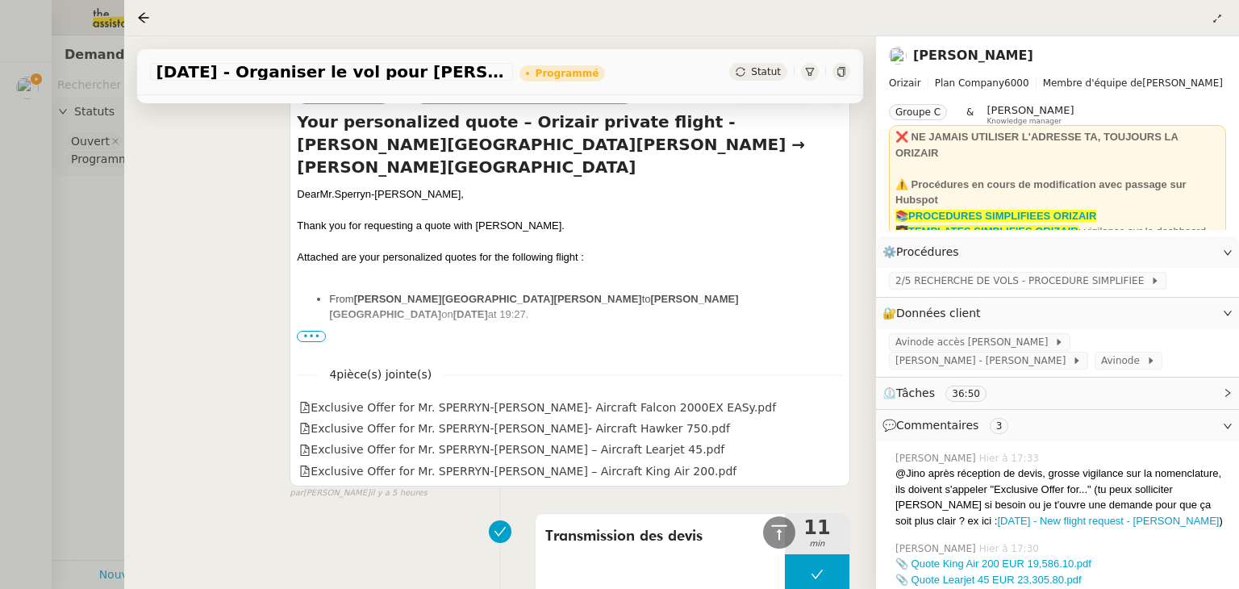
click at [303, 341] on span "•••" at bounding box center [311, 336] width 29 height 11
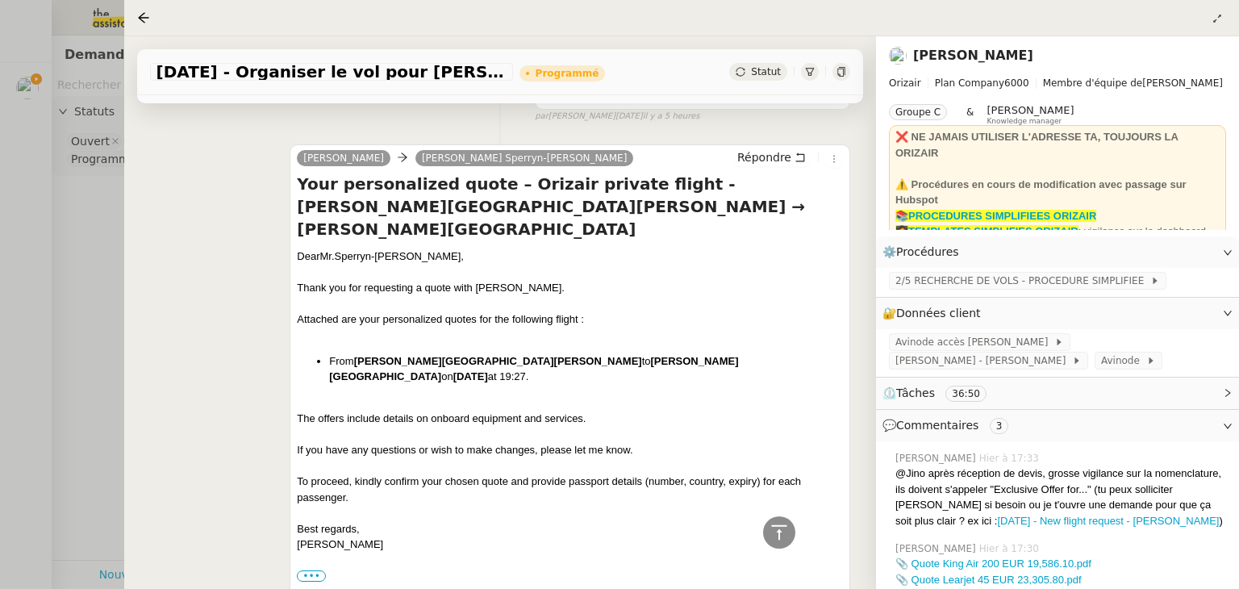
scroll to position [323, 0]
